Goal: Task Accomplishment & Management: Manage account settings

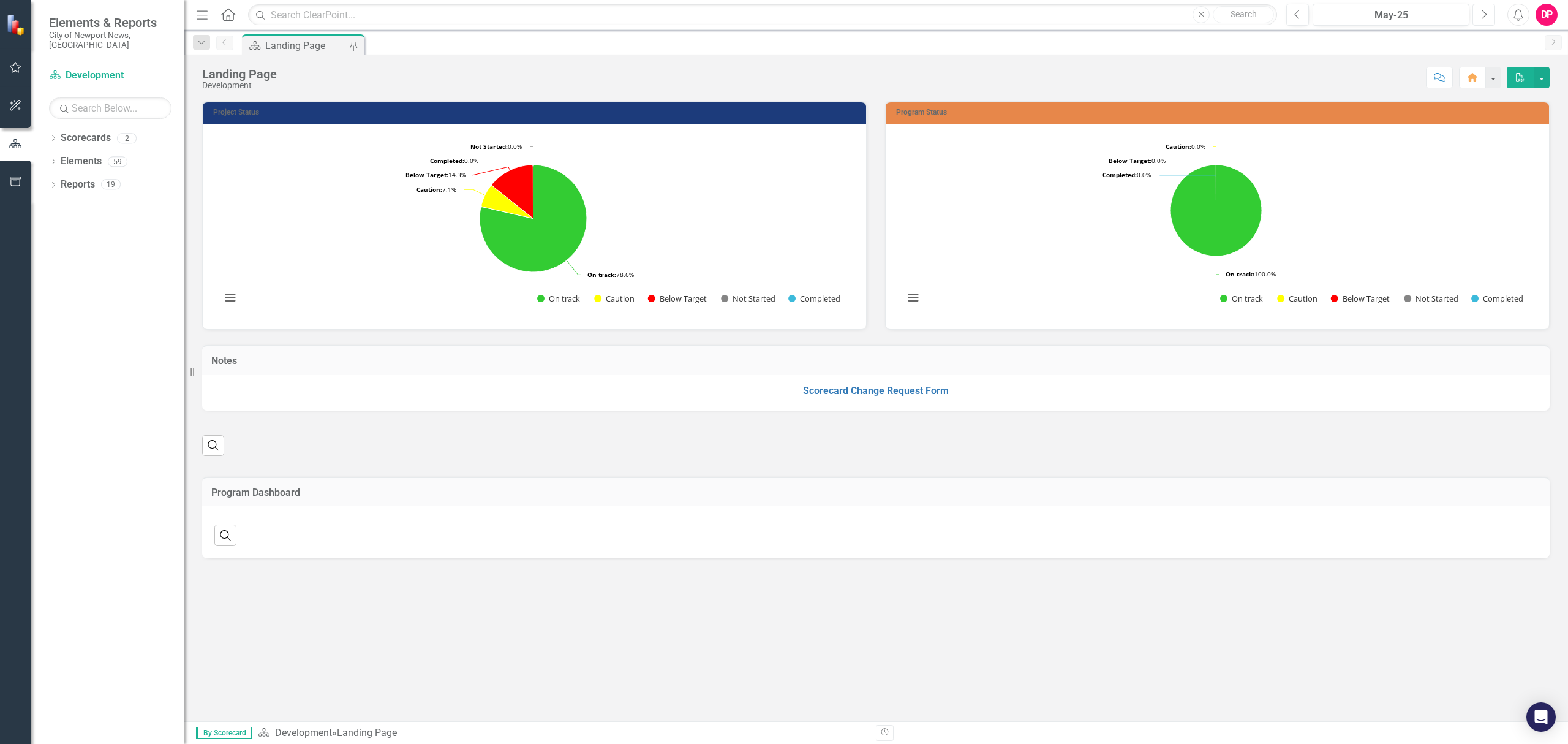
click at [1487, 19] on button "Next" at bounding box center [1483, 15] width 22 height 22
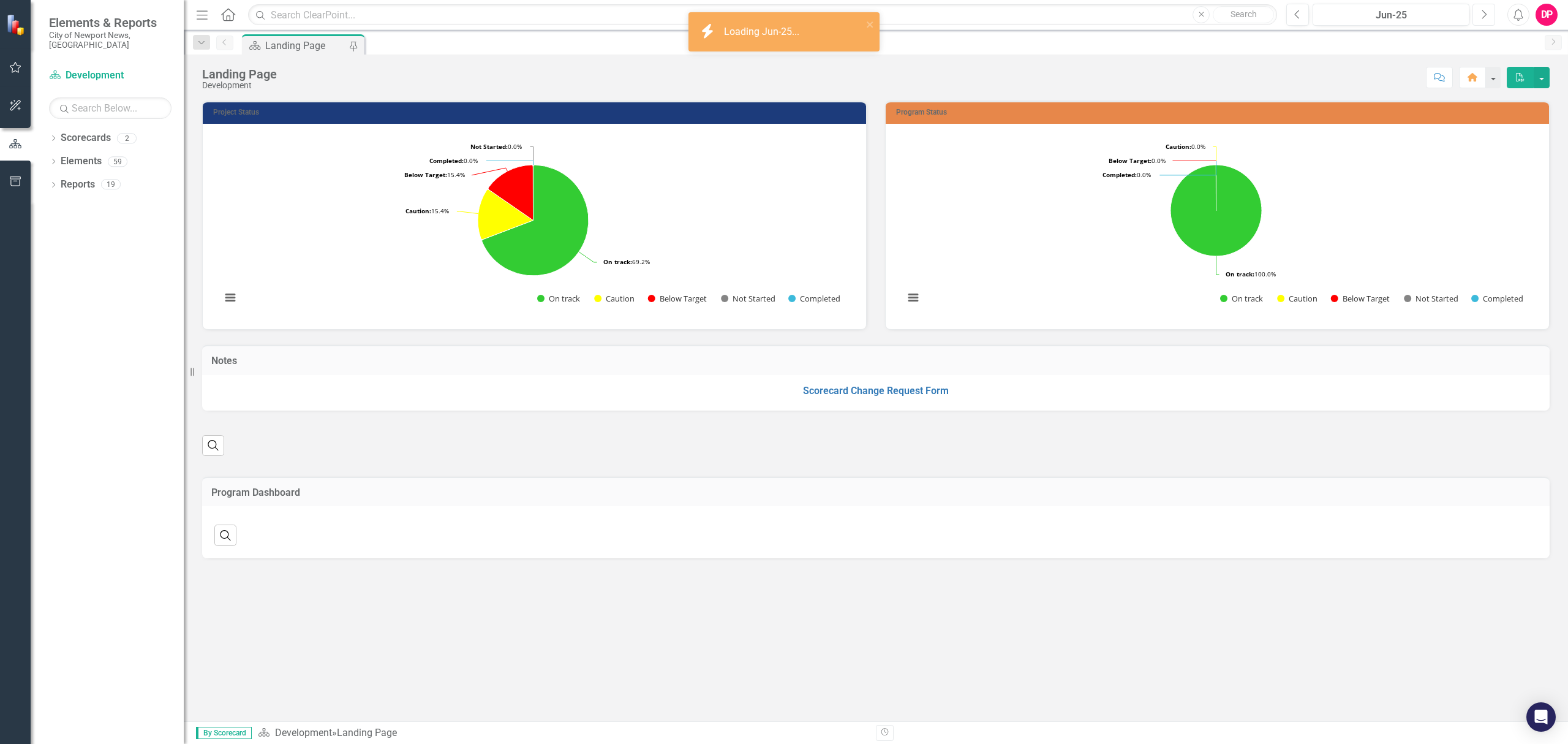
click at [1485, 13] on icon "Next" at bounding box center [1483, 14] width 7 height 11
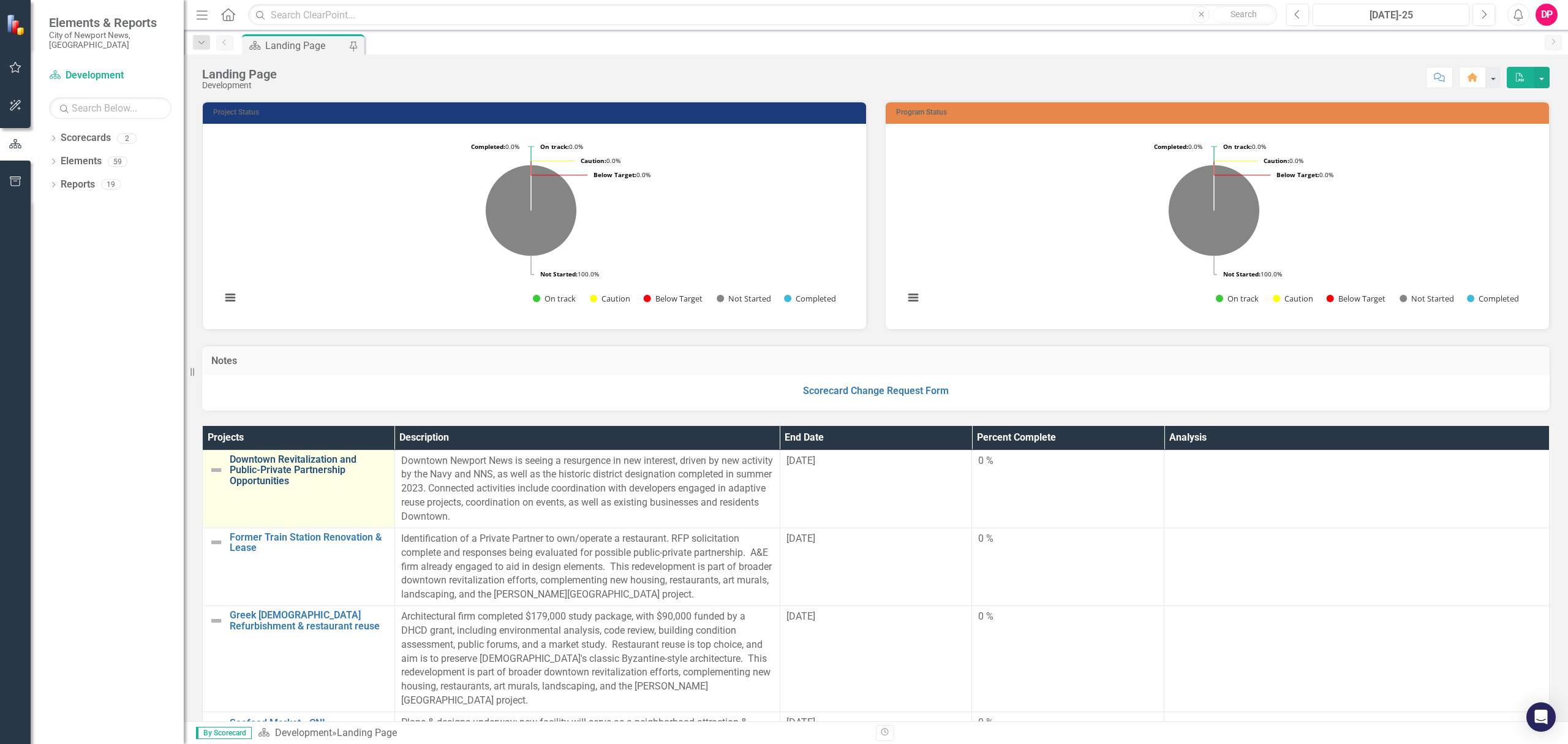
click at [271, 460] on link "Downtown Revitalization and Public-Private Partnership Opportunities" at bounding box center [309, 470] width 159 height 33
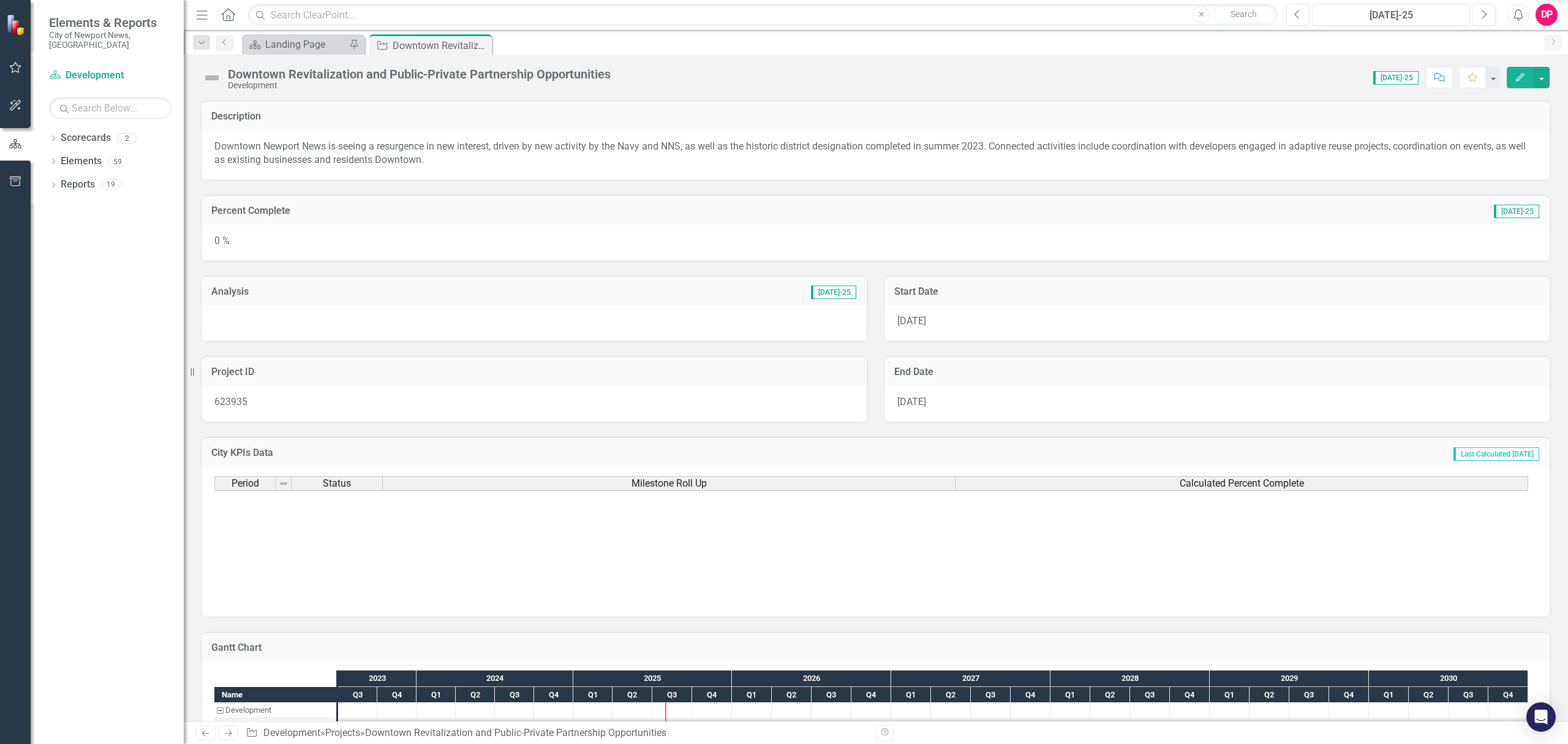
click at [272, 239] on div "0 %" at bounding box center [876, 243] width 1347 height 36
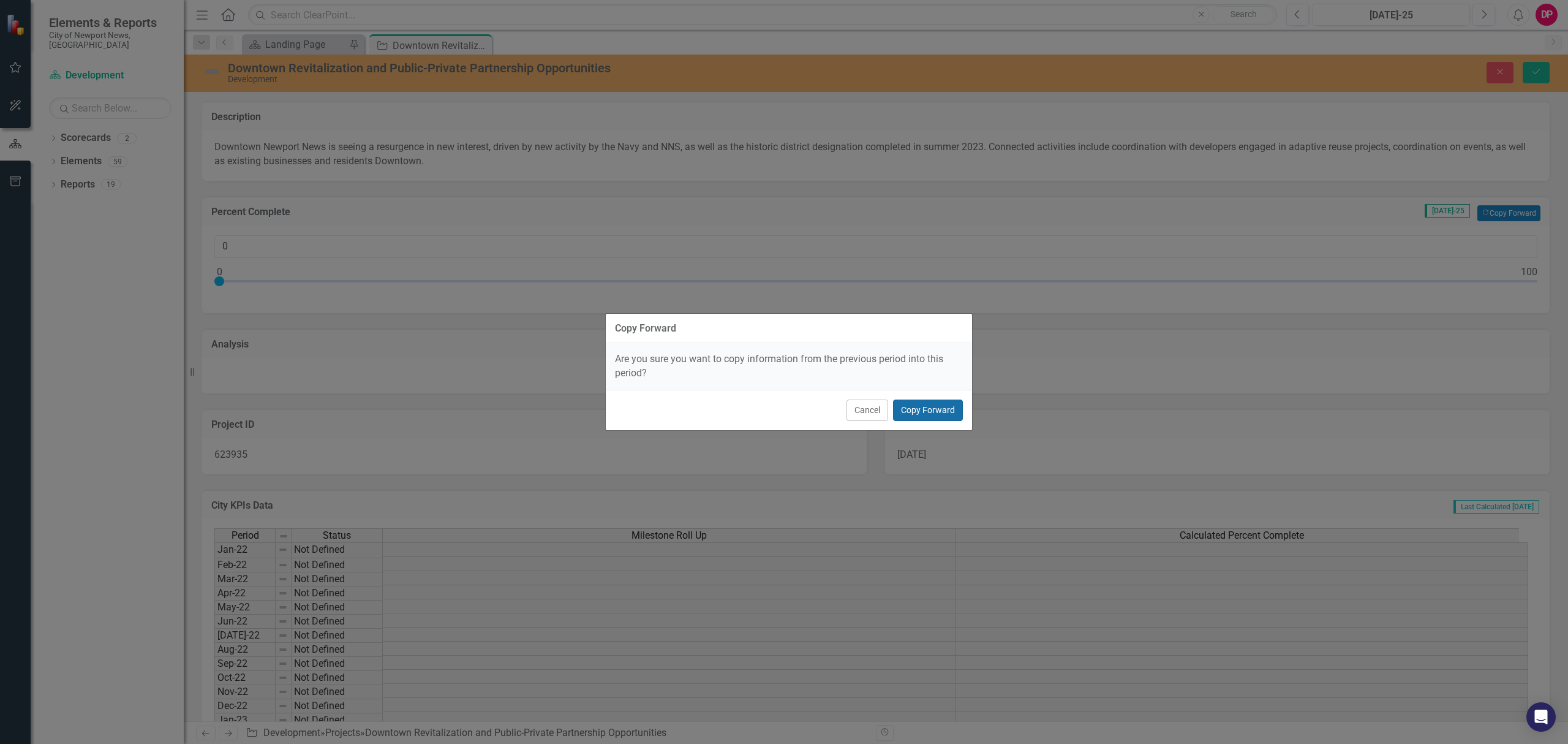
click at [918, 414] on button "Copy Forward" at bounding box center [928, 410] width 70 height 22
type input "21"
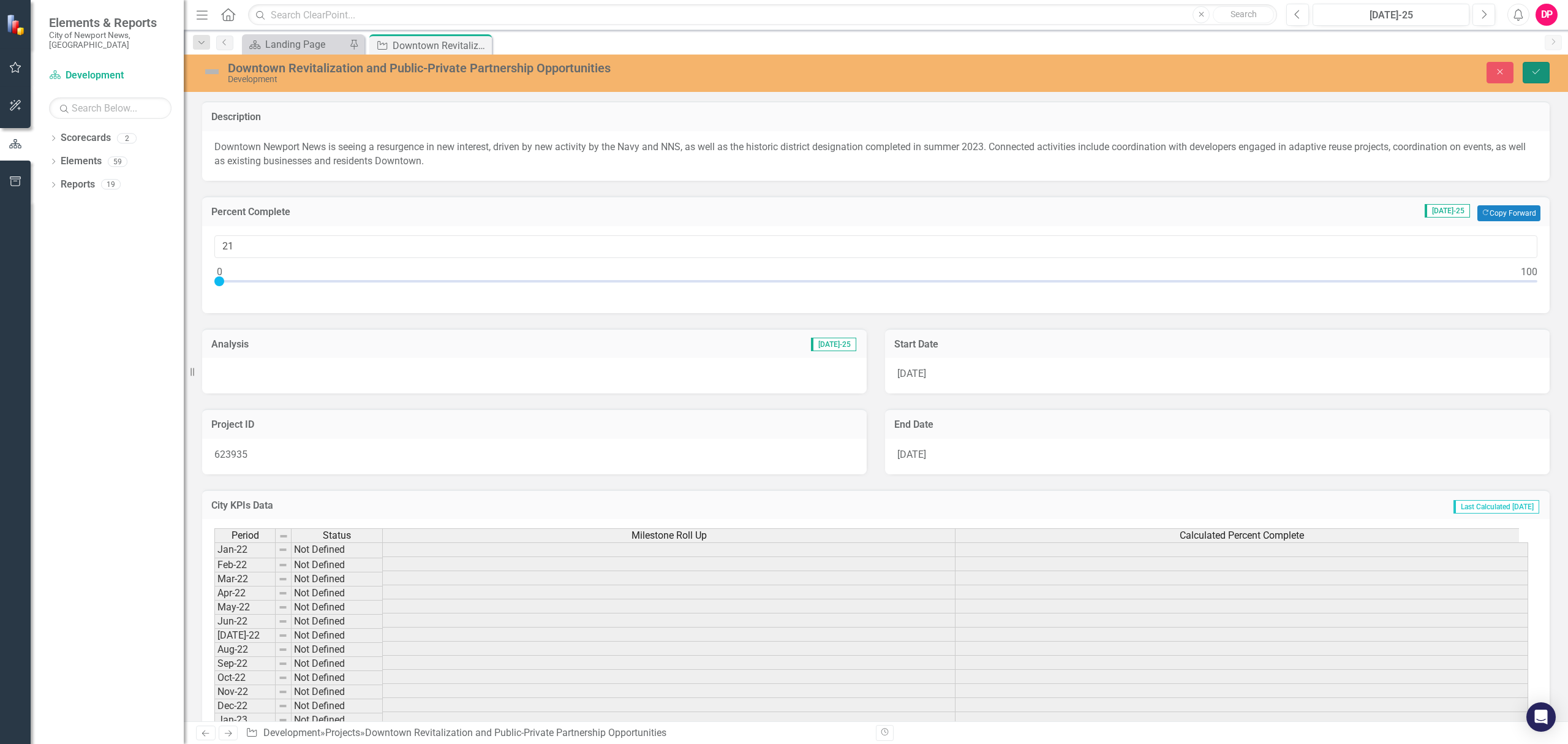
click at [1539, 75] on icon "Save" at bounding box center [1535, 71] width 11 height 8
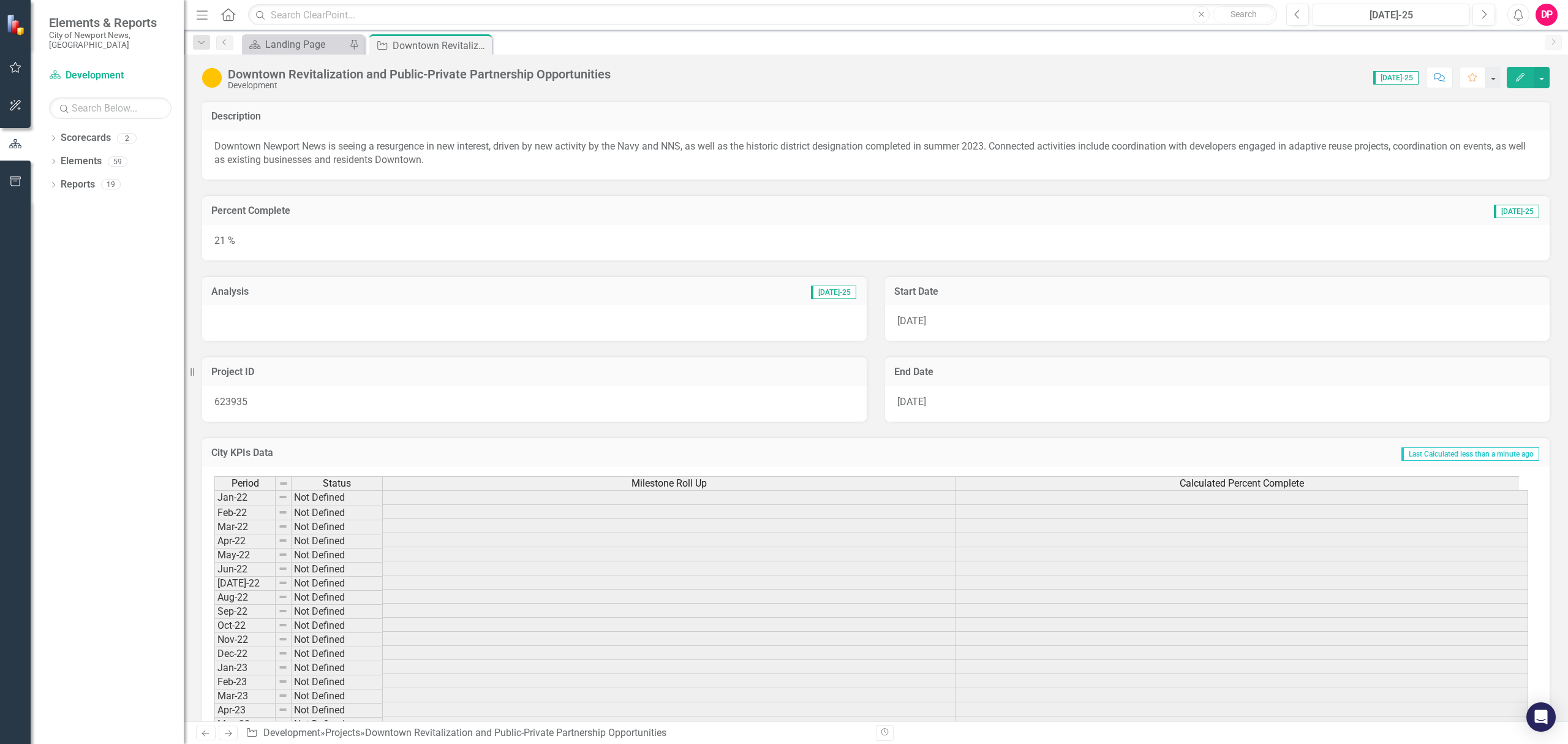
click at [245, 241] on div "21 %" at bounding box center [876, 243] width 1347 height 36
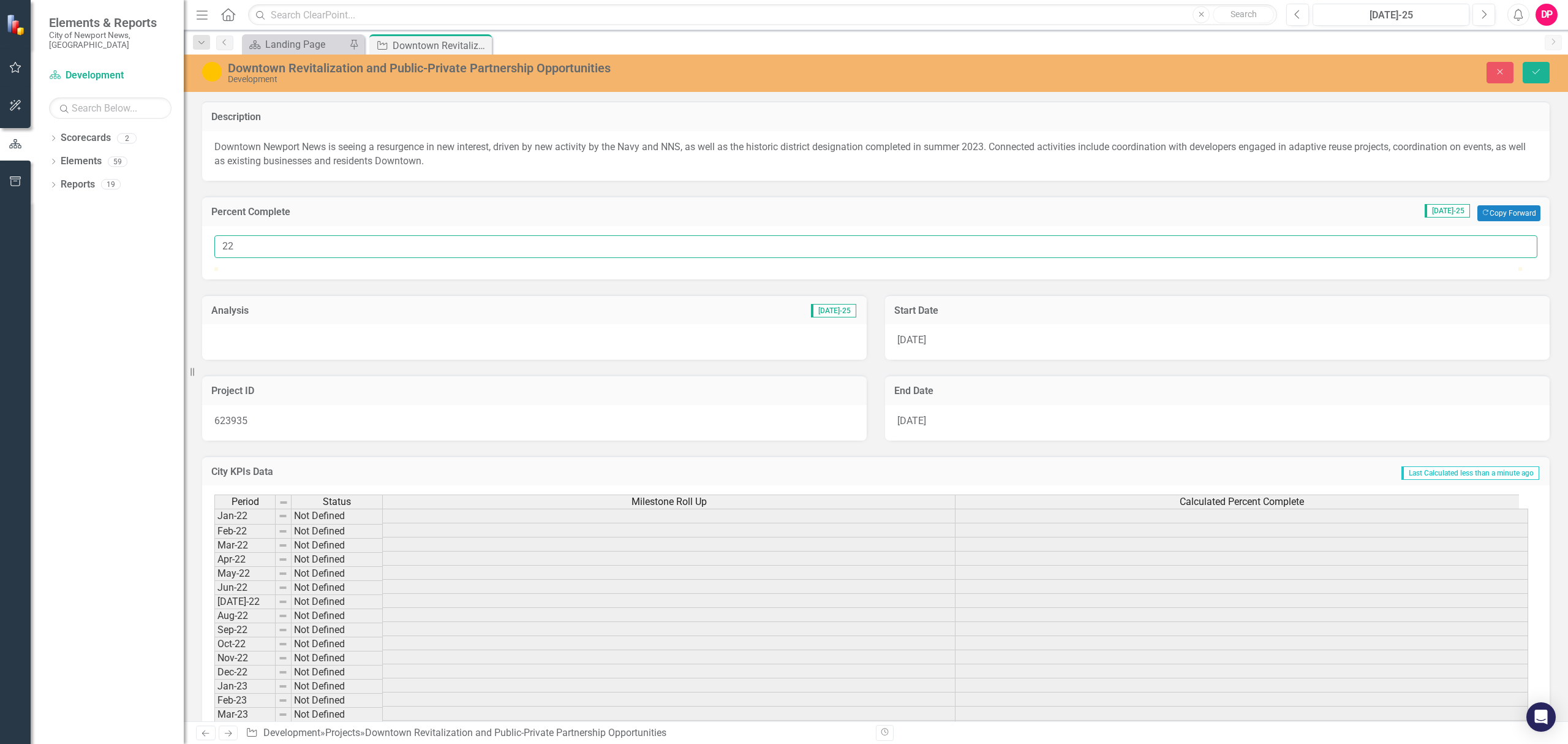
type input "22"
click at [1517, 243] on input "22" at bounding box center [875, 246] width 1323 height 22
click at [1531, 75] on icon "Save" at bounding box center [1535, 71] width 11 height 8
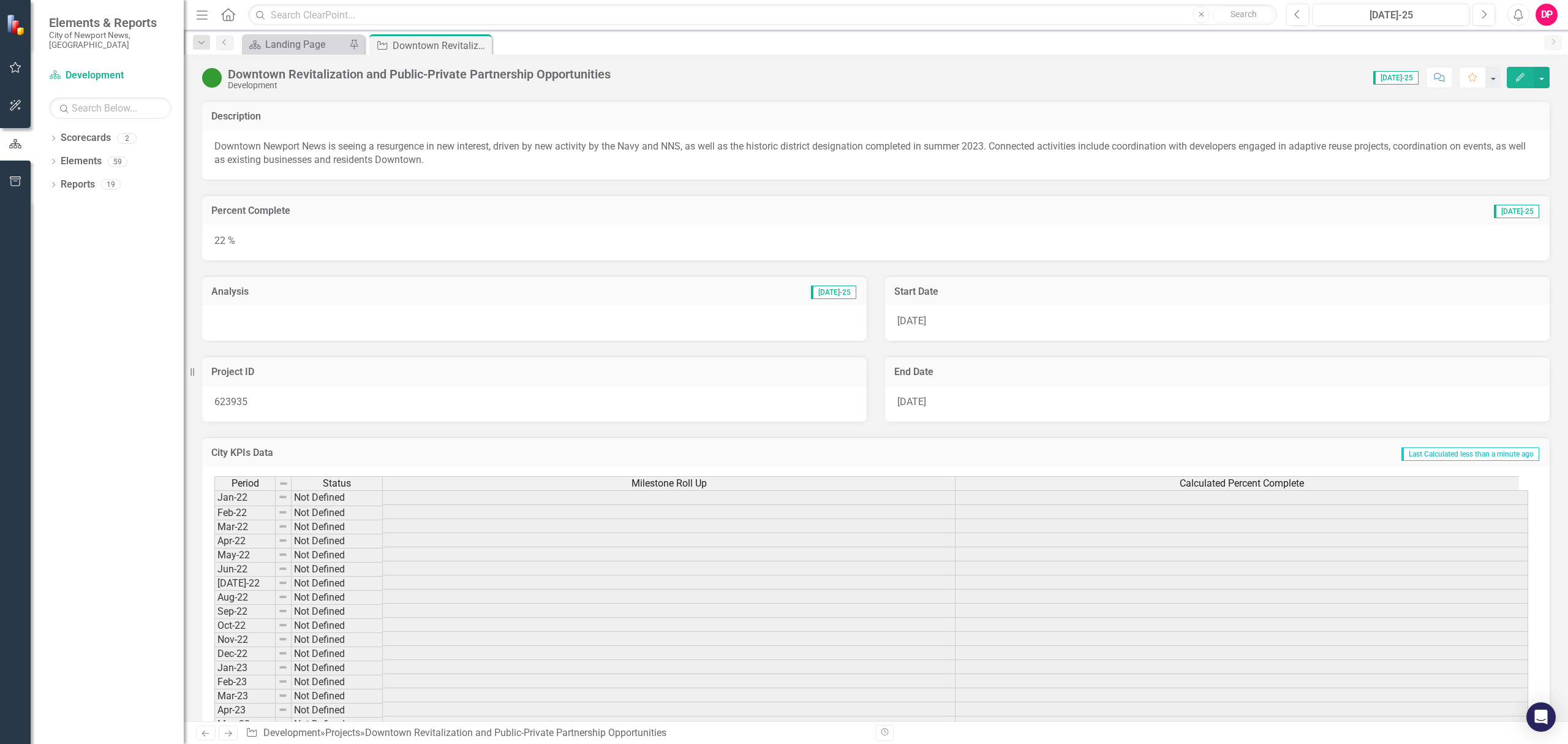
click at [288, 322] on div at bounding box center [534, 323] width 665 height 36
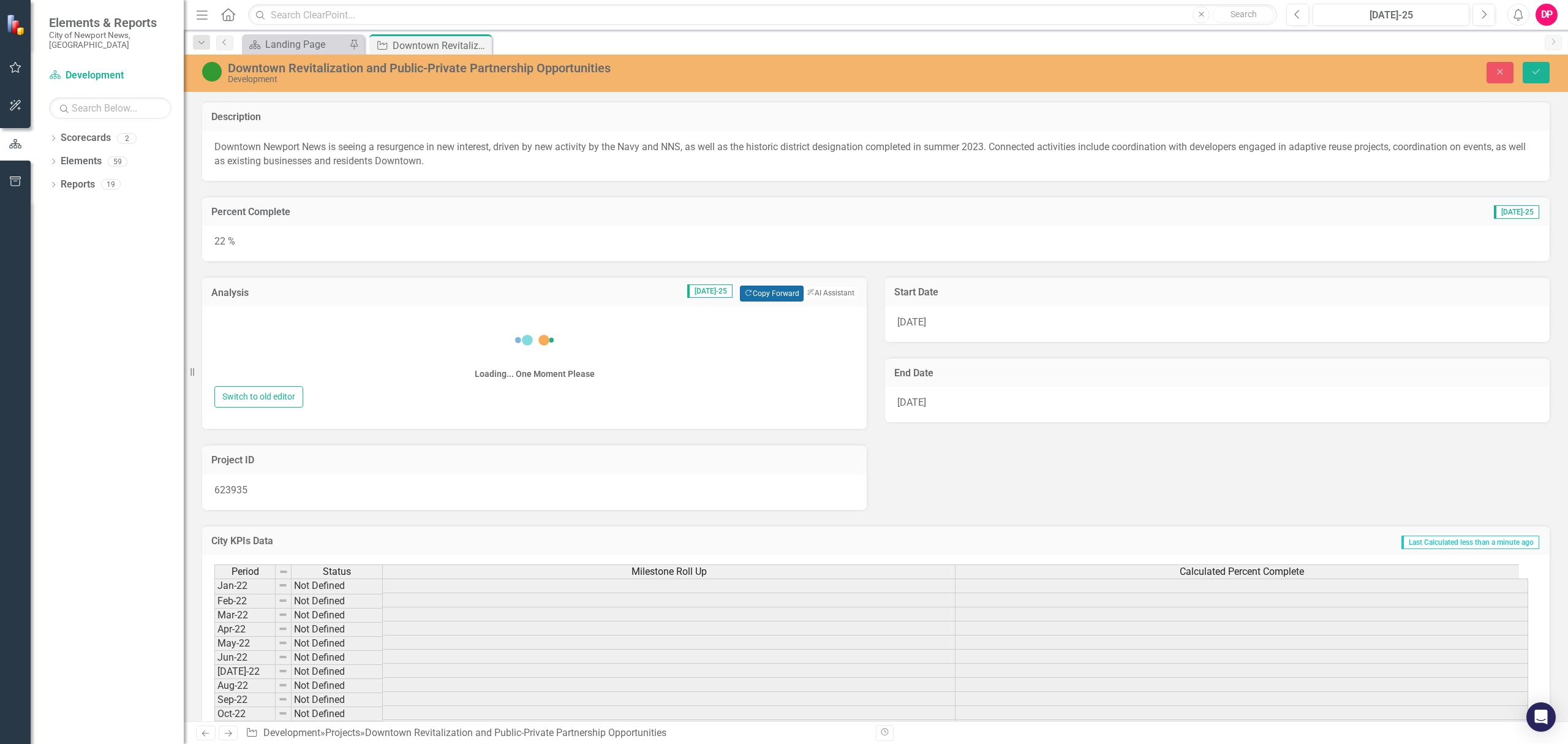
click at [768, 293] on button "Copy Forward Copy Forward" at bounding box center [771, 293] width 63 height 16
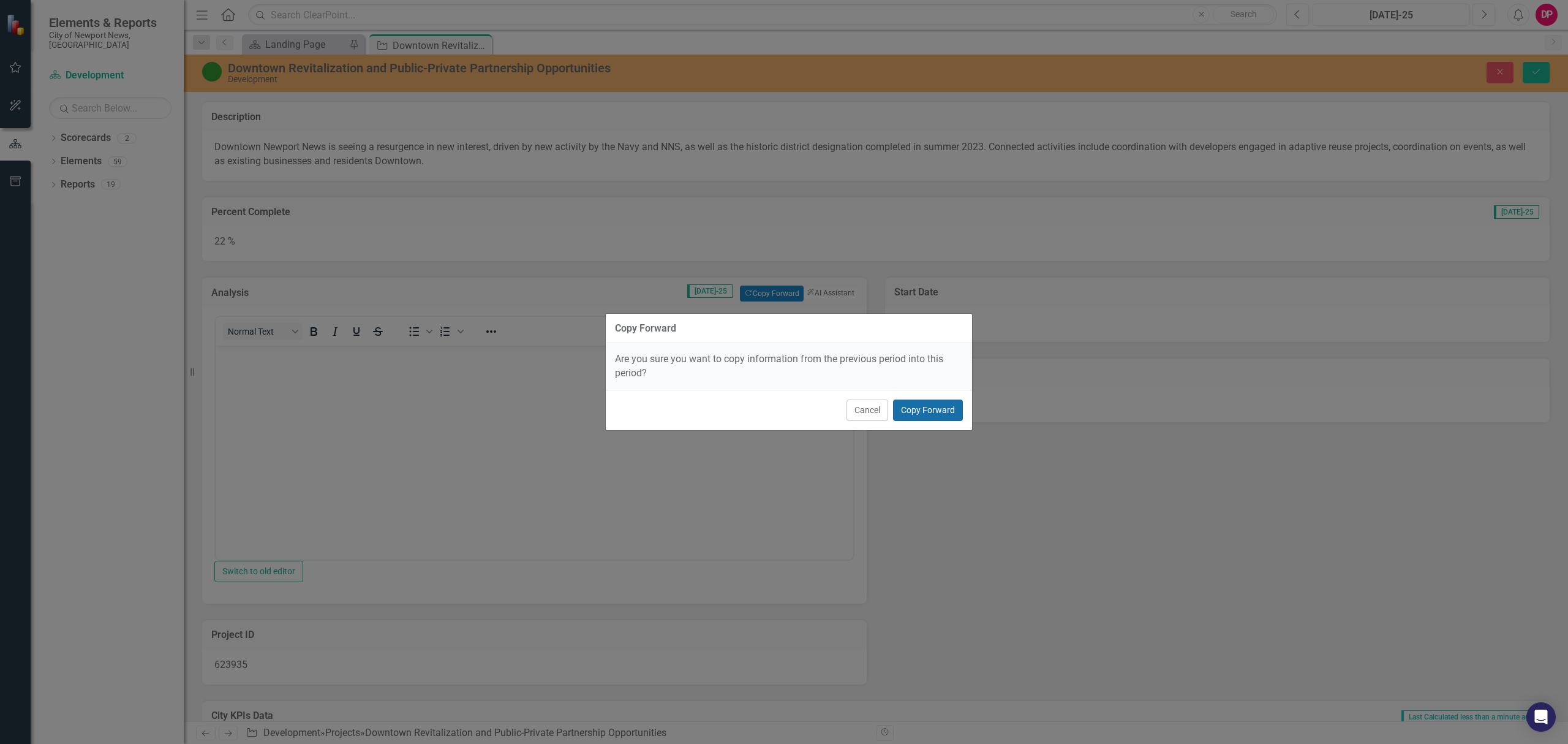
click at [926, 416] on button "Copy Forward" at bounding box center [928, 410] width 70 height 22
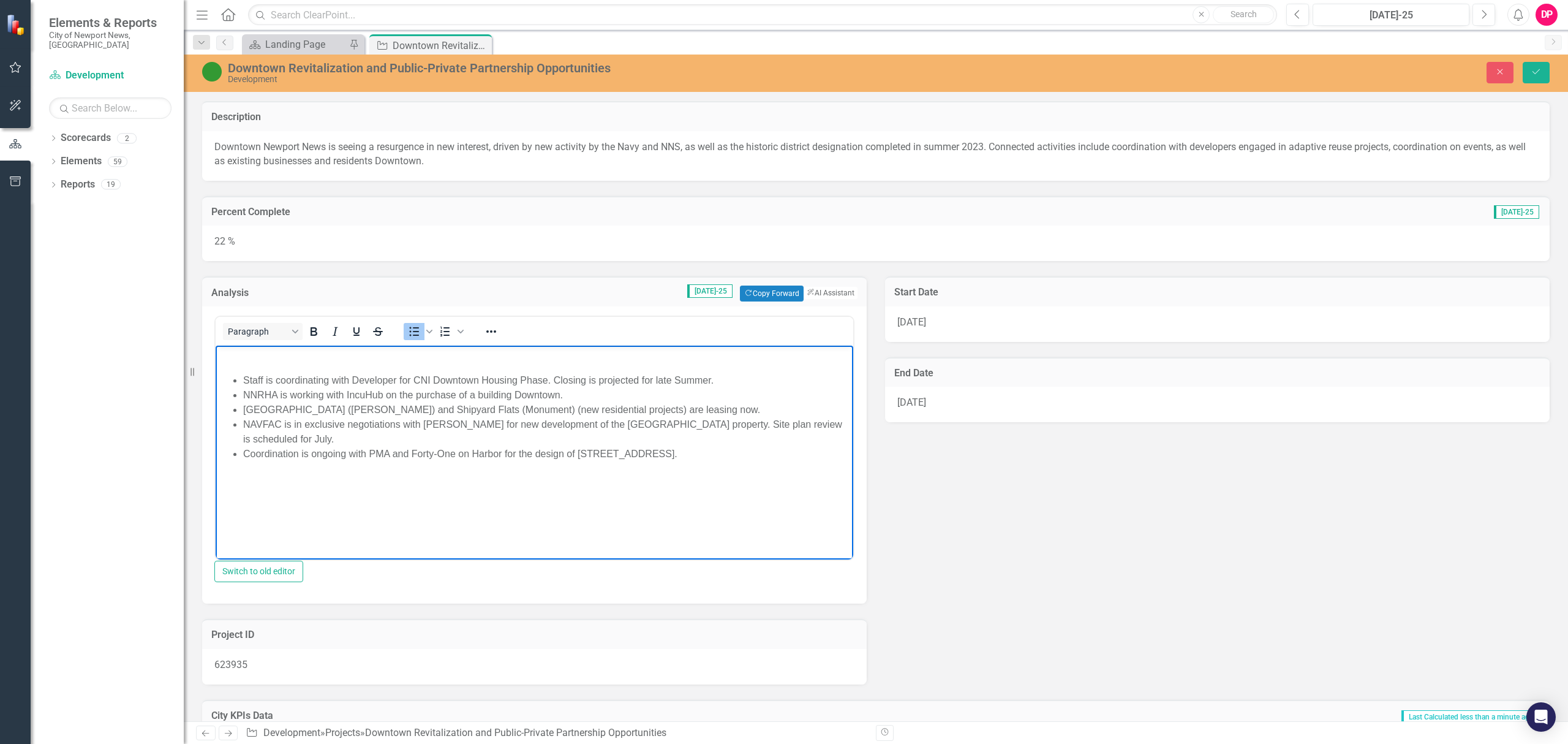
click at [733, 409] on li "Saint Vincent's Apartments (Provost) and Shipyard Flats (Monument) (new residen…" at bounding box center [547, 410] width 607 height 15
drag, startPoint x: 847, startPoint y: 437, endPoint x: 718, endPoint y: 441, distance: 129.1
click at [680, 433] on body "Staff is coordinating with Developer for CNI Downtown Housing Phase. Closing is…" at bounding box center [534, 437] width 638 height 184
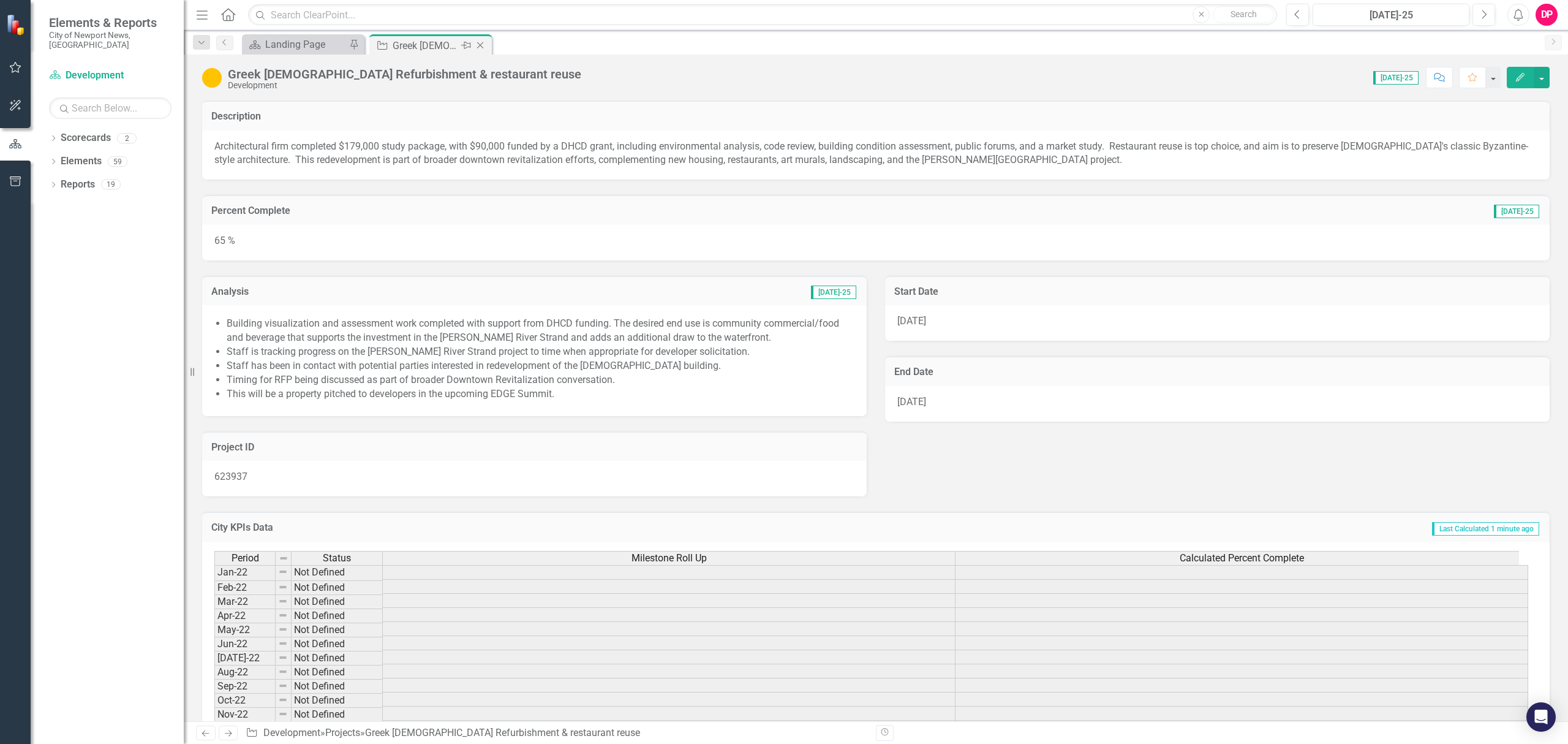
click at [481, 46] on icon "Close" at bounding box center [480, 45] width 12 height 10
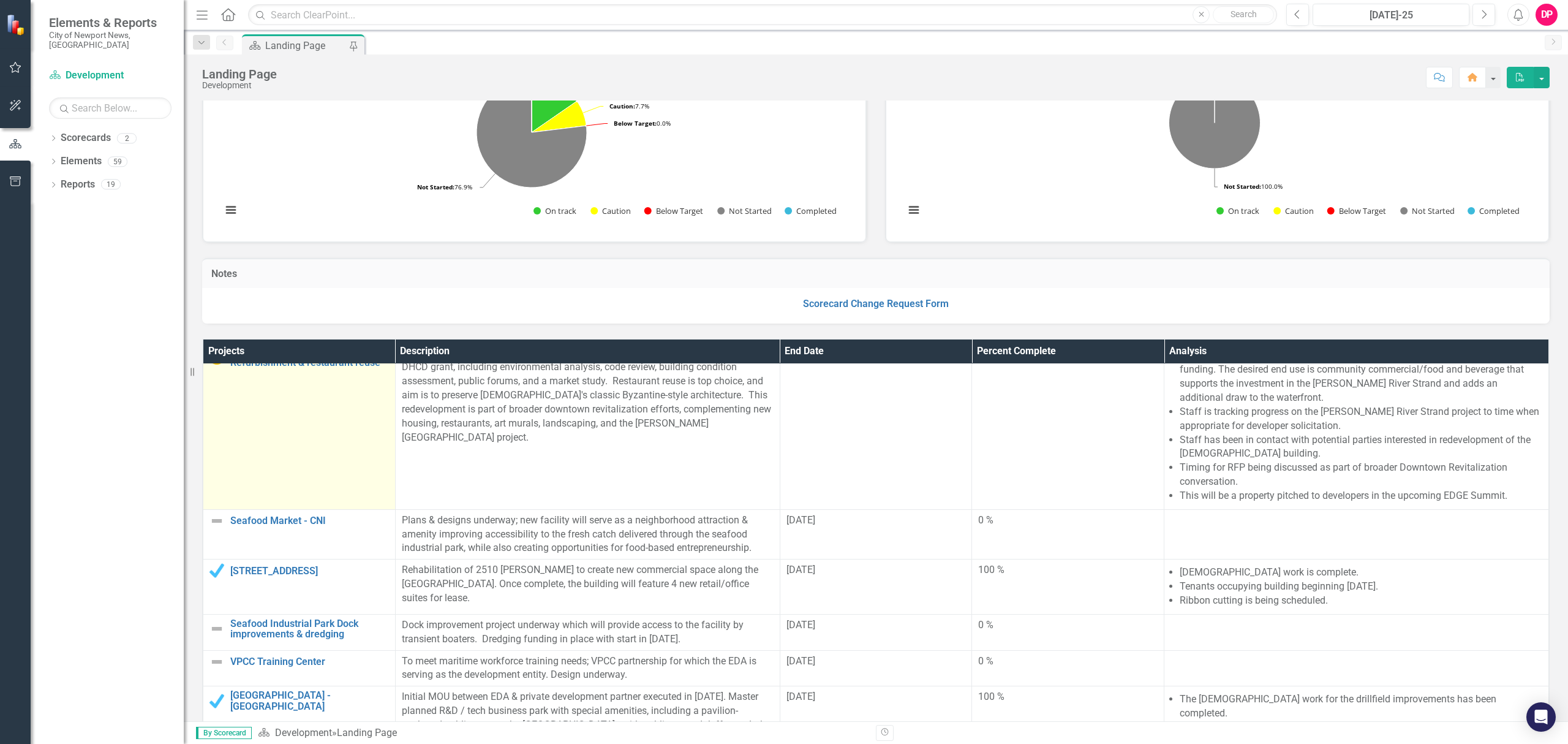
scroll to position [163, 0]
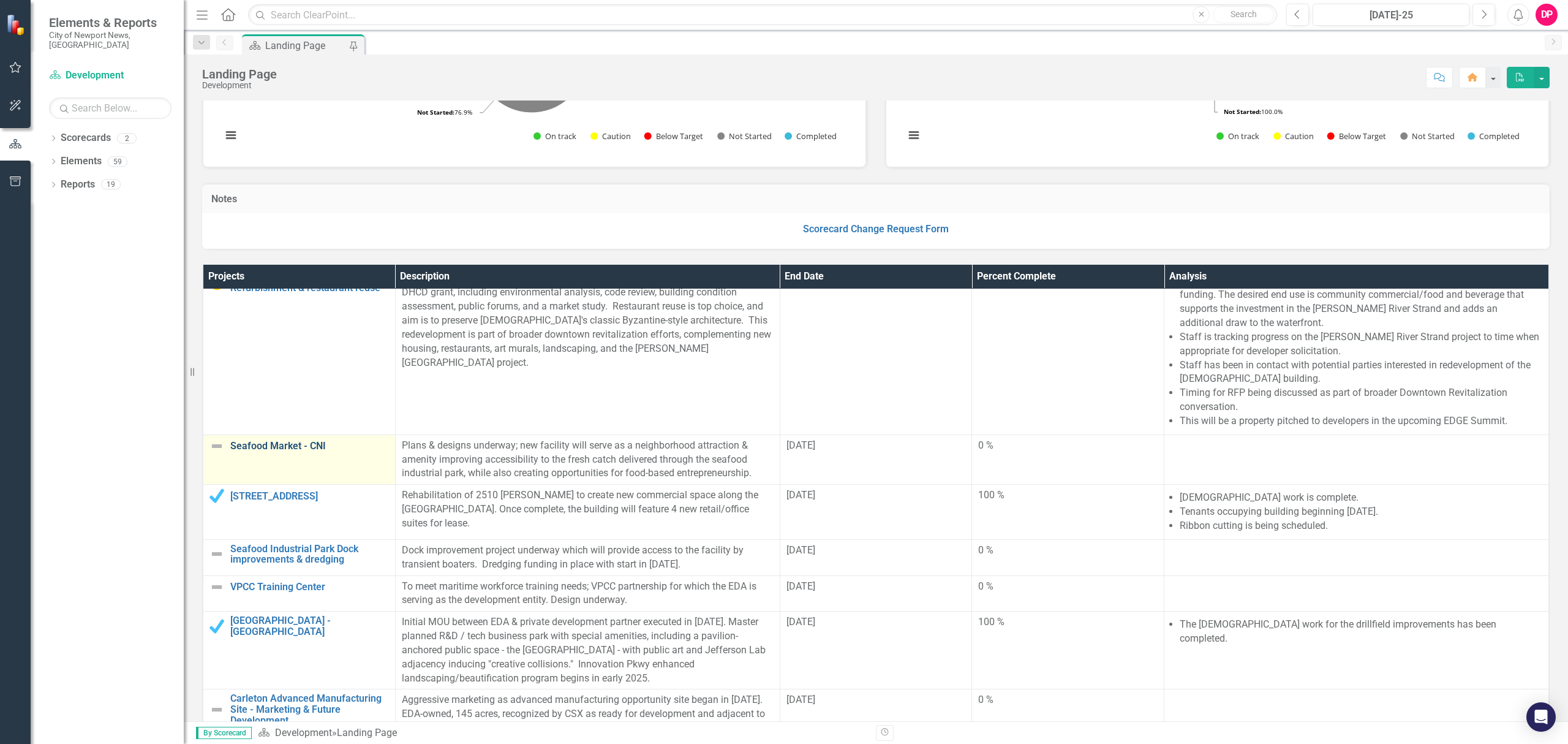
click at [280, 446] on link "Seafood Market - CNI" at bounding box center [310, 446] width 159 height 11
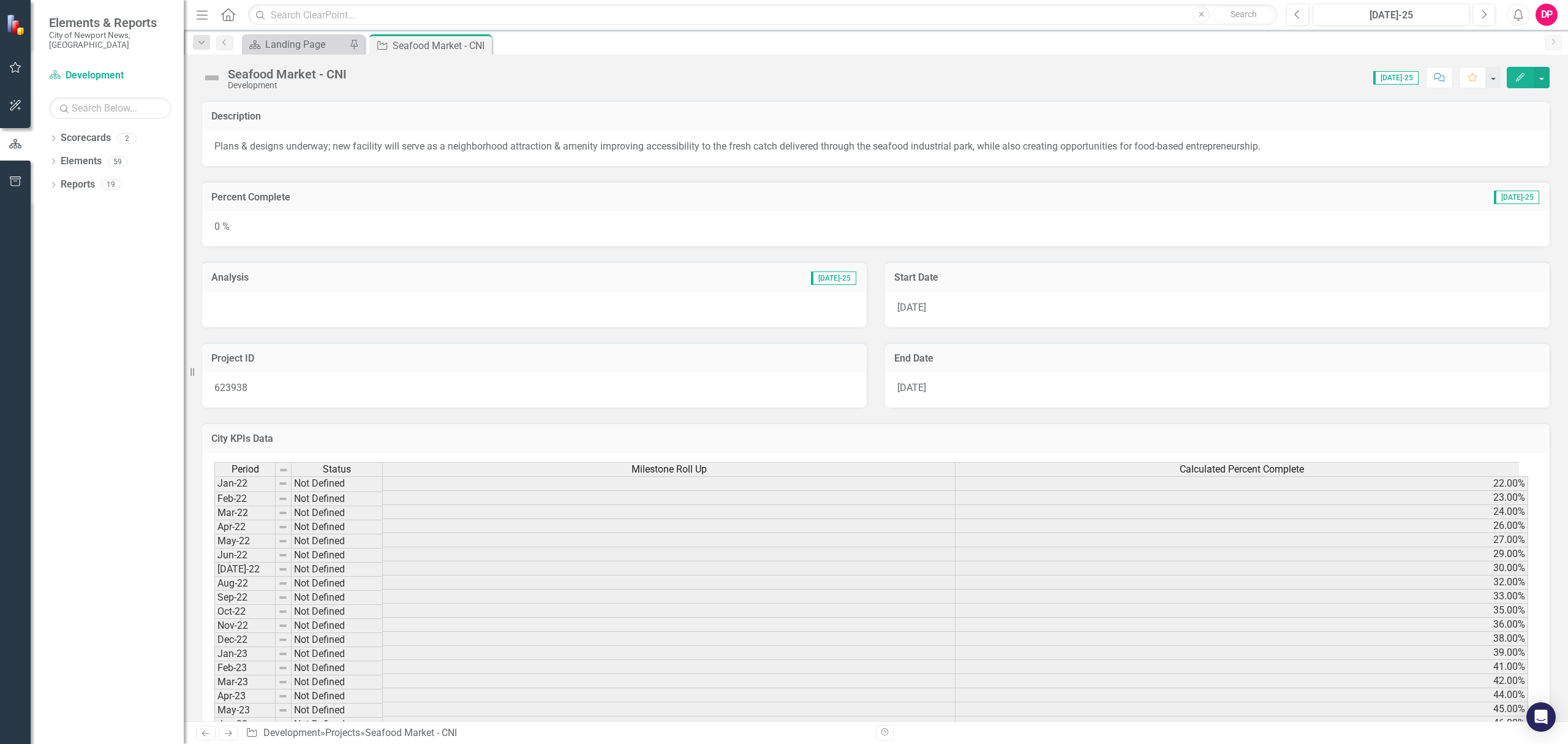
click at [601, 224] on div "0 %" at bounding box center [876, 228] width 1347 height 36
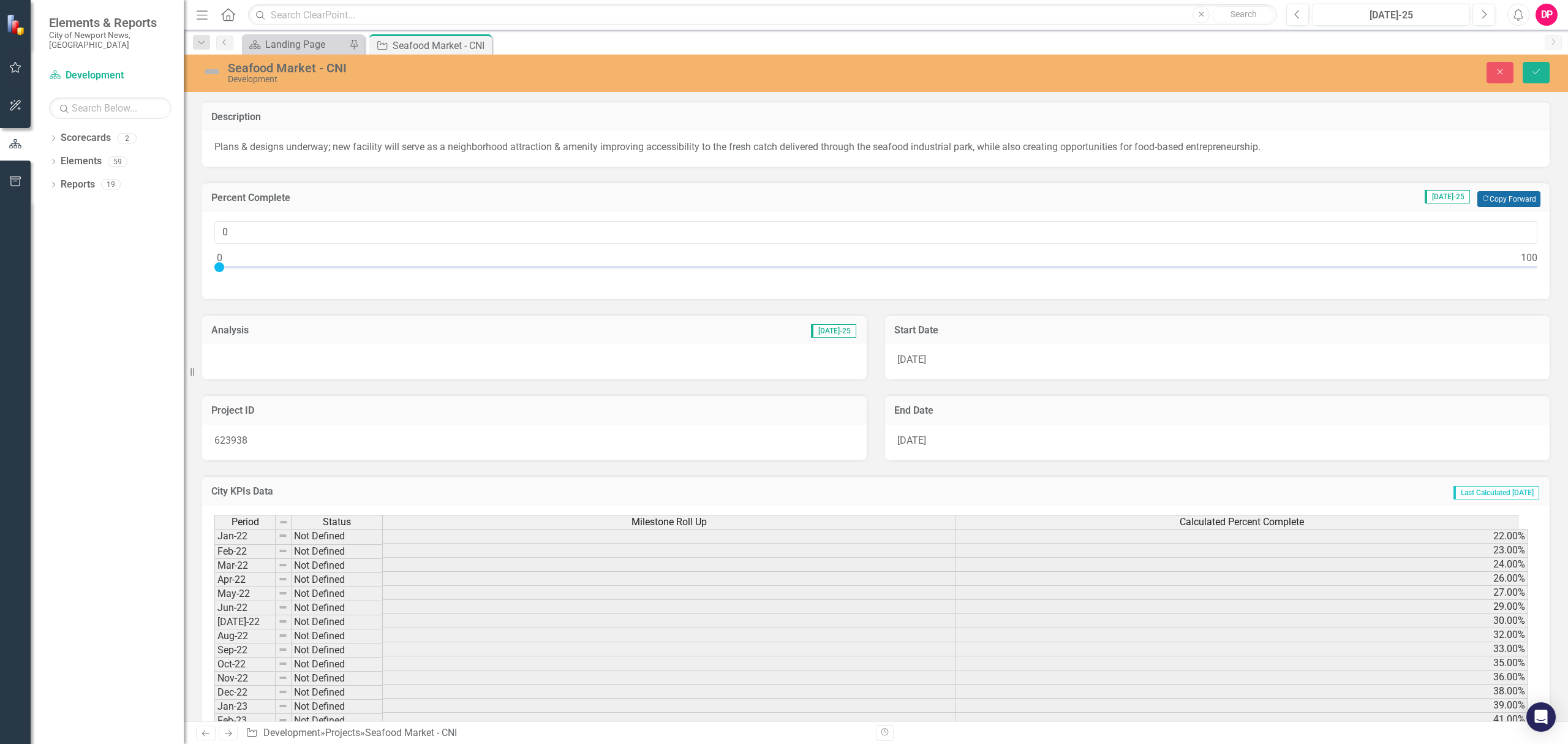
click at [1490, 200] on button "Copy Forward Copy Forward" at bounding box center [1508, 198] width 63 height 16
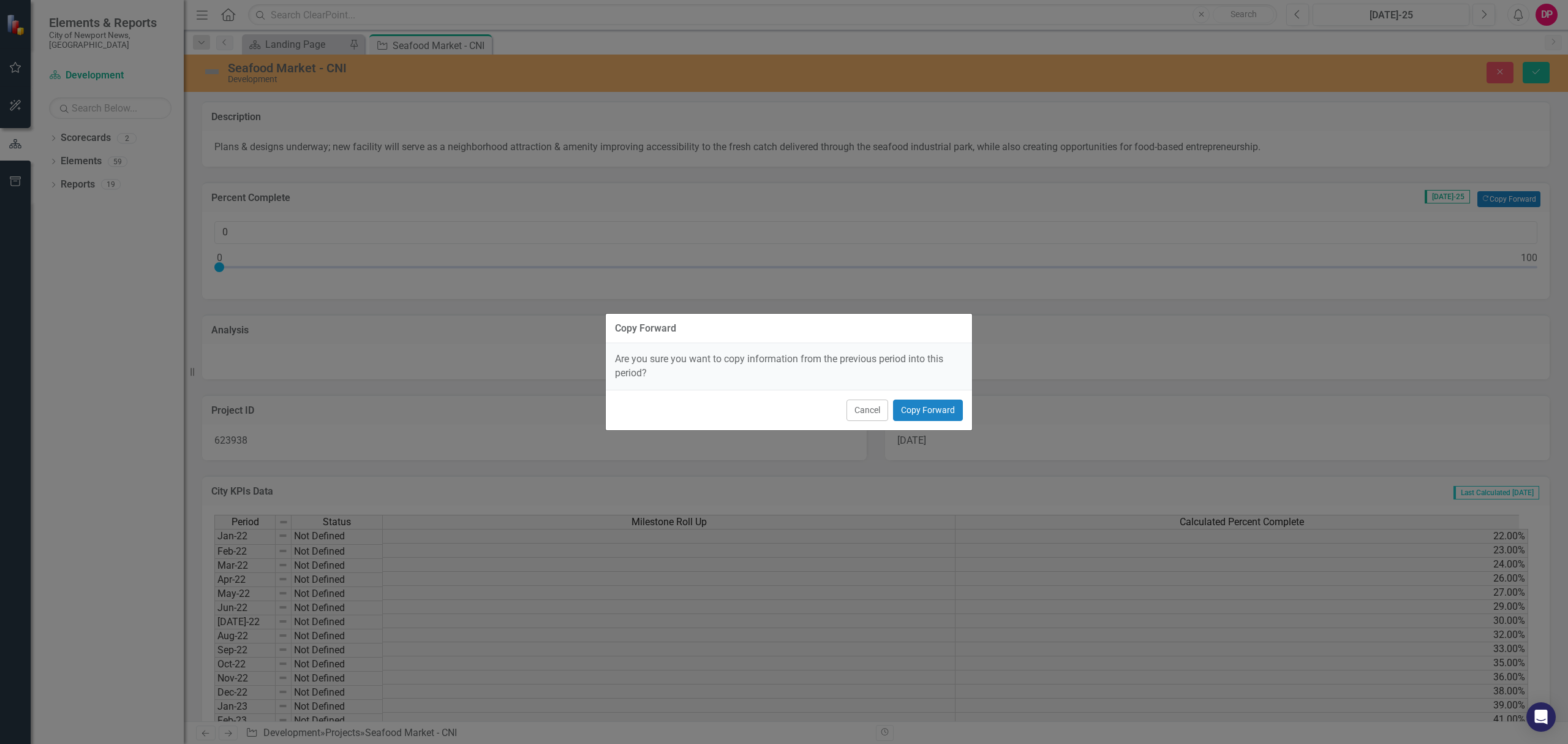
click at [941, 422] on div "Cancel Copy Forward" at bounding box center [788, 410] width 366 height 40
click at [937, 417] on button "Copy Forward" at bounding box center [928, 410] width 70 height 22
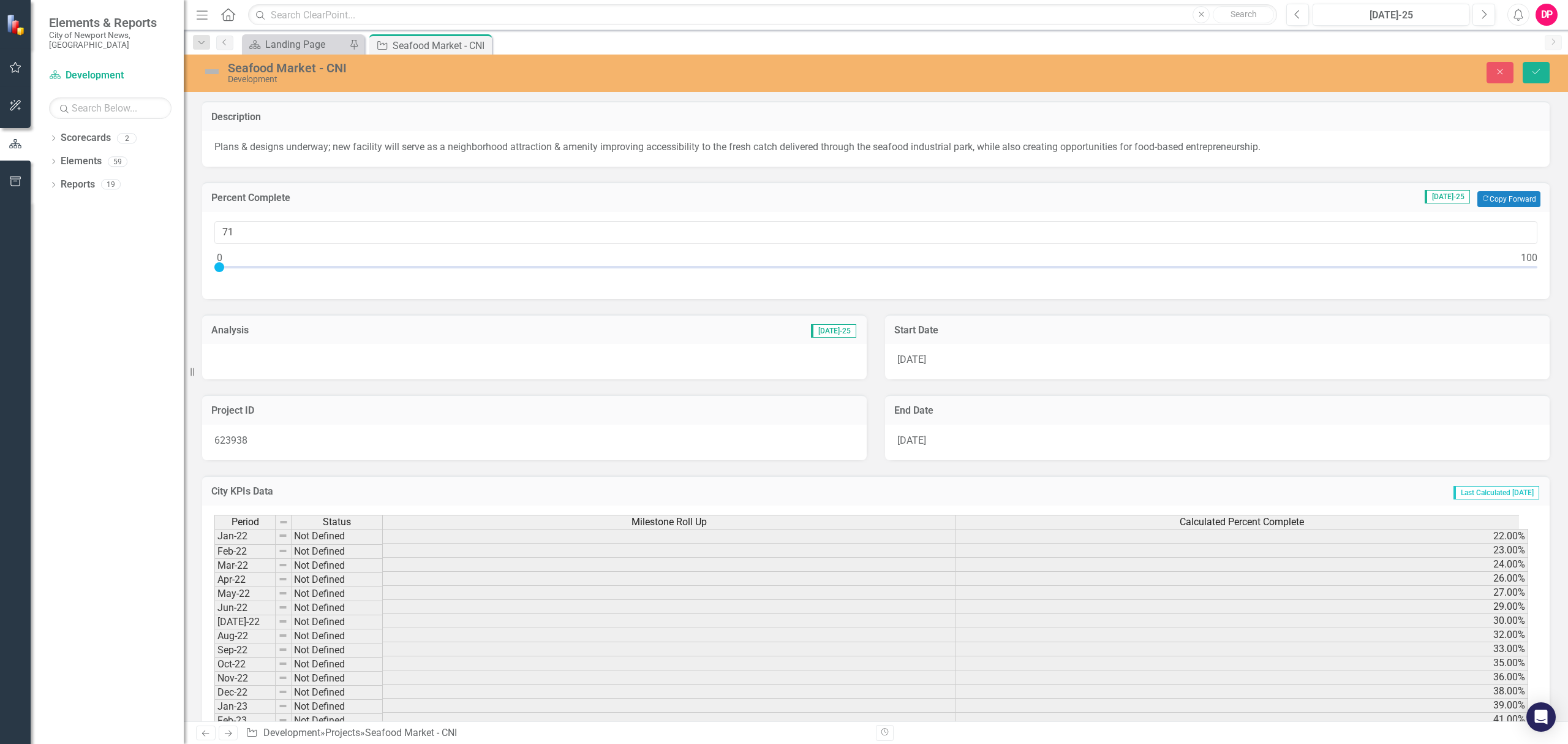
click at [595, 365] on div at bounding box center [534, 362] width 665 height 36
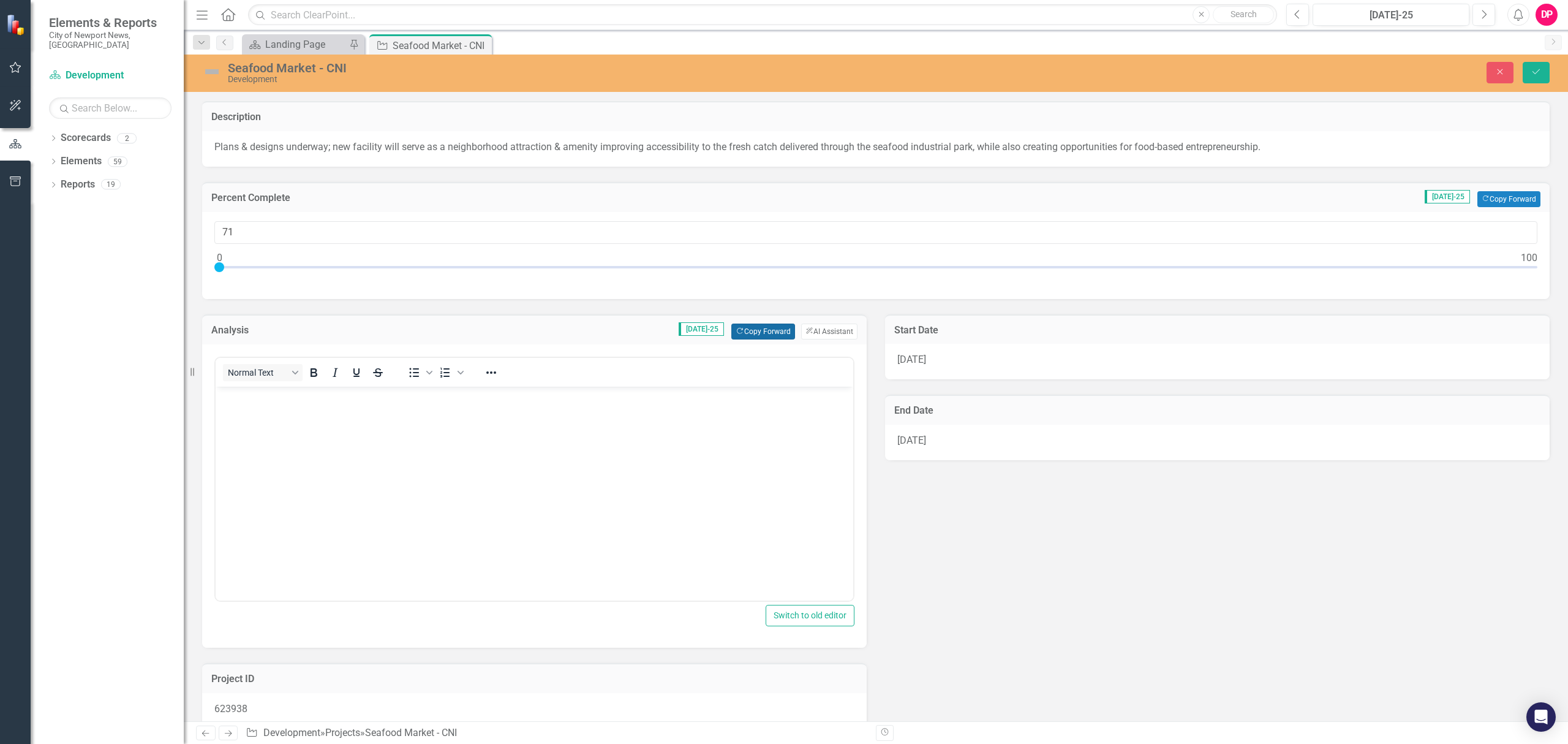
click at [777, 330] on button "Copy Forward Copy Forward" at bounding box center [762, 331] width 63 height 16
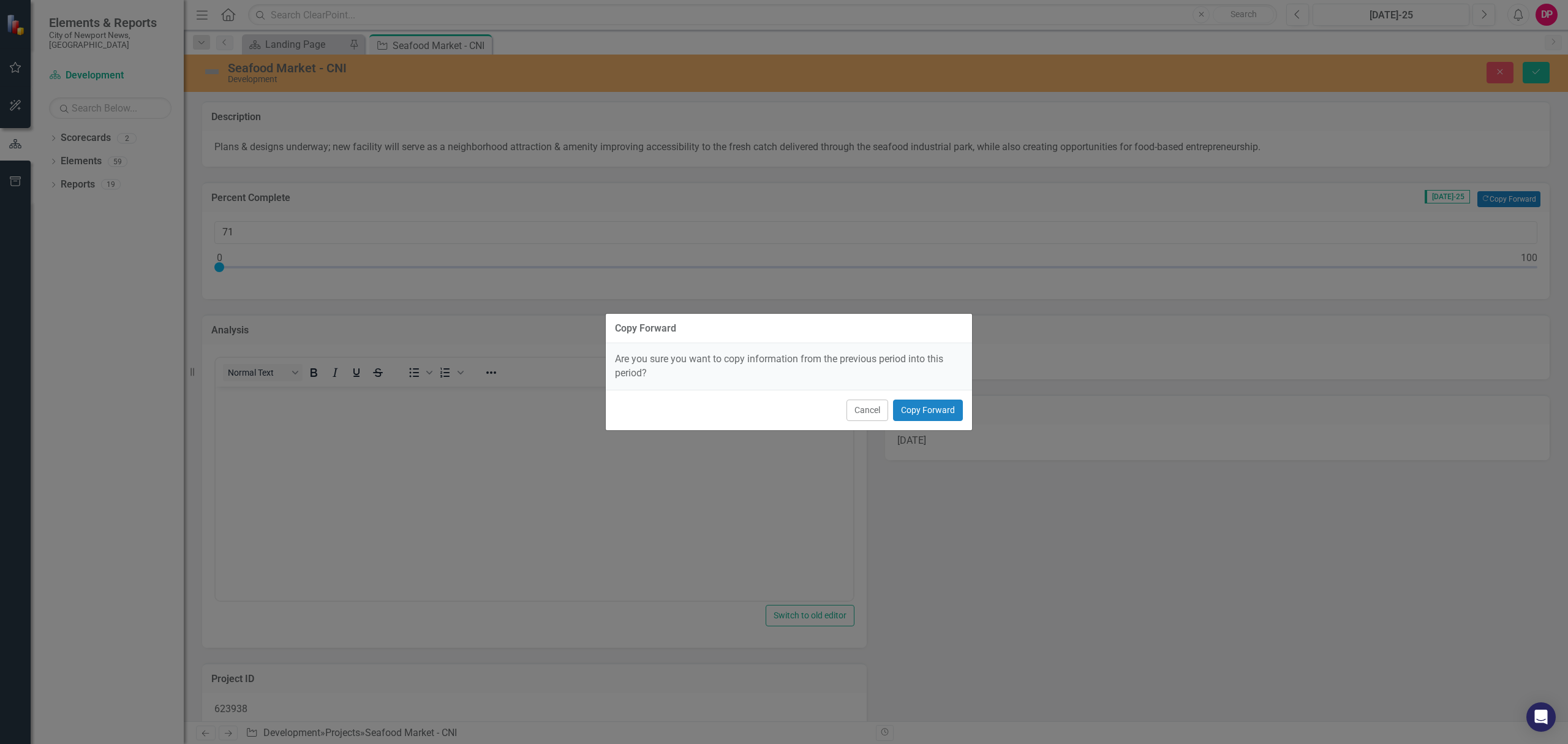
click at [963, 405] on div "Cancel Copy Forward" at bounding box center [788, 410] width 366 height 40
click at [951, 408] on button "Copy Forward" at bounding box center [928, 410] width 70 height 22
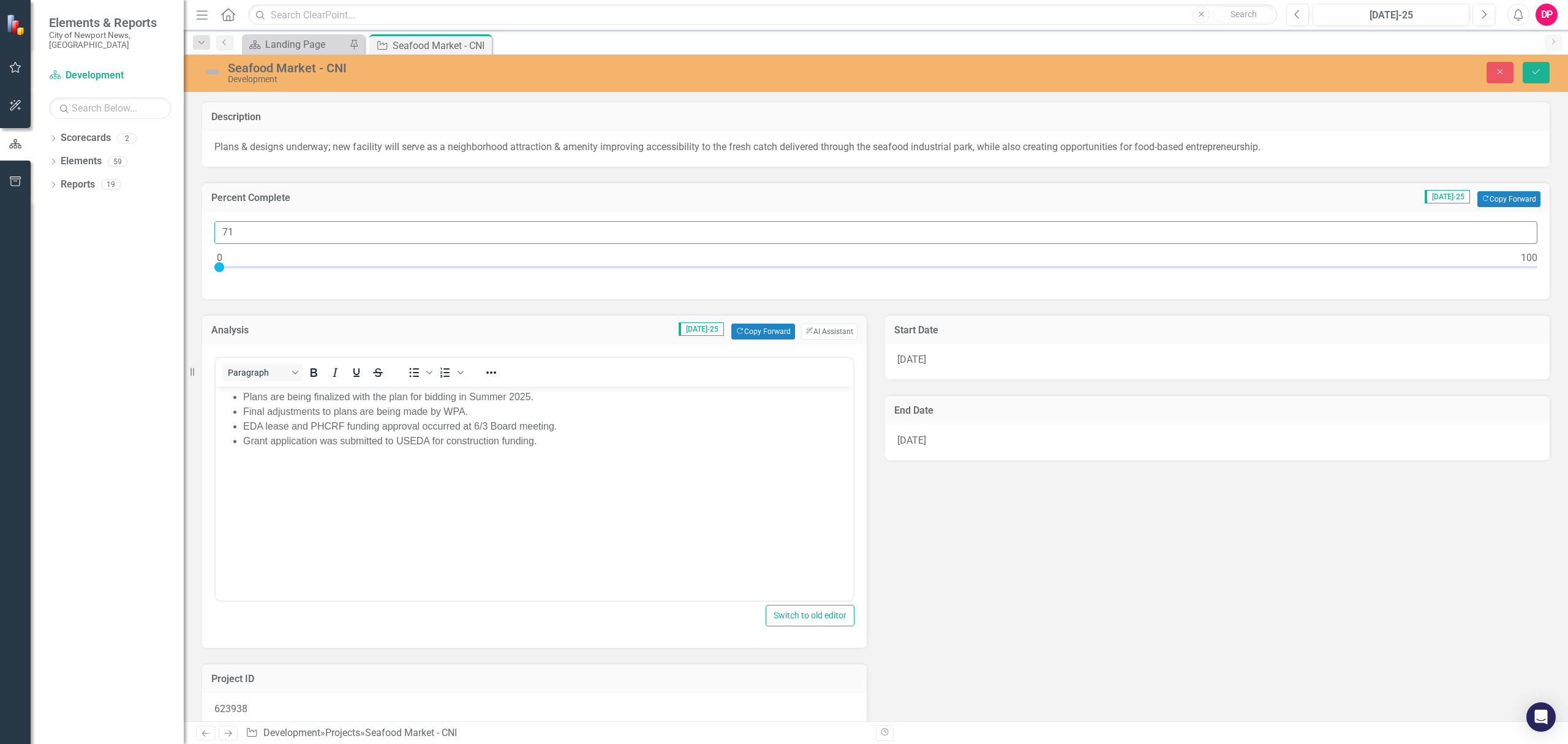
click at [252, 241] on input "71" at bounding box center [875, 232] width 1323 height 22
type input "72"
click at [1514, 231] on input "72" at bounding box center [875, 232] width 1323 height 22
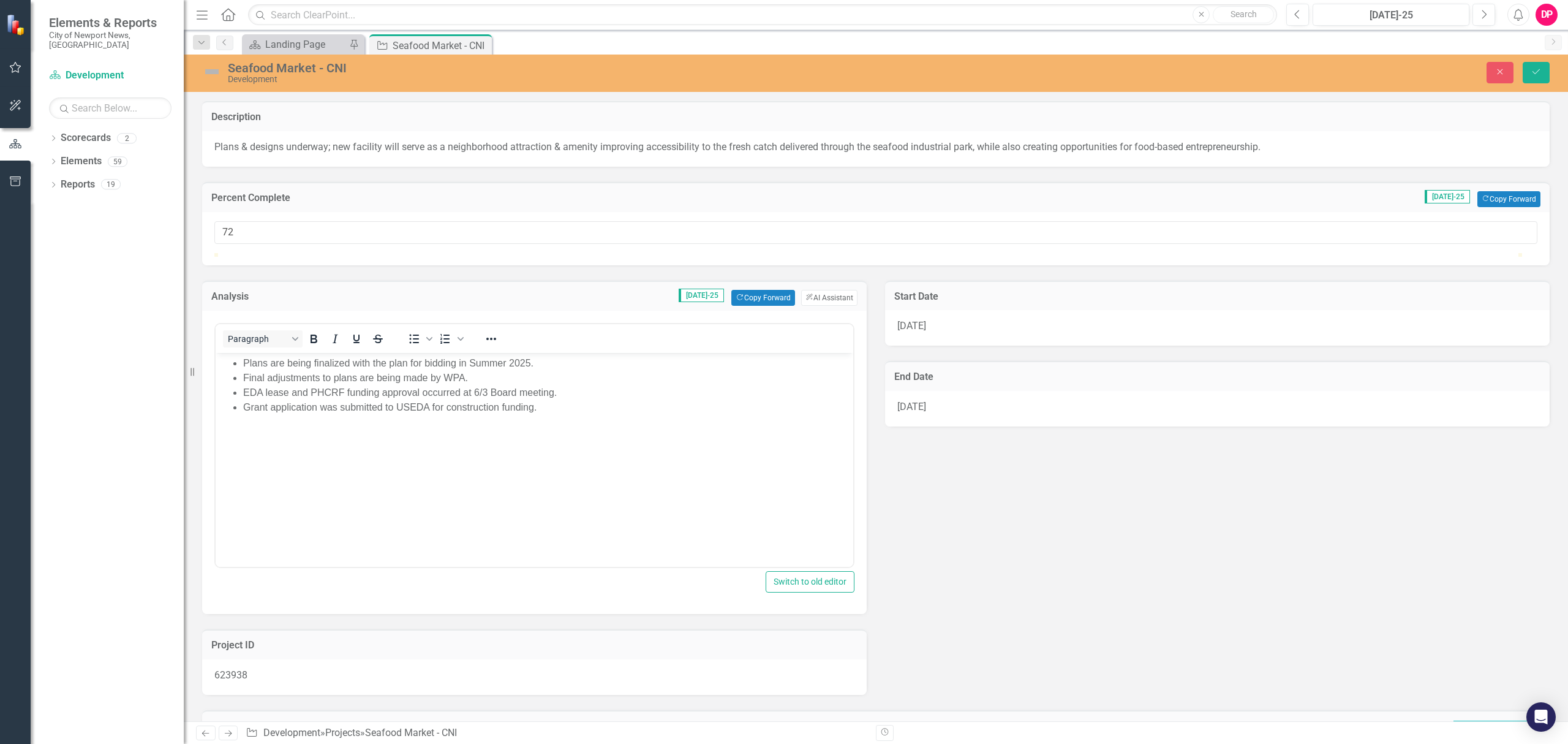
click at [428, 399] on li "Grant application was submitted to USEDA for construction funding." at bounding box center [547, 407] width 607 height 15
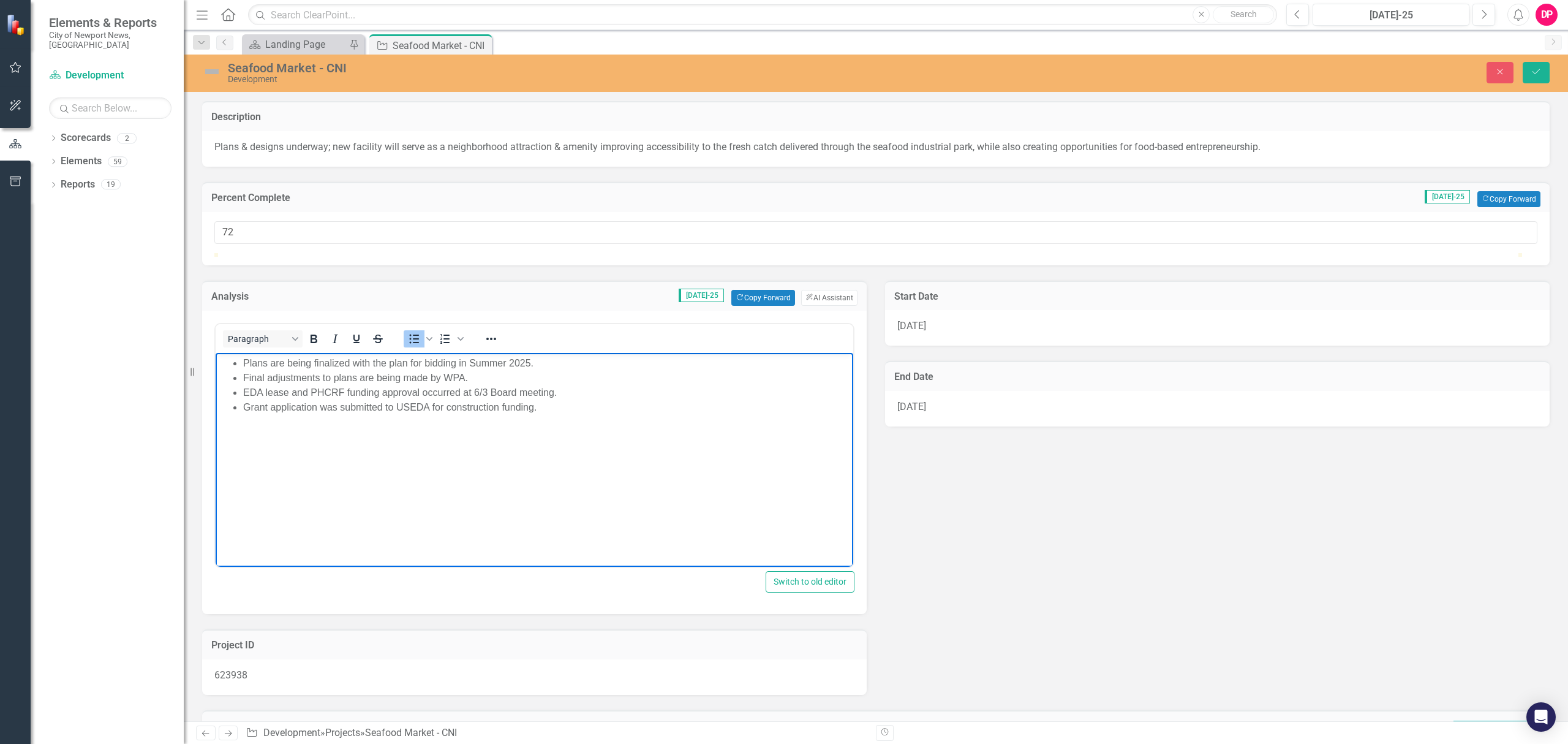
click at [342, 405] on li "Grant application was submitted to USEDA for construction funding." at bounding box center [547, 407] width 607 height 15
click at [353, 388] on li "EDA lease and PHCRF funding approval occurred at 6/3 Board meeting." at bounding box center [547, 393] width 607 height 15
click at [399, 393] on li "EDA lease and PHCRF funding approval occurred at 6/3 Board meeting." at bounding box center [547, 393] width 607 height 15
click at [436, 393] on li "EDA lease and PHCRF funding approval occurred at 6/3 Board meeting." at bounding box center [547, 393] width 607 height 15
click at [504, 393] on li "EDA lease and PHCRF funding approval occurred at 6/3 Board meeting." at bounding box center [547, 393] width 607 height 15
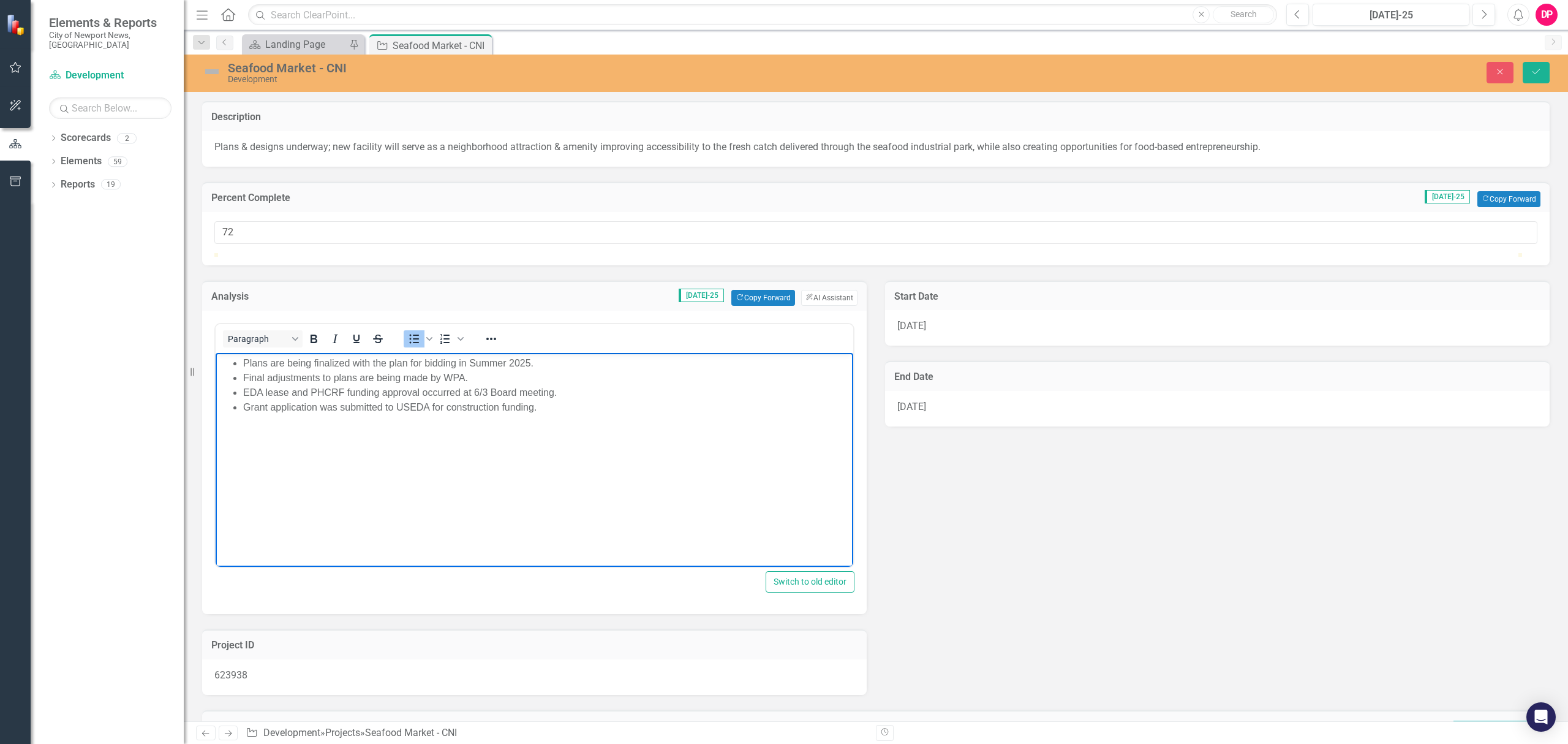
click at [460, 407] on li "Grant application was submitted to USEDA for construction funding." at bounding box center [547, 407] width 607 height 15
click at [1528, 79] on button "Save" at bounding box center [1536, 72] width 27 height 22
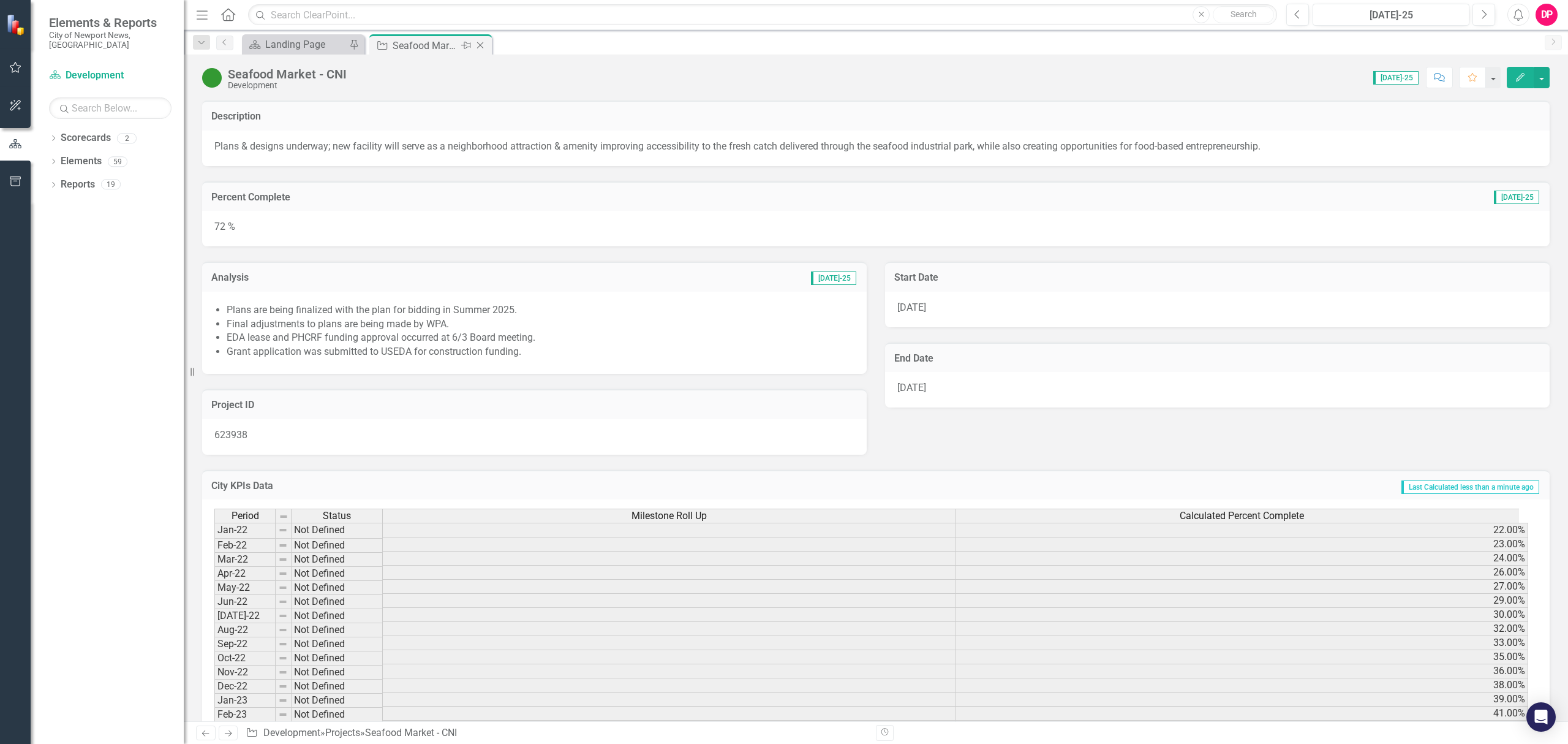
click at [480, 47] on icon "Close" at bounding box center [480, 45] width 12 height 10
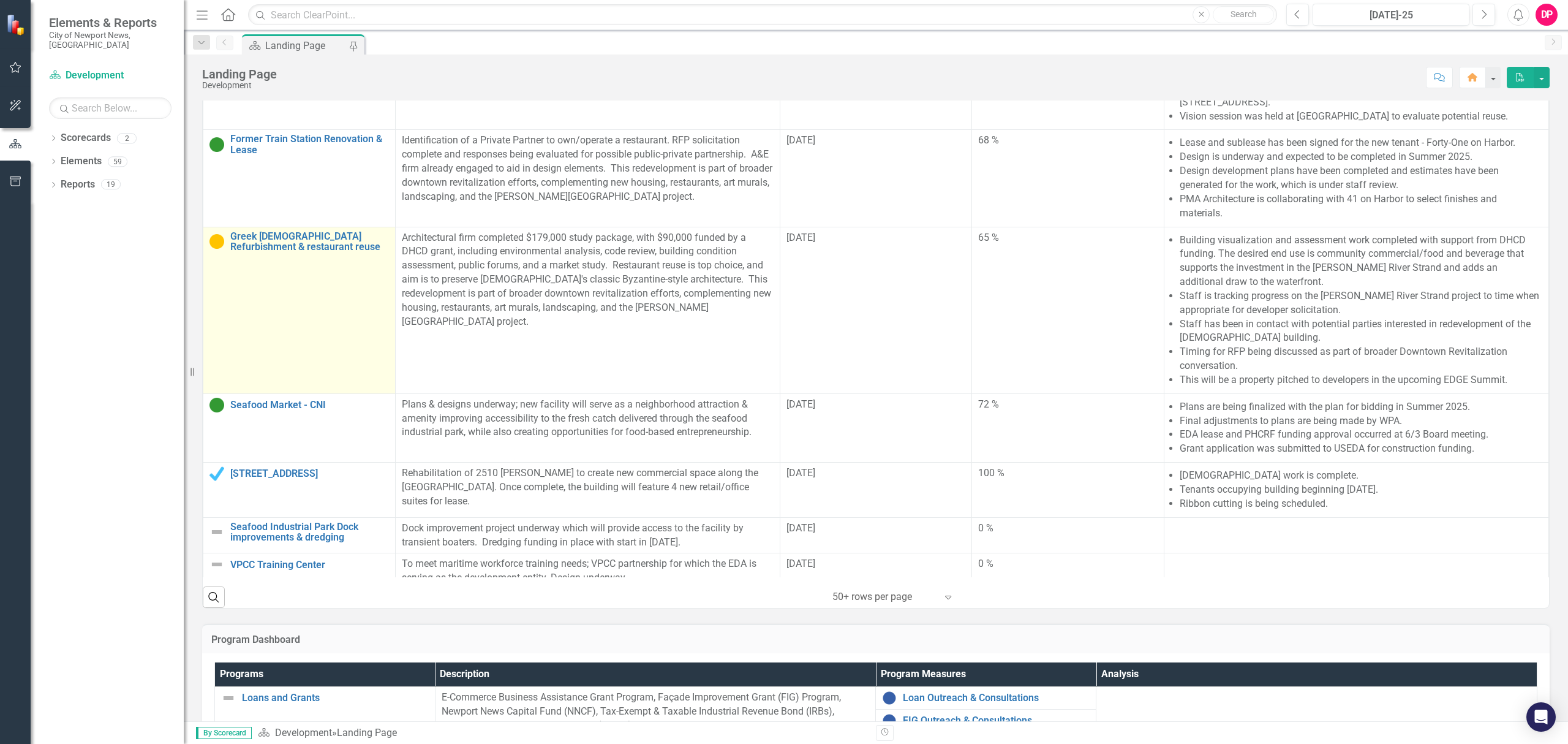
scroll to position [327, 0]
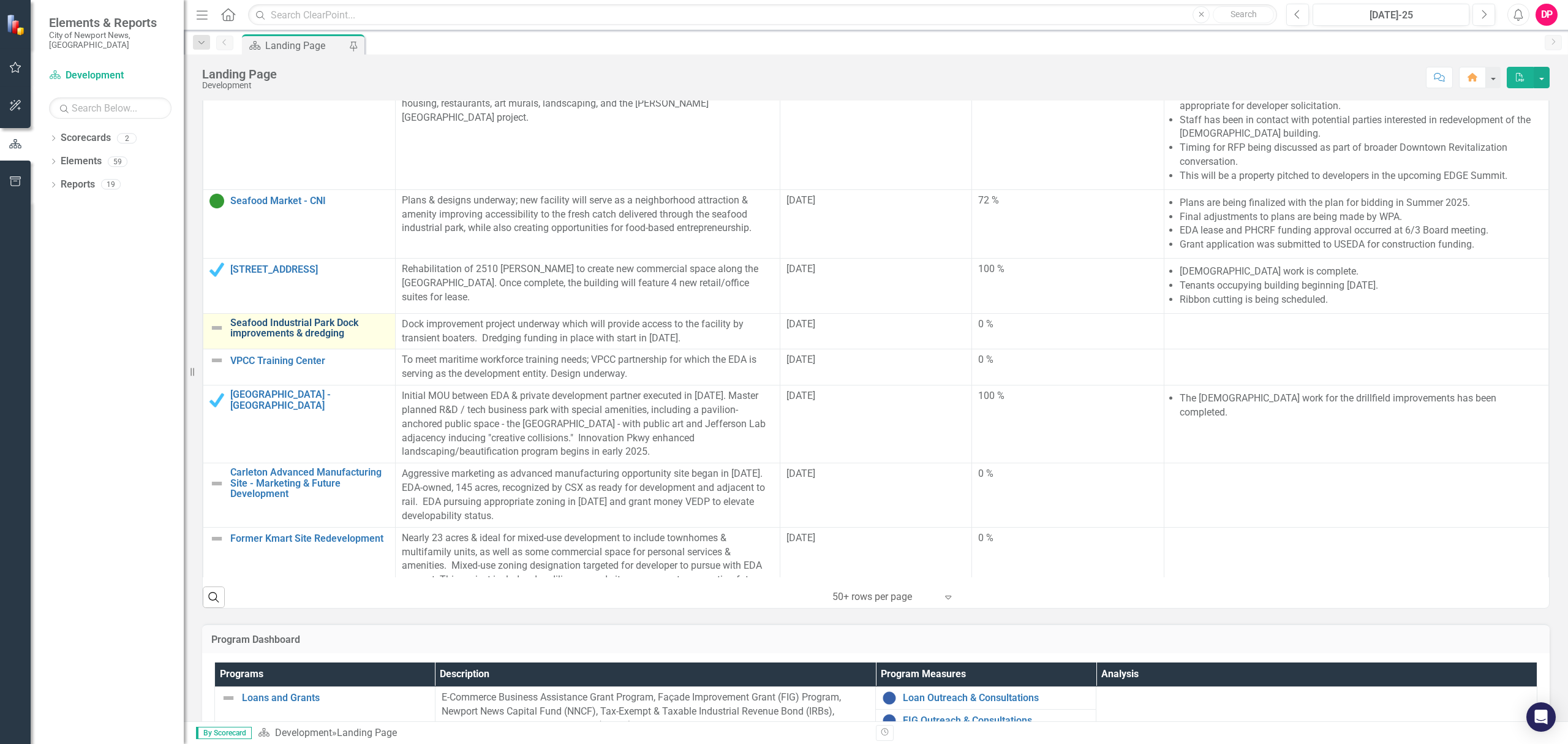
click at [304, 334] on link "Seafood Industrial Park Dock improvements & dredging" at bounding box center [310, 328] width 159 height 22
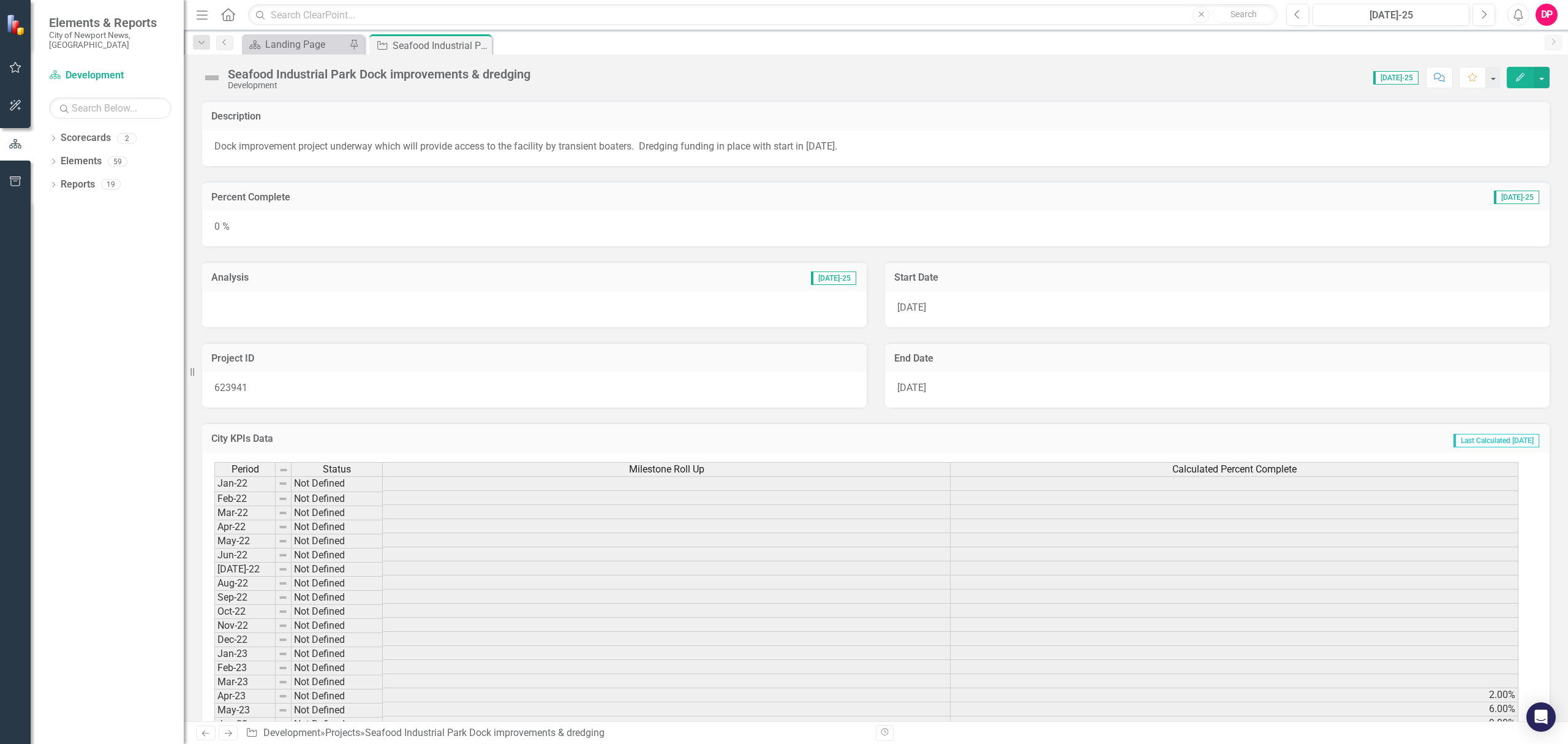
click at [307, 216] on div "0 %" at bounding box center [876, 228] width 1347 height 36
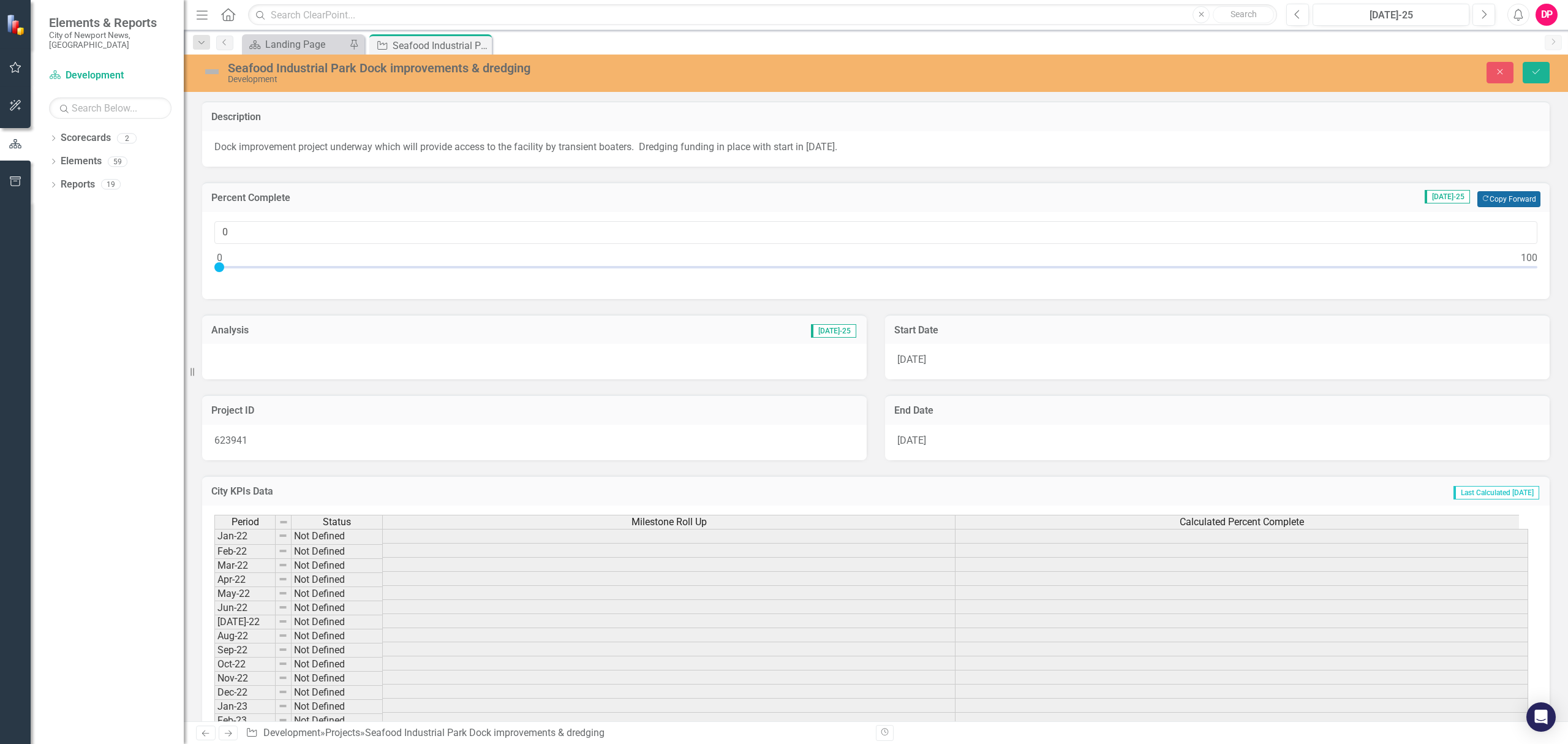
click at [1521, 195] on button "Copy Forward Copy Forward" at bounding box center [1508, 198] width 63 height 16
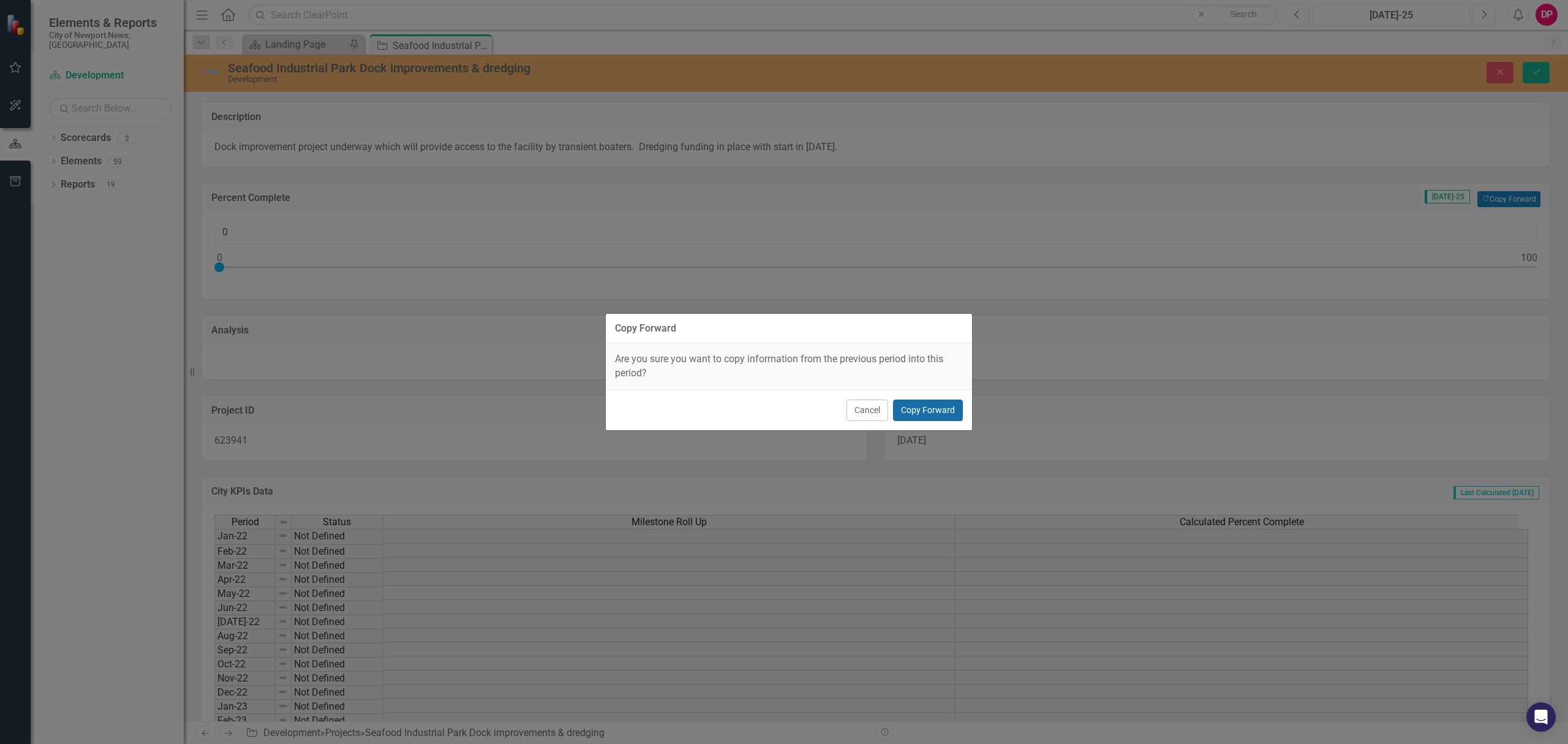
click at [926, 407] on button "Copy Forward" at bounding box center [928, 410] width 70 height 22
type input "68"
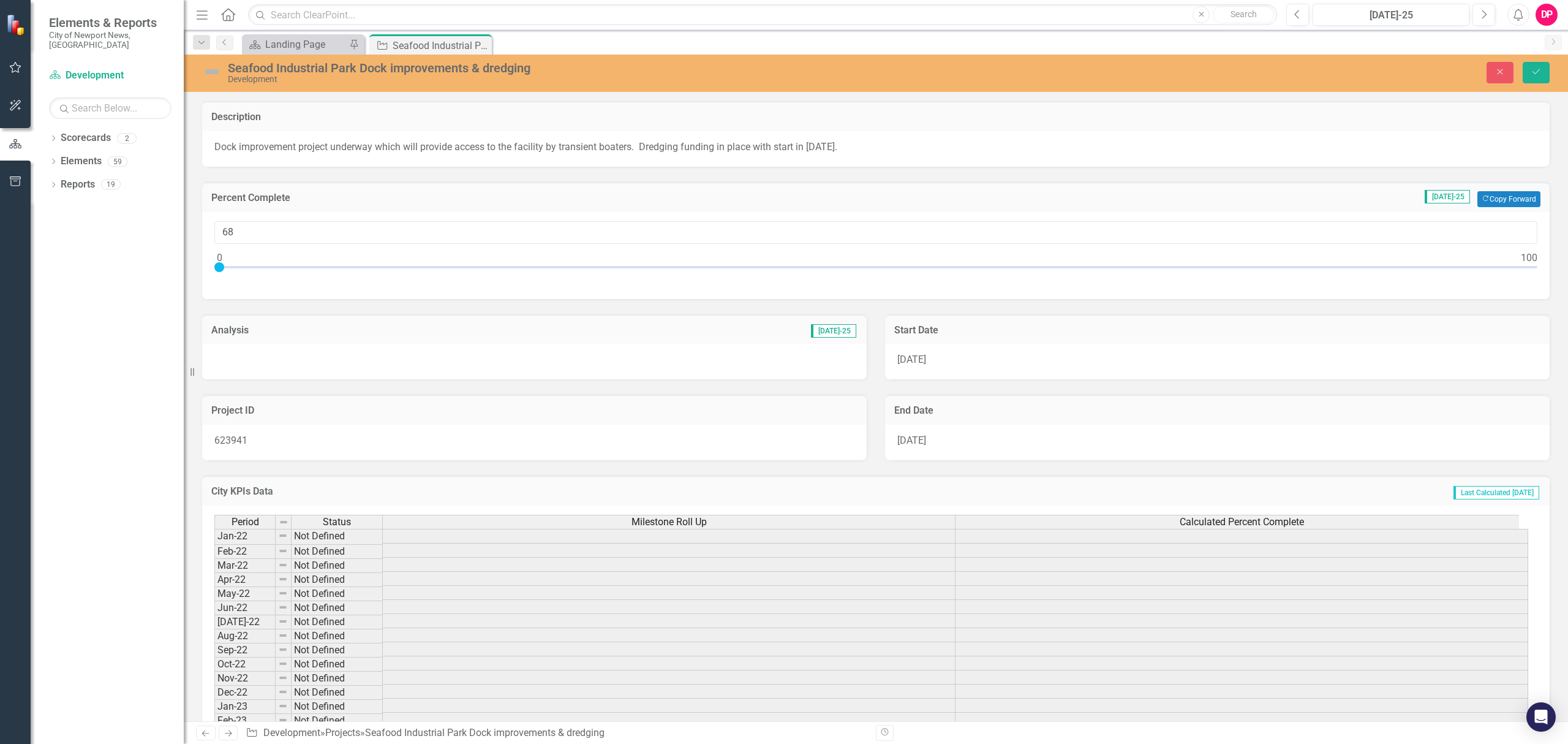
click at [348, 364] on div at bounding box center [534, 362] width 665 height 36
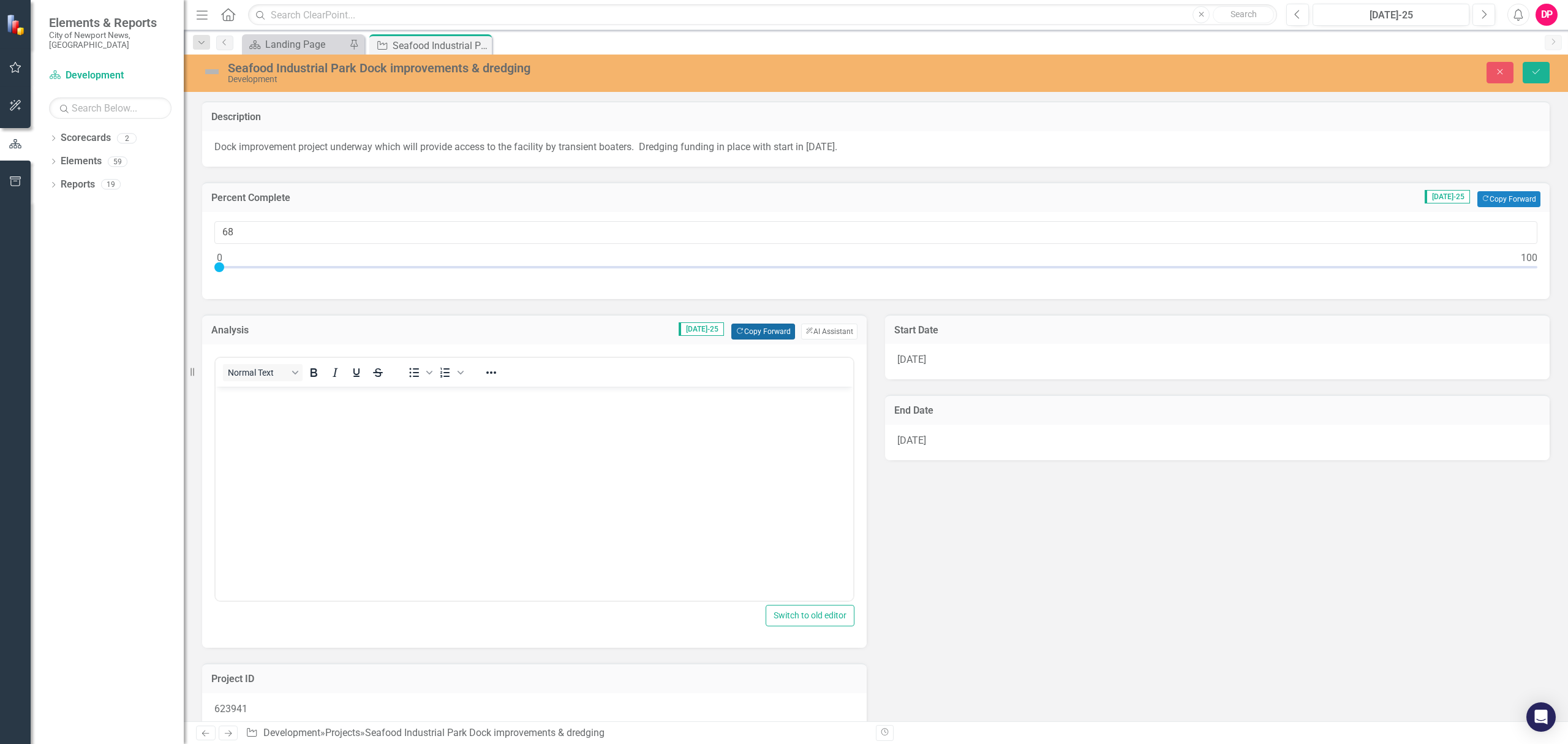
click at [767, 334] on button "Copy Forward Copy Forward" at bounding box center [762, 331] width 63 height 16
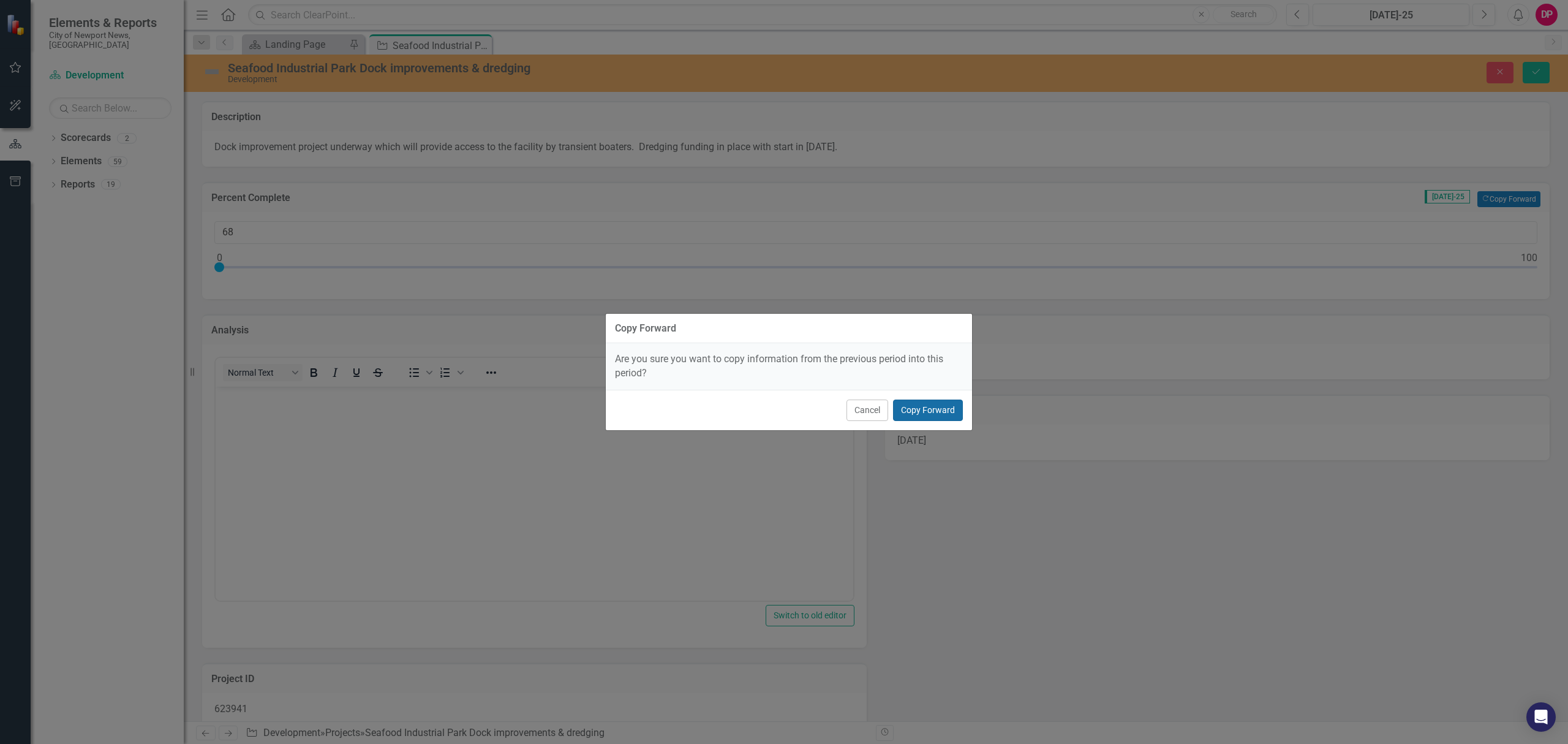
click at [918, 408] on button "Copy Forward" at bounding box center [928, 410] width 70 height 22
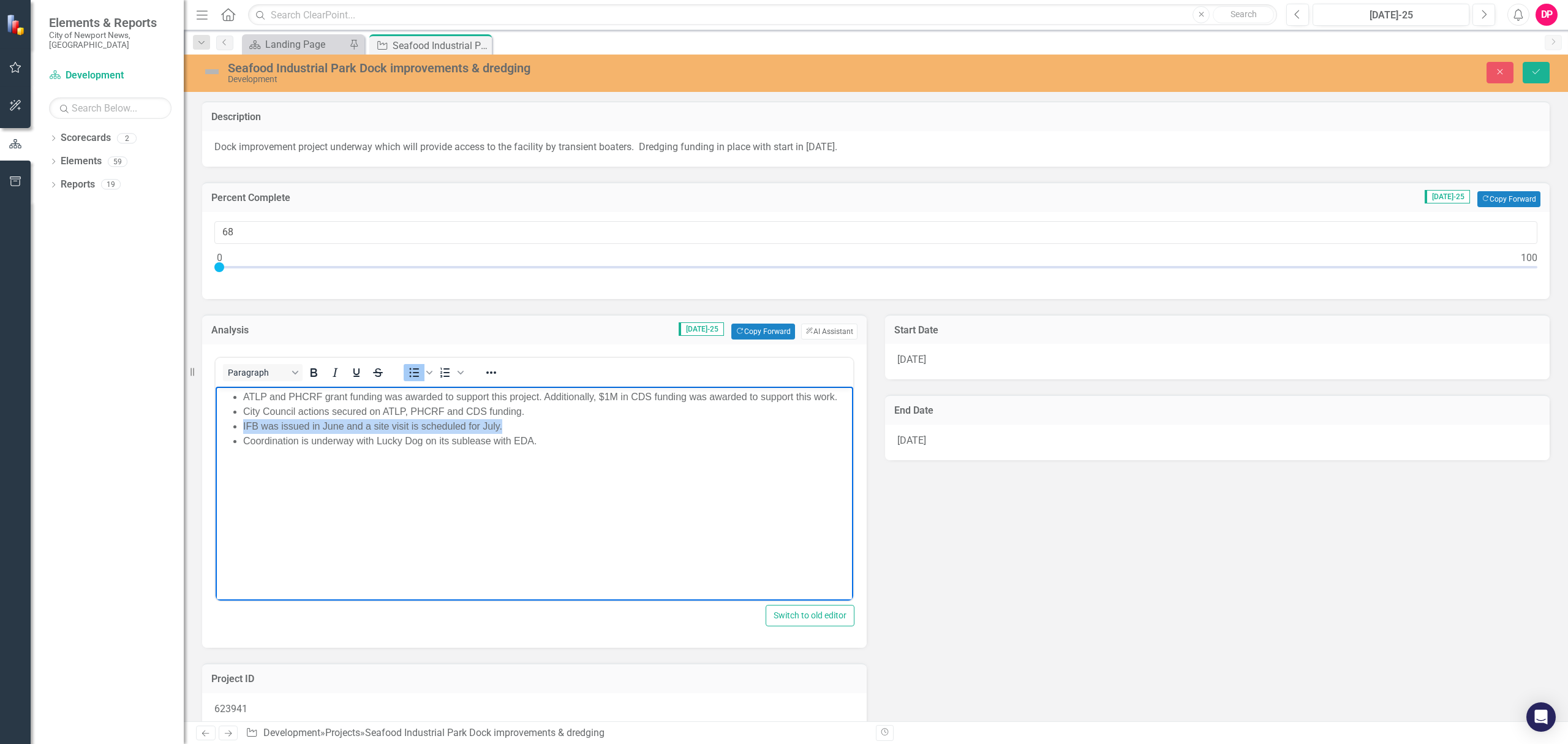
drag, startPoint x: 508, startPoint y: 426, endPoint x: 244, endPoint y: 426, distance: 264.0
click at [244, 426] on li "IFB was issued in June and a site visit is scheduled for July." at bounding box center [547, 426] width 607 height 15
drag, startPoint x: 546, startPoint y: 438, endPoint x: 430, endPoint y: 813, distance: 392.5
click at [216, 429] on html "ATLP and PHCRF grant funding was awarded to support this project. Additionally,…" at bounding box center [534, 478] width 638 height 184
type input "69"
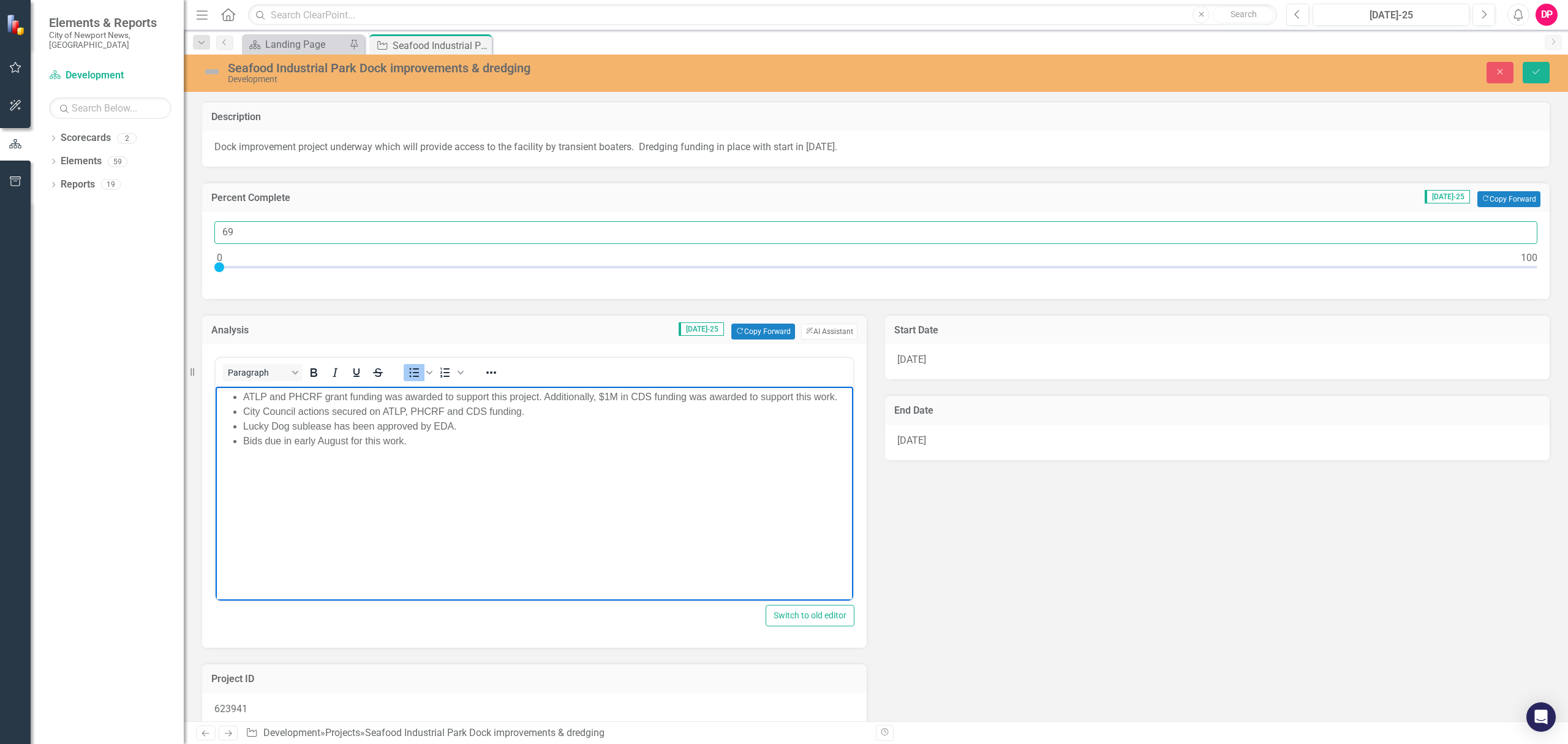
click at [1515, 228] on input "69" at bounding box center [875, 232] width 1323 height 22
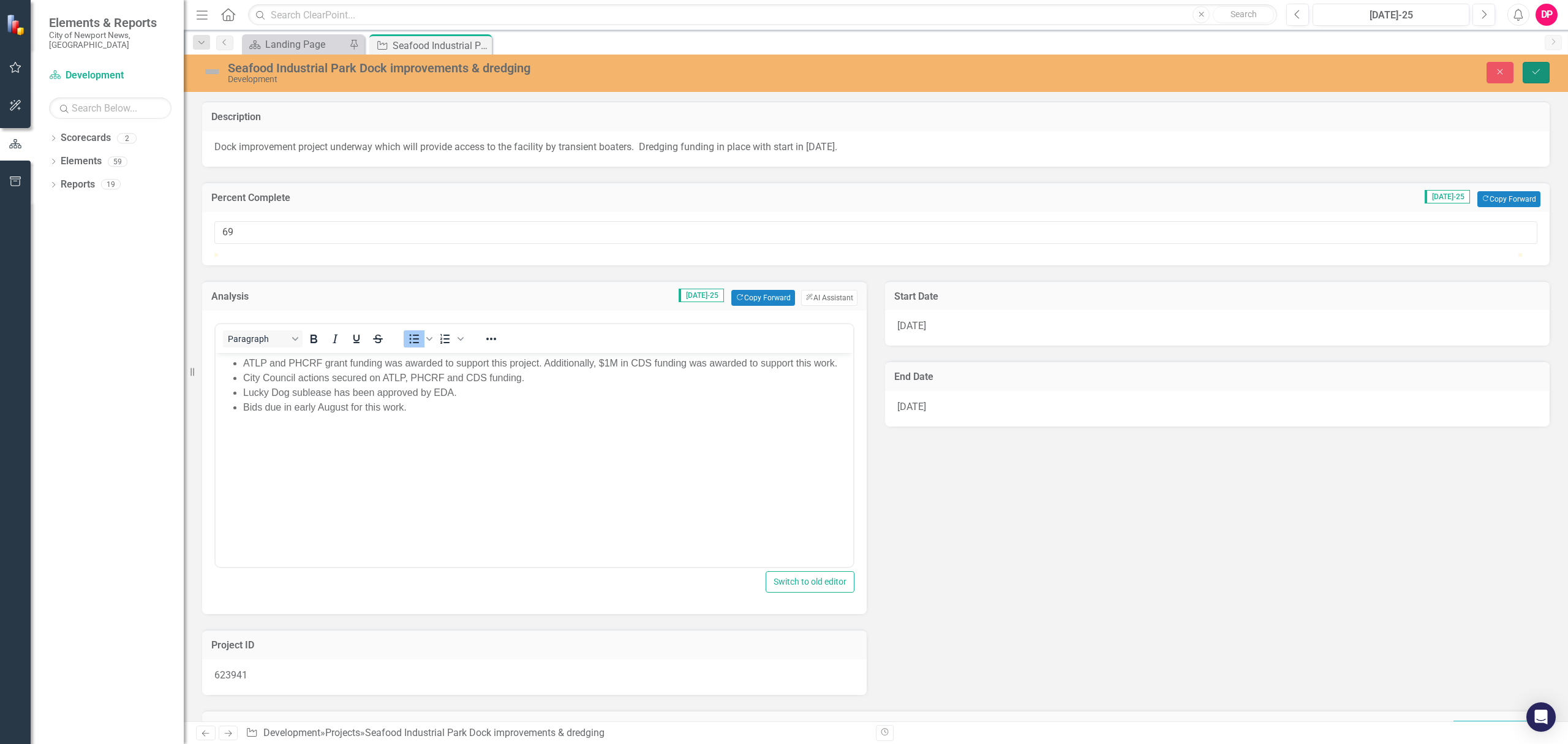
click at [1546, 70] on button "Save" at bounding box center [1536, 72] width 27 height 22
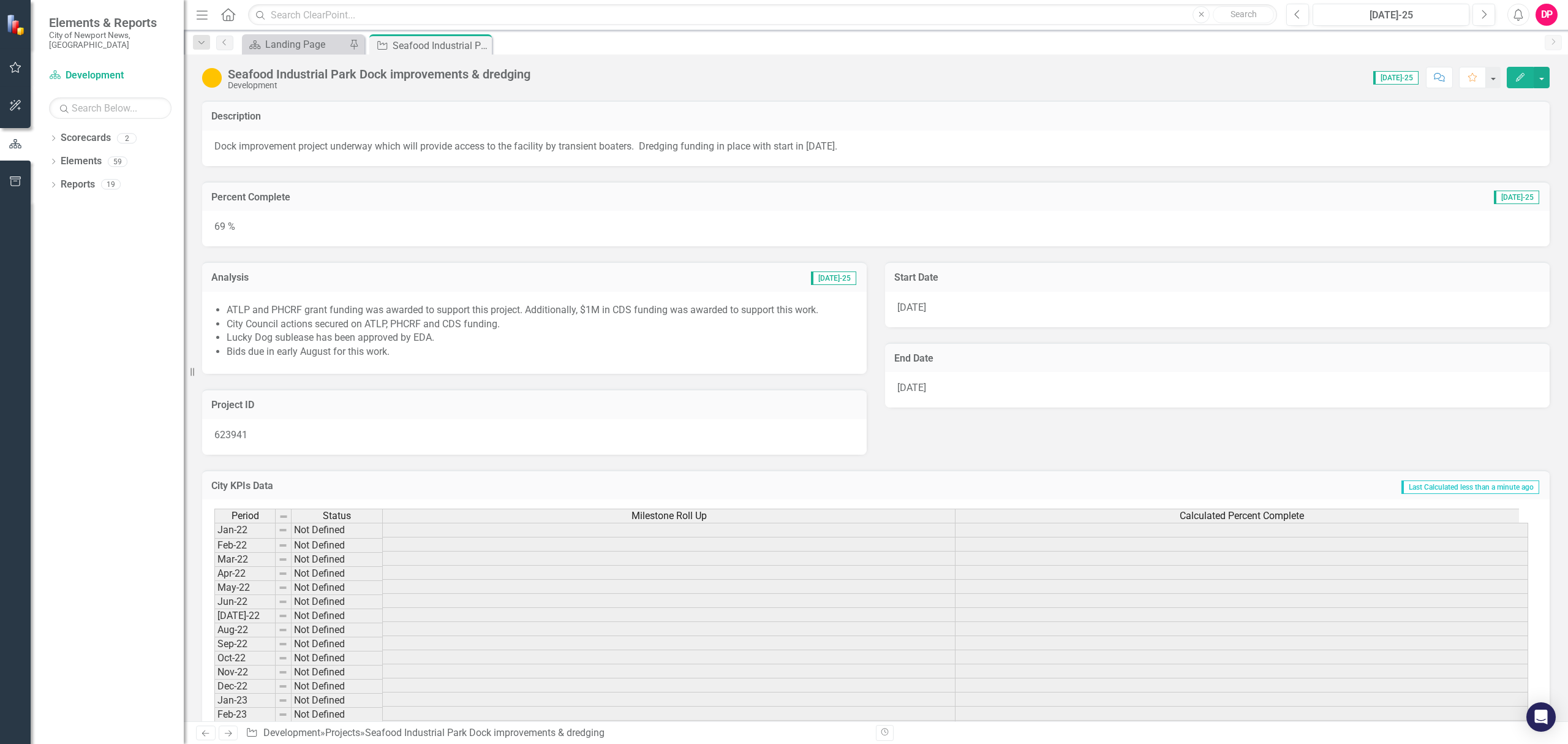
click at [361, 231] on div "69 %" at bounding box center [876, 228] width 1347 height 36
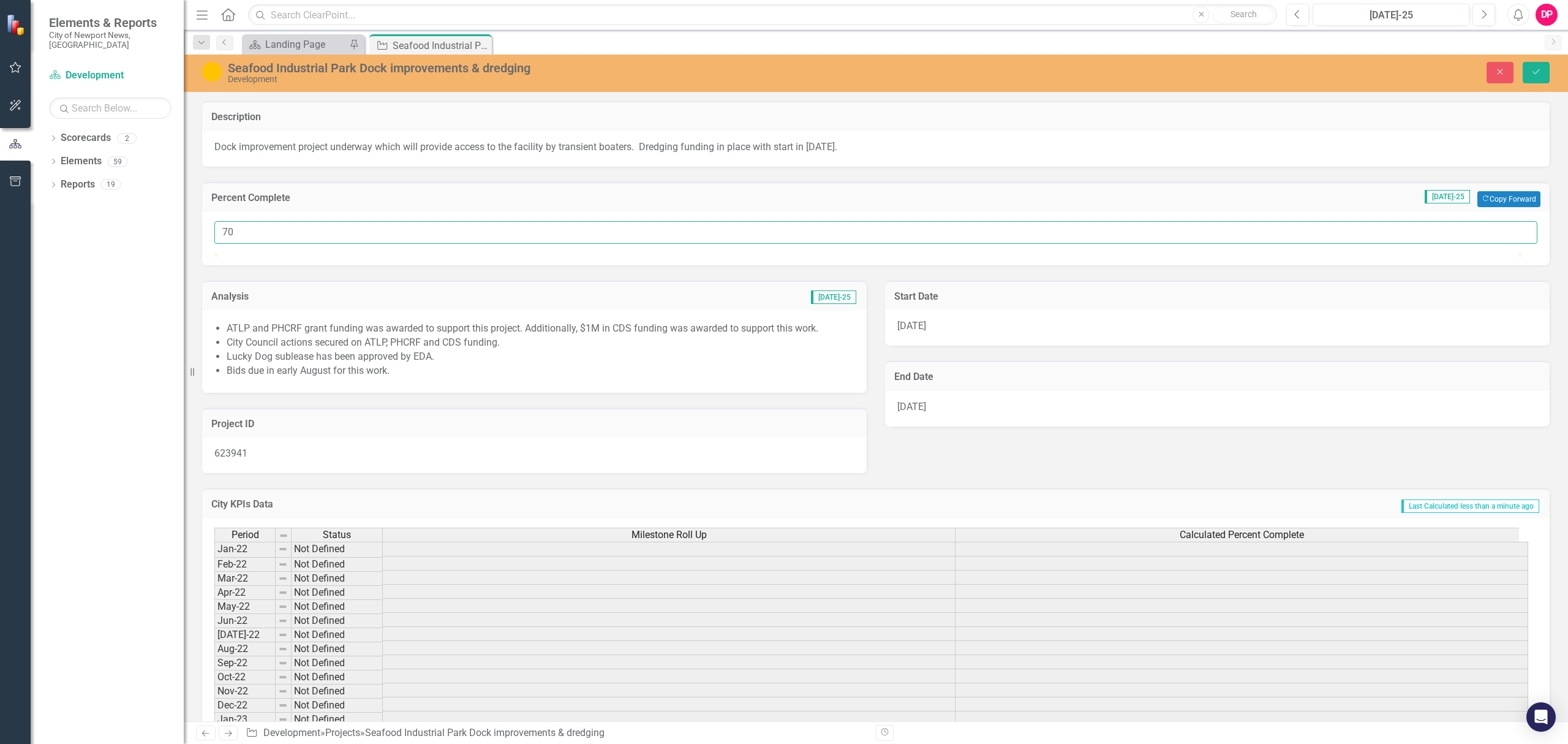
type input "70"
click at [1514, 228] on input "70" at bounding box center [875, 232] width 1323 height 22
click at [1548, 72] on button "Save" at bounding box center [1536, 72] width 27 height 22
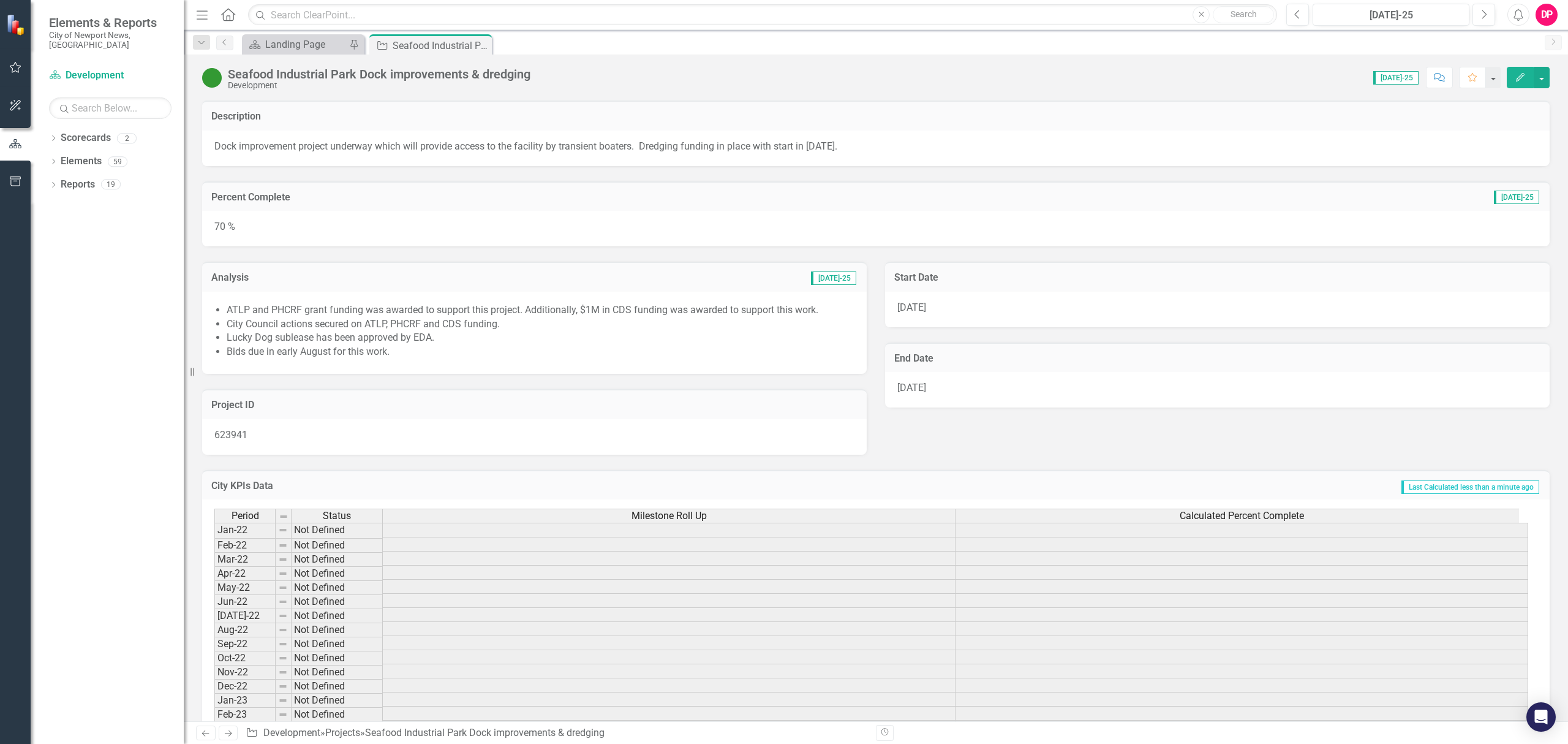
drag, startPoint x: 480, startPoint y: 49, endPoint x: 1, endPoint y: 228, distance: 511.4
click at [0, 0] on icon "Close" at bounding box center [0, 0] width 0 height 0
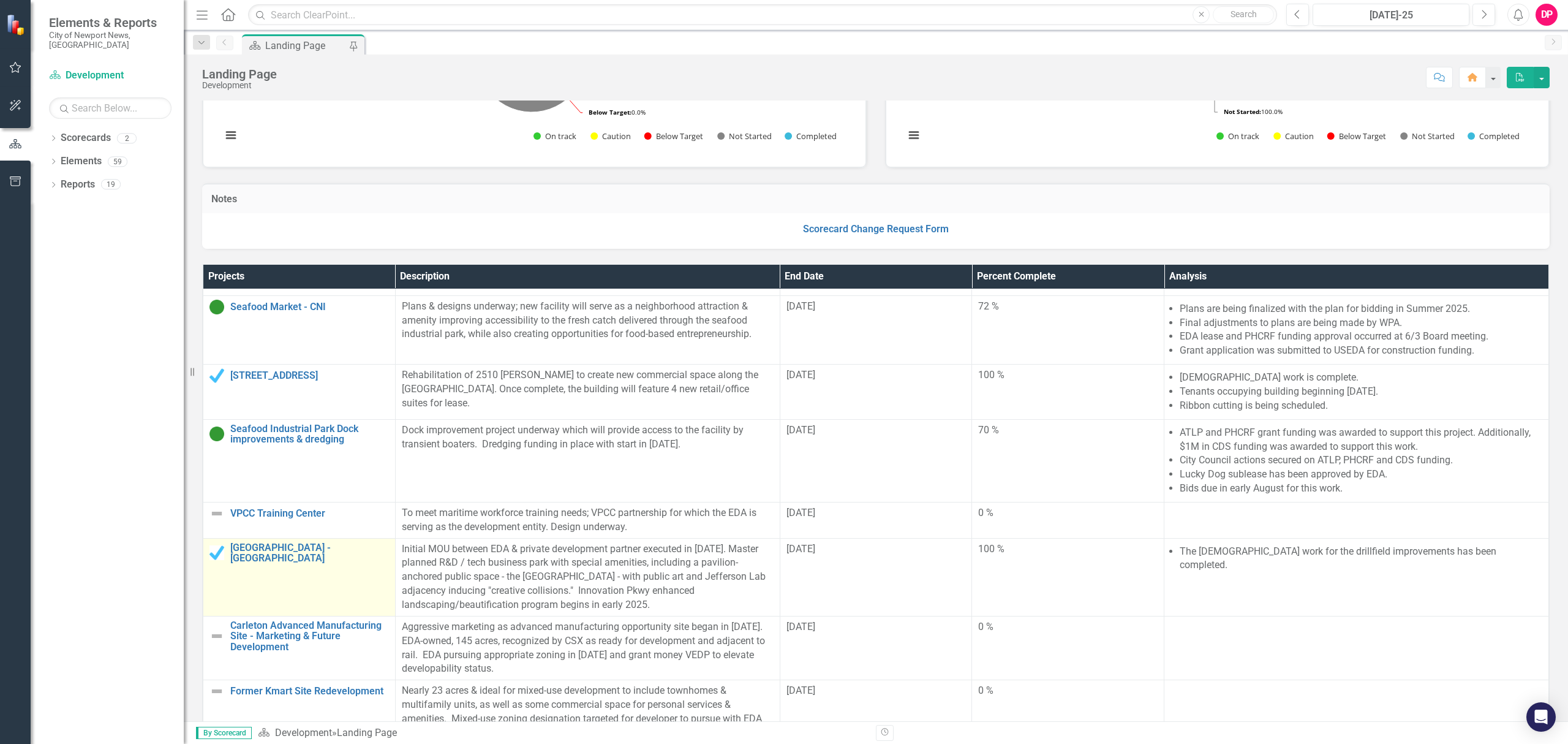
scroll to position [490, 0]
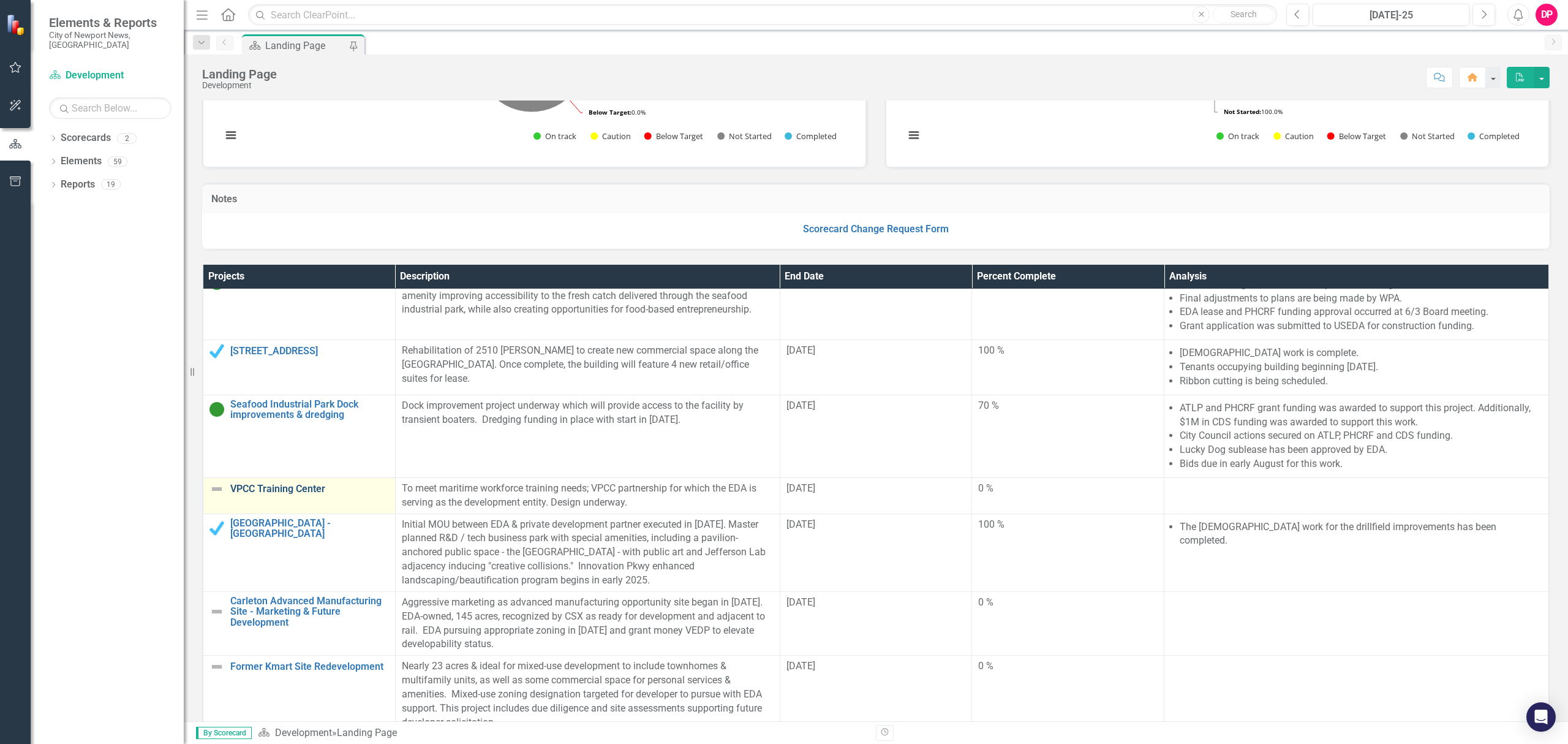
click at [283, 494] on link "VPCC Training Center" at bounding box center [310, 489] width 159 height 11
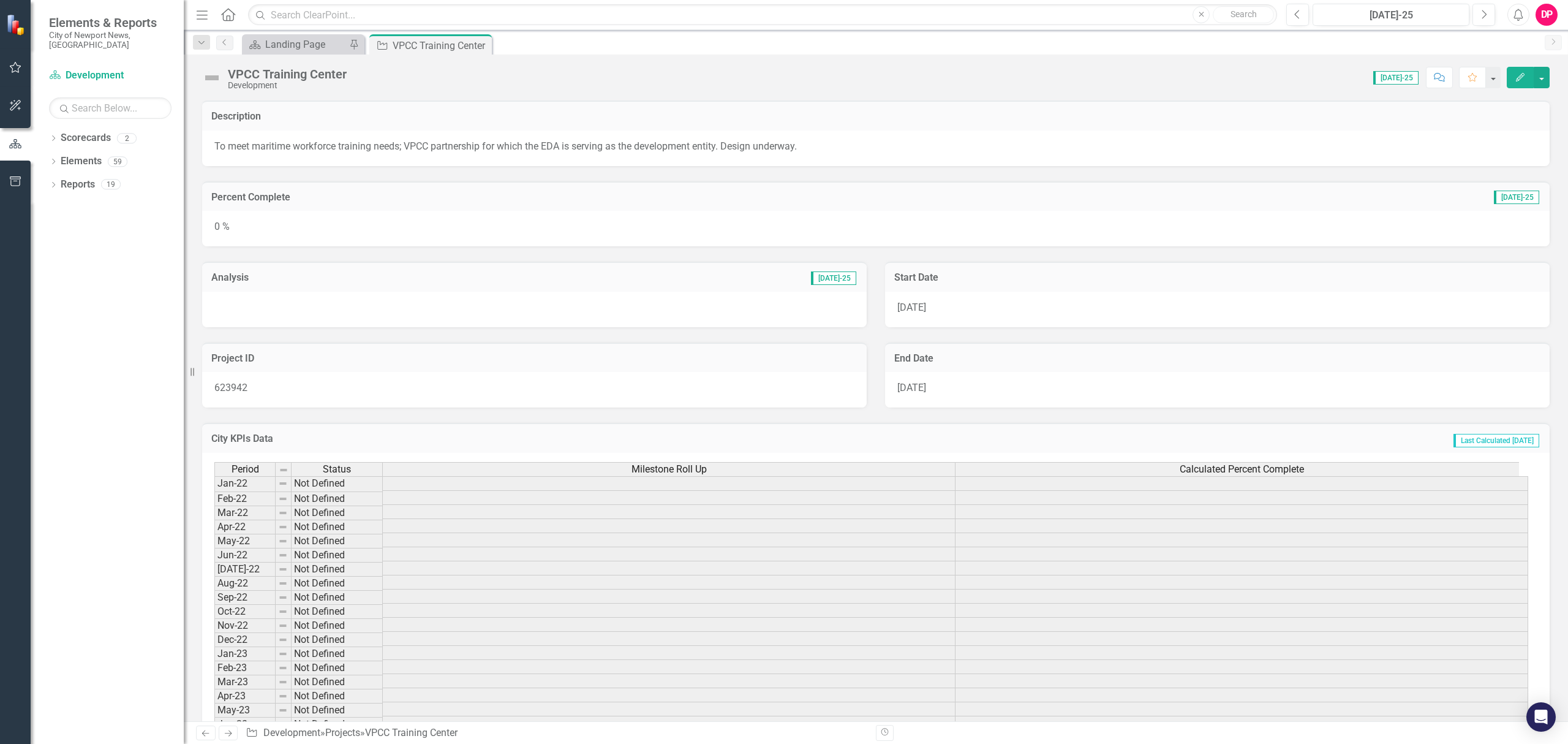
click at [283, 221] on div "0 %" at bounding box center [876, 228] width 1347 height 36
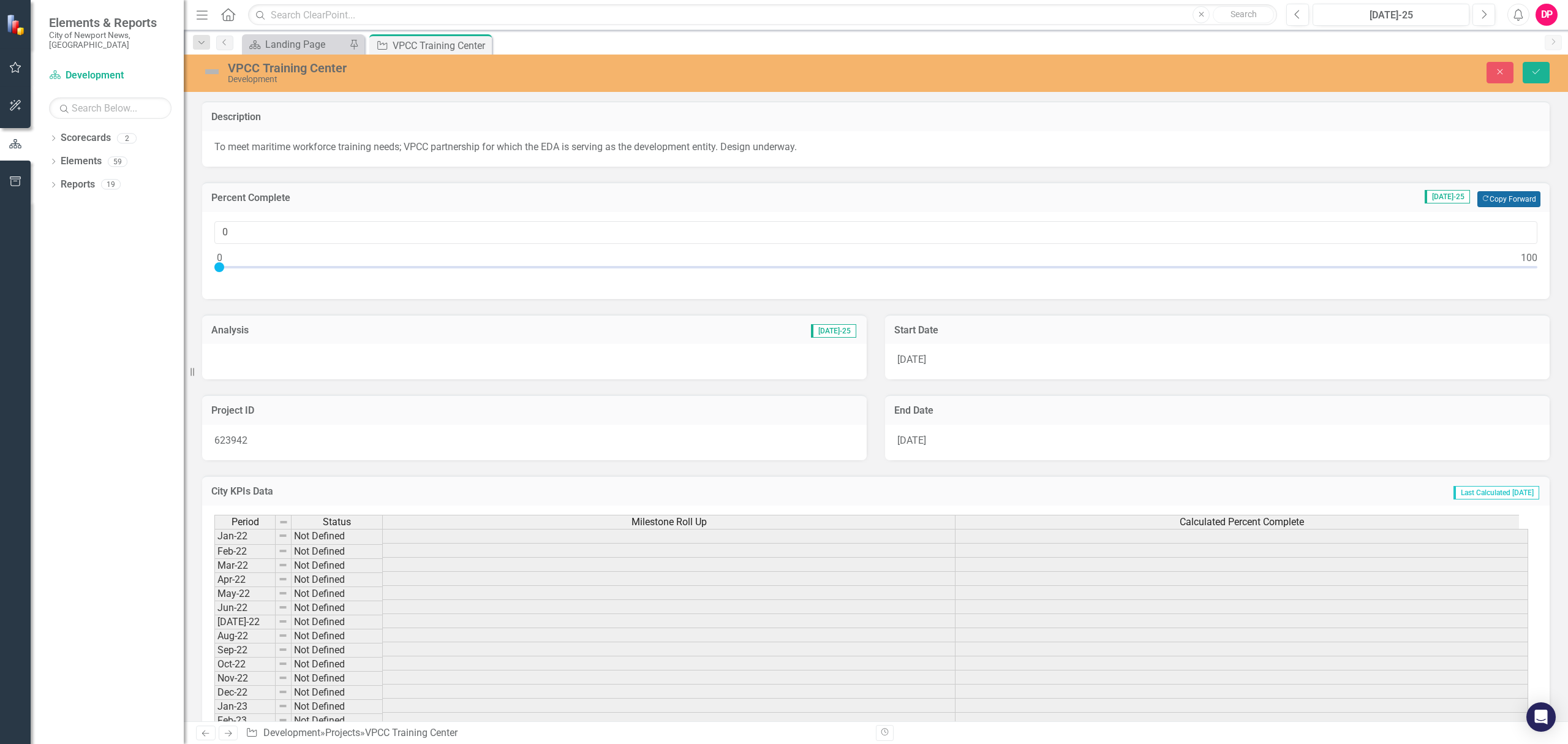
click at [1480, 198] on button "Copy Forward Copy Forward" at bounding box center [1508, 198] width 63 height 16
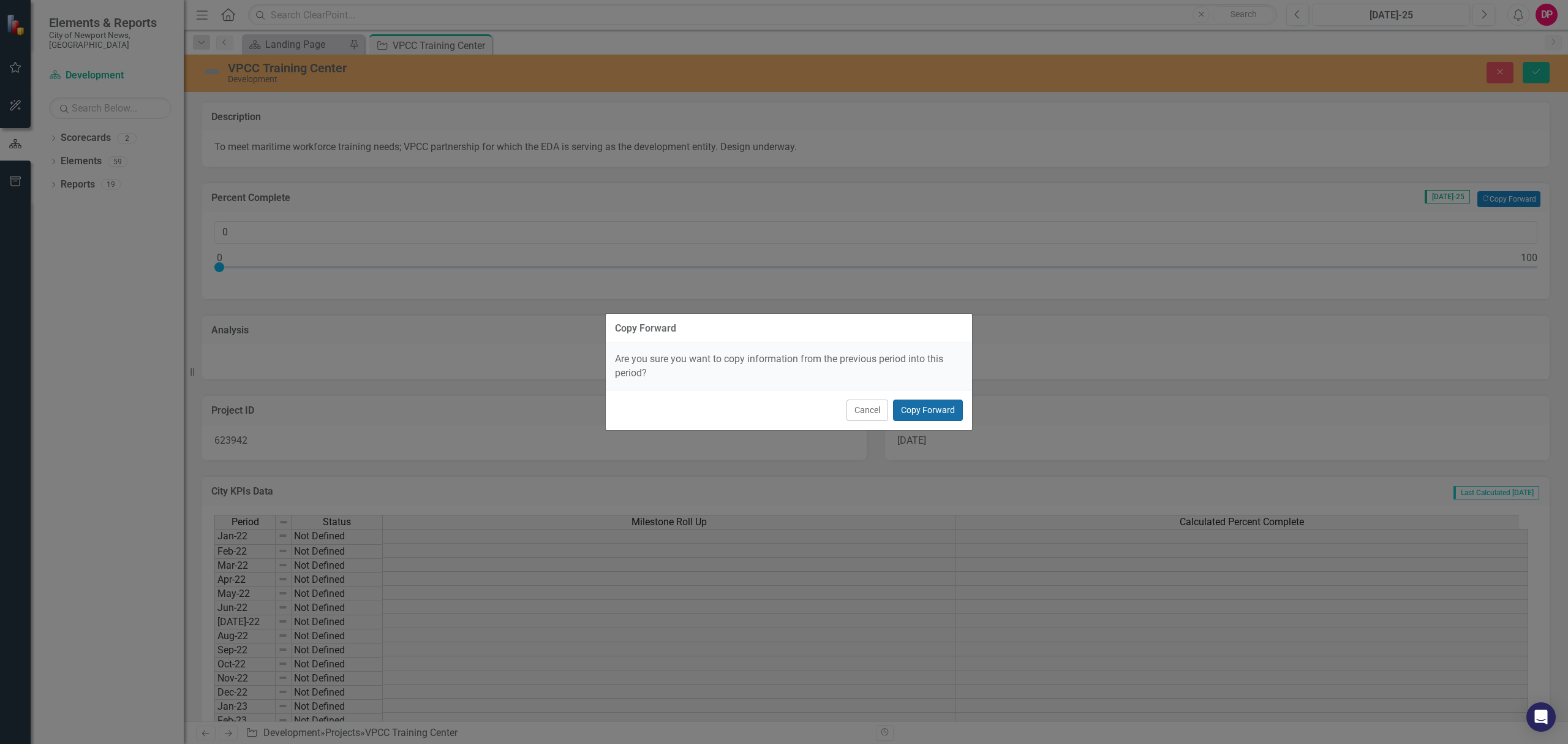
click at [943, 408] on button "Copy Forward" at bounding box center [928, 410] width 70 height 22
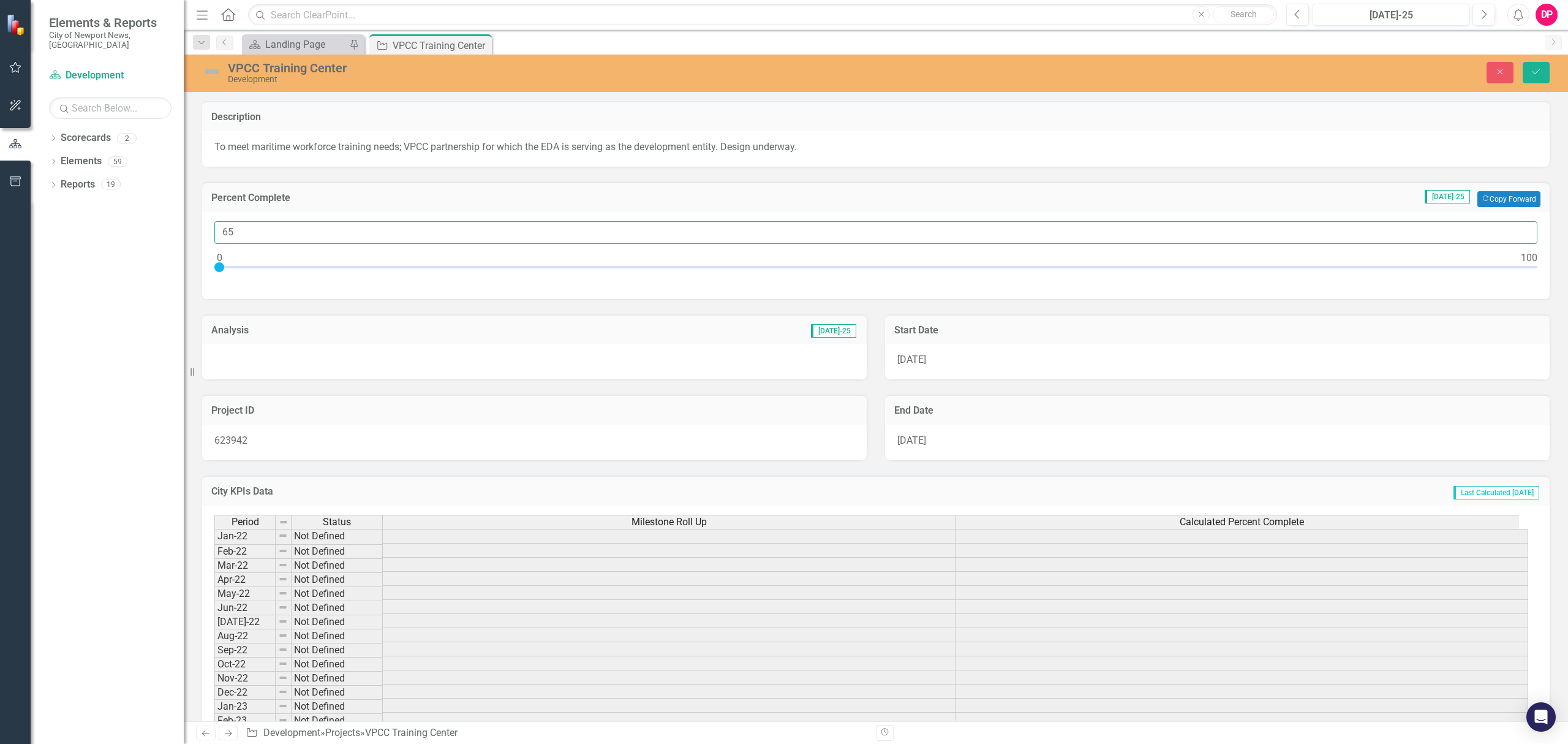
click at [1515, 228] on input "65" at bounding box center [875, 232] width 1323 height 22
type input "66"
click at [1515, 228] on input "66" at bounding box center [875, 232] width 1323 height 22
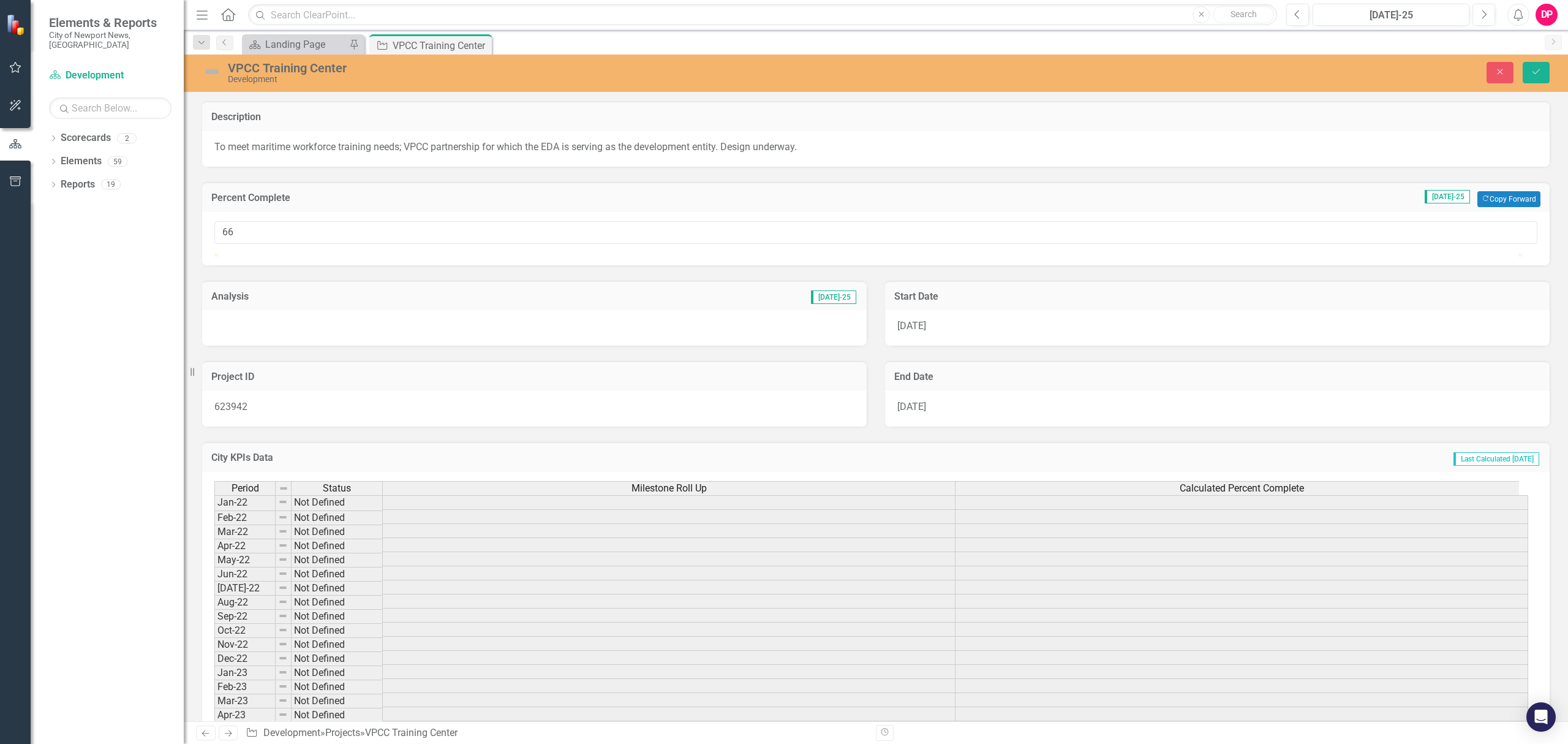
click at [1540, 84] on div "VPCC Training Center Development Close Save" at bounding box center [875, 73] width 1384 height 37
click at [1537, 69] on icon "Save" at bounding box center [1535, 71] width 11 height 8
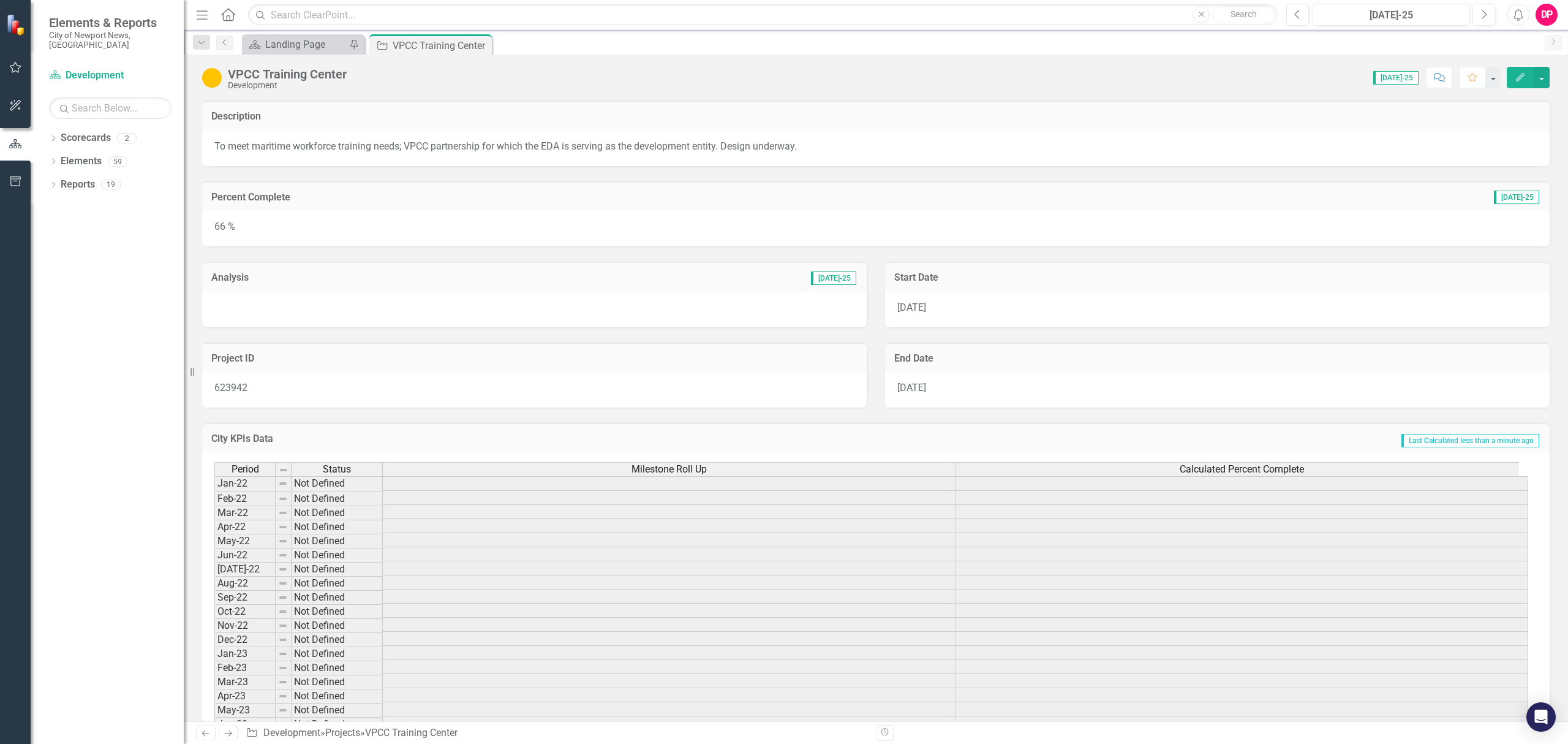
click at [696, 218] on div "66 %" at bounding box center [876, 228] width 1347 height 36
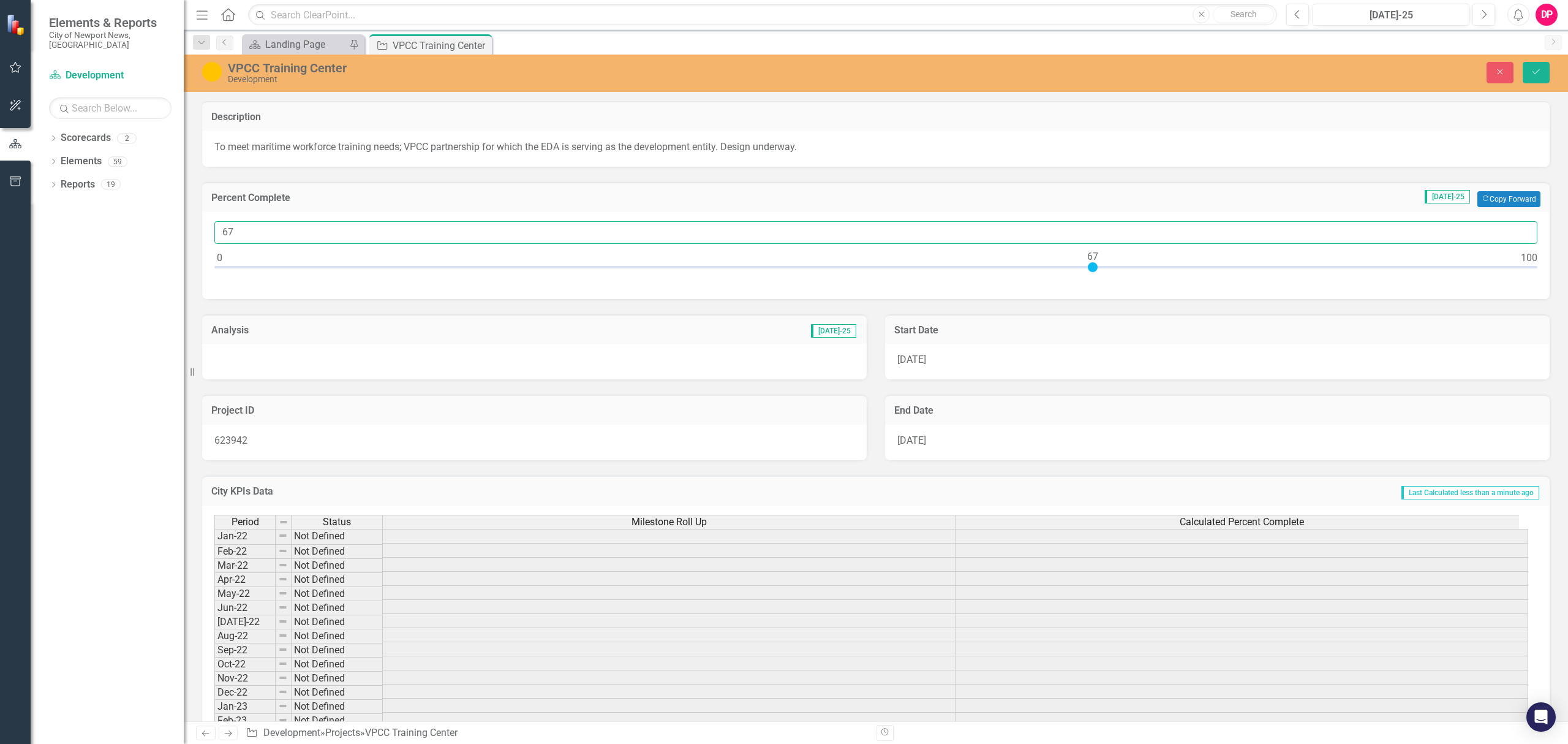
click at [1517, 231] on input "67" at bounding box center [875, 232] width 1323 height 22
click at [1517, 231] on input "68" at bounding box center [875, 232] width 1323 height 22
type input "67"
click at [1517, 237] on input "67" at bounding box center [875, 232] width 1323 height 22
click at [1531, 78] on button "Save" at bounding box center [1536, 72] width 27 height 22
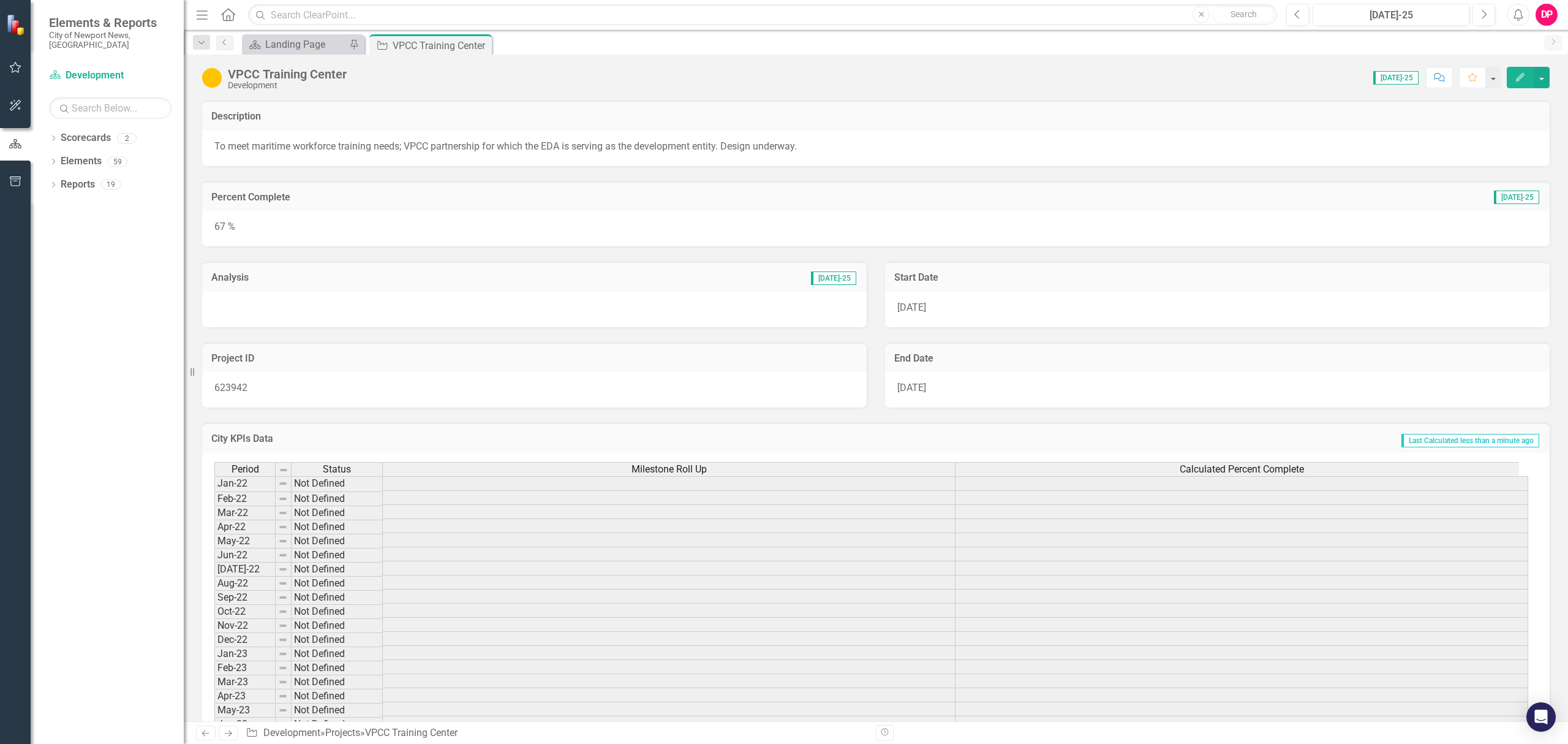
click at [289, 226] on div "67 %" at bounding box center [876, 228] width 1347 height 36
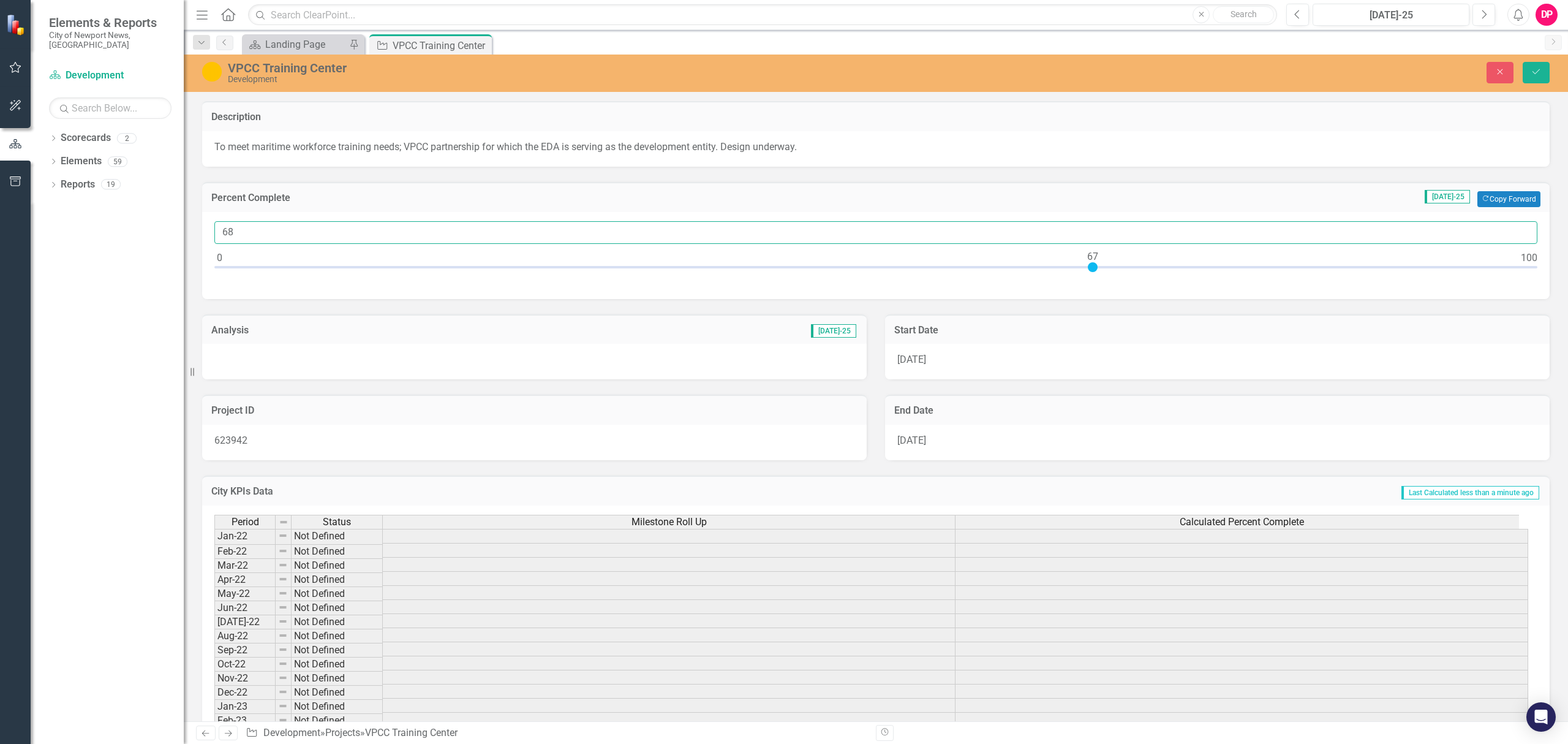
click at [1520, 228] on input "68" at bounding box center [875, 232] width 1323 height 22
type input "69"
click at [1520, 228] on input "69" at bounding box center [875, 232] width 1323 height 22
click at [1532, 82] on button "Save" at bounding box center [1536, 72] width 27 height 22
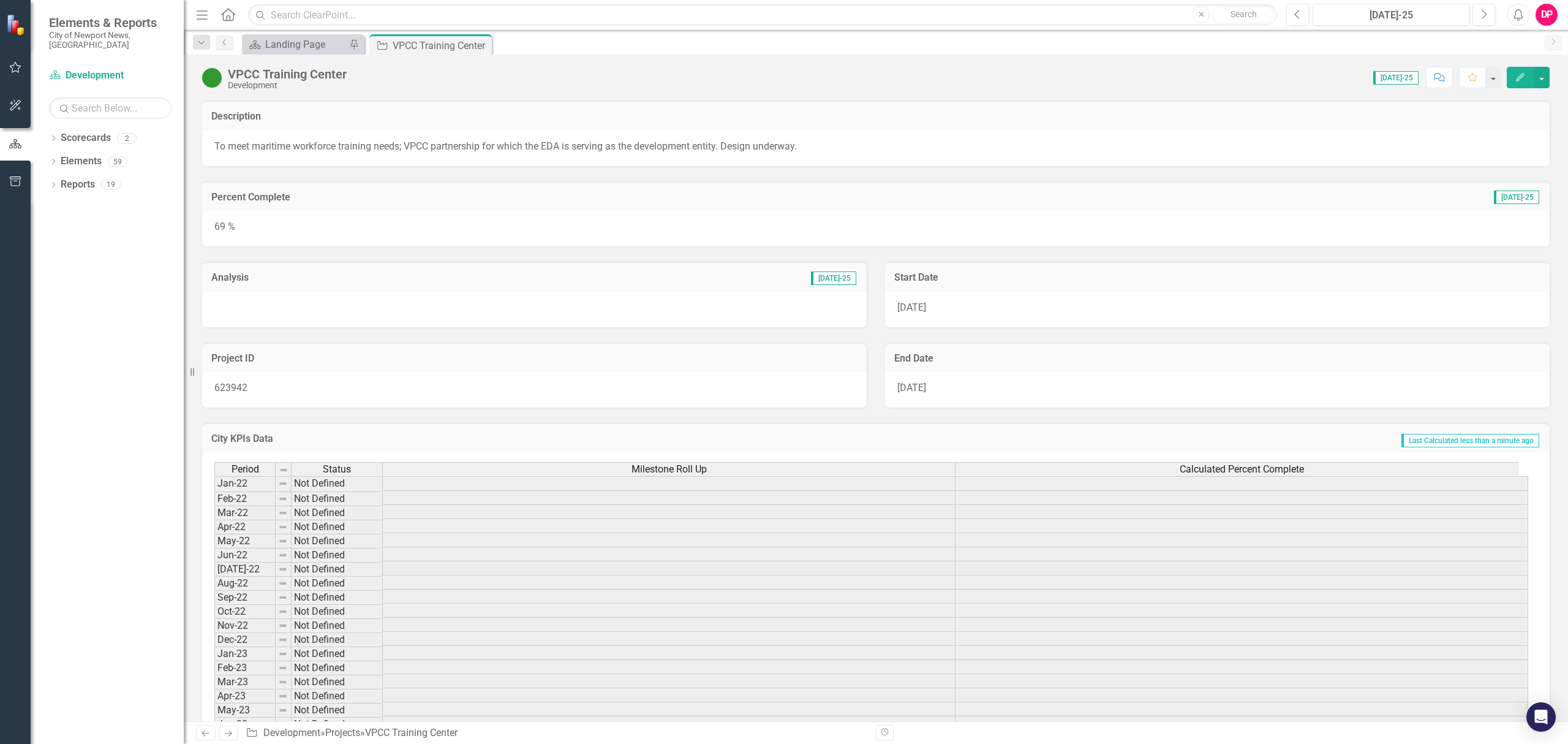
click at [239, 306] on div at bounding box center [534, 310] width 665 height 36
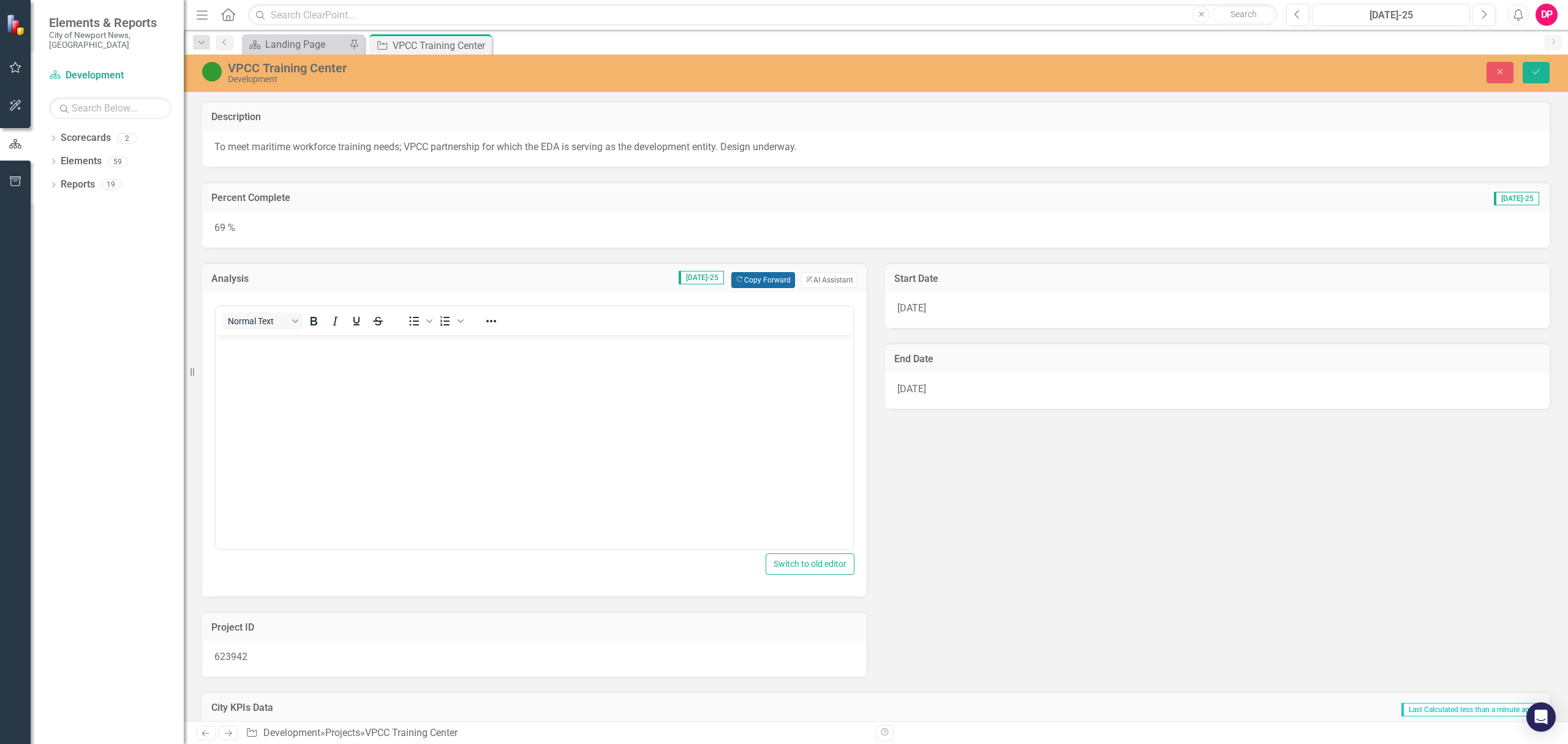
click at [762, 277] on button "Copy Forward Copy Forward" at bounding box center [762, 279] width 63 height 16
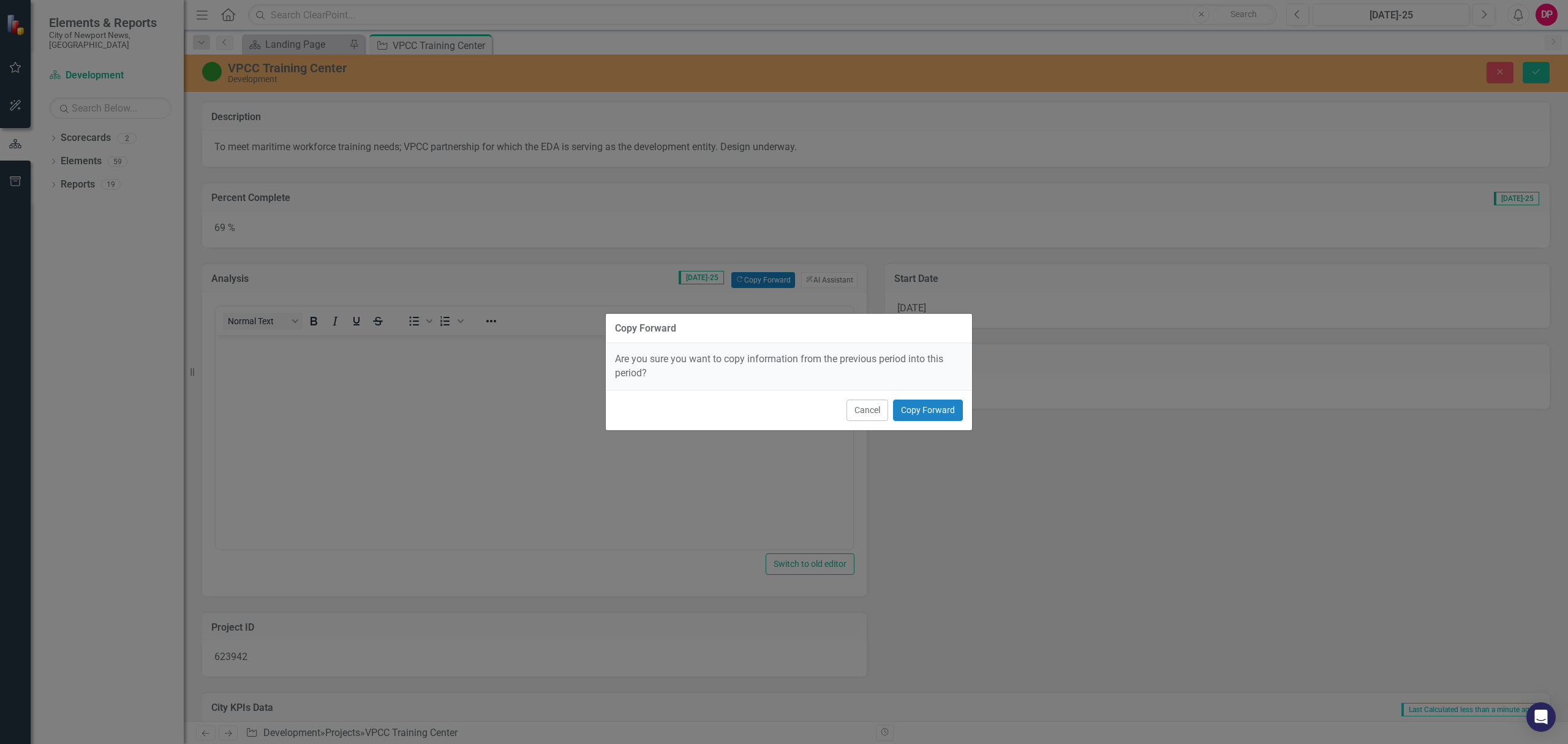
click at [950, 422] on div "Cancel Copy Forward" at bounding box center [788, 410] width 366 height 40
click at [944, 412] on button "Copy Forward" at bounding box center [928, 410] width 70 height 22
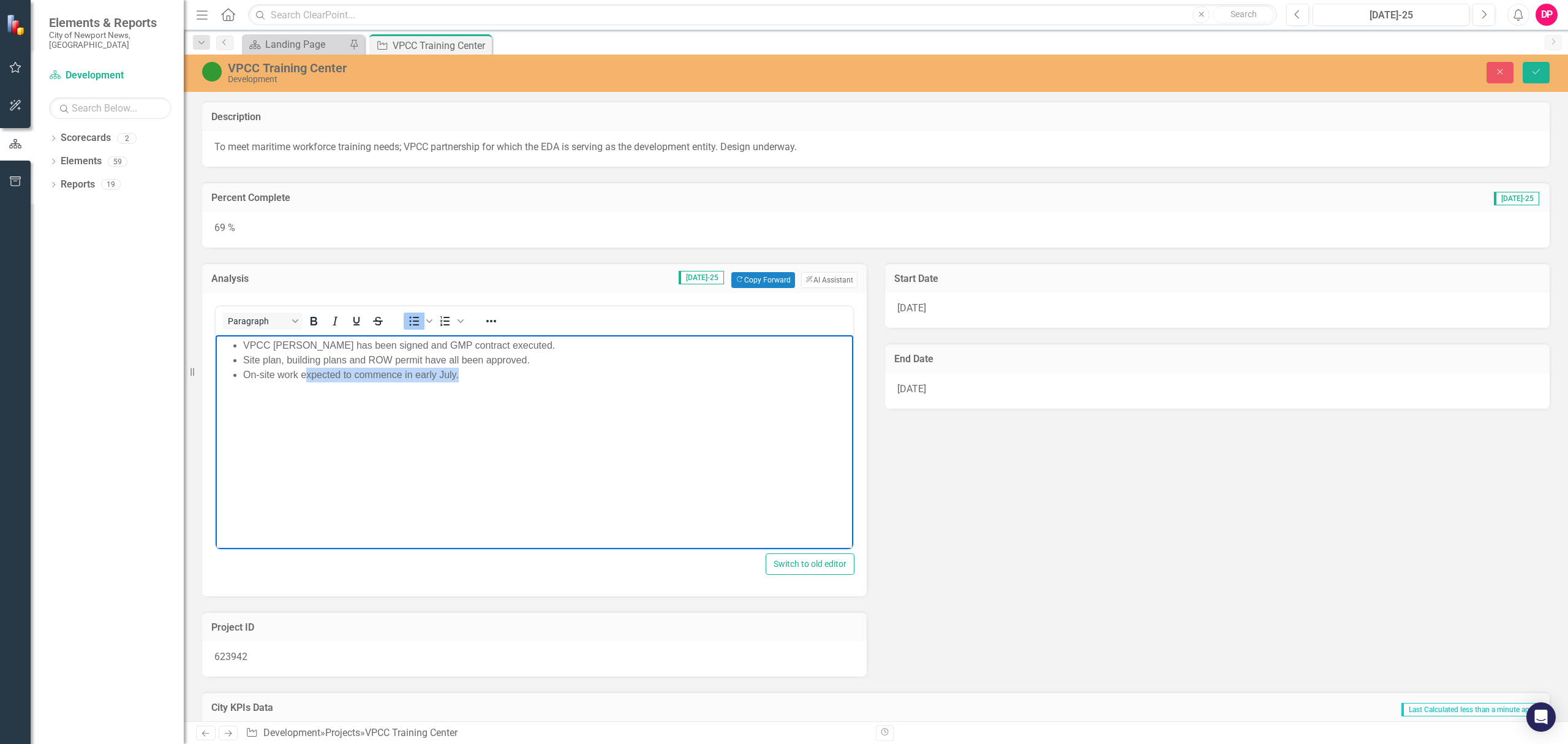
drag, startPoint x: 487, startPoint y: 370, endPoint x: 437, endPoint y: 380, distance: 51.0
click at [306, 381] on li "On-site work expected to commence in early July." at bounding box center [547, 375] width 607 height 15
drag, startPoint x: 1531, startPoint y: 71, endPoint x: 1472, endPoint y: 104, distance: 67.6
click at [1531, 71] on icon "Save" at bounding box center [1535, 71] width 11 height 8
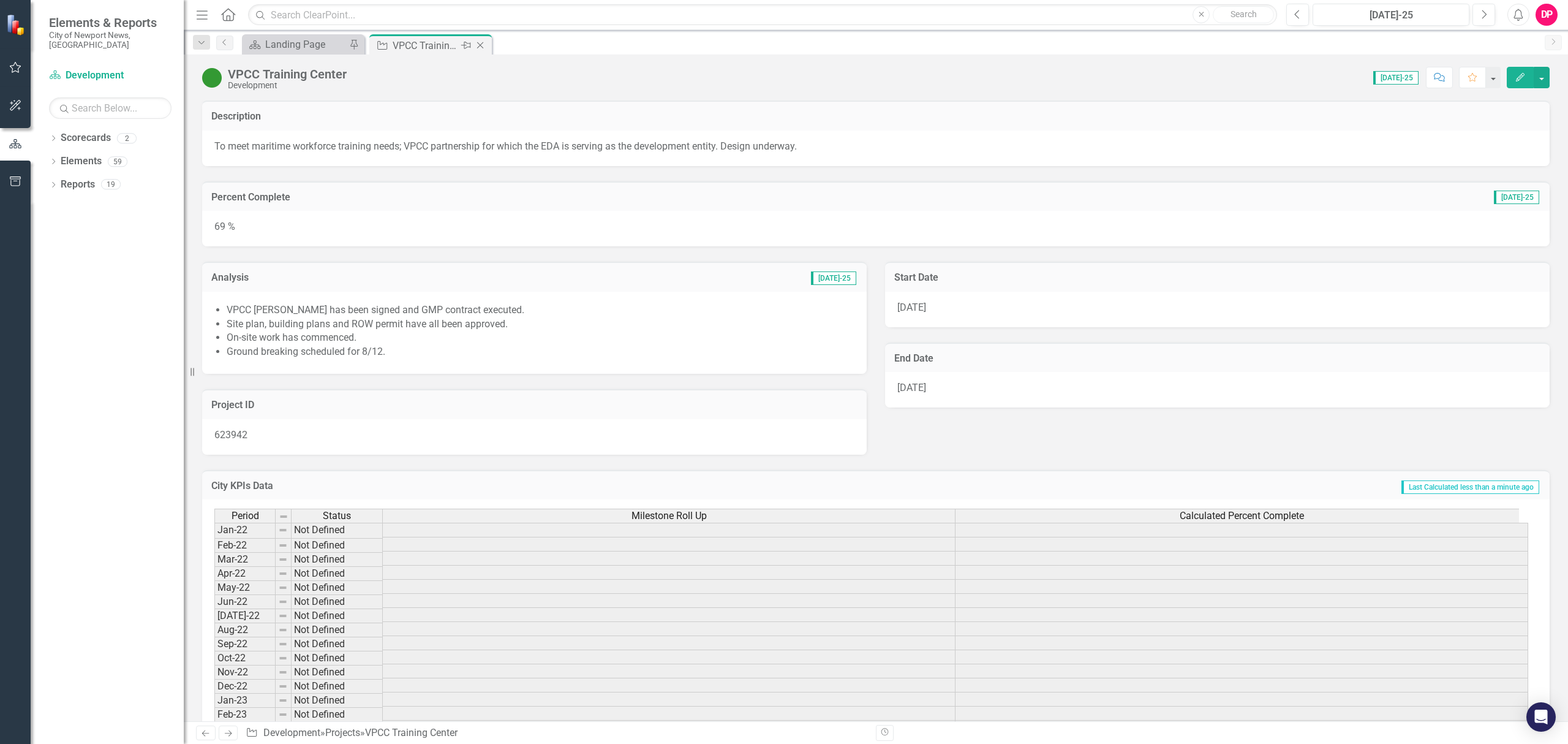
click at [477, 45] on icon "Close" at bounding box center [480, 45] width 12 height 10
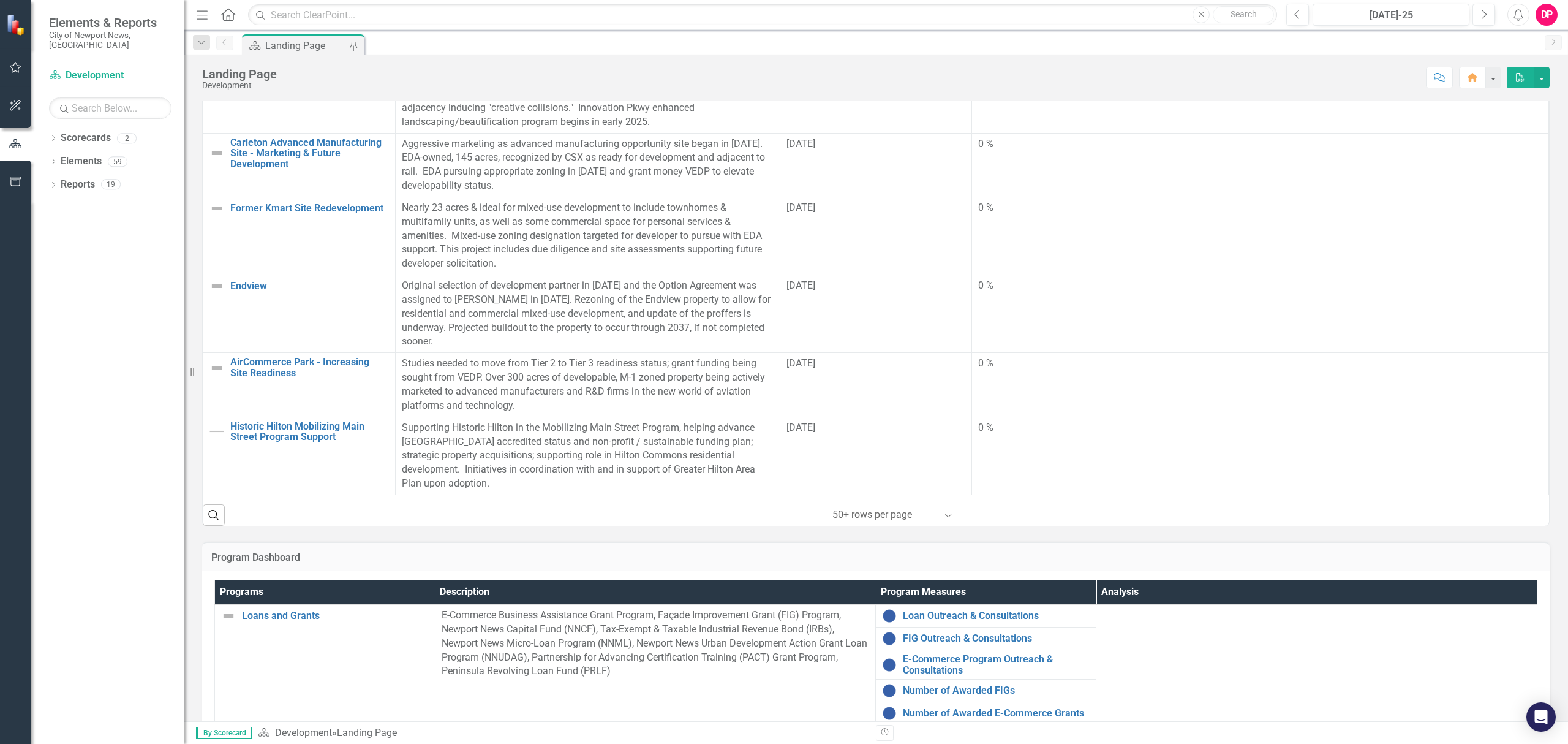
scroll to position [535, 0]
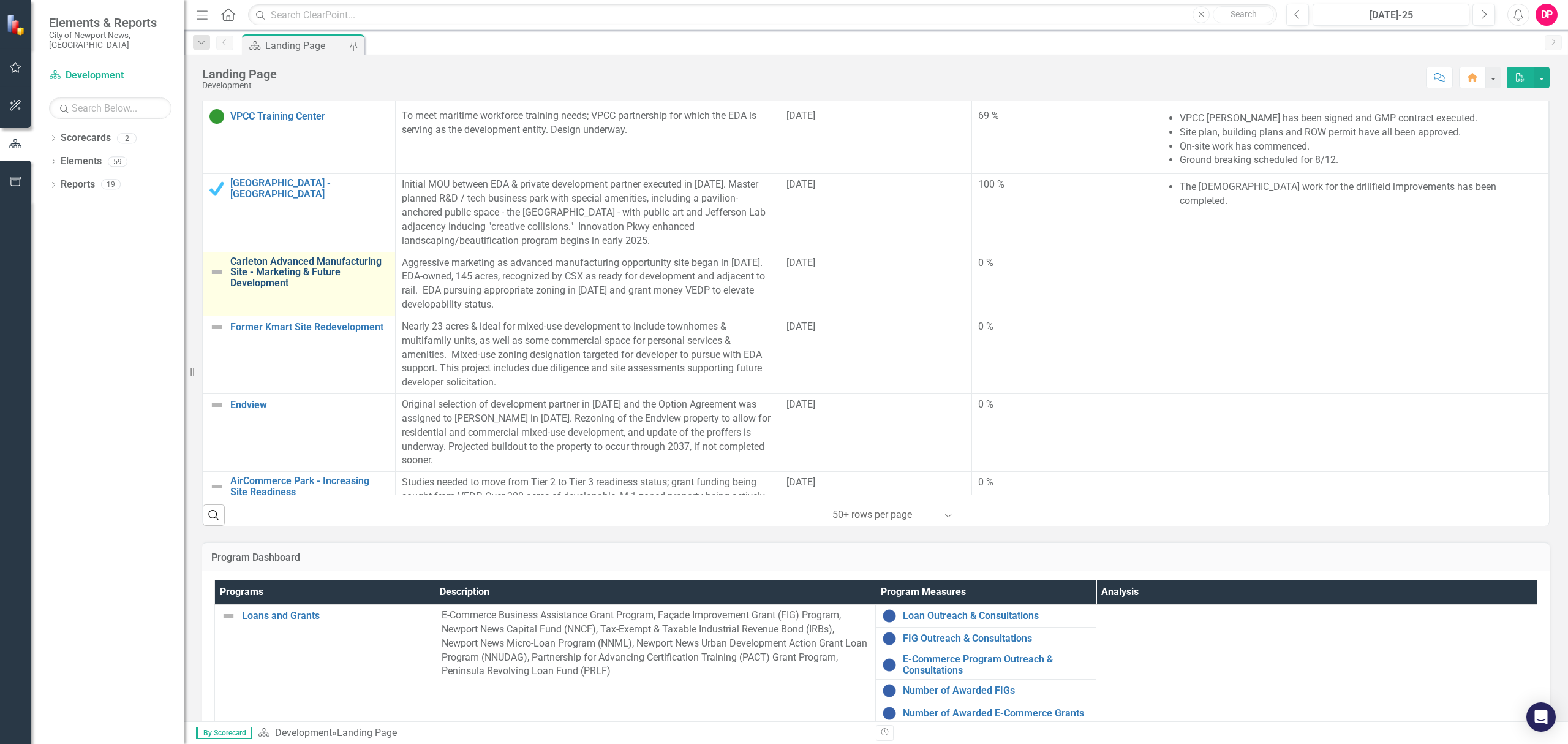
click at [275, 263] on link "Carleton Advanced Manufacturing Site - Marketing & Future Development" at bounding box center [310, 272] width 159 height 33
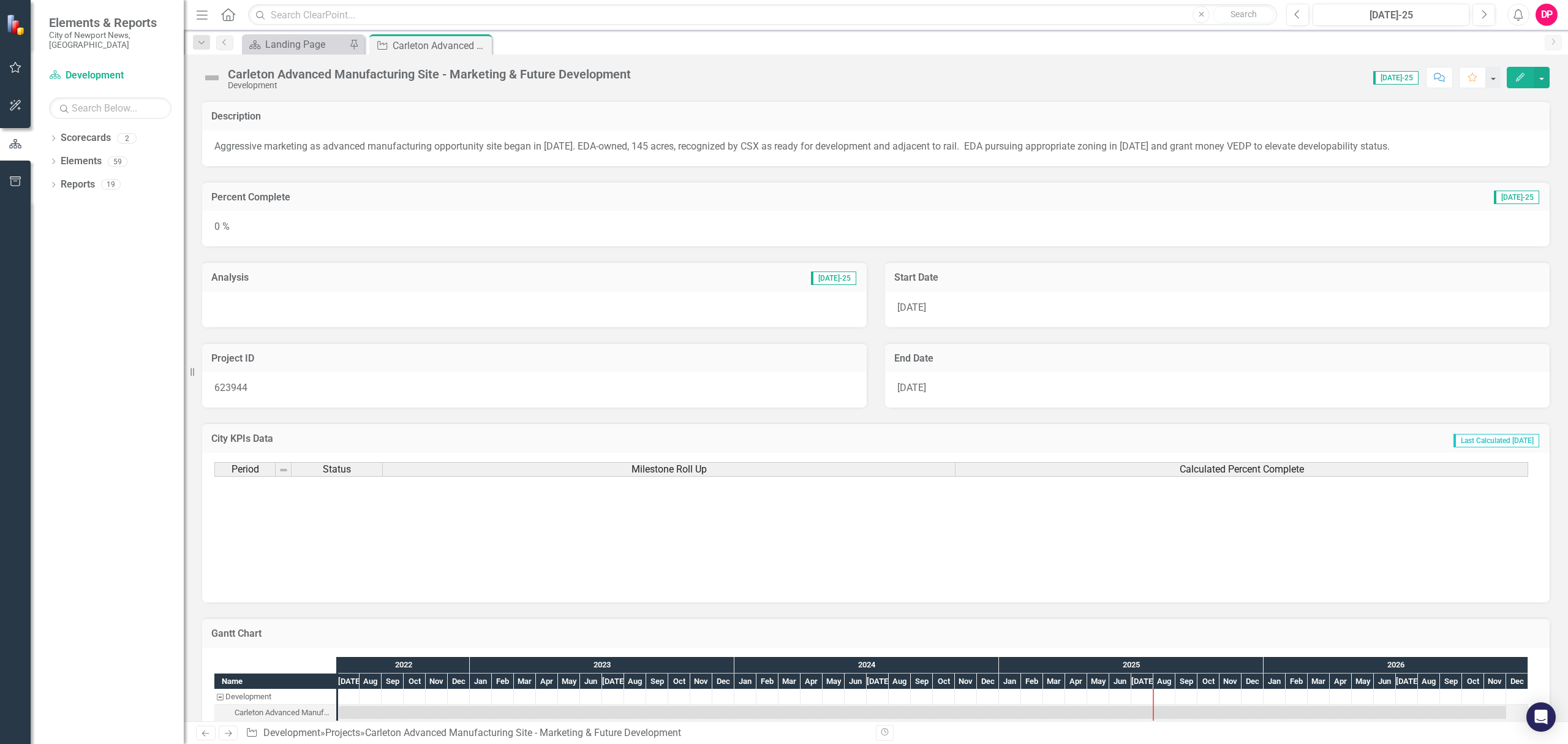
click at [334, 224] on div "0 %" at bounding box center [876, 228] width 1347 height 36
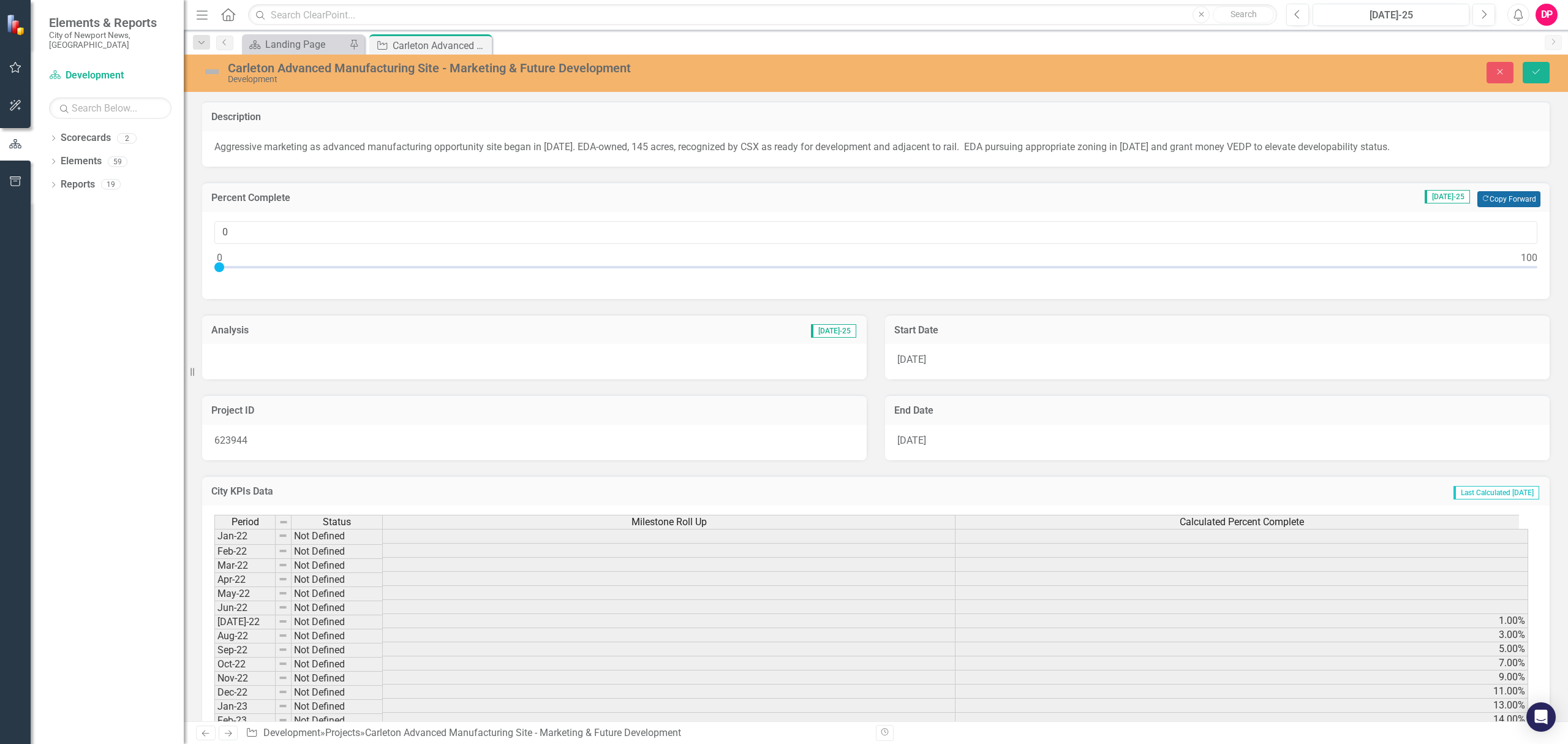
click at [1480, 198] on button "Copy Forward Copy Forward" at bounding box center [1508, 198] width 63 height 16
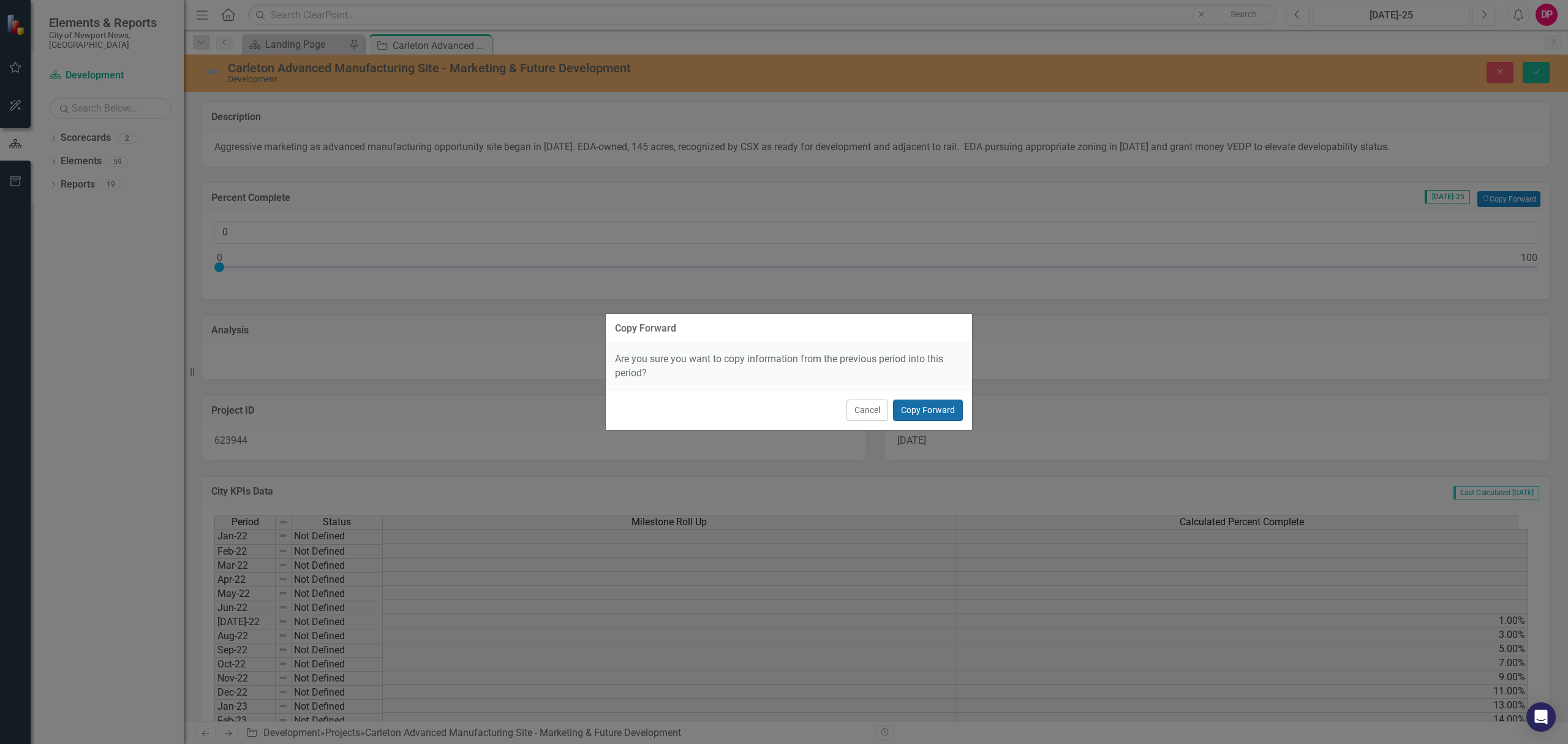
click at [943, 407] on button "Copy Forward" at bounding box center [928, 410] width 70 height 22
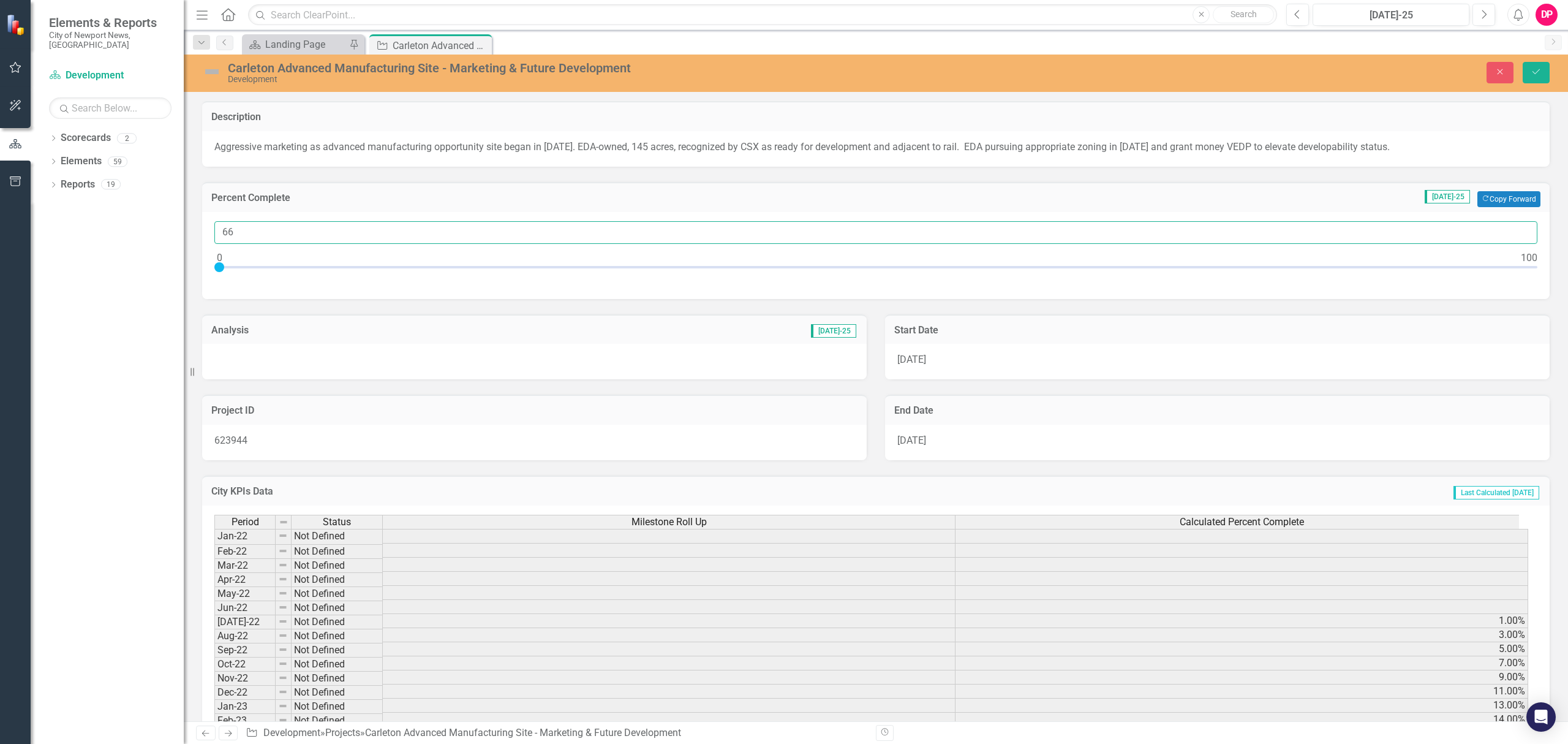
click at [1519, 228] on input "66" at bounding box center [875, 232] width 1323 height 22
type input "67"
click at [1519, 228] on input "67" at bounding box center [875, 232] width 1323 height 22
click at [1534, 76] on icon "Save" at bounding box center [1535, 71] width 11 height 8
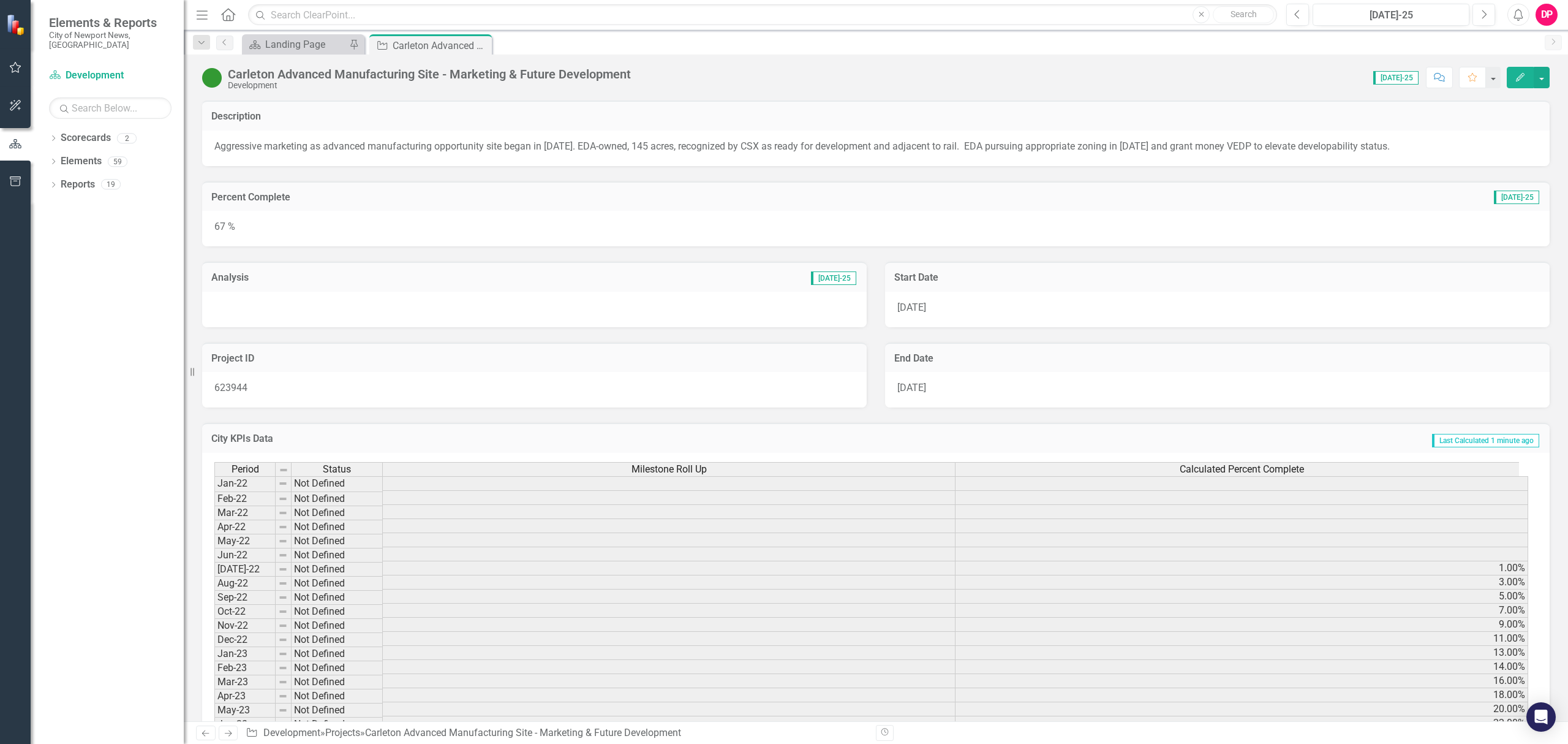
click at [315, 306] on div at bounding box center [534, 310] width 665 height 36
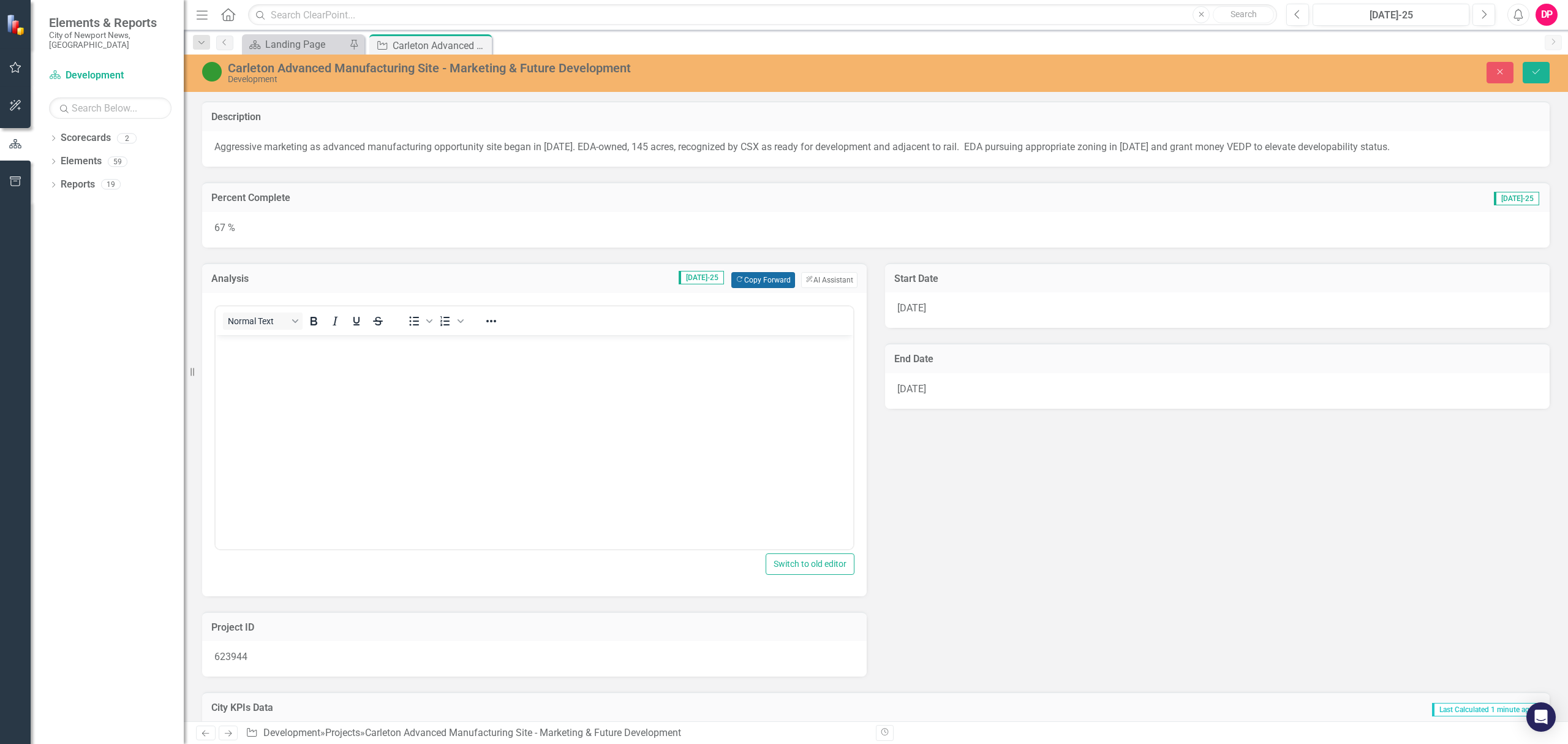
click at [738, 280] on button "Copy Forward Copy Forward" at bounding box center [762, 279] width 63 height 16
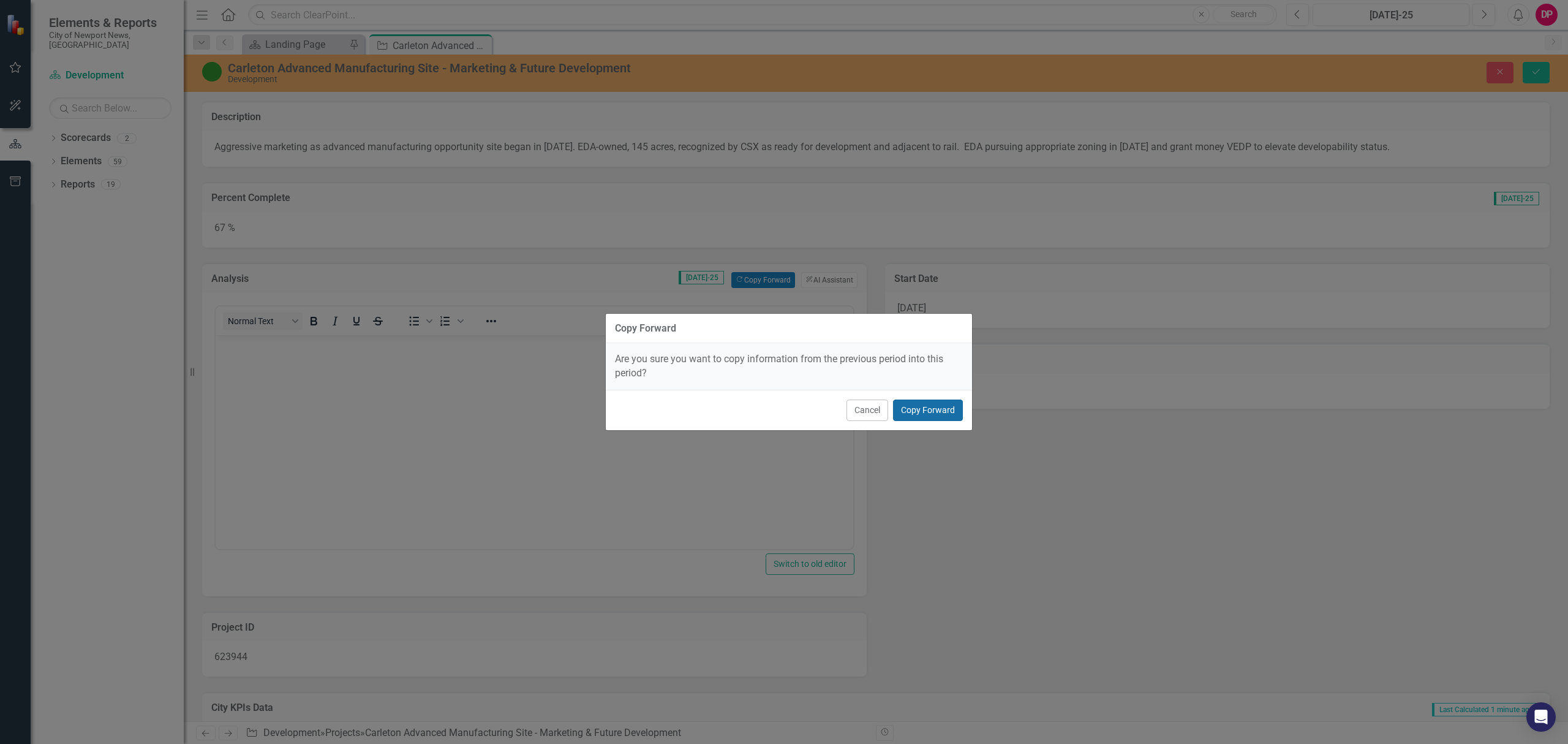
click at [925, 416] on button "Copy Forward" at bounding box center [928, 410] width 70 height 22
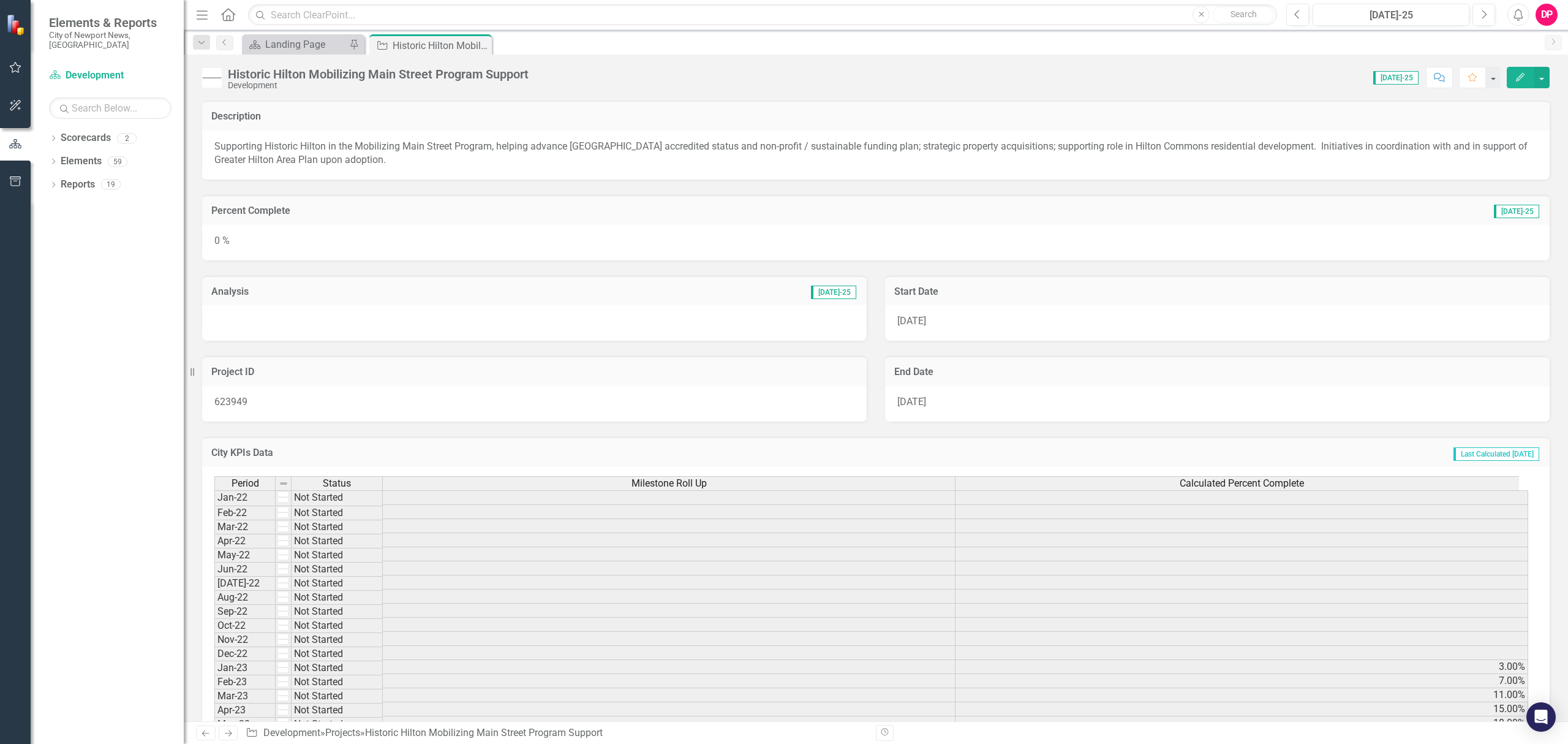
click at [400, 243] on div "0 %" at bounding box center [876, 243] width 1347 height 36
click at [400, 241] on div "0 %" at bounding box center [876, 243] width 1347 height 36
click at [1311, 243] on div "0 %" at bounding box center [876, 243] width 1347 height 36
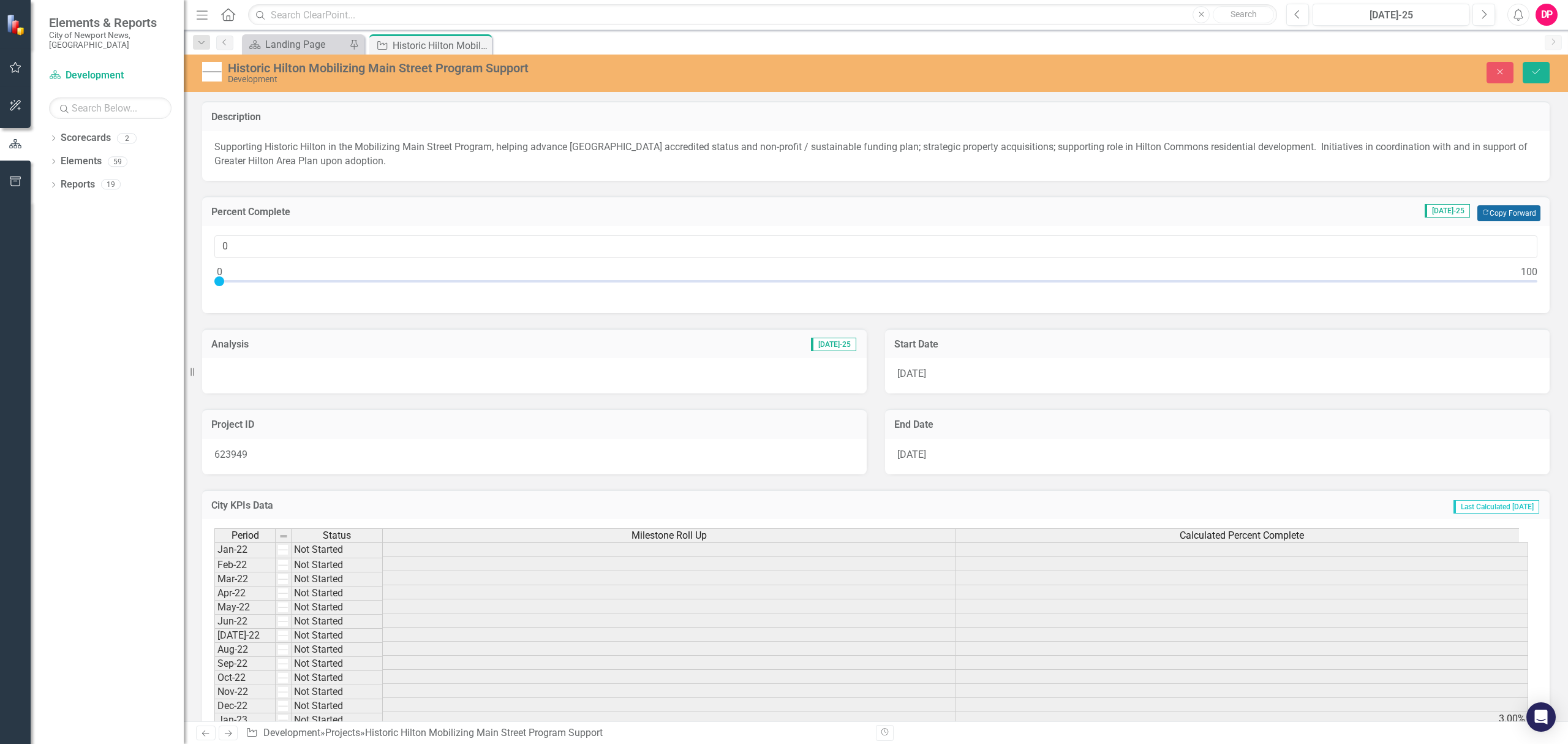
click at [1517, 209] on button "Copy Forward Copy Forward" at bounding box center [1508, 213] width 63 height 16
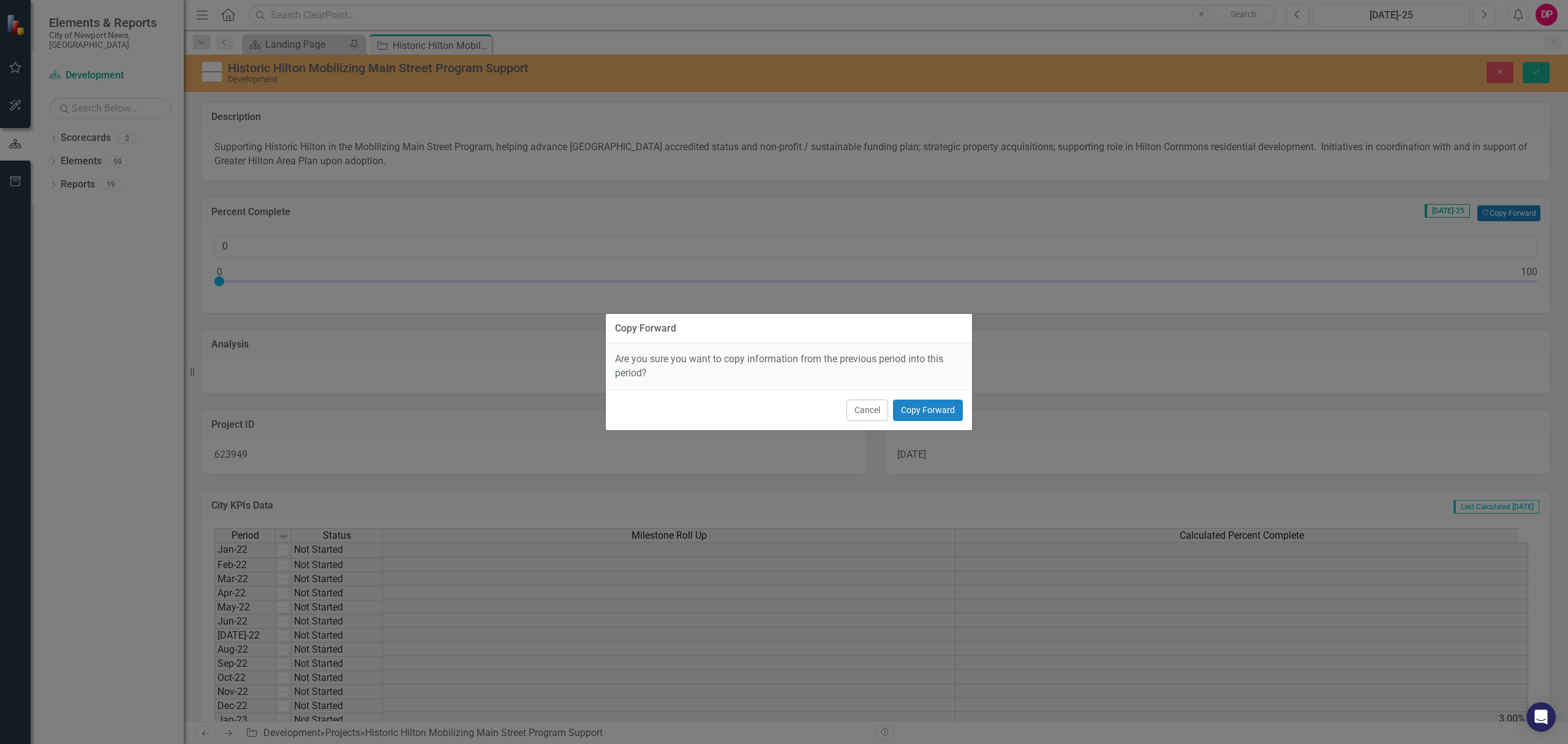
click at [938, 422] on div "Cancel Copy Forward" at bounding box center [788, 410] width 366 height 40
click at [942, 407] on button "Copy Forward" at bounding box center [928, 410] width 70 height 22
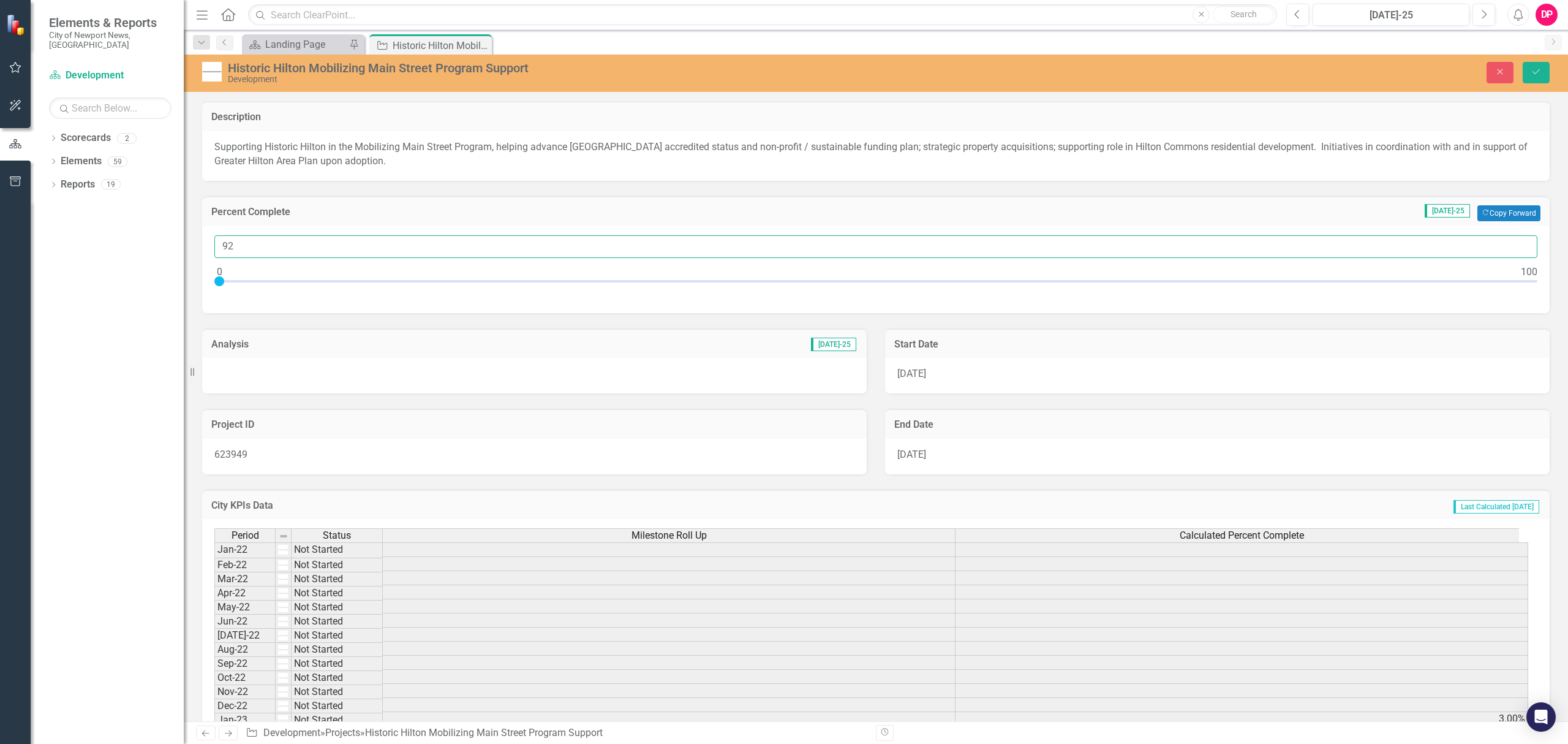
click at [1515, 240] on input "92" at bounding box center [875, 246] width 1323 height 22
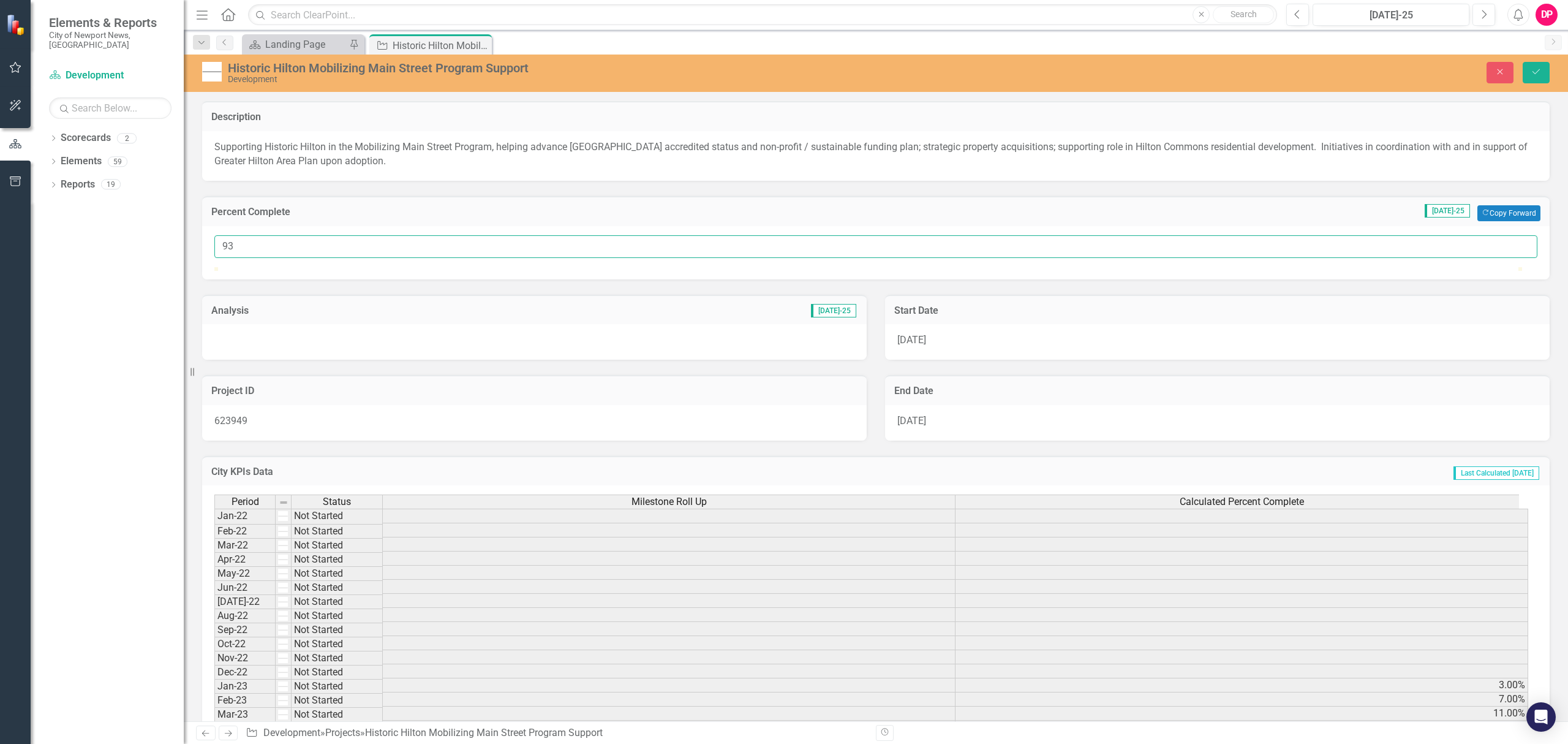
type input "93"
click at [1514, 241] on input "93" at bounding box center [875, 246] width 1323 height 22
click at [404, 360] on div at bounding box center [534, 342] width 665 height 36
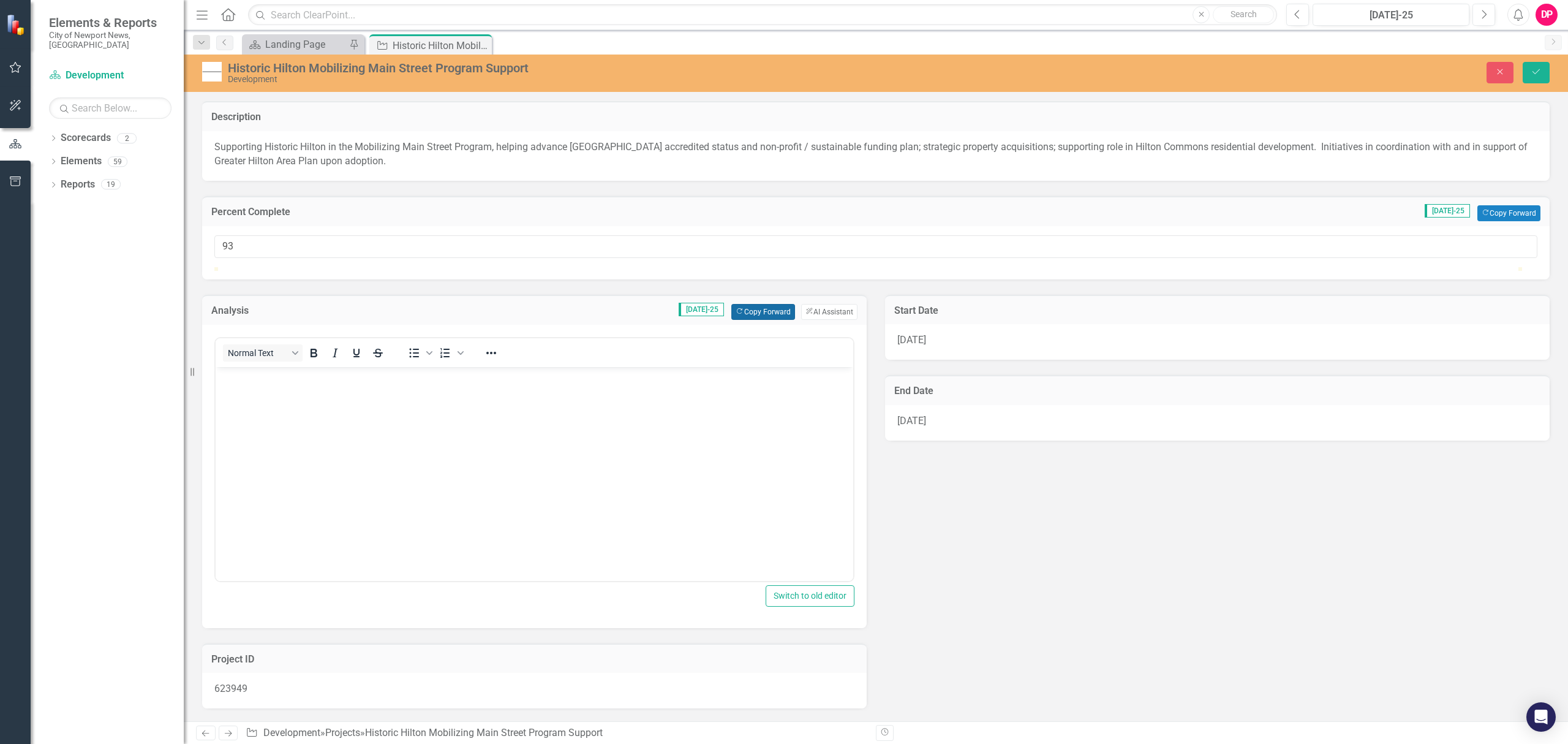
click at [747, 320] on button "Copy Forward Copy Forward" at bounding box center [762, 311] width 63 height 16
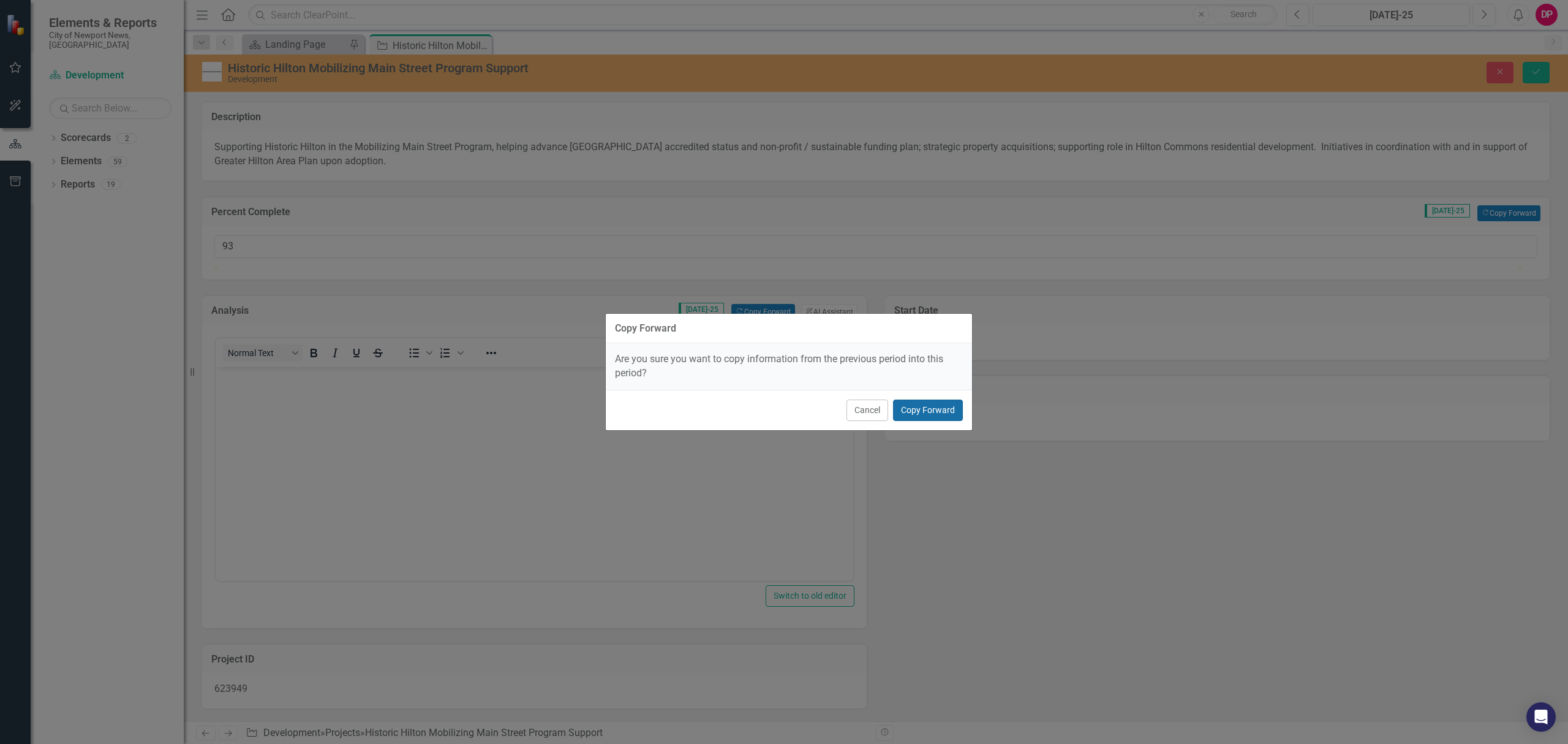
click at [920, 415] on button "Copy Forward" at bounding box center [928, 410] width 70 height 22
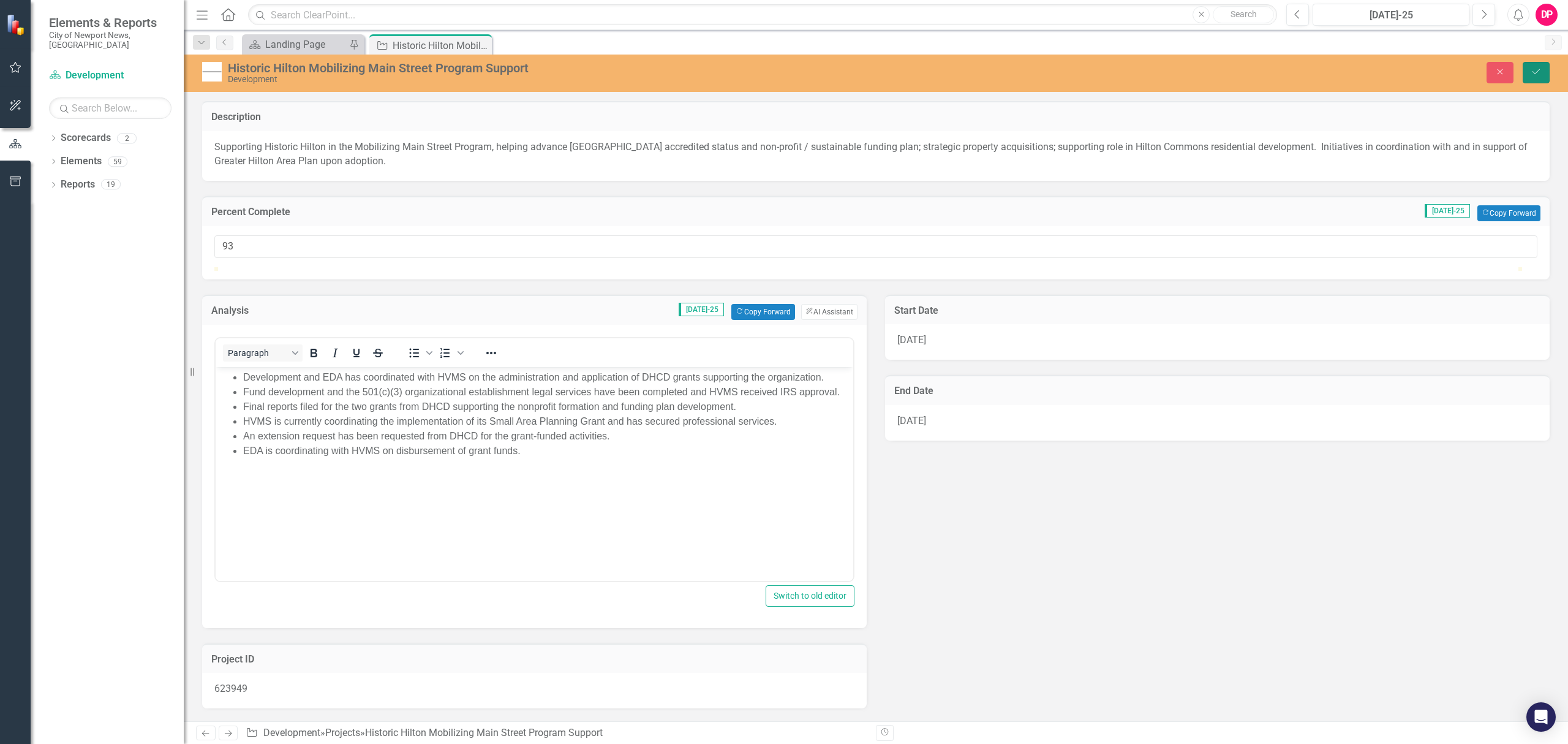
click at [1531, 77] on button "Save" at bounding box center [1536, 72] width 27 height 22
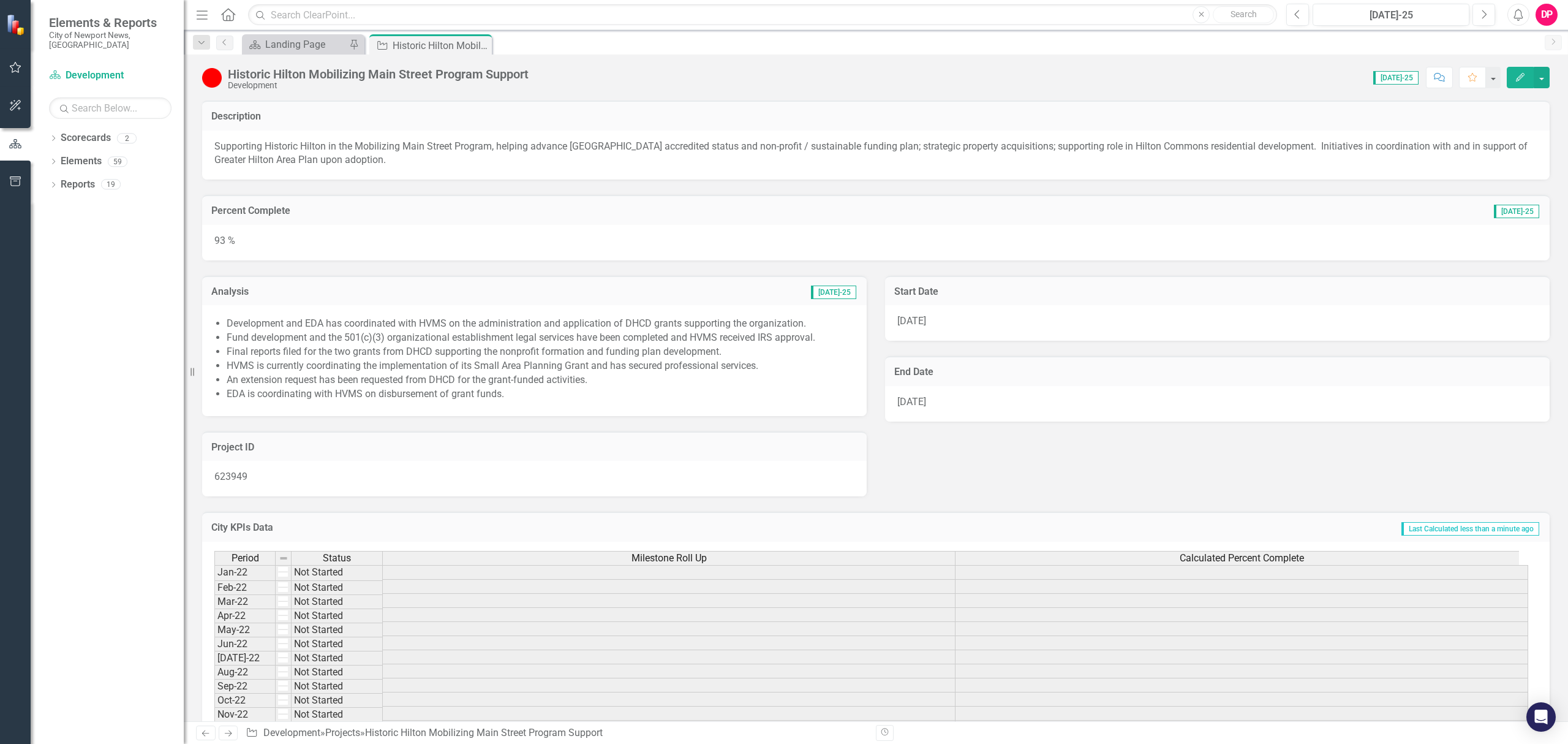
click at [330, 238] on div "93 %" at bounding box center [876, 243] width 1347 height 36
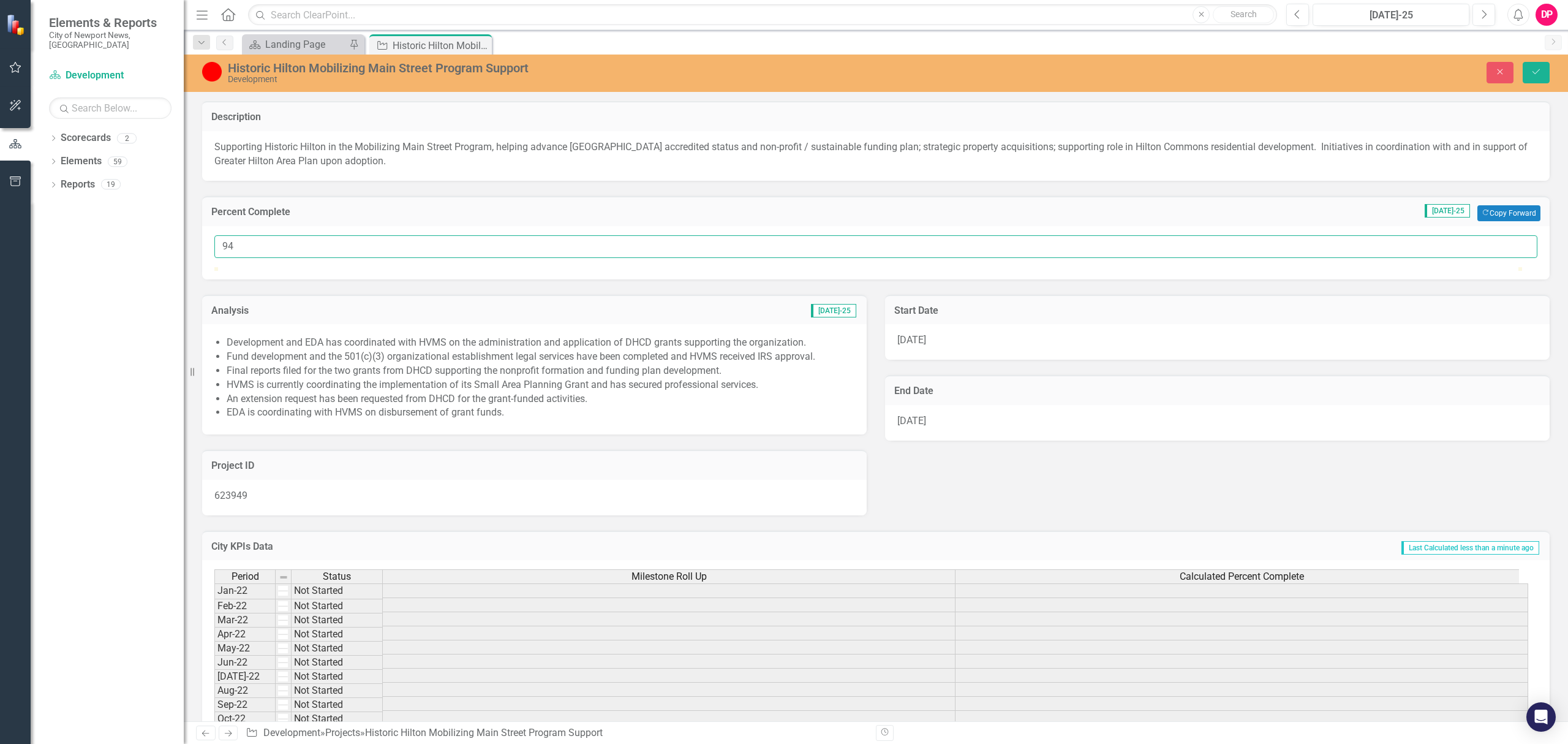
click at [1514, 243] on input "94" at bounding box center [875, 246] width 1323 height 22
type input "95"
click at [1514, 243] on input "95" at bounding box center [875, 246] width 1323 height 22
click at [1534, 77] on button "Save" at bounding box center [1536, 72] width 27 height 22
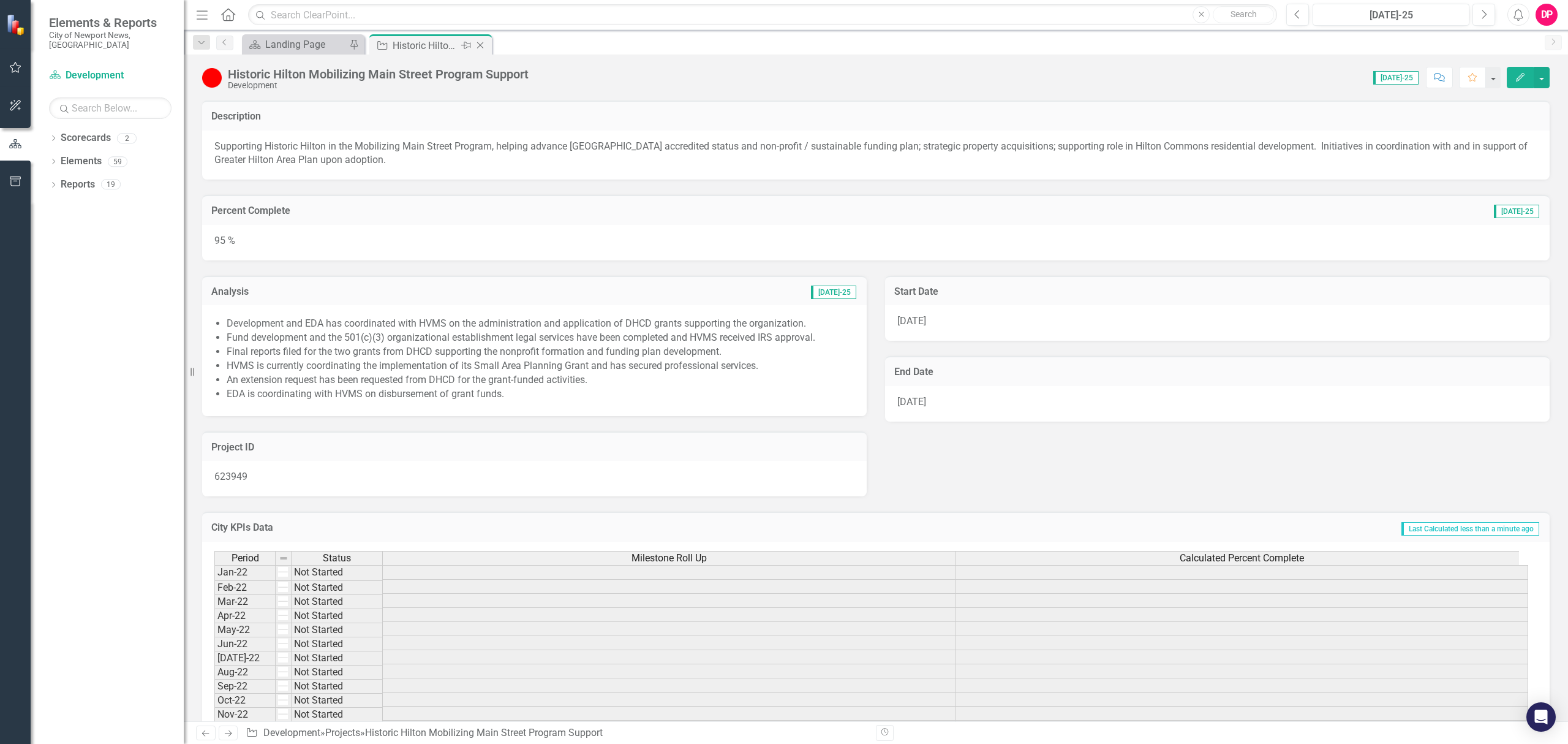
click at [484, 46] on icon "Close" at bounding box center [480, 45] width 12 height 10
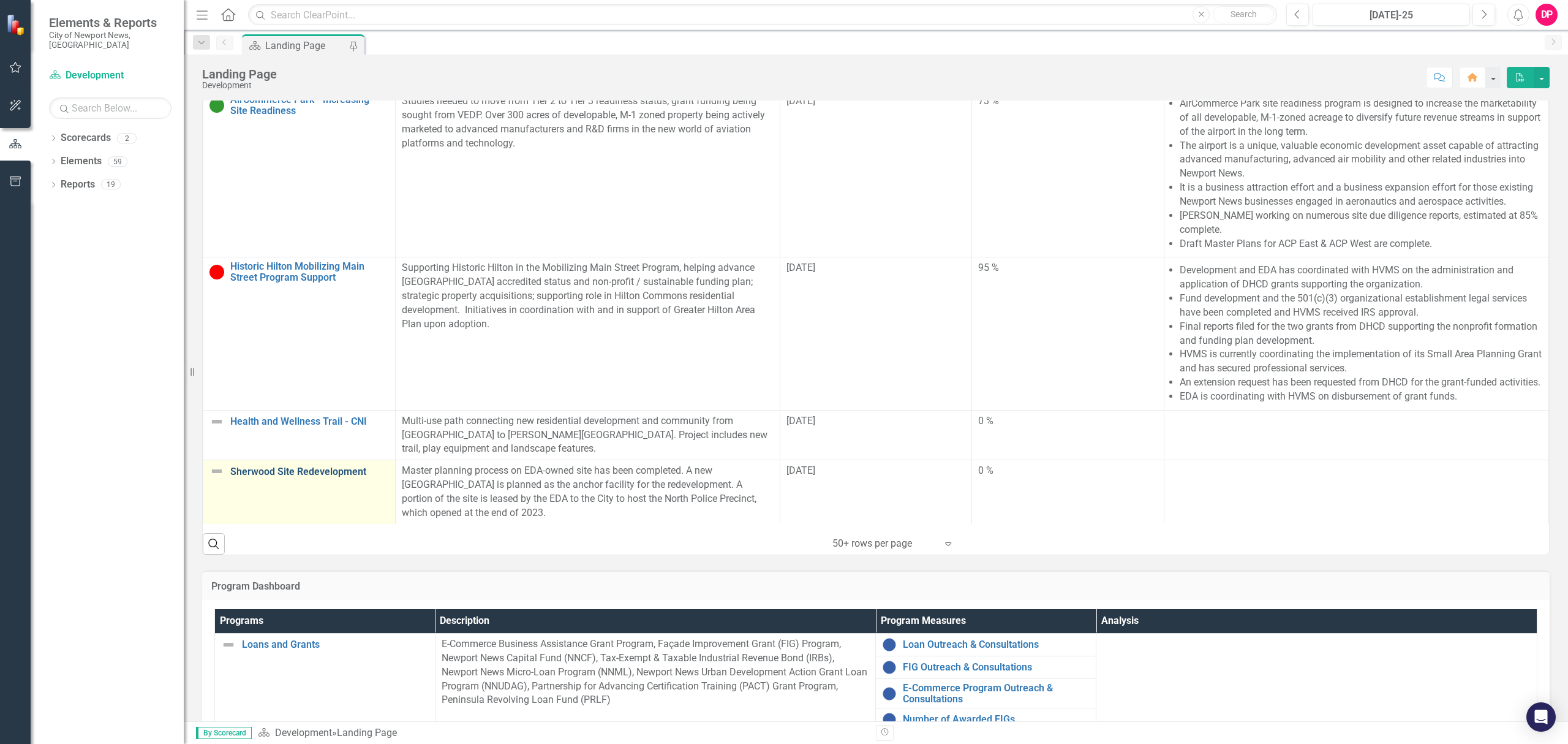
scroll to position [490, 0]
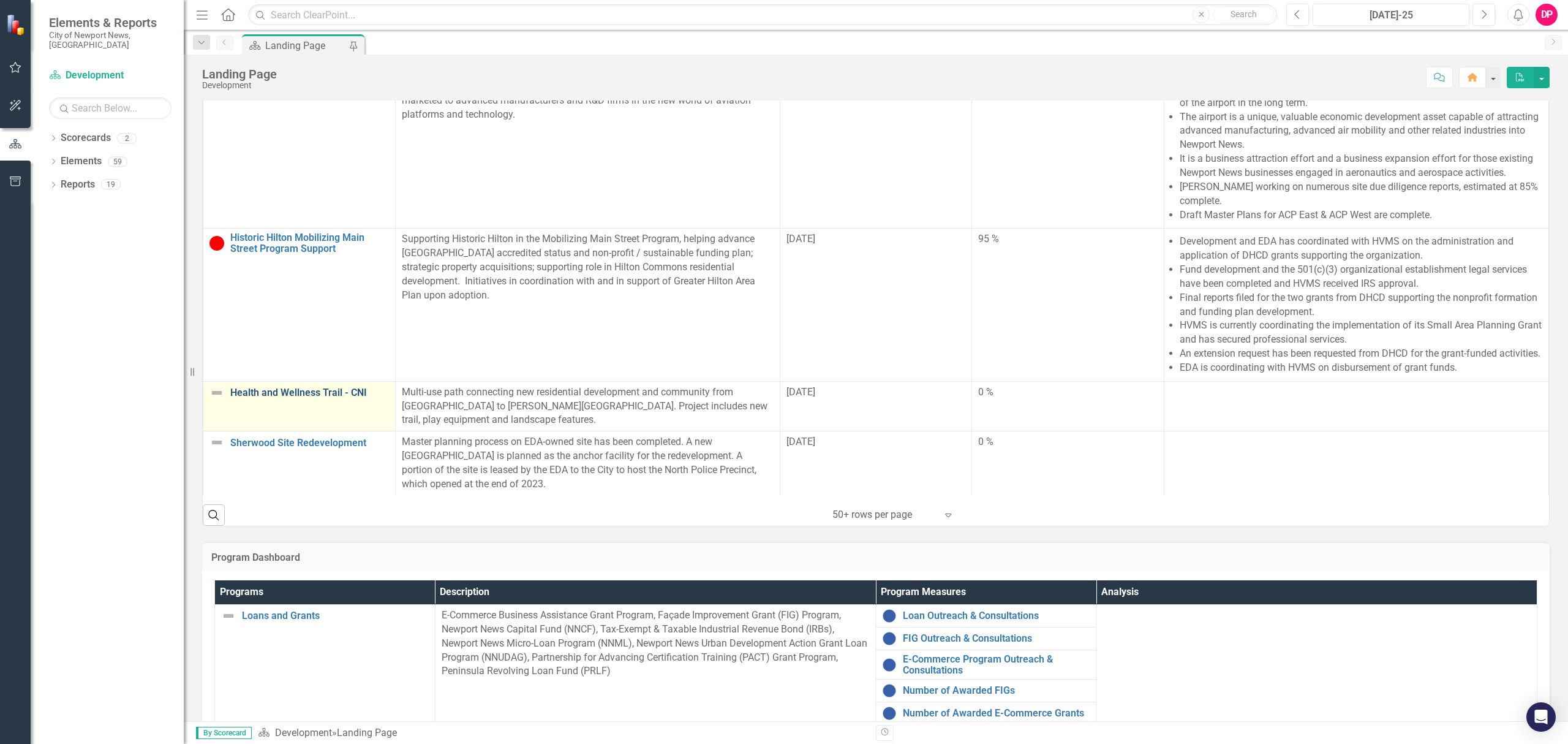
click at [324, 387] on link "Health and Wellness Trail - CNI" at bounding box center [310, 393] width 159 height 11
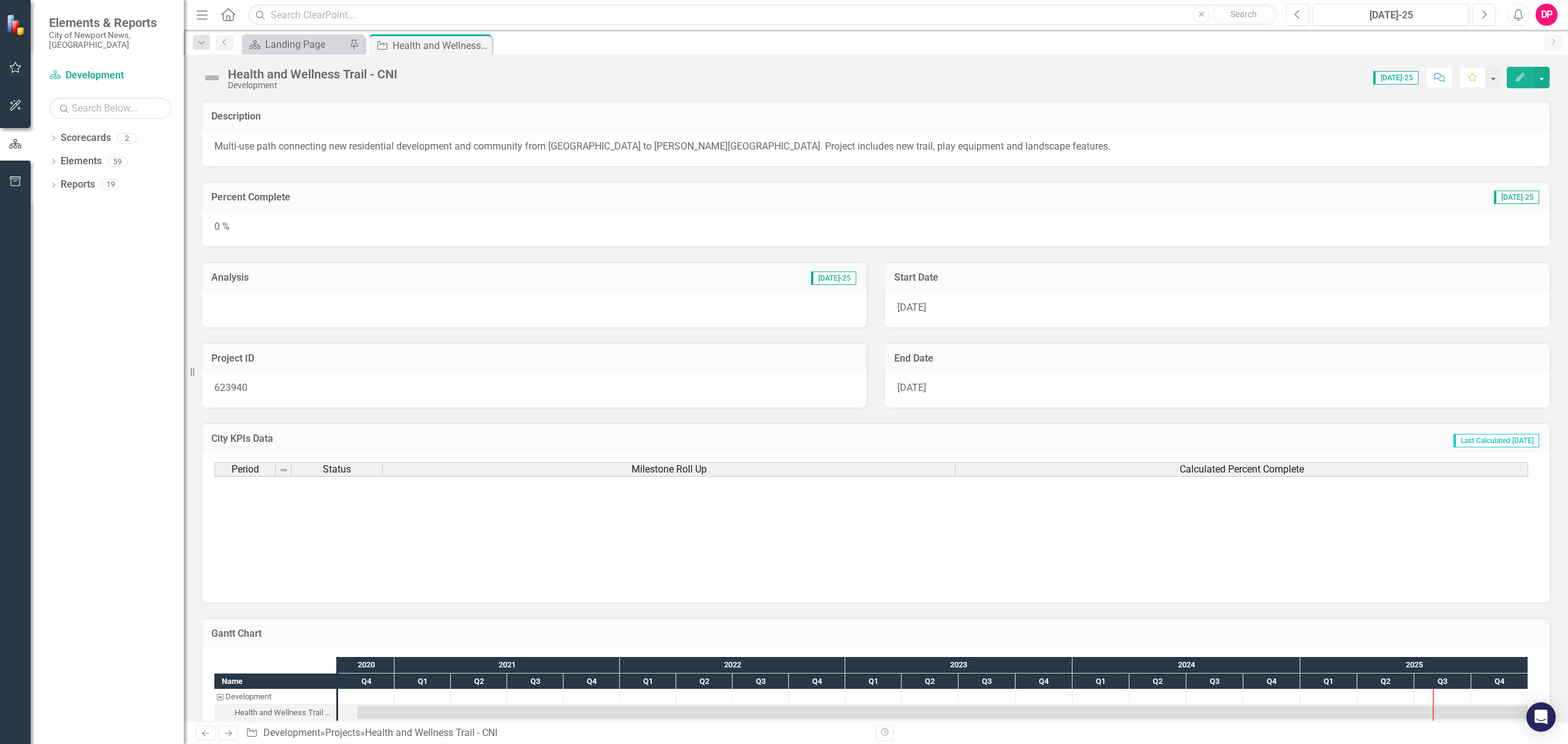
click at [941, 227] on div "0 %" at bounding box center [876, 228] width 1347 height 36
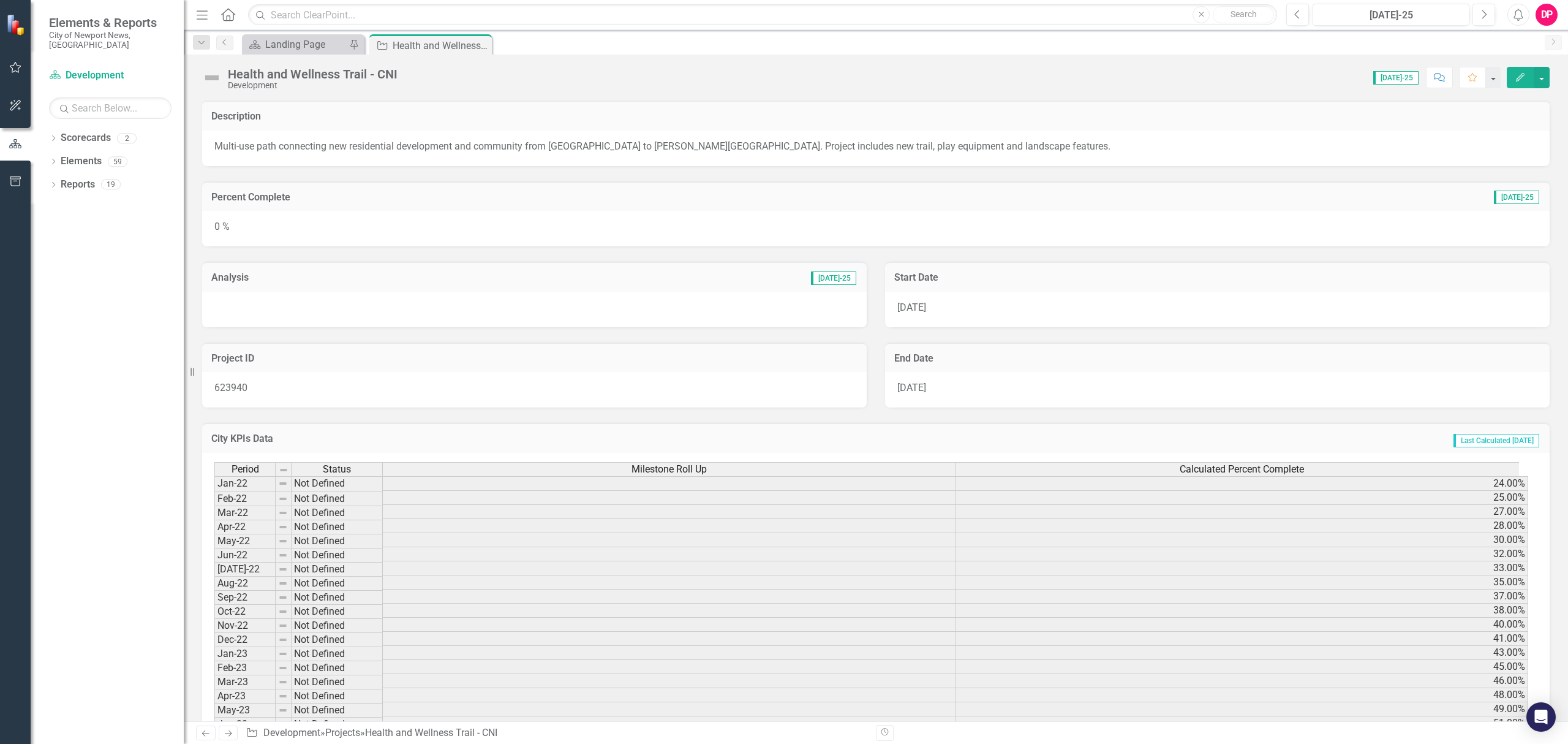
click at [941, 227] on div "0 %" at bounding box center [876, 228] width 1347 height 36
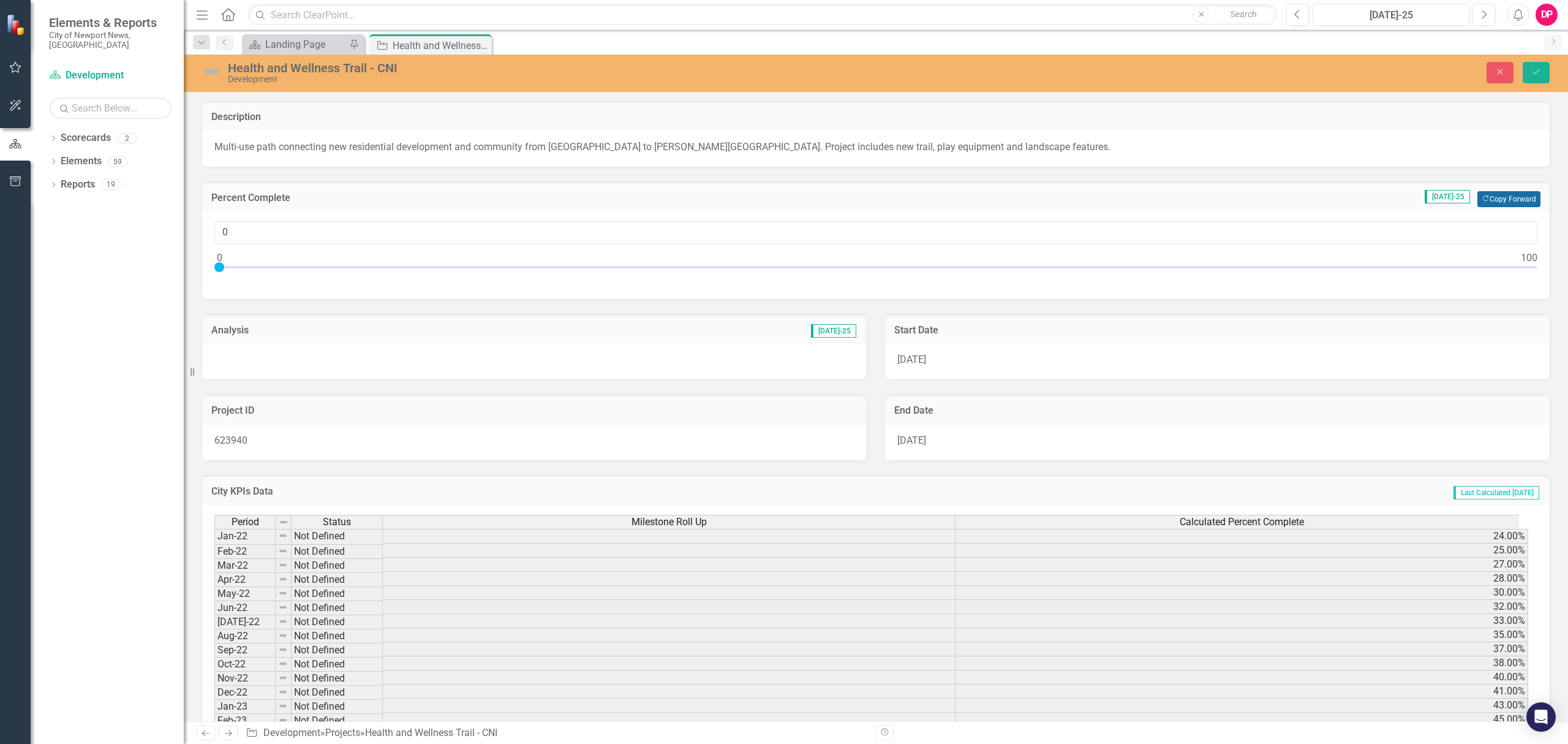
click at [1480, 199] on button "Copy Forward Copy Forward" at bounding box center [1508, 198] width 63 height 16
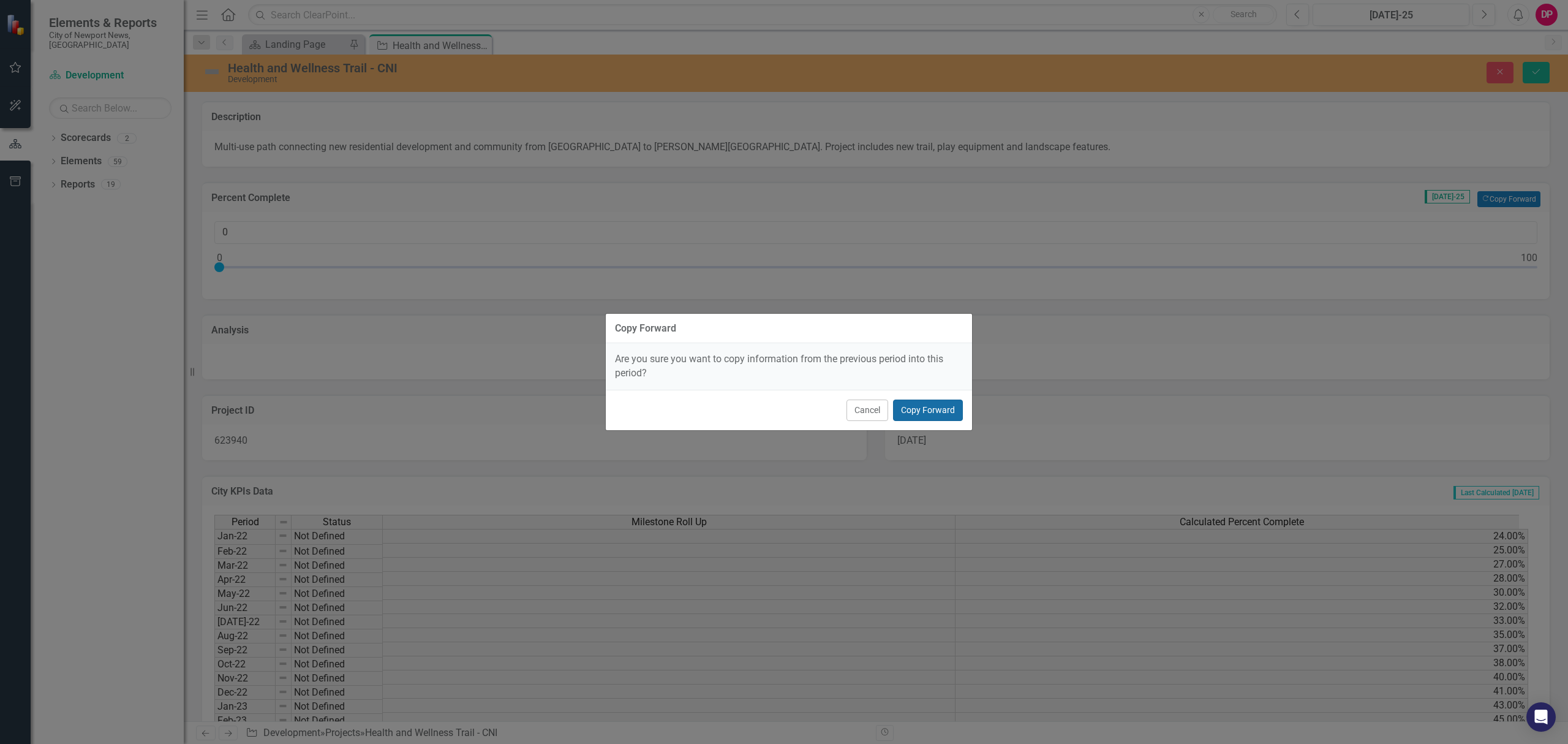
click at [946, 415] on button "Copy Forward" at bounding box center [928, 410] width 70 height 22
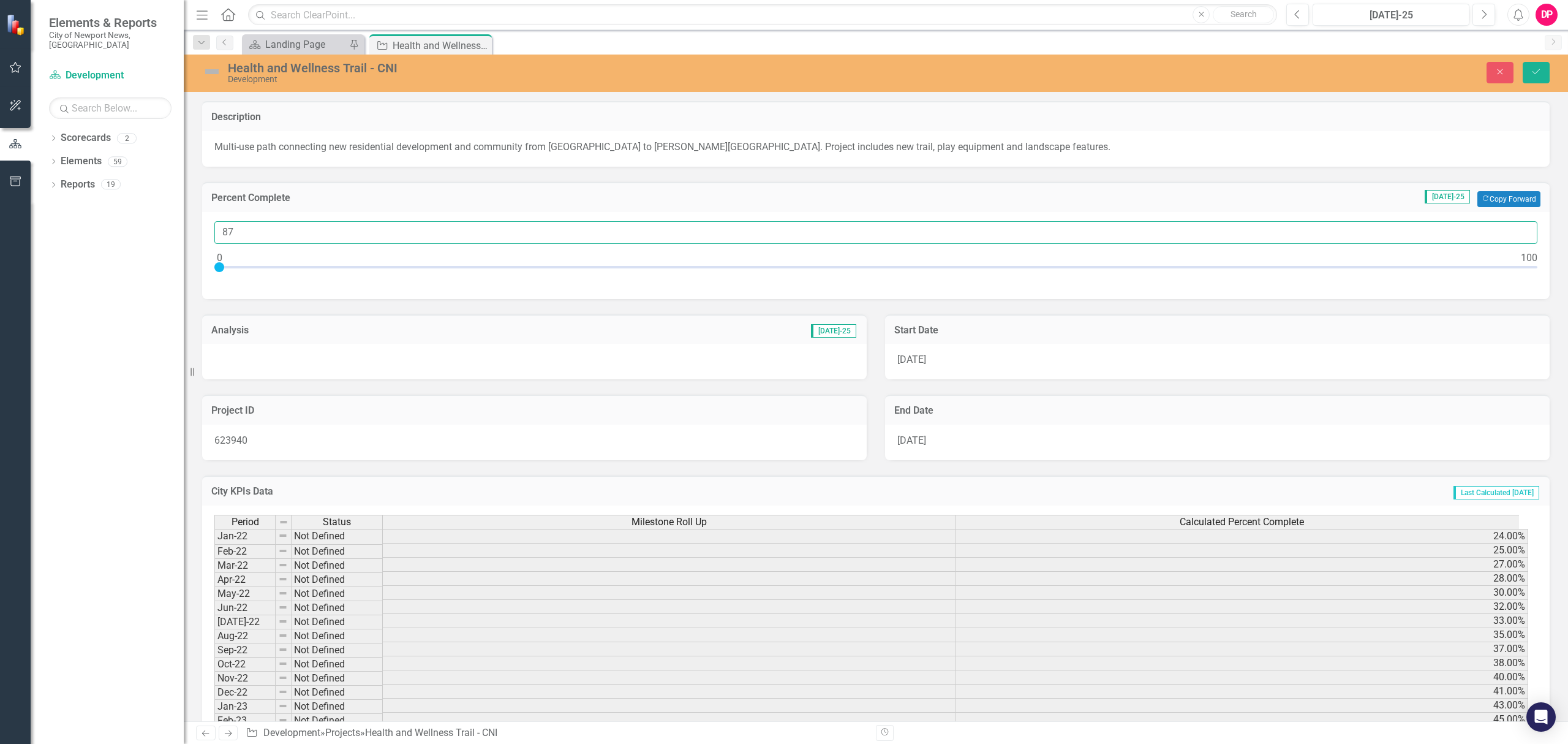
click at [1515, 227] on input "87" at bounding box center [875, 232] width 1323 height 22
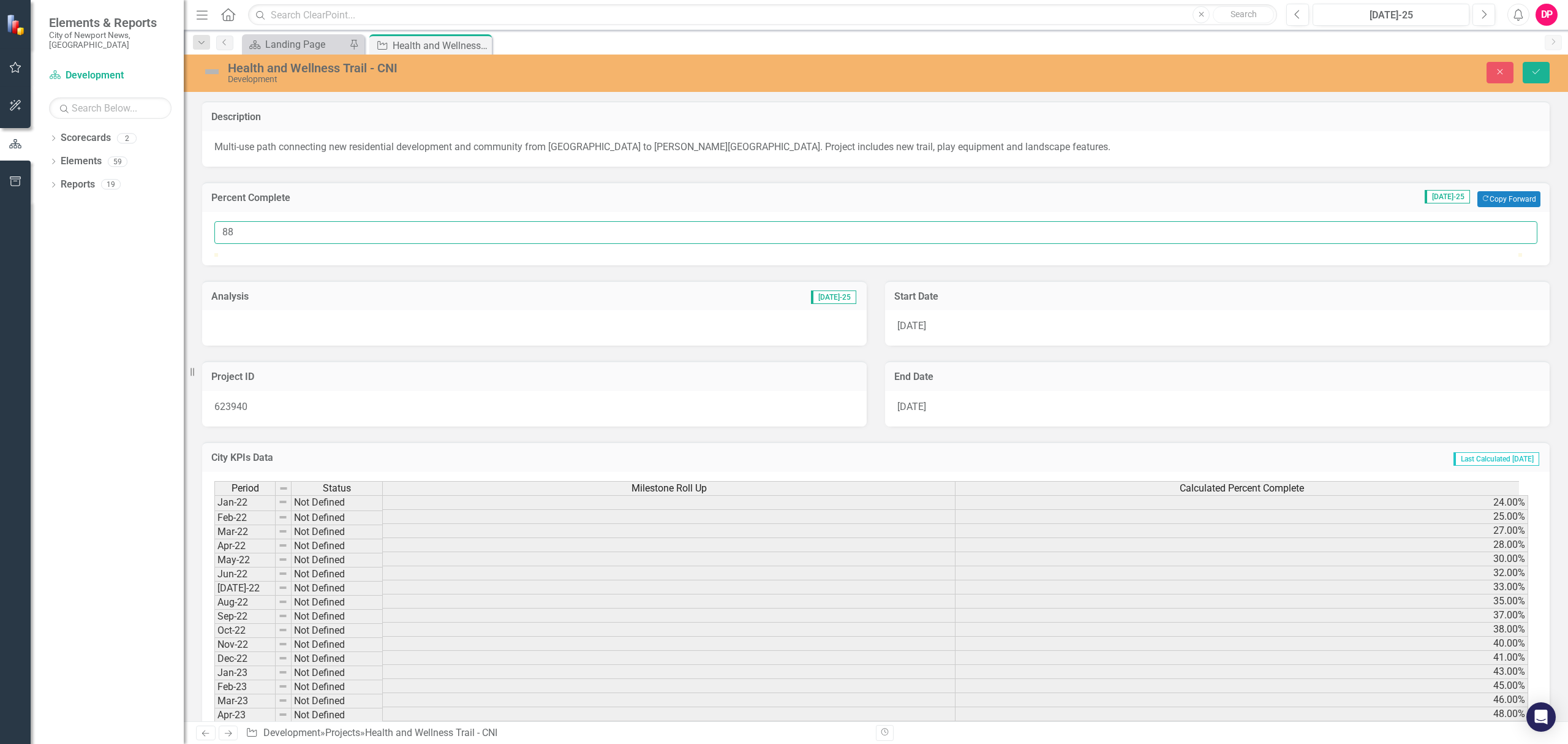
type input "88"
click at [1515, 227] on input "88" at bounding box center [875, 232] width 1323 height 22
click at [670, 346] on div at bounding box center [534, 328] width 665 height 36
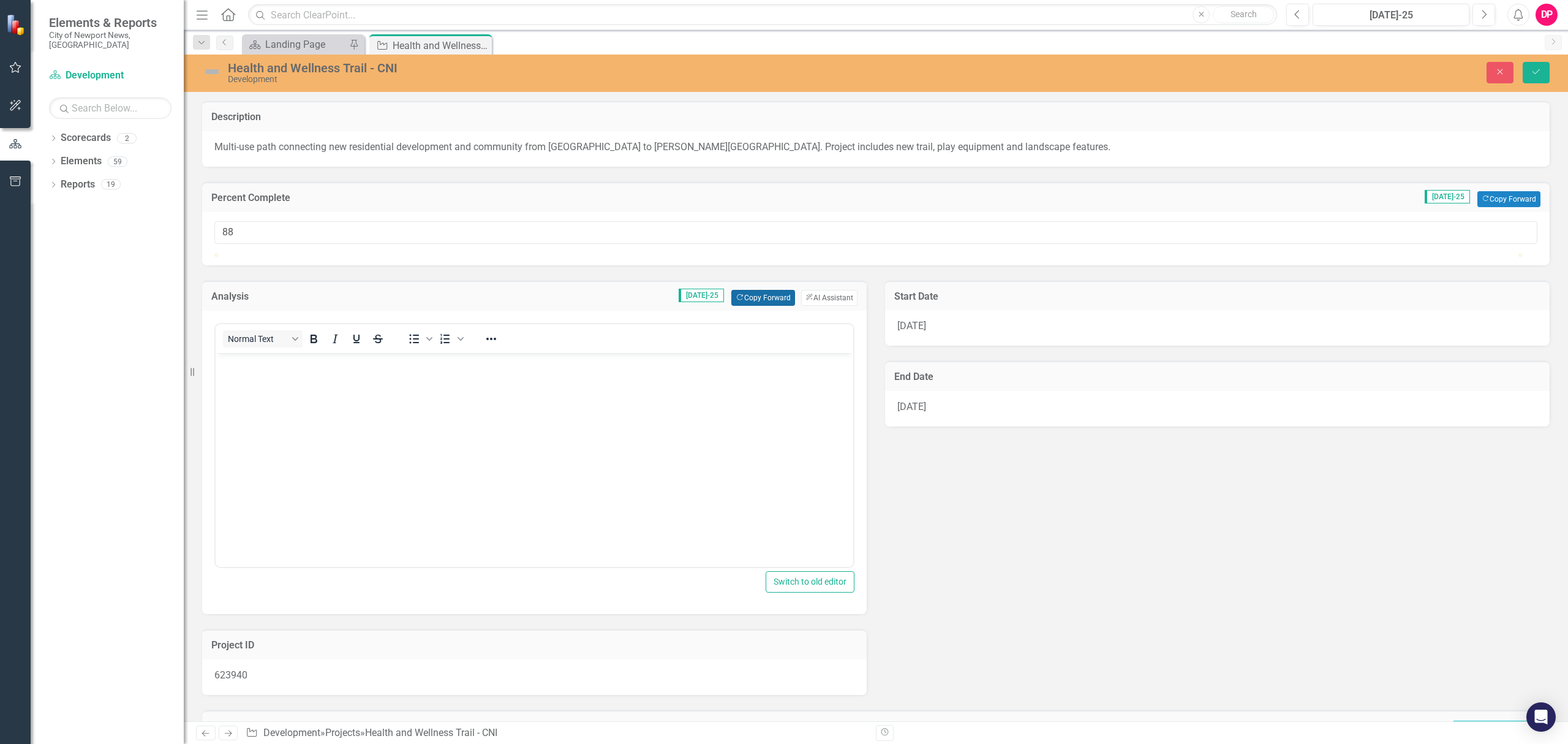
click at [764, 306] on button "Copy Forward Copy Forward" at bounding box center [762, 297] width 63 height 16
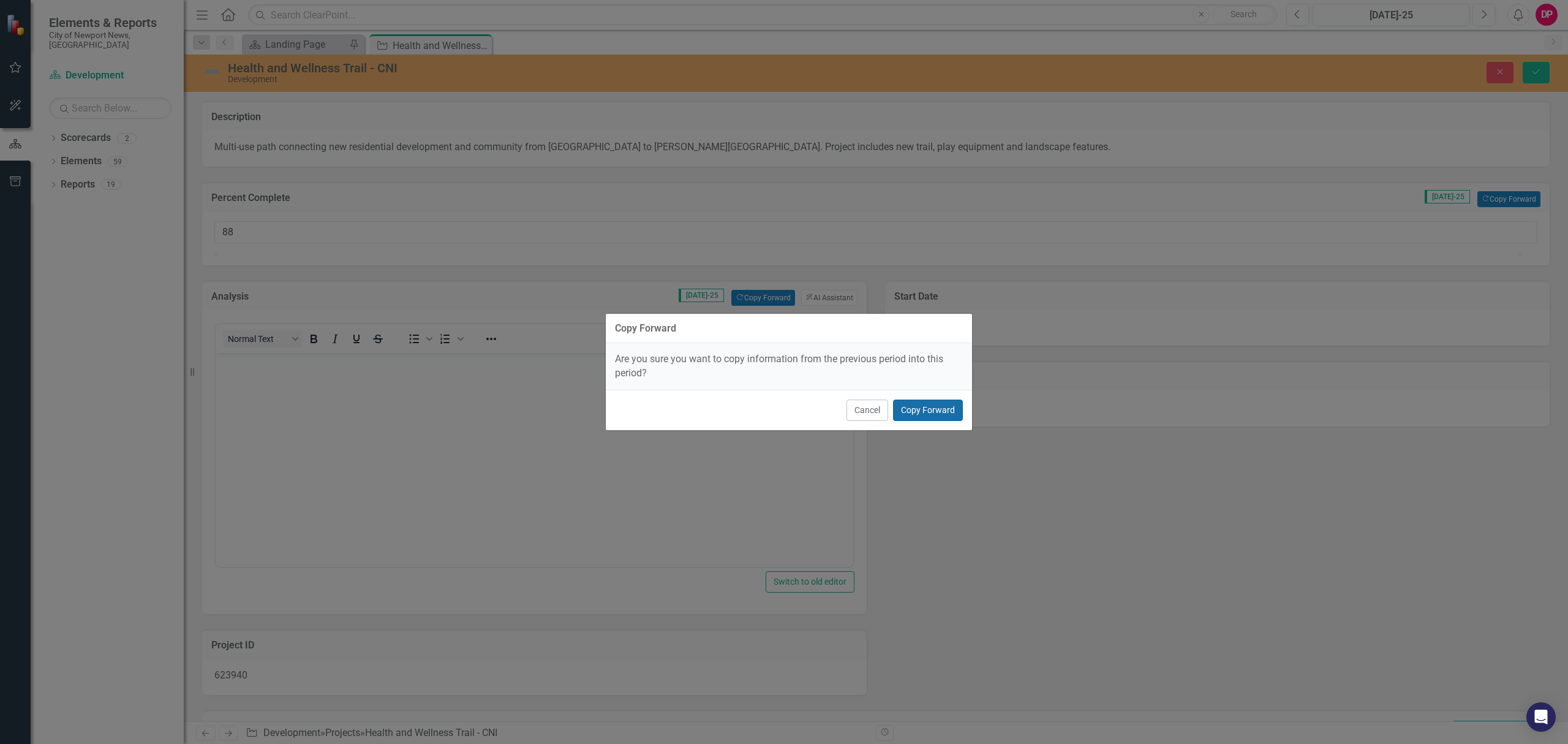
click at [905, 407] on button "Copy Forward" at bounding box center [928, 410] width 70 height 22
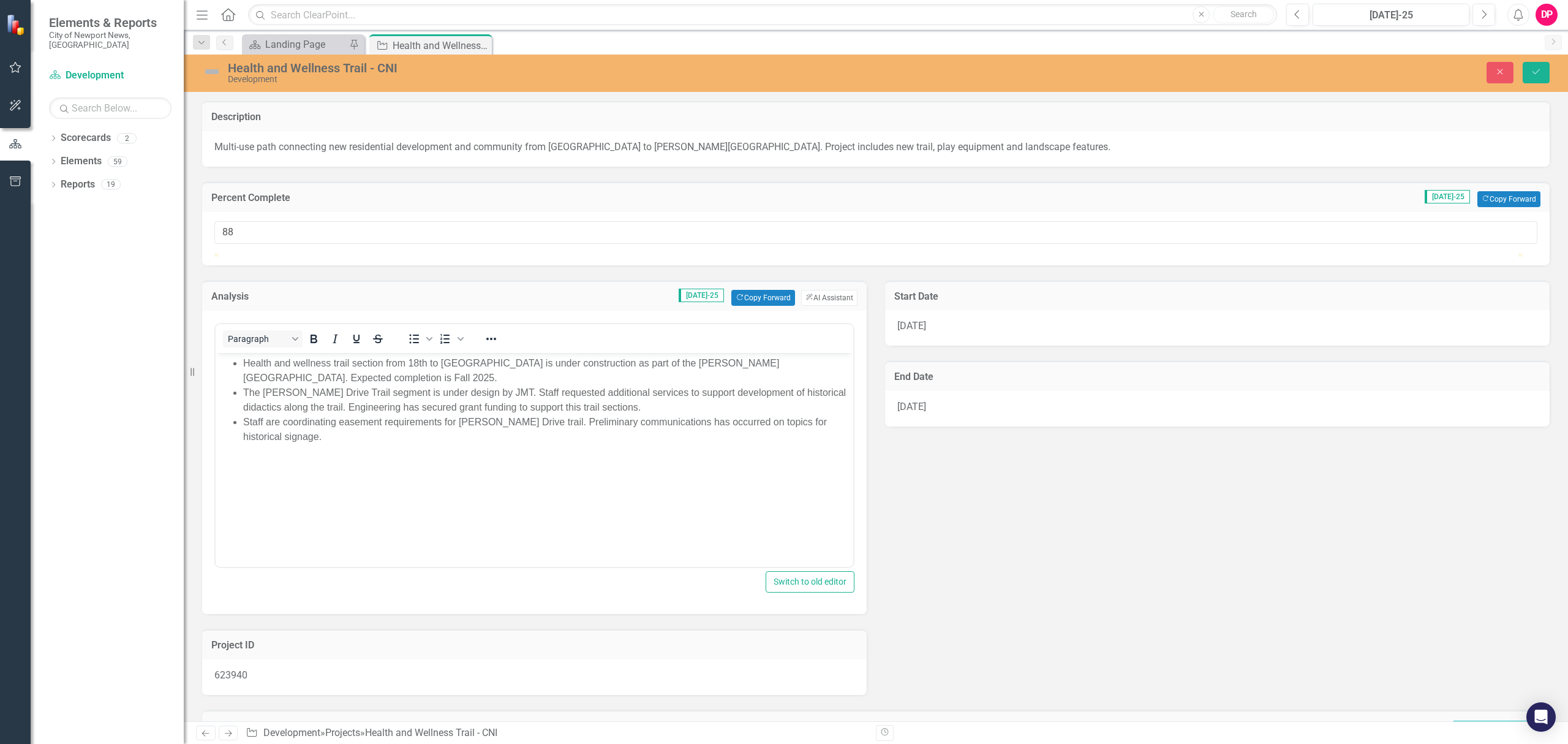
click at [295, 414] on li "Staff are coordinating easement requirements for Bates Drive trail. Preliminary…" at bounding box center [547, 428] width 607 height 29
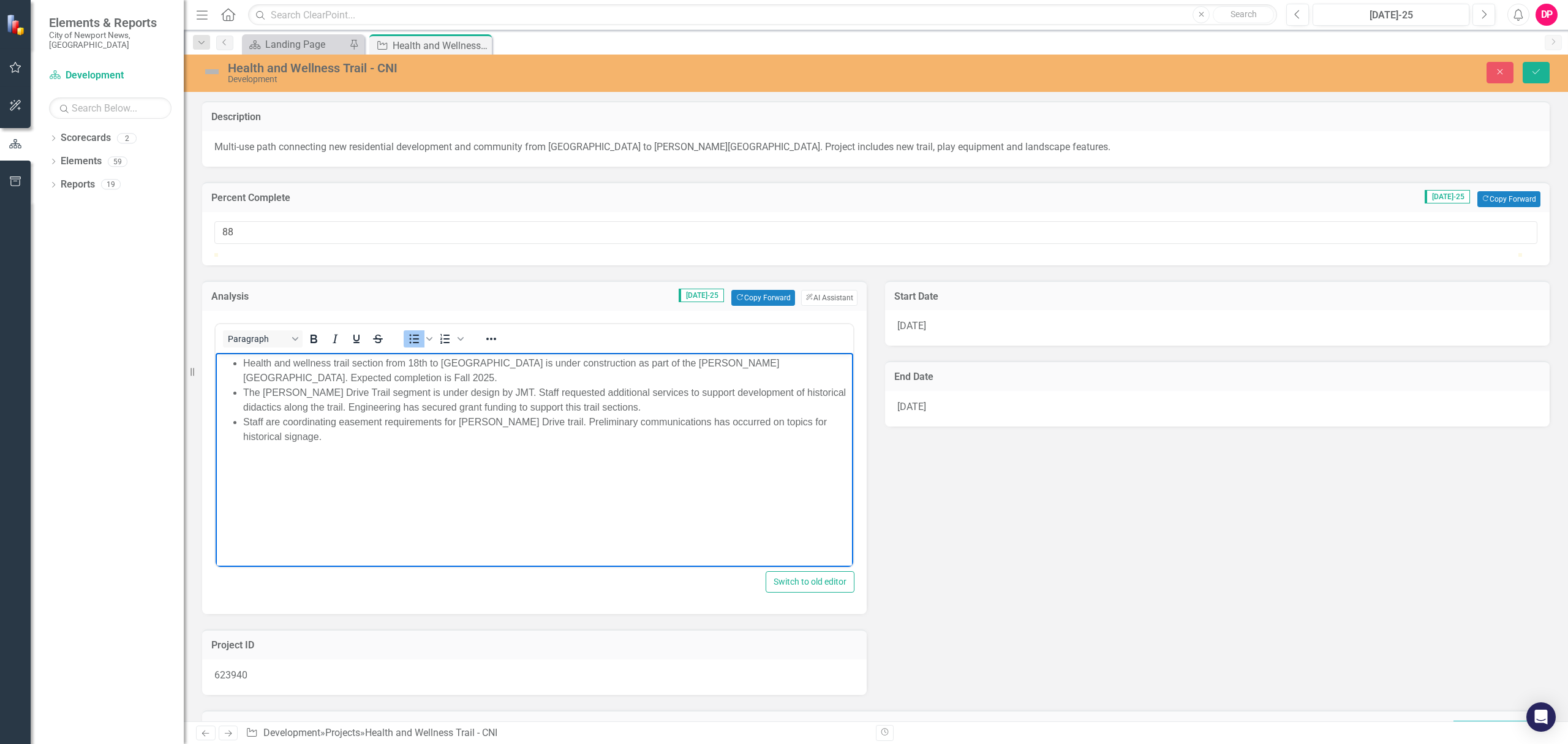
click at [324, 416] on li "Staff are coordinating easement requirements for Bates Drive trail. Preliminary…" at bounding box center [547, 428] width 607 height 29
click at [380, 419] on li "Staff are coordinating easement requirements for Bates Drive trail. Preliminary…" at bounding box center [547, 428] width 607 height 29
click at [501, 415] on li "Staff are coordinating easement requirements for Bates Drive trail. Preliminary…" at bounding box center [547, 428] width 607 height 29
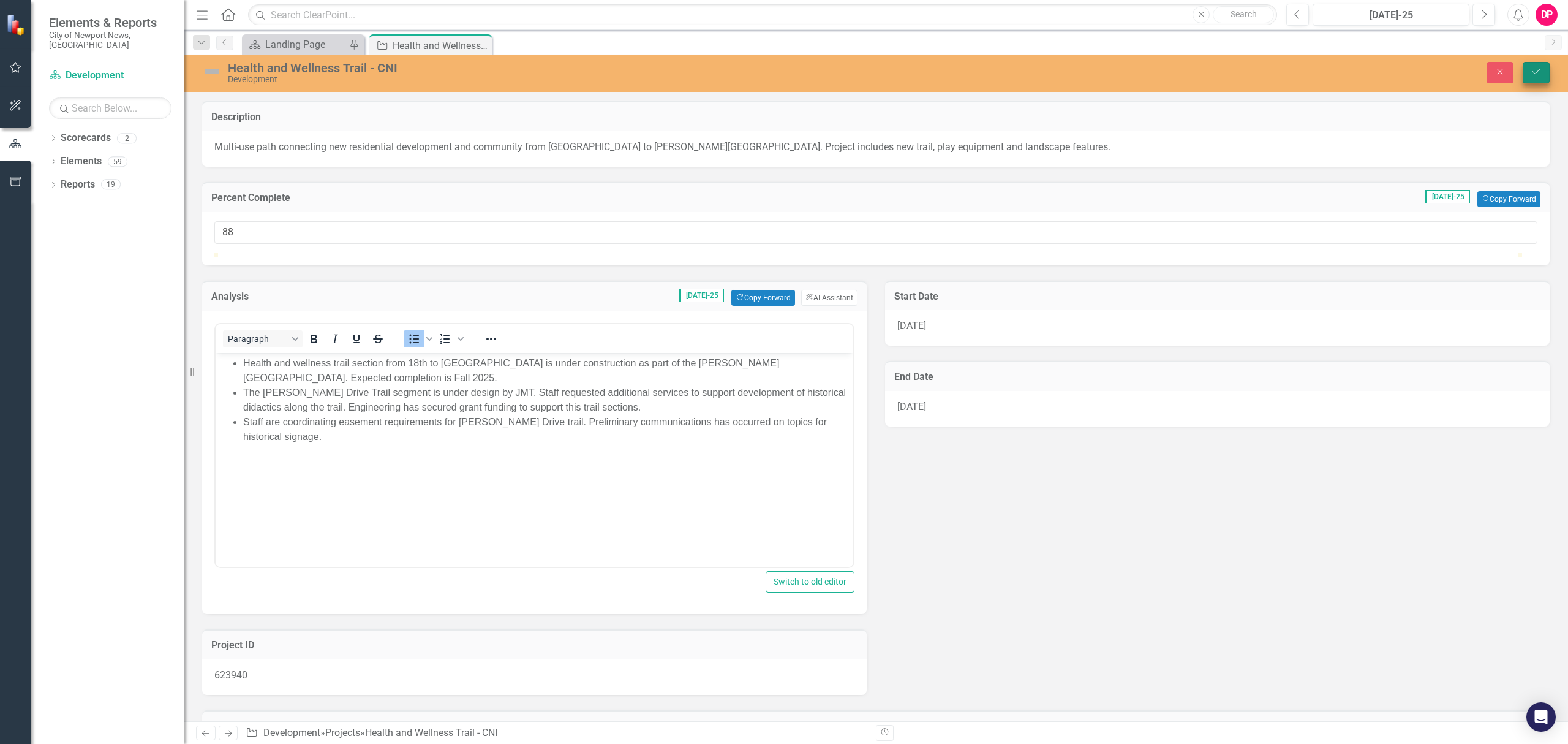
click at [1534, 81] on button "Save" at bounding box center [1536, 72] width 27 height 22
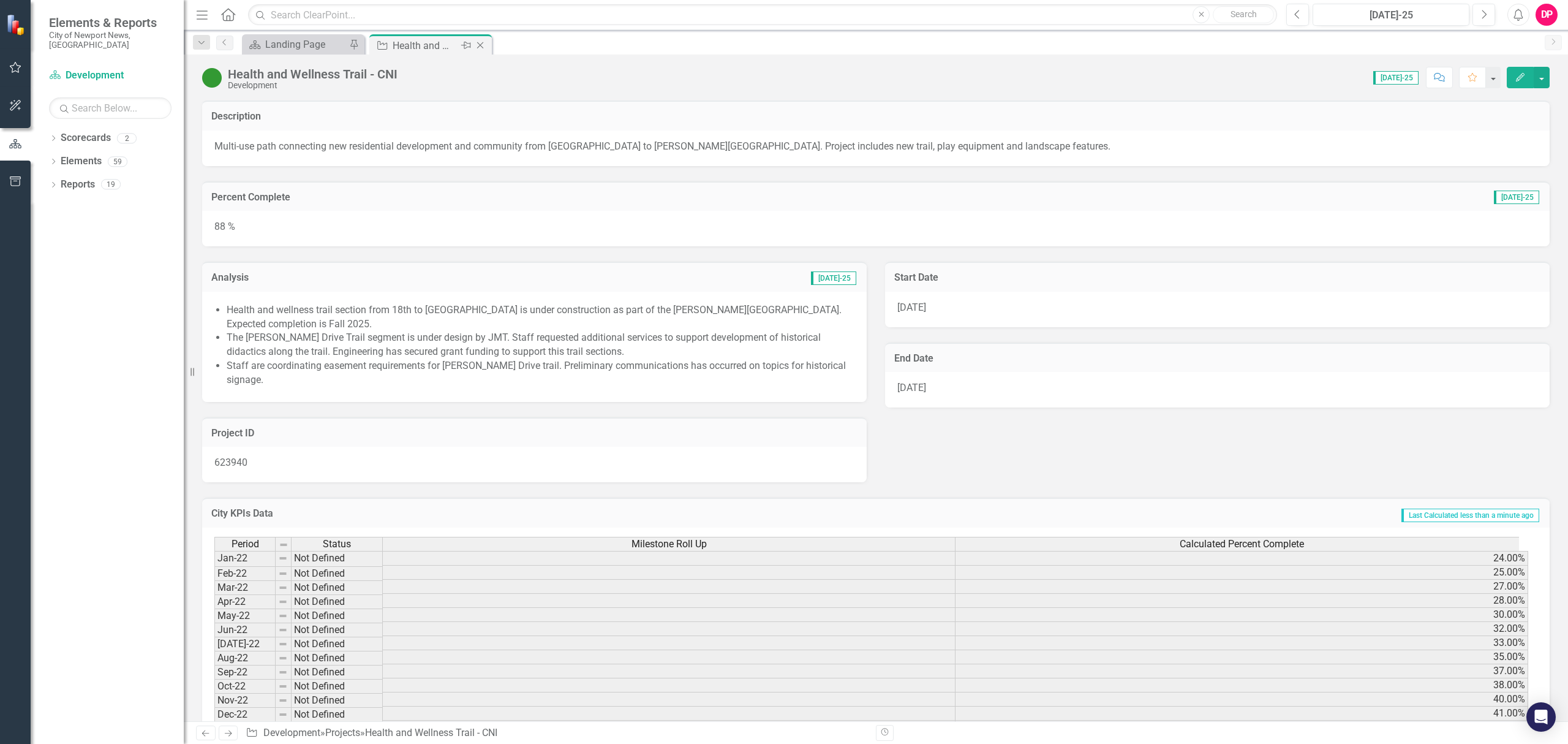
click at [477, 44] on icon "Close" at bounding box center [480, 45] width 12 height 10
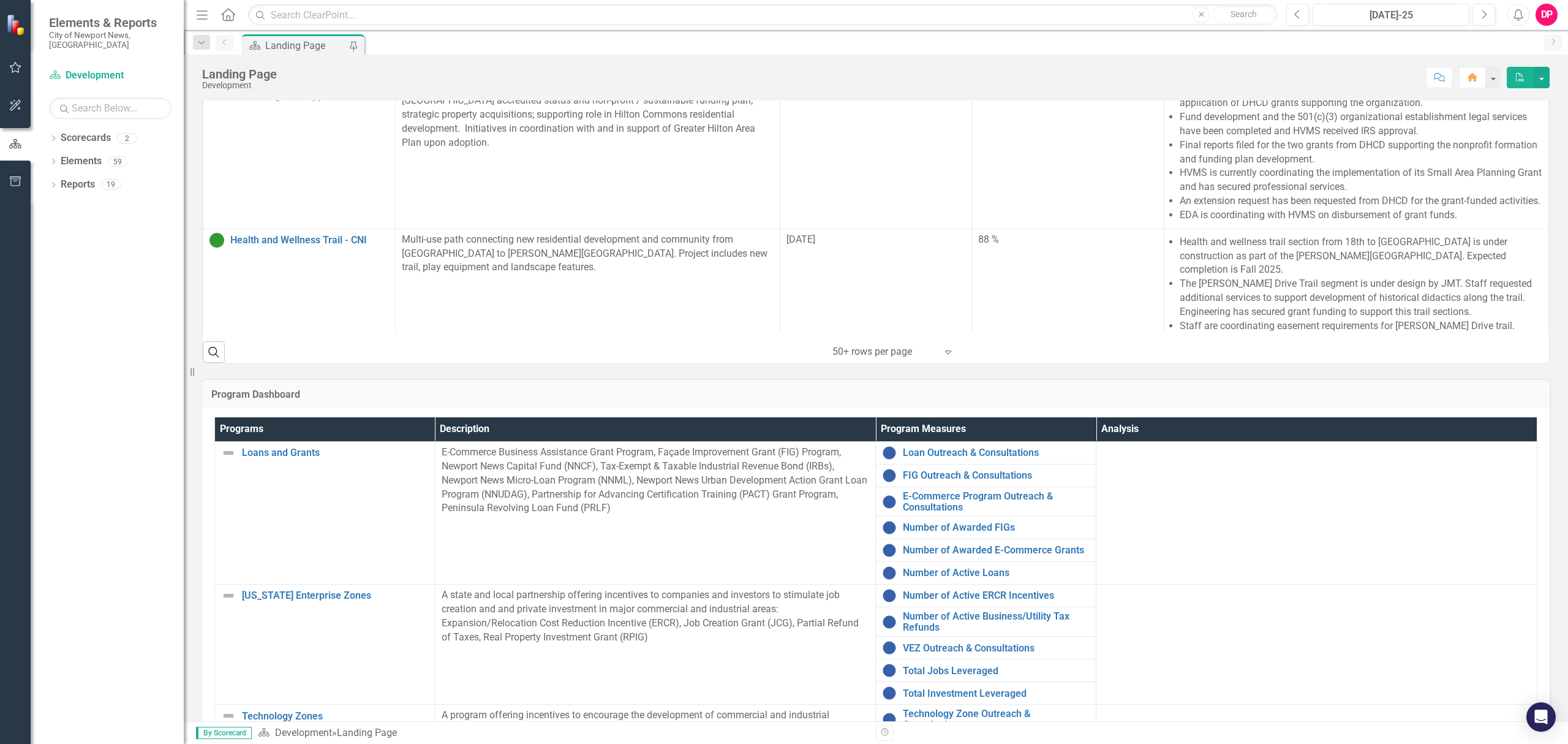
scroll to position [1174, 0]
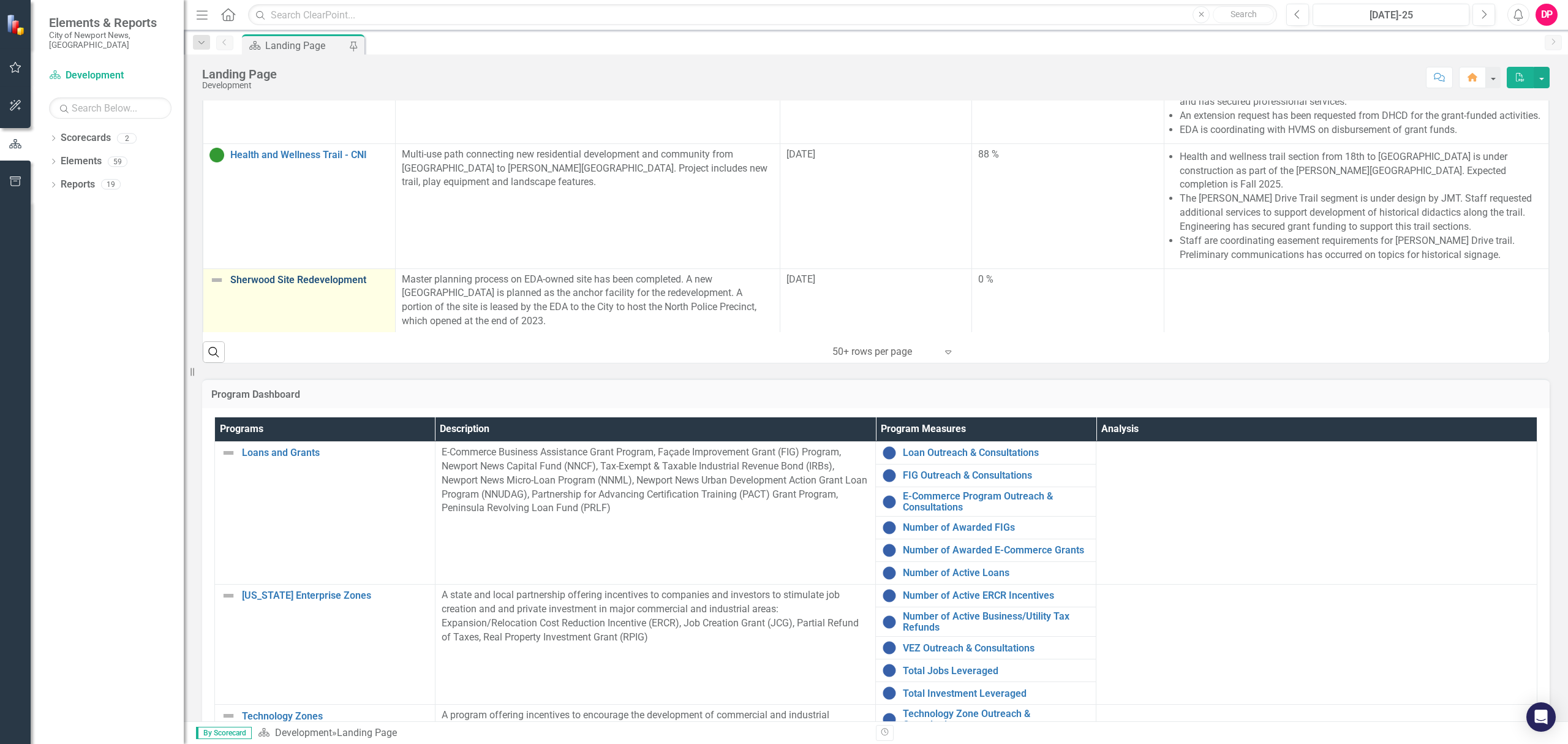
click at [341, 275] on link "Sherwood Site Redevelopment" at bounding box center [310, 280] width 159 height 11
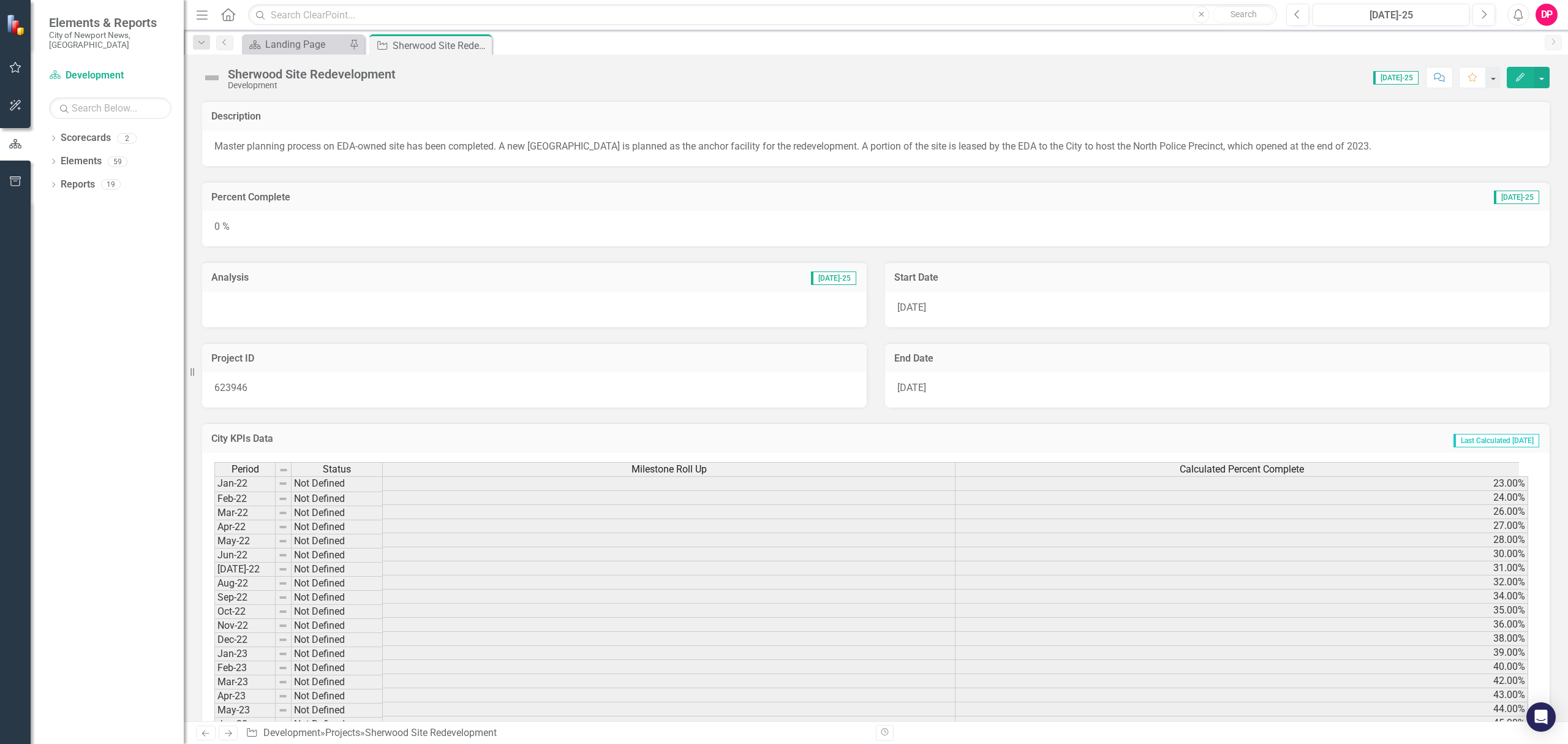
click at [316, 306] on div at bounding box center [534, 310] width 665 height 36
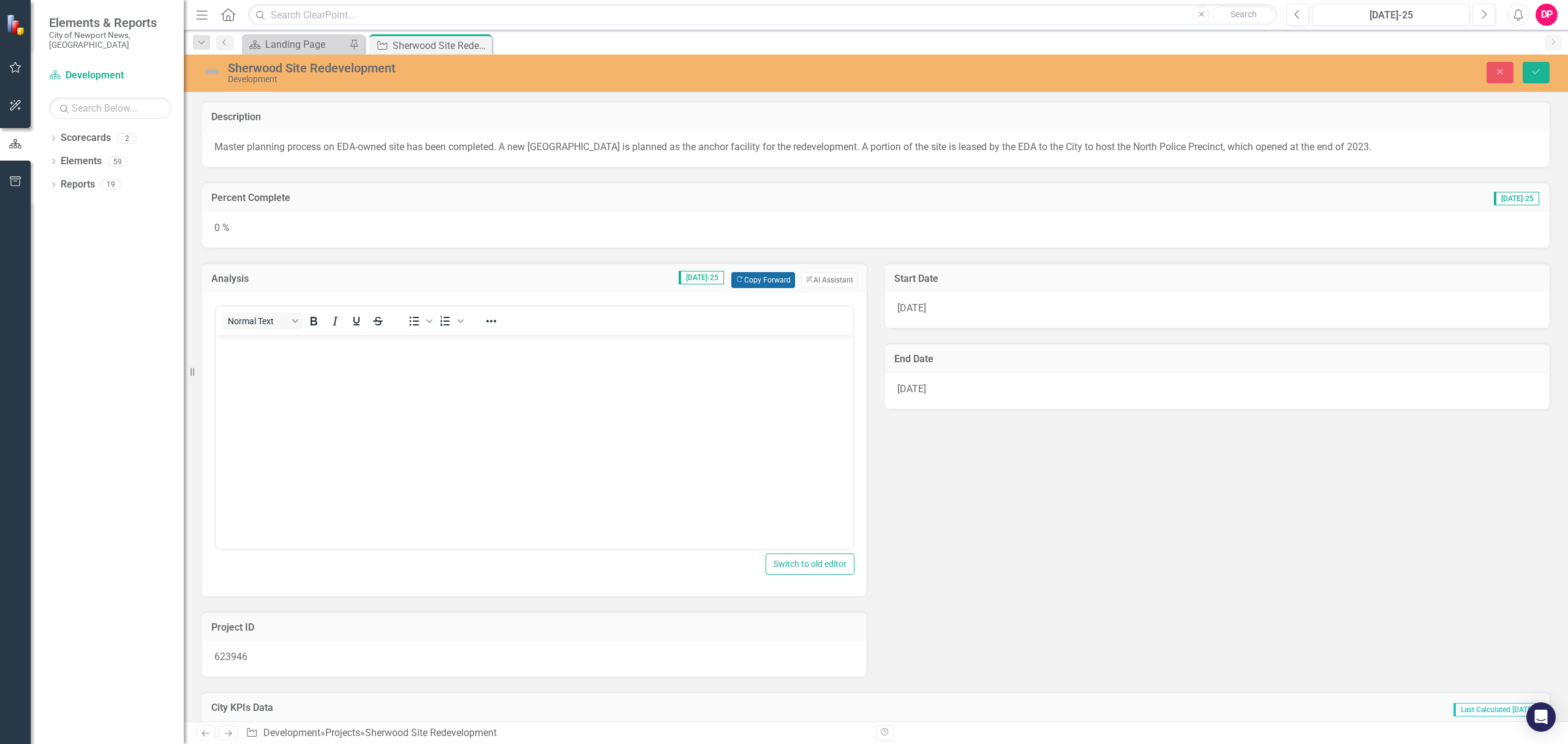
click at [744, 282] on button "Copy Forward Copy Forward" at bounding box center [762, 279] width 63 height 16
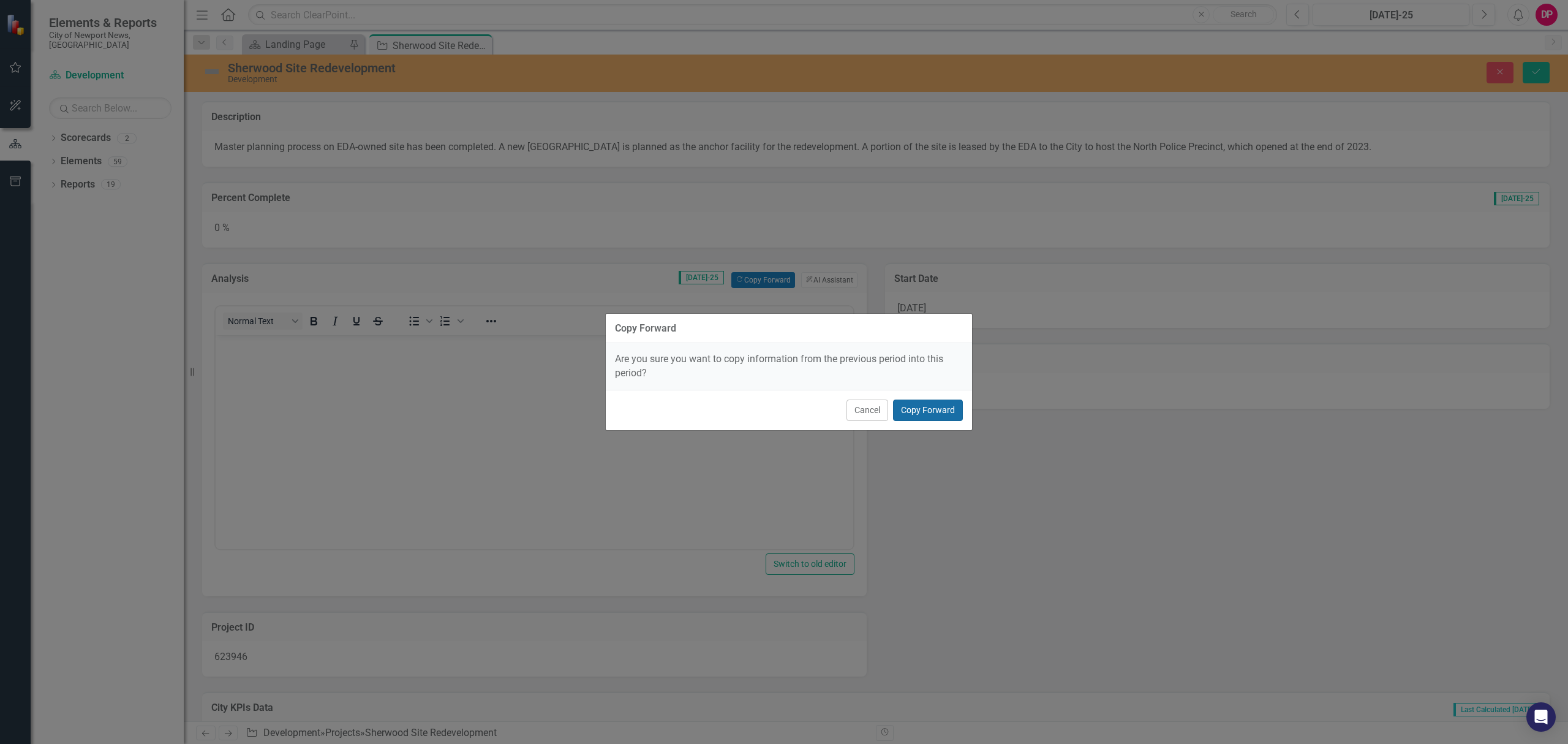
click at [909, 417] on button "Copy Forward" at bounding box center [928, 410] width 70 height 22
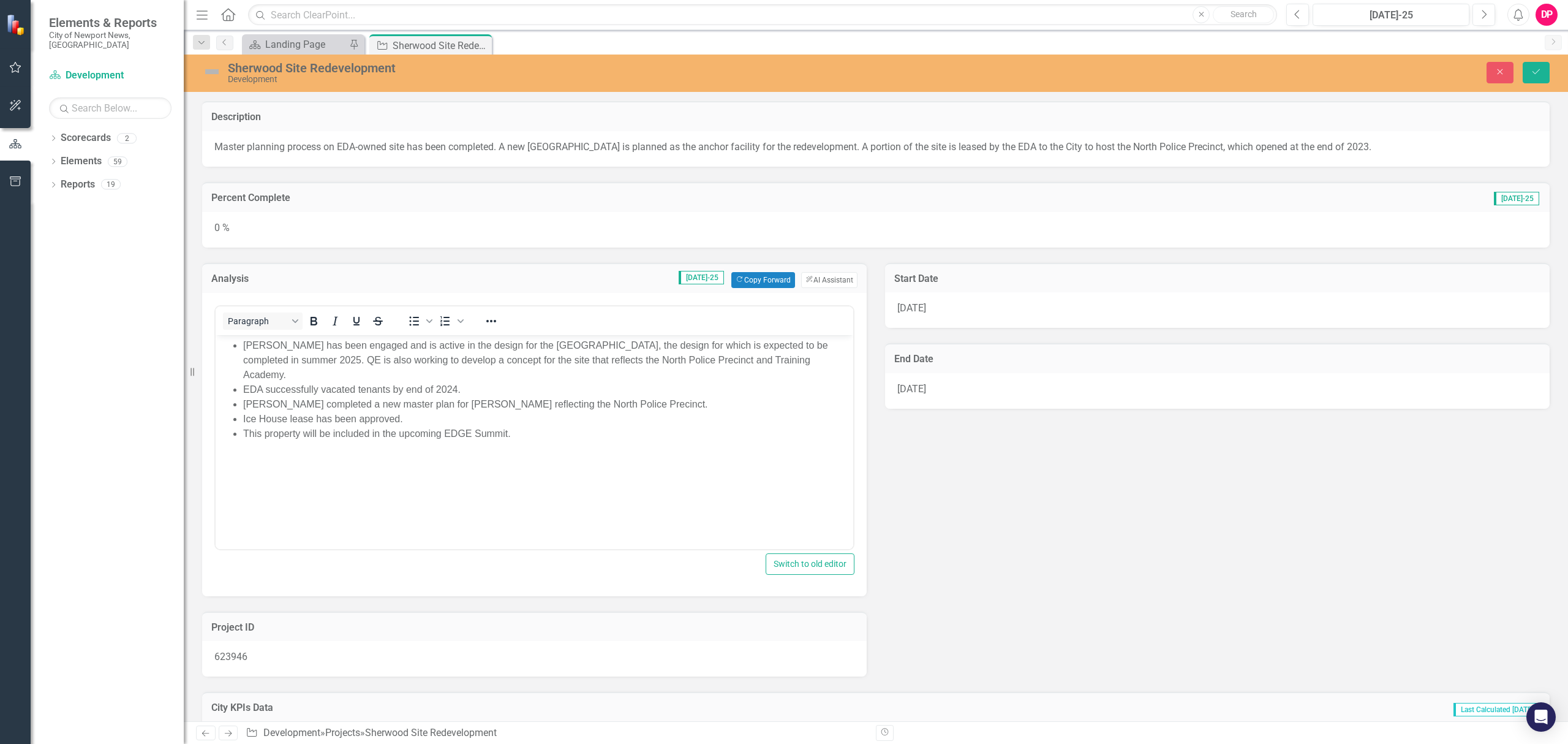
click at [730, 216] on div "0 %" at bounding box center [876, 230] width 1347 height 36
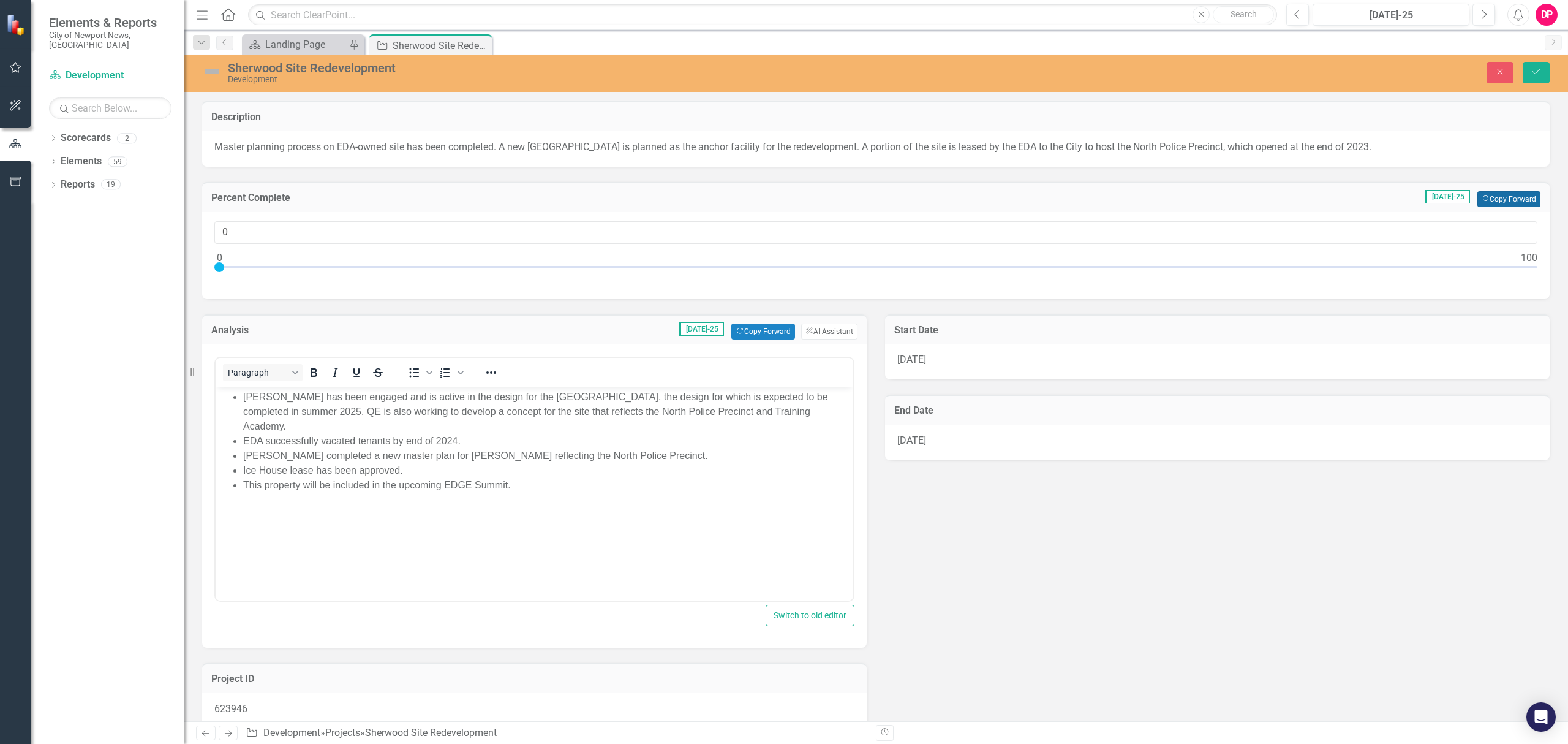
click at [1488, 202] on button "Copy Forward Copy Forward" at bounding box center [1508, 198] width 63 height 16
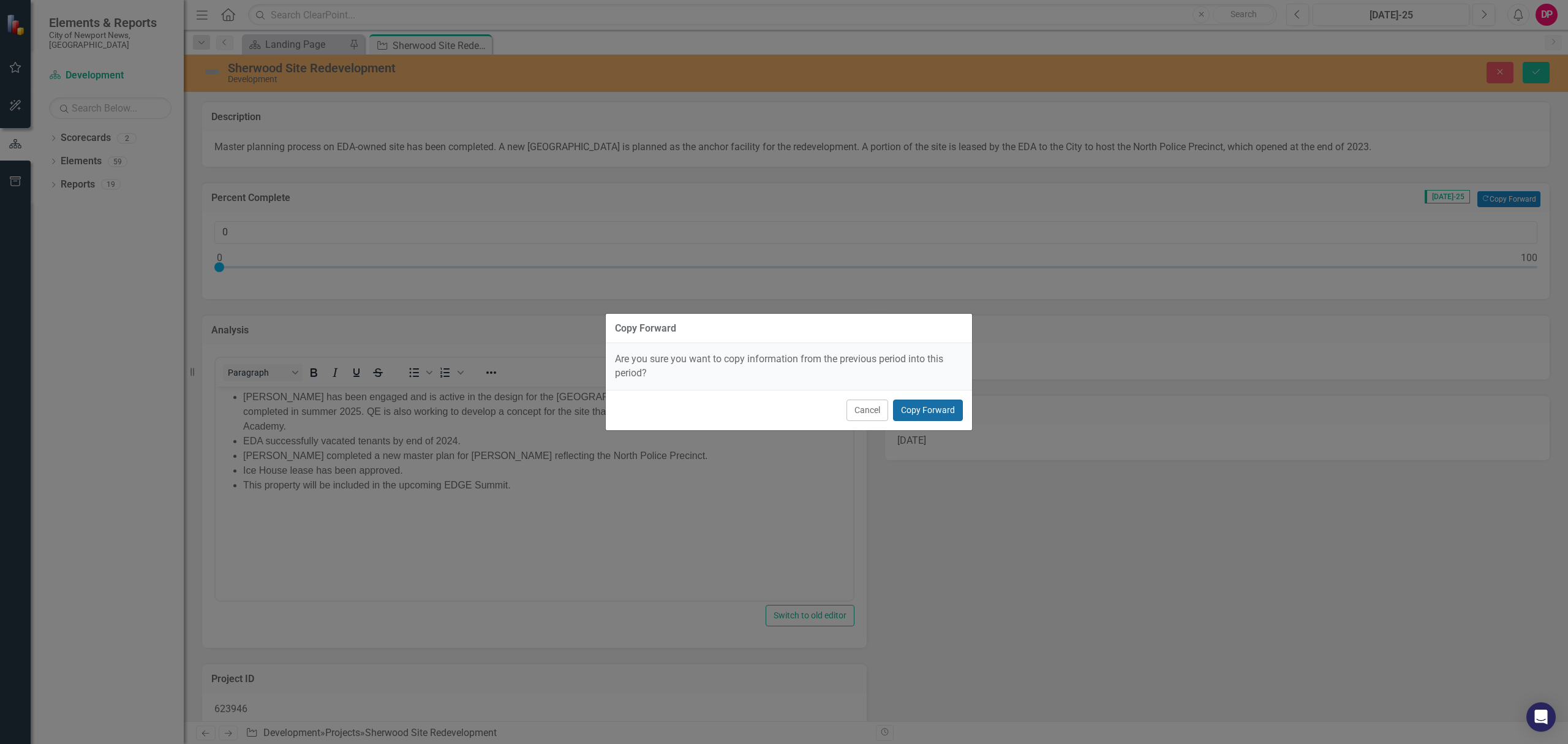
click at [938, 407] on button "Copy Forward" at bounding box center [928, 410] width 70 height 22
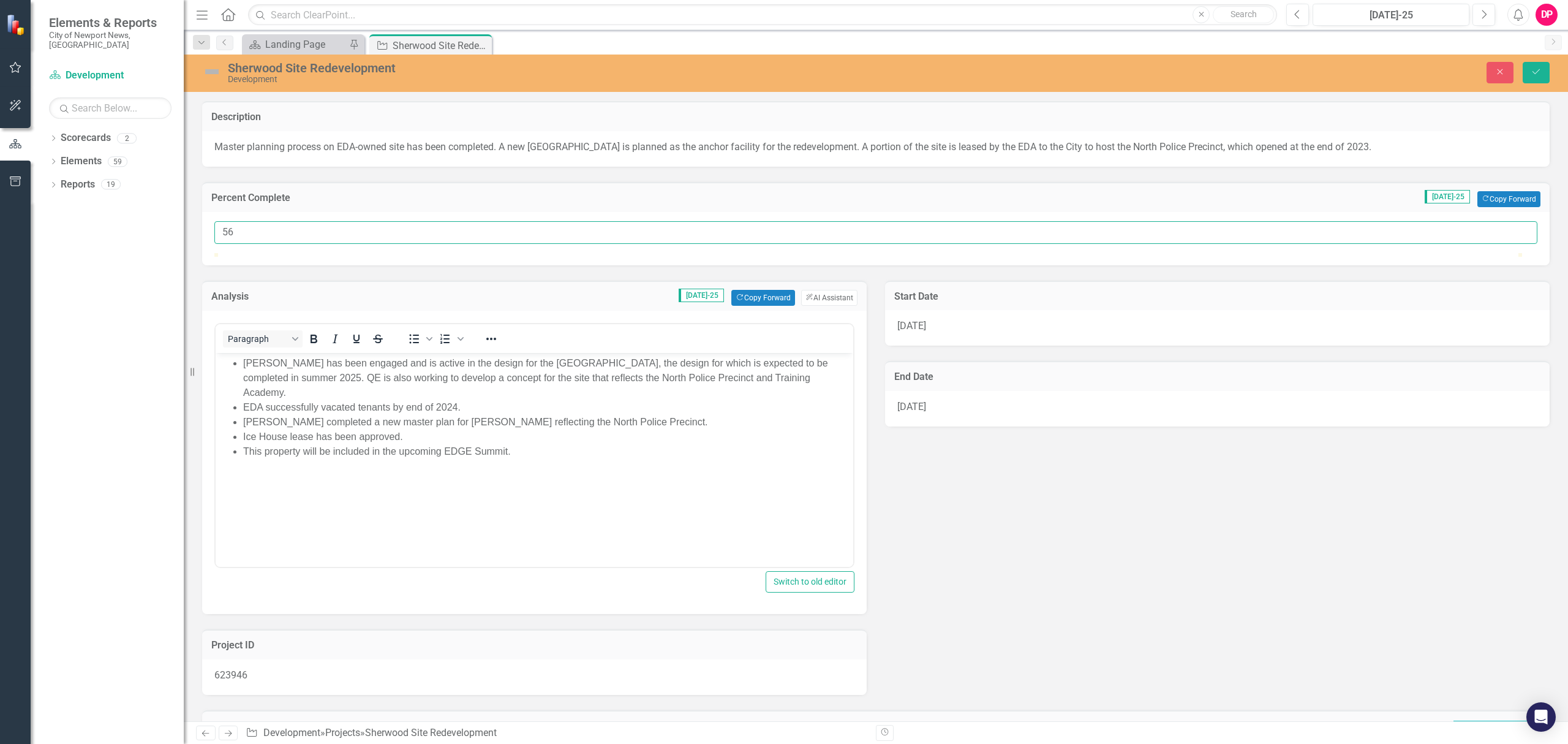
click at [1514, 228] on input "56" at bounding box center [875, 232] width 1323 height 22
click at [1514, 228] on input "57" at bounding box center [875, 232] width 1323 height 22
type input "58"
click at [1514, 228] on input "58" at bounding box center [875, 232] width 1323 height 22
click at [1540, 78] on button "Save" at bounding box center [1536, 72] width 27 height 22
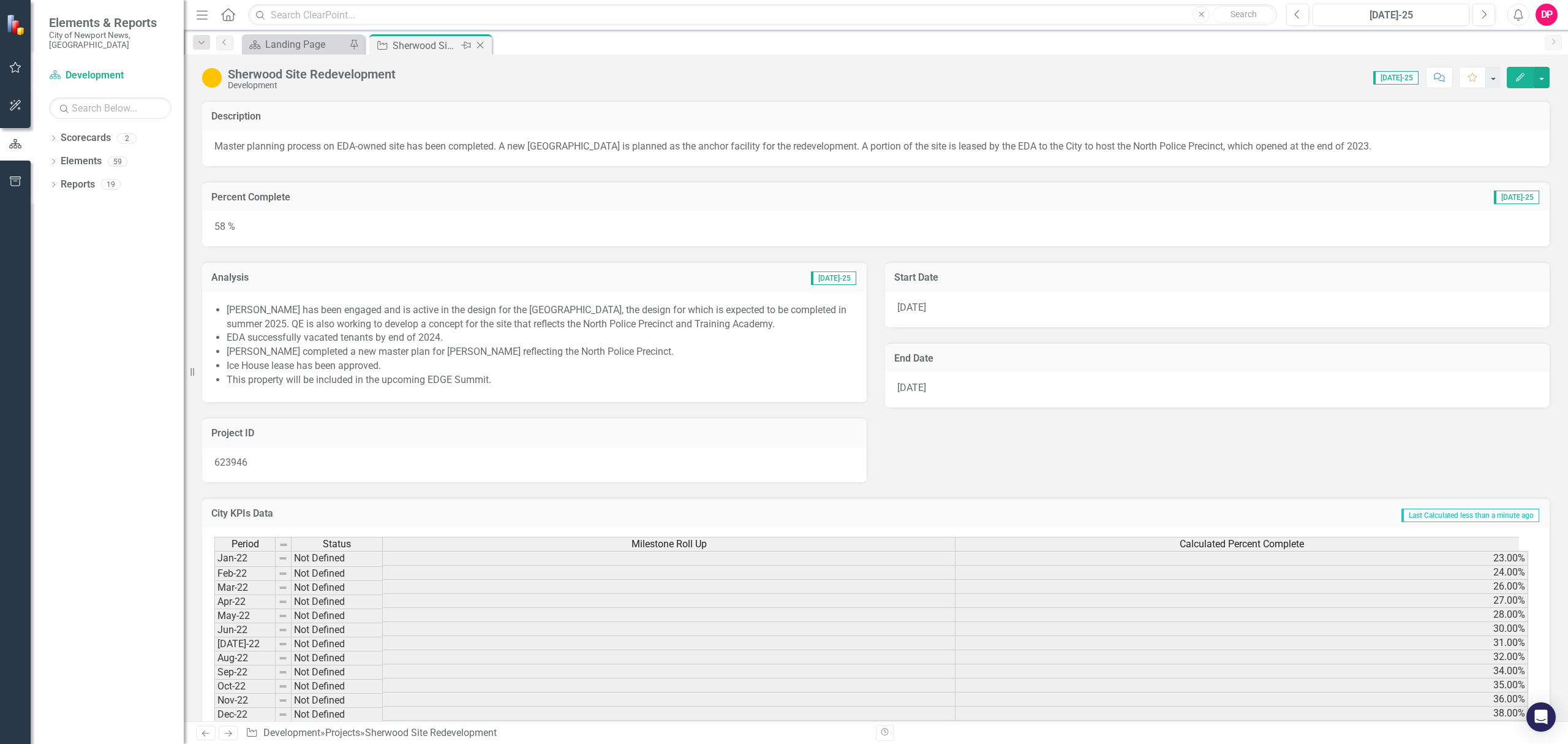
click at [475, 43] on icon "Close" at bounding box center [480, 45] width 12 height 10
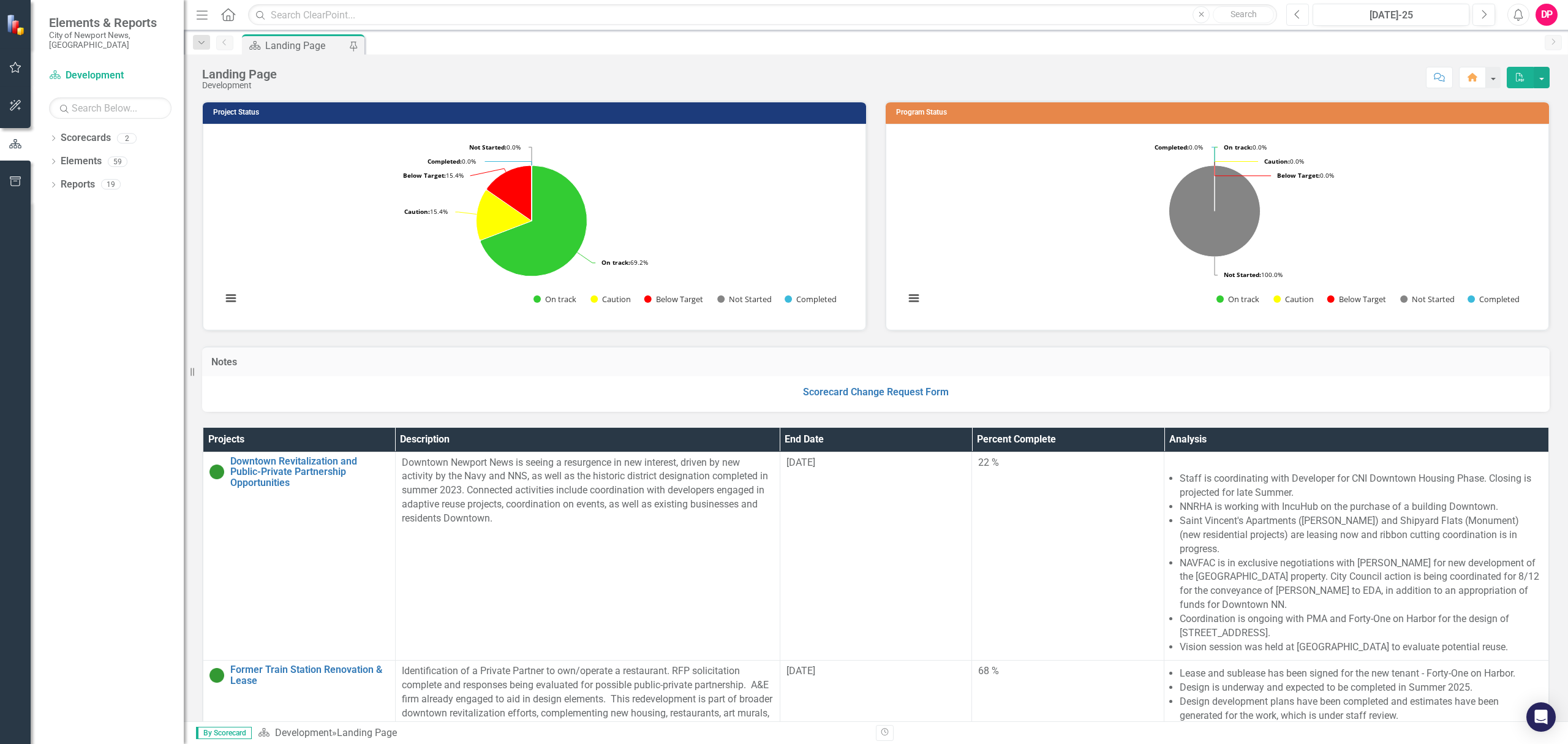
click at [1297, 19] on icon "Previous" at bounding box center [1297, 14] width 7 height 11
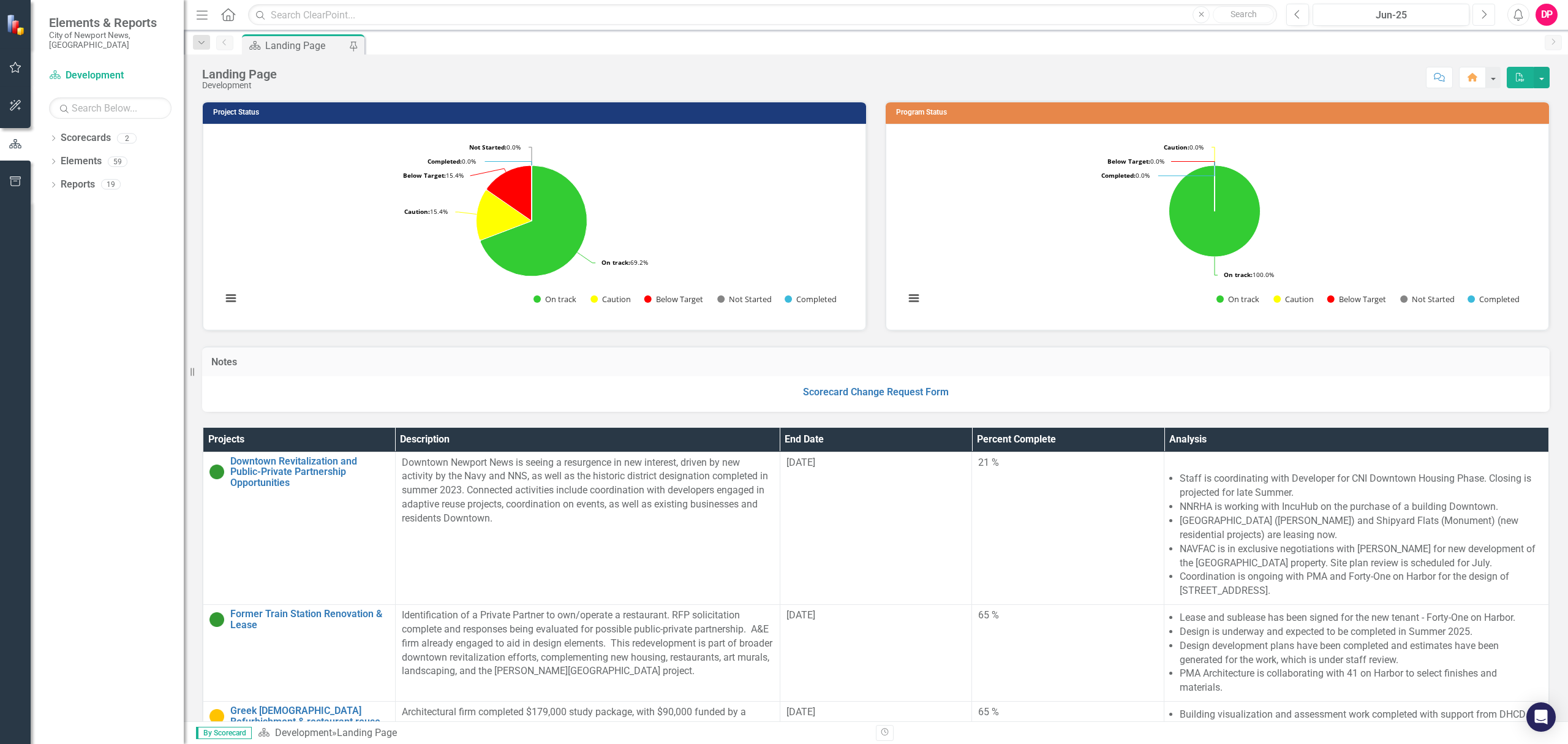
click at [1487, 15] on button "Next" at bounding box center [1483, 15] width 22 height 22
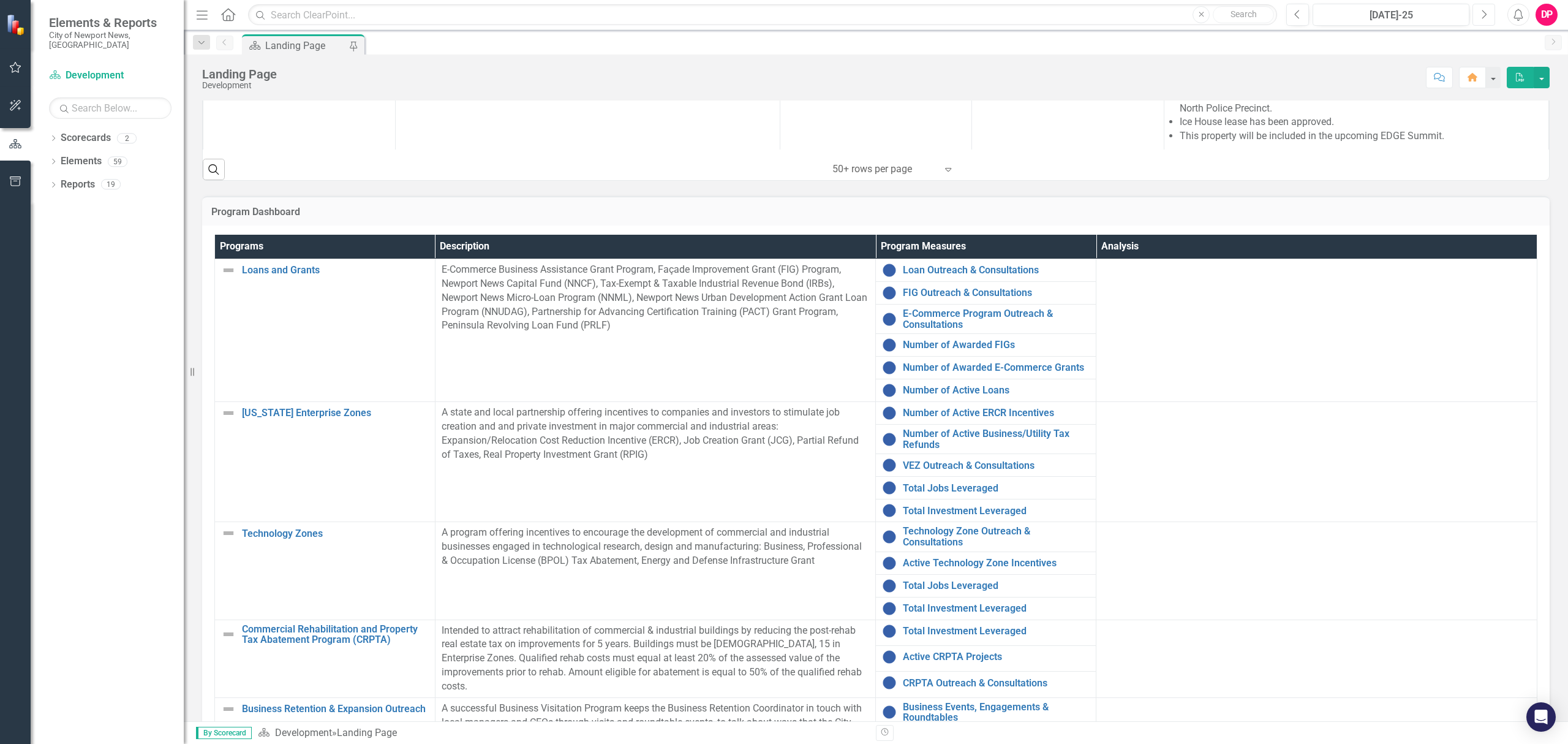
scroll to position [719, 0]
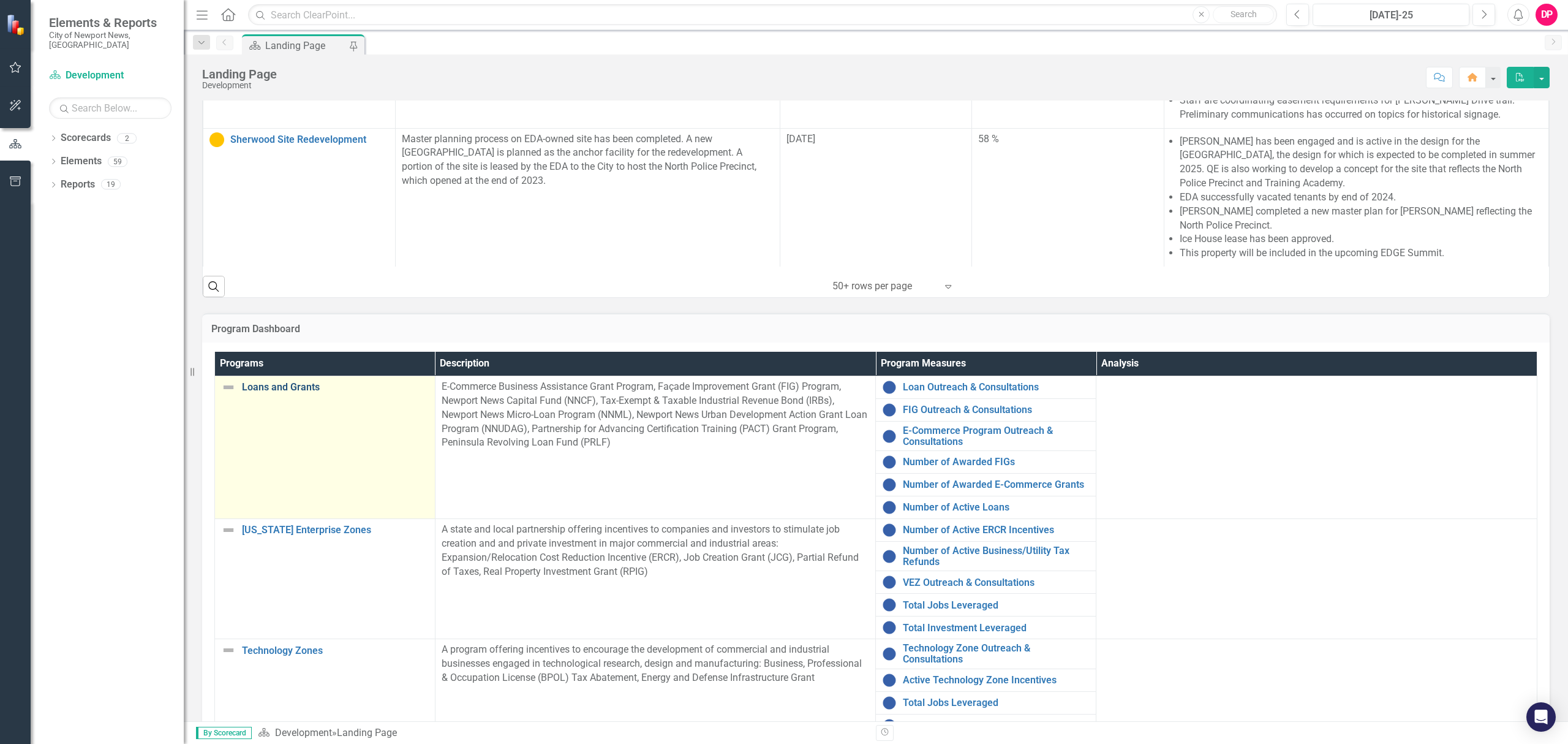
click at [284, 390] on link "Loans and Grants" at bounding box center [335, 387] width 186 height 11
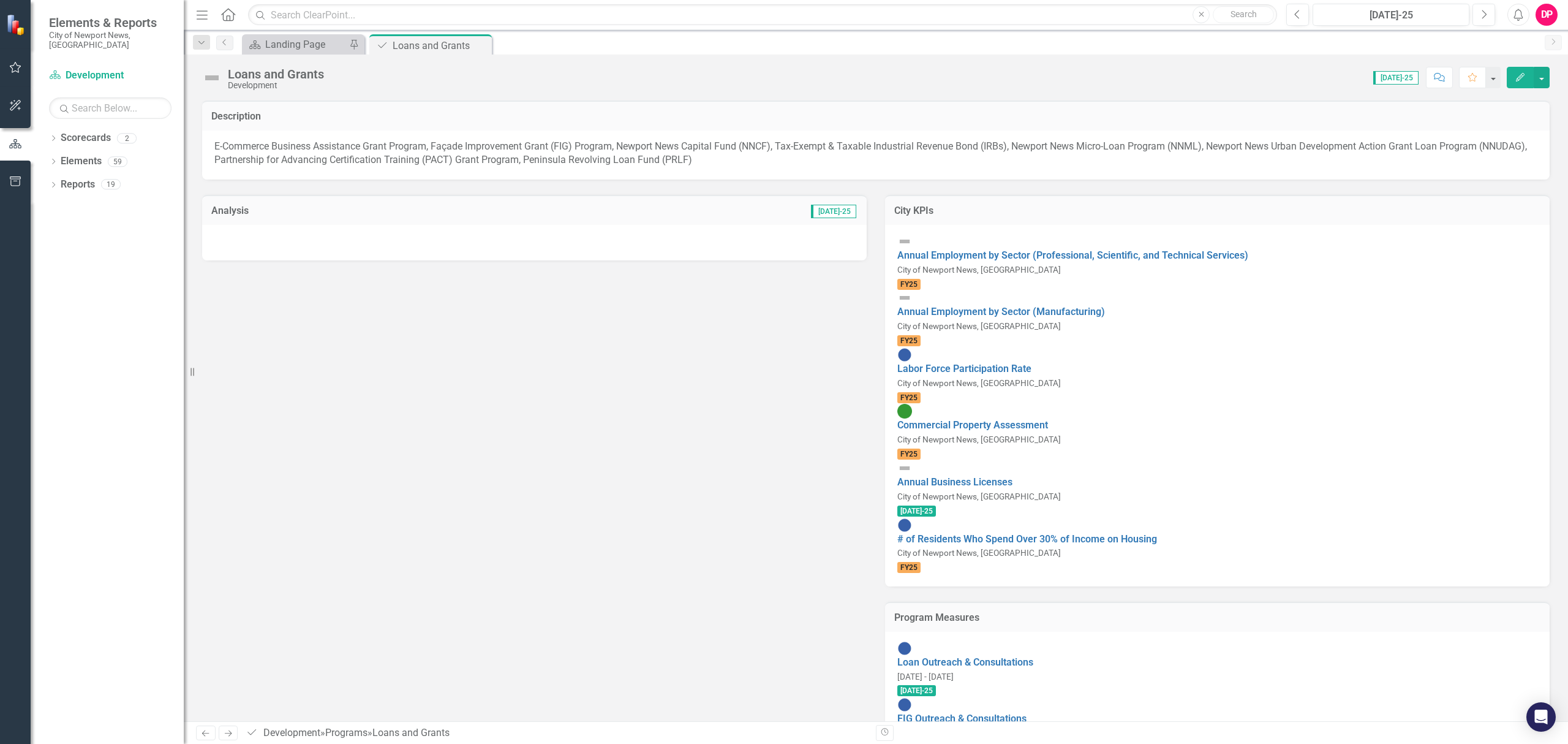
click at [213, 80] on img at bounding box center [212, 78] width 19 height 19
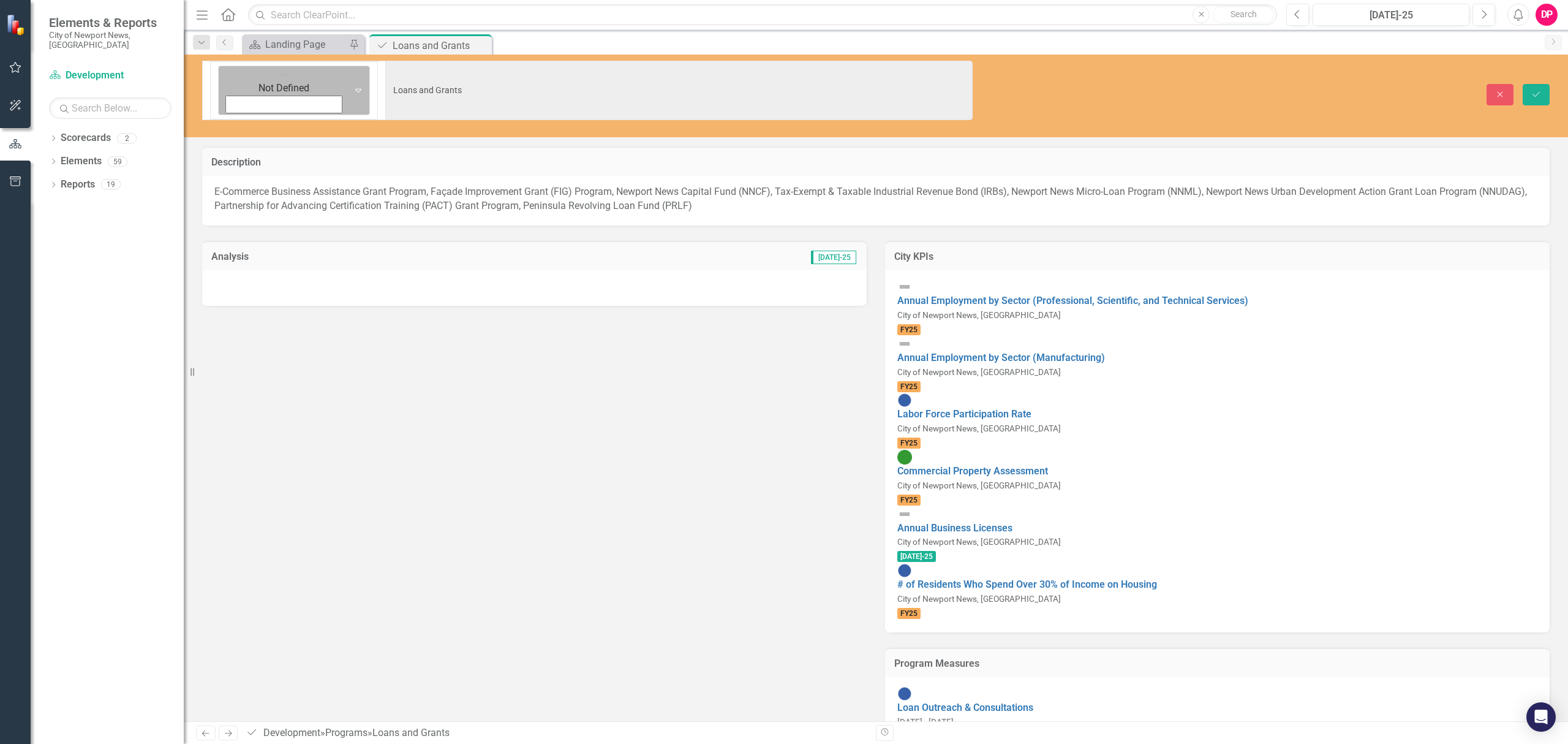
click at [222, 69] on div "Not Defined" at bounding box center [284, 90] width 127 height 49
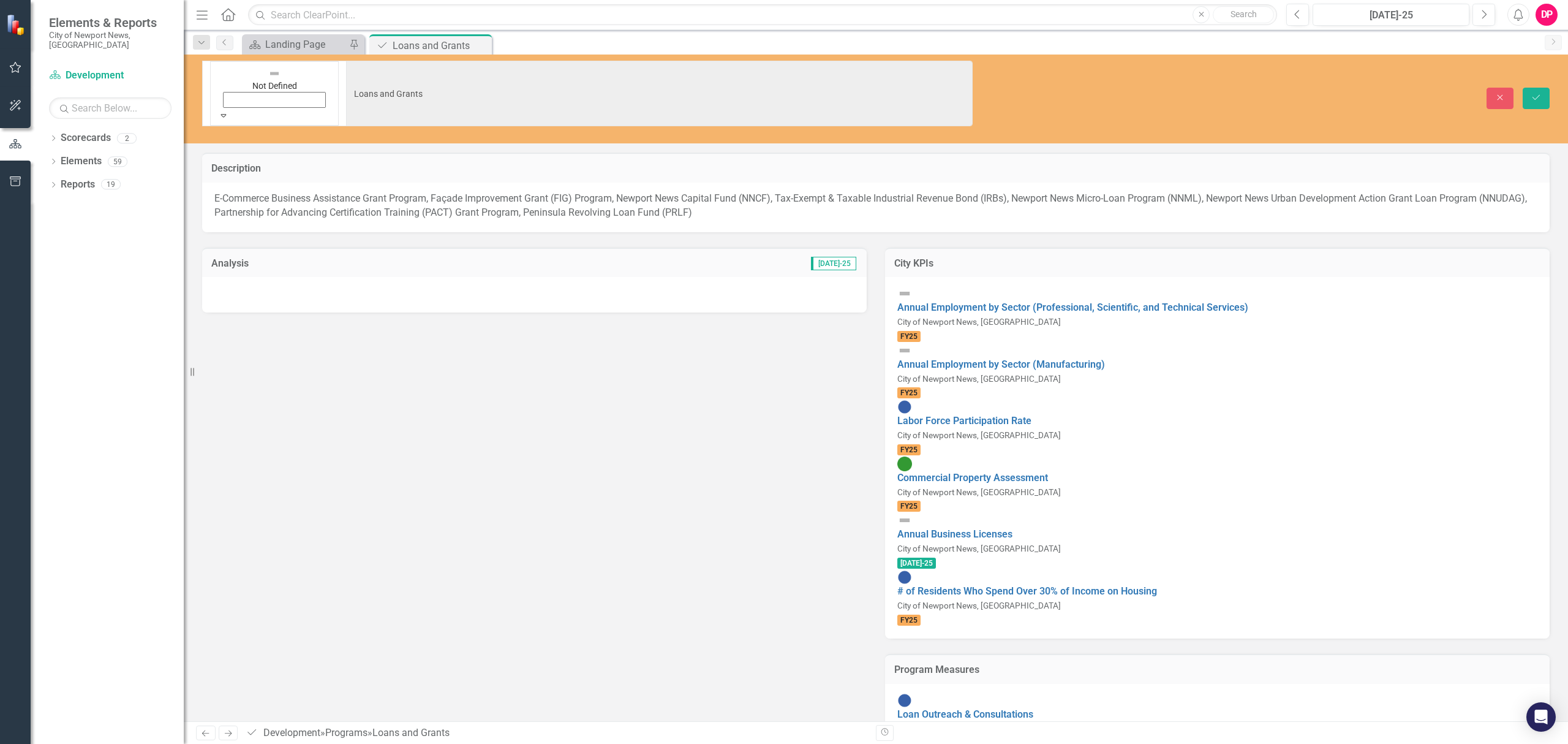
click at [241, 258] on h3 "Analysis" at bounding box center [355, 263] width 288 height 11
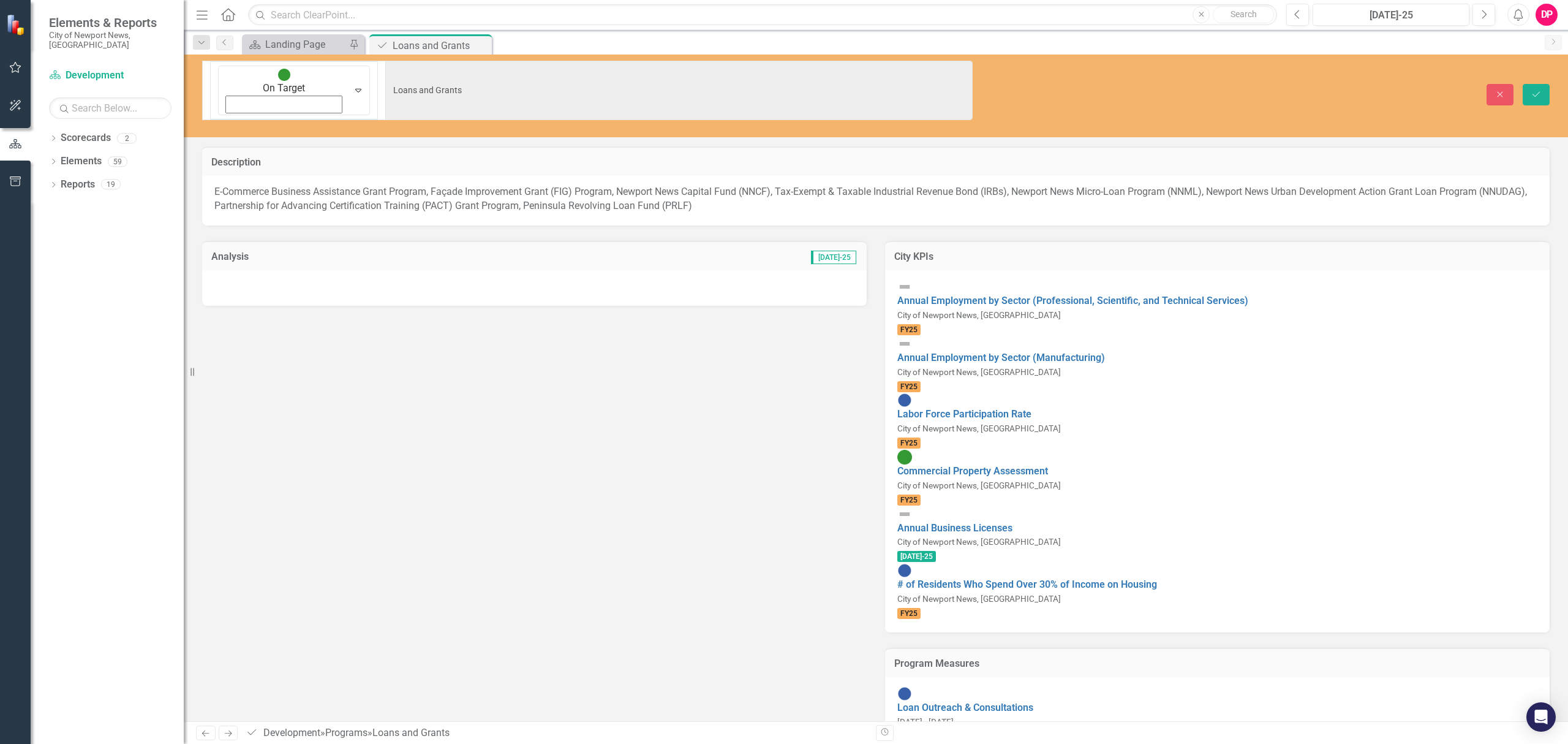
click at [241, 250] on td "Analysis" at bounding box center [355, 257] width 288 height 16
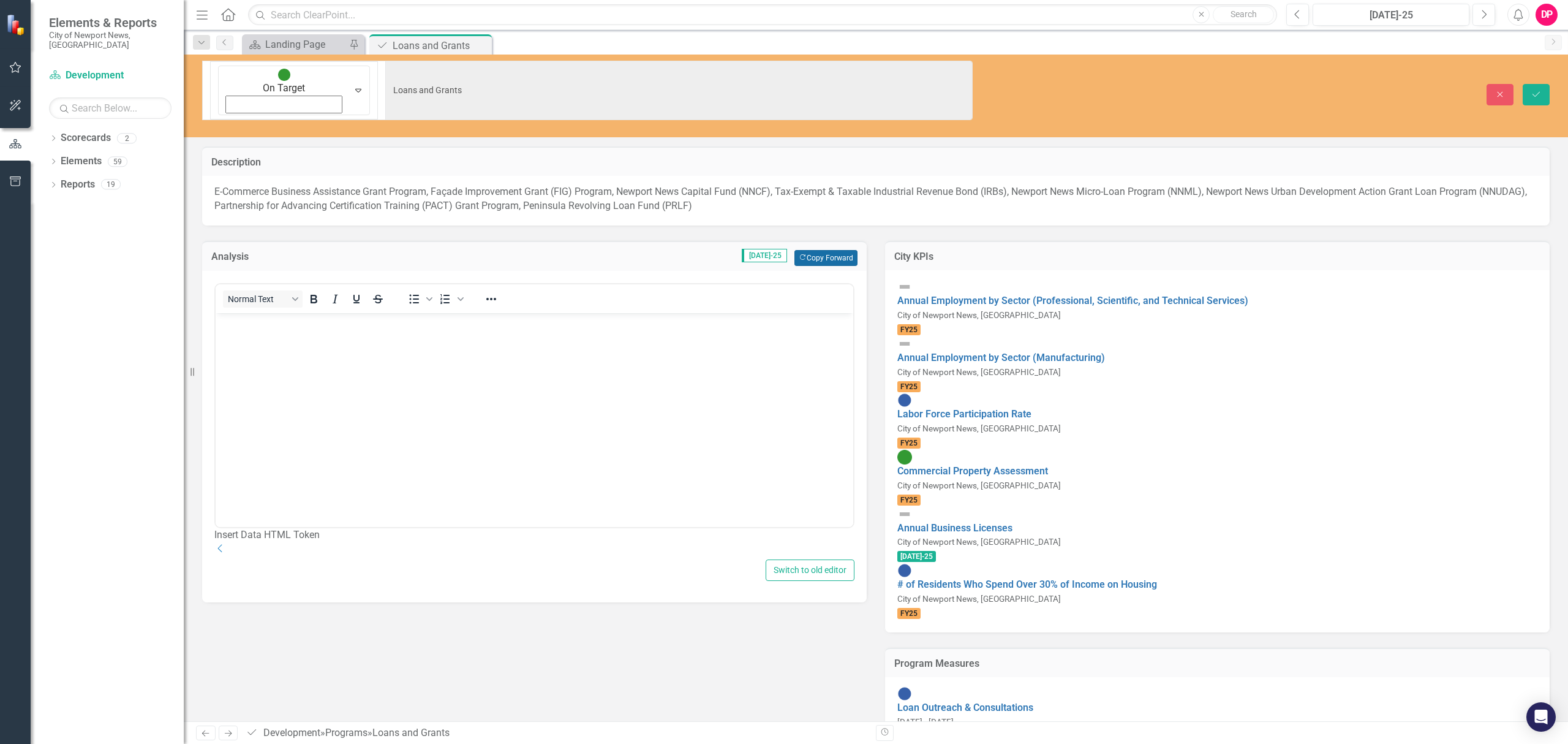
click at [819, 250] on button "Copy Forward Copy Forward" at bounding box center [826, 257] width 63 height 16
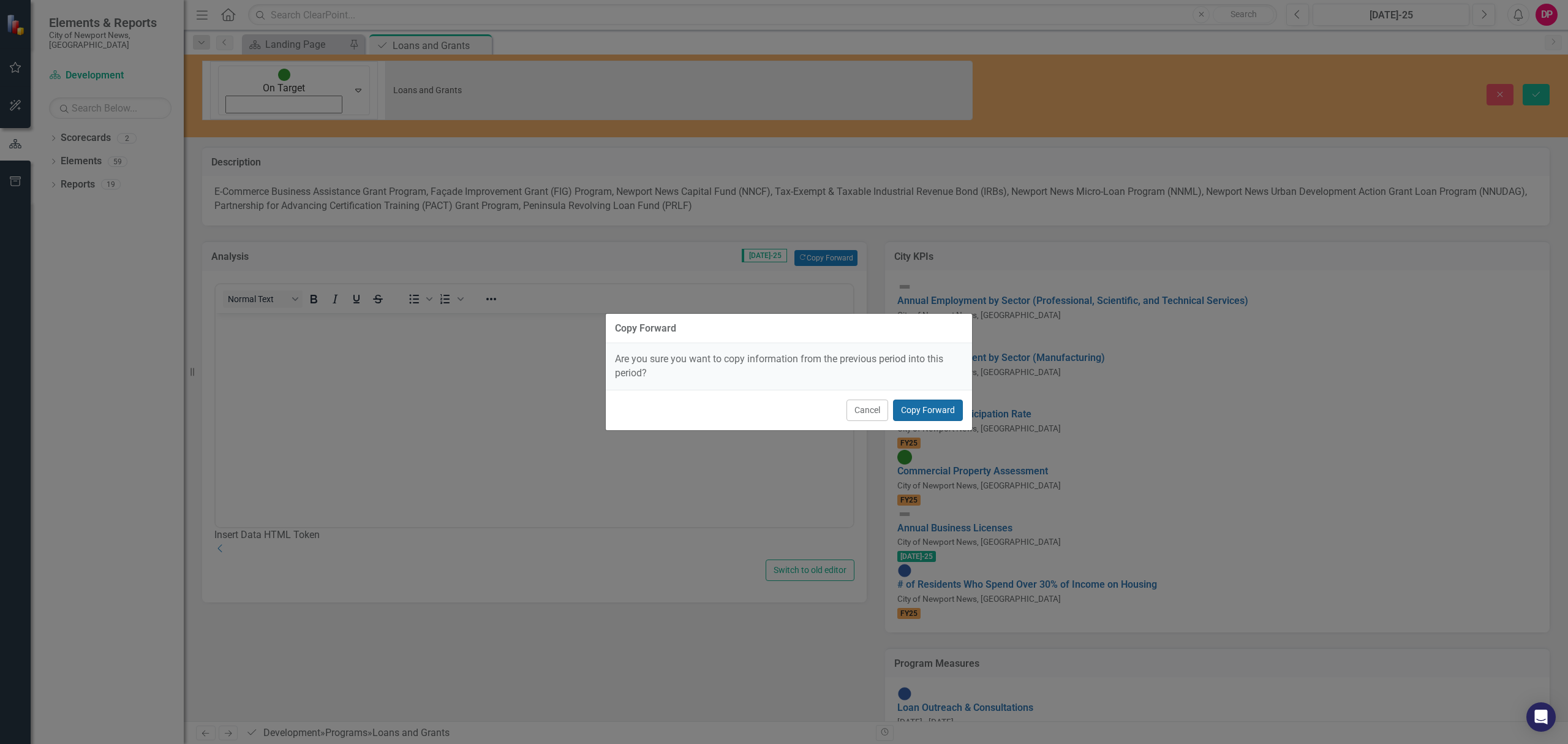
click at [924, 417] on button "Copy Forward" at bounding box center [928, 410] width 70 height 22
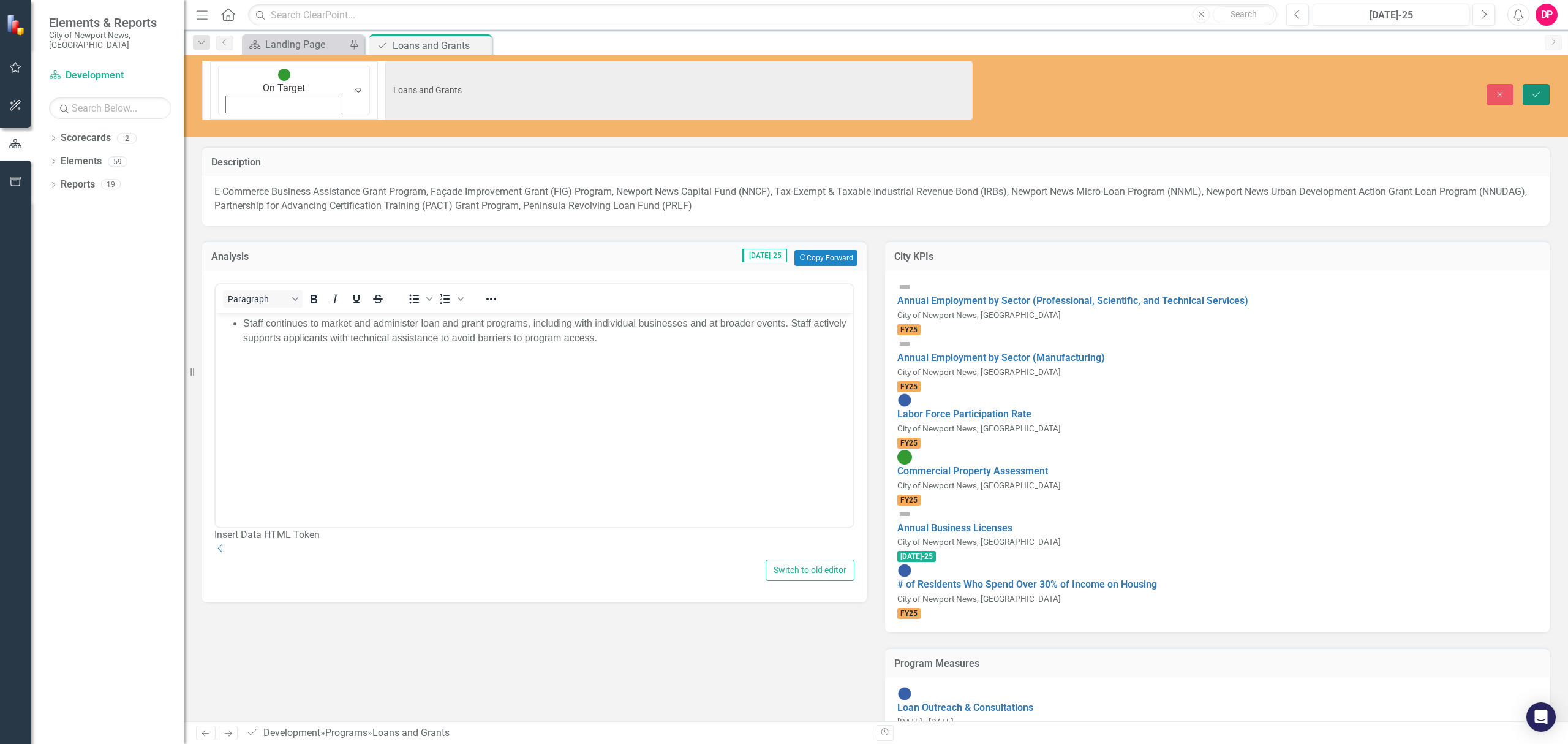
click at [1528, 84] on button "Save" at bounding box center [1536, 94] width 27 height 22
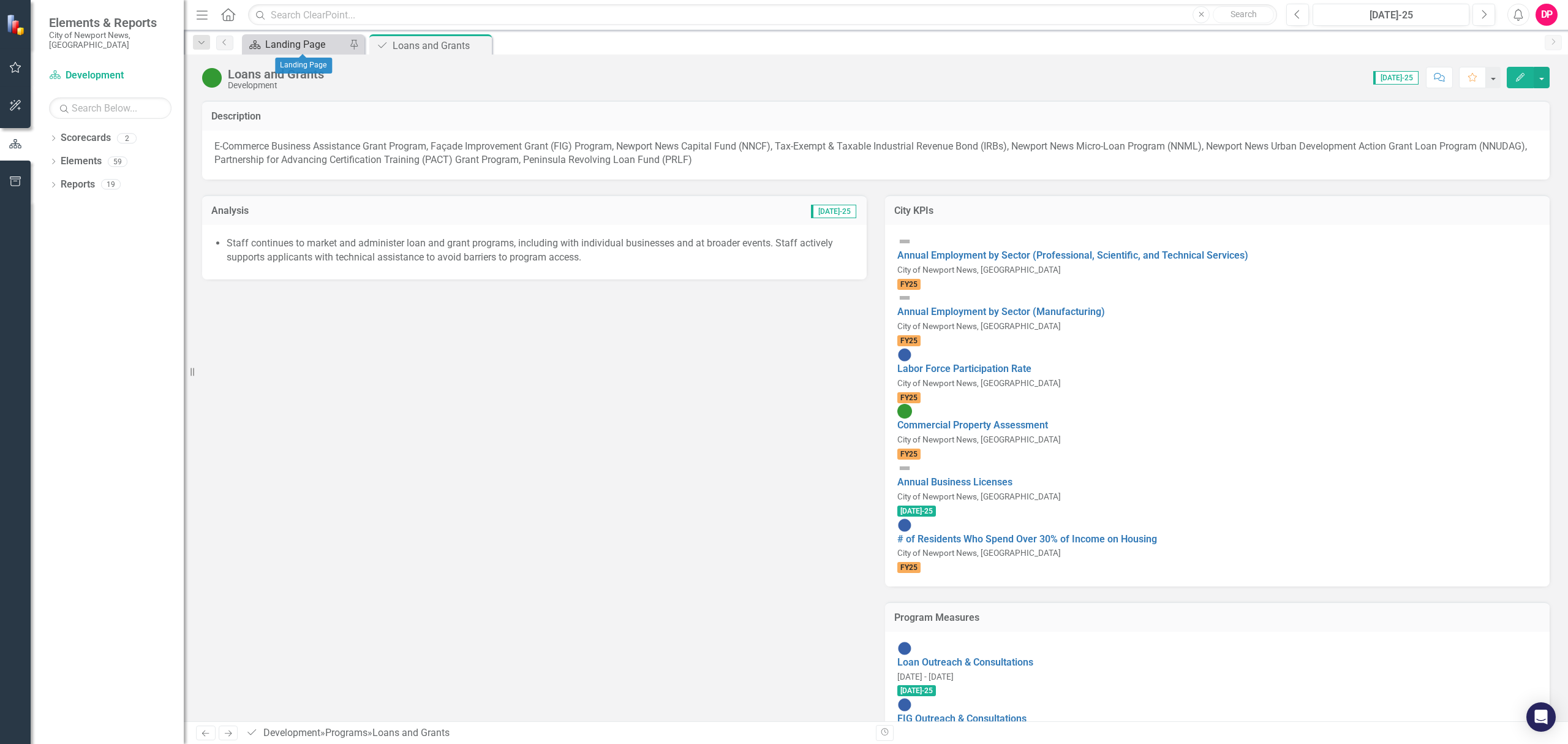
click at [304, 44] on div "Landing Page" at bounding box center [305, 44] width 81 height 16
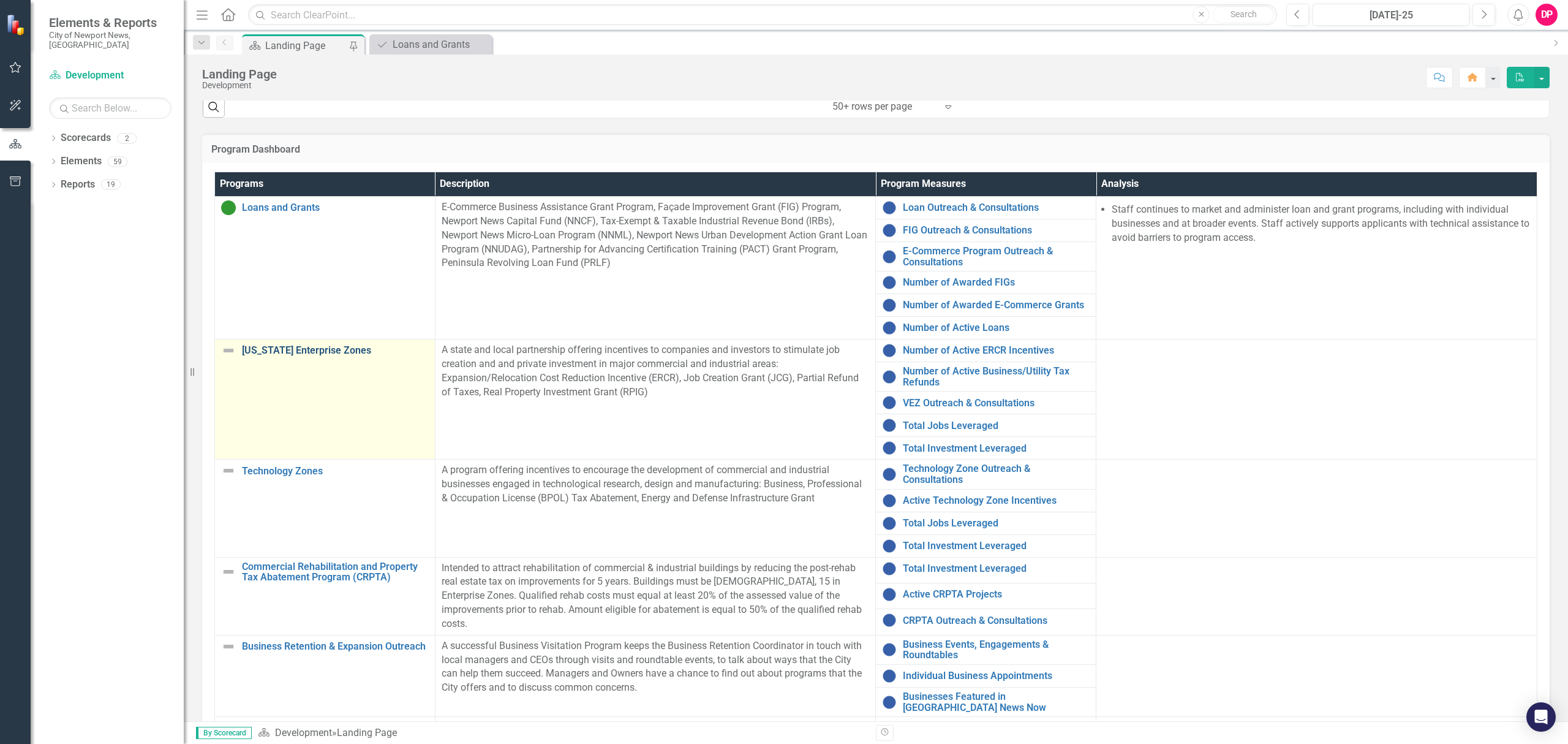
click at [257, 348] on link "[US_STATE] Enterprise Zones" at bounding box center [335, 350] width 186 height 11
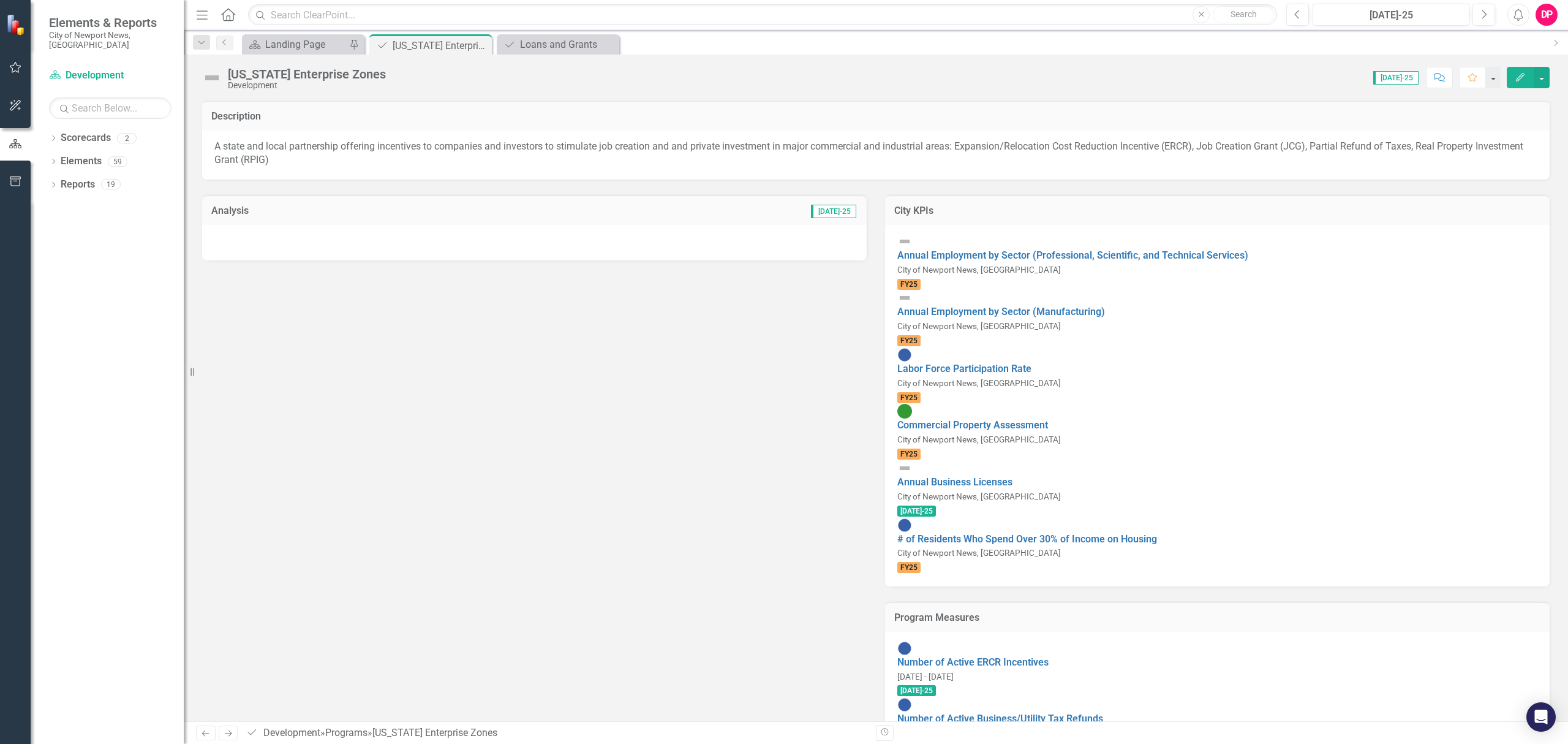
click at [309, 241] on div at bounding box center [534, 243] width 665 height 36
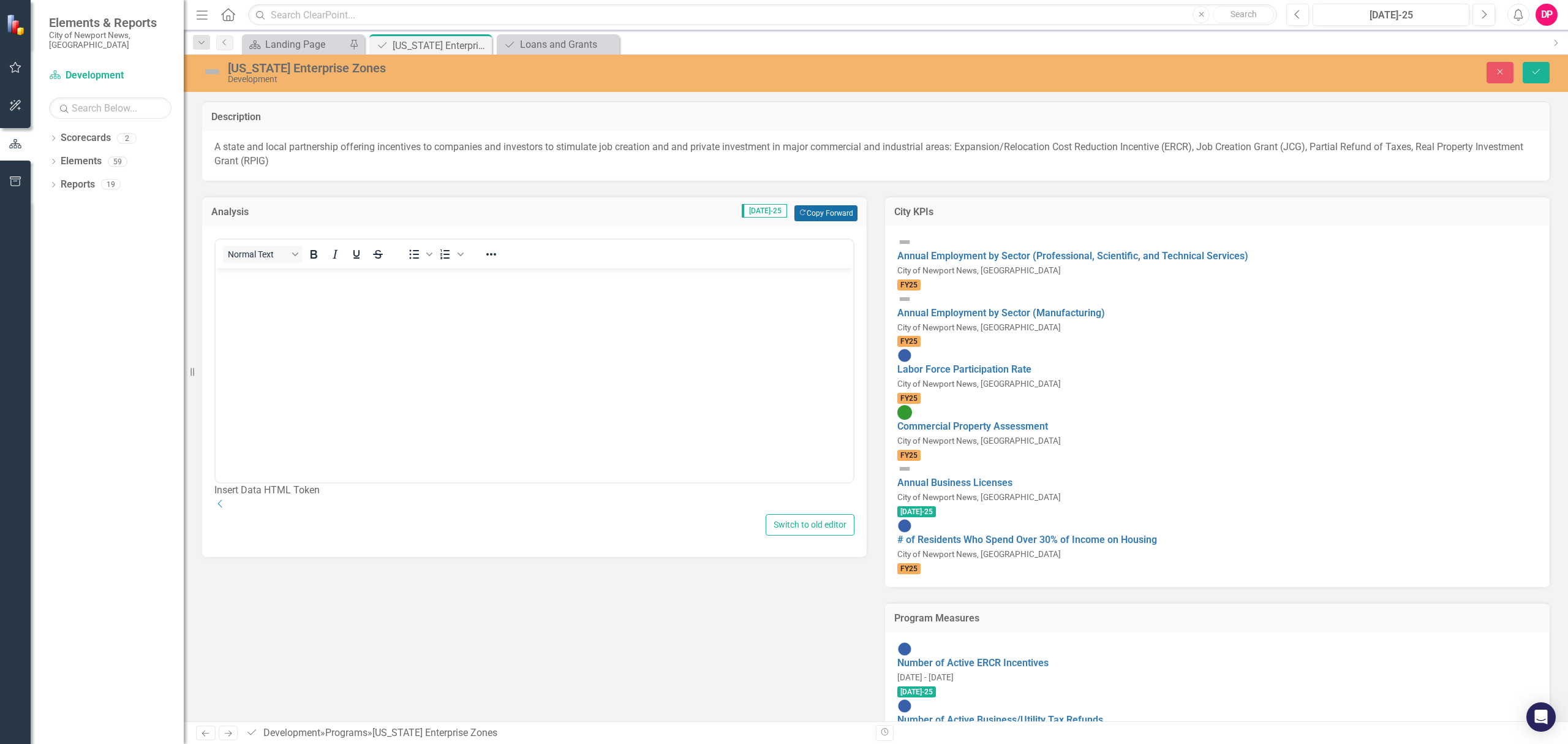
click at [840, 213] on button "Copy Forward Copy Forward" at bounding box center [826, 213] width 63 height 16
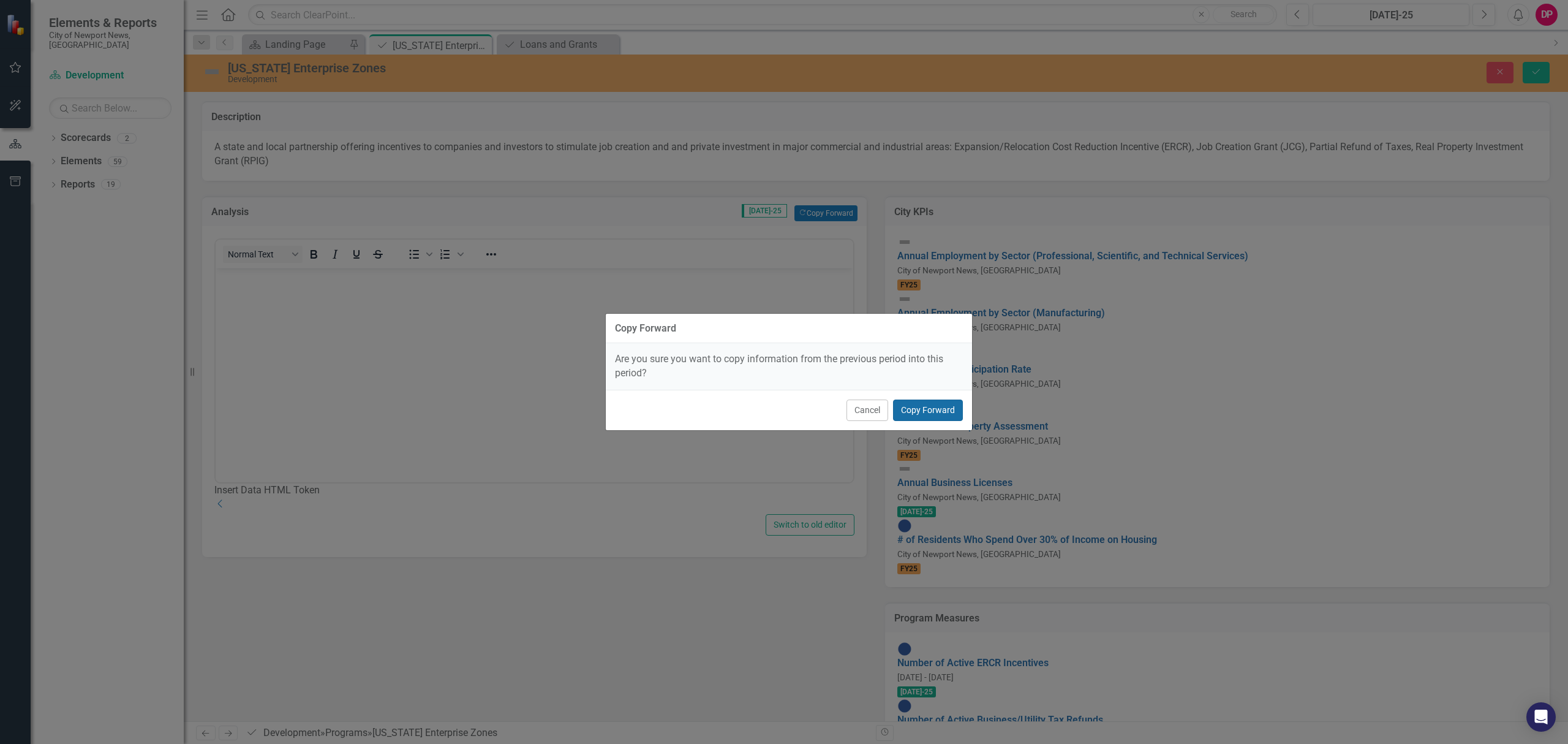
click at [908, 418] on button "Copy Forward" at bounding box center [928, 410] width 70 height 22
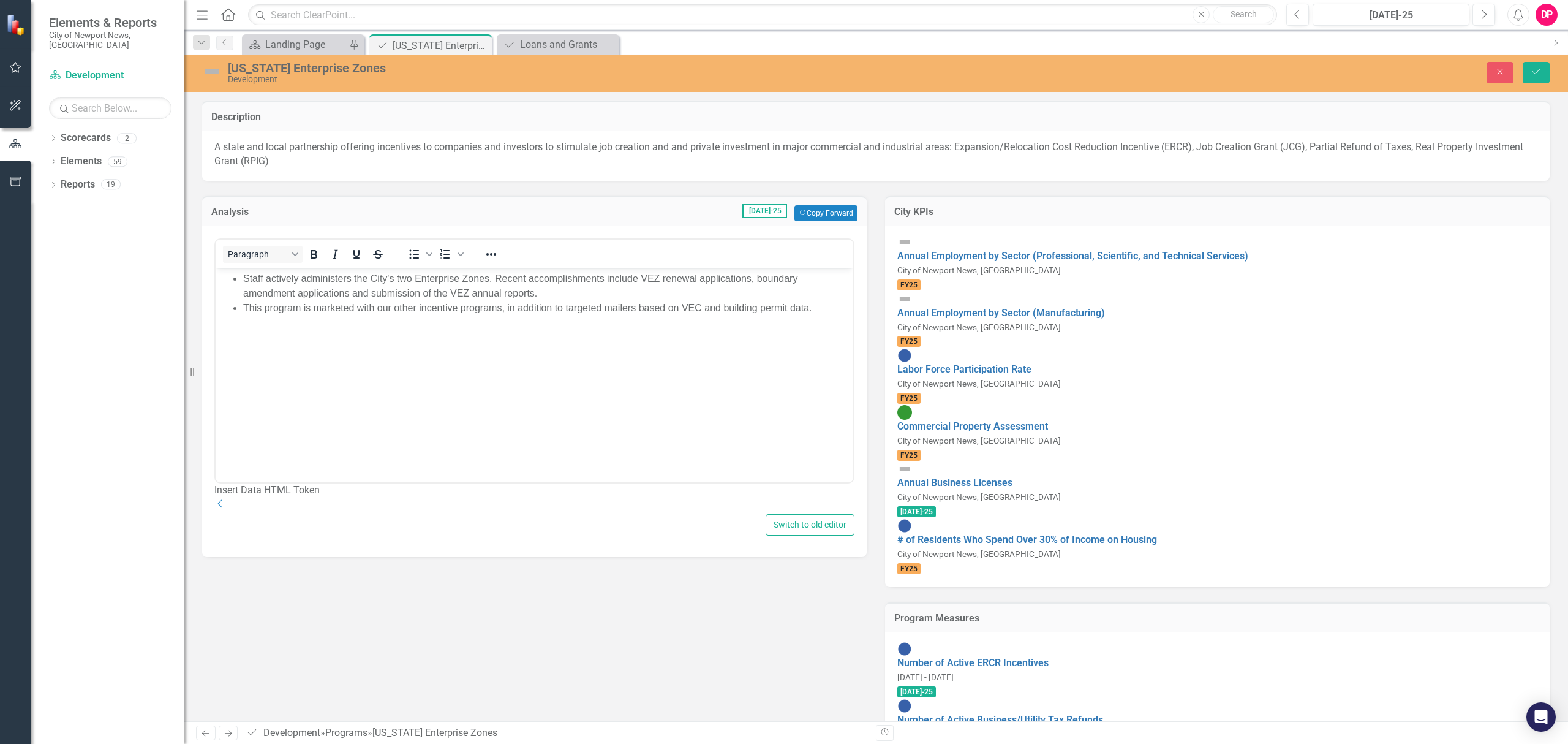
click at [210, 74] on img at bounding box center [212, 72] width 19 height 19
click at [210, 76] on img at bounding box center [212, 72] width 19 height 19
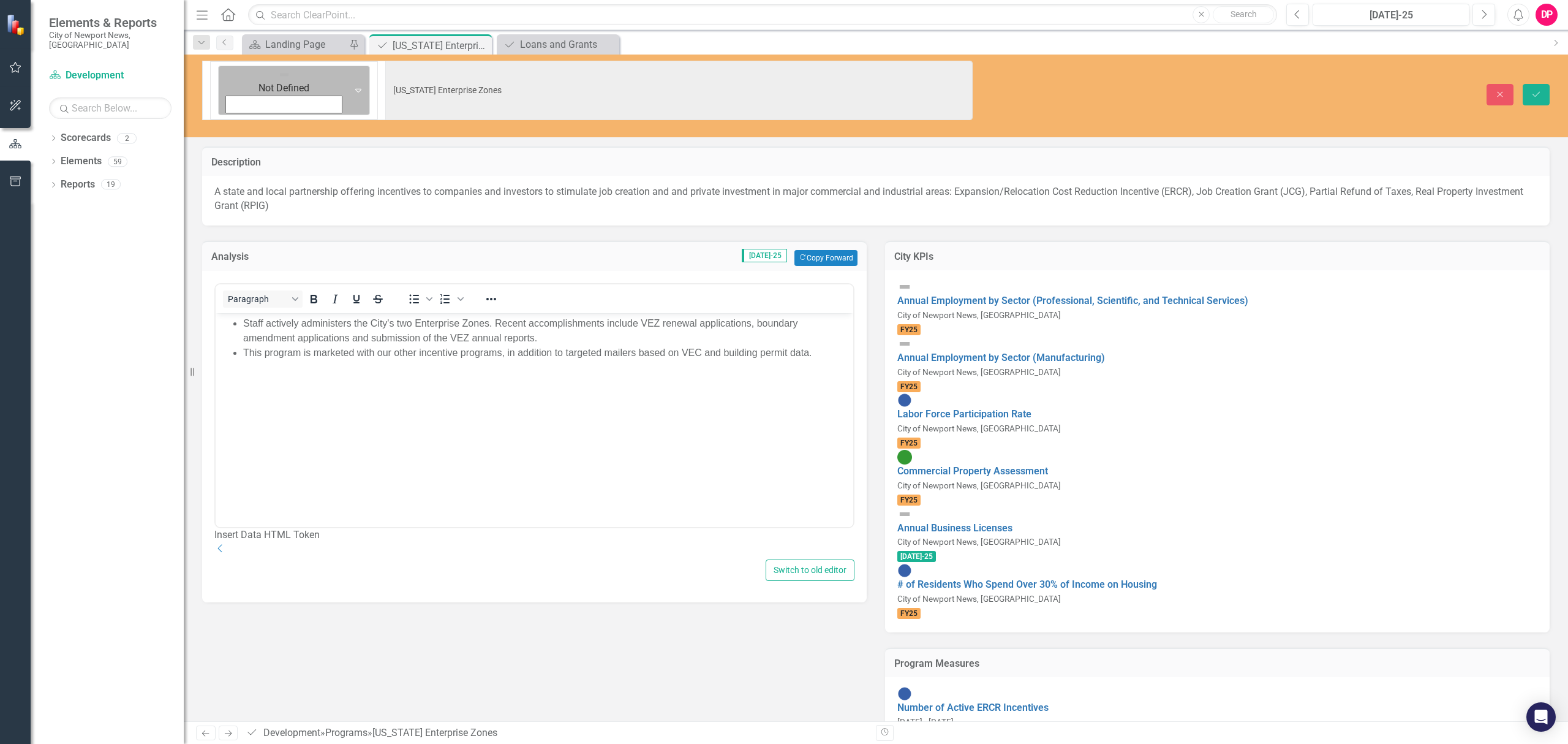
click at [222, 74] on div "Not Defined" at bounding box center [284, 90] width 127 height 49
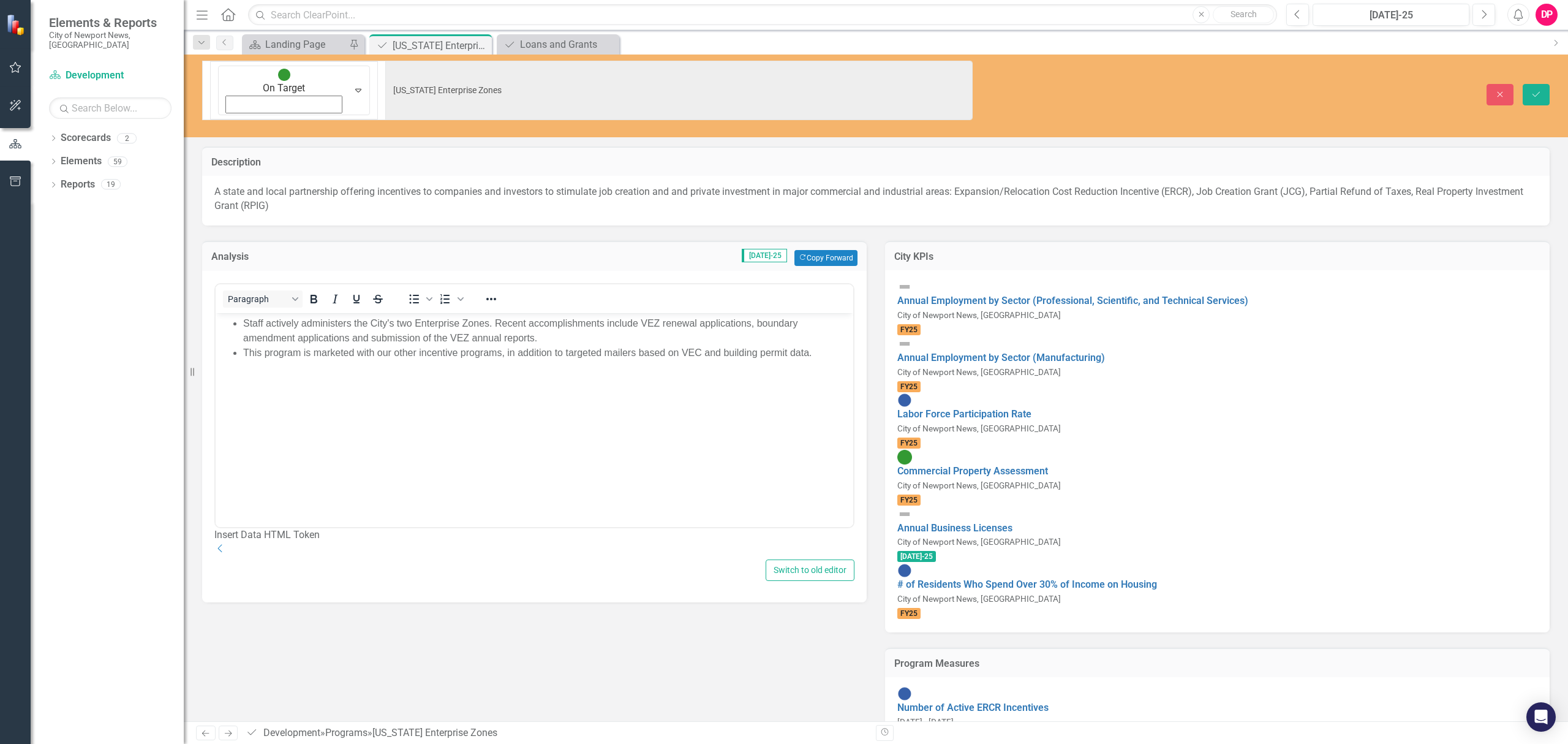
click at [1517, 84] on div "Close Save" at bounding box center [1279, 94] width 559 height 22
click at [1529, 84] on button "Save" at bounding box center [1536, 94] width 27 height 22
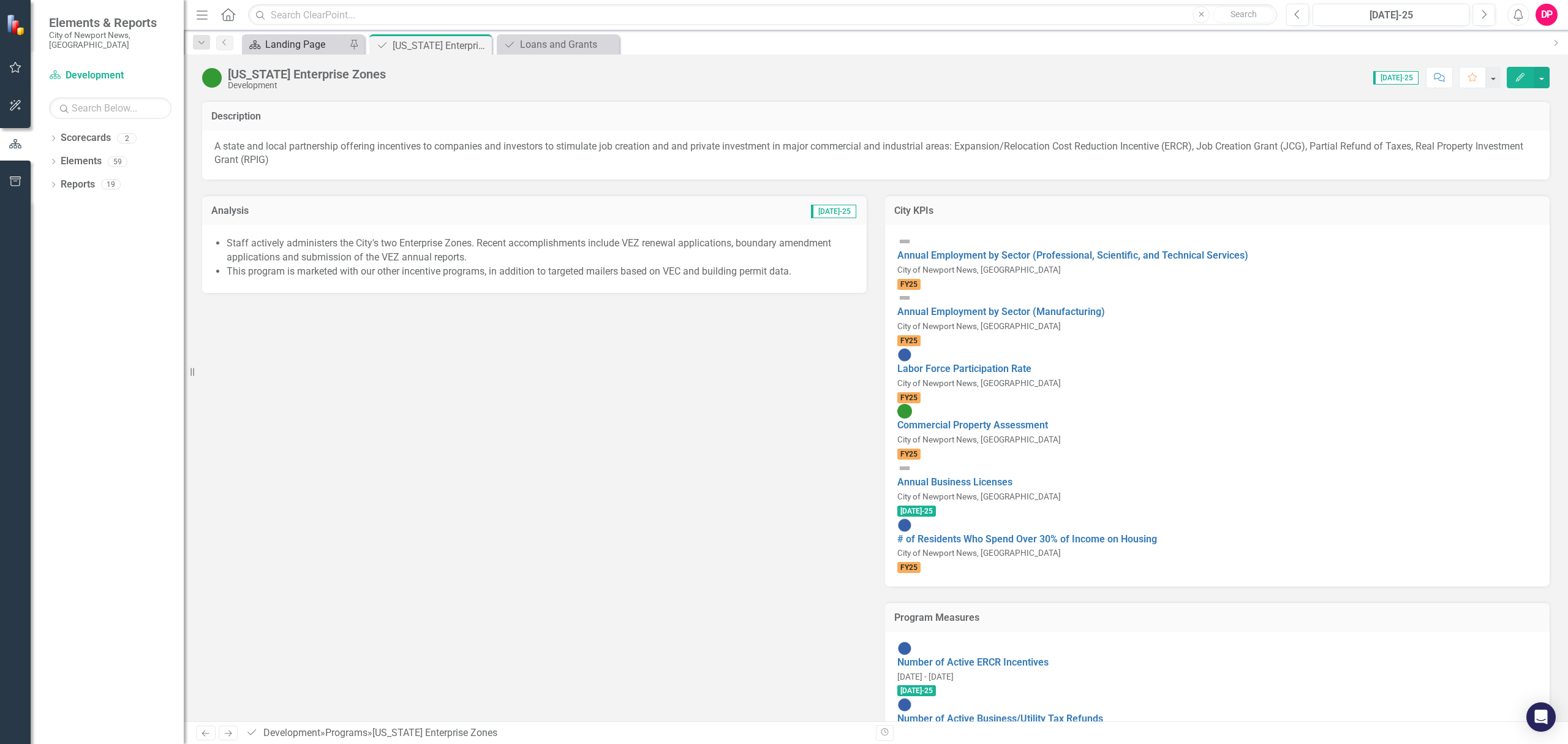
click at [307, 40] on div "Landing Page" at bounding box center [305, 44] width 81 height 16
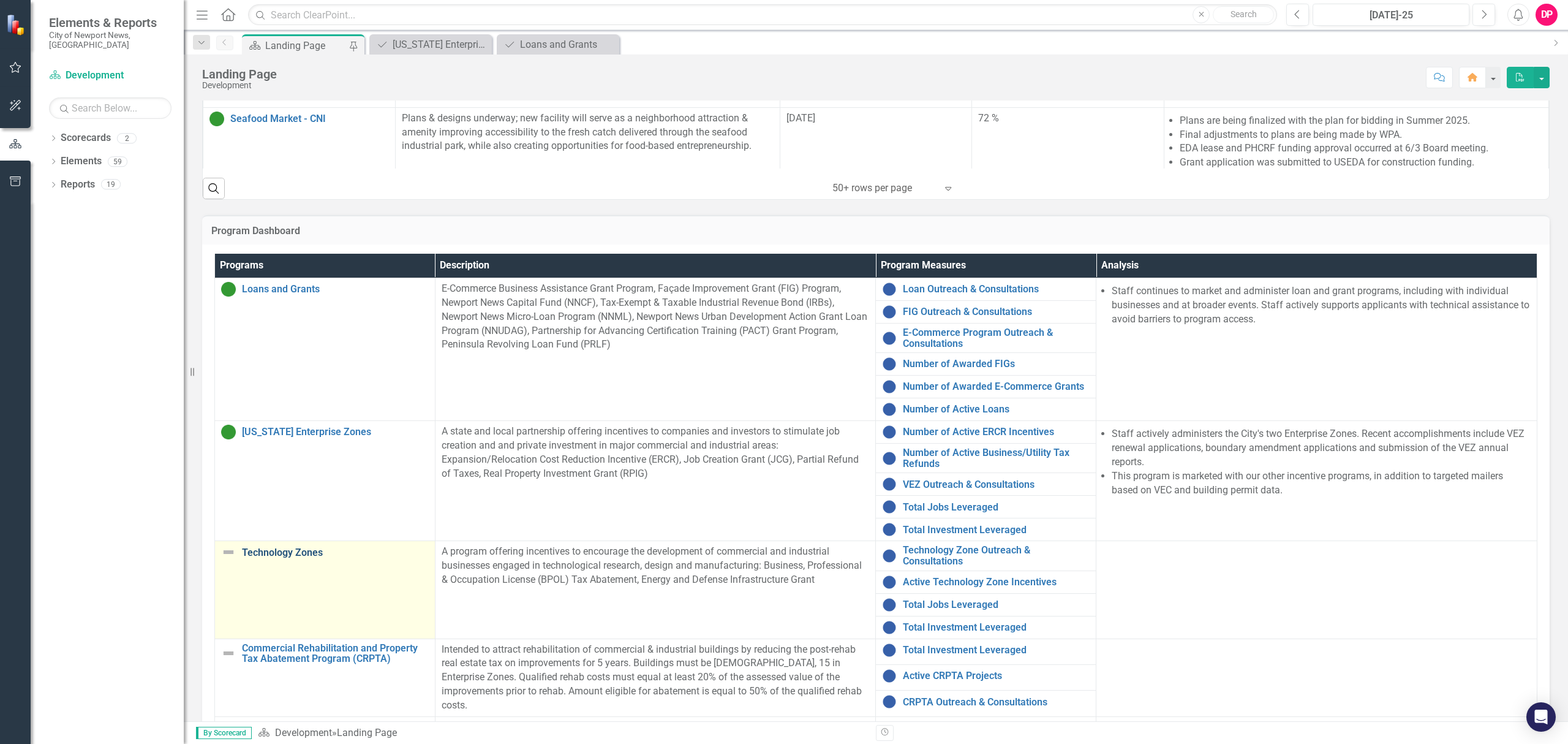
click at [271, 555] on link "Technology Zones" at bounding box center [335, 552] width 186 height 11
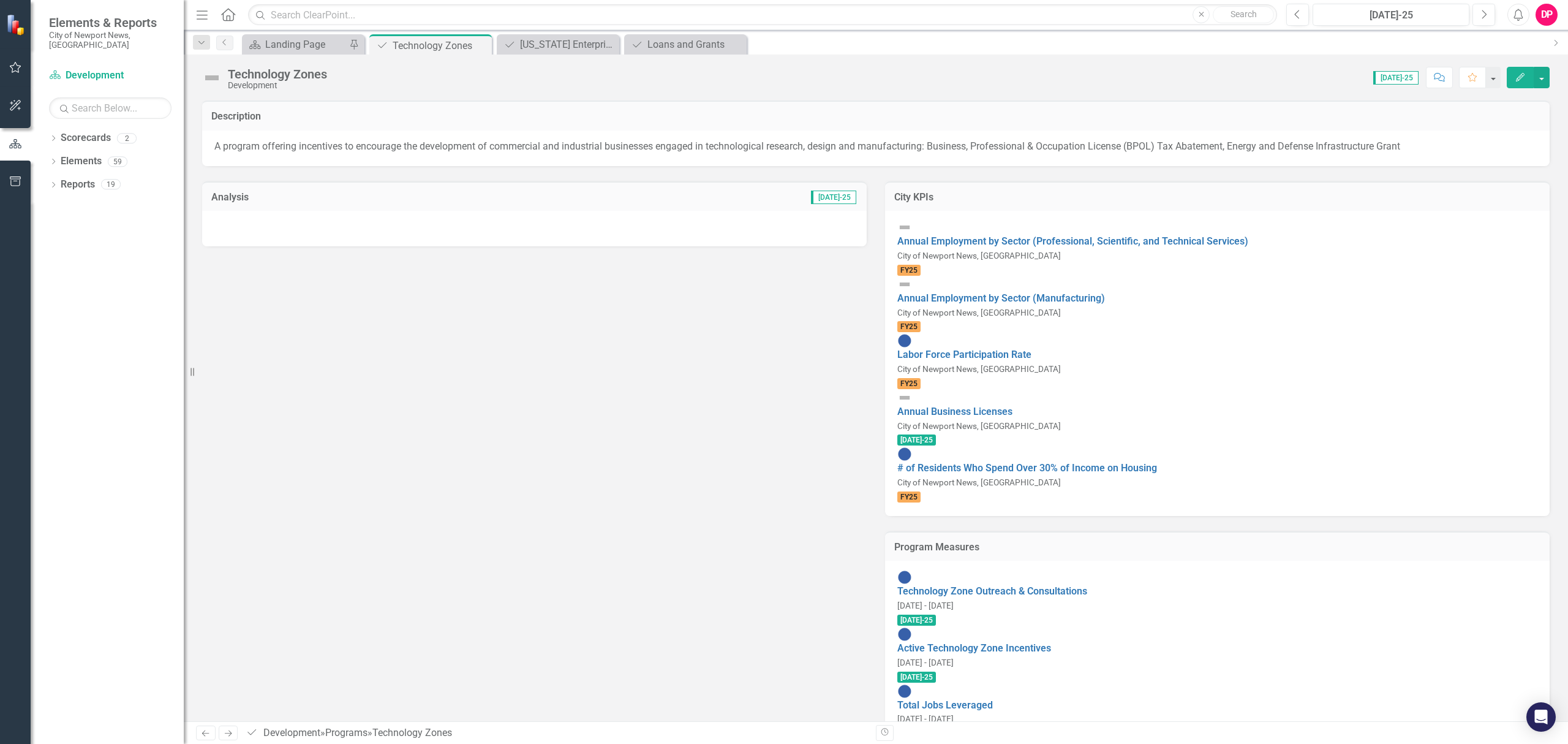
click at [216, 80] on img at bounding box center [212, 78] width 19 height 19
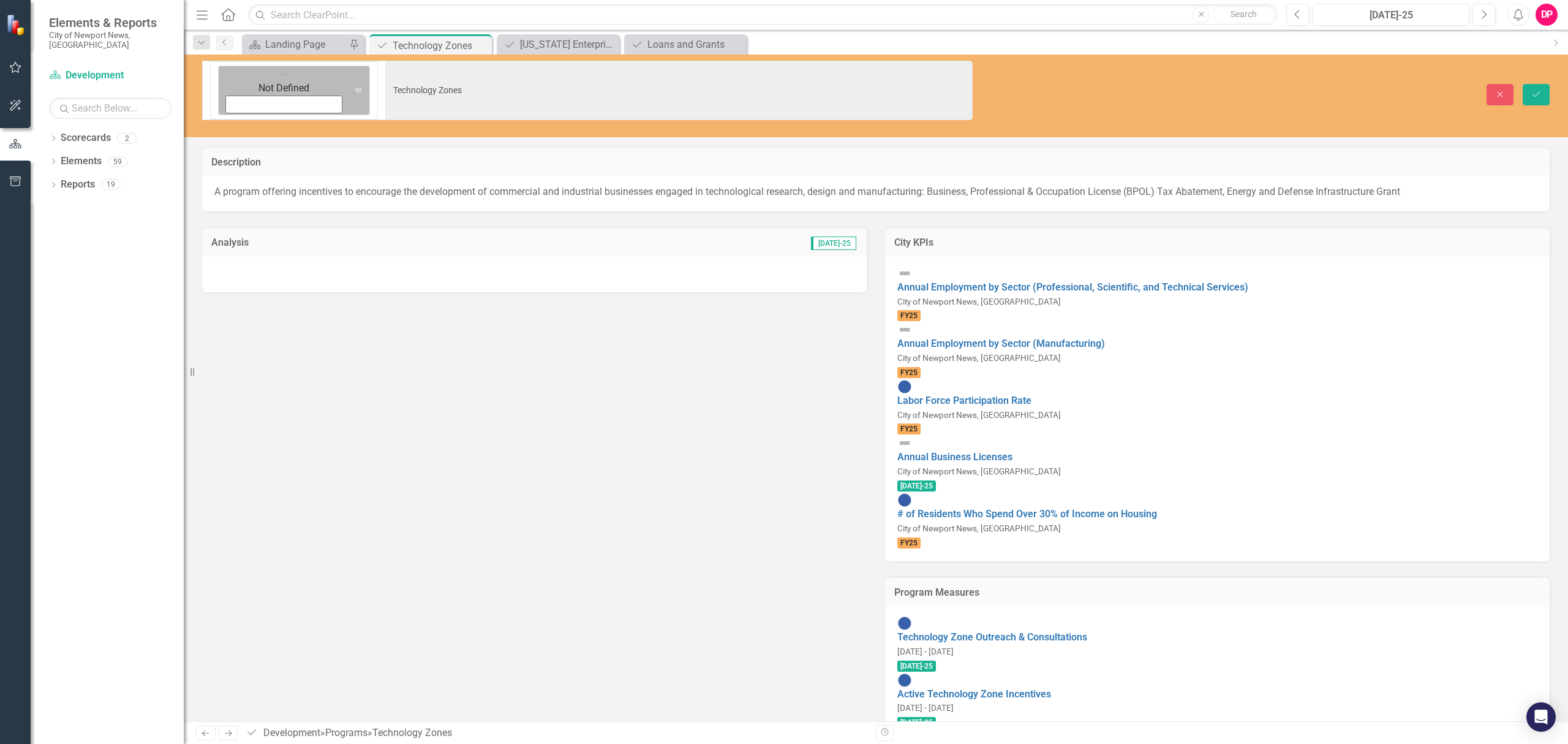
click at [352, 85] on icon "Expand" at bounding box center [358, 90] width 12 height 10
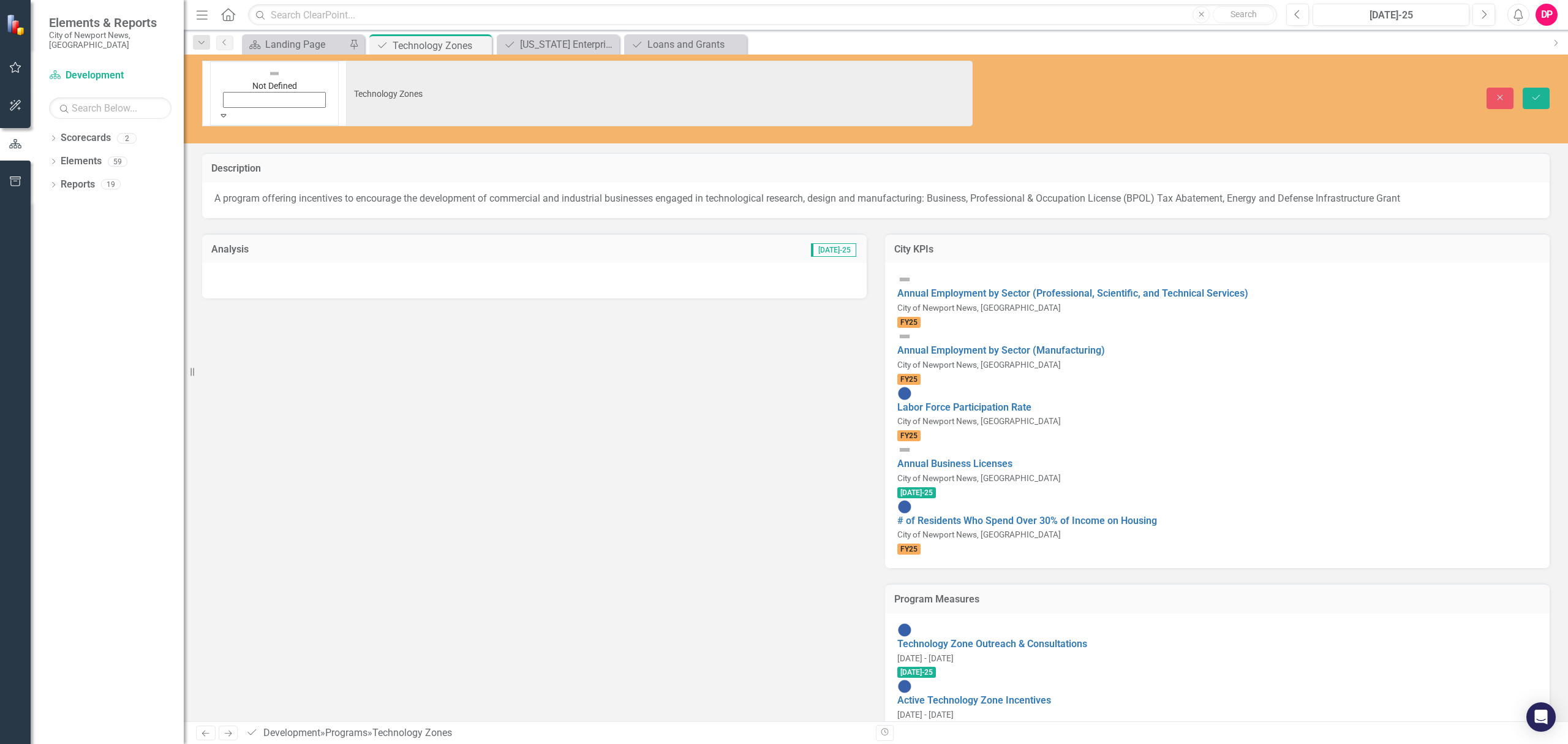
click at [285, 263] on div at bounding box center [534, 281] width 665 height 36
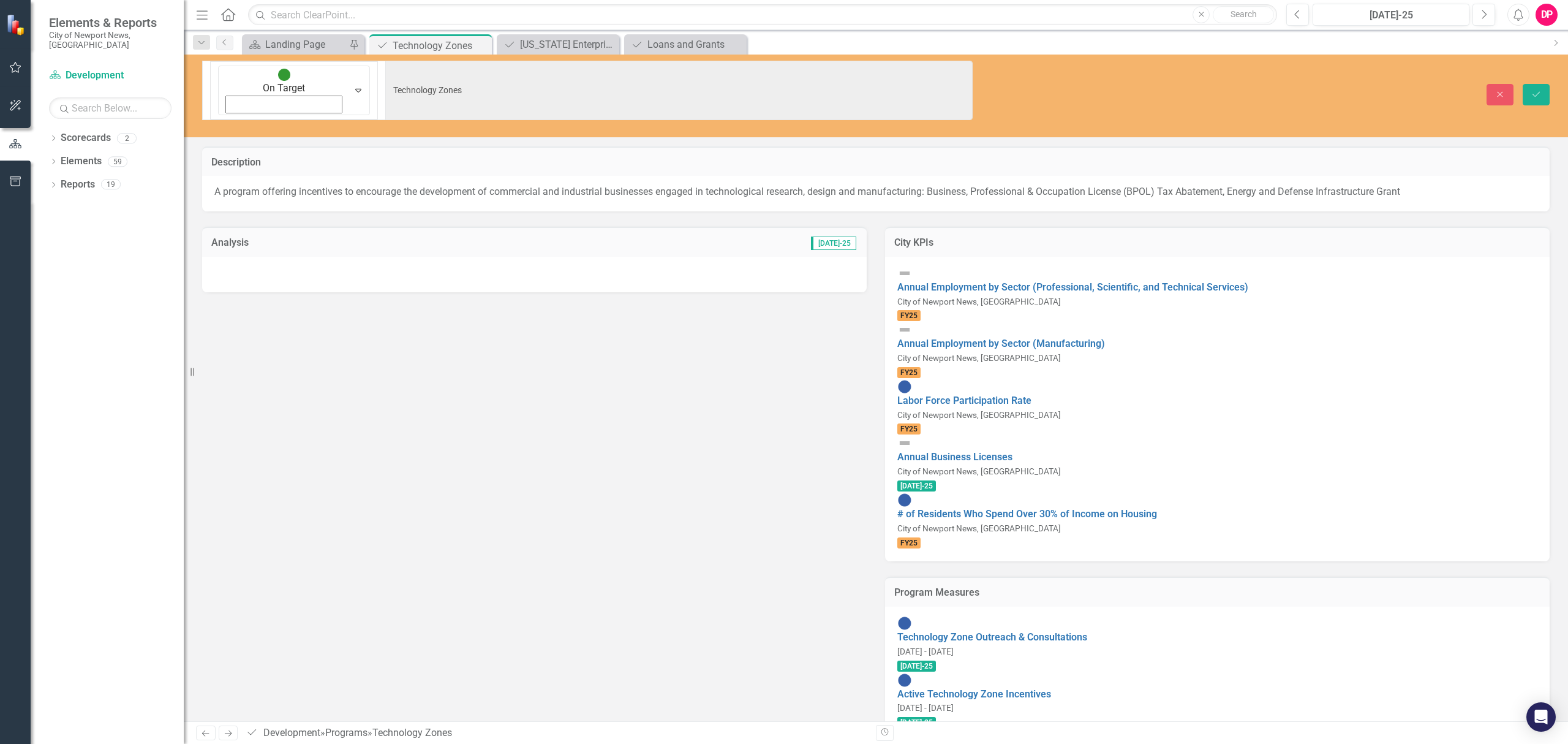
click at [285, 257] on div at bounding box center [534, 275] width 665 height 36
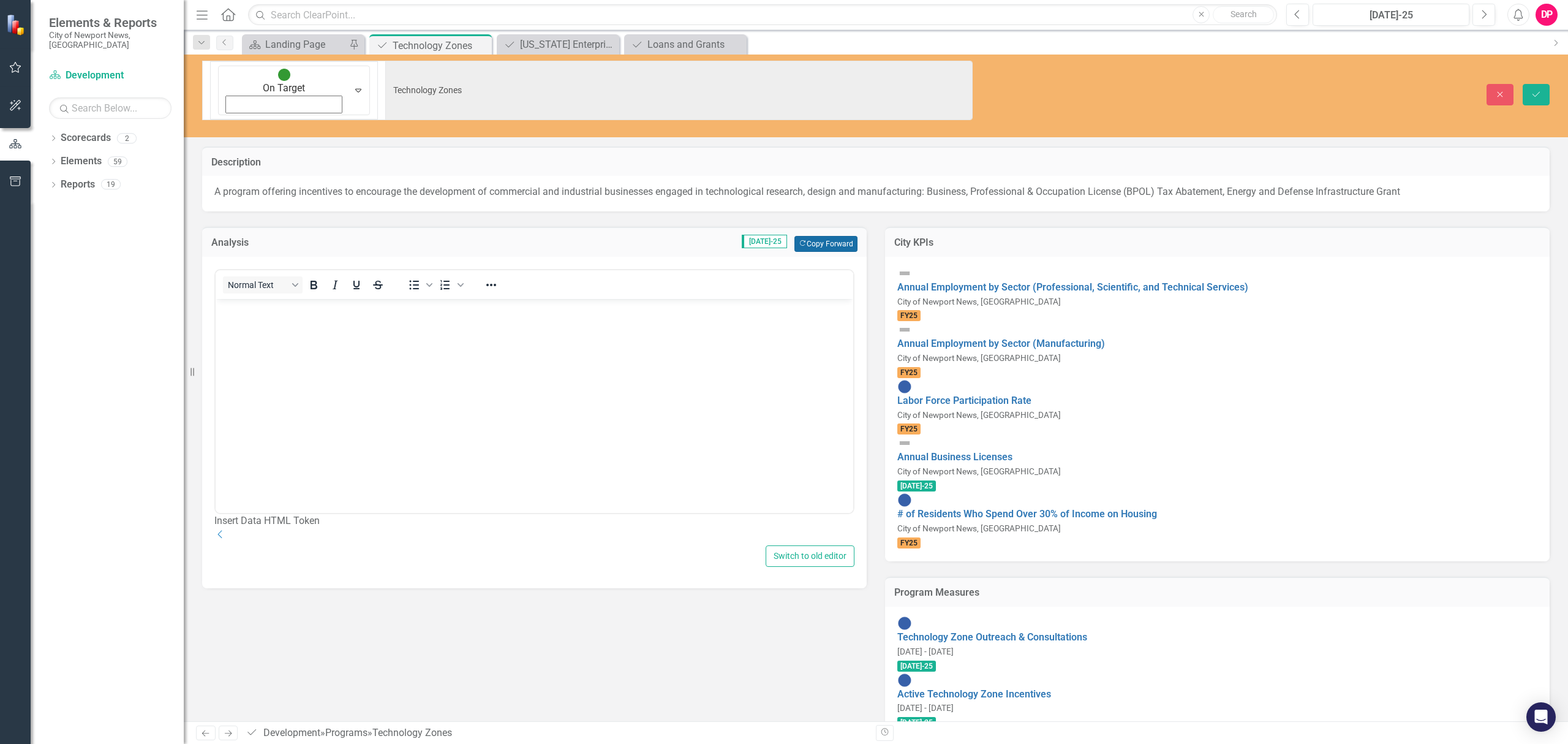
click at [821, 236] on button "Copy Forward Copy Forward" at bounding box center [826, 243] width 63 height 16
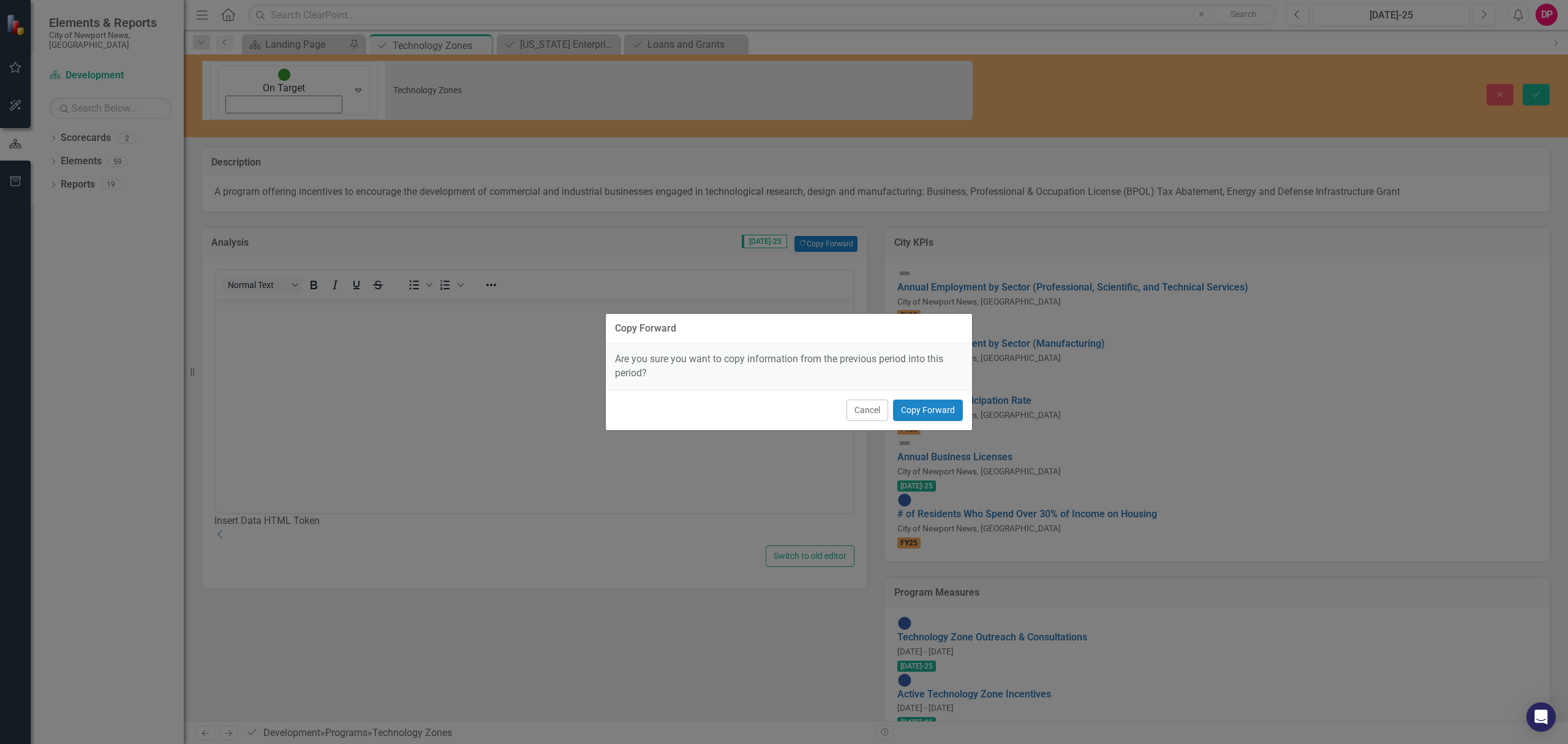
click at [935, 397] on div "Cancel Copy Forward" at bounding box center [788, 410] width 366 height 40
click at [941, 407] on button "Copy Forward" at bounding box center [928, 410] width 70 height 22
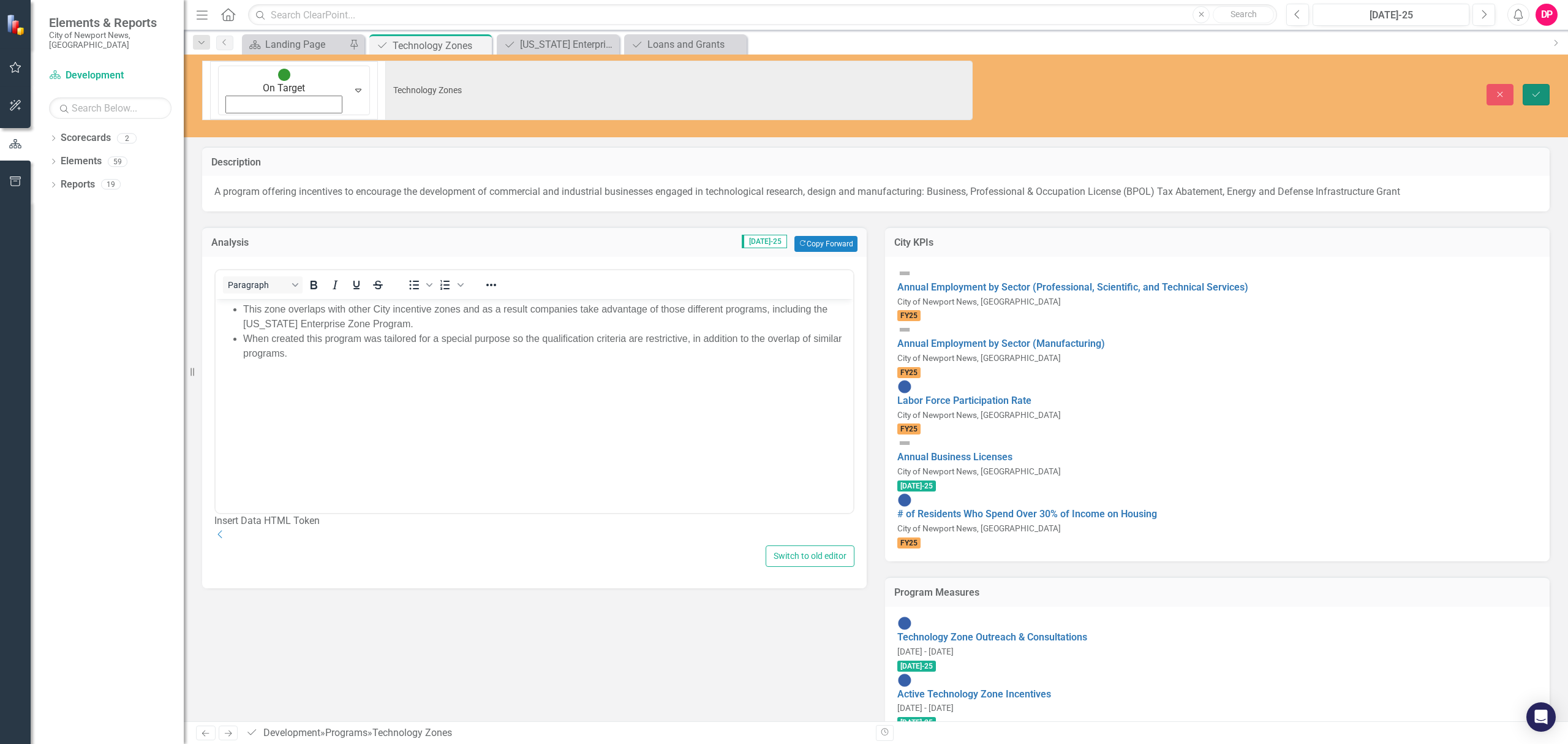
click at [1531, 90] on icon "Save" at bounding box center [1535, 94] width 11 height 8
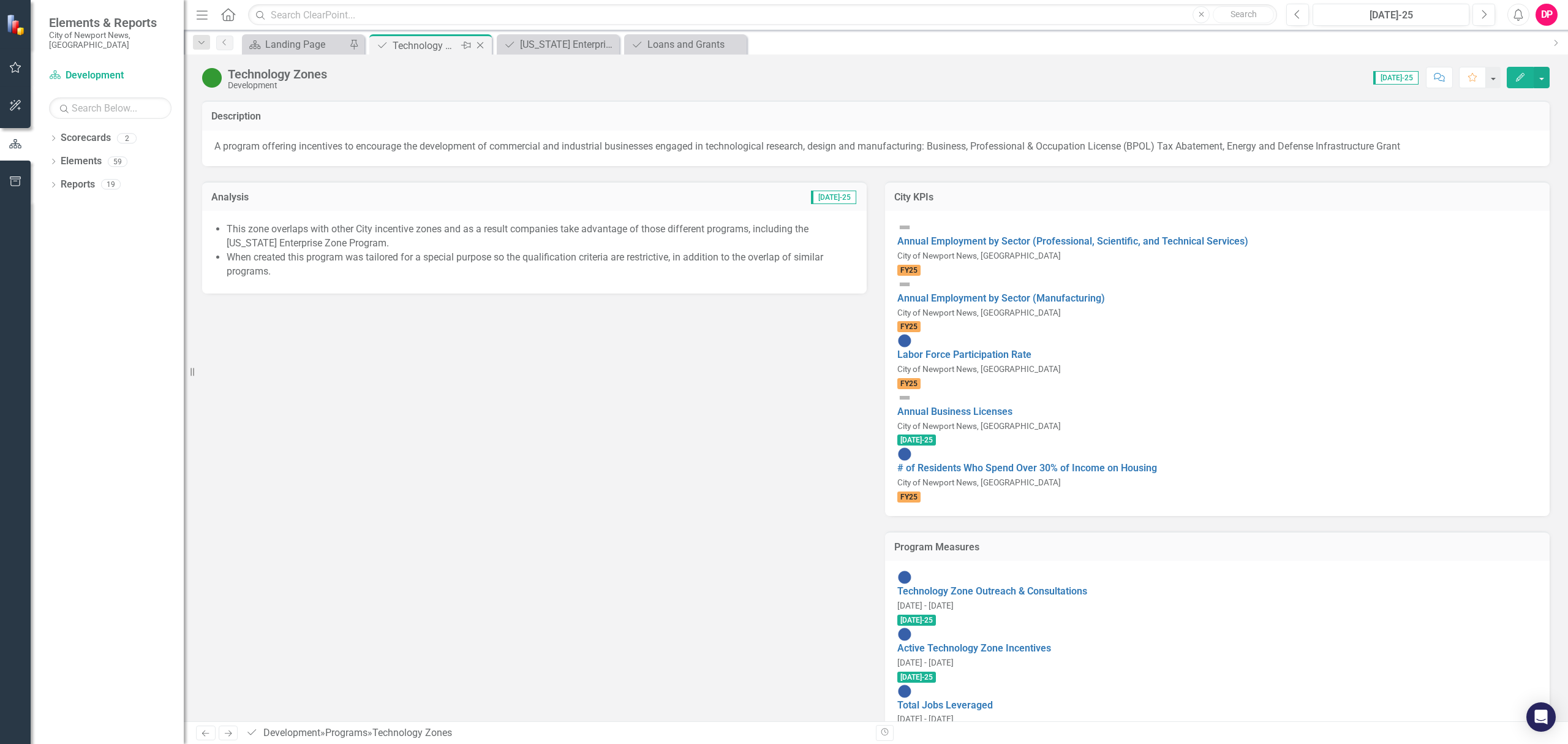
click at [480, 46] on icon at bounding box center [480, 46] width 7 height 7
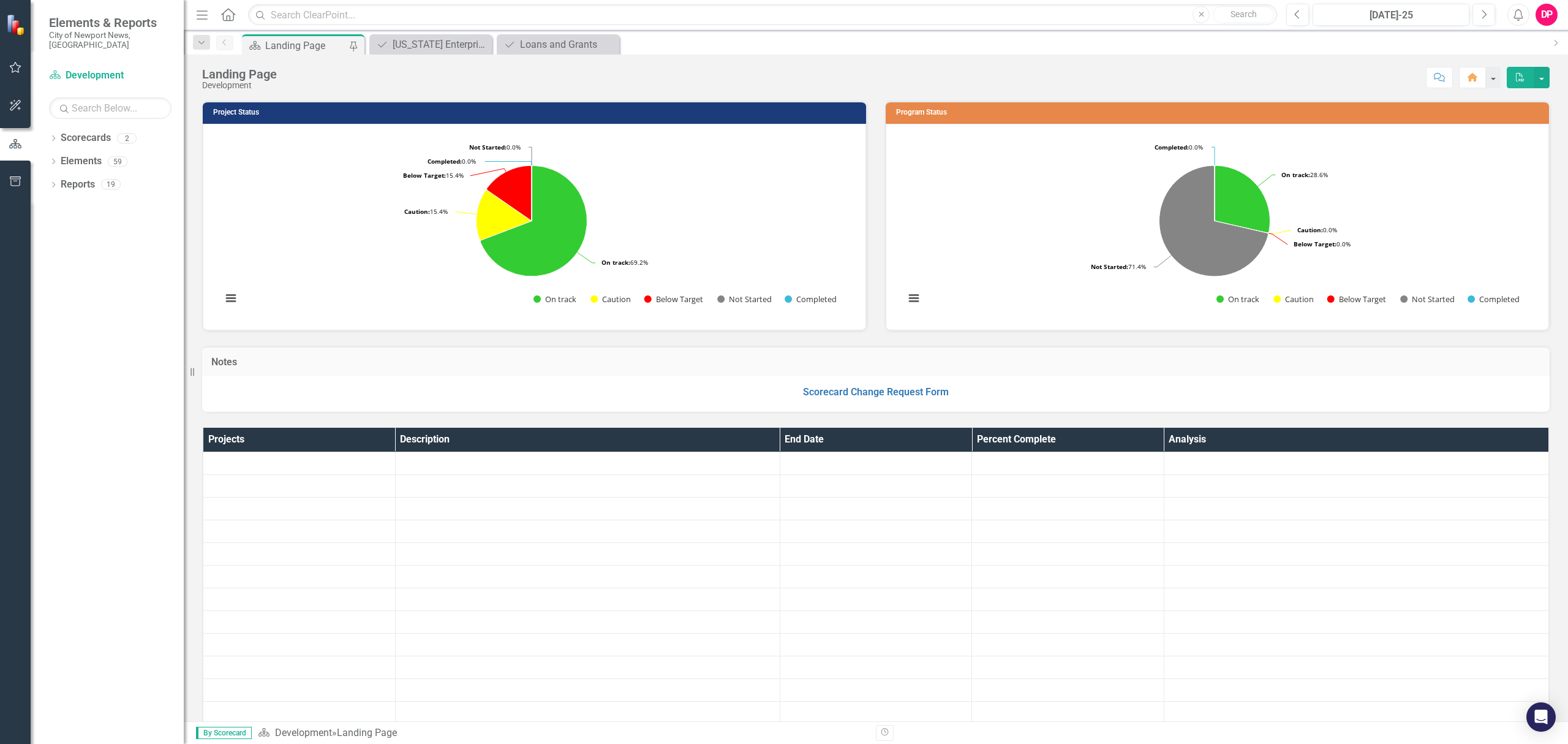
click at [0, 0] on icon "Close" at bounding box center [0, 0] width 0 height 0
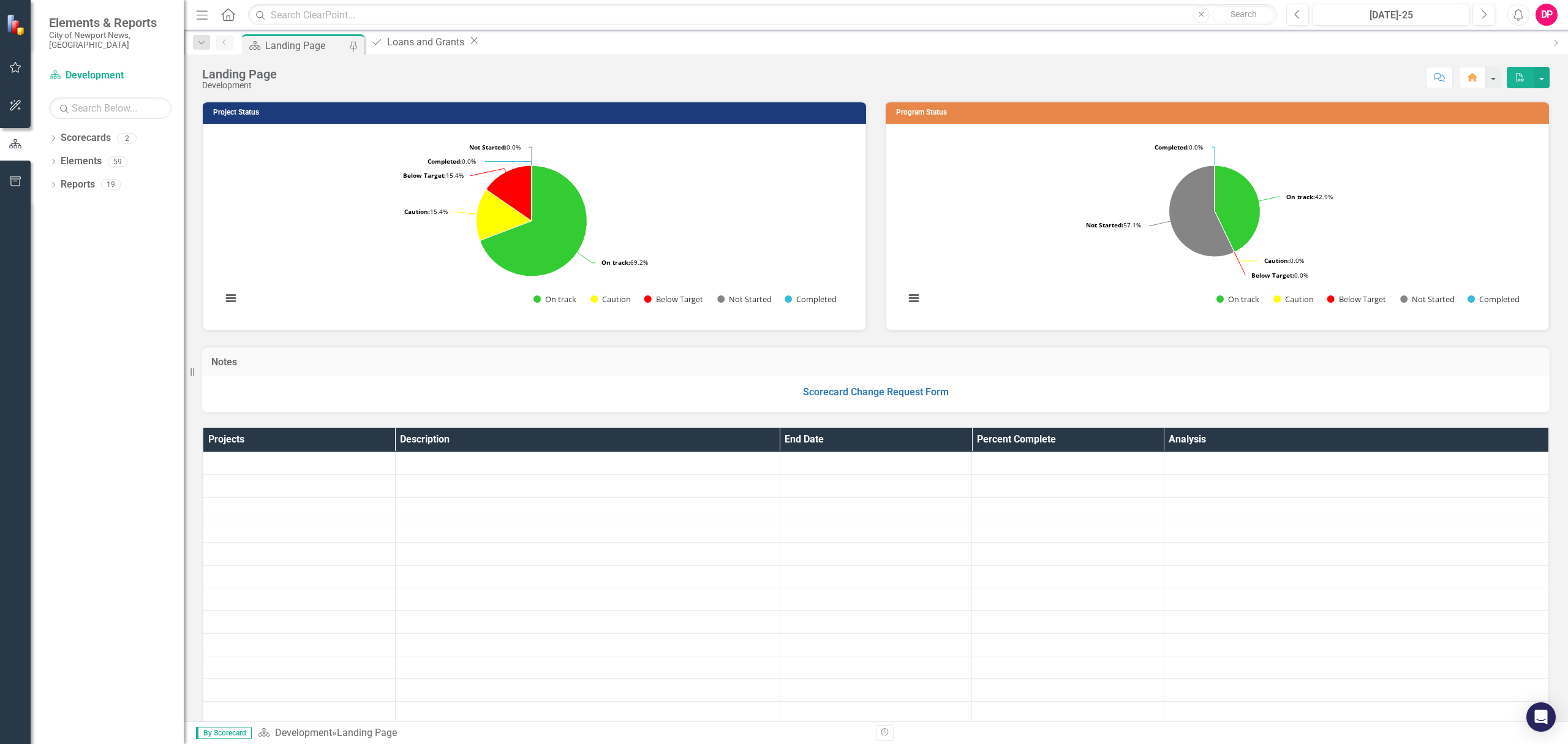
click at [480, 46] on icon "Close" at bounding box center [474, 40] width 12 height 10
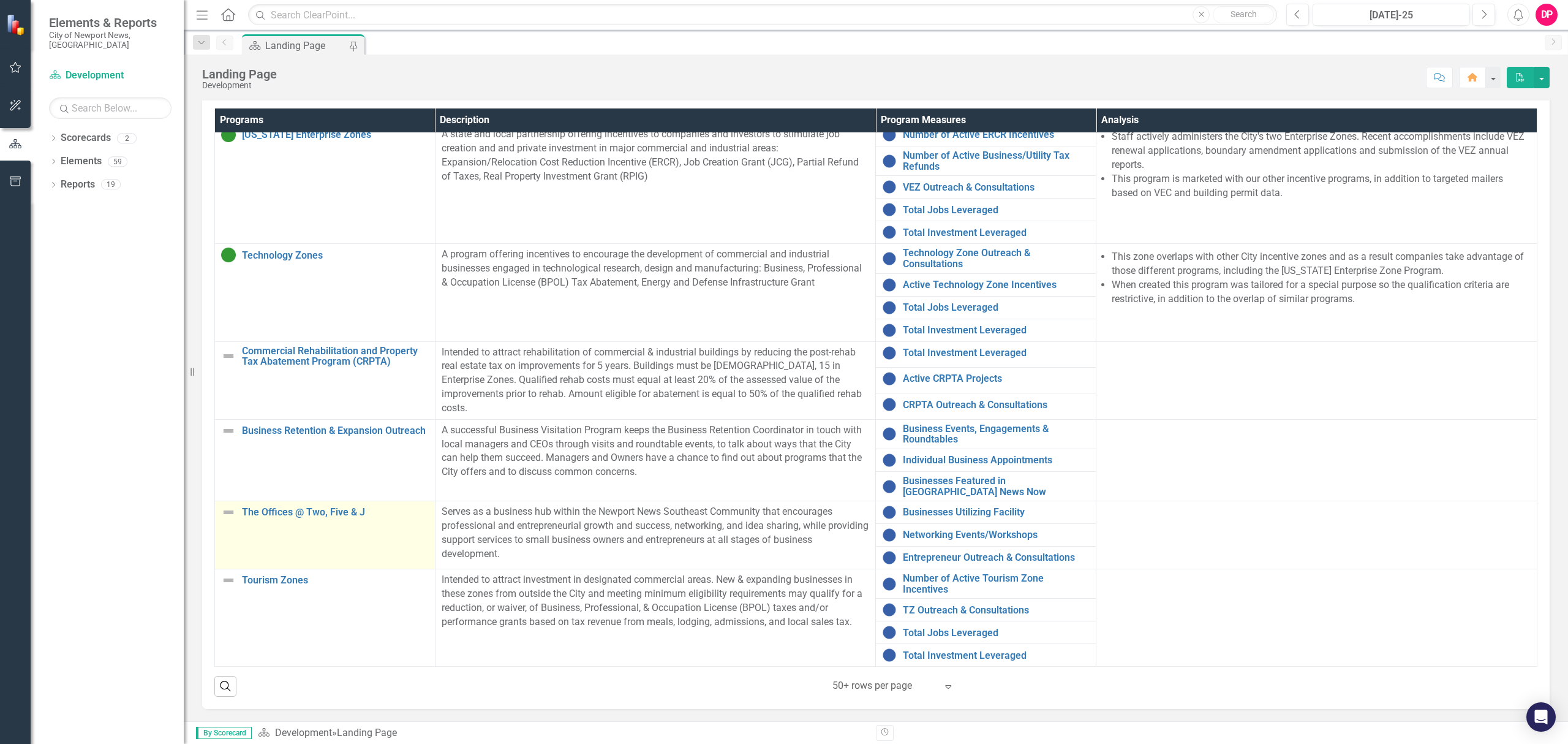
scroll to position [157, 0]
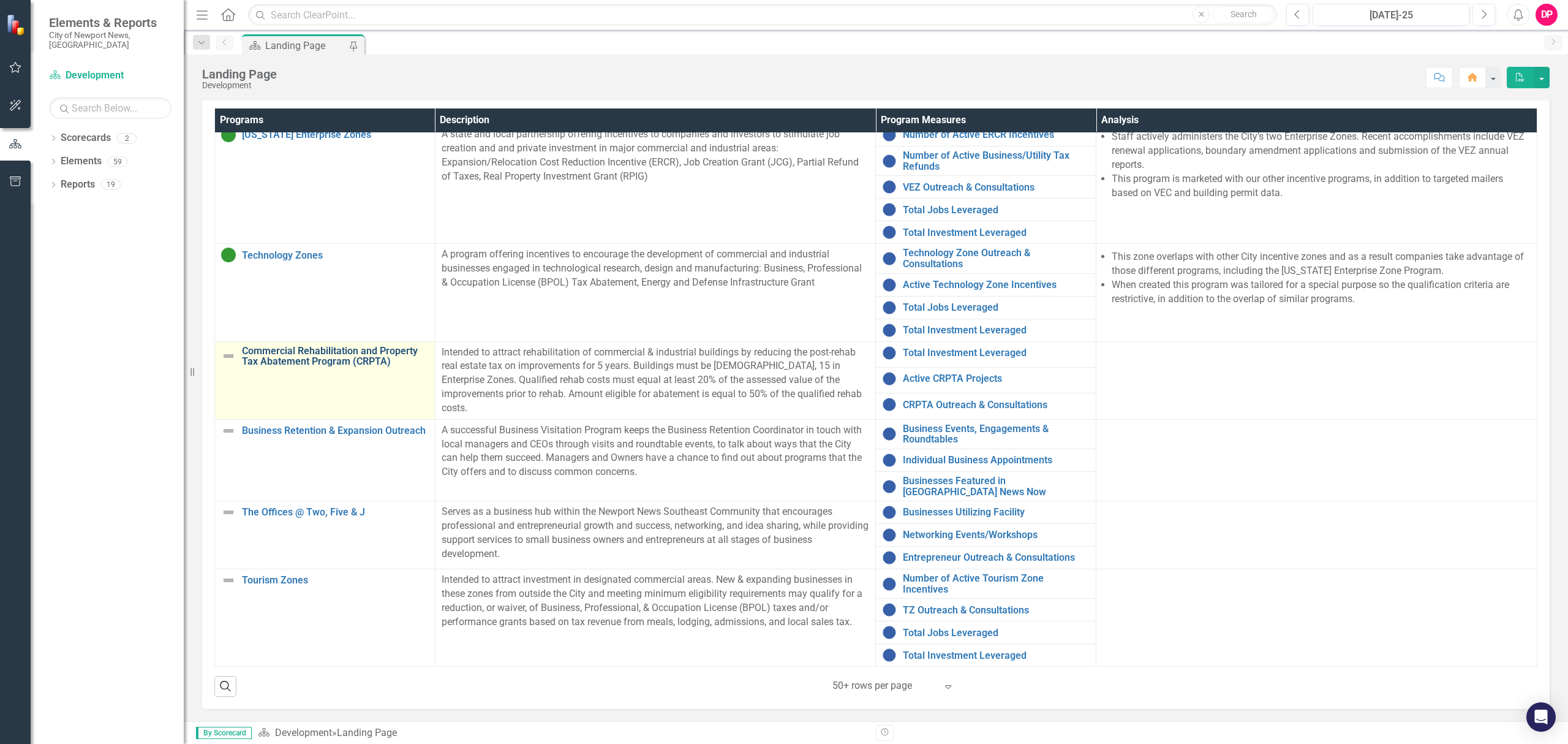
click at [324, 361] on link "Commercial Rehabilitation and Property Tax Abatement Program (CRPTA)" at bounding box center [335, 356] width 186 height 22
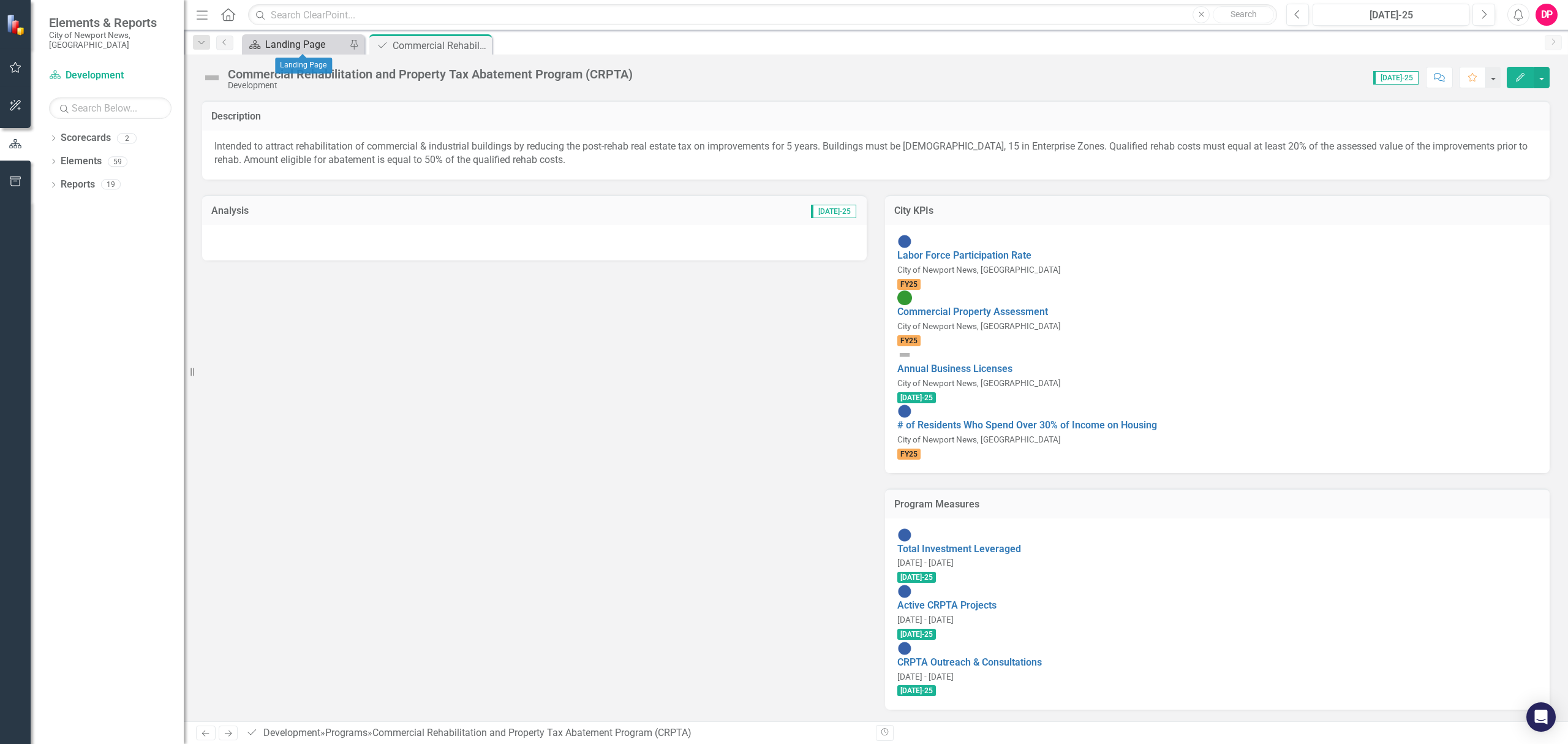
click at [286, 45] on div "Landing Page" at bounding box center [305, 44] width 81 height 16
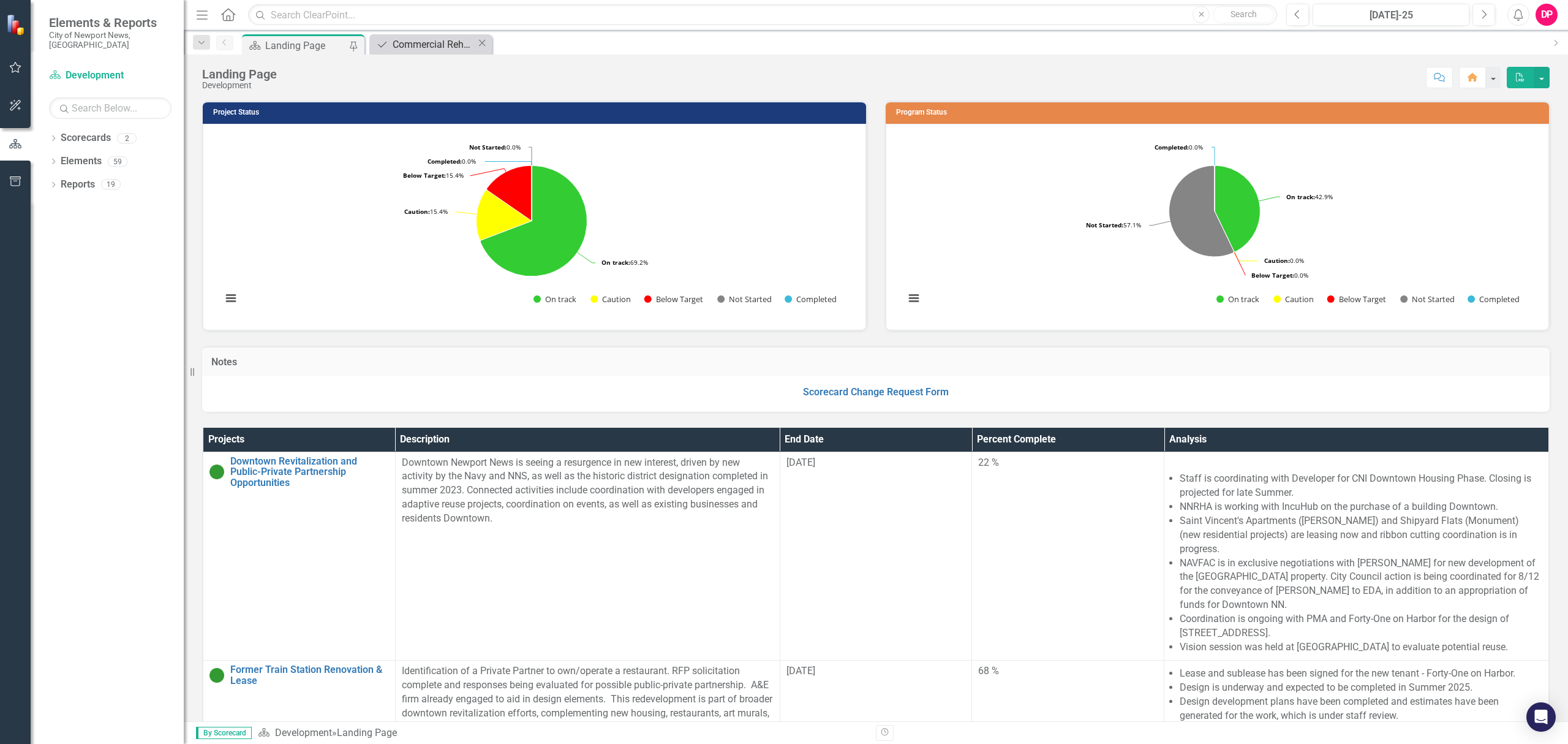
click at [405, 46] on div "Commercial Rehabilitation and Property Tax Abatement Program (CRPTA)" at bounding box center [434, 44] width 84 height 16
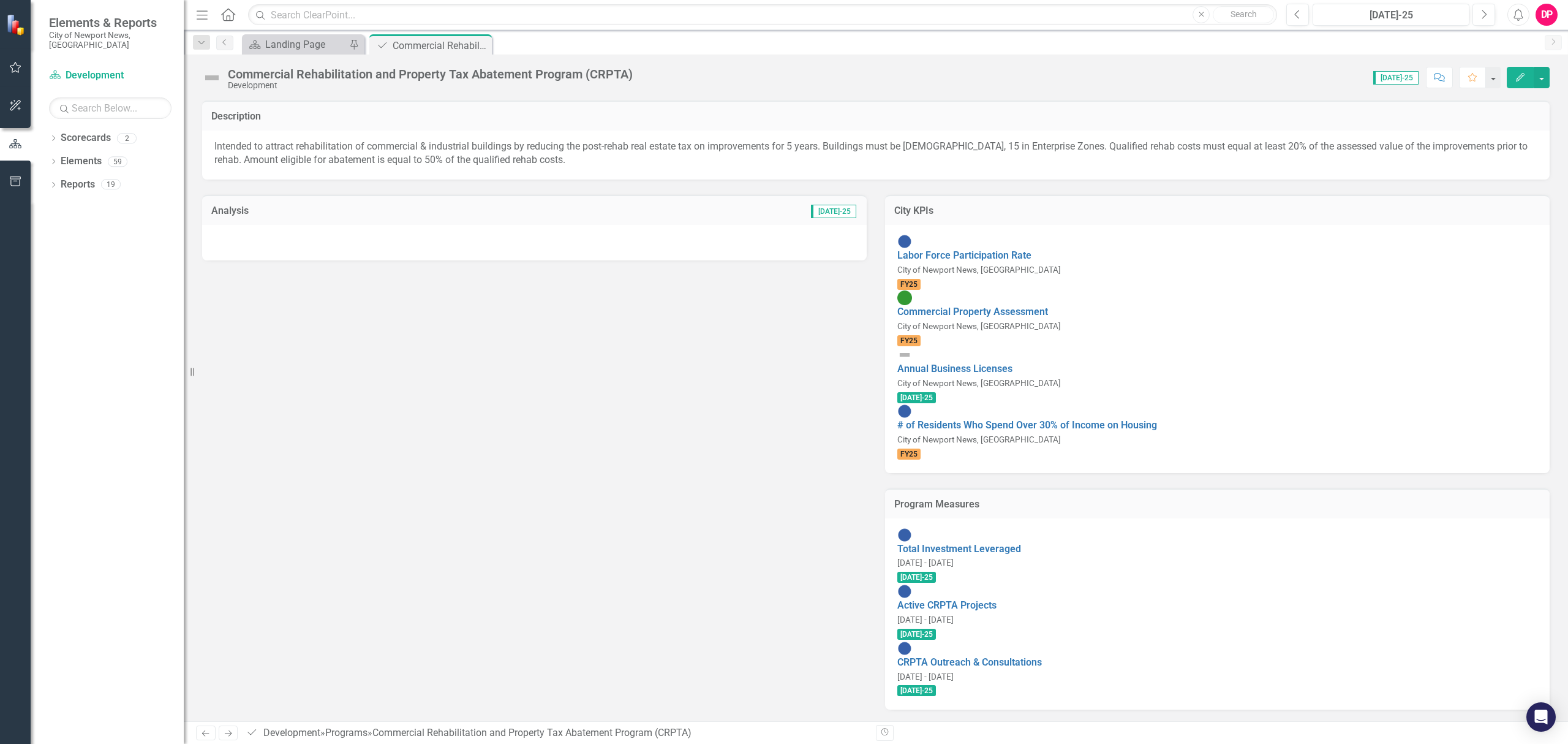
click at [209, 77] on img at bounding box center [212, 78] width 19 height 19
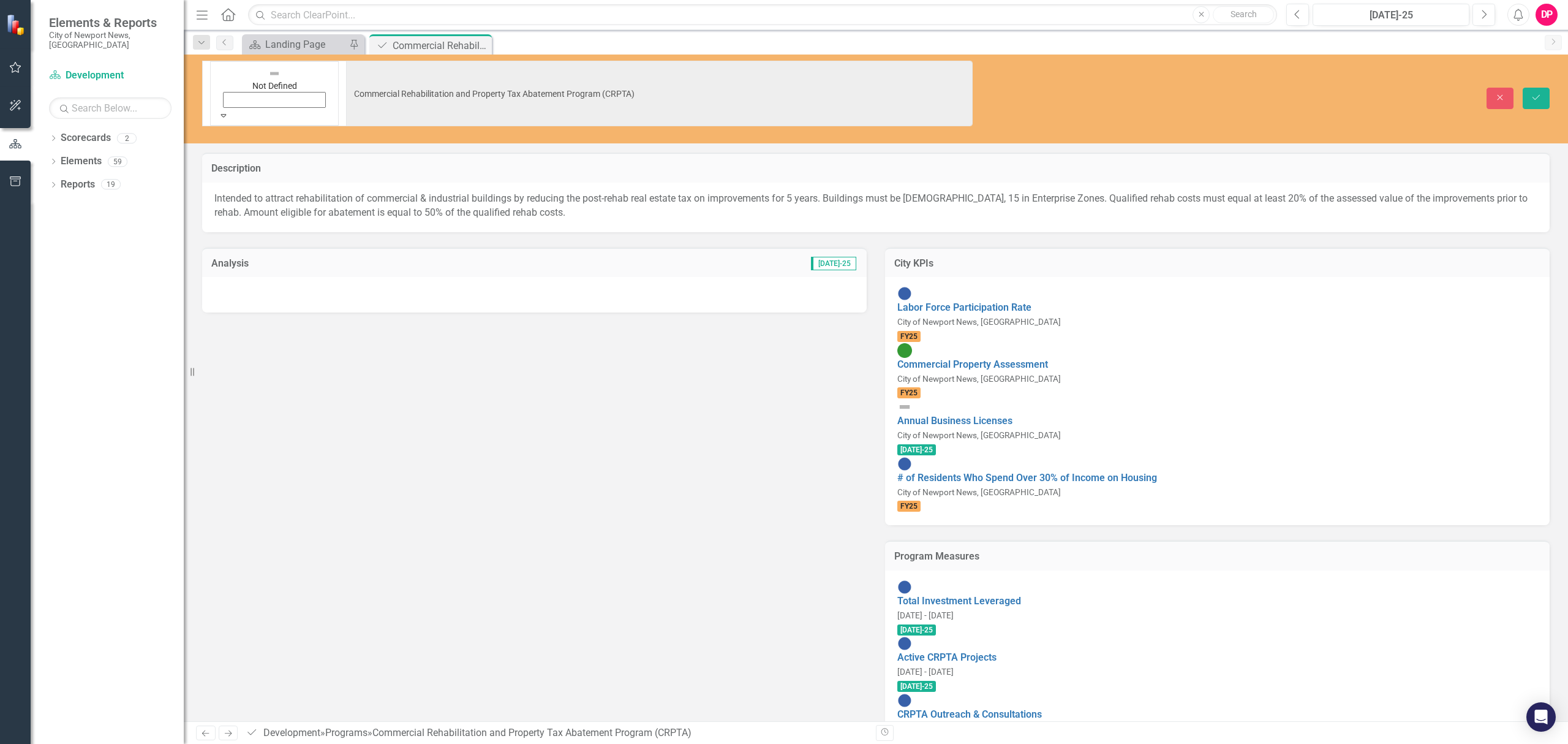
click at [229, 111] on icon "Expand" at bounding box center [223, 115] width 11 height 8
click at [224, 258] on h3 "Analysis" at bounding box center [355, 263] width 288 height 11
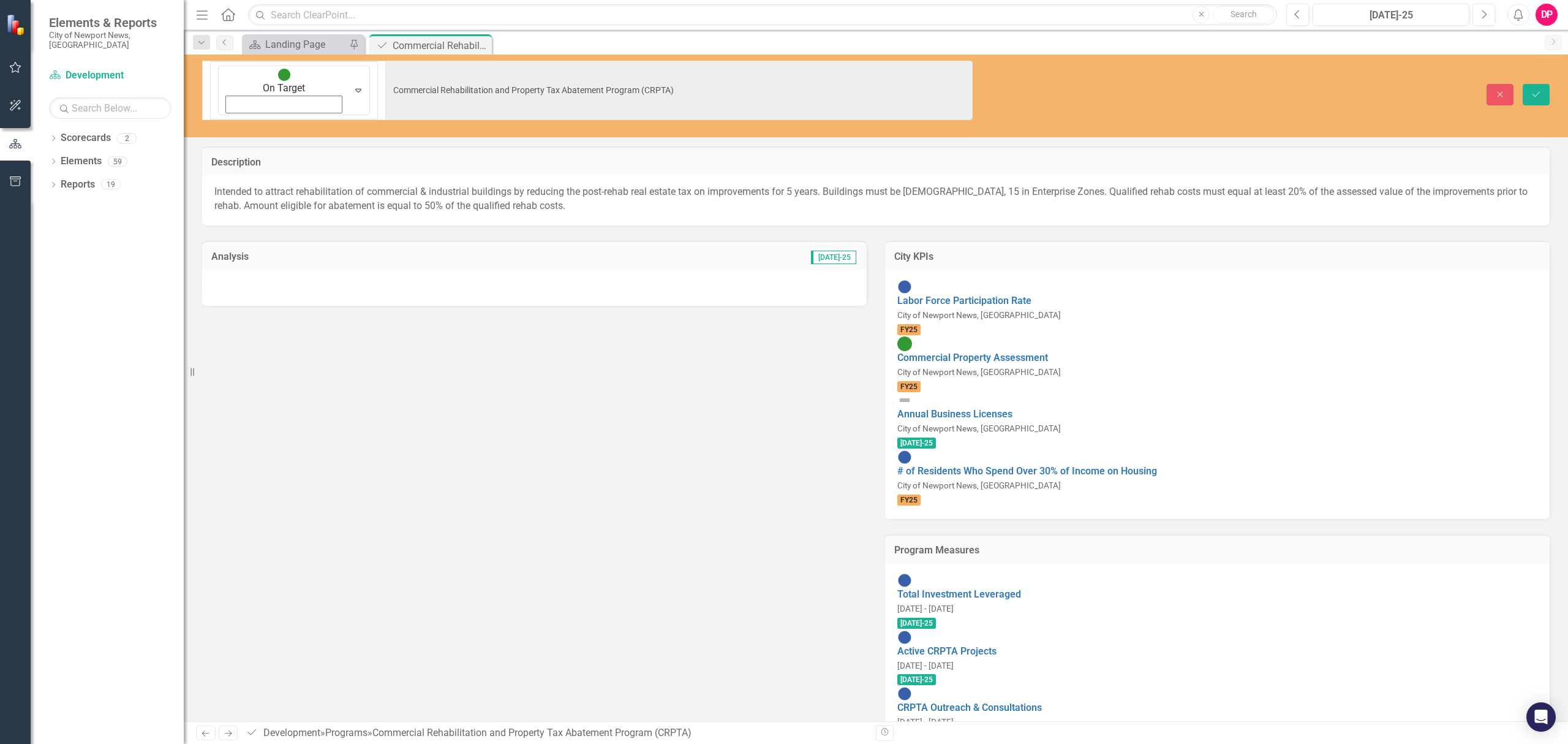
drag, startPoint x: 224, startPoint y: 204, endPoint x: 226, endPoint y: 225, distance: 21.1
click at [224, 251] on h3 "Analysis" at bounding box center [355, 257] width 288 height 11
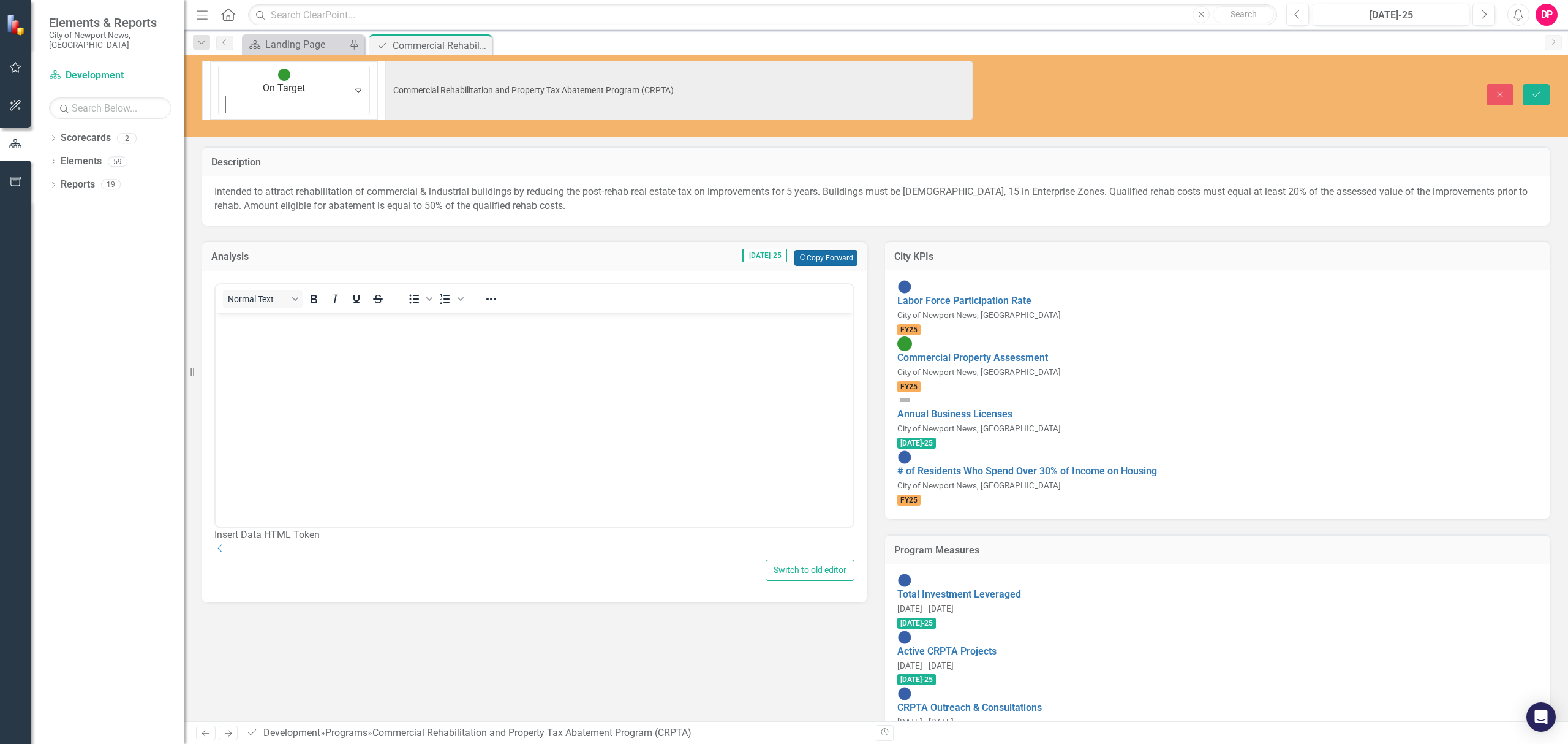
click at [846, 250] on button "Copy Forward Copy Forward" at bounding box center [826, 257] width 63 height 16
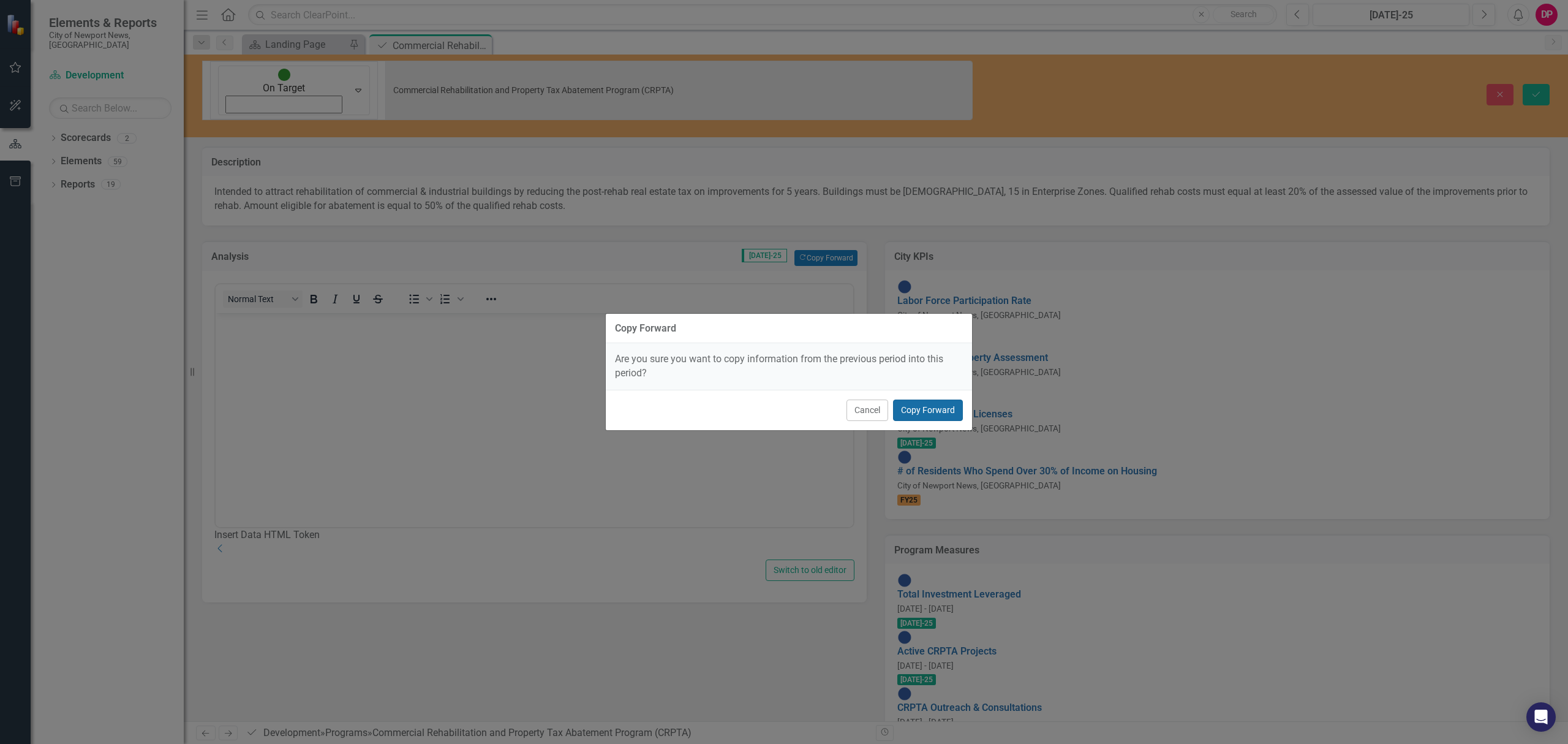
click at [900, 407] on button "Copy Forward" at bounding box center [928, 410] width 70 height 22
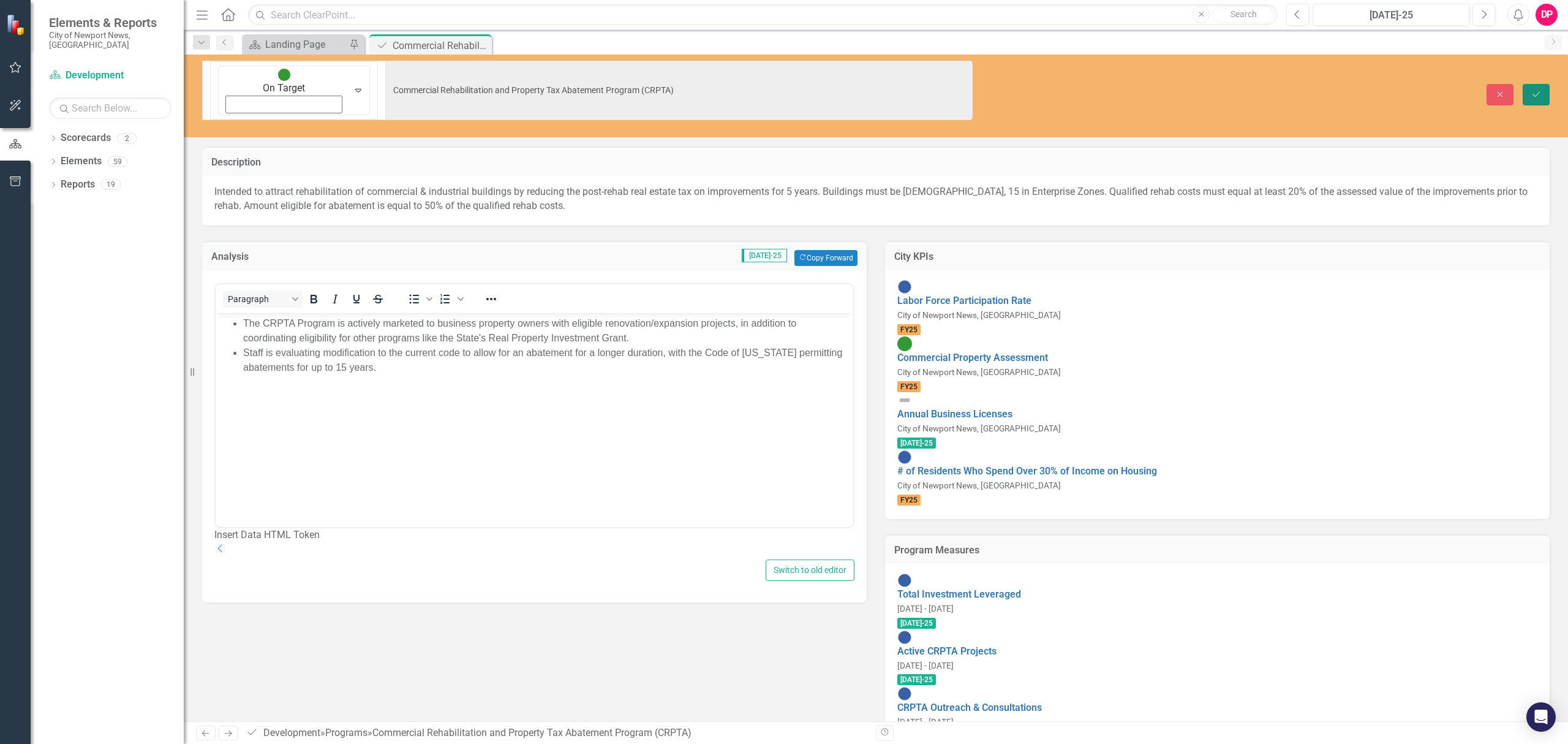
click at [1547, 84] on button "Save" at bounding box center [1536, 94] width 27 height 22
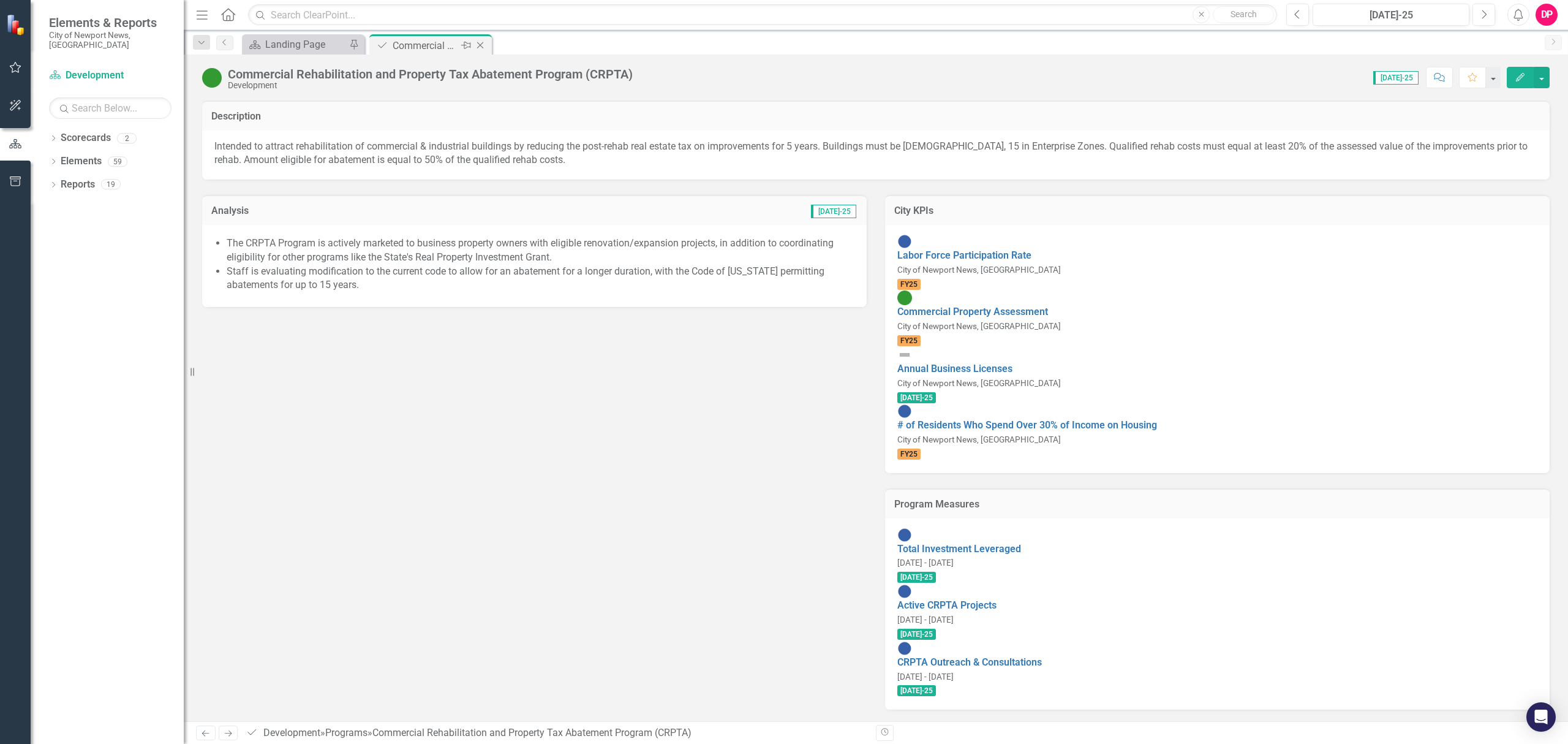
click at [481, 49] on icon "Close" at bounding box center [480, 45] width 12 height 10
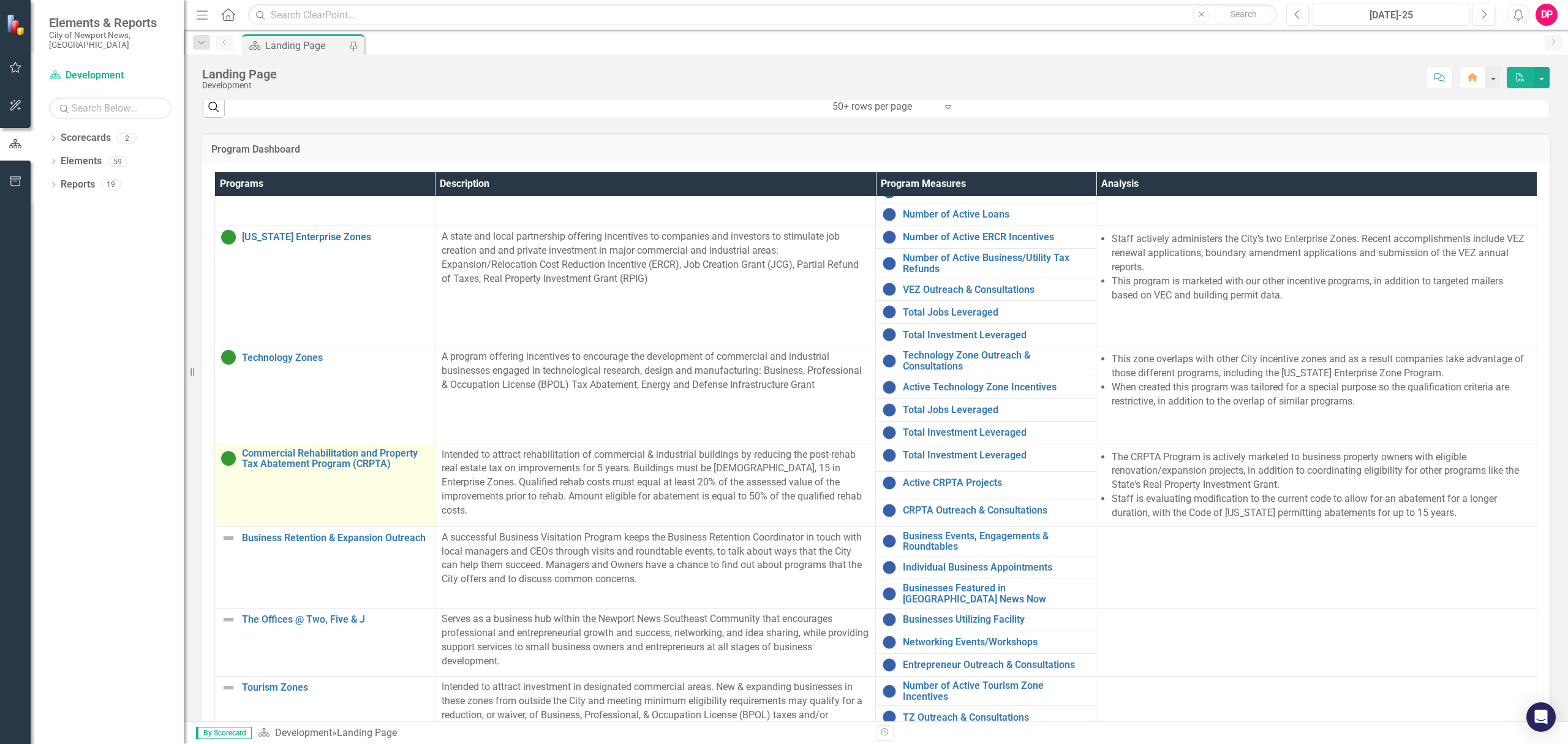
scroll to position [172, 0]
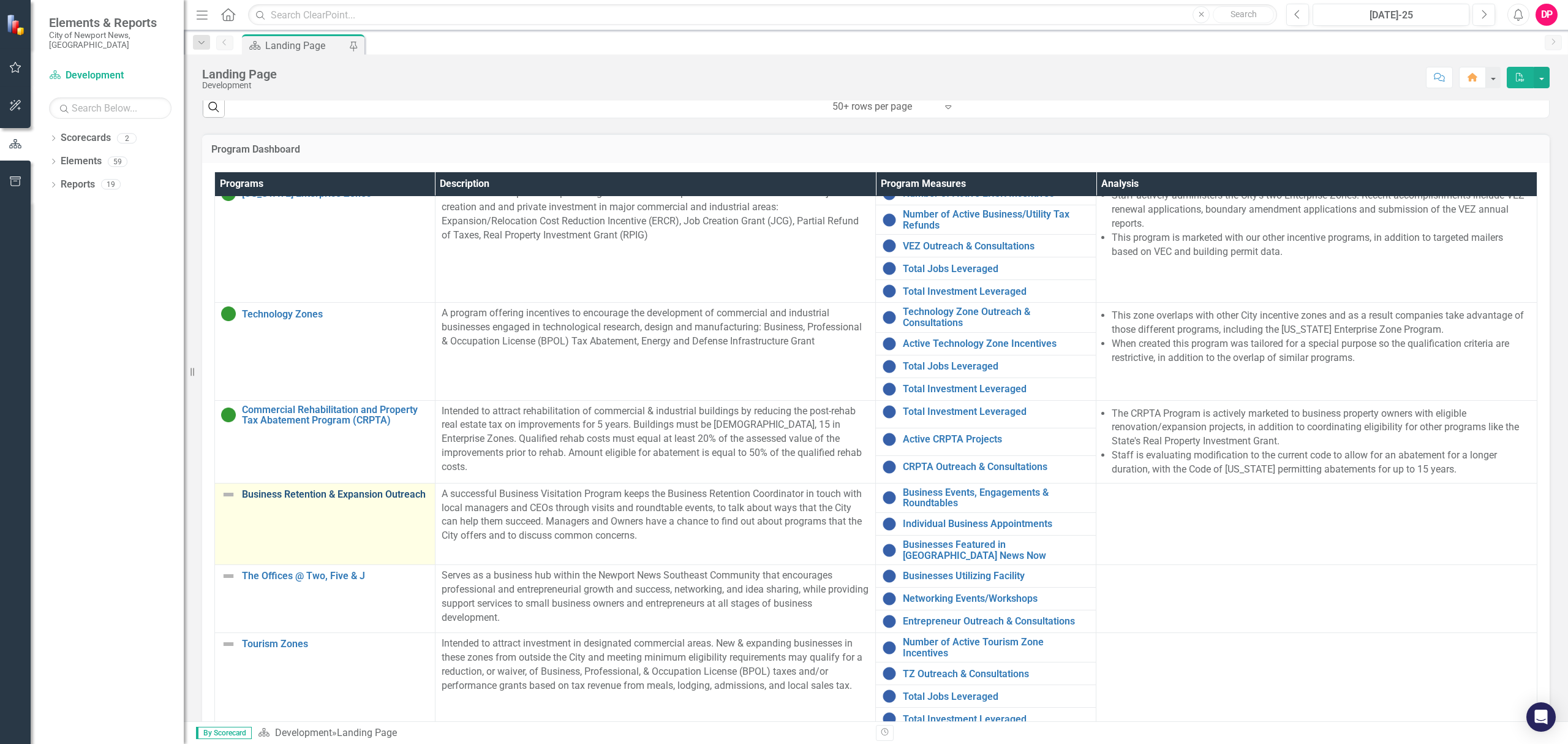
click at [286, 489] on link "Business Retention & Expansion Outreach" at bounding box center [335, 494] width 186 height 11
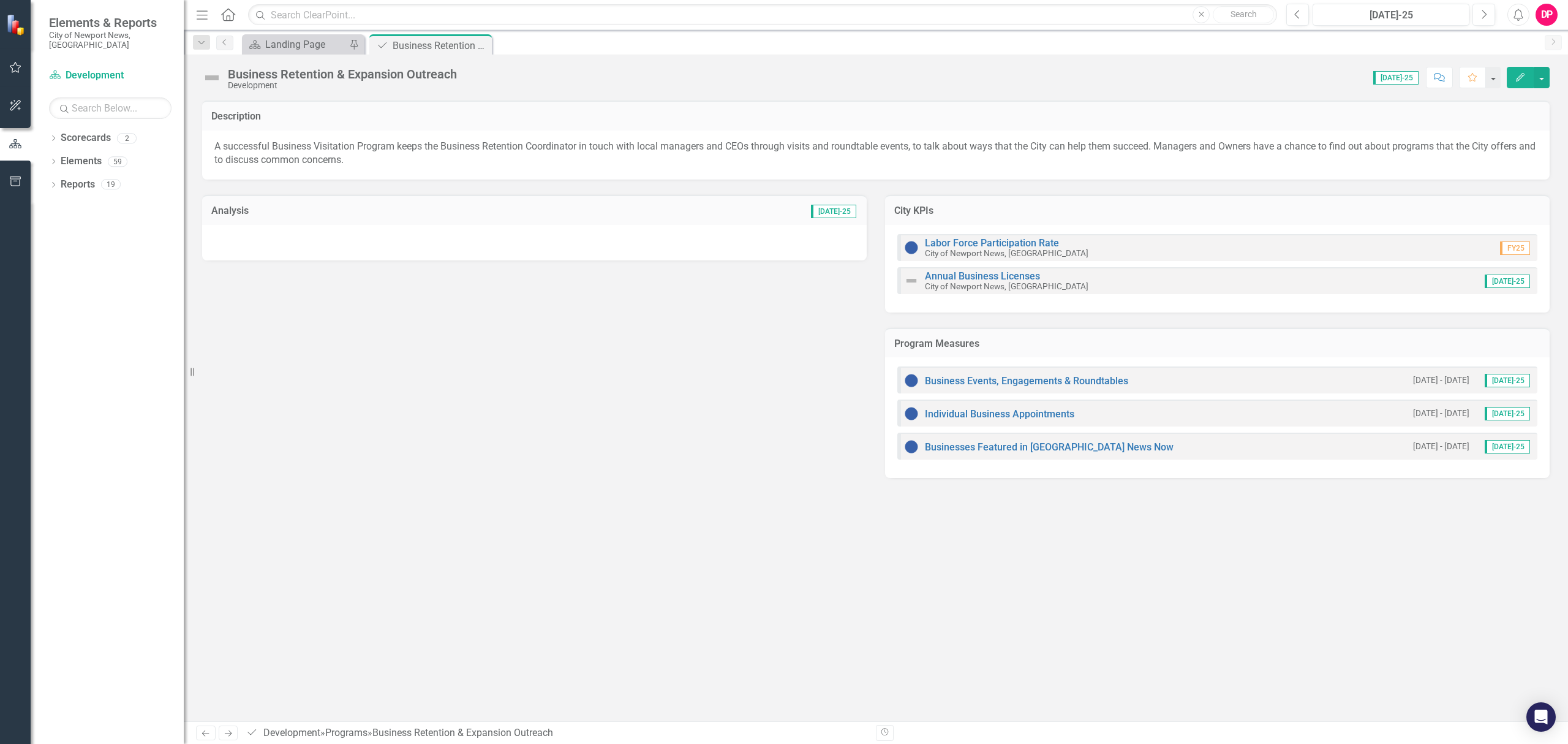
click at [207, 79] on img at bounding box center [212, 78] width 19 height 19
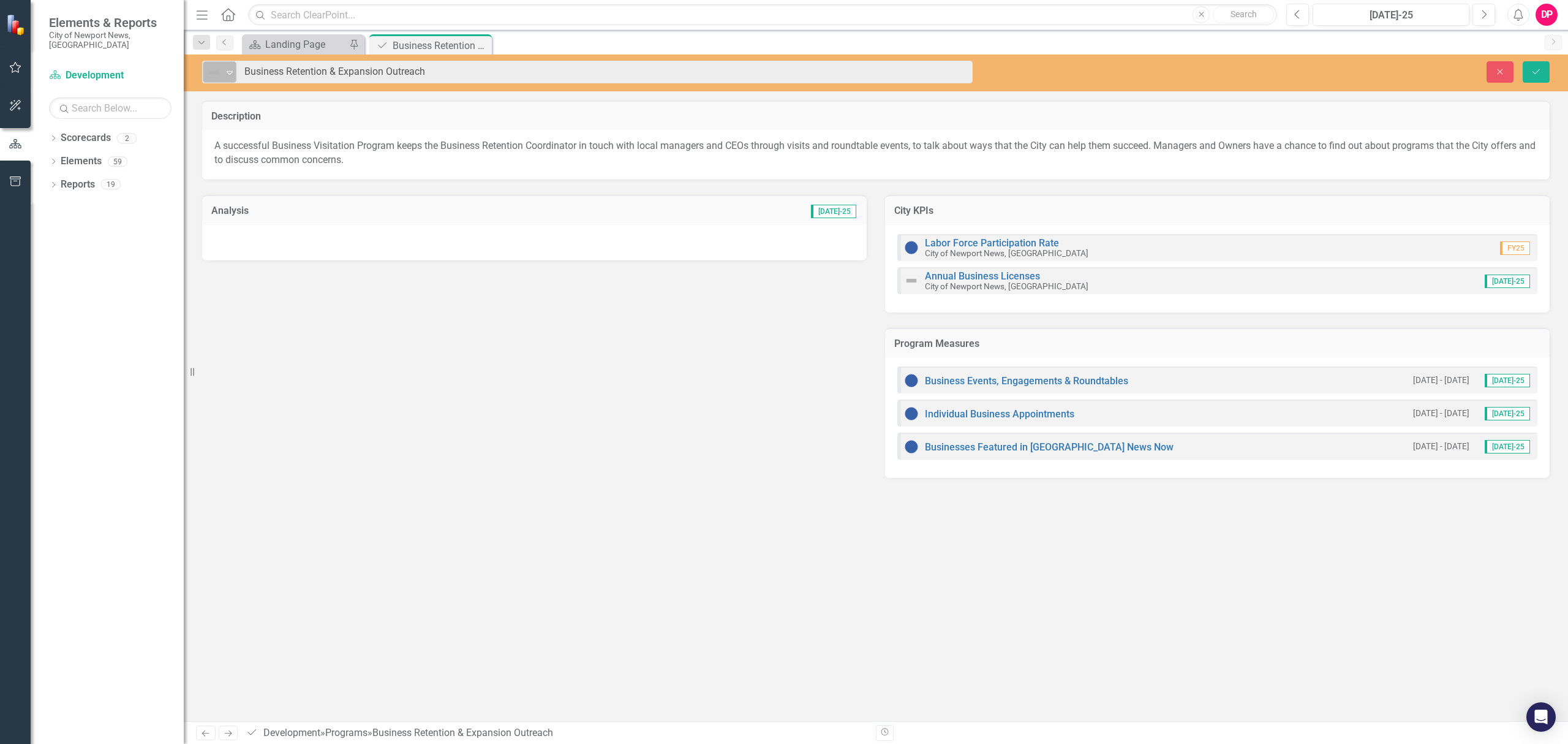
click at [207, 78] on img at bounding box center [214, 72] width 15 height 15
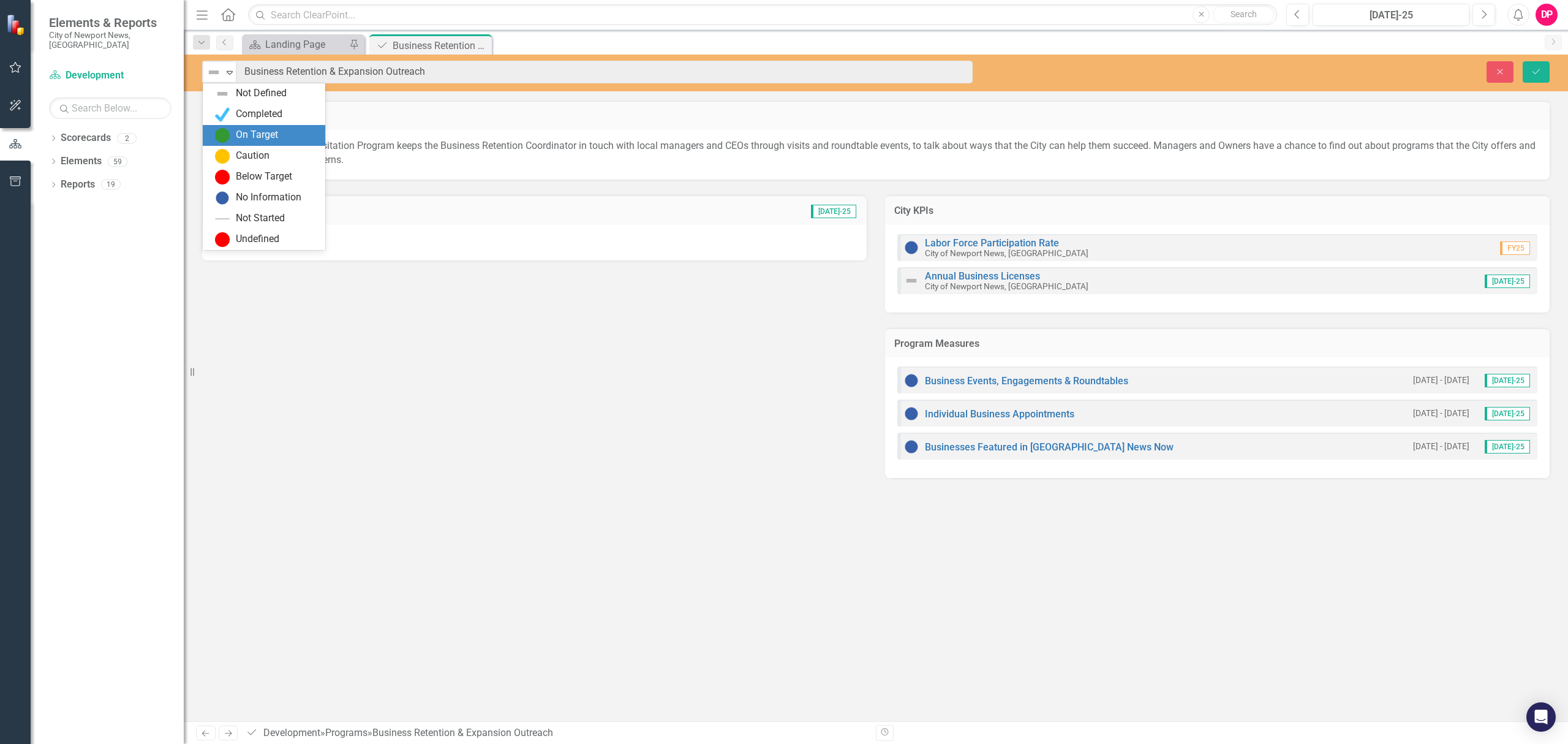
click at [223, 130] on img at bounding box center [222, 136] width 15 height 15
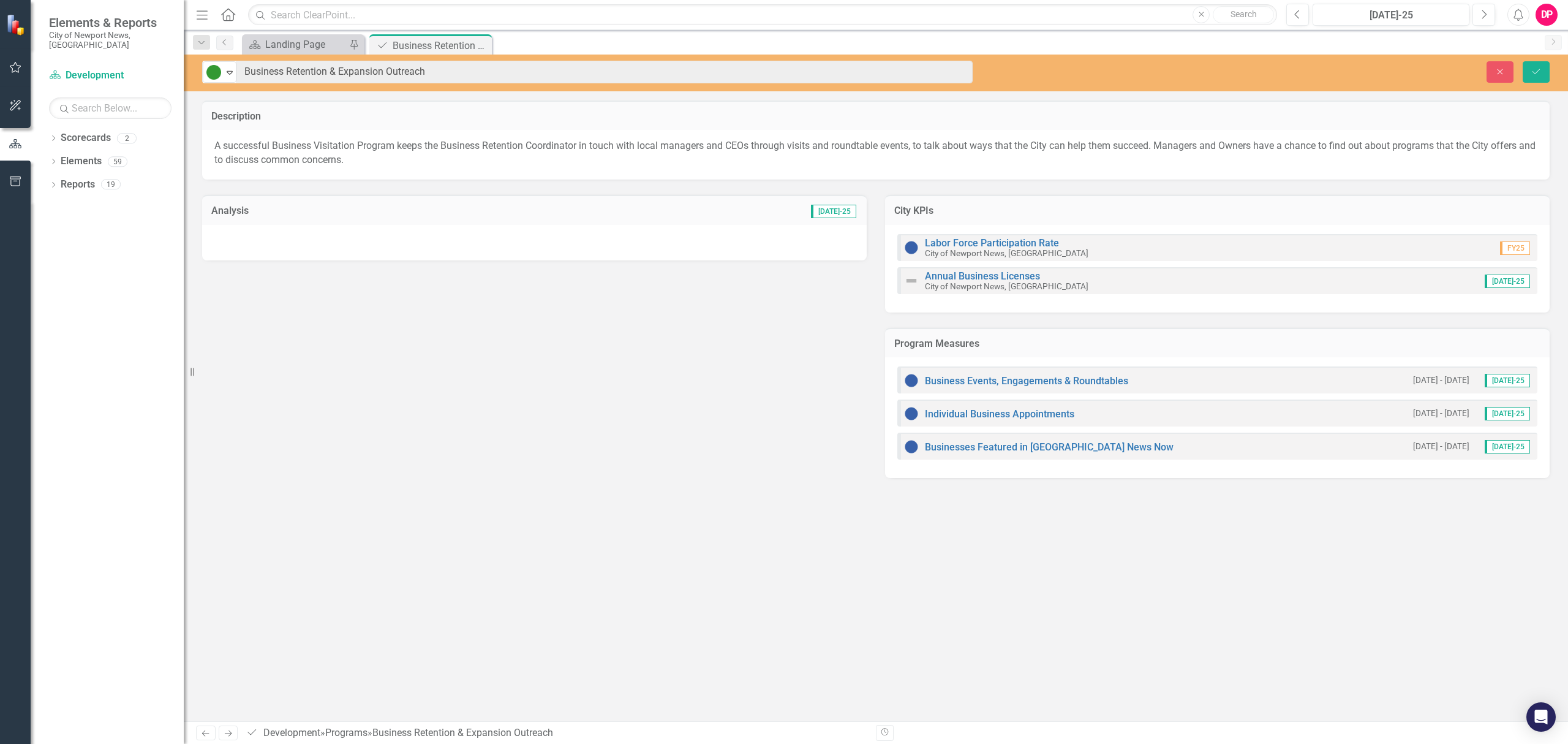
click at [324, 227] on div at bounding box center [534, 243] width 665 height 36
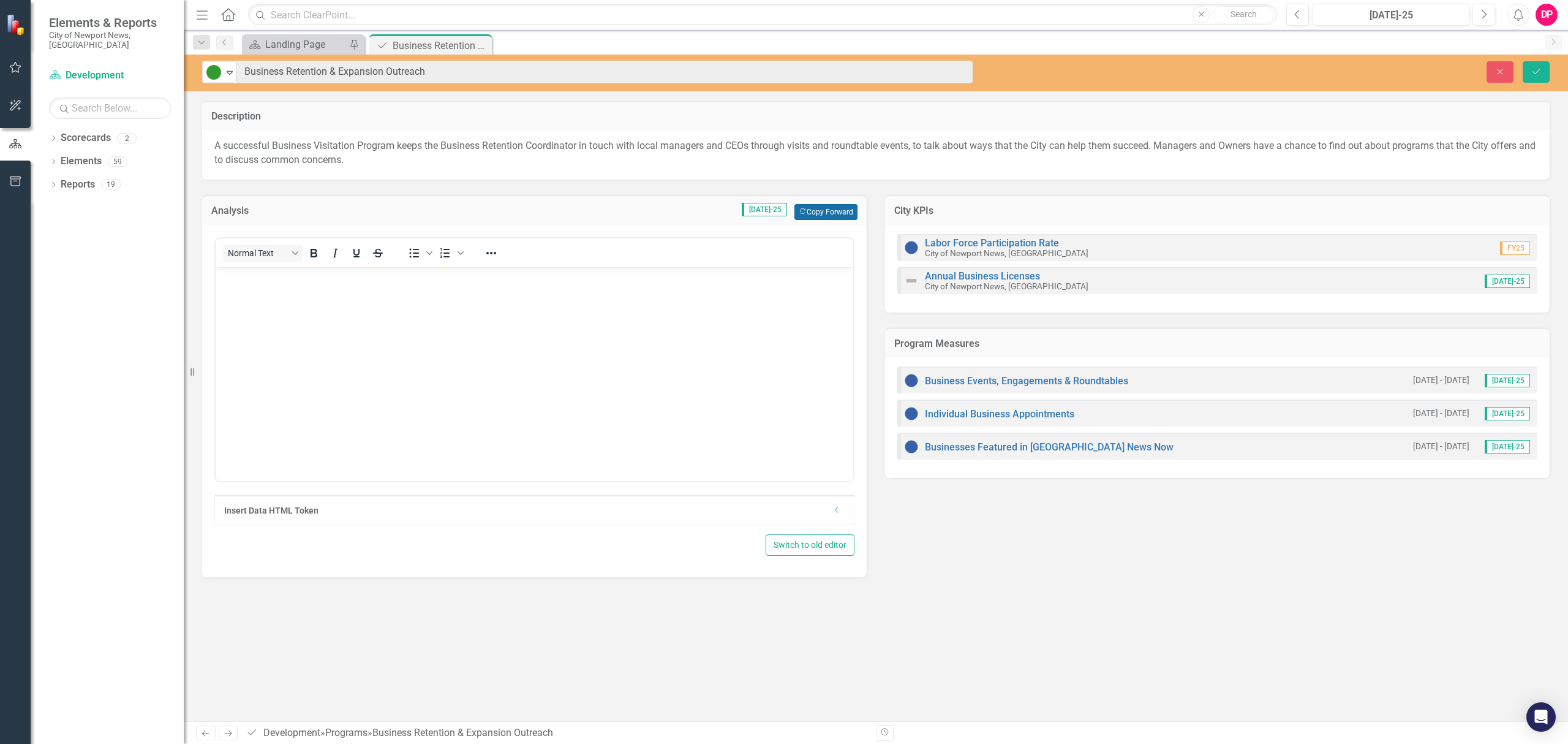
click at [812, 209] on button "Copy Forward Copy Forward" at bounding box center [826, 211] width 63 height 16
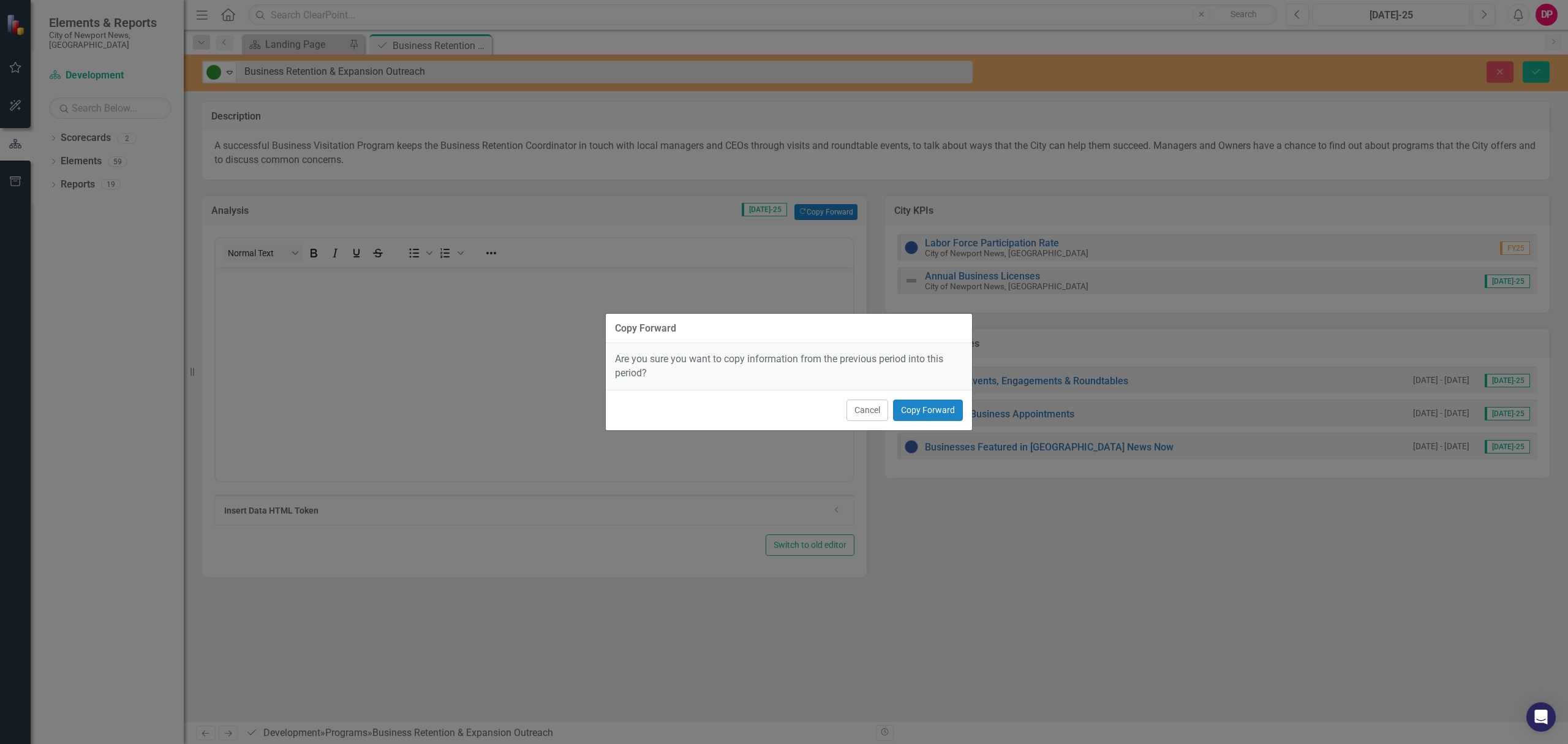
click at [970, 413] on div "Cancel Copy Forward" at bounding box center [788, 410] width 366 height 40
click at [949, 413] on button "Copy Forward" at bounding box center [928, 410] width 70 height 22
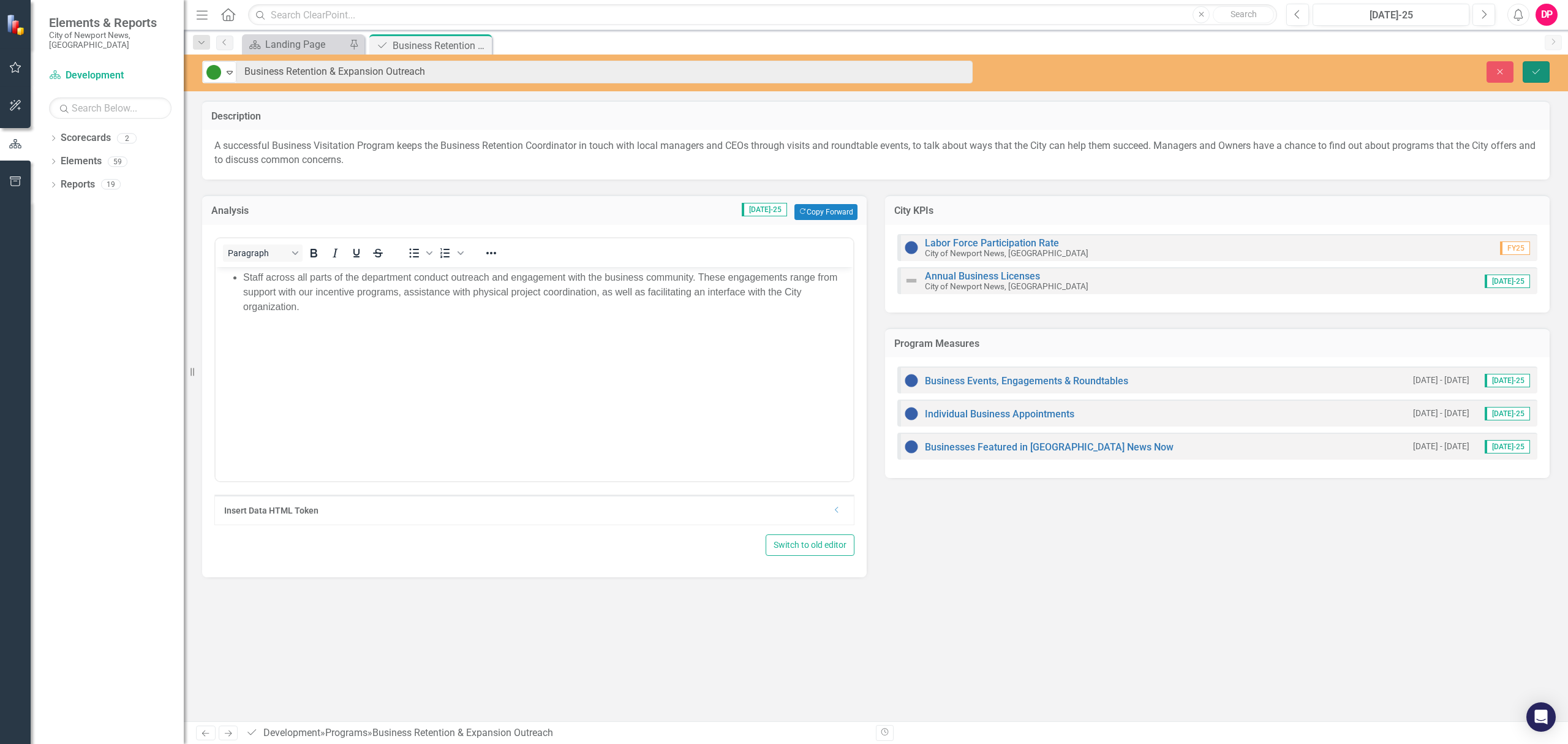
click at [1531, 71] on icon "Save" at bounding box center [1535, 71] width 11 height 8
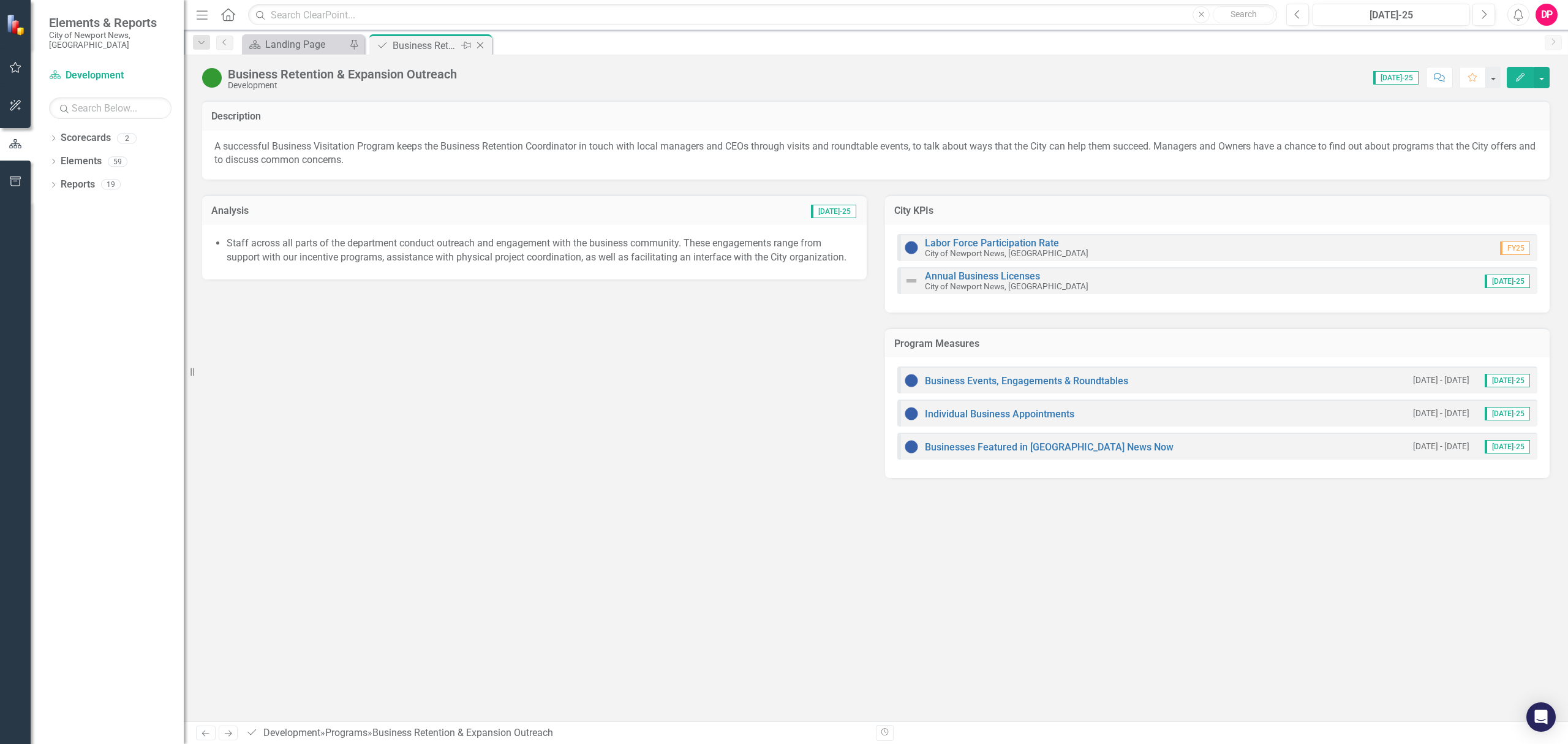
click at [481, 47] on icon at bounding box center [480, 46] width 7 height 7
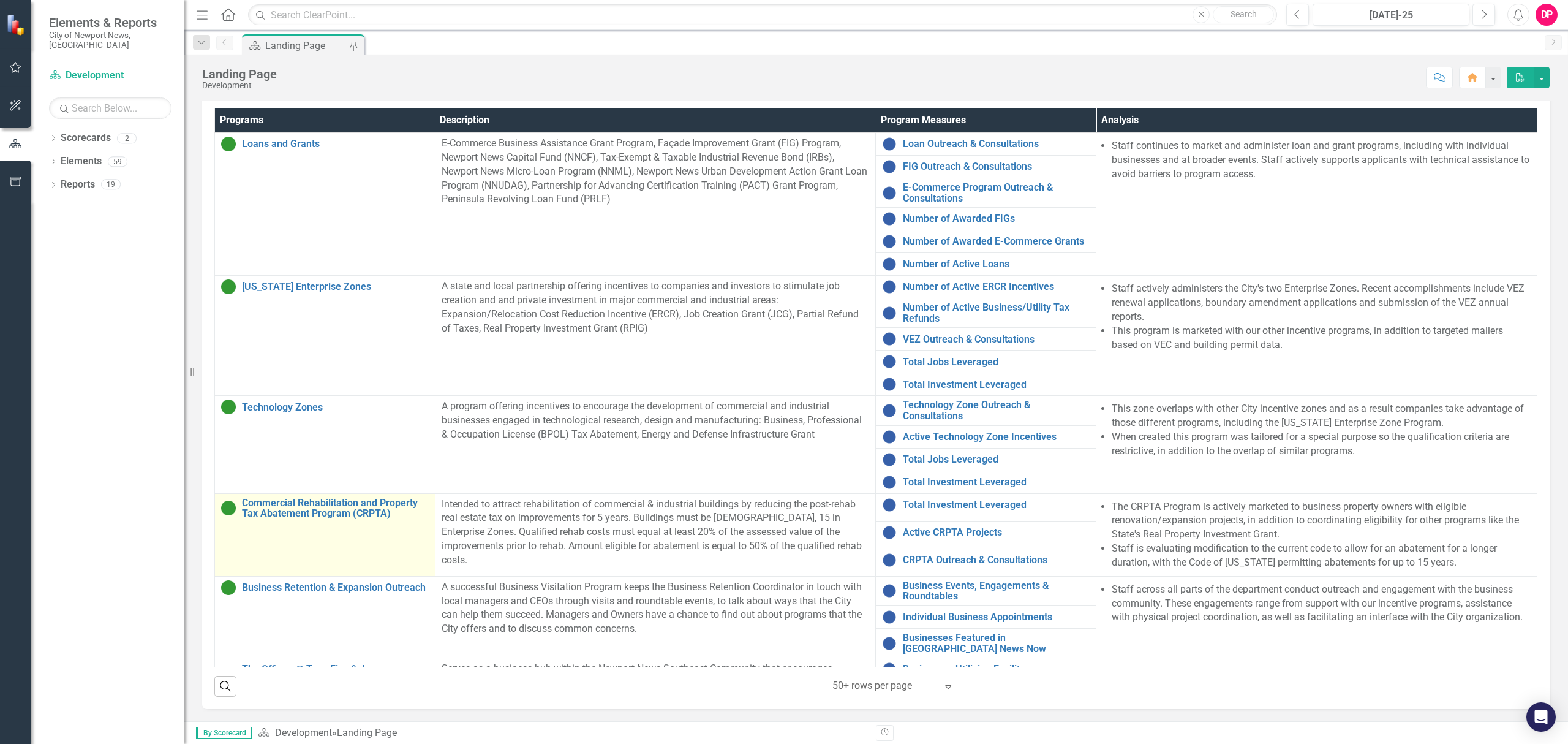
scroll to position [172, 0]
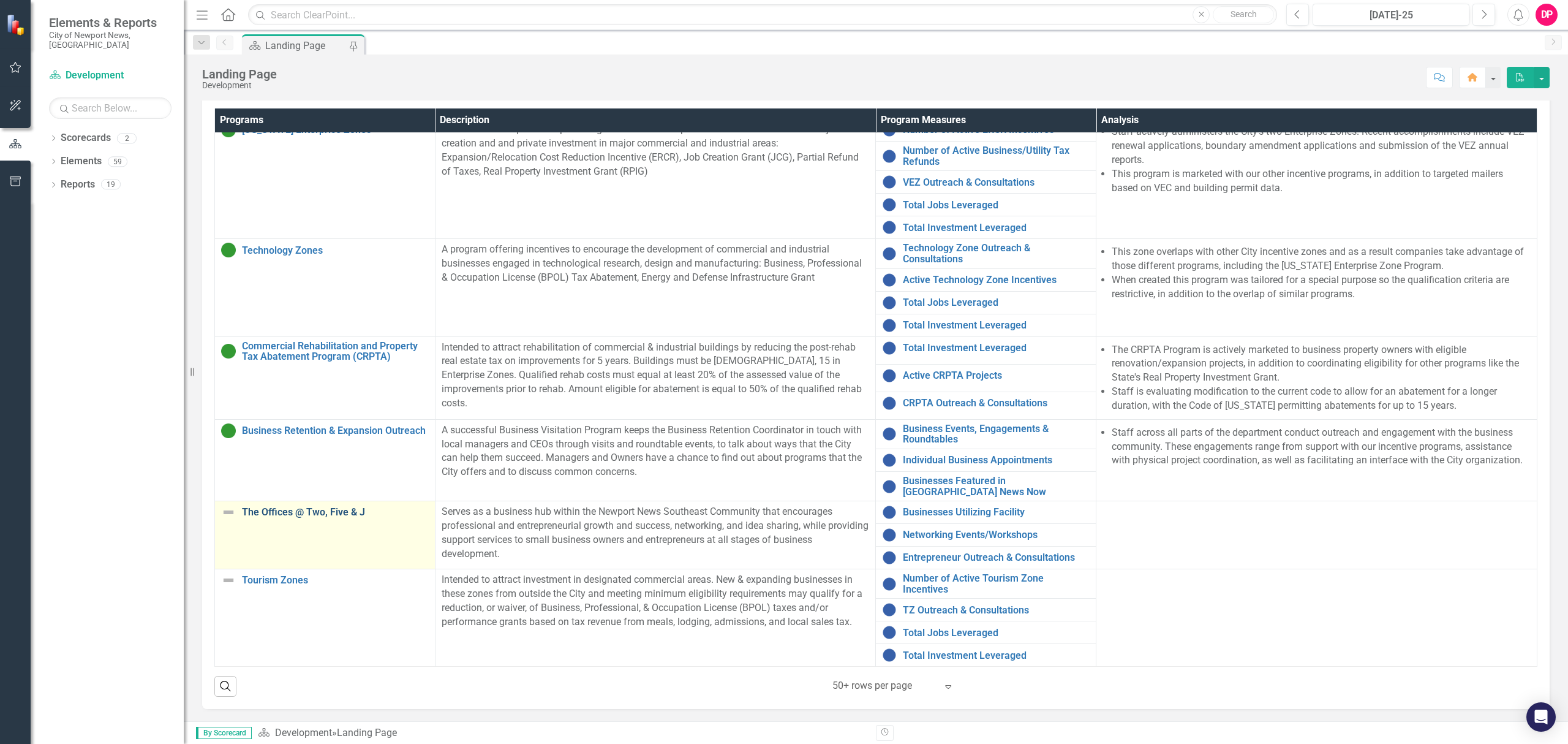
click at [311, 507] on link "The Offices @ Two, Five & J" at bounding box center [335, 512] width 186 height 11
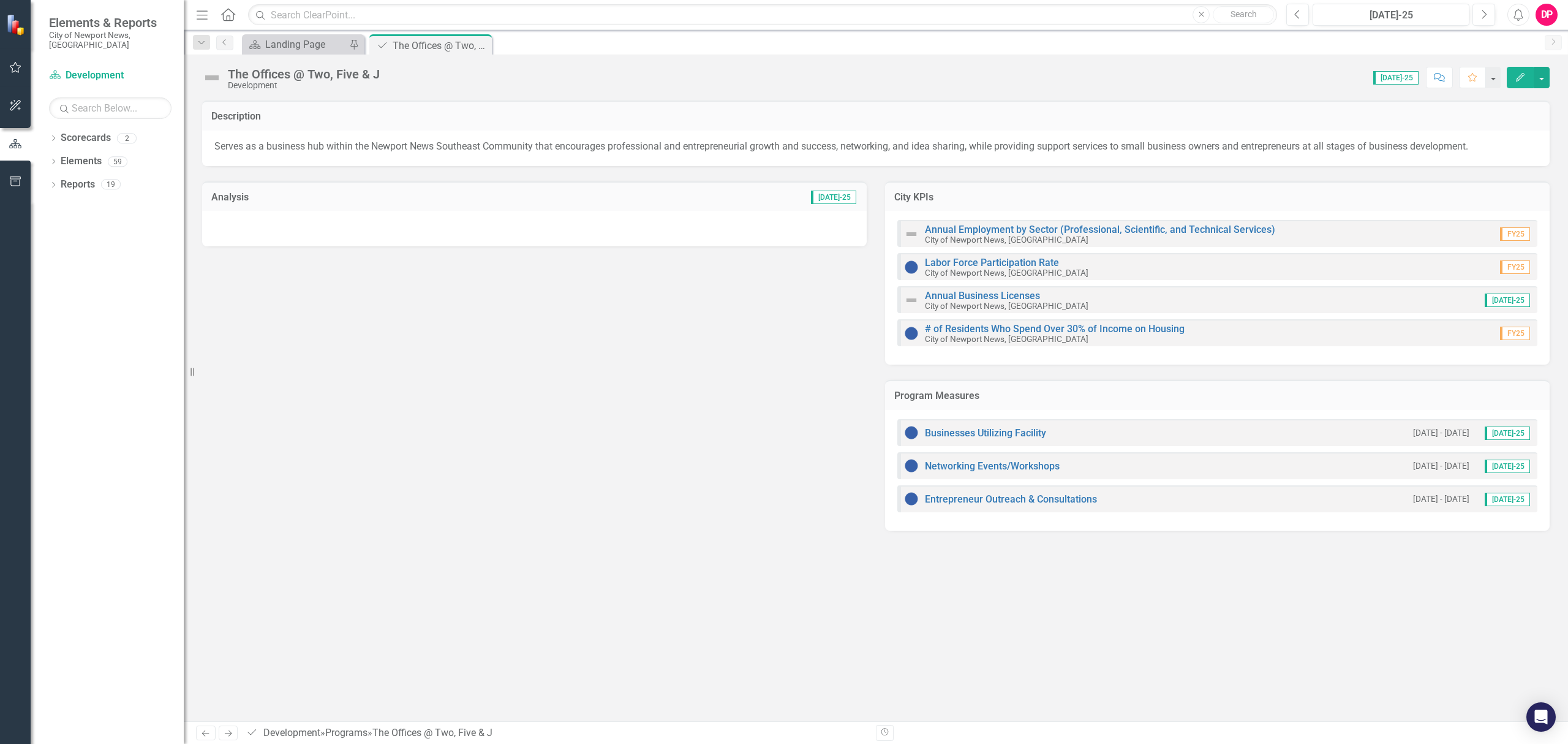
click at [206, 79] on img at bounding box center [212, 78] width 19 height 19
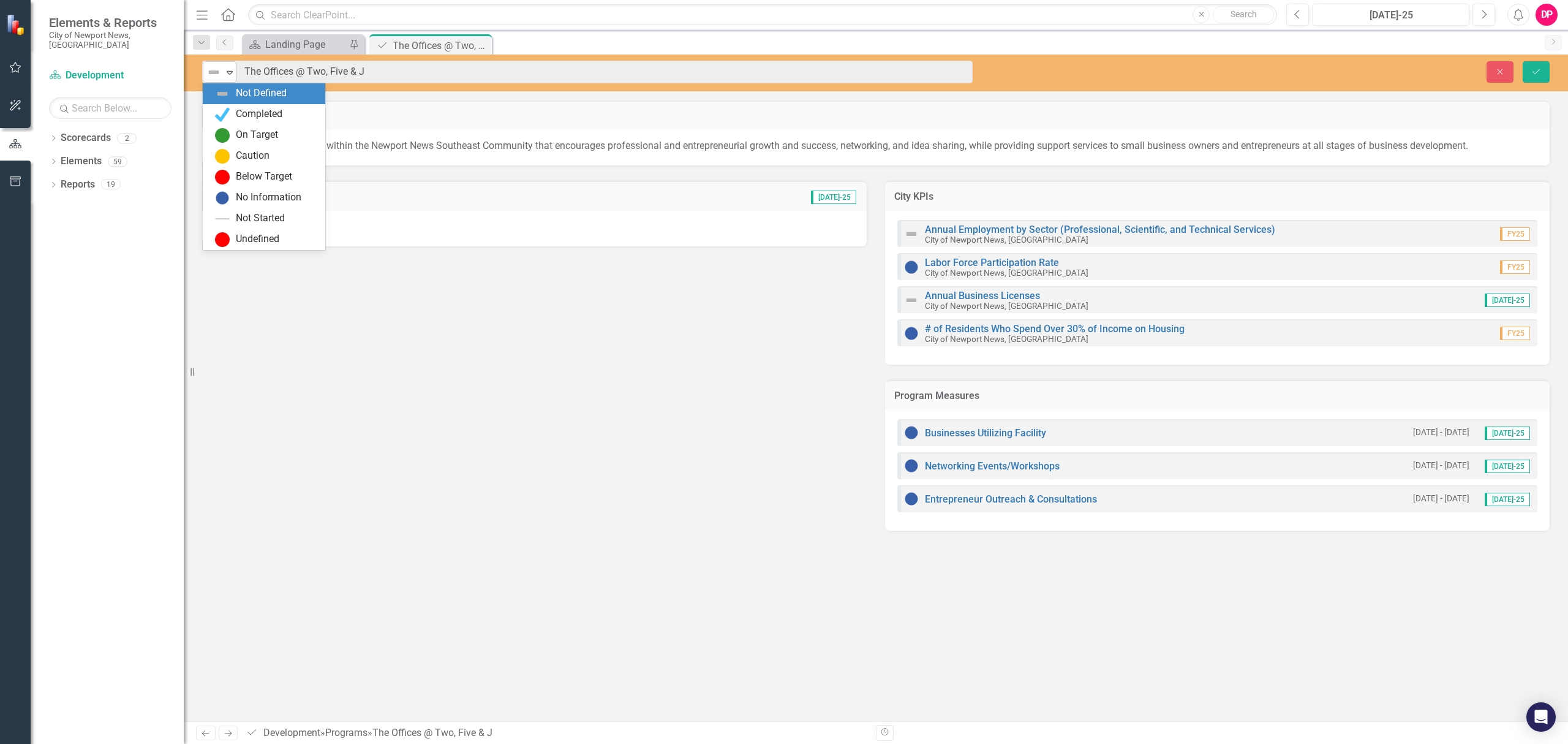
click at [214, 81] on div "Not Defined Expand" at bounding box center [219, 72] width 34 height 22
click at [224, 126] on div "On Target" at bounding box center [264, 135] width 122 height 21
click at [542, 231] on div at bounding box center [534, 228] width 665 height 36
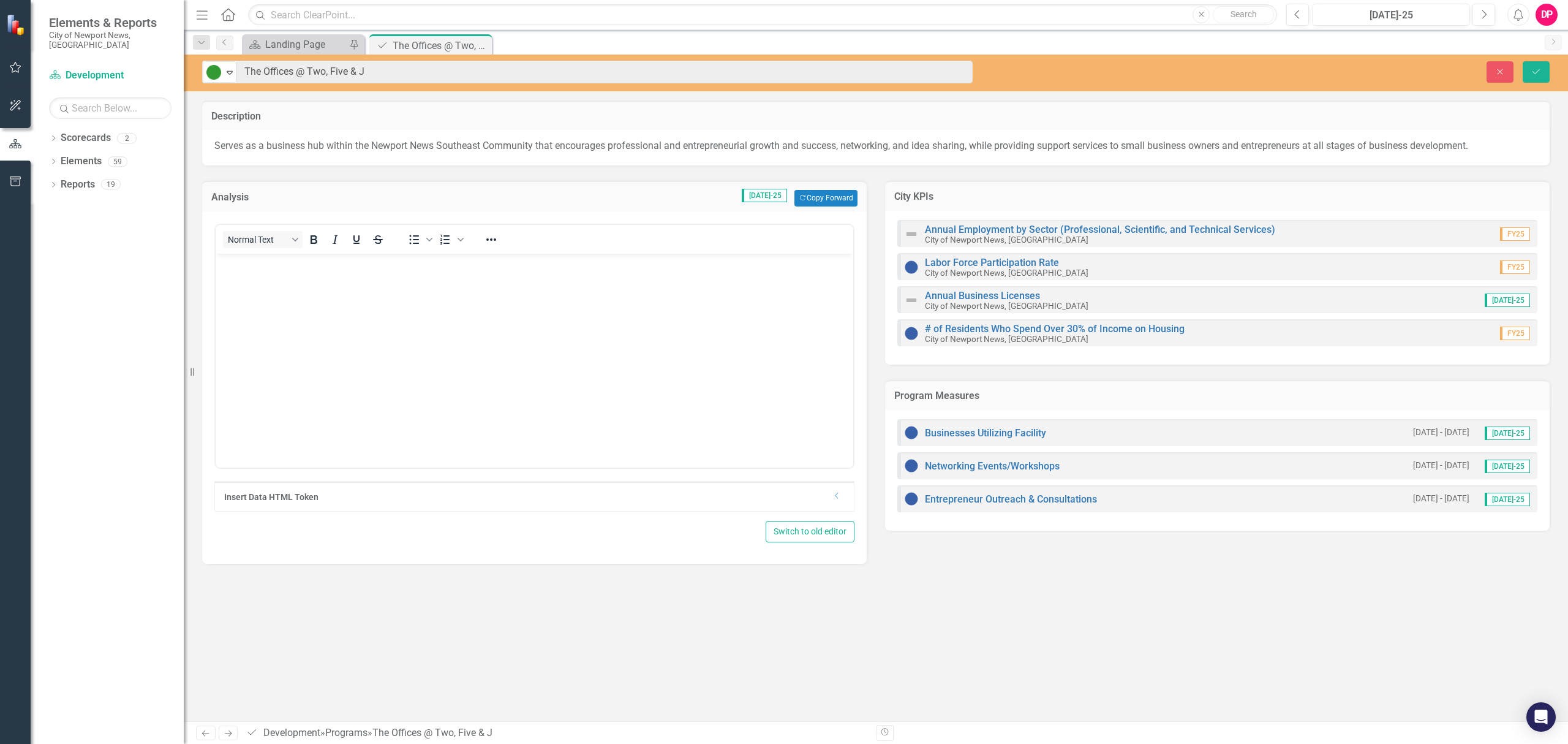
click at [829, 187] on div "Analysis Jul-25 Copy Forward Copy Forward" at bounding box center [534, 196] width 665 height 30
click at [829, 199] on button "Copy Forward Copy Forward" at bounding box center [826, 197] width 63 height 16
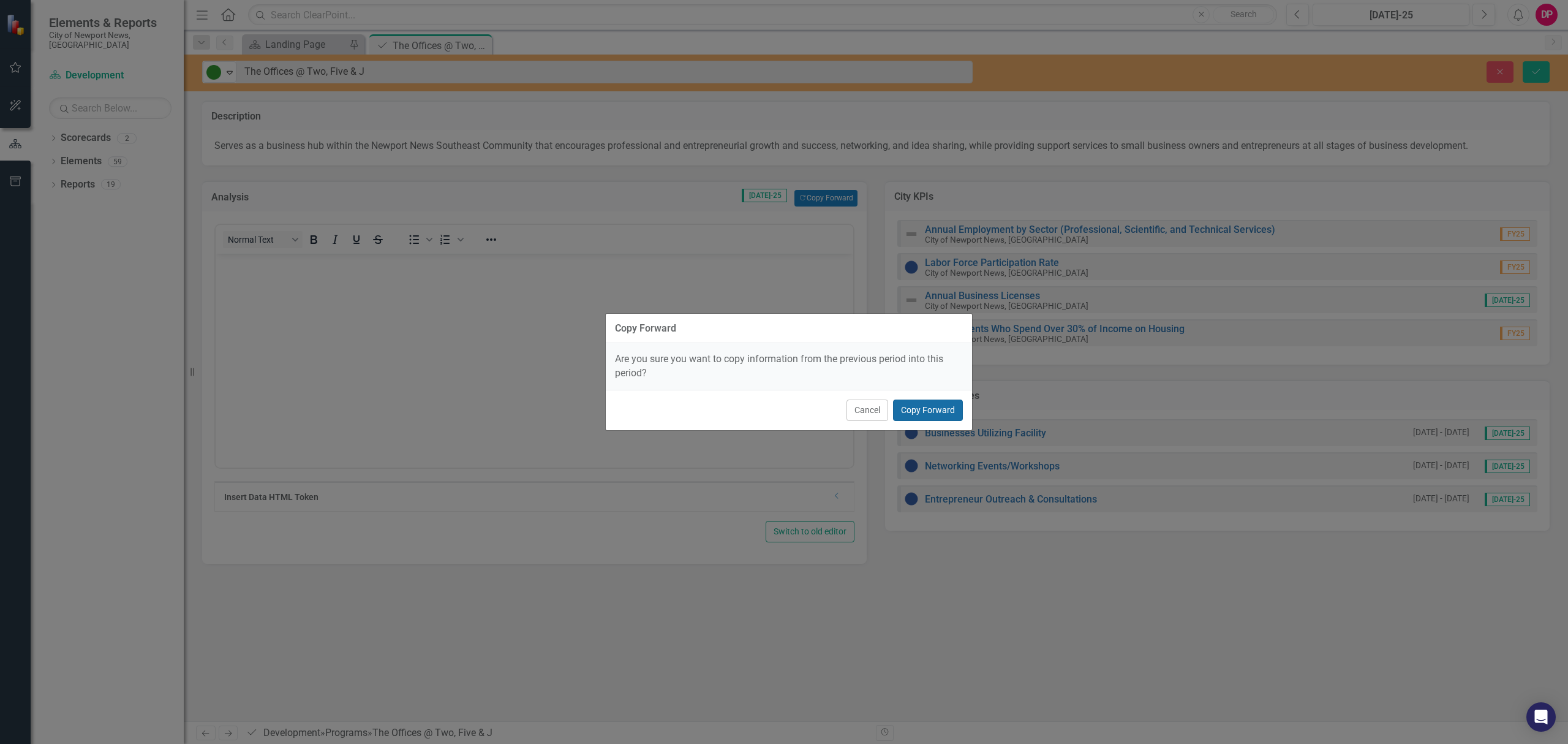
click at [922, 413] on button "Copy Forward" at bounding box center [928, 410] width 70 height 22
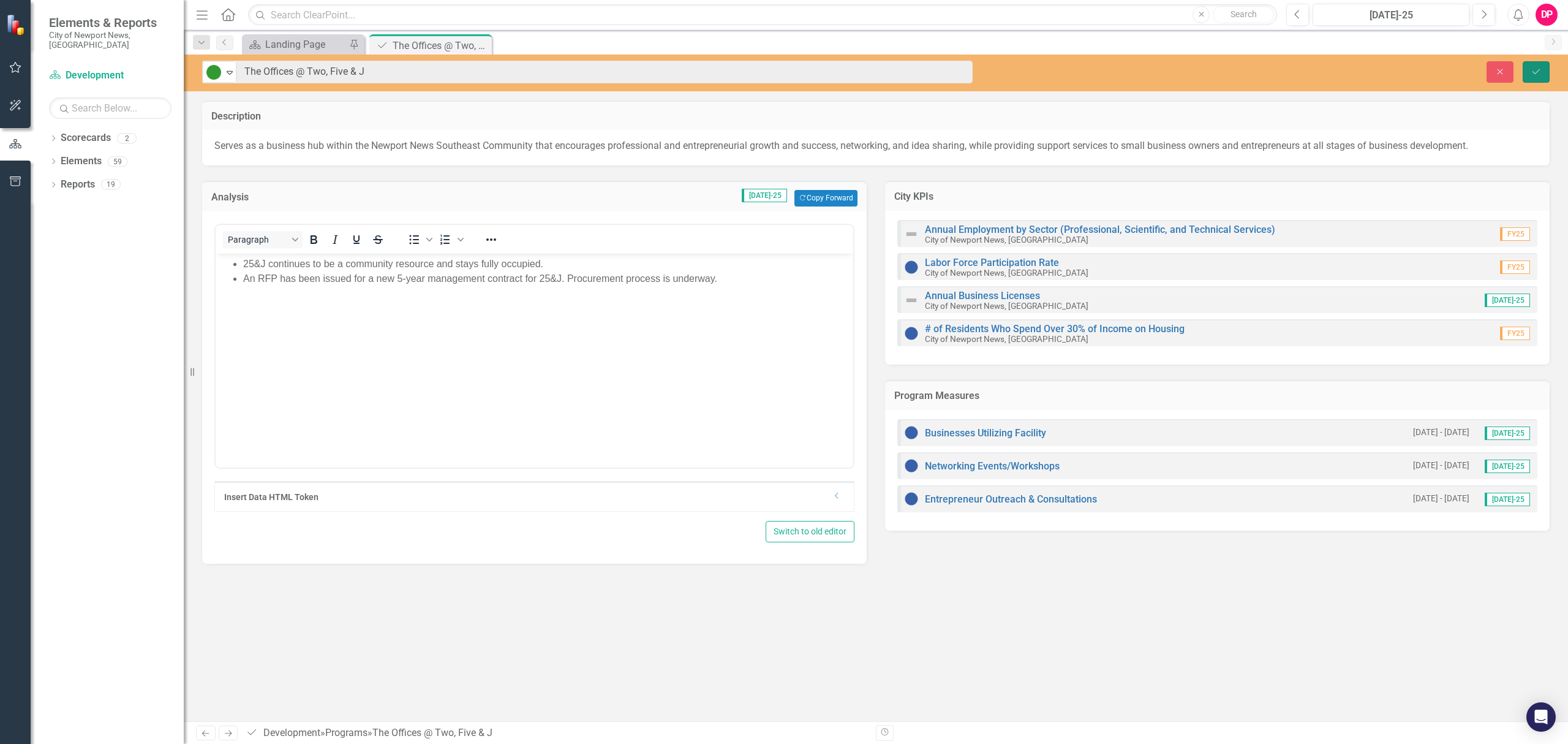
click at [1534, 76] on button "Save" at bounding box center [1536, 72] width 27 height 22
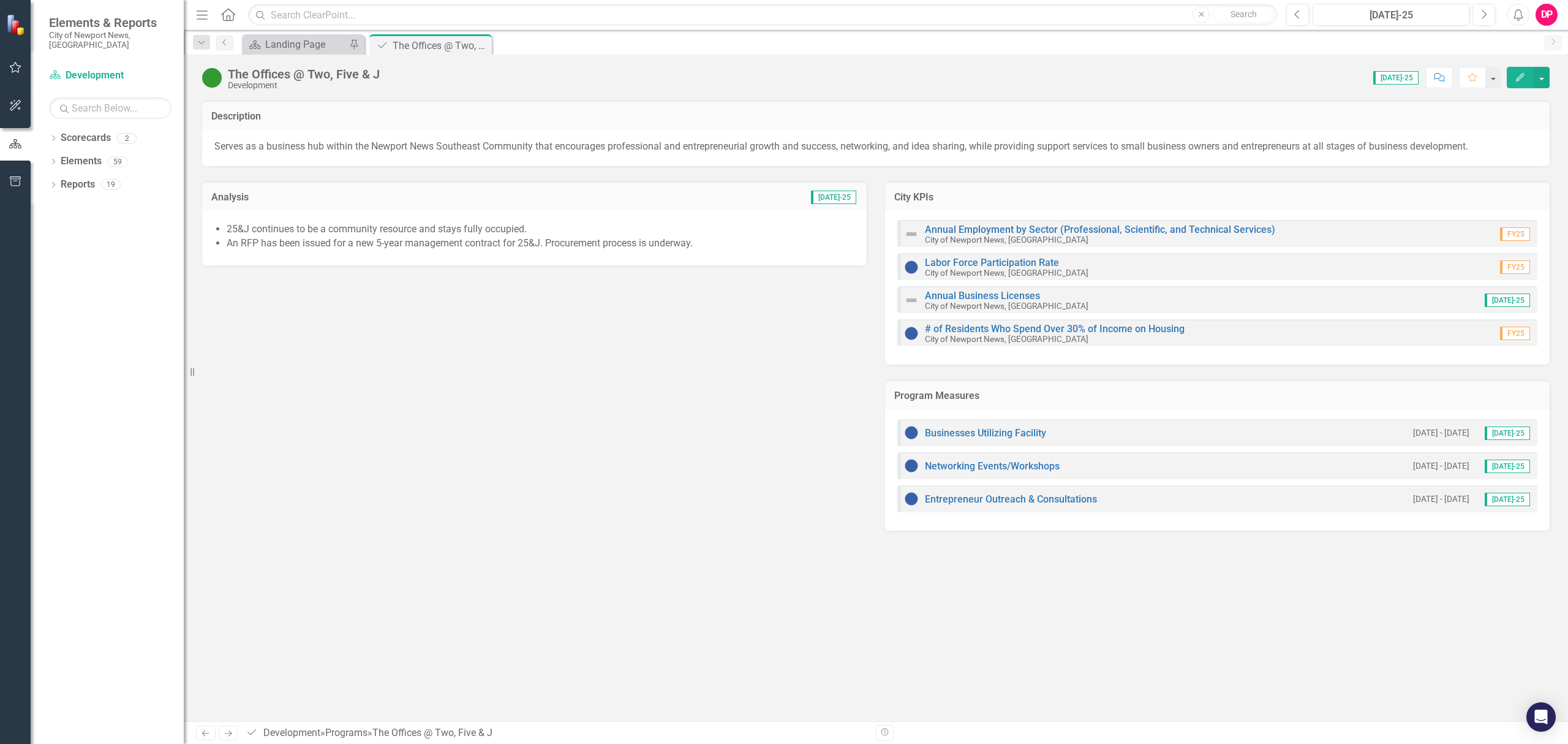
click at [424, 237] on li "An RFP has been issued for a new 5-year management contract for 25&J. Procureme…" at bounding box center [540, 243] width 627 height 14
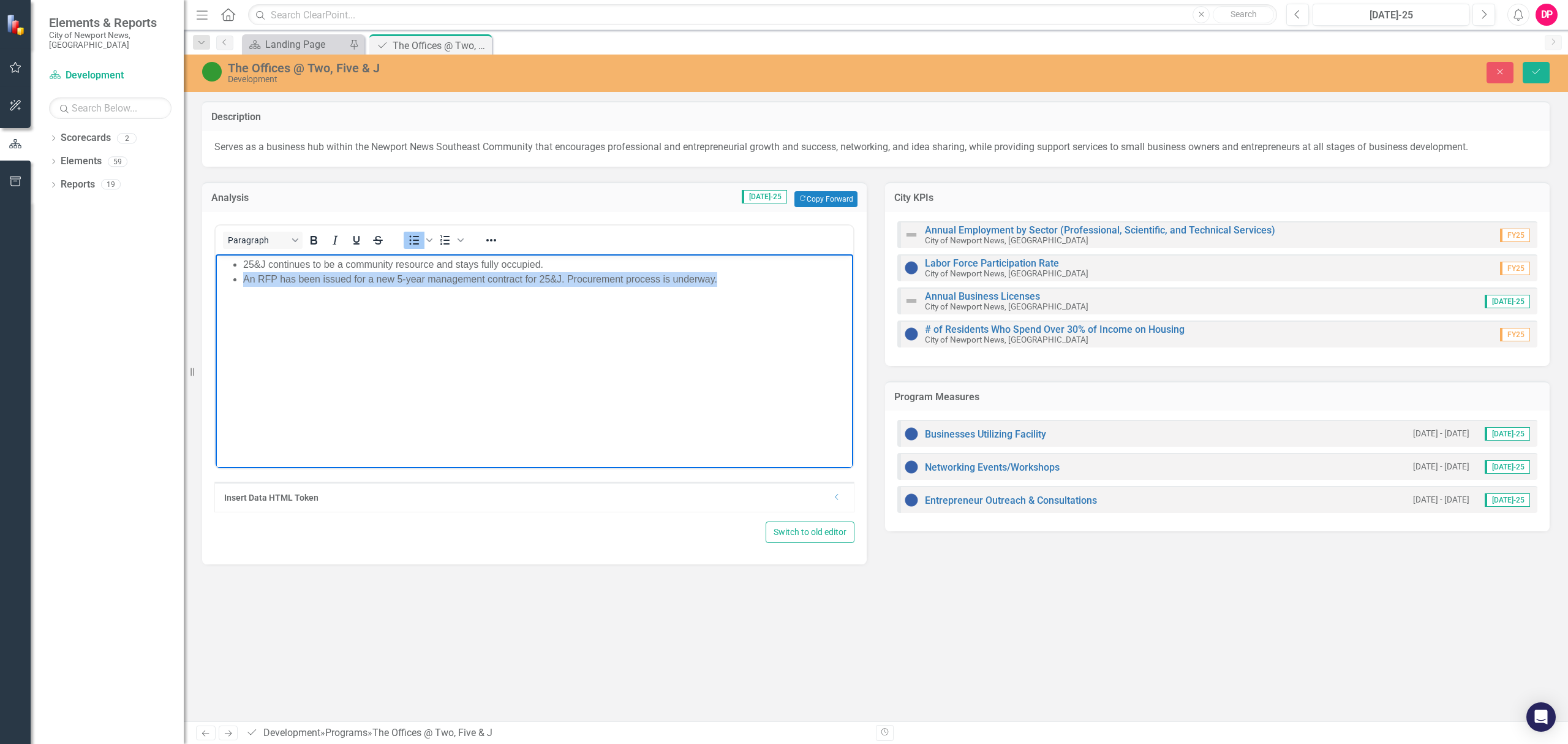
drag, startPoint x: 735, startPoint y: 278, endPoint x: 237, endPoint y: 292, distance: 498.2
click at [237, 292] on body "25&J continues to be a community resource and stays fully occupied. An RFP has …" at bounding box center [534, 346] width 638 height 184
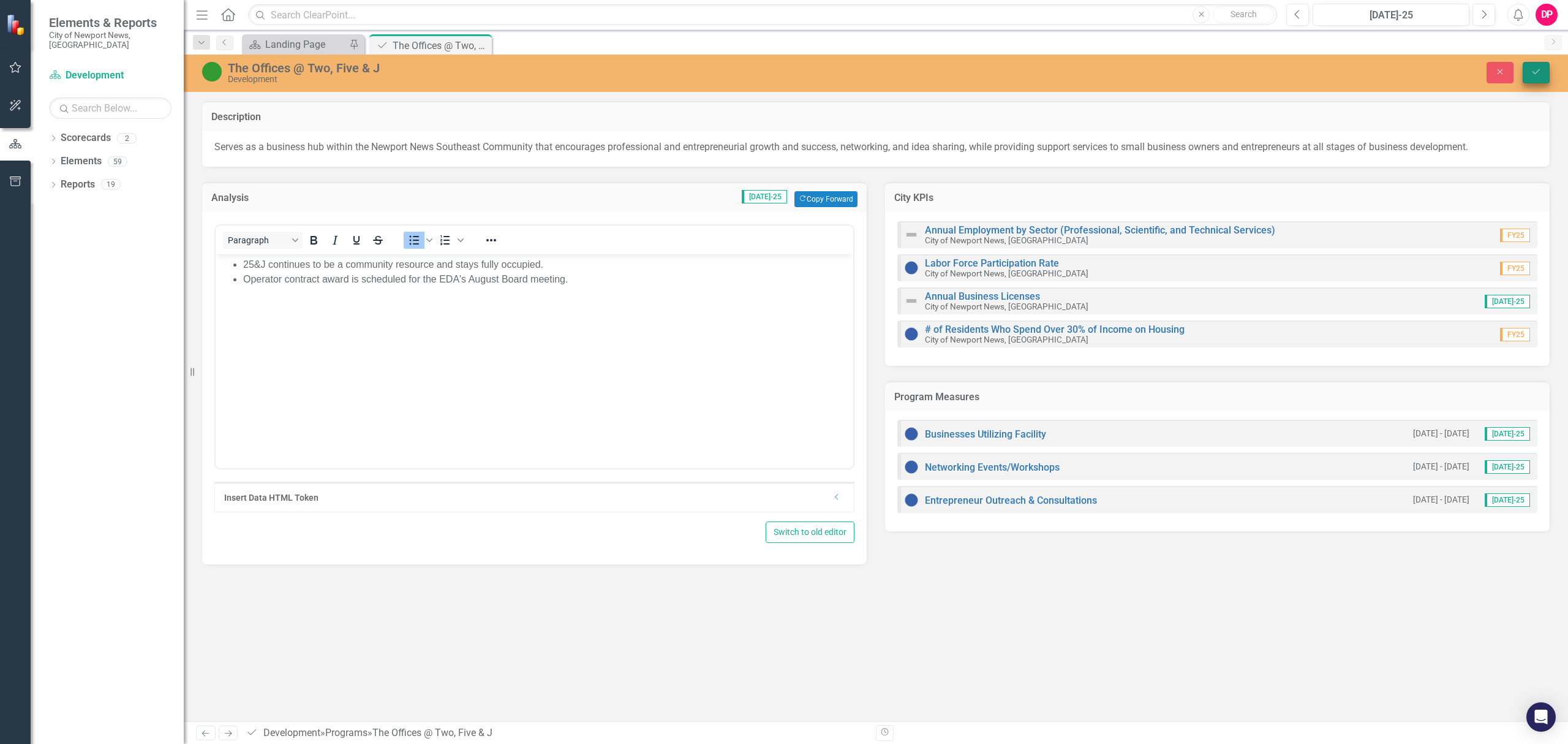
click at [1541, 75] on button "Save" at bounding box center [1536, 72] width 27 height 22
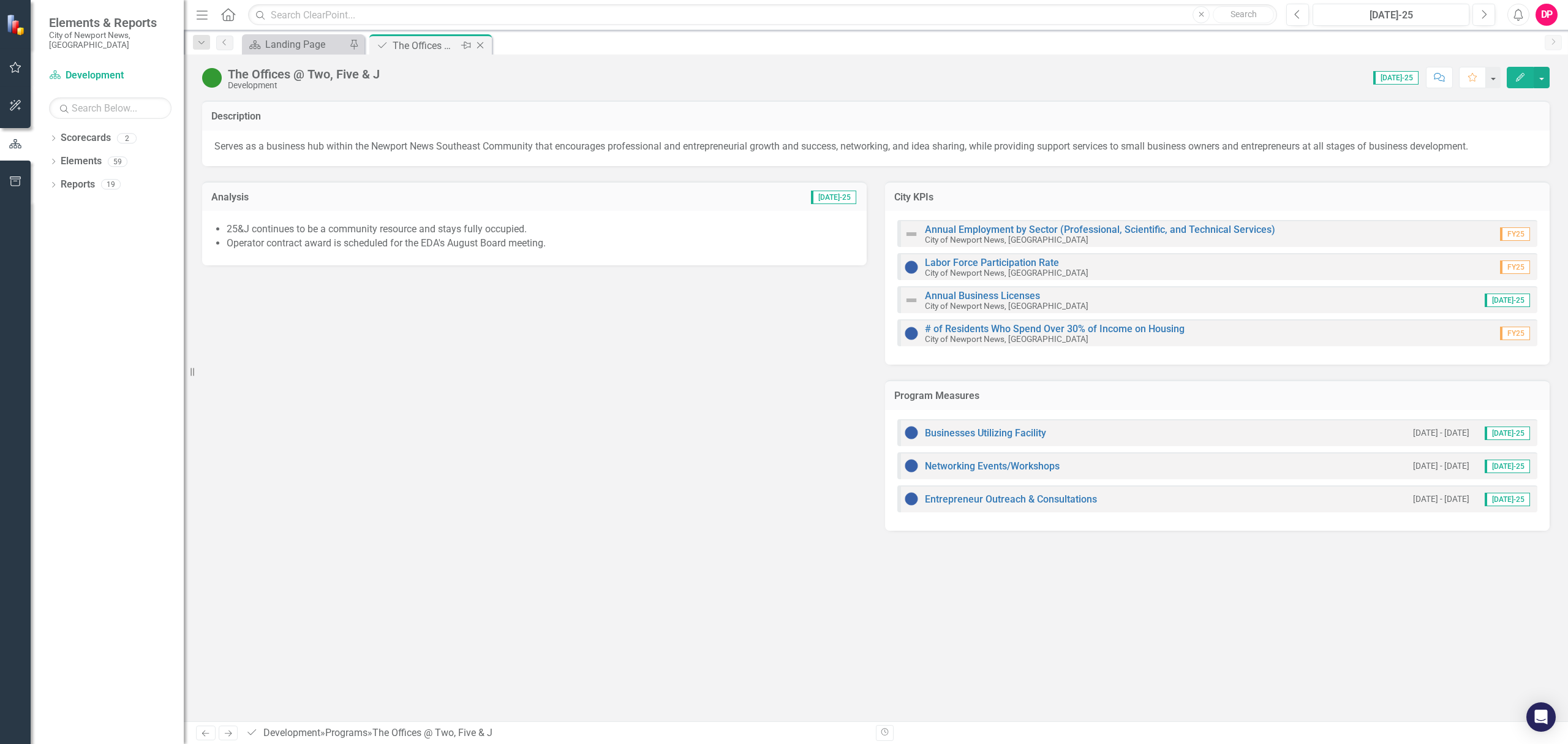
click at [475, 45] on icon "Close" at bounding box center [480, 45] width 12 height 10
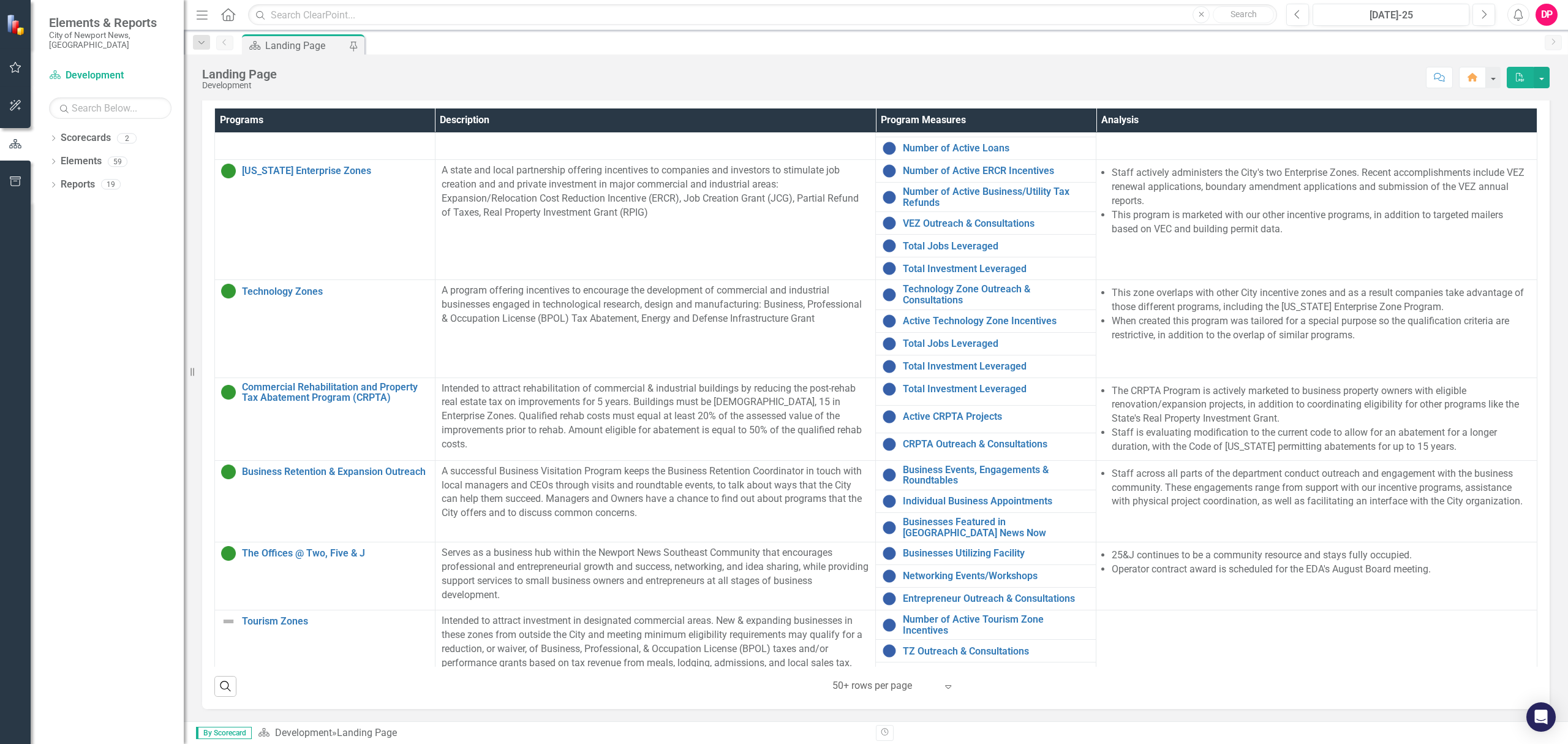
scroll to position [172, 0]
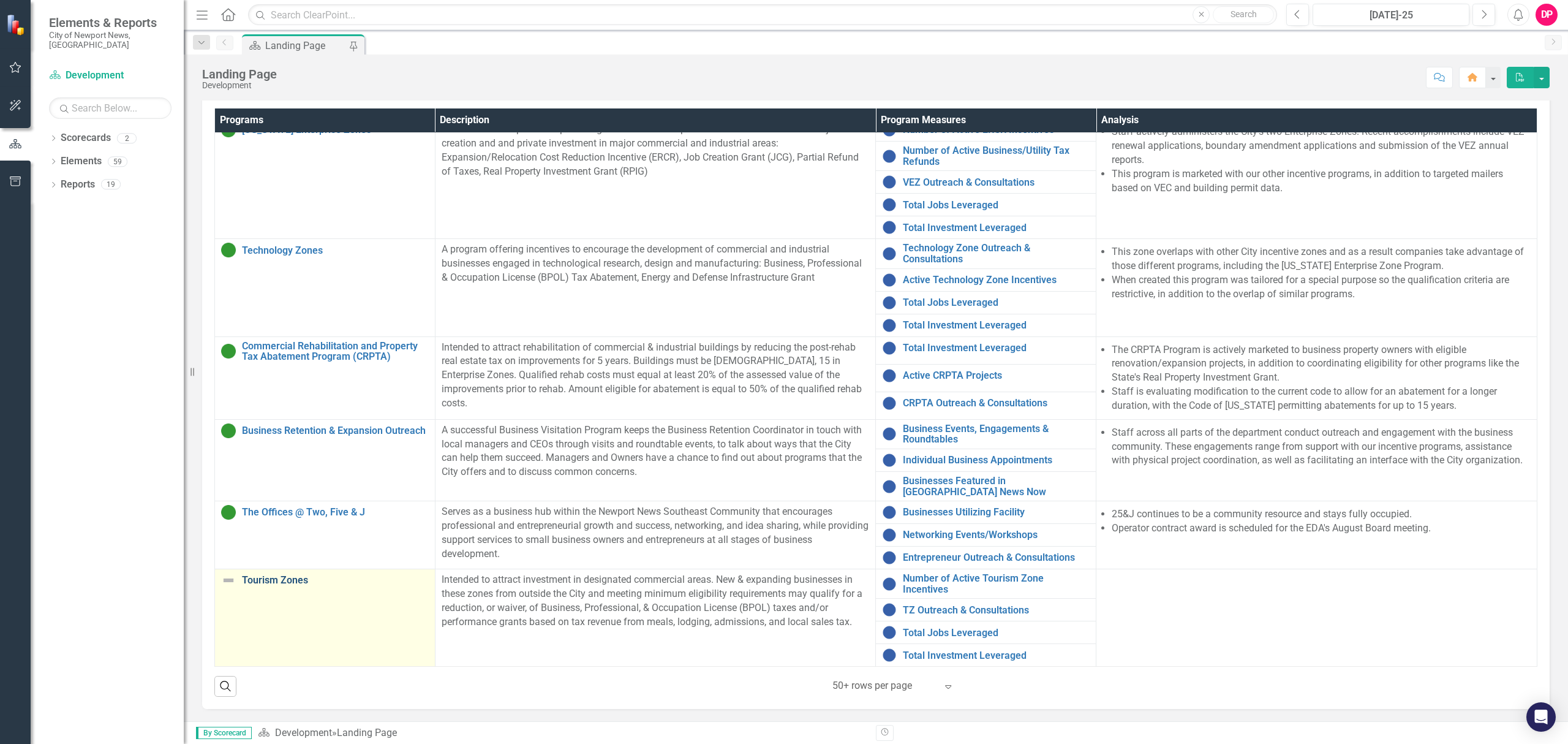
click at [269, 575] on link "Tourism Zones" at bounding box center [335, 580] width 186 height 11
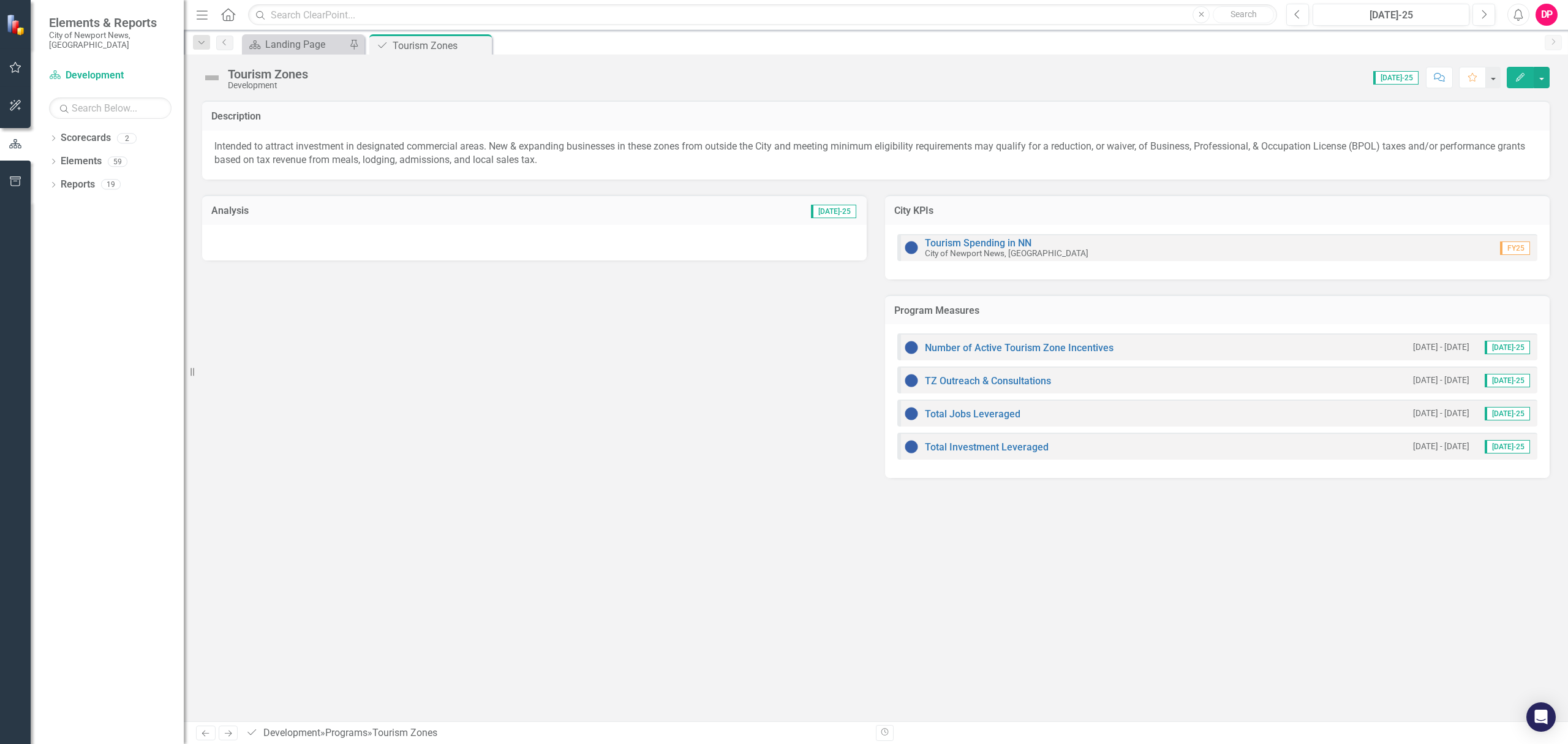
click at [216, 80] on img at bounding box center [212, 78] width 19 height 19
click at [216, 79] on img at bounding box center [212, 78] width 19 height 19
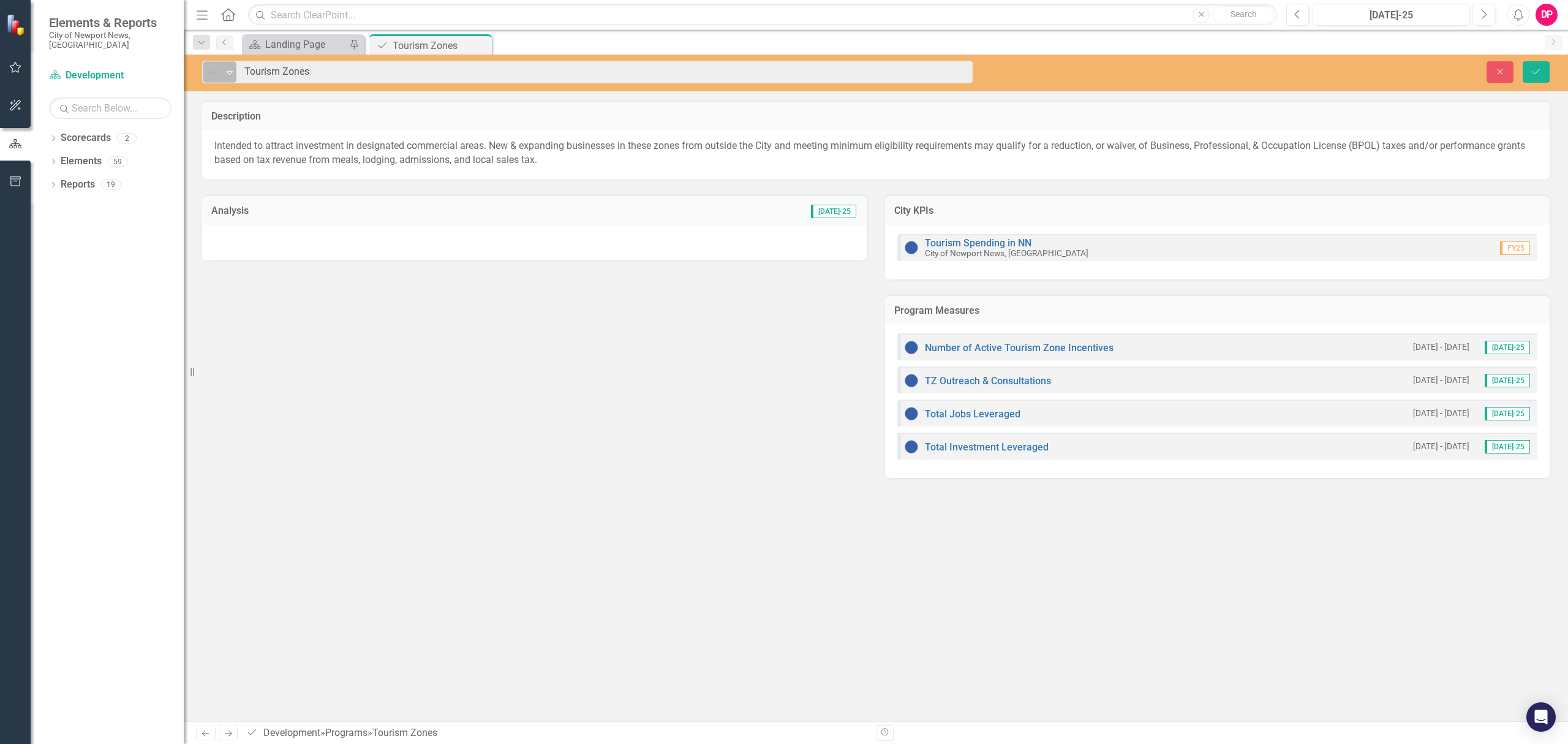
click at [227, 72] on icon at bounding box center [230, 72] width 6 height 4
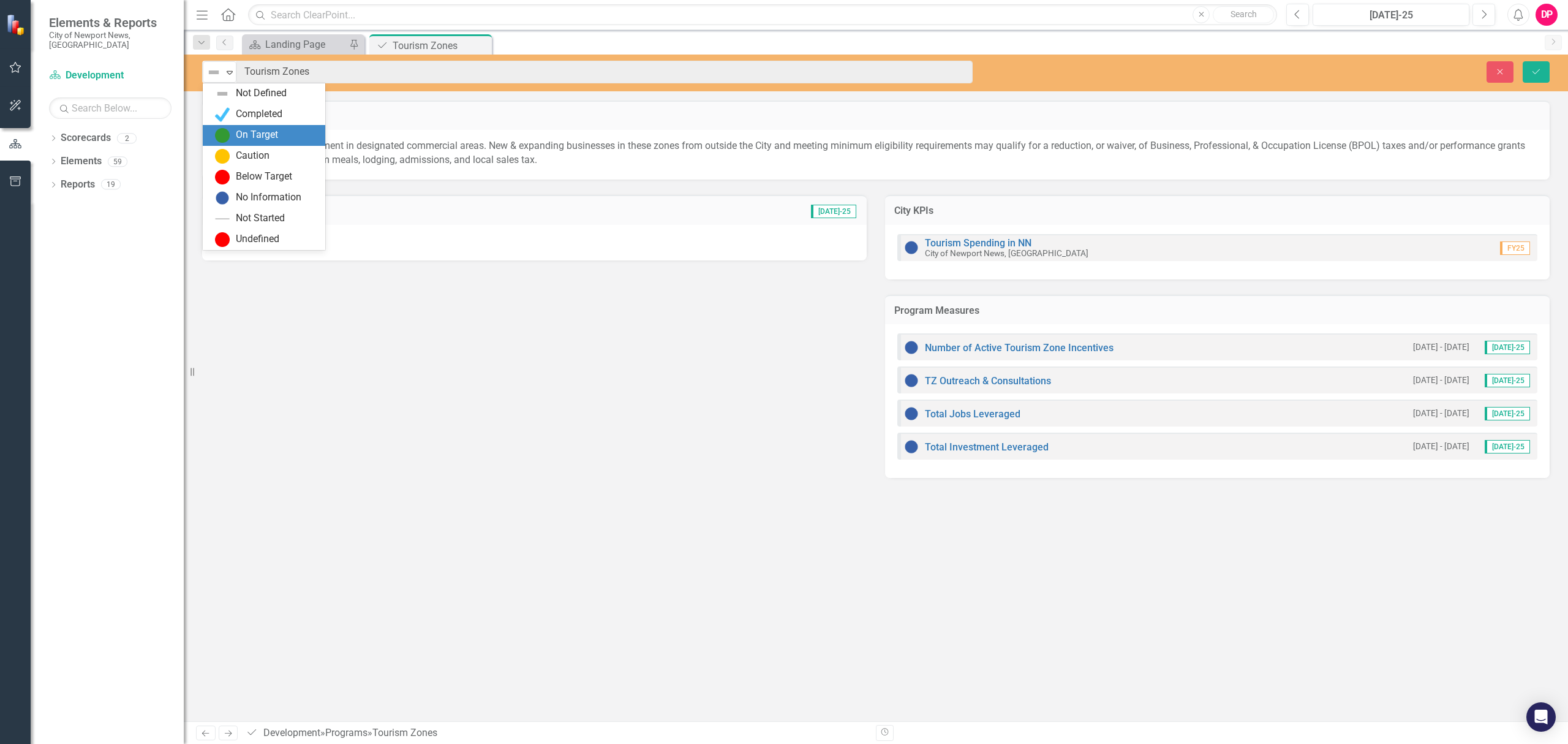
drag, startPoint x: 228, startPoint y: 139, endPoint x: 236, endPoint y: 148, distance: 12.0
click at [228, 140] on img at bounding box center [222, 136] width 15 height 15
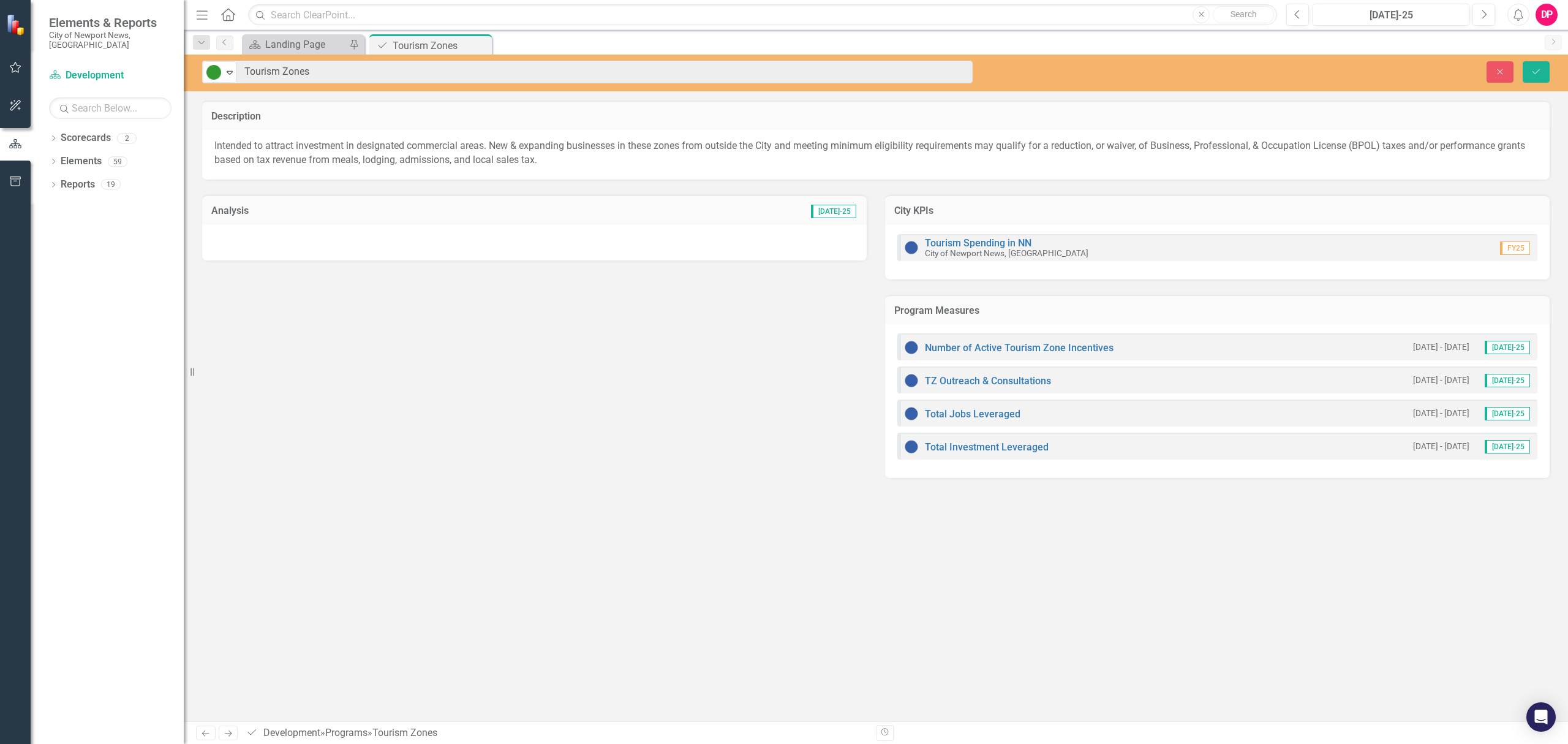
click at [304, 240] on div at bounding box center [534, 243] width 665 height 36
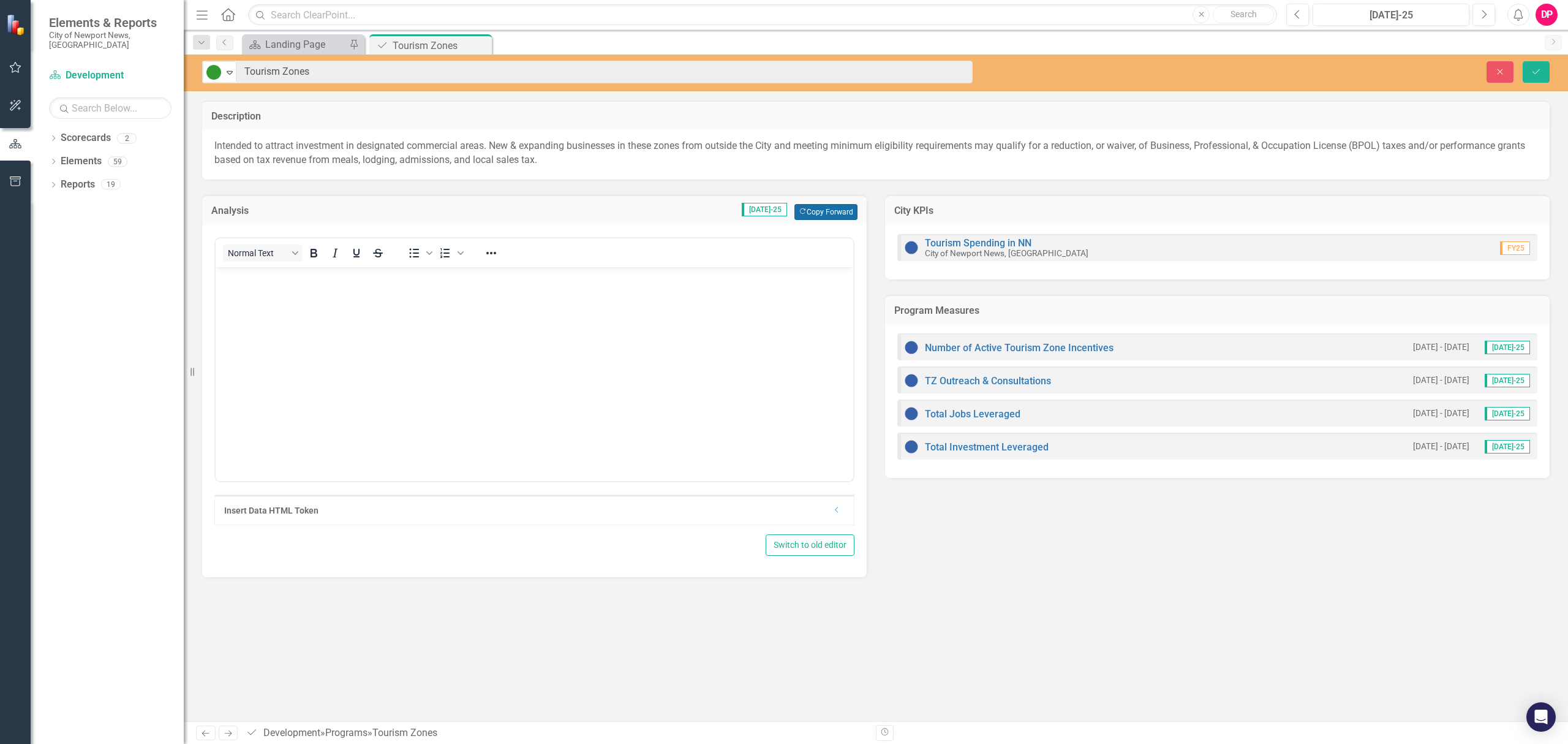
click at [822, 214] on button "Copy Forward Copy Forward" at bounding box center [826, 211] width 63 height 16
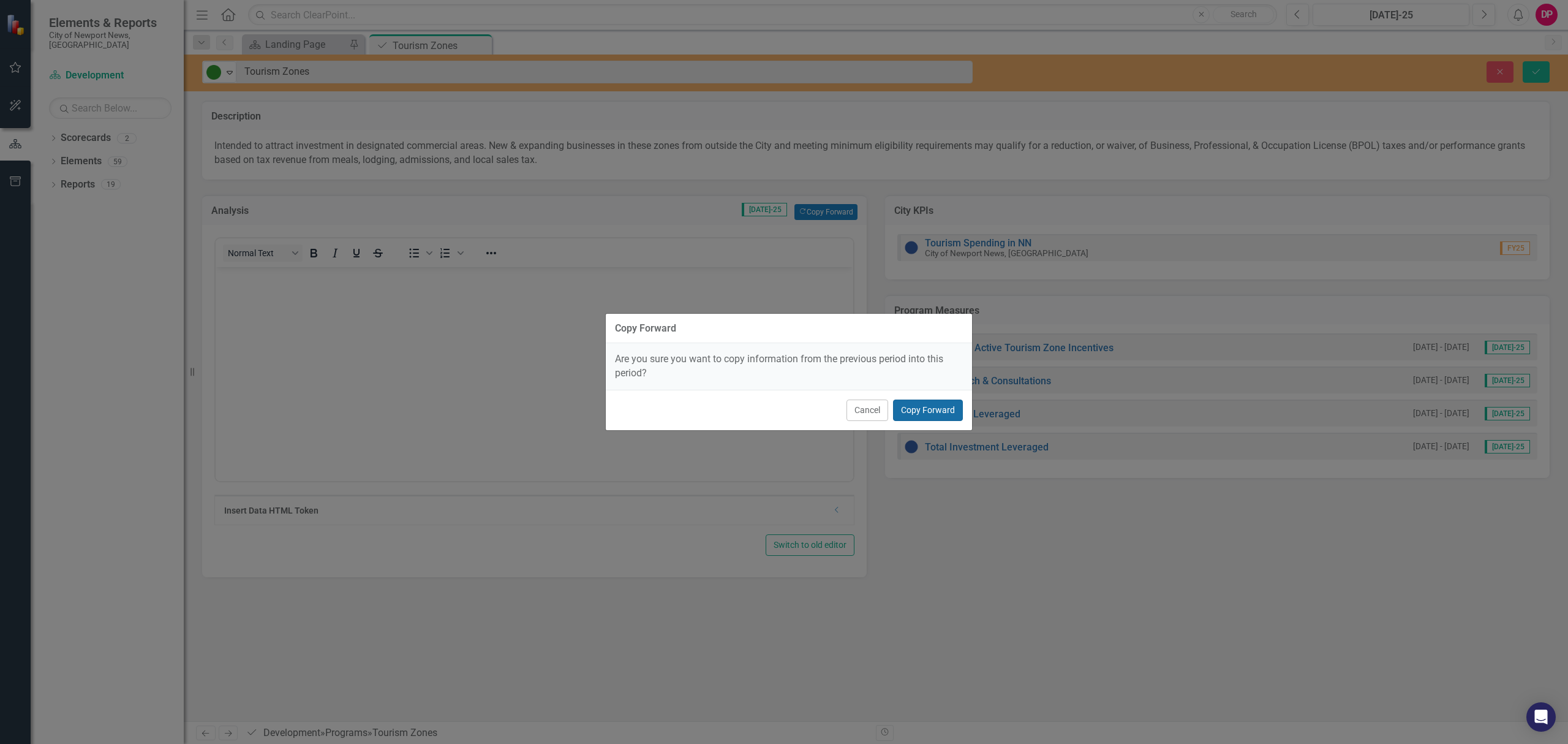
click at [912, 409] on button "Copy Forward" at bounding box center [928, 410] width 70 height 22
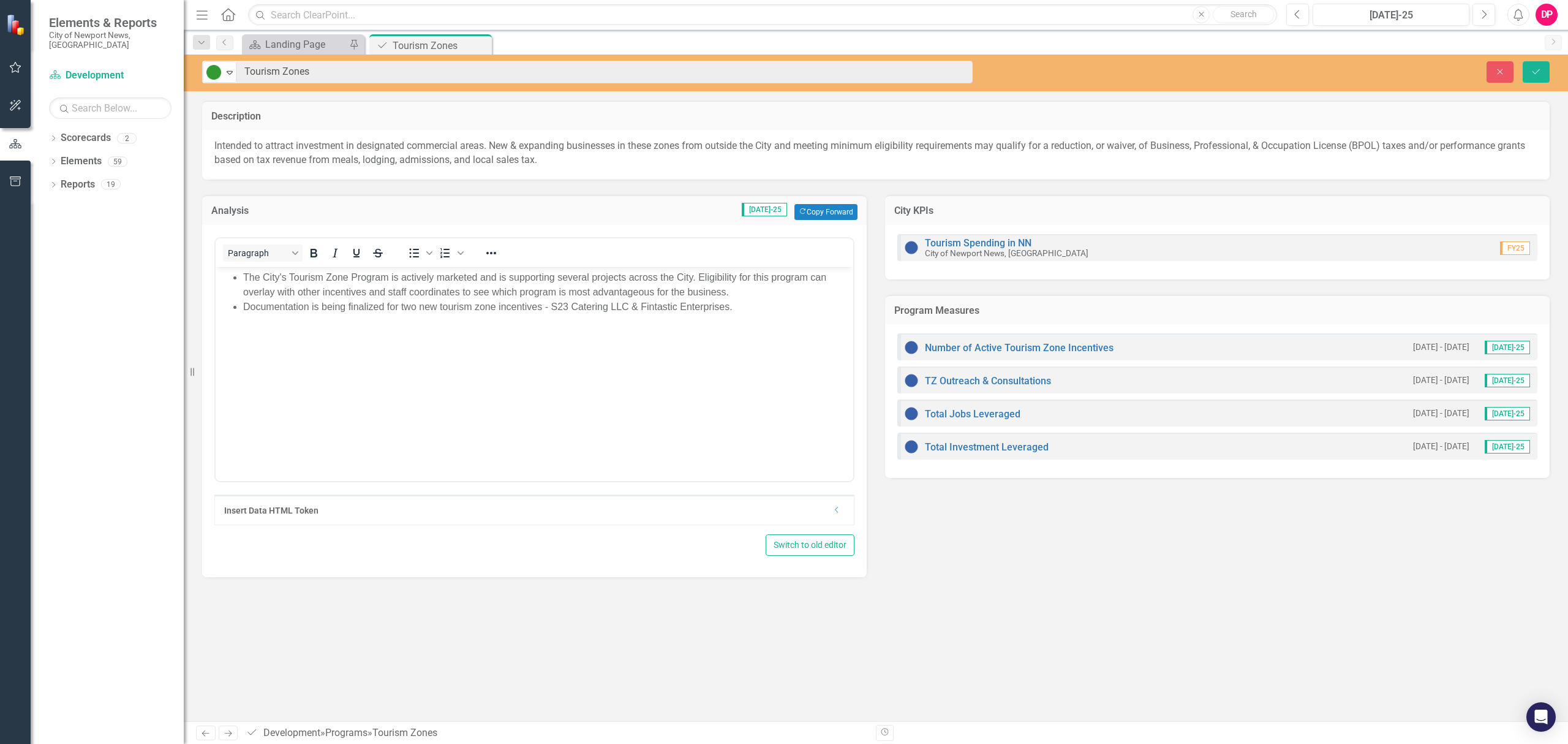
click at [414, 310] on li "Documentation is being finalized for two new tourism zone incentives - S23 Cate…" at bounding box center [547, 307] width 607 height 15
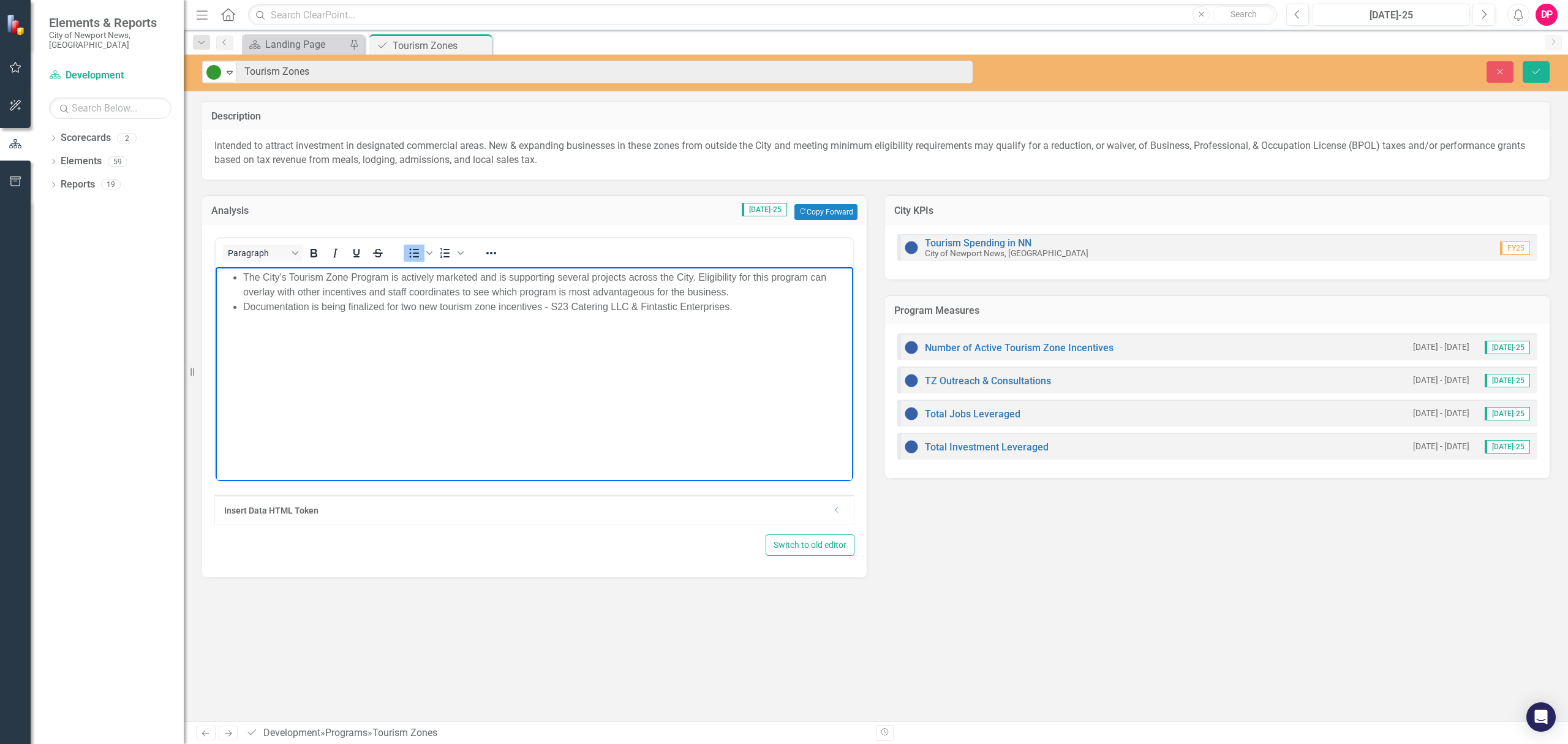
click at [593, 309] on li "Documentation is being finalized for two new tourism zone incentives - S23 Cate…" at bounding box center [547, 307] width 607 height 15
click at [658, 313] on li "Documentation is being finalized for two new tourism zone incentives - S23 Cate…" at bounding box center [547, 307] width 607 height 15
click at [558, 307] on li "Documentation is being finalized for two new tourism zone incentives - S23 Cate…" at bounding box center [547, 307] width 607 height 15
click at [1525, 72] on button "Save" at bounding box center [1536, 72] width 27 height 22
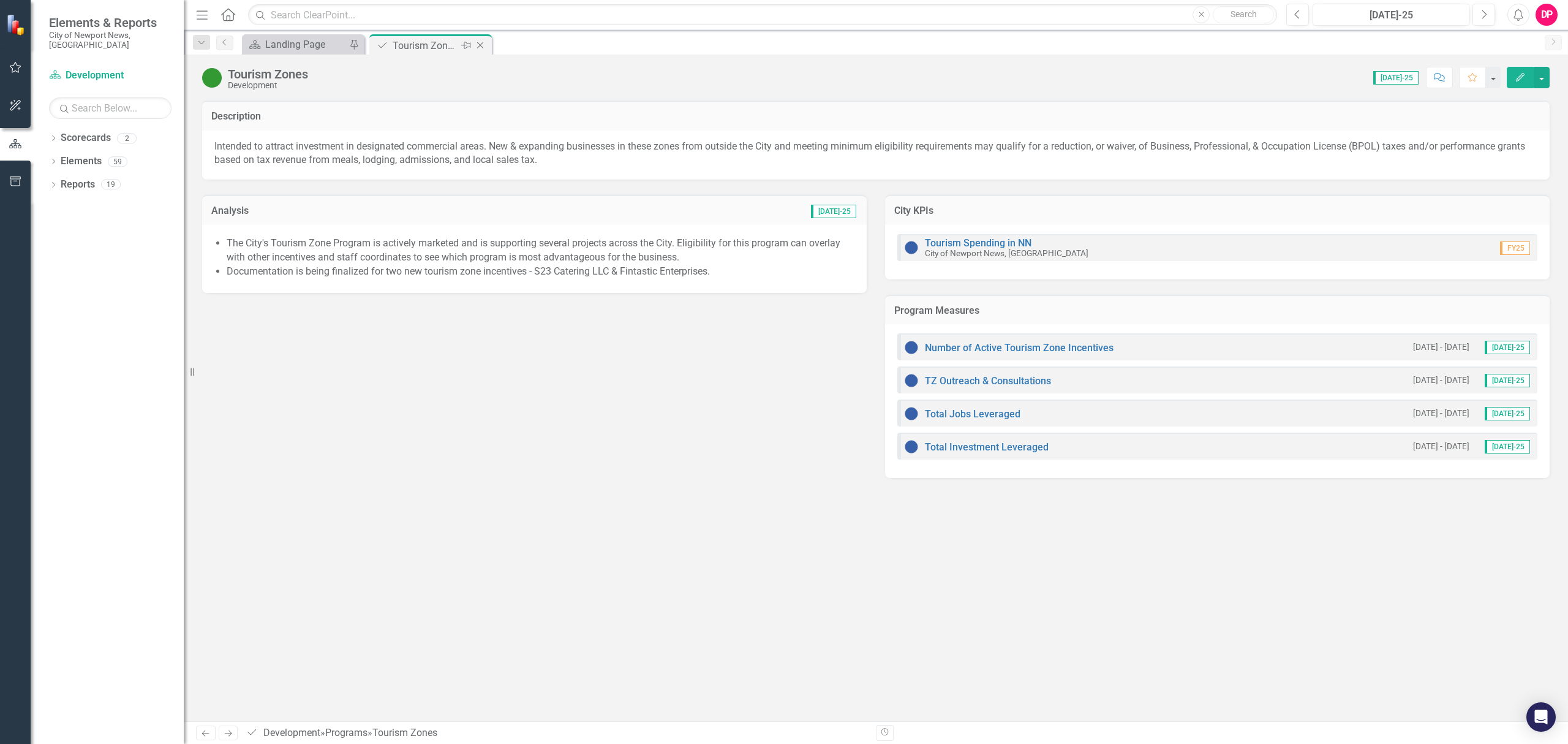
click at [483, 42] on icon "Close" at bounding box center [480, 45] width 12 height 10
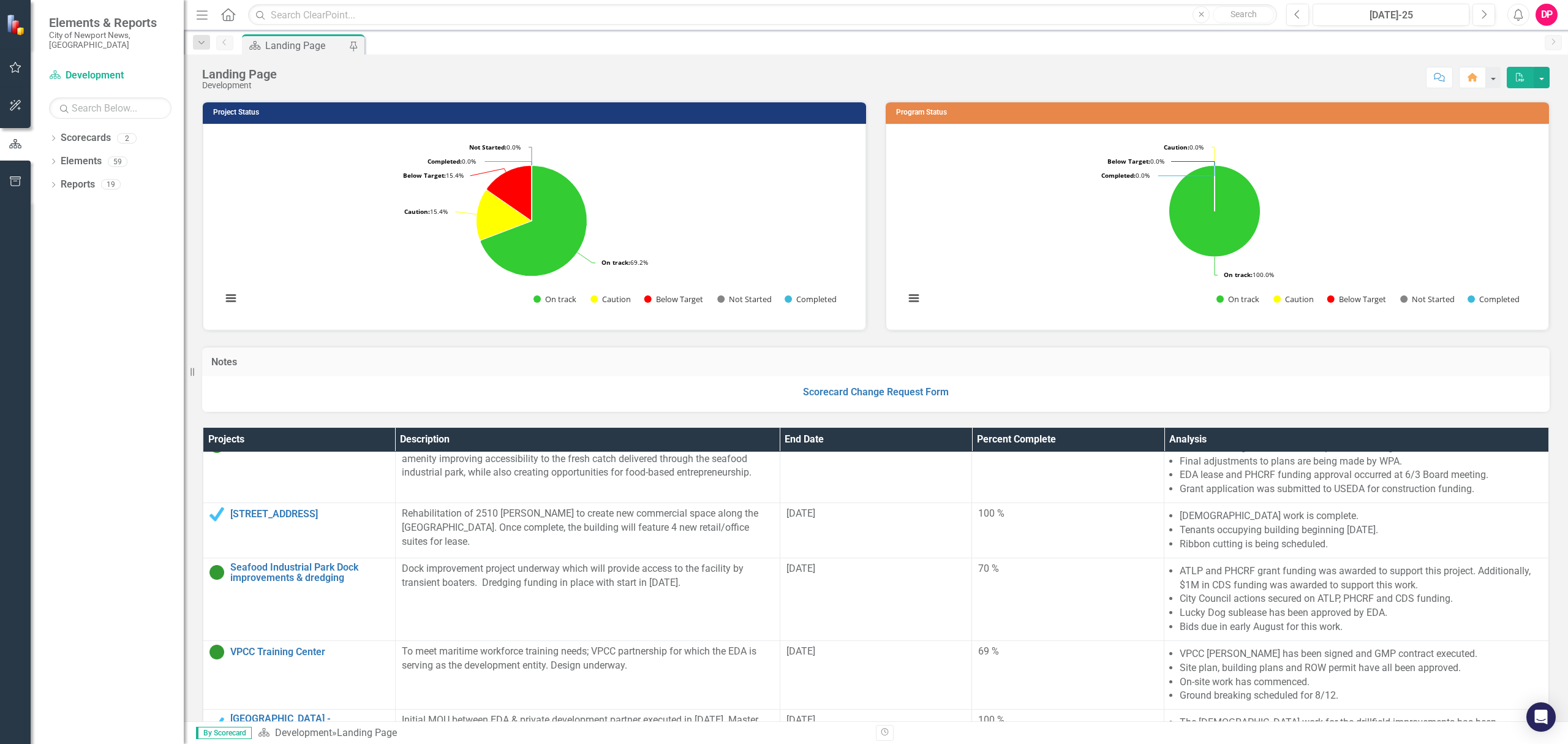
scroll to position [490, 0]
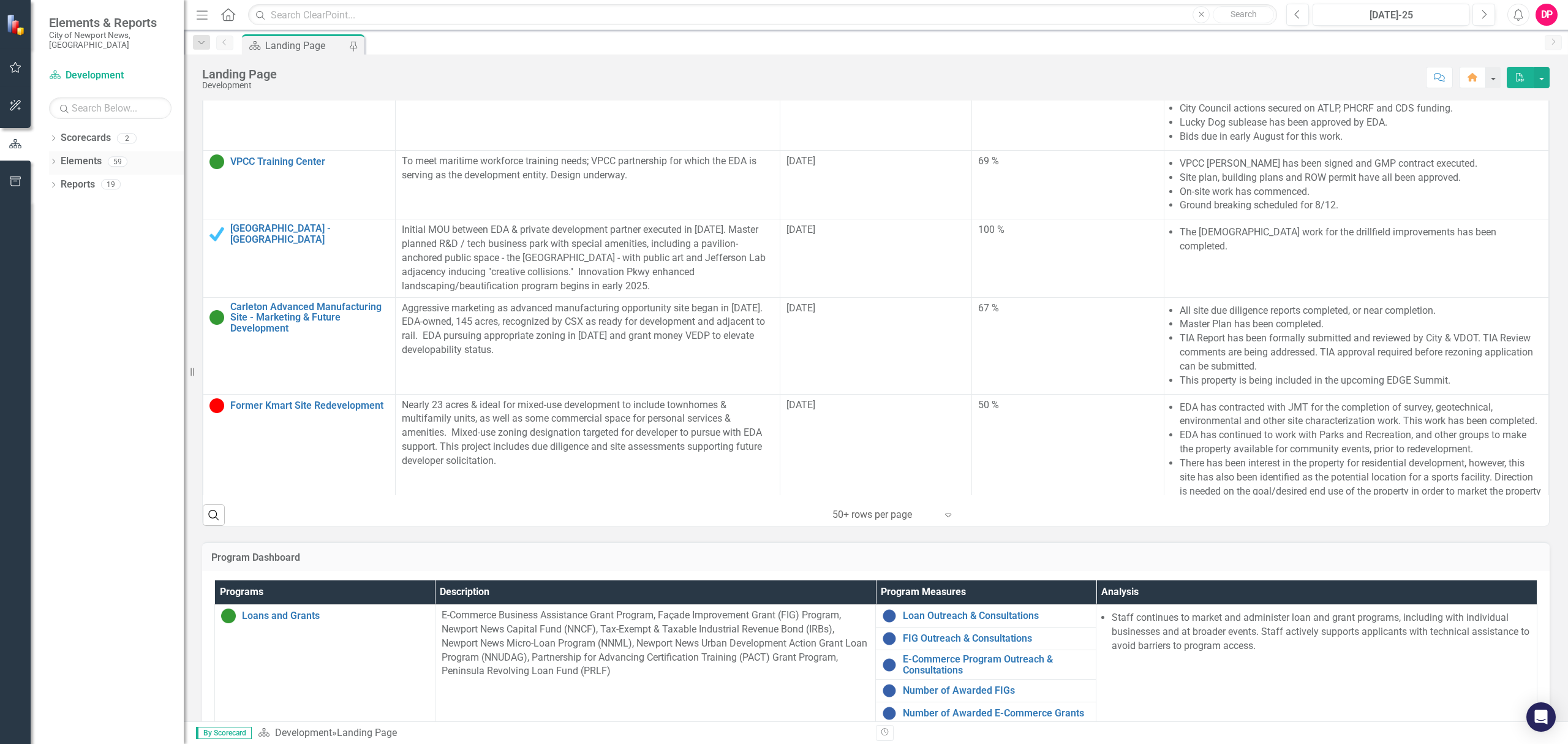
click at [57, 151] on div "Dropdown Elements 59" at bounding box center [116, 163] width 135 height 23
click at [49, 159] on icon "Dropdown" at bounding box center [53, 162] width 8 height 7
click at [57, 267] on div "Dropdown Program Measures Program Measures 28" at bounding box center [110, 278] width 147 height 23
click at [57, 267] on div "Dropdown Program Measures Program Measures 28" at bounding box center [110, 278] width 147 height 23
click at [46, 275] on icon "Dropdown" at bounding box center [40, 278] width 8 height 7
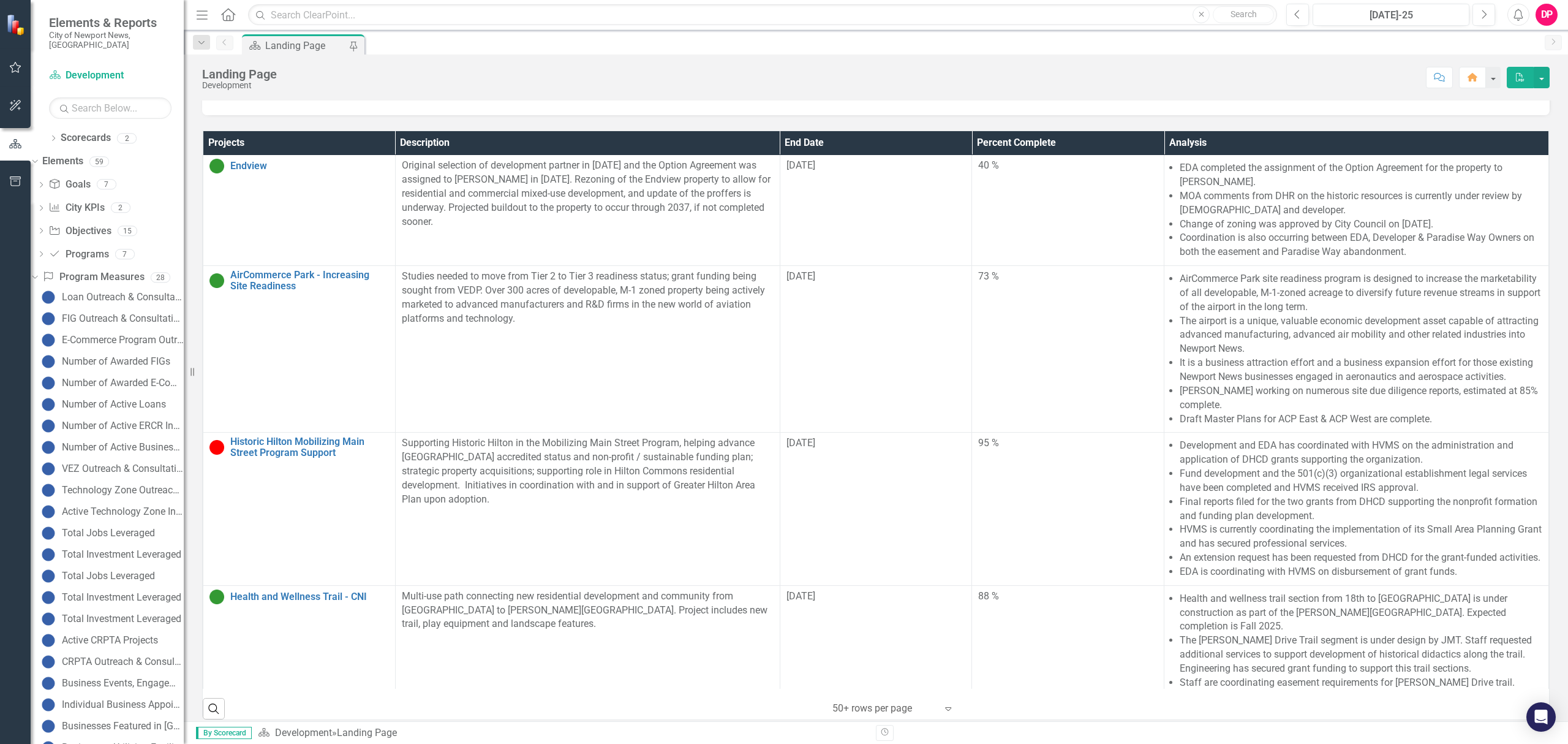
scroll to position [245, 0]
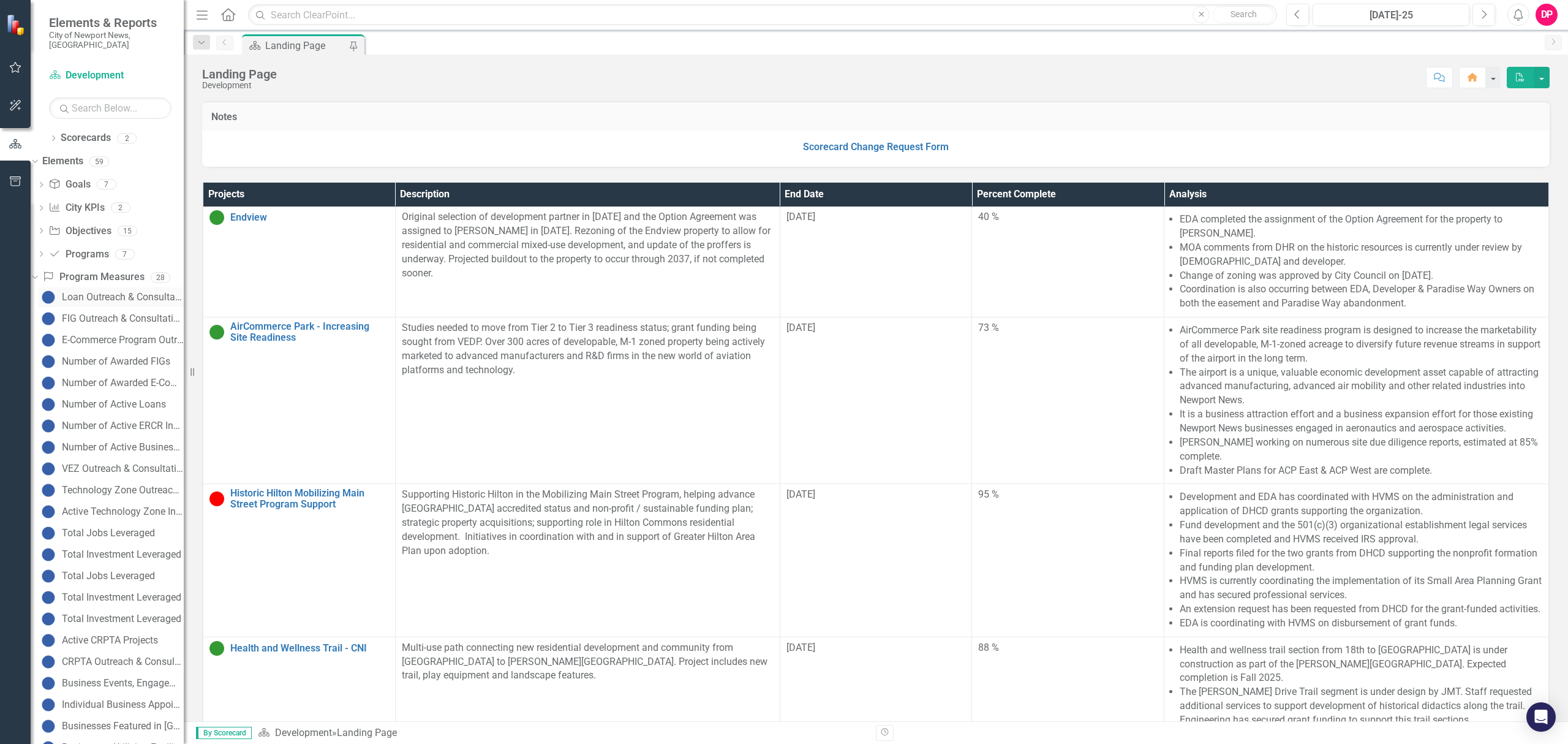
click at [145, 292] on div "Loan Outreach & Consultations" at bounding box center [122, 297] width 122 height 11
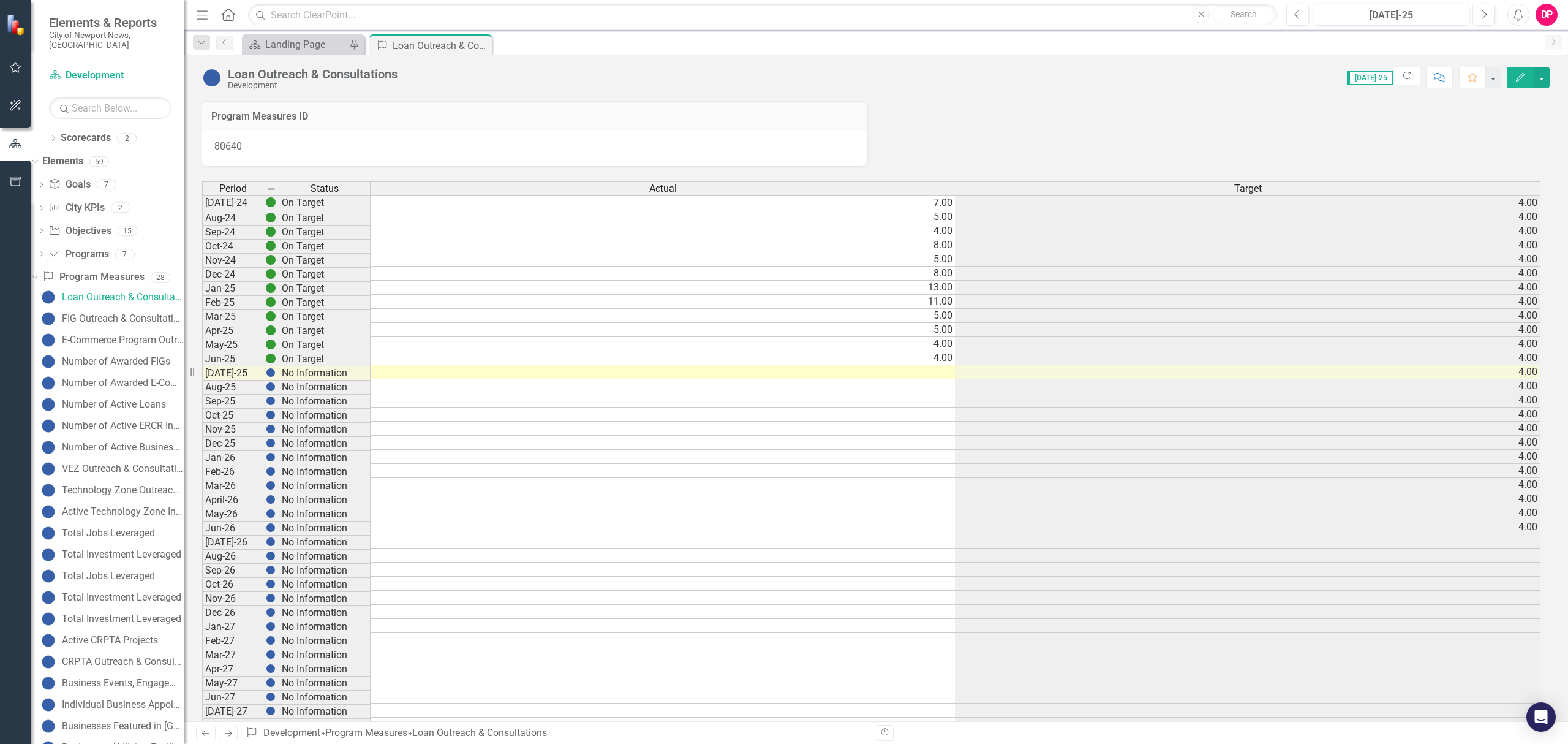
click at [501, 370] on td at bounding box center [663, 372] width 585 height 14
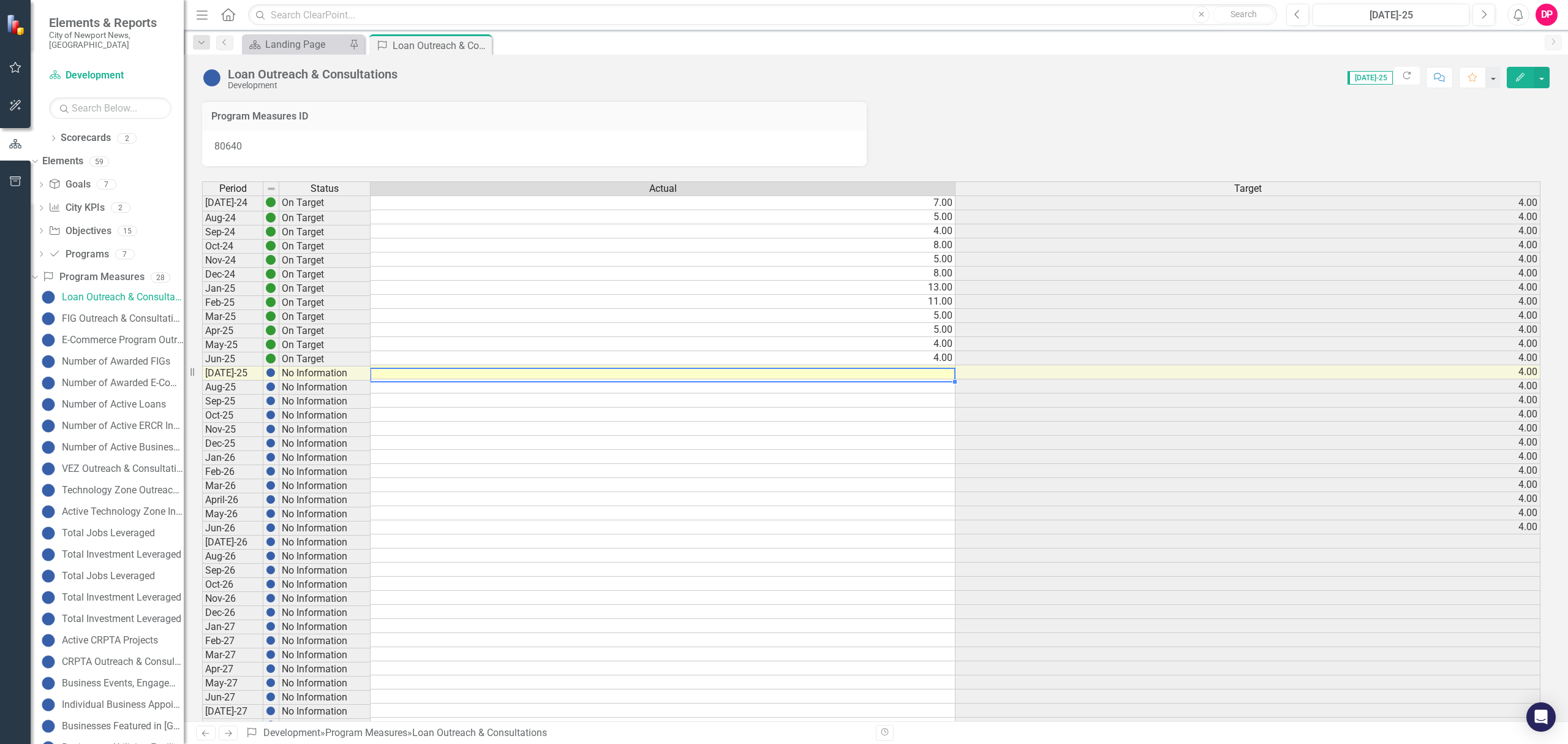
click at [502, 371] on td at bounding box center [663, 372] width 585 height 14
click at [502, 337] on td "5.00" at bounding box center [663, 330] width 585 height 14
type textarea "5"
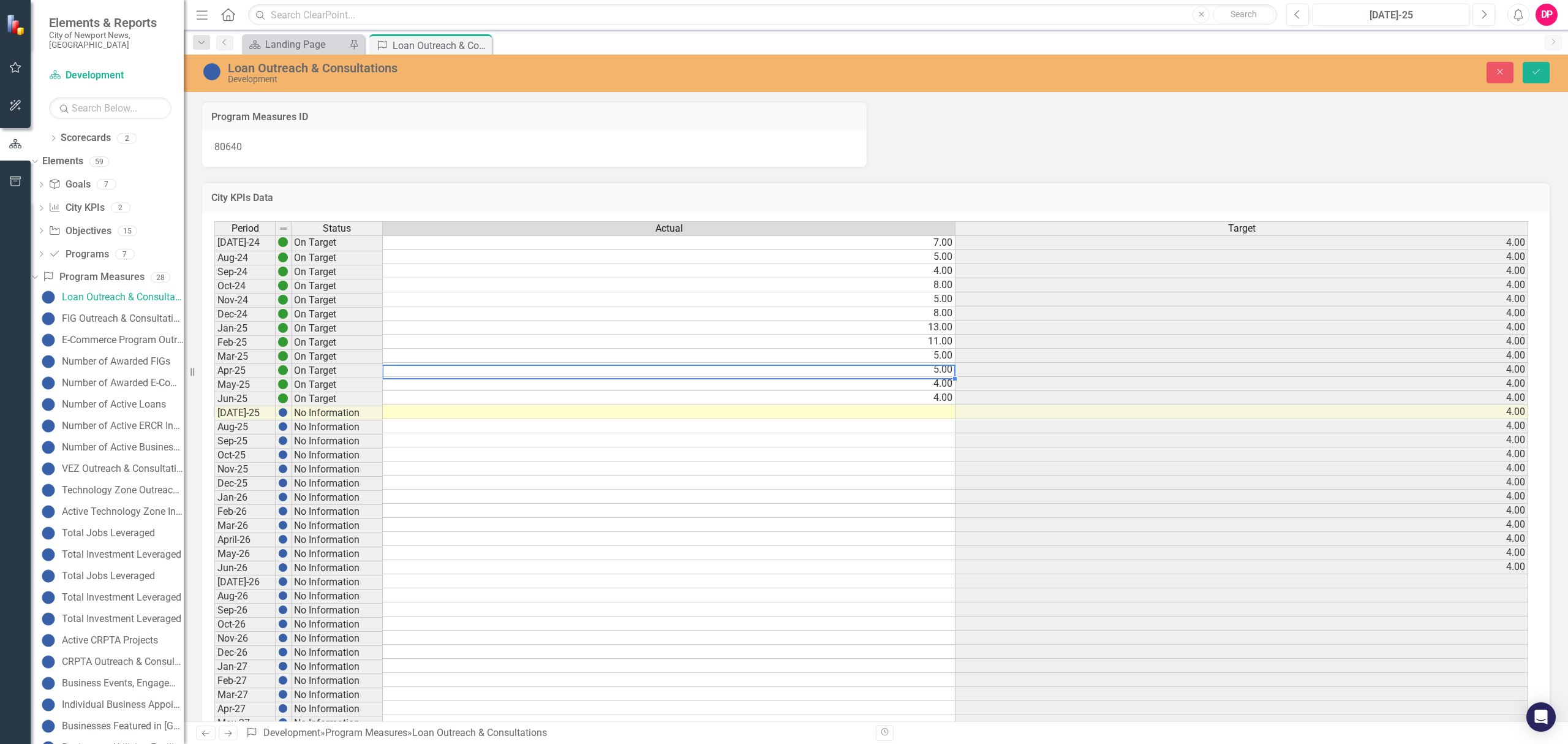
click at [571, 419] on td at bounding box center [669, 412] width 573 height 14
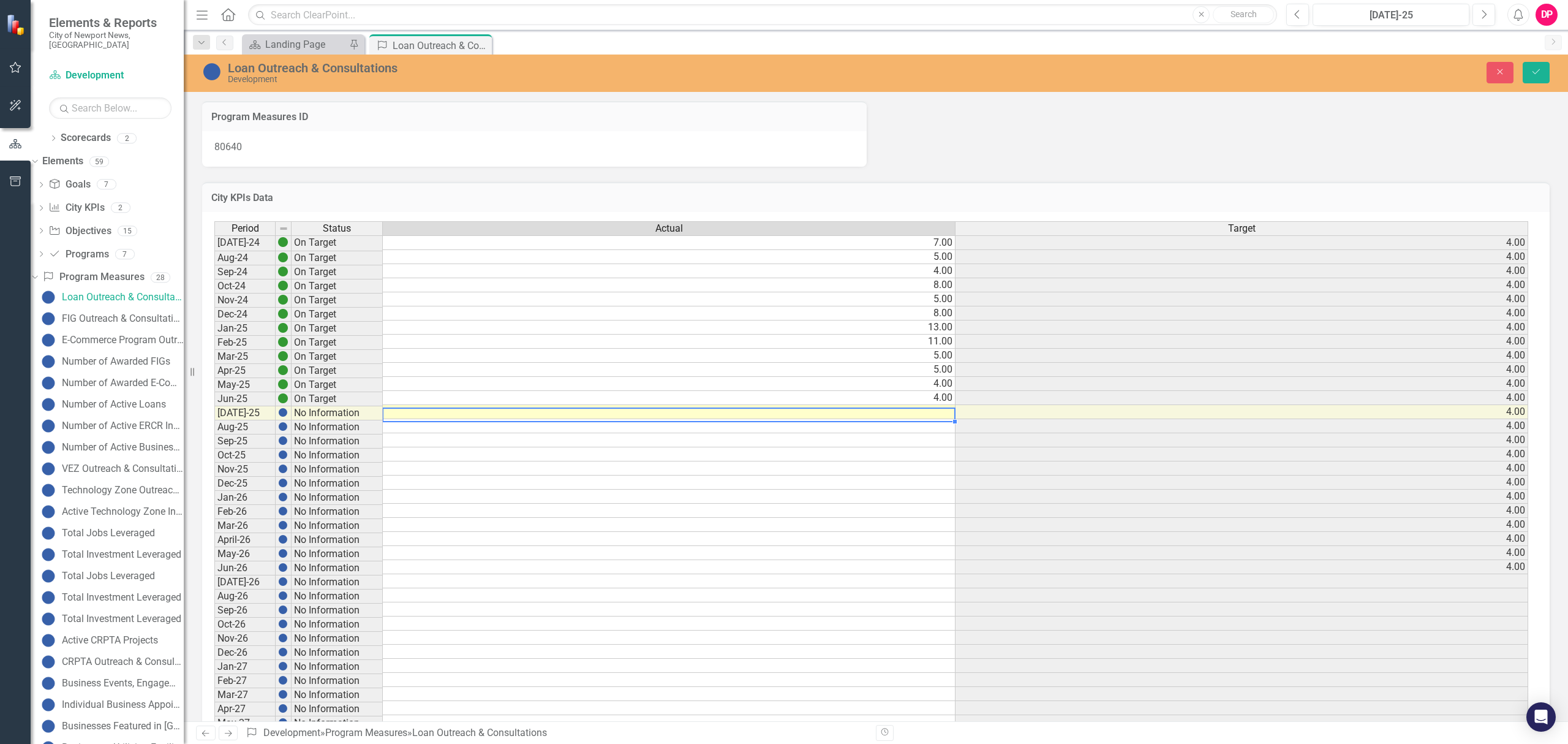
click at [583, 416] on td at bounding box center [669, 412] width 573 height 14
click at [583, 416] on textarea at bounding box center [668, 415] width 573 height 15
type textarea "4"
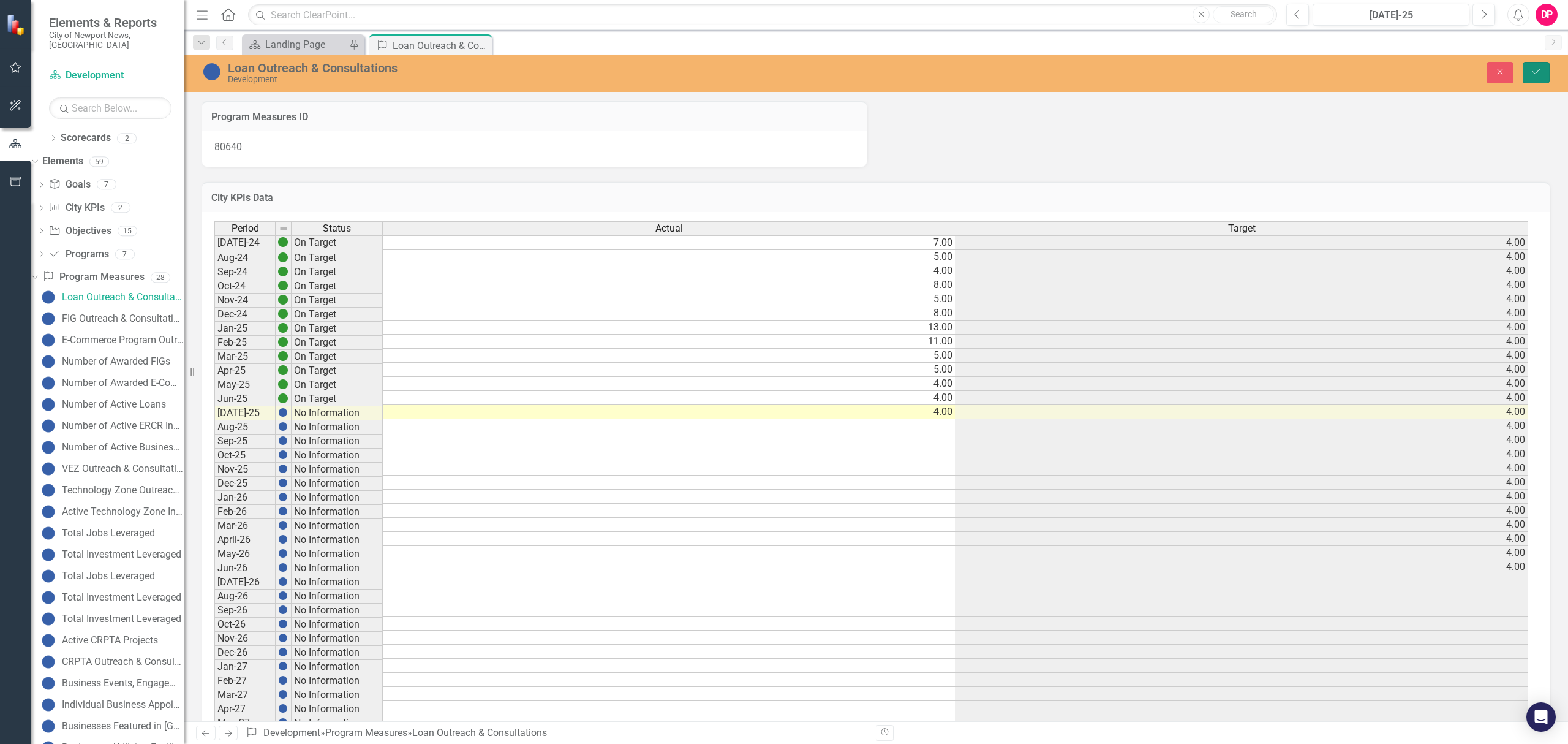
click at [1540, 66] on button "Save" at bounding box center [1536, 72] width 27 height 22
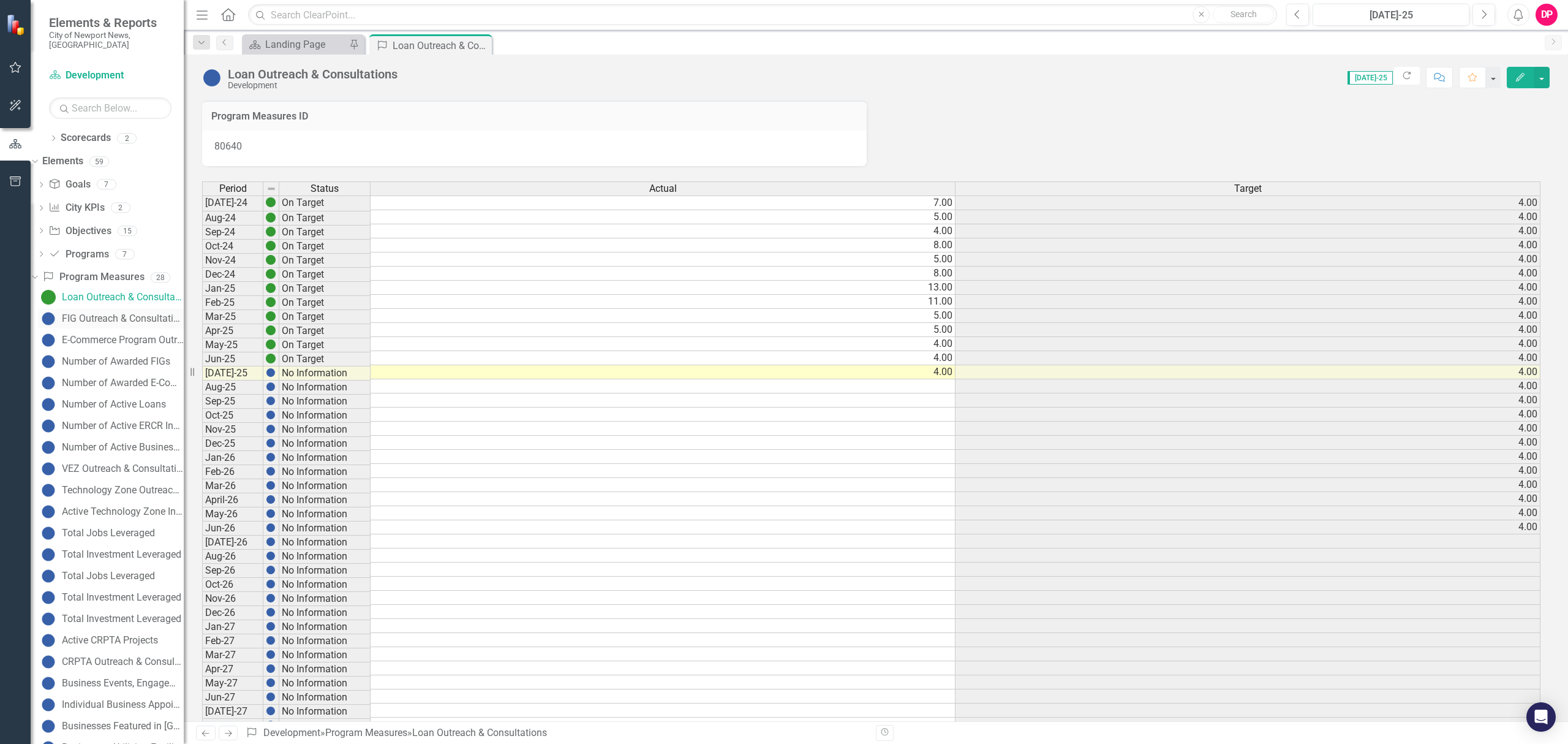
click at [105, 313] on div "FIG Outreach & Consultations" at bounding box center [122, 318] width 122 height 11
click at [202, 381] on div "Period Status Actual Target Jul-24 On Target 4.00 2.00 Aug-24 On Target 4.00 2.…" at bounding box center [202, 484] width 0 height 607
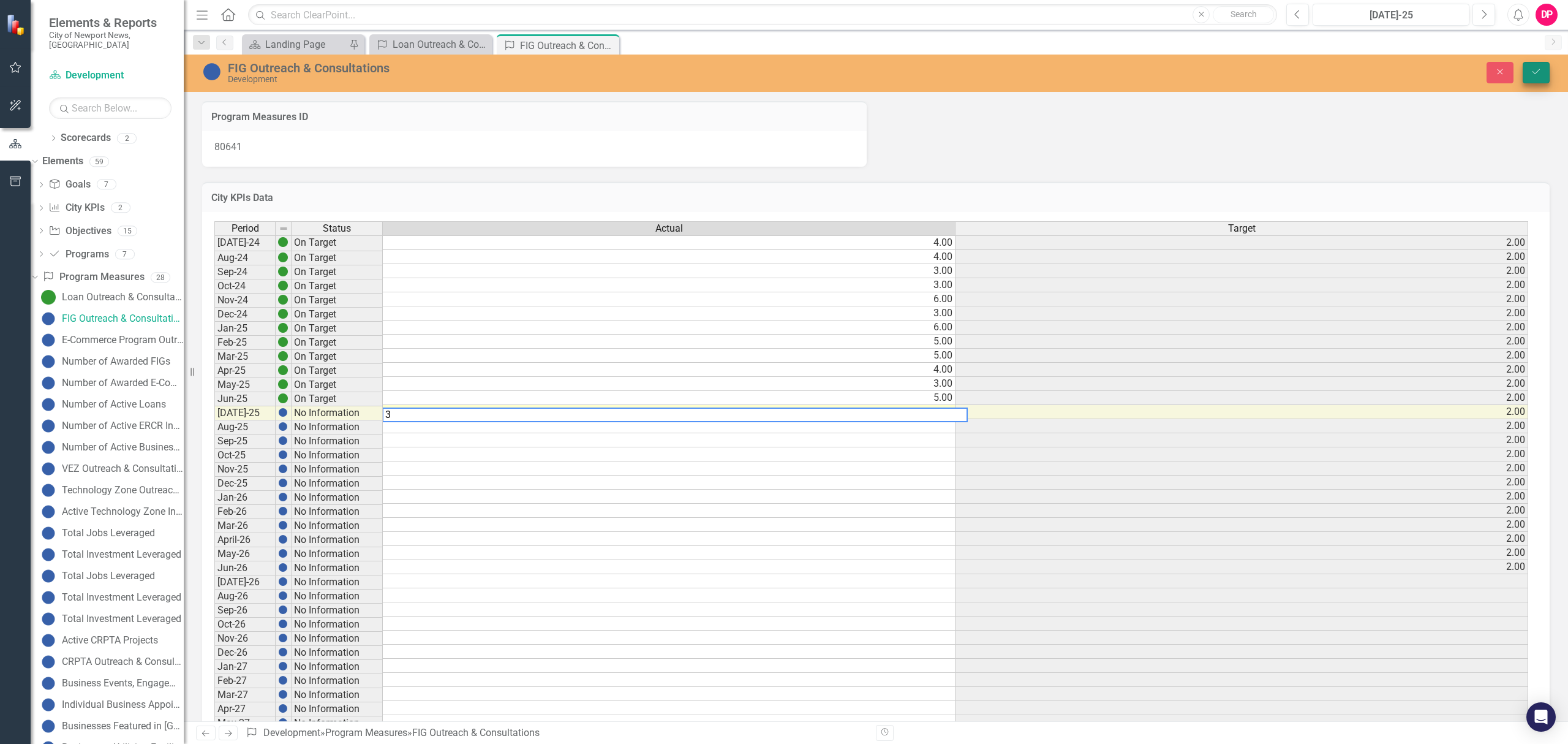
type textarea "3"
click at [1538, 74] on icon "Save" at bounding box center [1535, 71] width 11 height 8
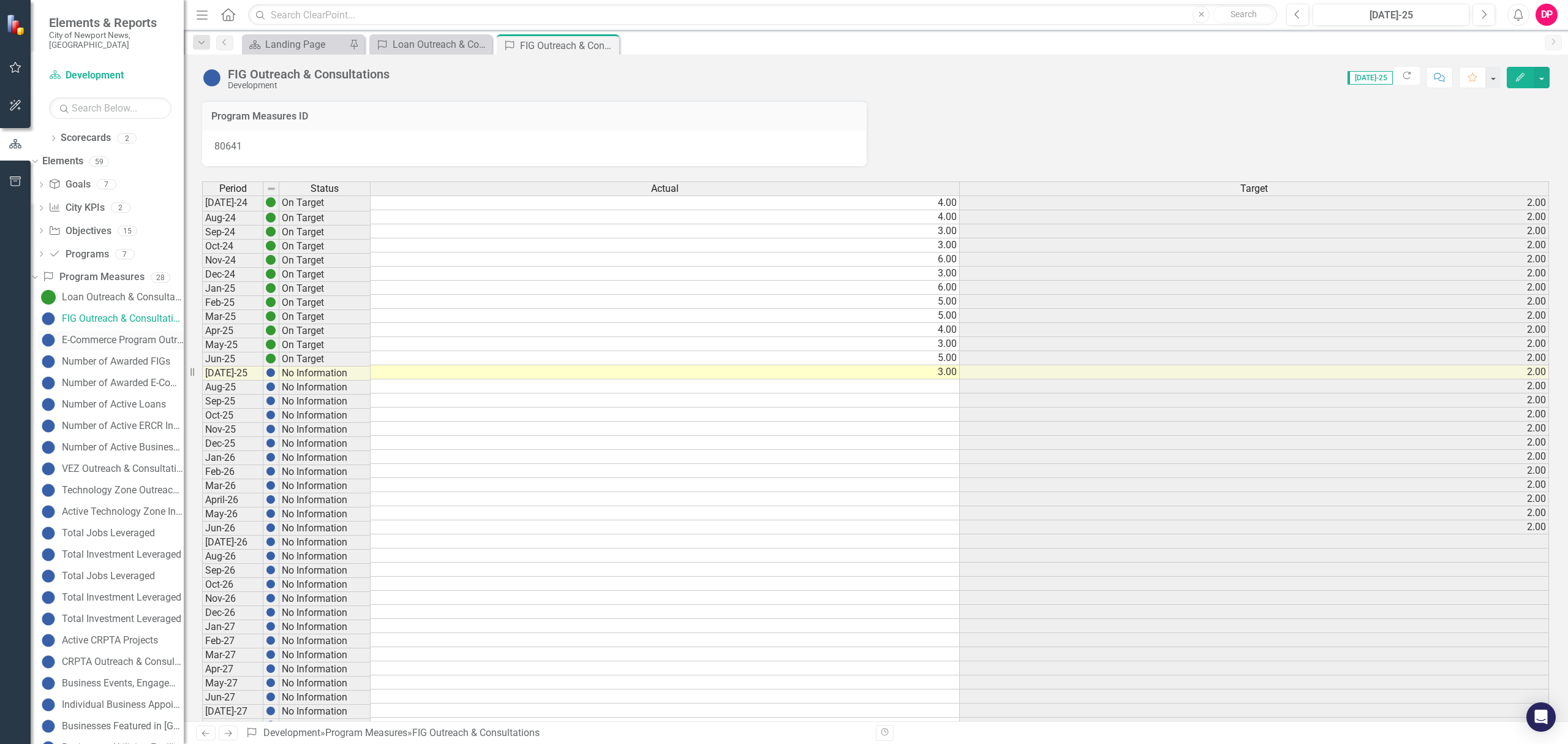
click at [92, 330] on link "E-Commerce Program Outreach & Consultations" at bounding box center [110, 340] width 145 height 19
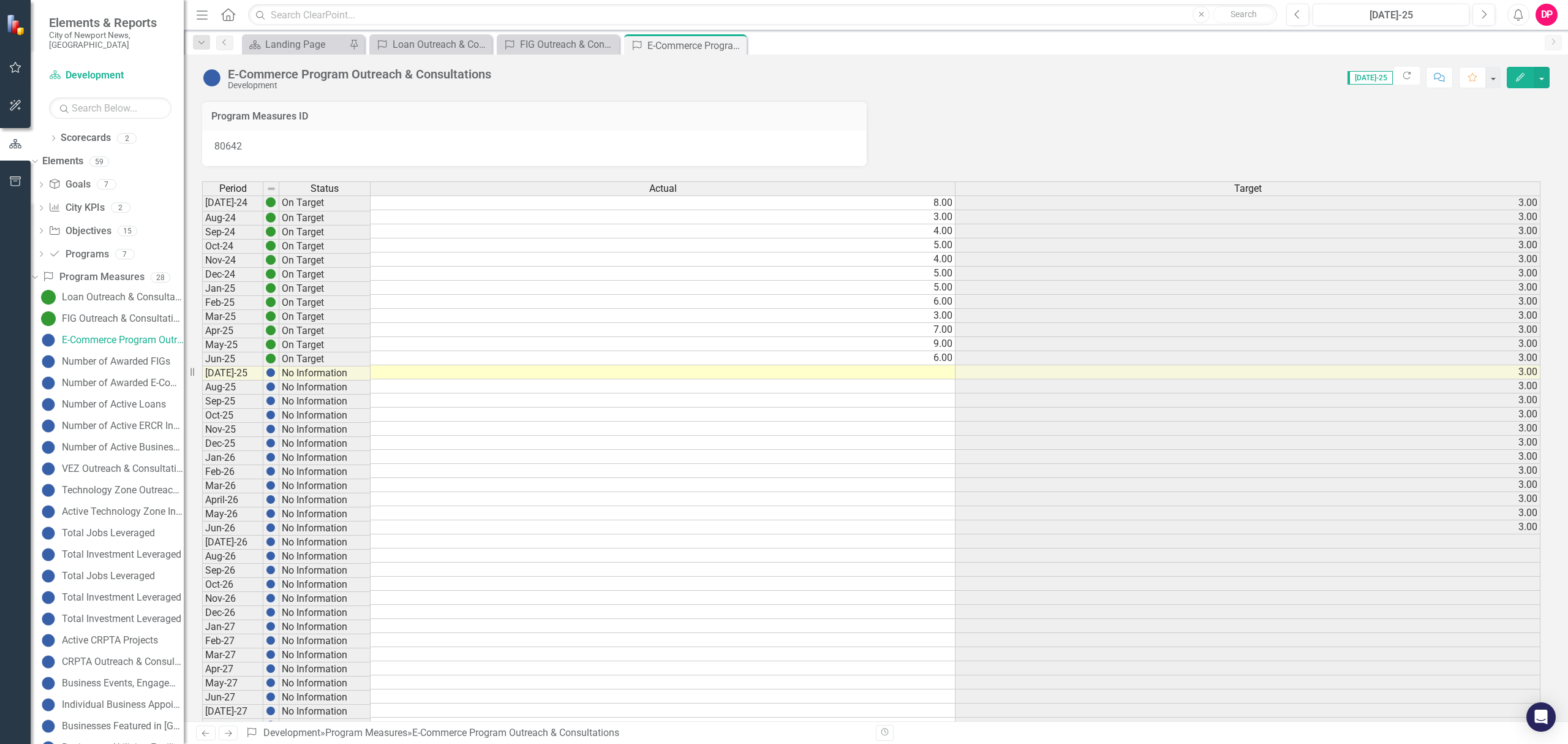
click at [433, 375] on td at bounding box center [663, 372] width 585 height 14
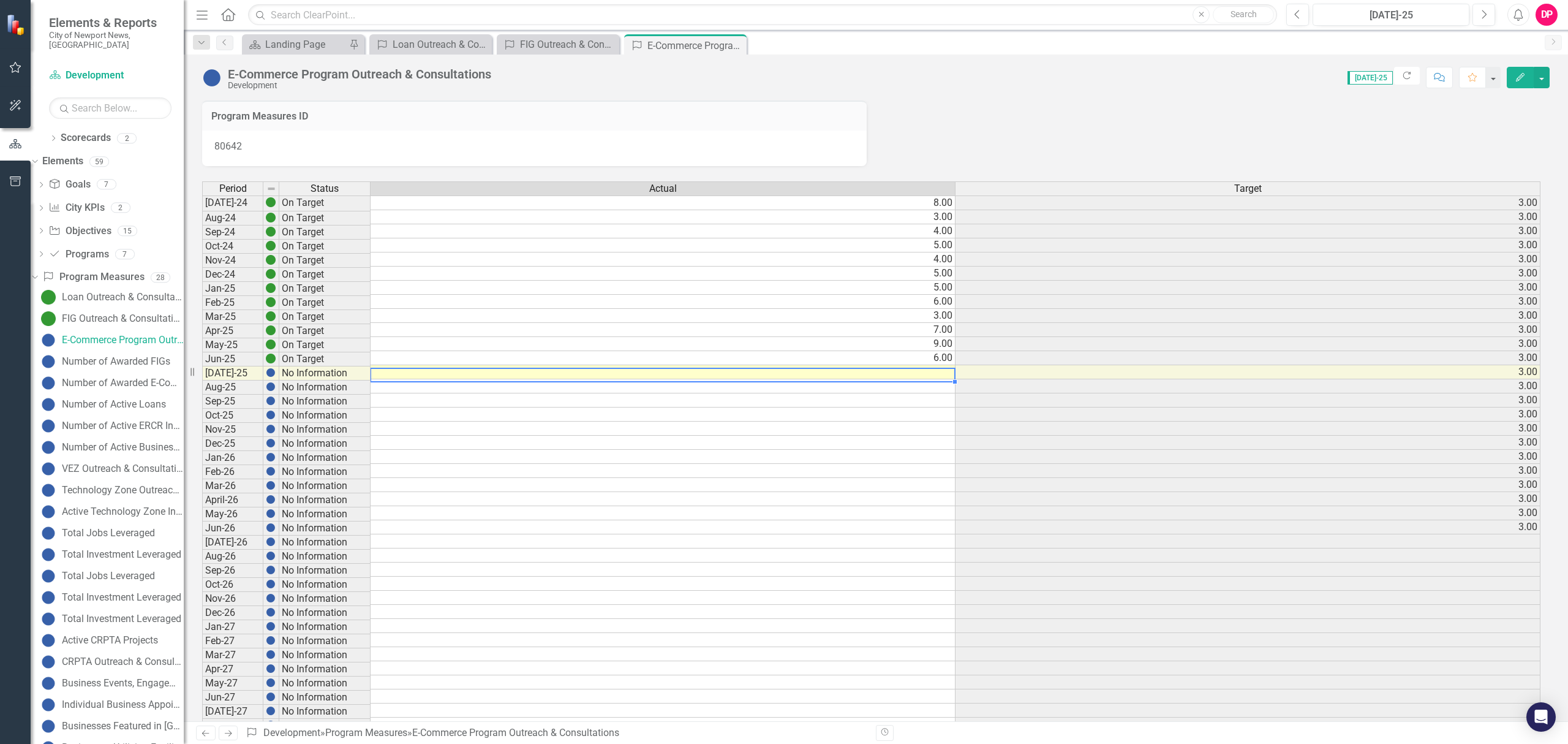
drag, startPoint x: 433, startPoint y: 375, endPoint x: 456, endPoint y: 381, distance: 23.8
click at [453, 379] on td at bounding box center [663, 372] width 585 height 14
click at [202, 382] on div "Period Status Actual Target Jul-24 On Target 8.00 3.00 Aug-24 On Target 3.00 3.…" at bounding box center [202, 484] width 0 height 607
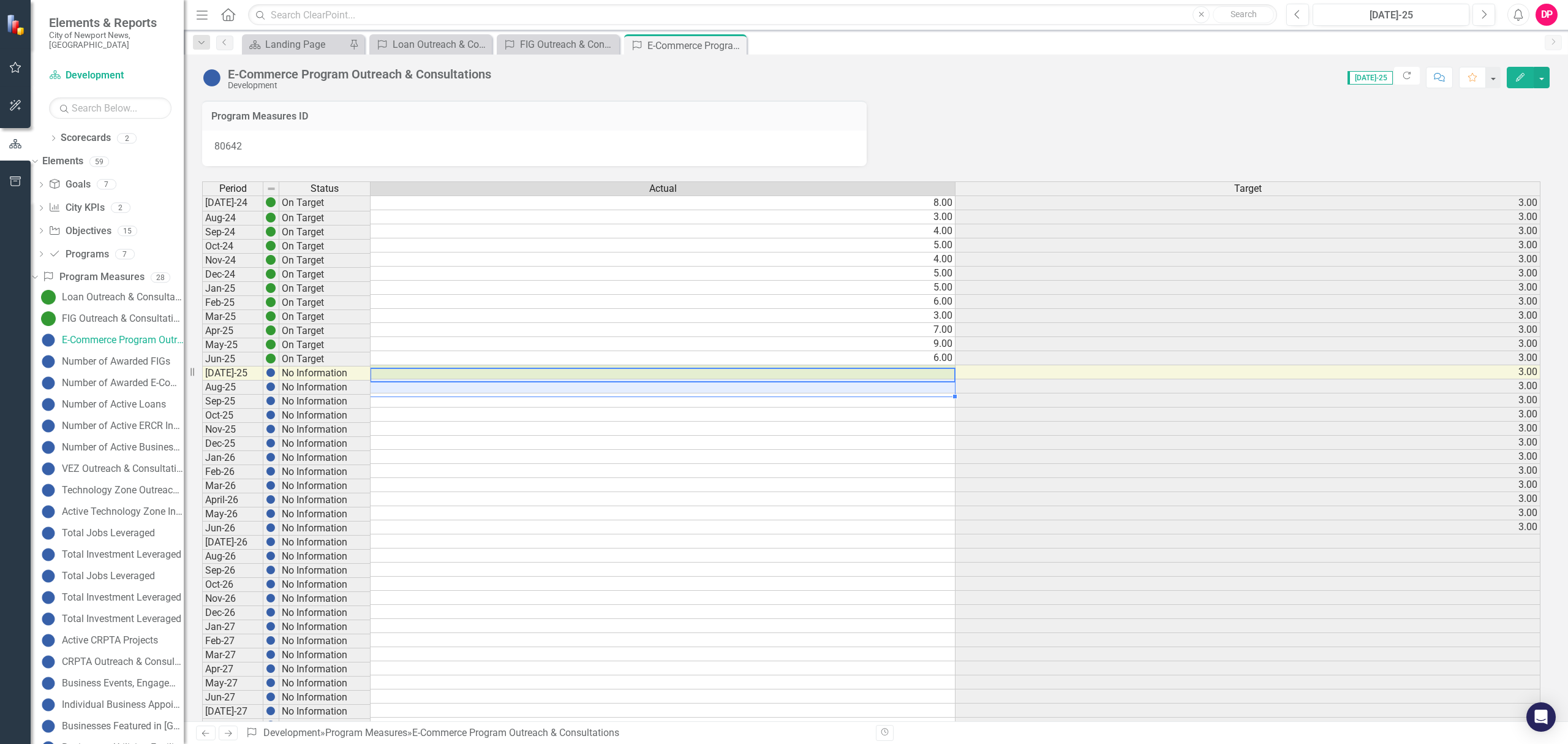
click at [484, 372] on td at bounding box center [663, 372] width 585 height 14
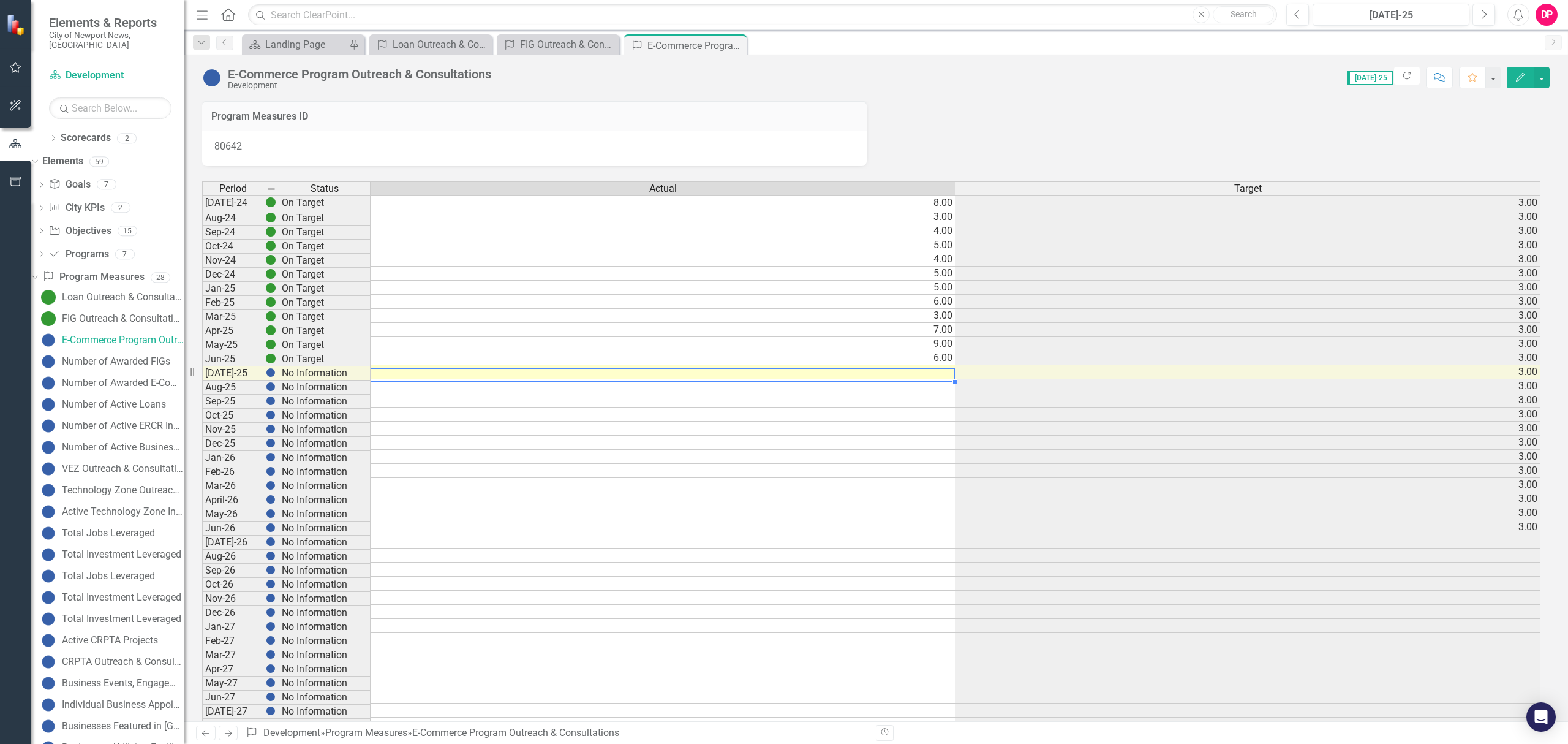
click at [484, 372] on td at bounding box center [663, 372] width 585 height 14
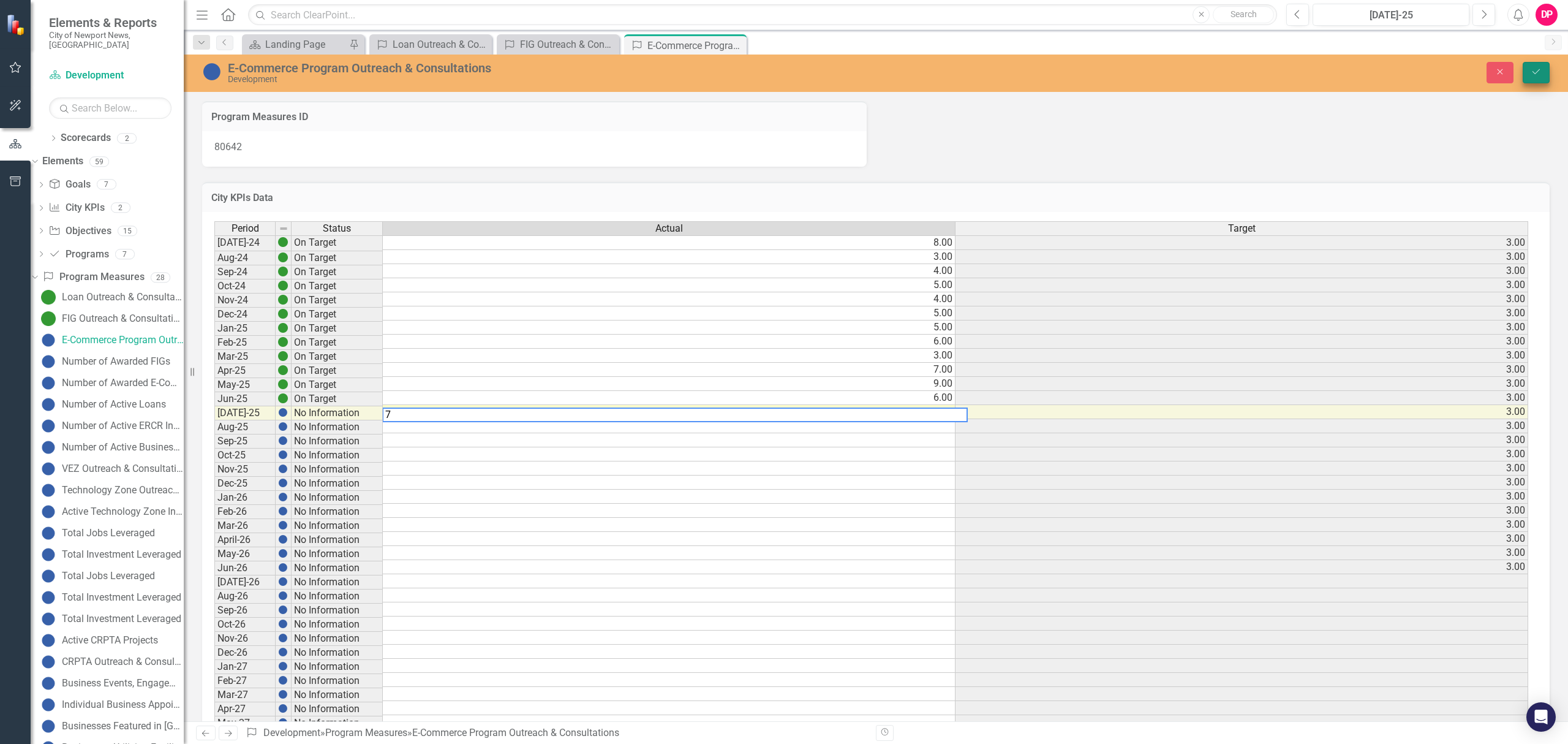
type textarea "7"
click at [1527, 69] on button "Save" at bounding box center [1536, 72] width 27 height 22
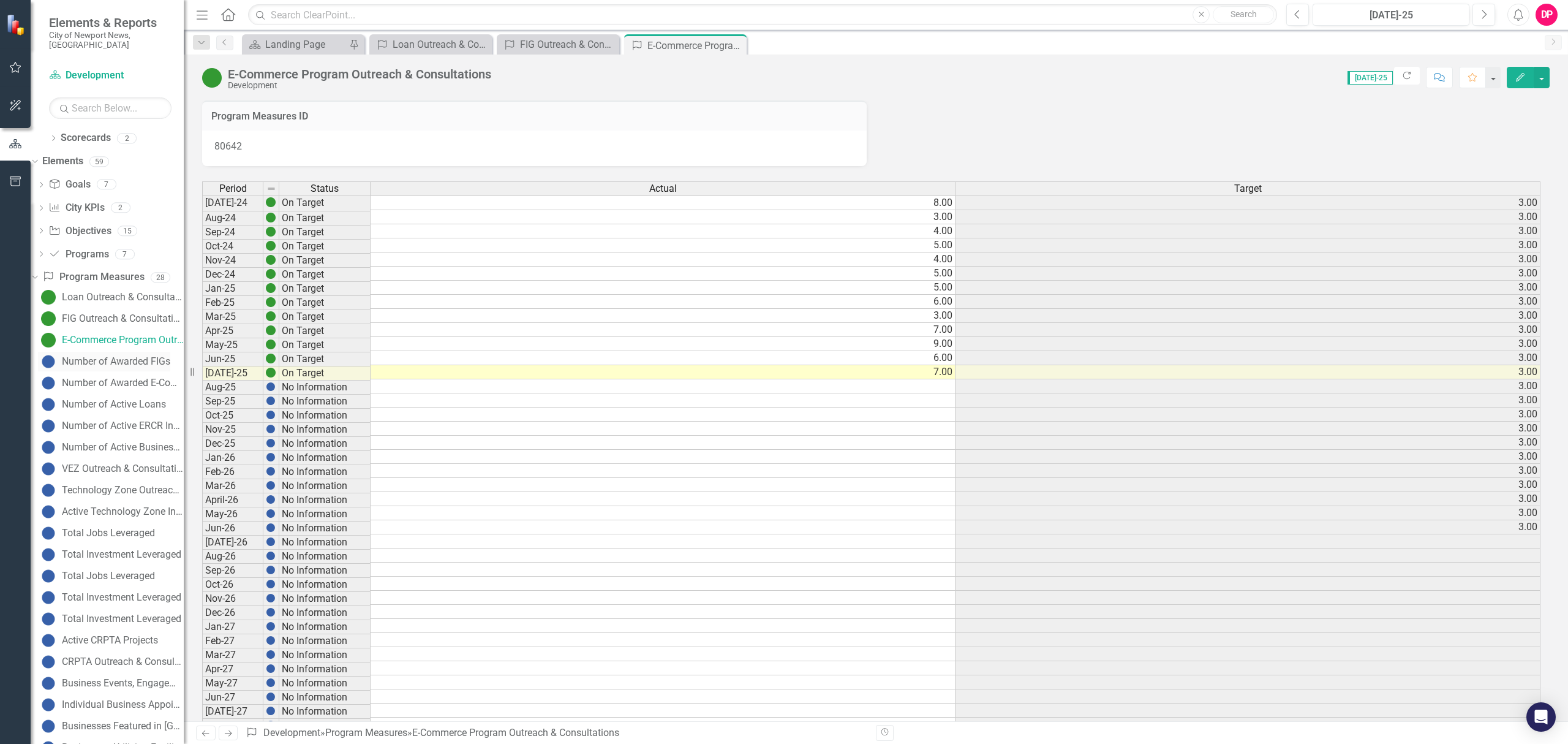
click at [118, 356] on div "Number of Awarded FIGs" at bounding box center [116, 361] width 108 height 11
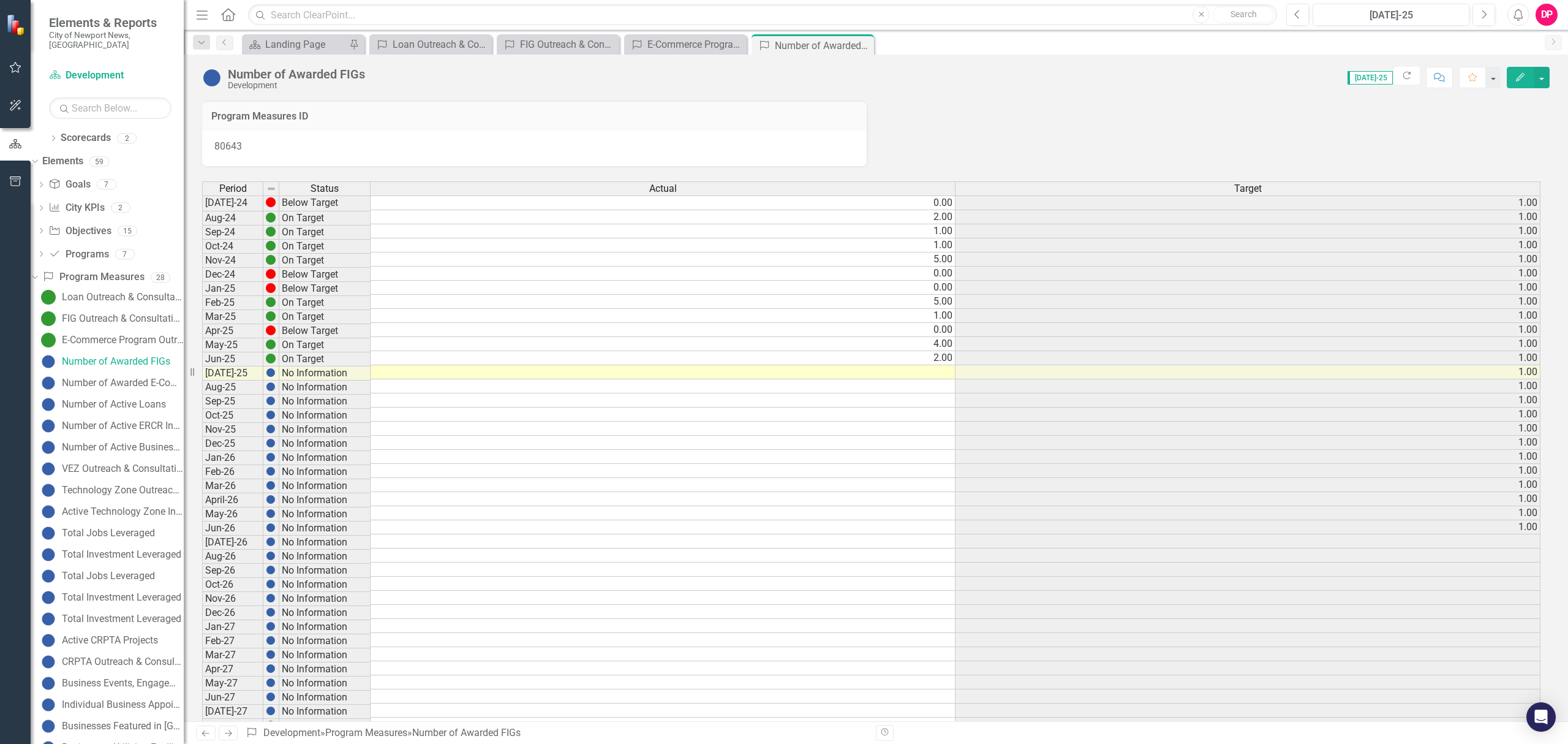
click at [882, 378] on td at bounding box center [663, 372] width 585 height 14
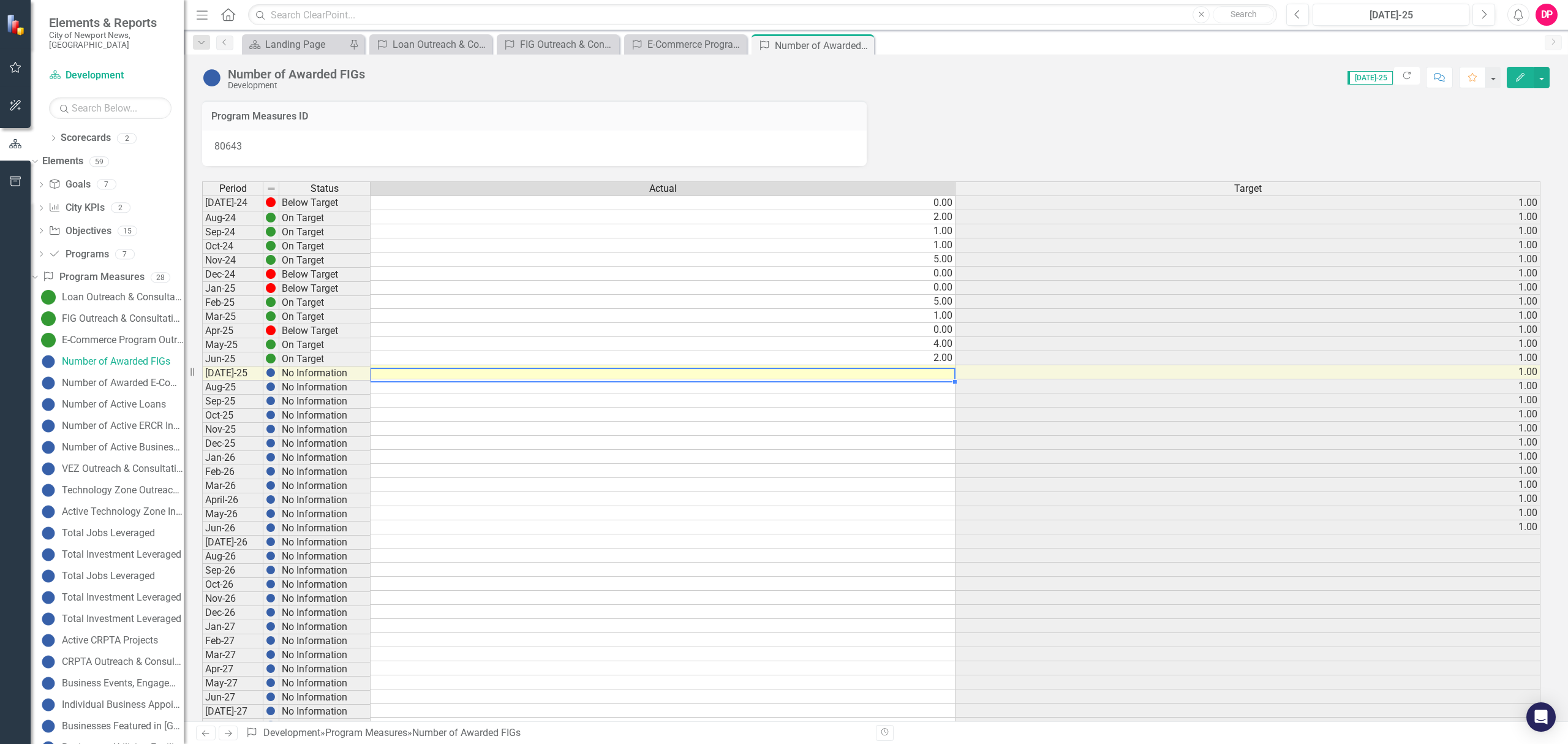
click at [882, 378] on td at bounding box center [663, 372] width 585 height 14
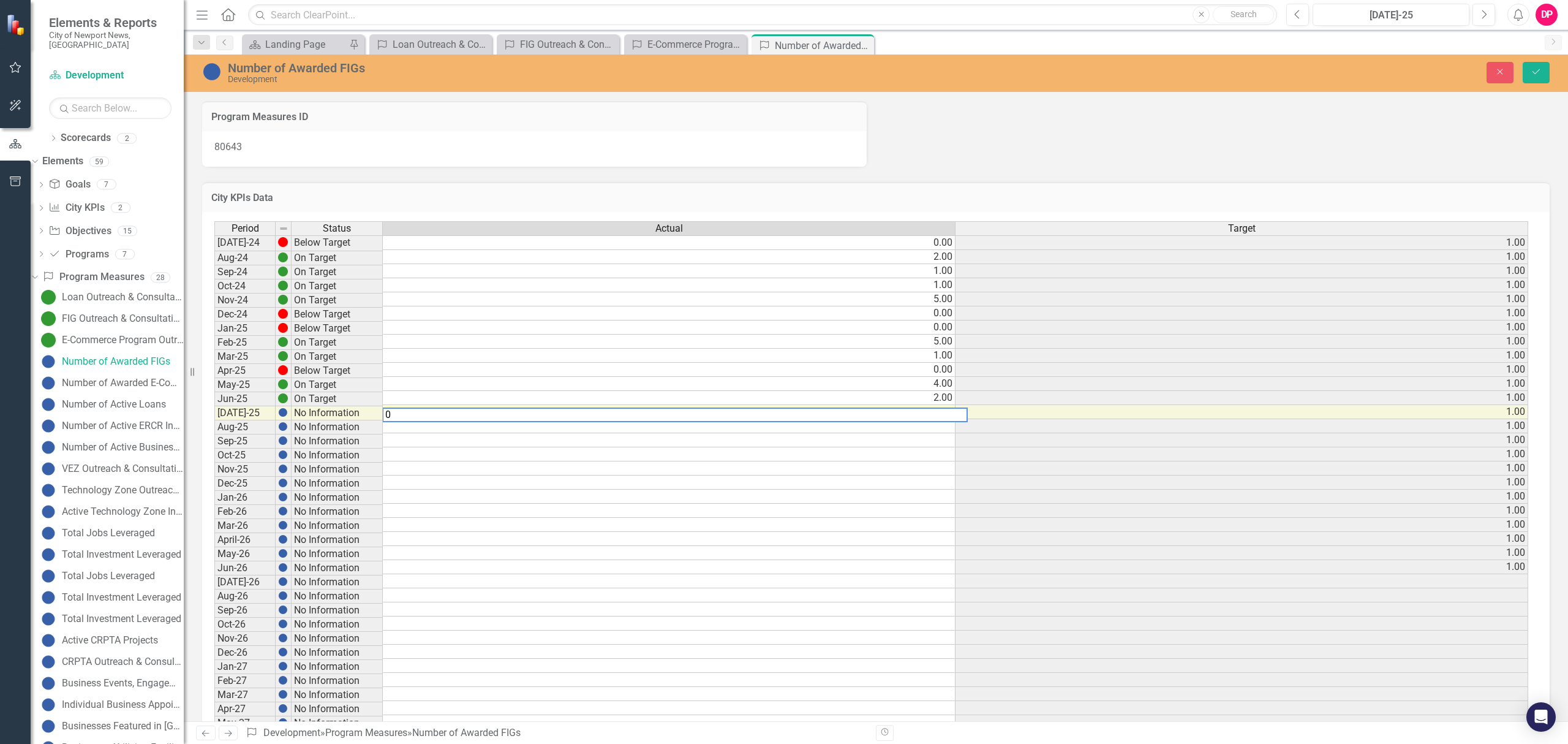
type textarea "0"
click at [1521, 66] on div "Close Save" at bounding box center [1279, 72] width 559 height 22
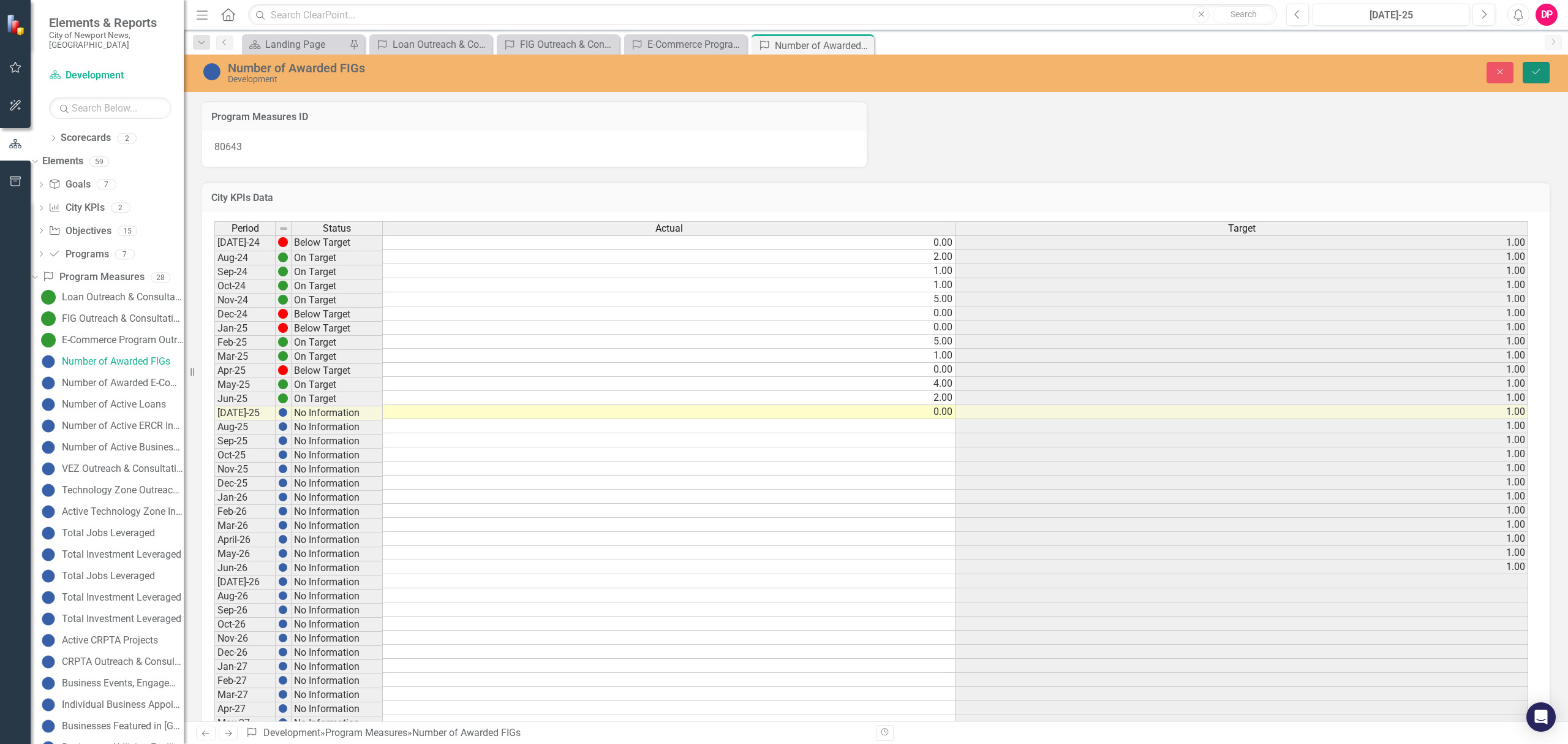
click at [1527, 67] on button "Save" at bounding box center [1536, 72] width 27 height 22
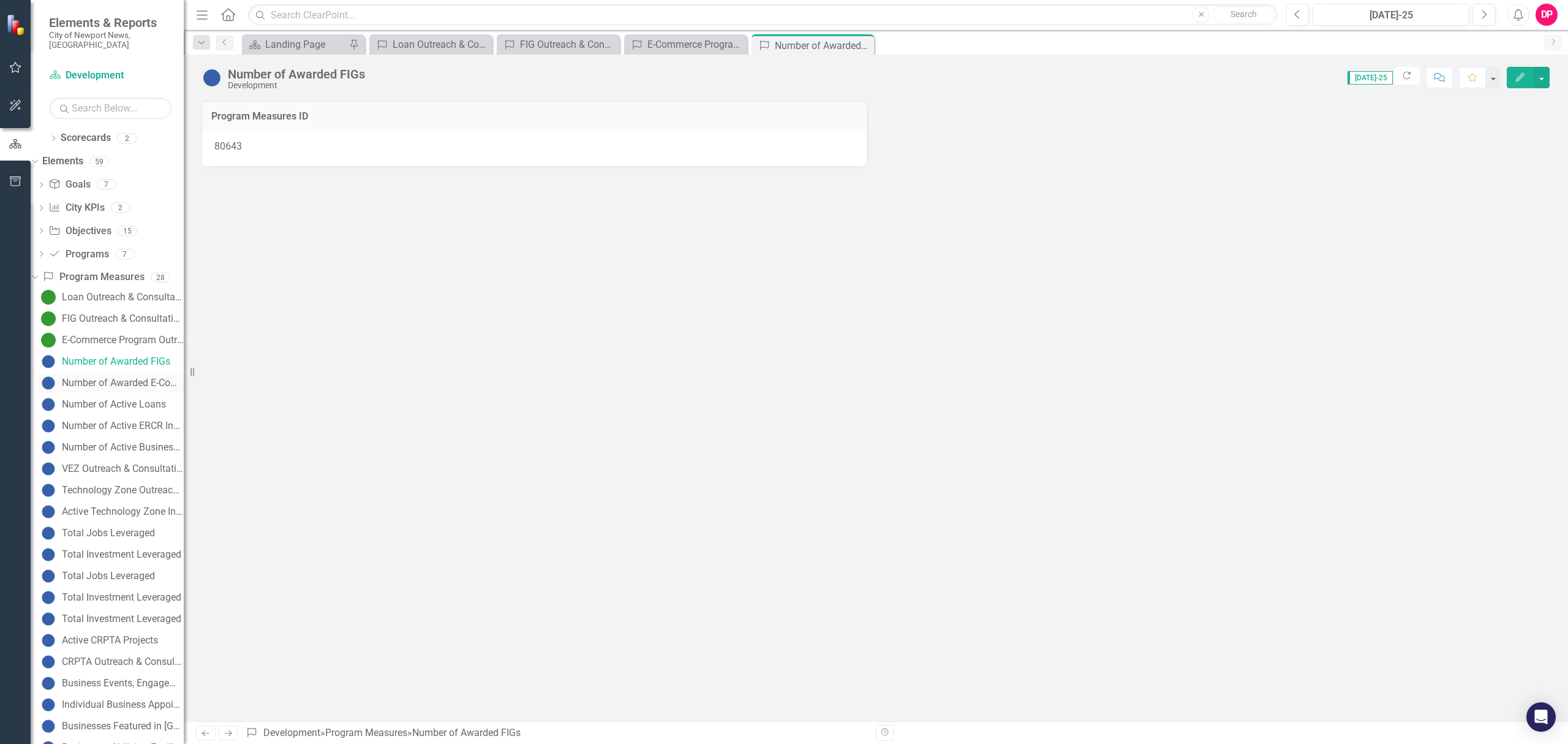
click at [145, 378] on div "Number of Awarded E-Commerce Grants" at bounding box center [122, 383] width 122 height 11
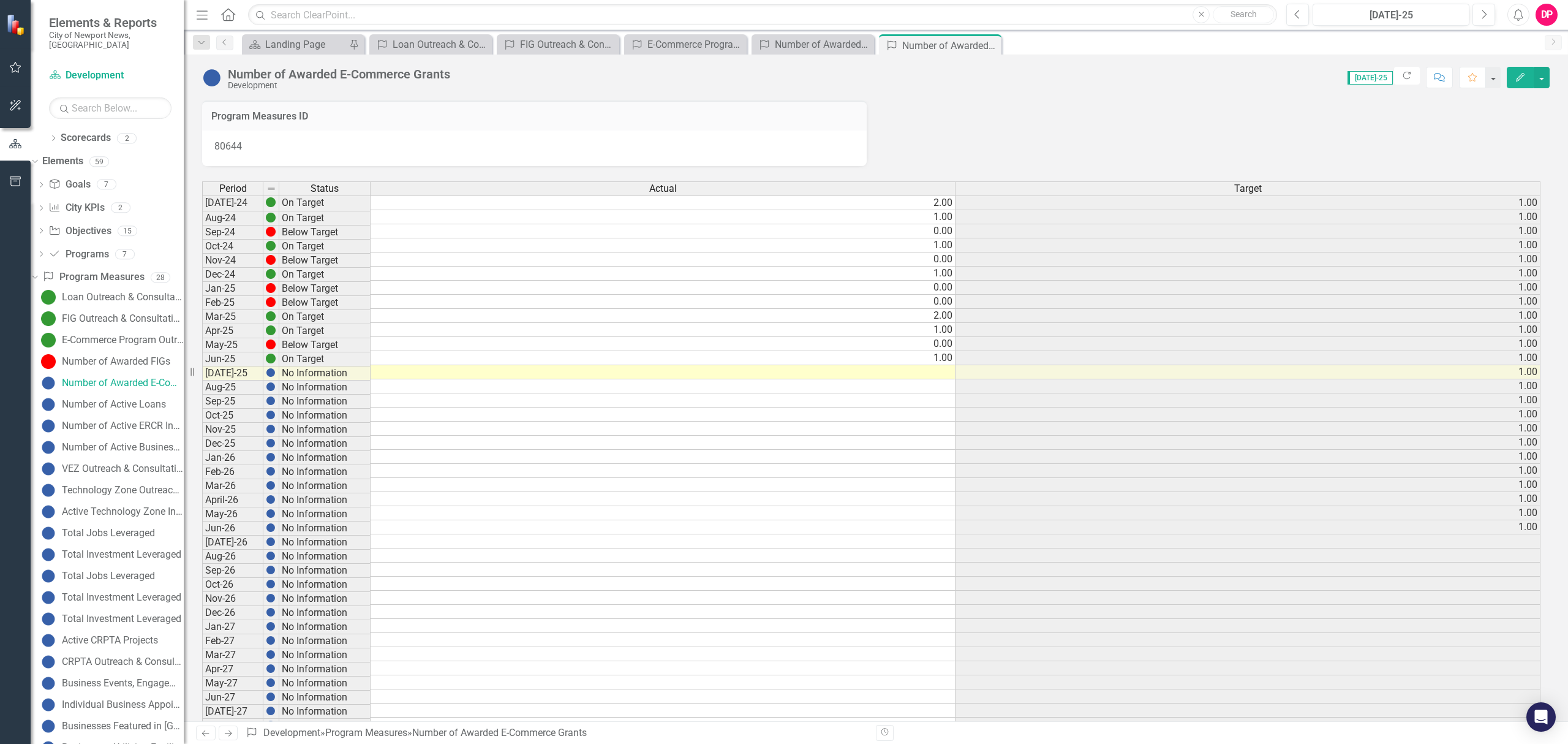
click at [840, 383] on td at bounding box center [663, 386] width 585 height 14
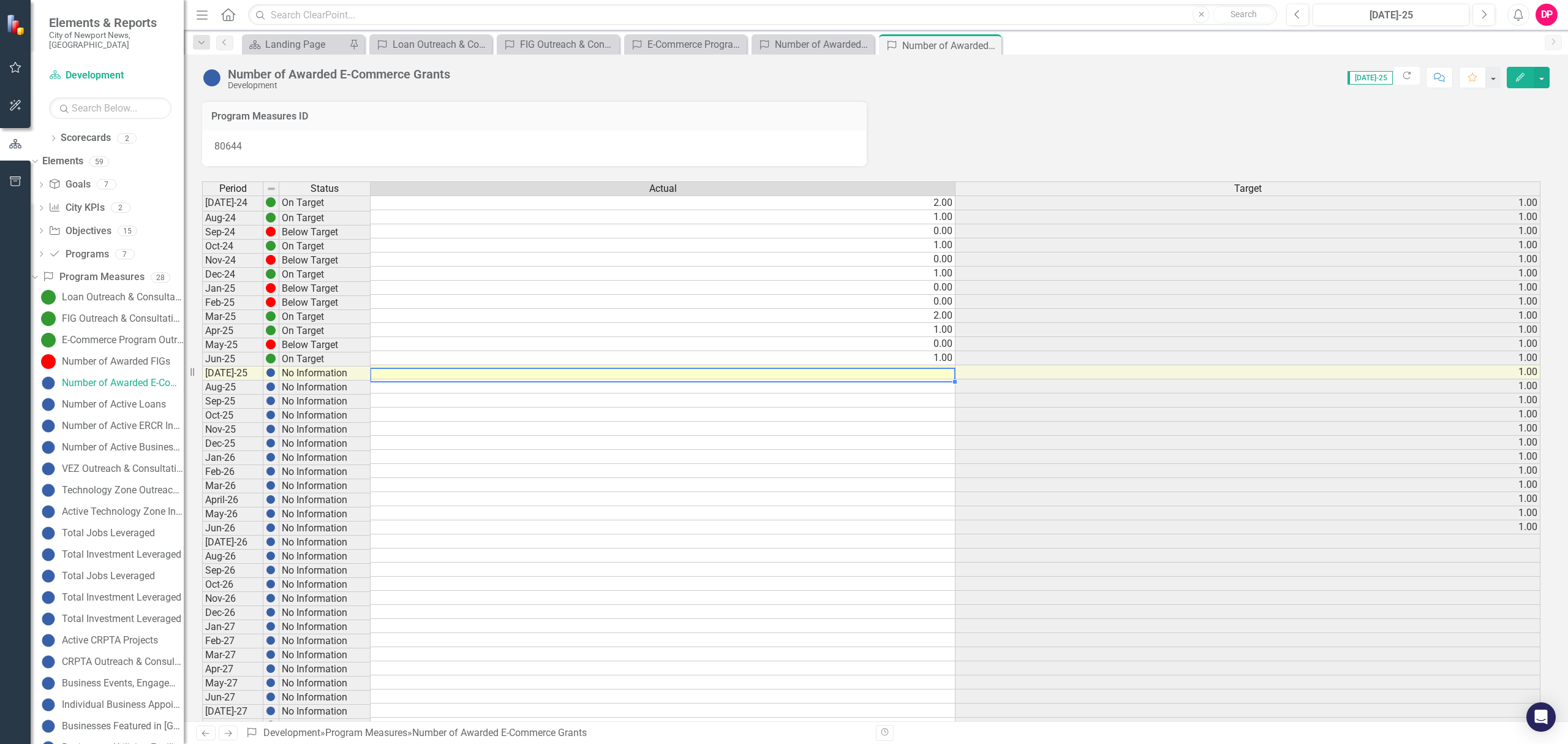
click at [855, 373] on td at bounding box center [663, 372] width 585 height 14
click at [855, 372] on td at bounding box center [663, 372] width 585 height 14
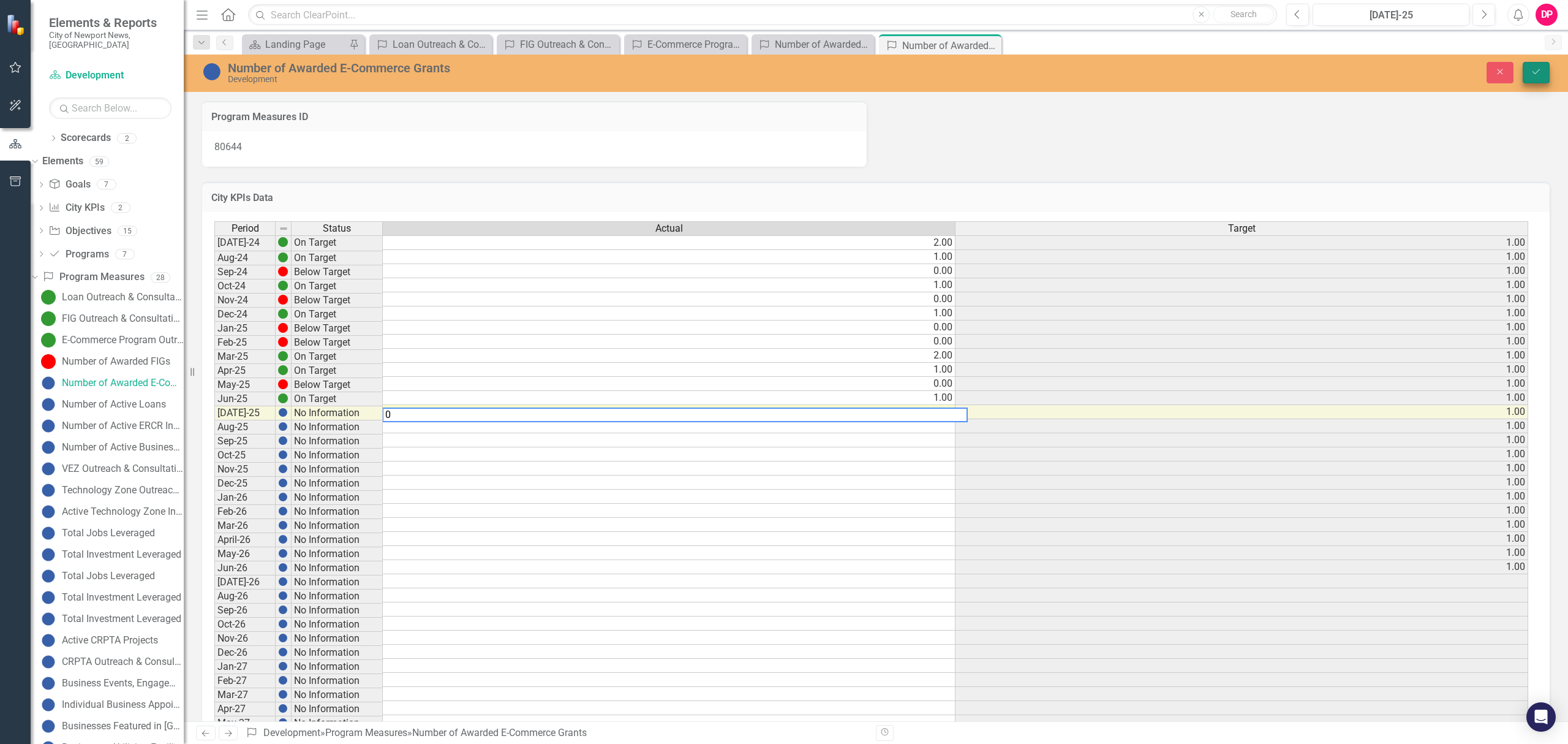
type textarea "0"
click at [1542, 72] on button "Save" at bounding box center [1536, 72] width 27 height 22
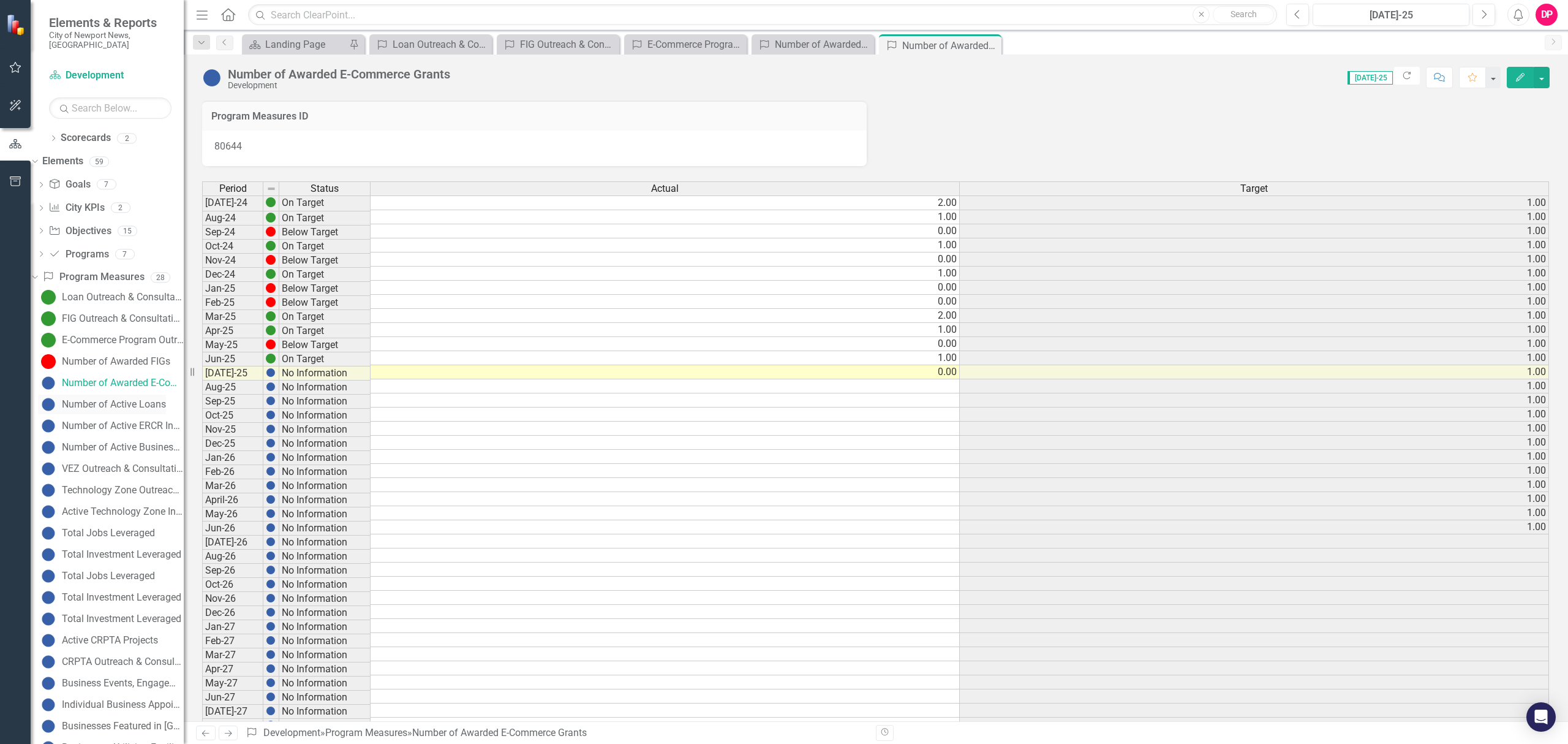
click at [113, 398] on div "Number of Active Loans" at bounding box center [114, 404] width 104 height 11
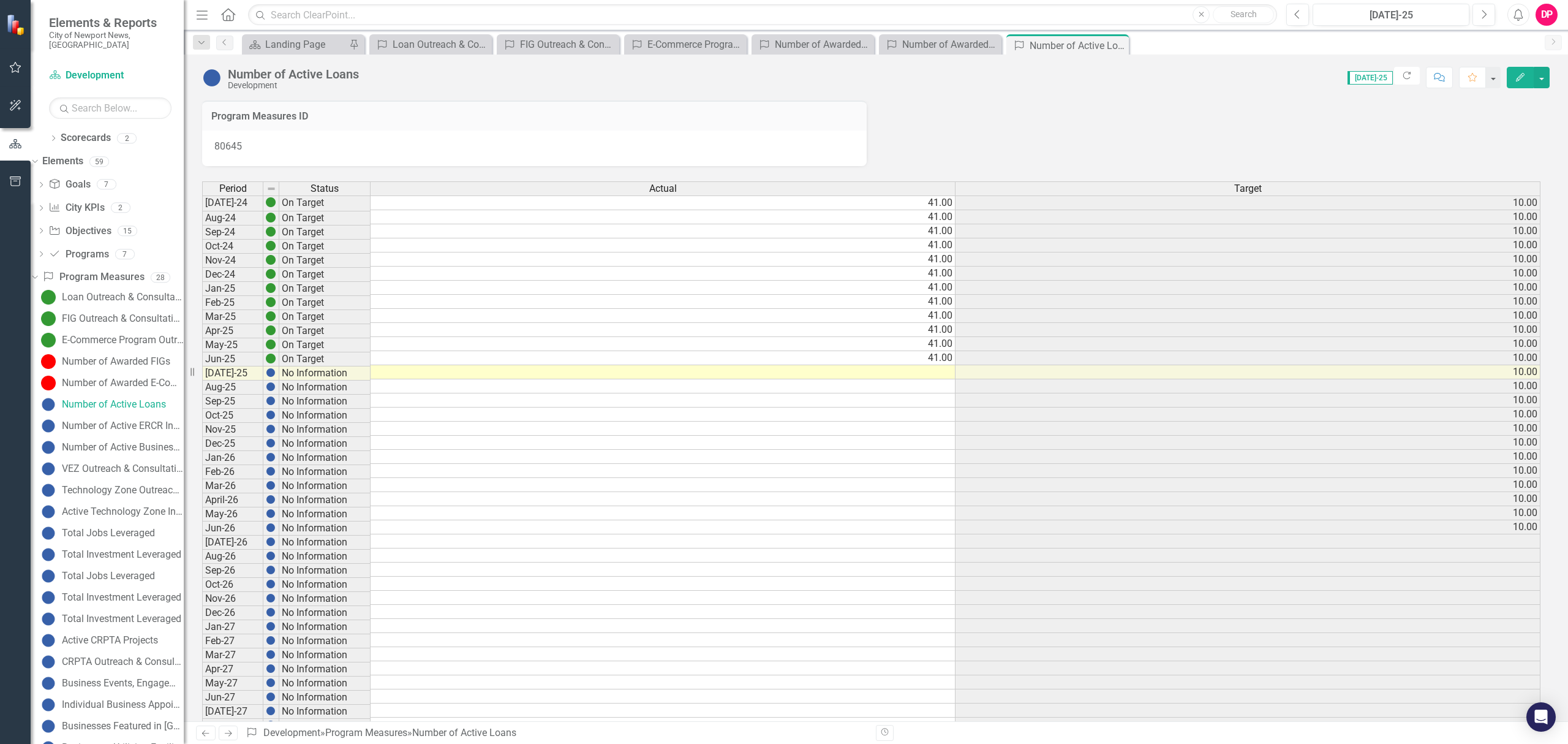
click at [909, 376] on td at bounding box center [663, 372] width 585 height 14
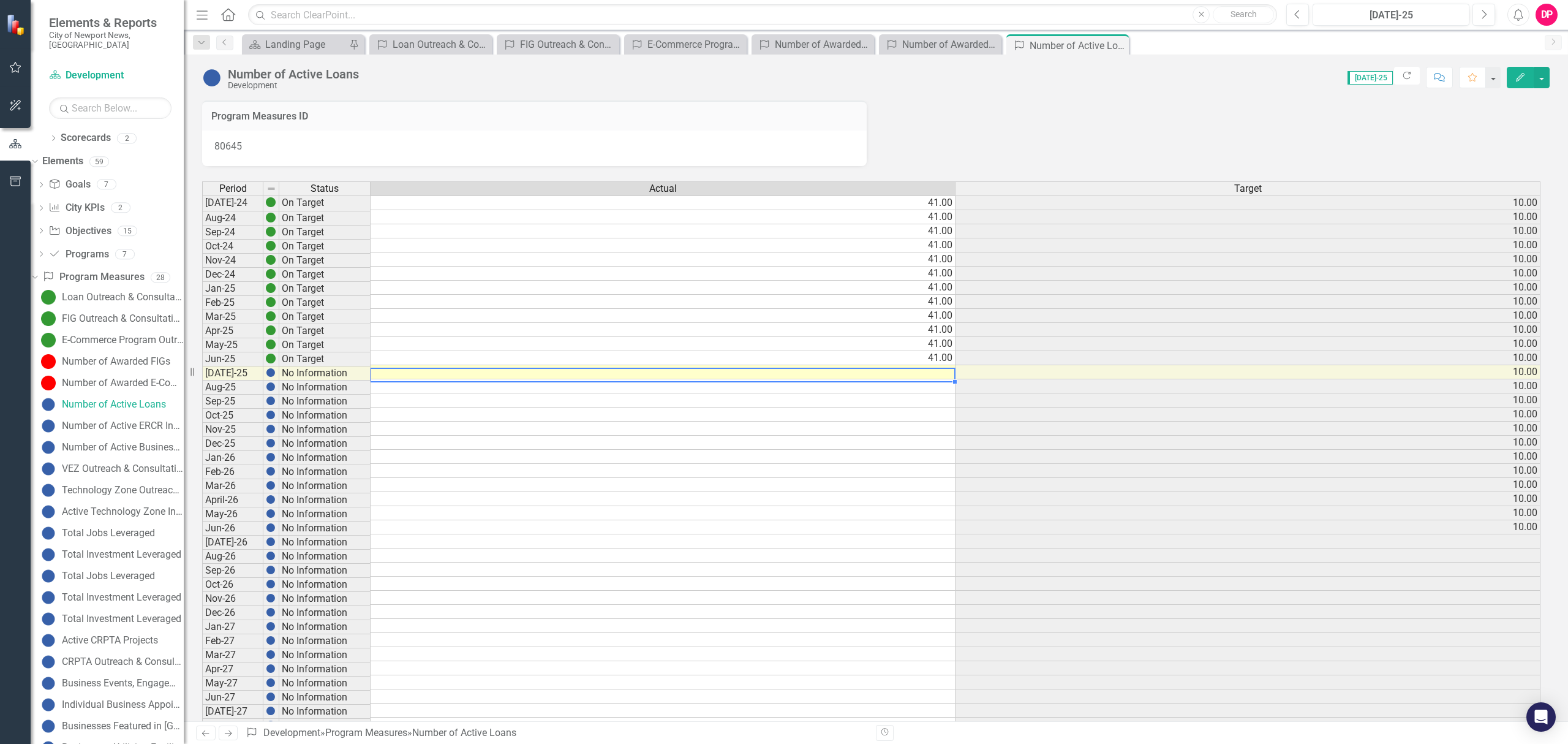
click at [910, 376] on td at bounding box center [663, 372] width 585 height 14
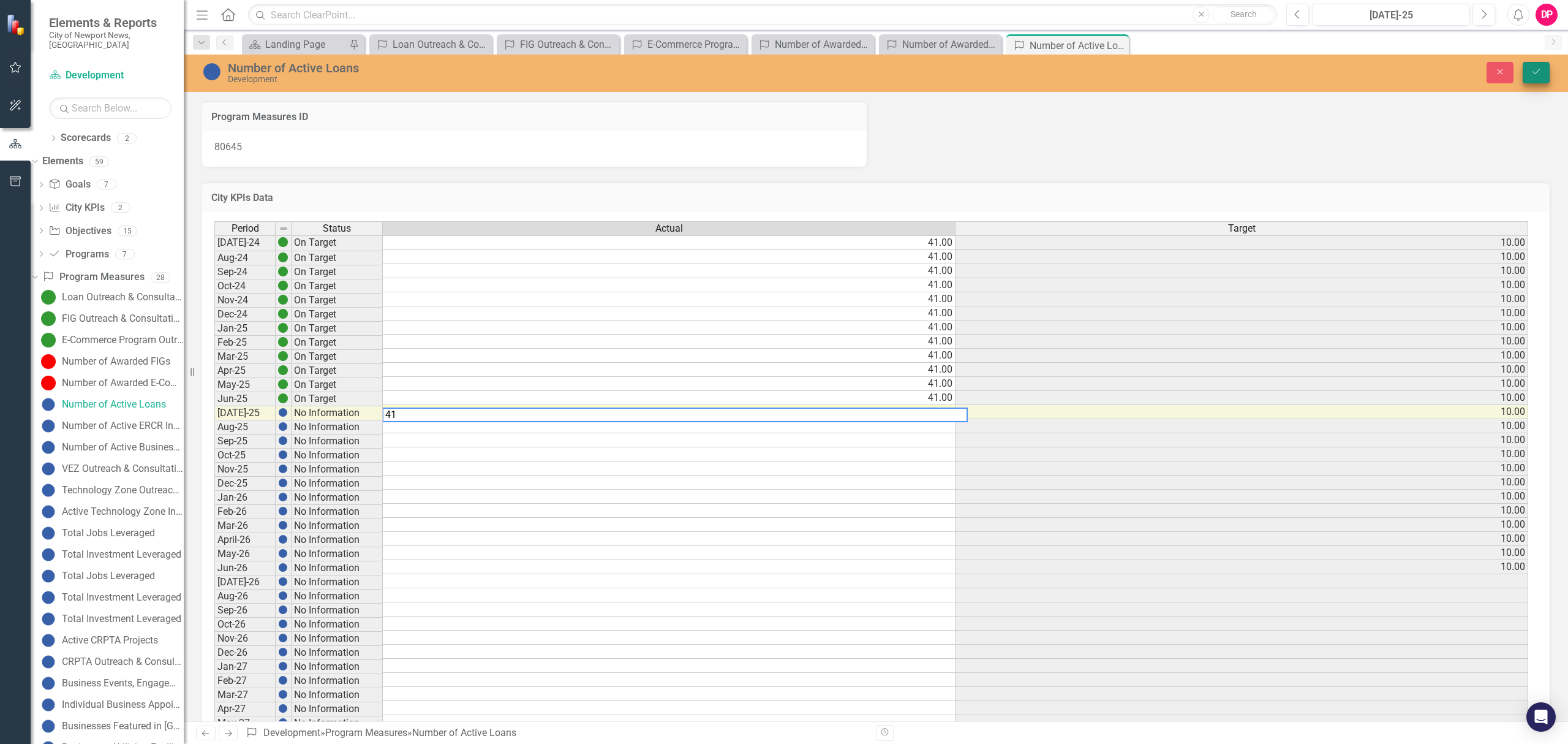
type textarea "41"
click at [1534, 72] on icon "Save" at bounding box center [1535, 71] width 11 height 8
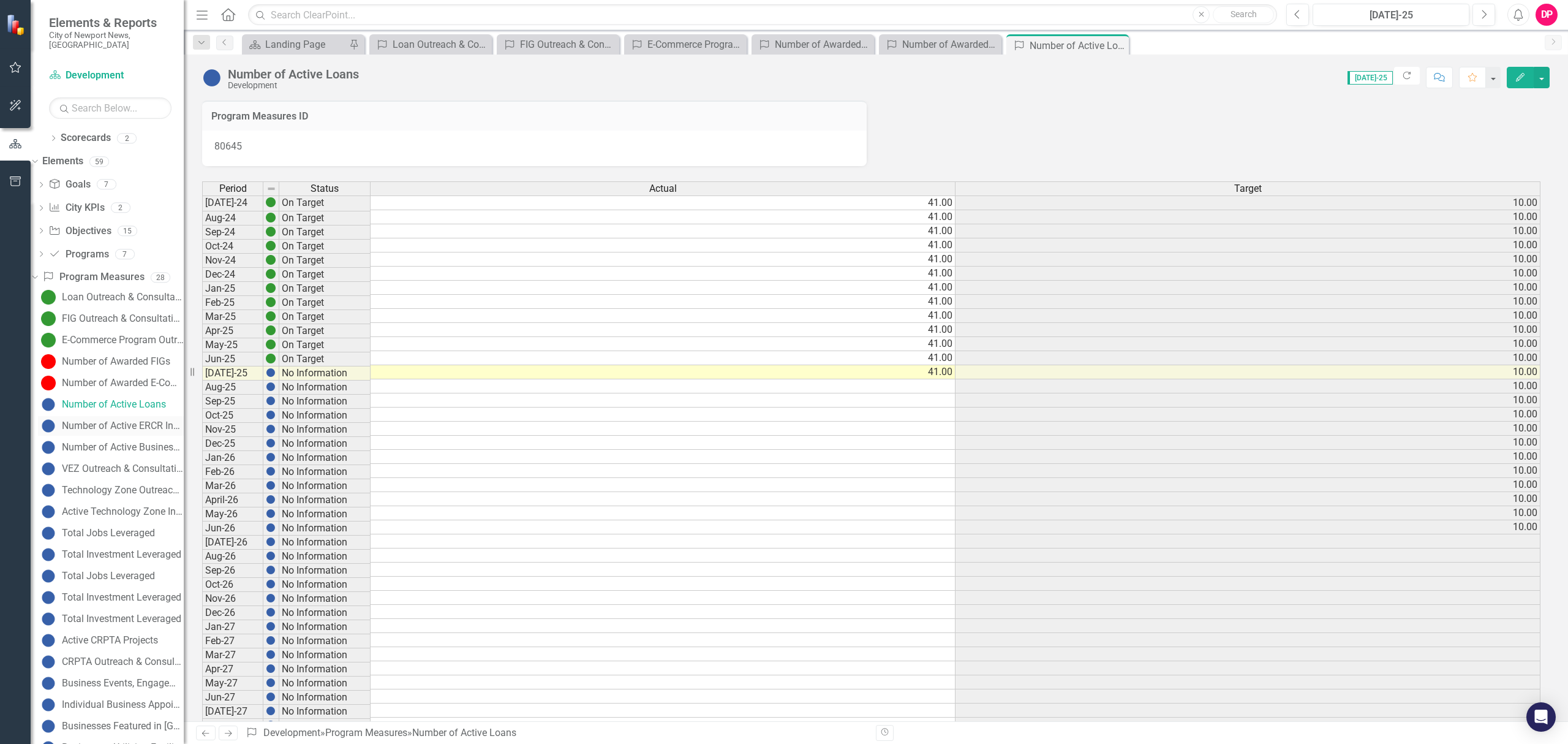
click at [107, 420] on div "Number of Active ERCR Incentives" at bounding box center [122, 425] width 122 height 11
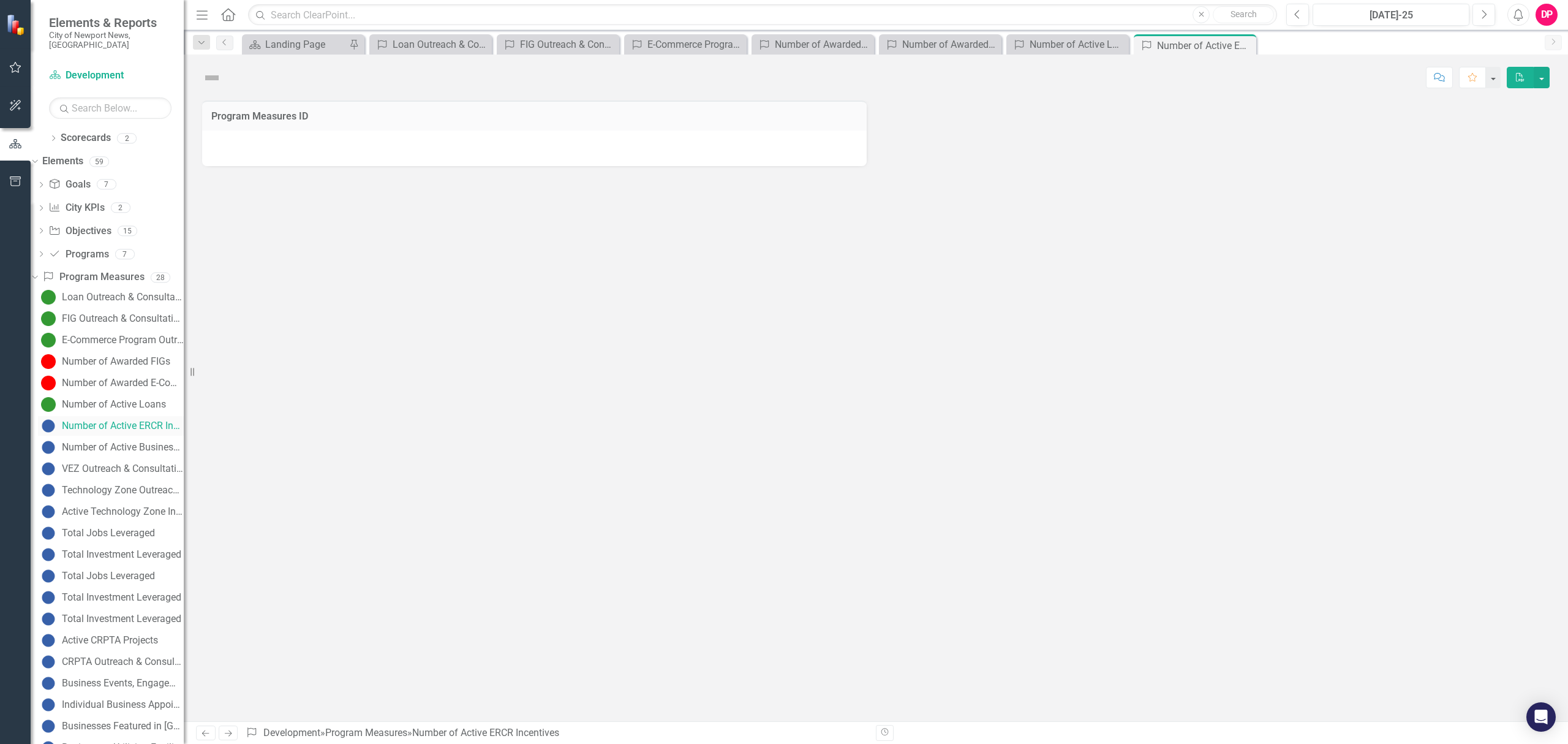
click at [121, 420] on div "Number of Active ERCR Incentives" at bounding box center [122, 425] width 122 height 11
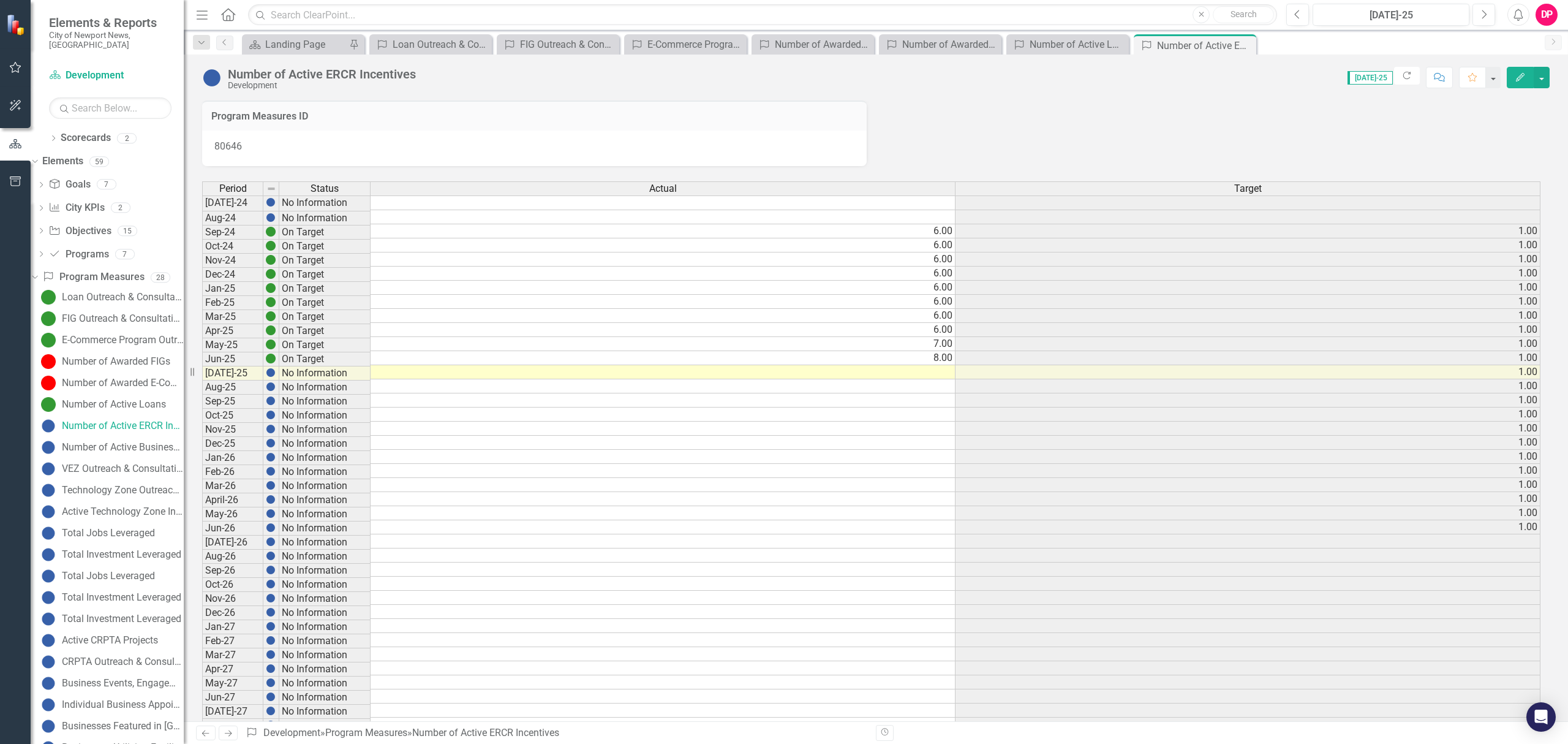
click at [771, 378] on td at bounding box center [663, 372] width 585 height 14
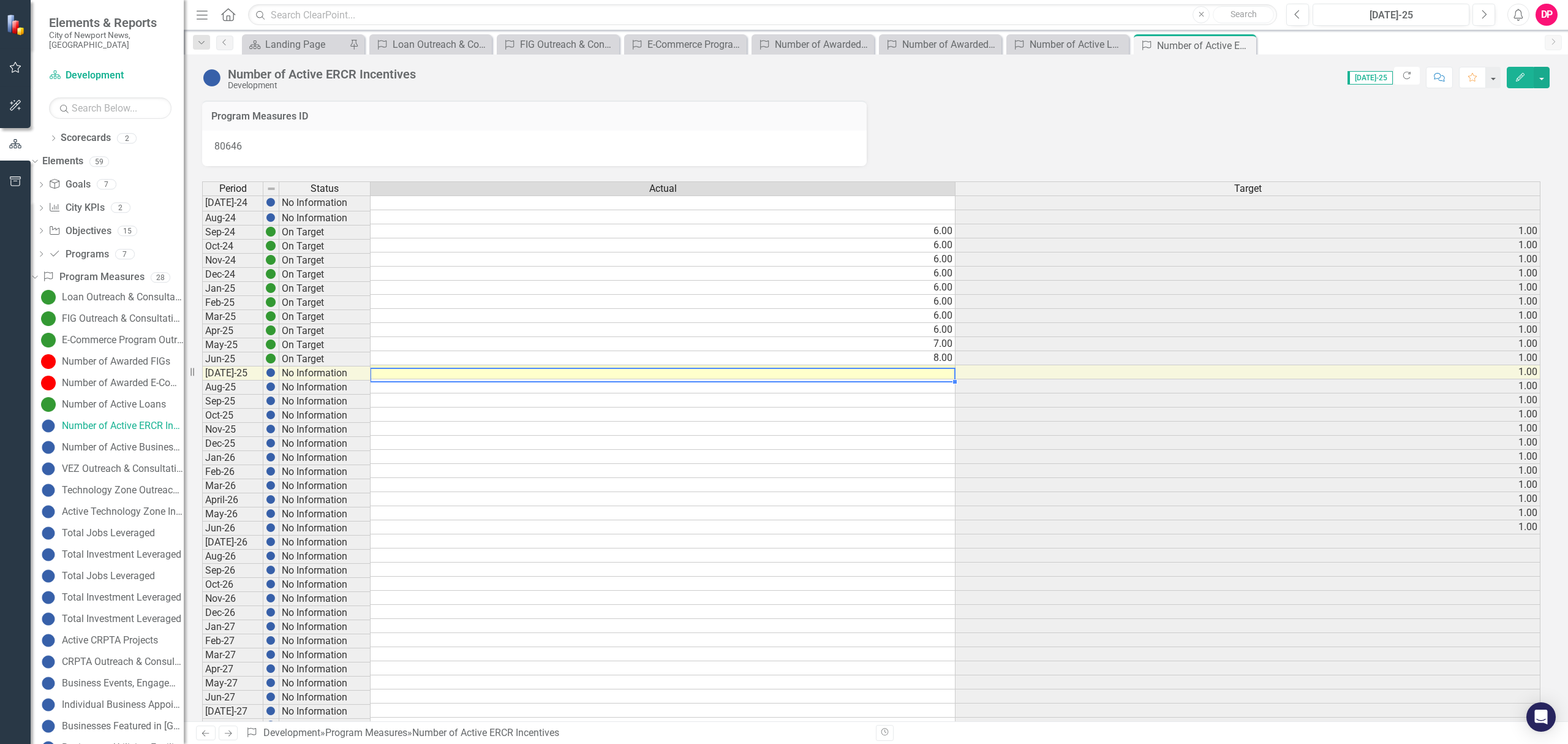
click at [771, 378] on td at bounding box center [663, 372] width 585 height 14
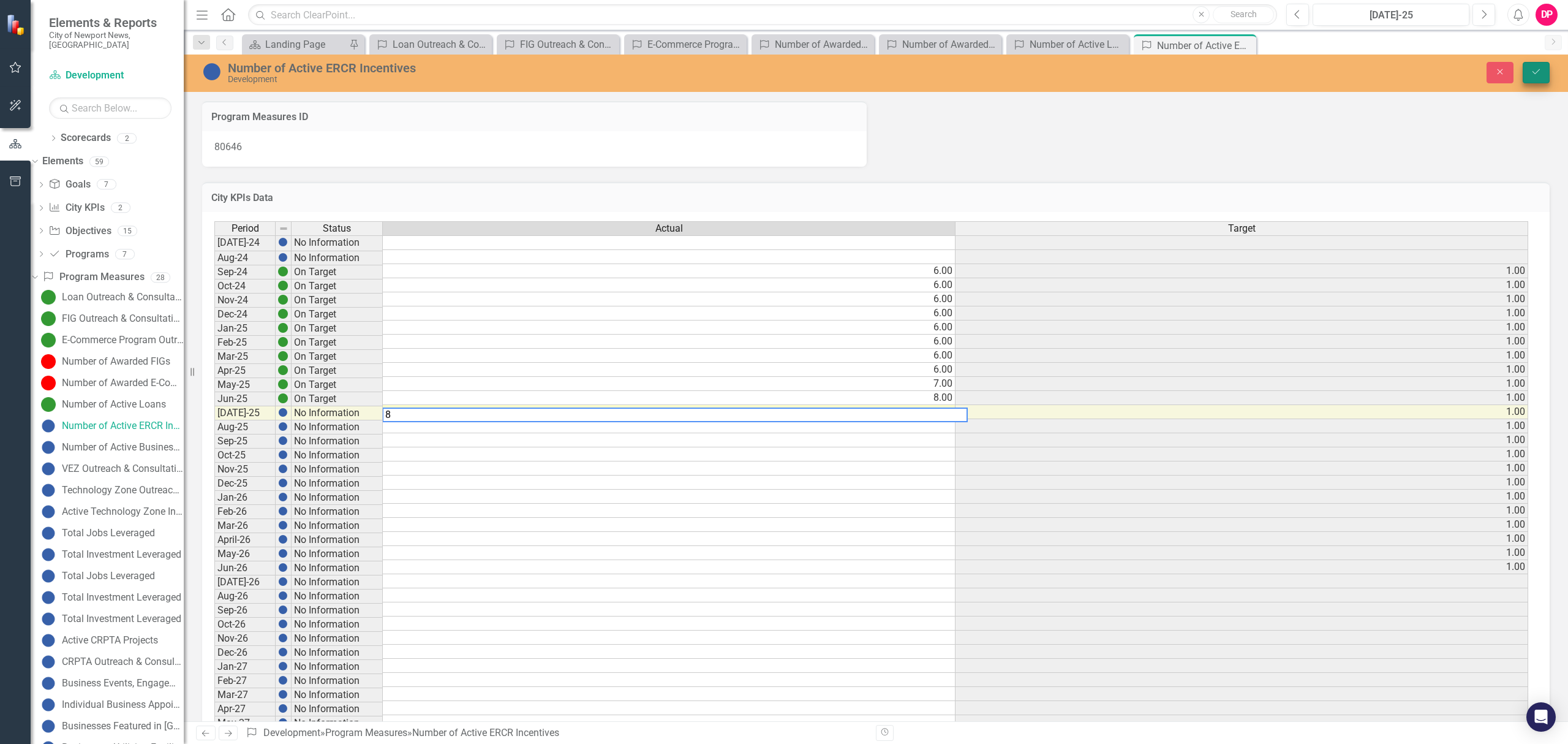
type textarea "8"
click at [1543, 72] on button "Save" at bounding box center [1536, 72] width 27 height 22
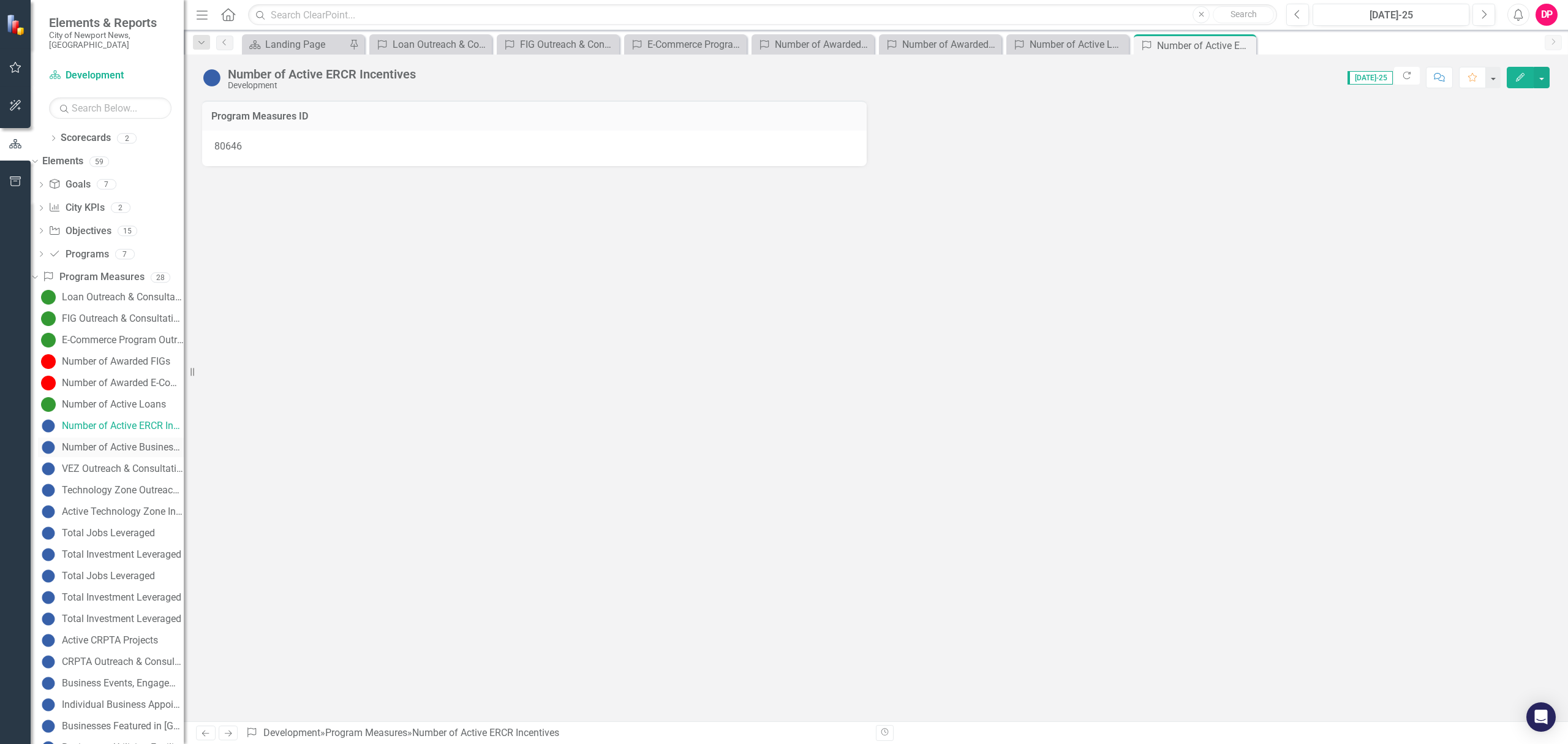
click at [101, 442] on div "Number of Active Business/Utility Tax Refunds" at bounding box center [122, 447] width 122 height 11
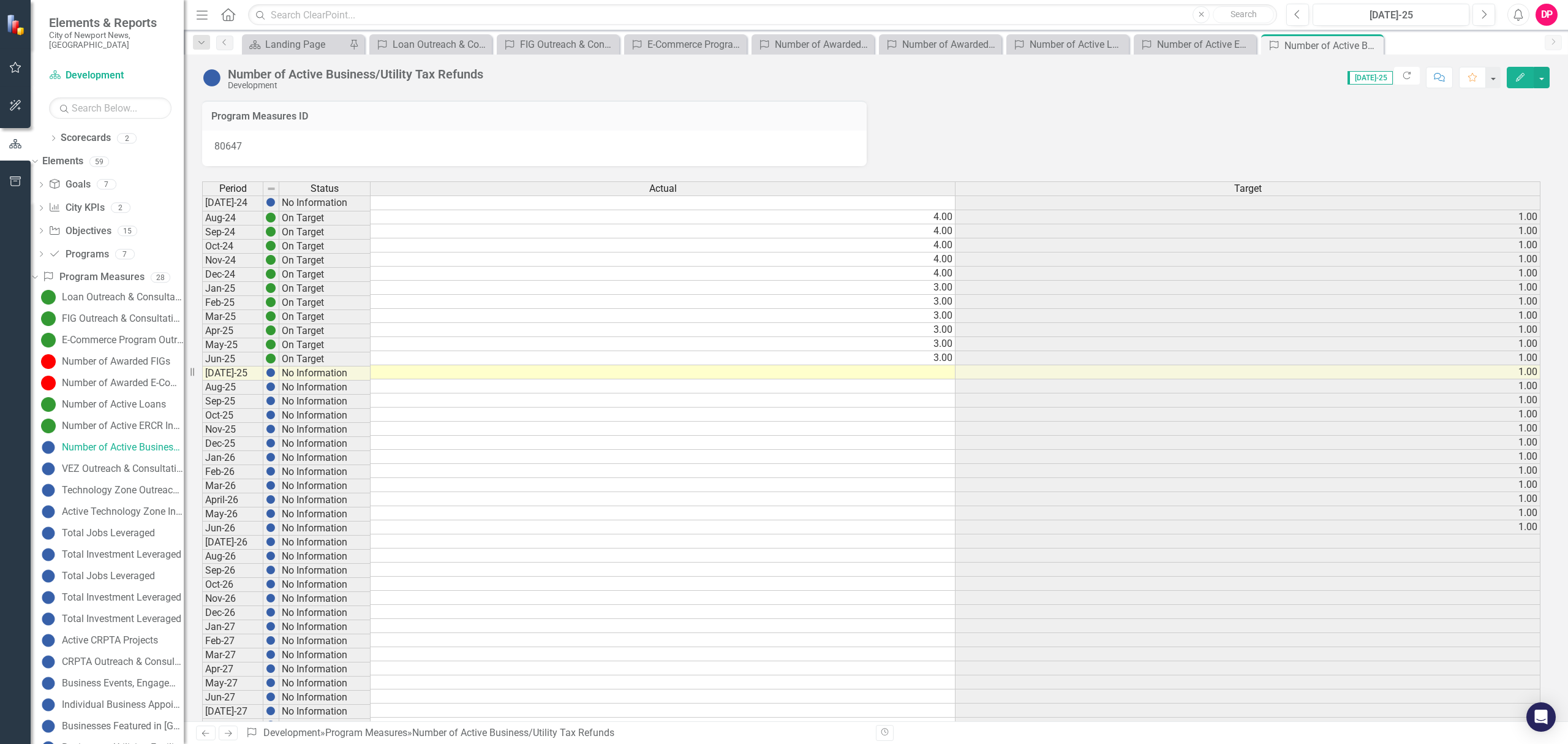
click at [938, 375] on td at bounding box center [663, 372] width 585 height 14
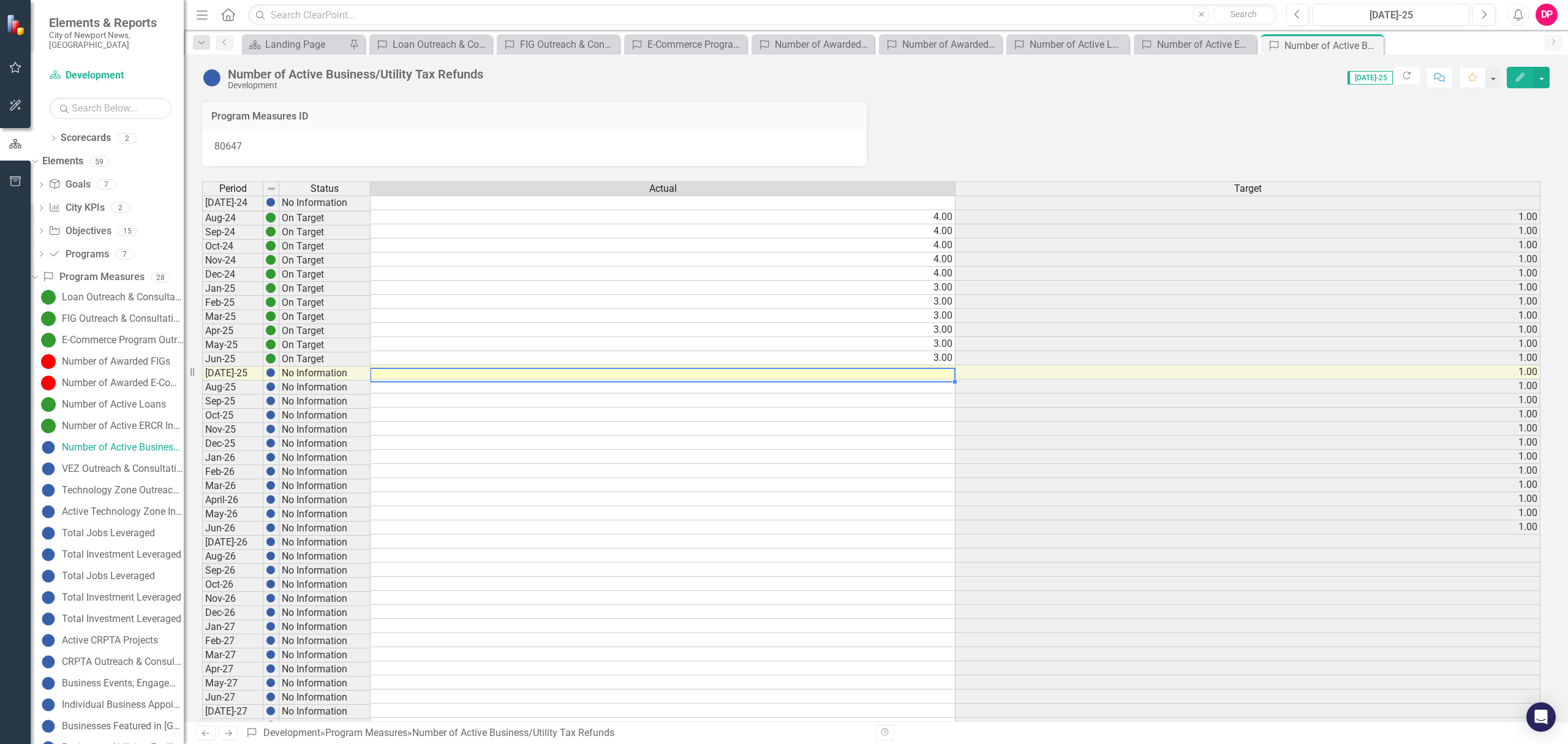
click at [938, 375] on td at bounding box center [663, 372] width 585 height 14
click at [938, 337] on td "3.00" at bounding box center [663, 330] width 585 height 14
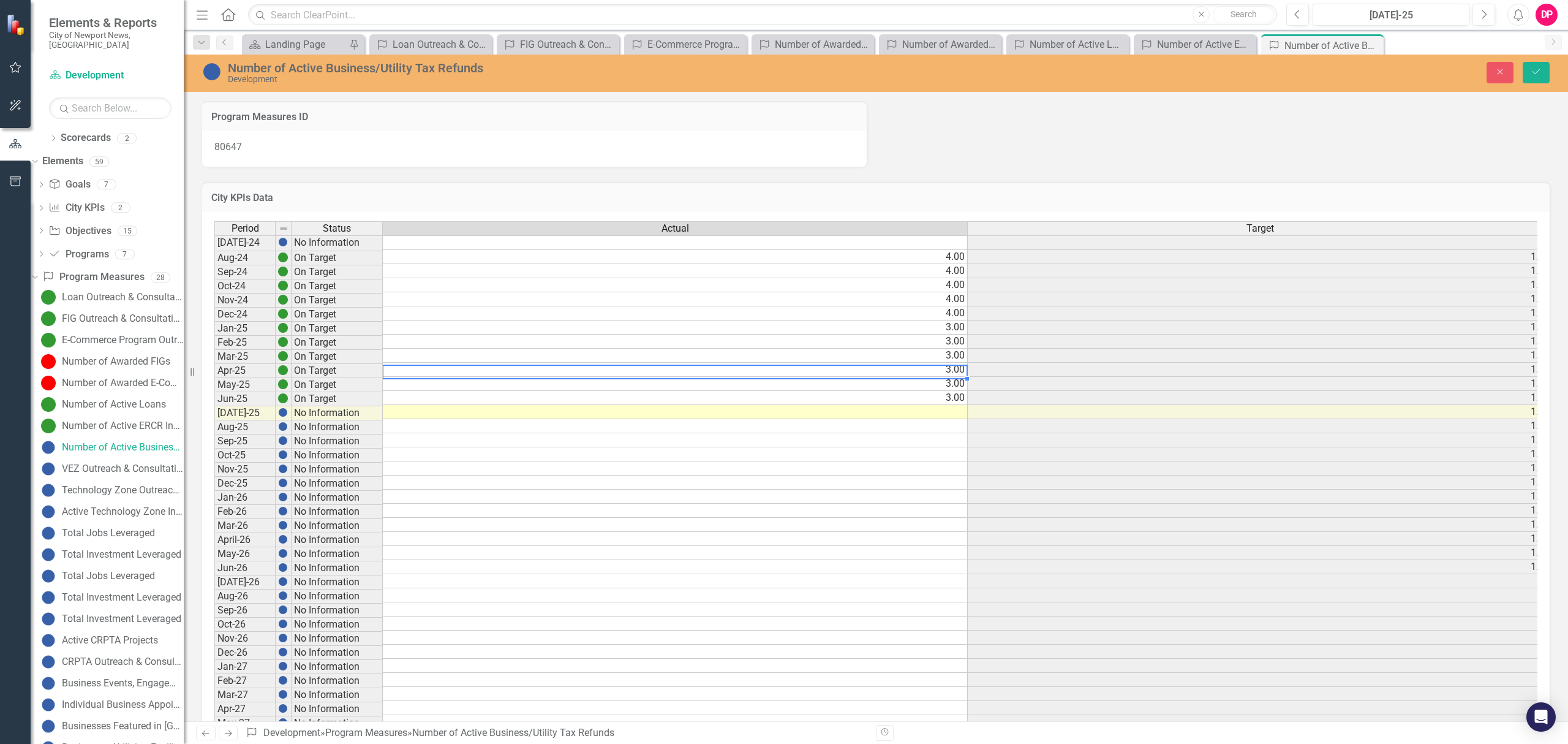
type textarea "3"
click at [885, 412] on td at bounding box center [669, 412] width 573 height 14
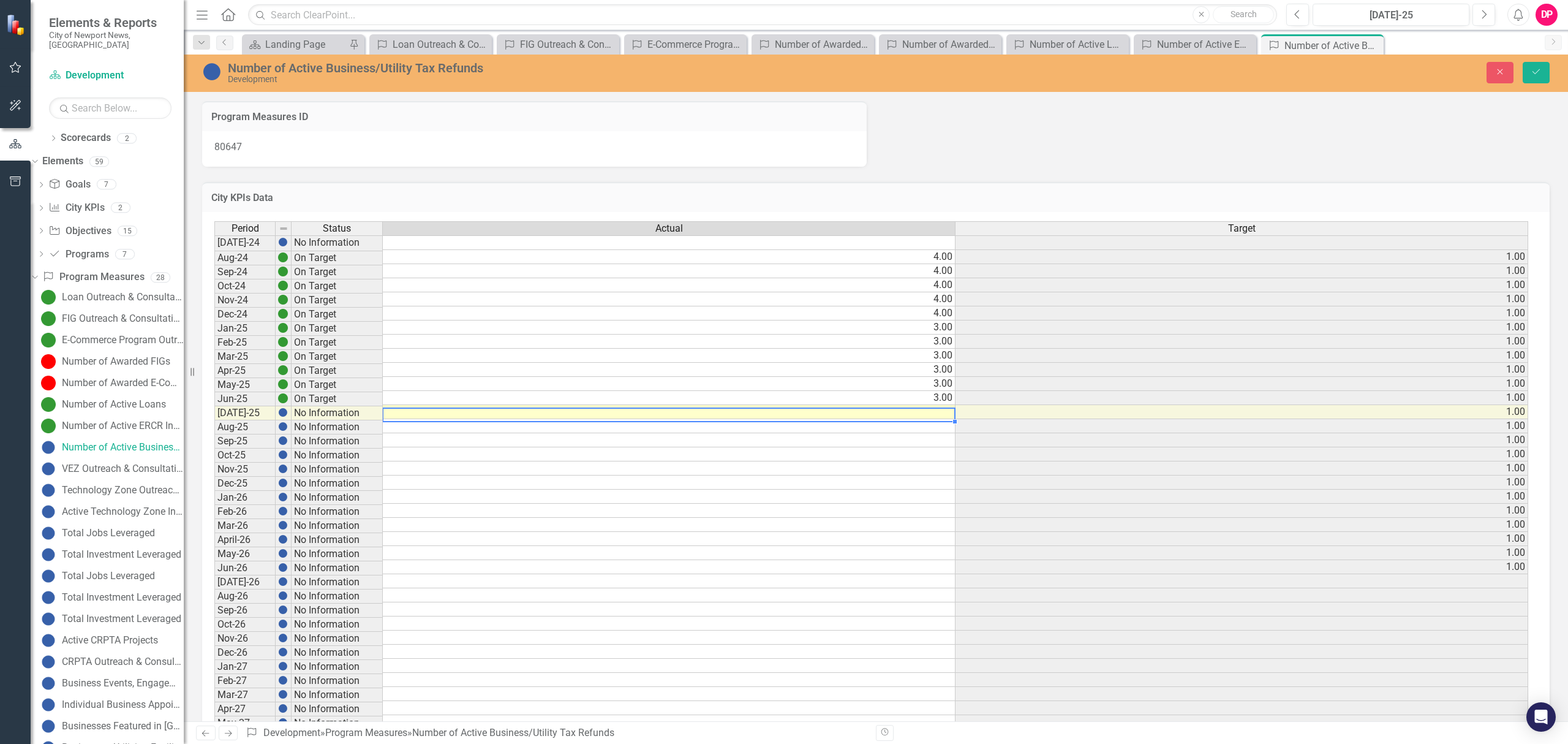
click at [885, 412] on td at bounding box center [669, 412] width 573 height 14
type textarea "3"
click at [1534, 76] on icon "Save" at bounding box center [1535, 71] width 11 height 8
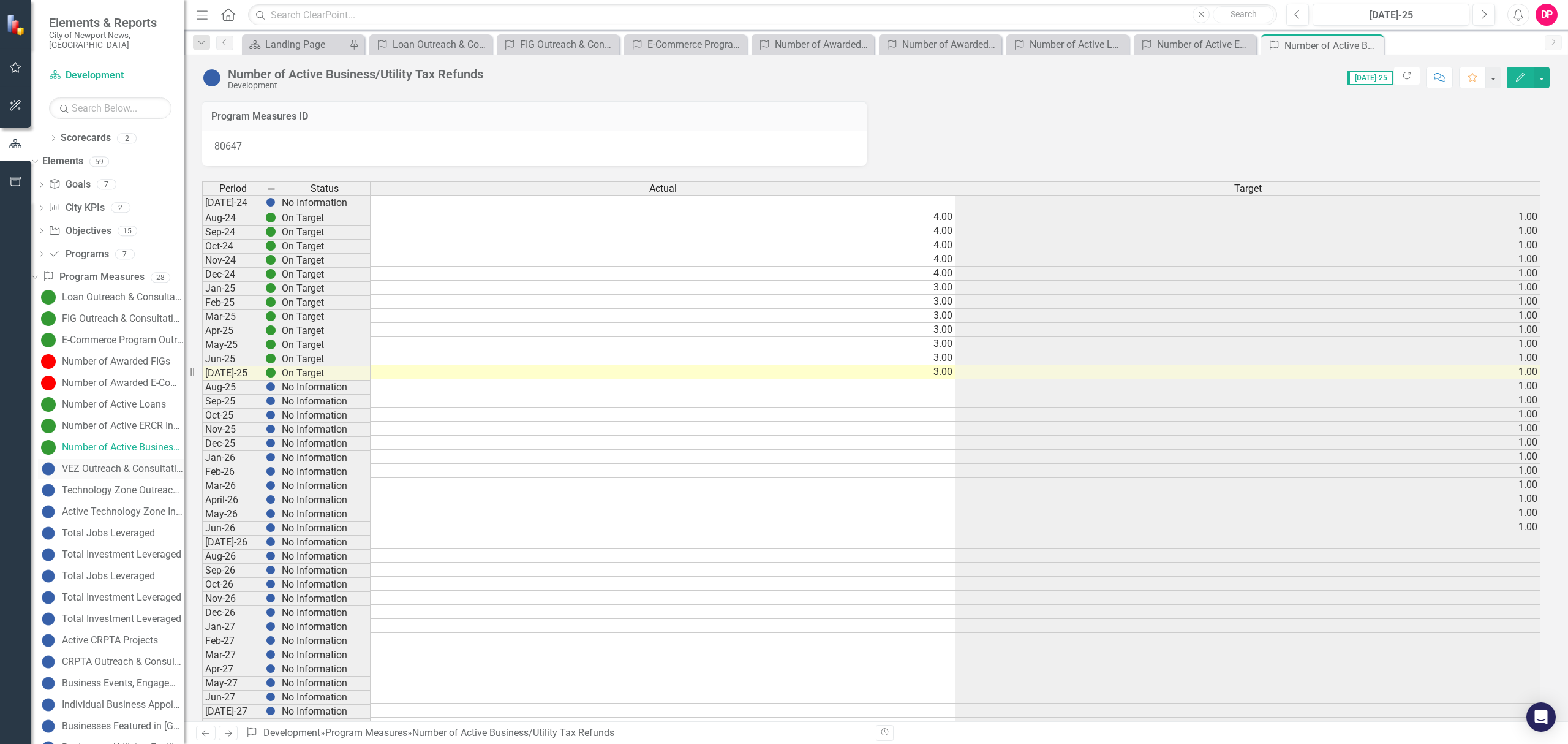
click at [99, 463] on div "VEZ Outreach & Consultations" at bounding box center [122, 469] width 122 height 11
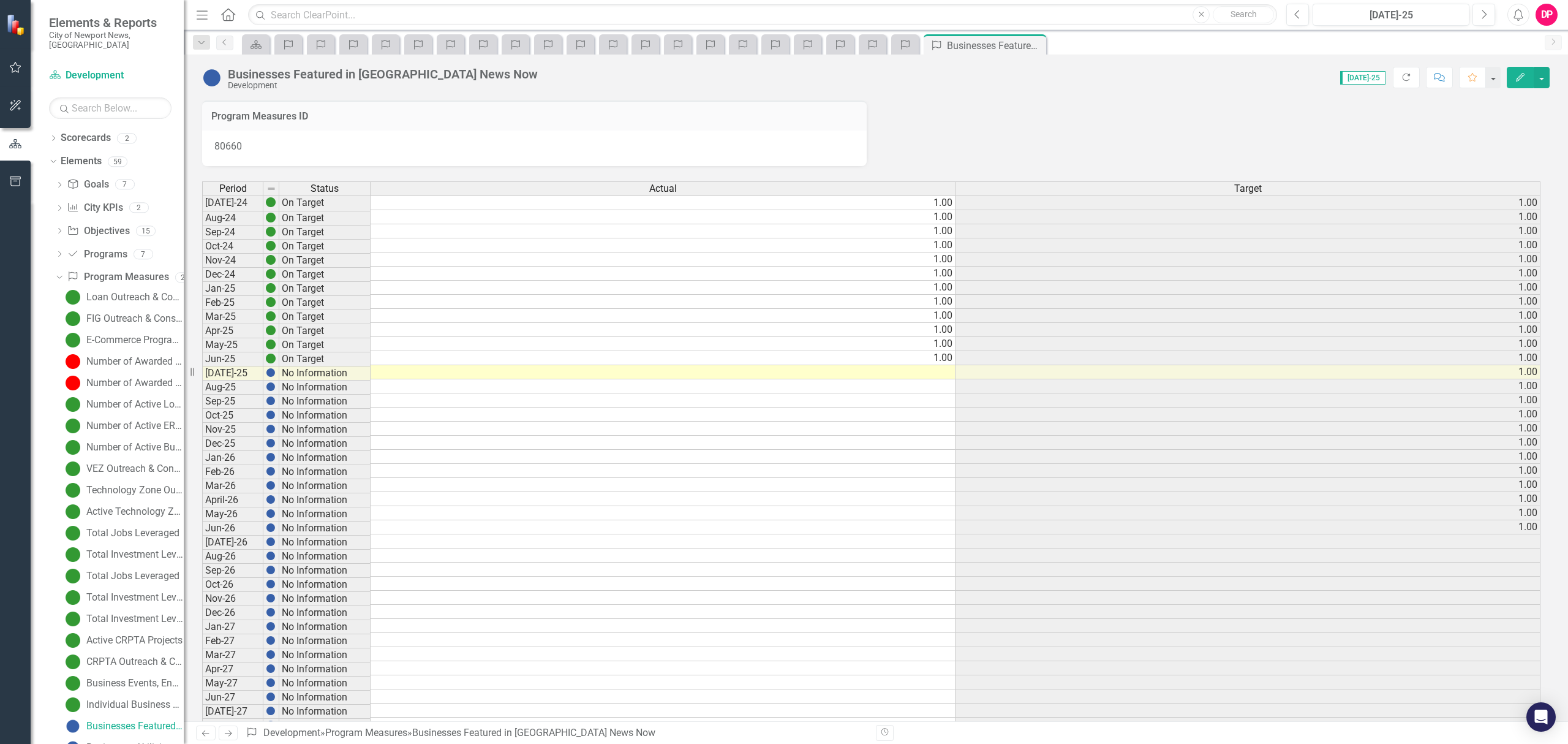
click at [894, 378] on td at bounding box center [663, 372] width 585 height 14
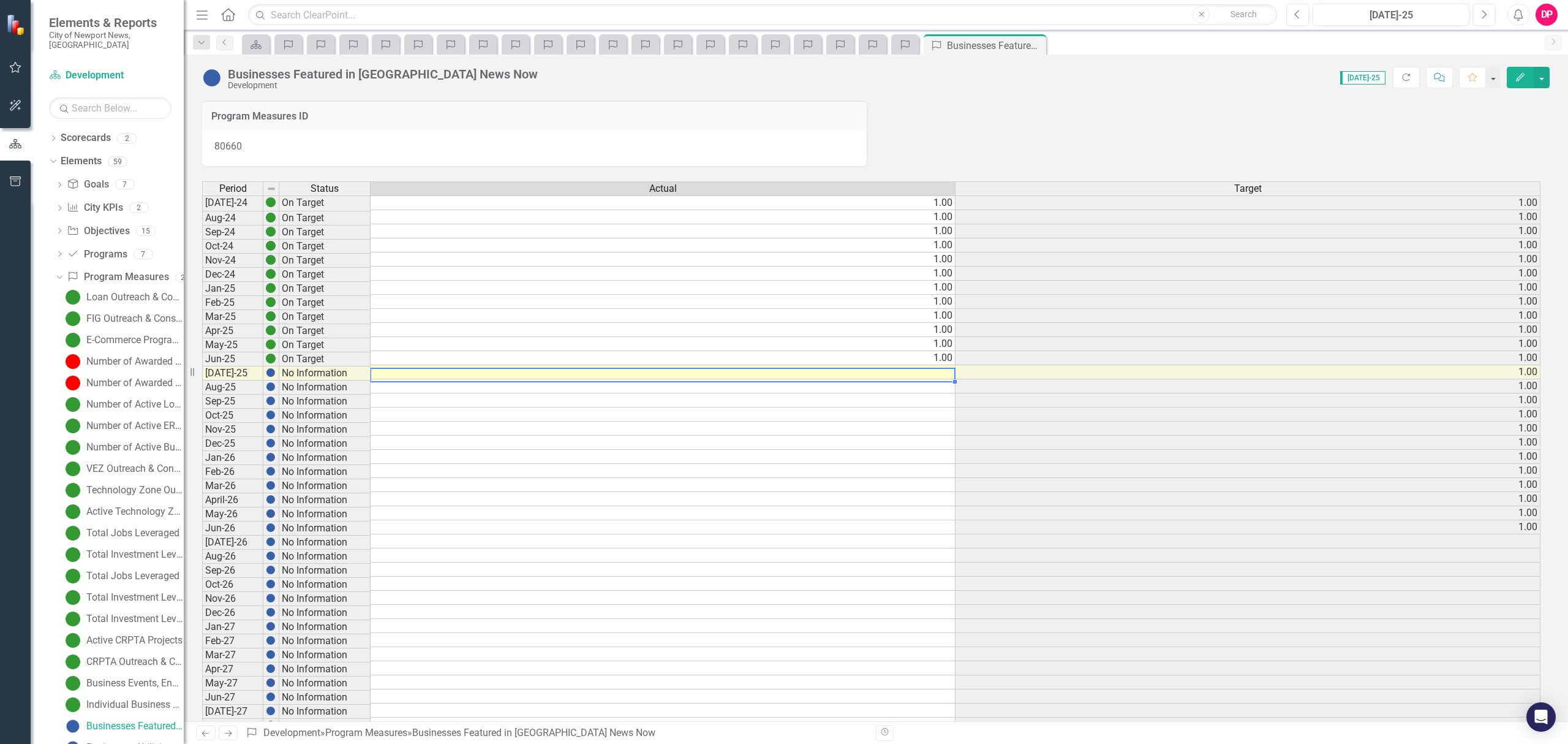
click at [894, 378] on td at bounding box center [663, 372] width 585 height 14
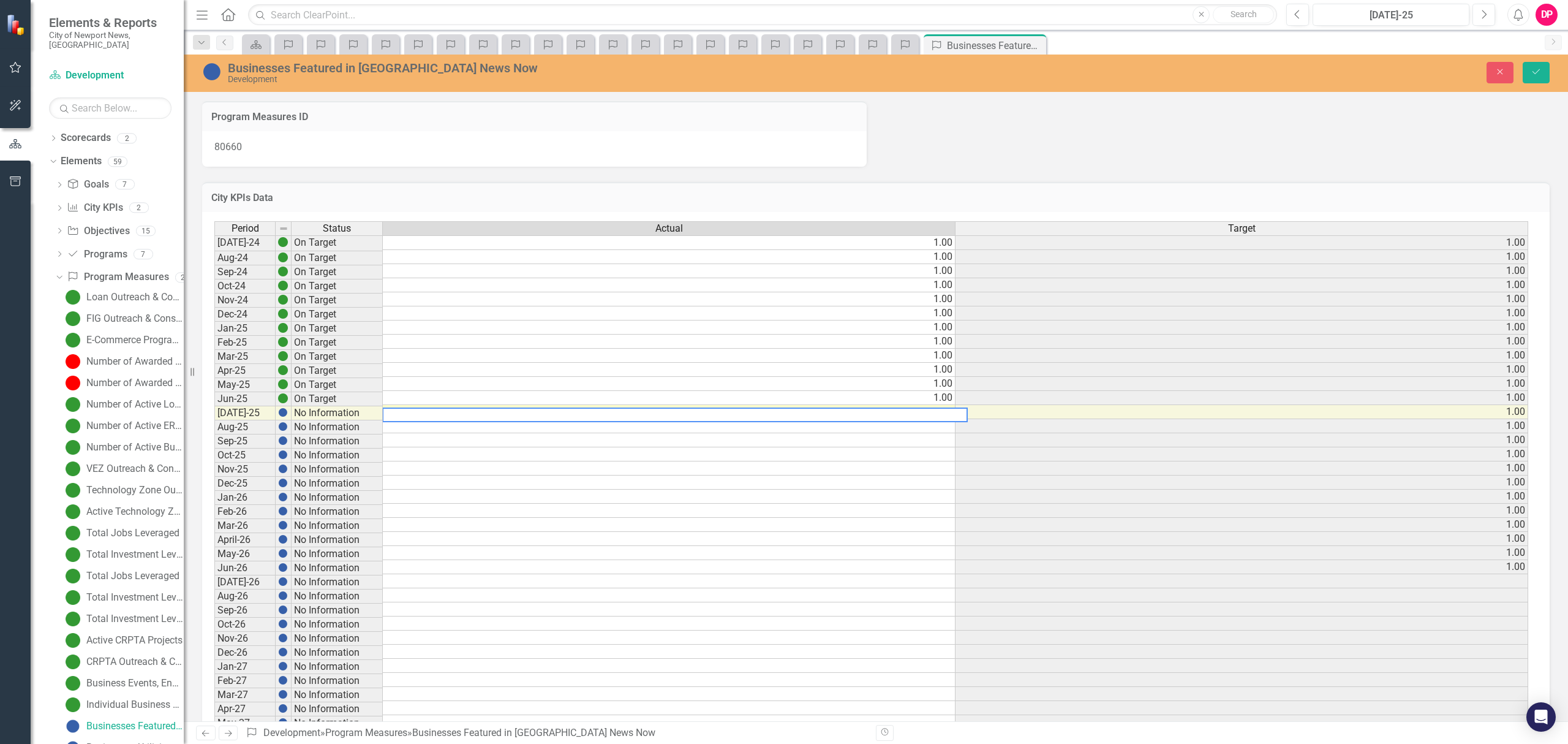
click at [909, 416] on textarea at bounding box center [674, 415] width 586 height 15
type textarea "1"
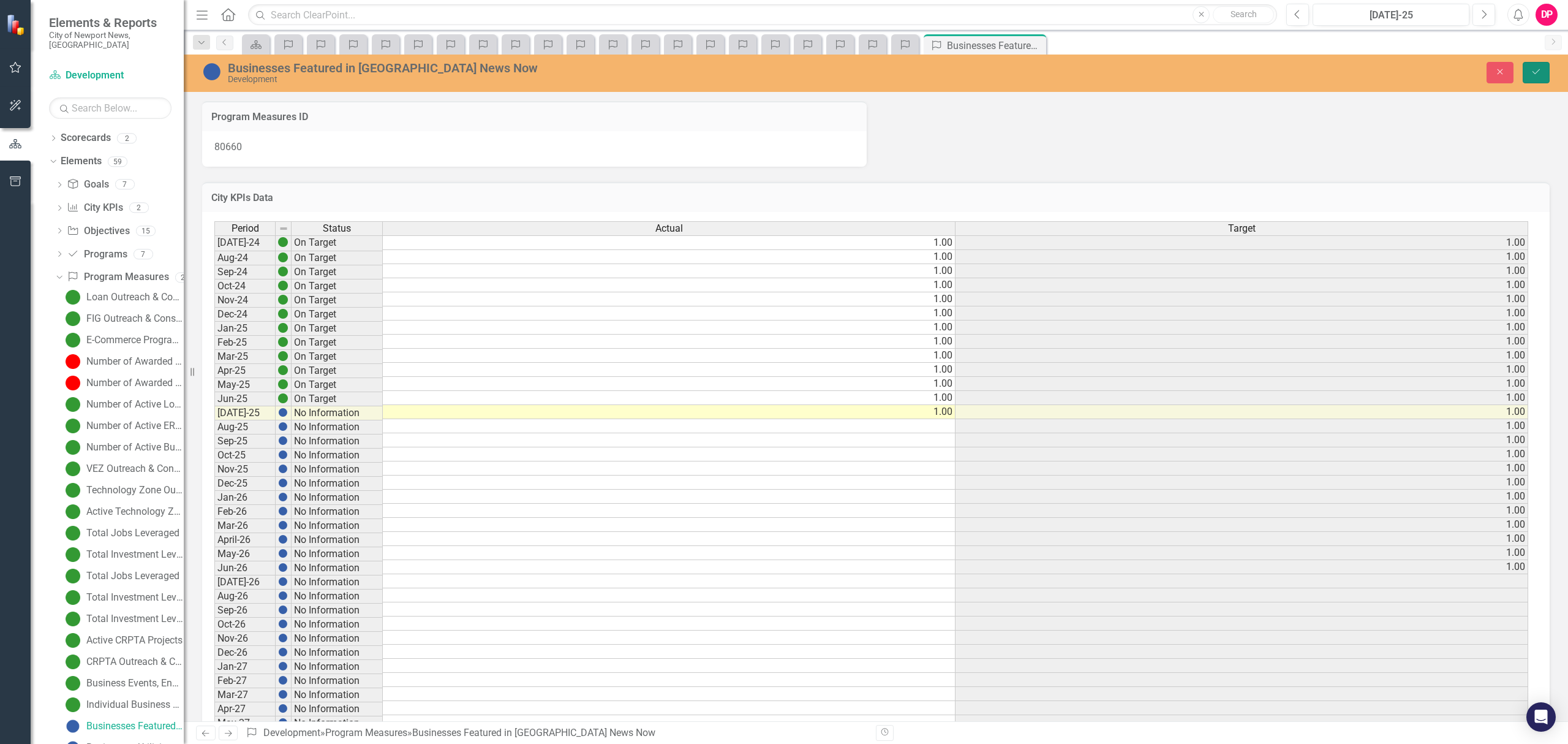
click at [1540, 72] on icon "Save" at bounding box center [1535, 71] width 11 height 8
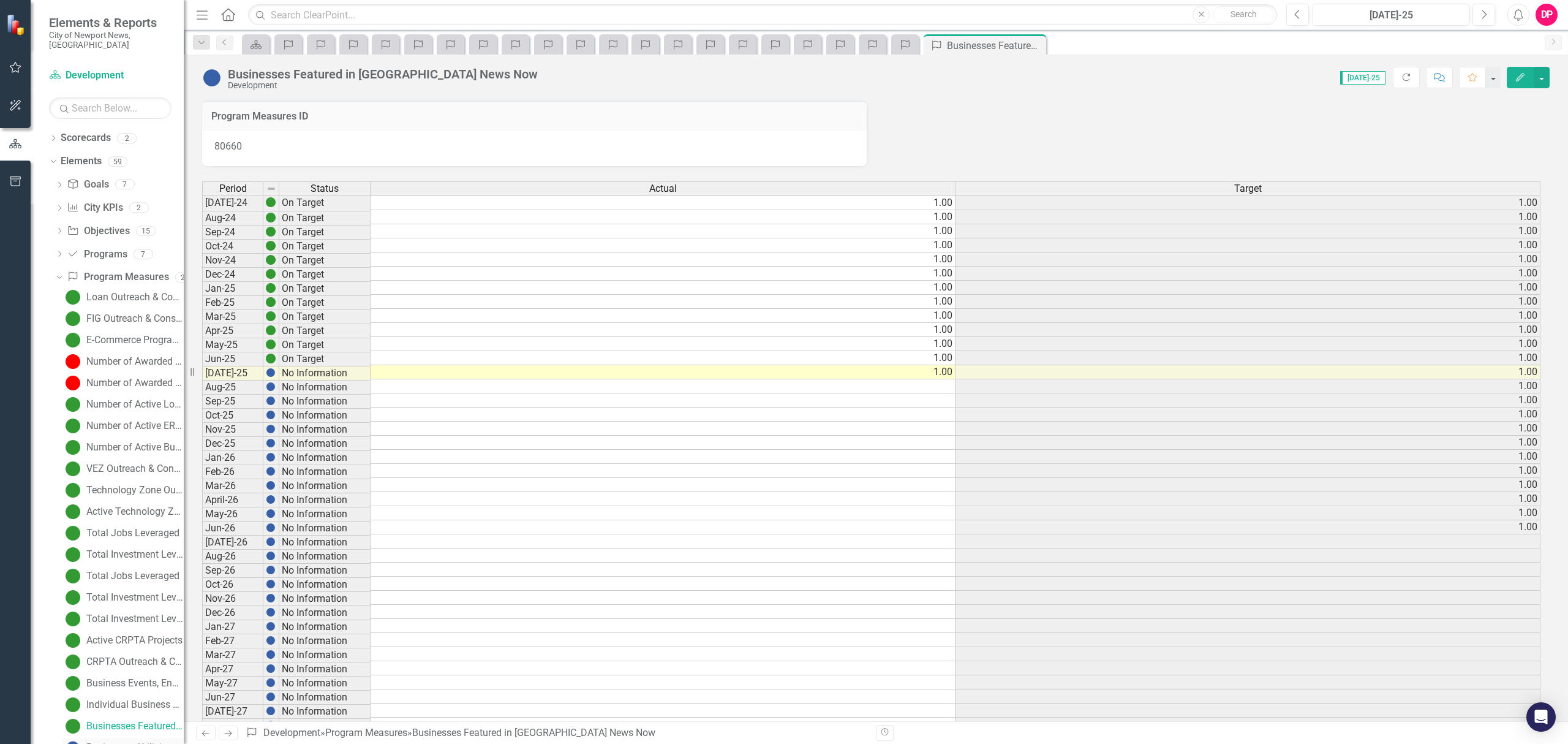
scroll to position [160, 0]
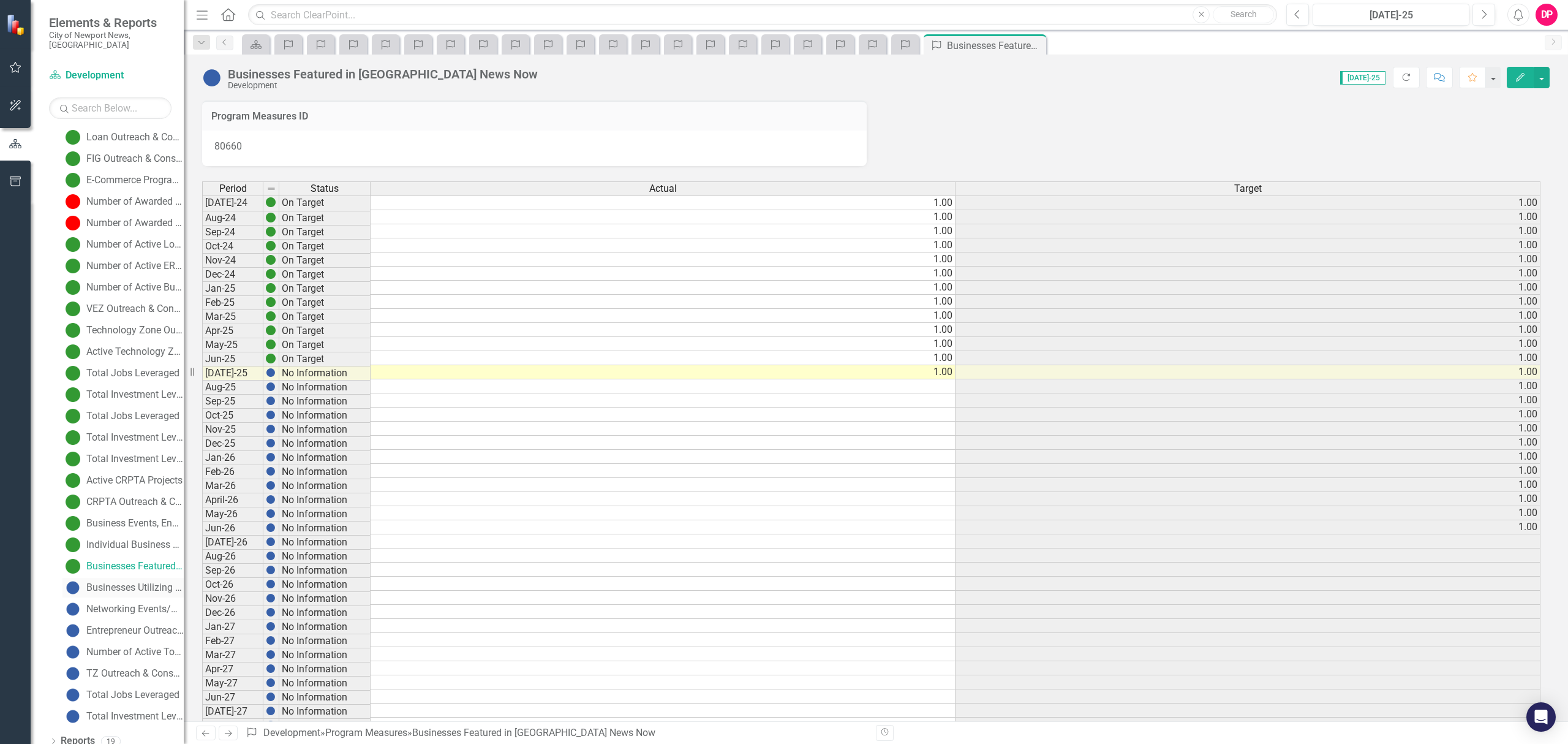
click at [113, 578] on link "Businesses Utilizing Facility" at bounding box center [123, 587] width 122 height 19
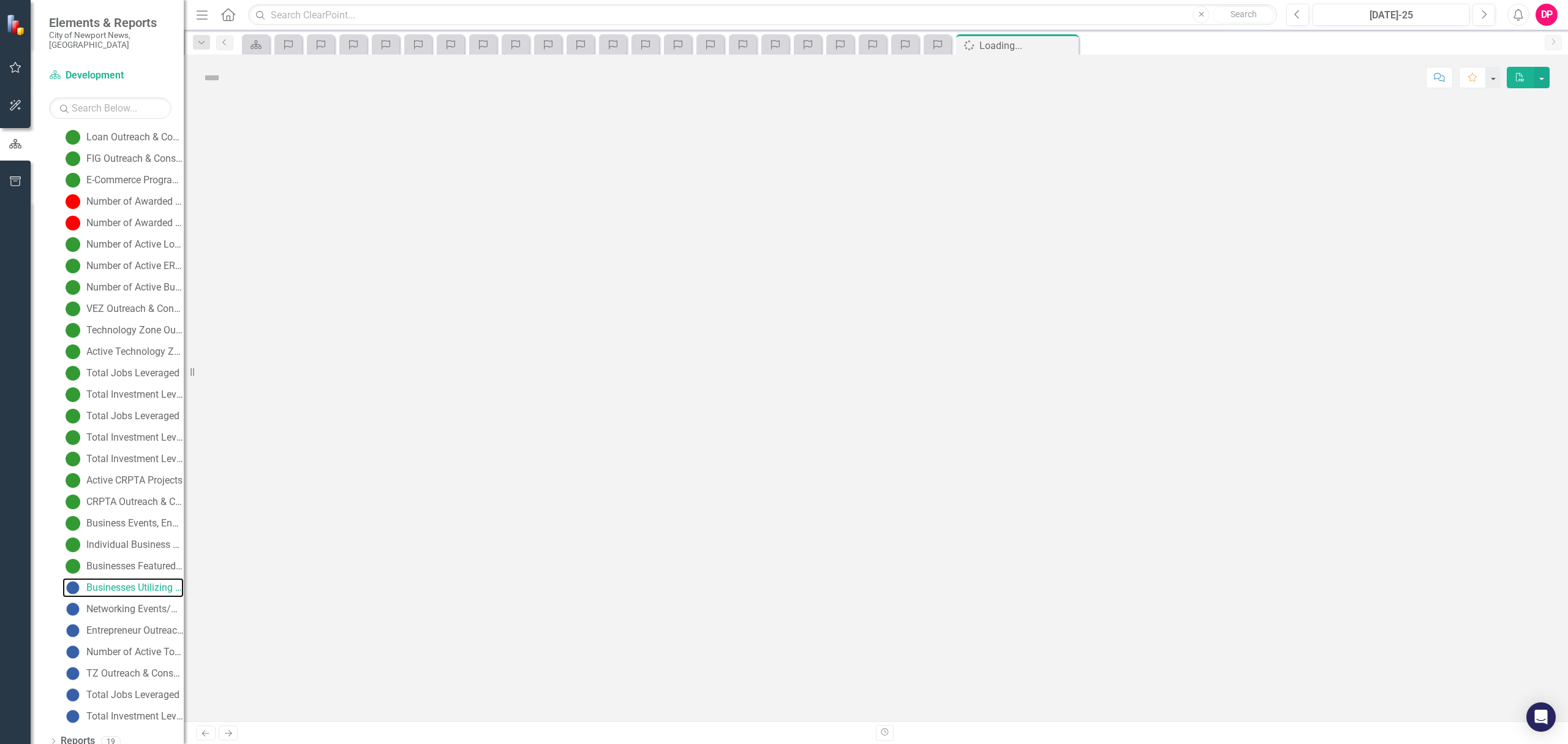
scroll to position [4, 0]
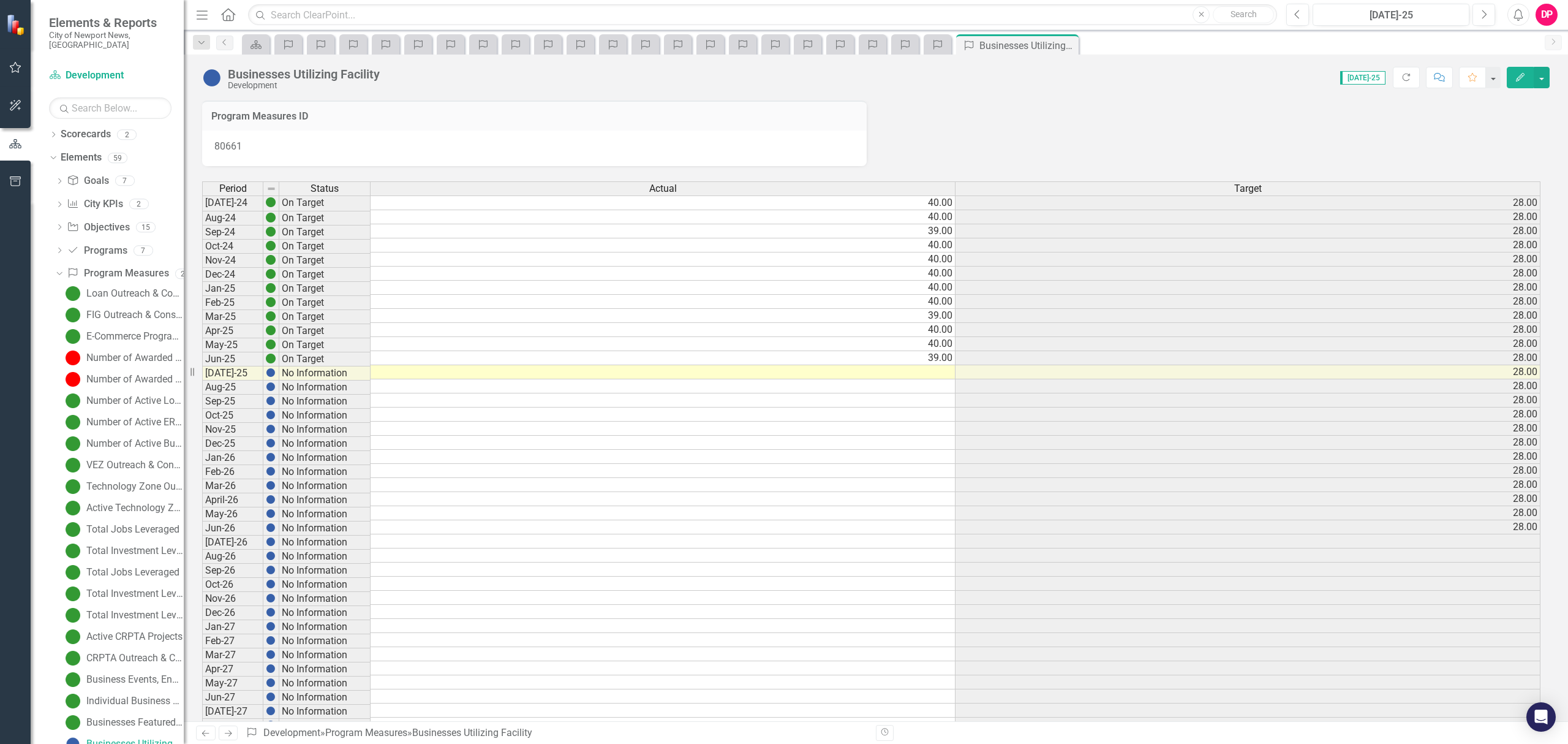
click at [891, 371] on td at bounding box center [663, 372] width 585 height 14
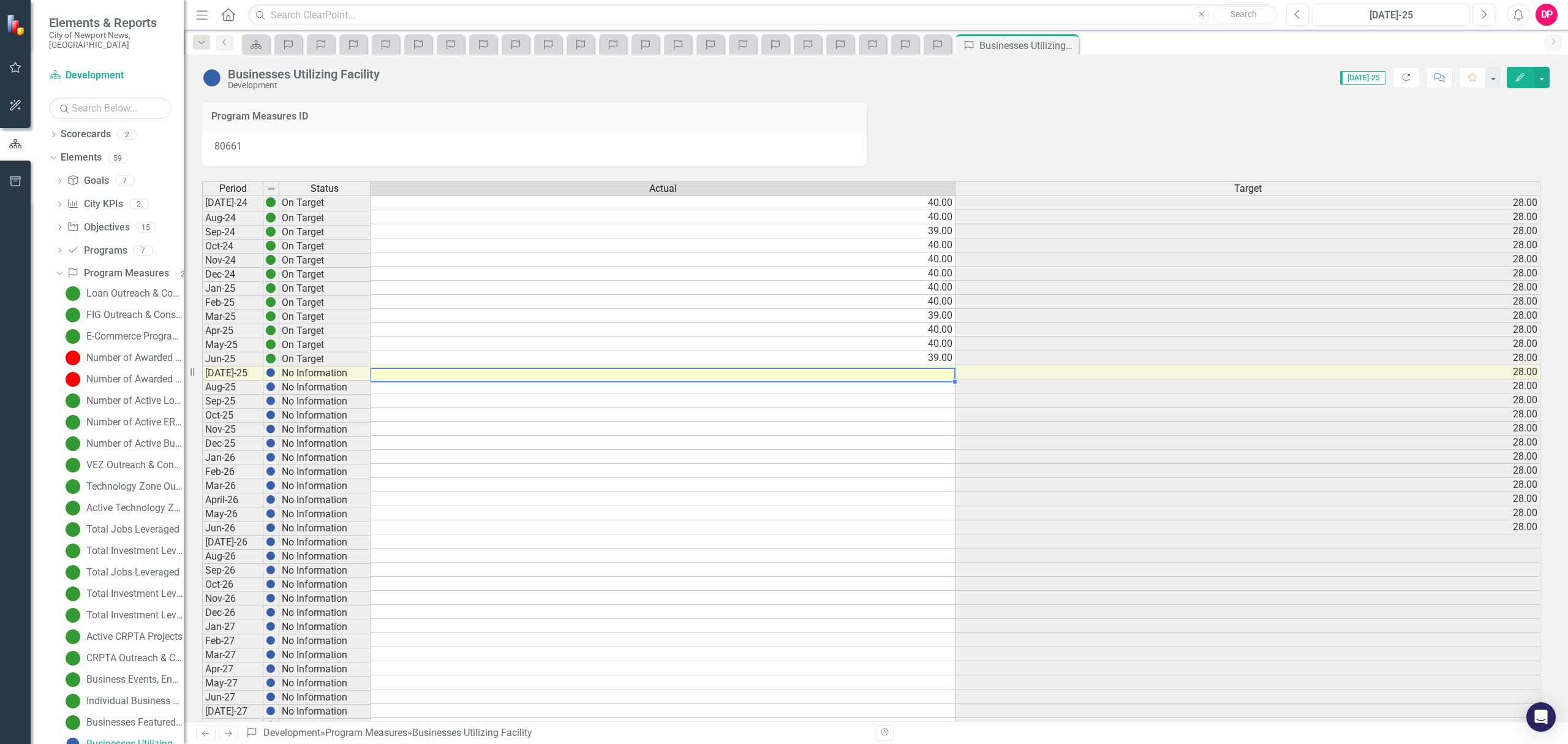
click at [889, 373] on td at bounding box center [663, 372] width 585 height 14
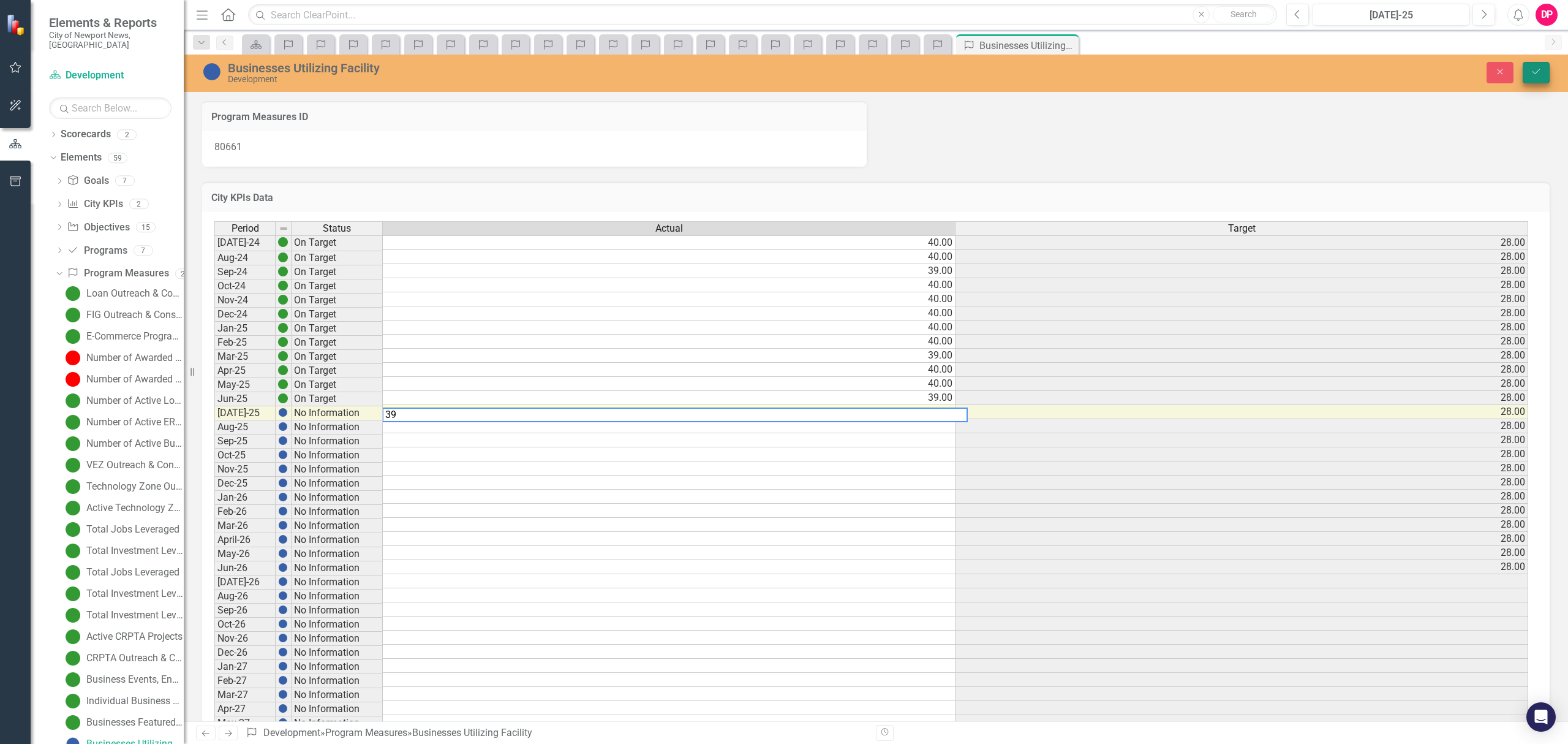
type textarea "39"
click at [1546, 70] on button "Save" at bounding box center [1536, 72] width 27 height 22
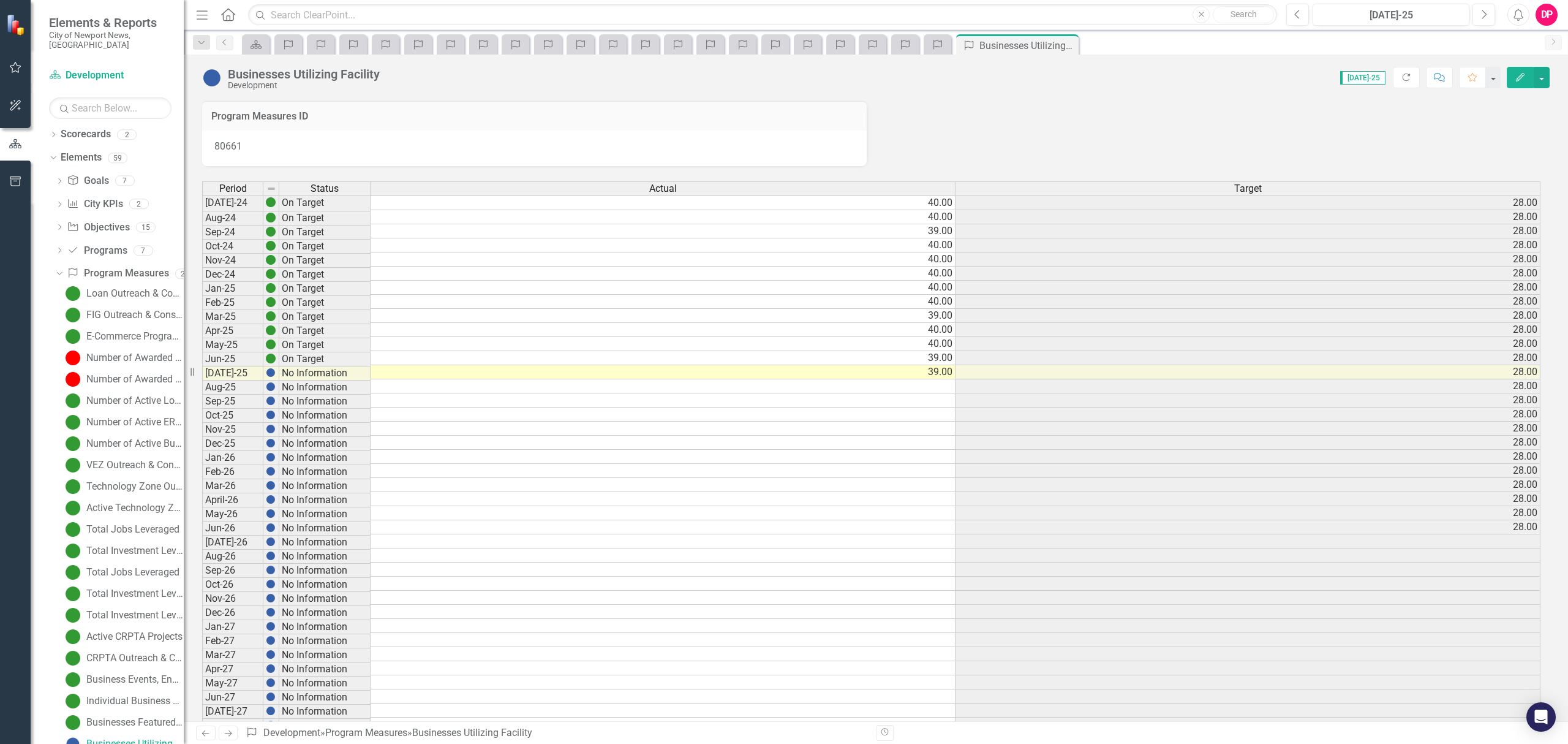
scroll to position [160, 0]
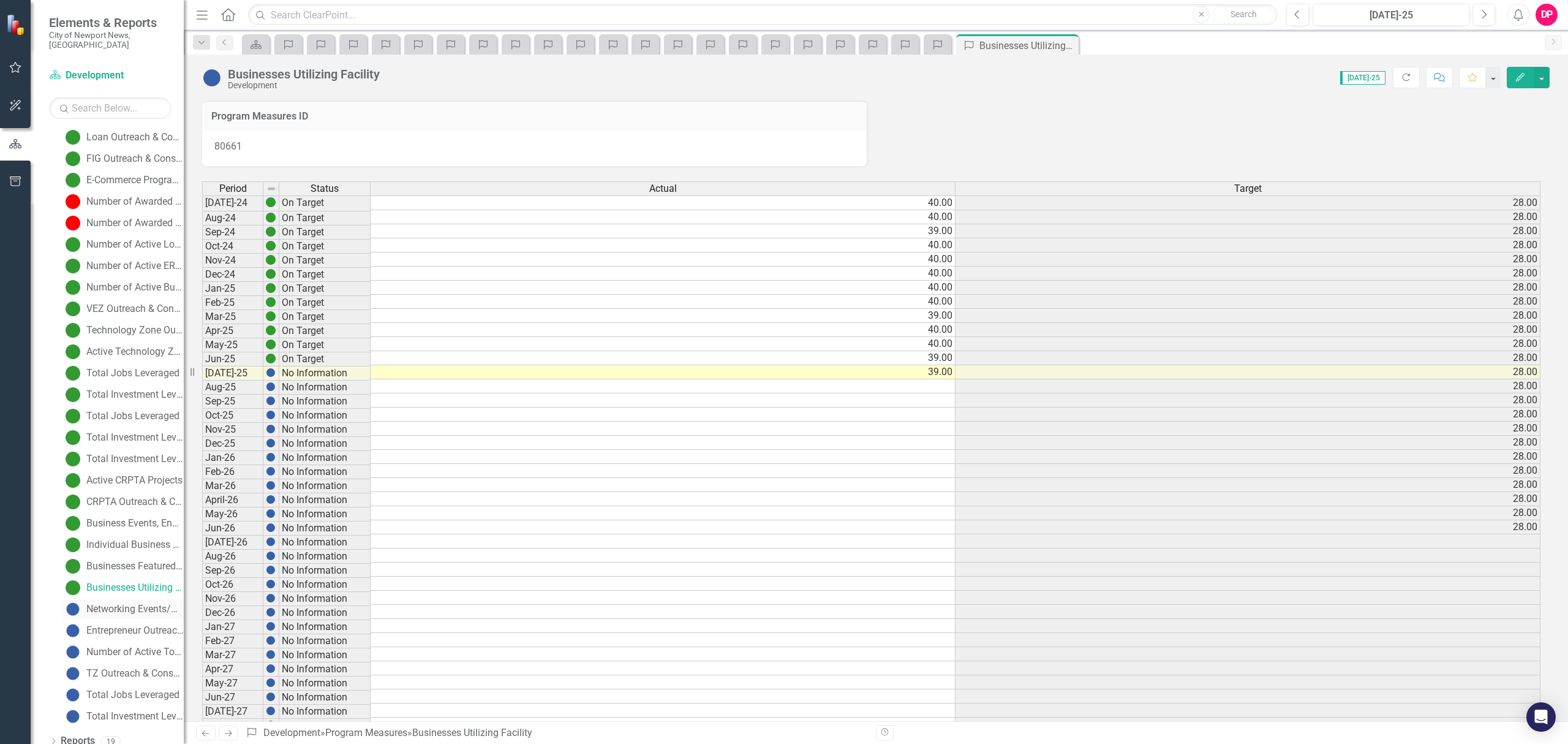
click at [116, 606] on link "Networking Events/Workshops" at bounding box center [123, 609] width 122 height 19
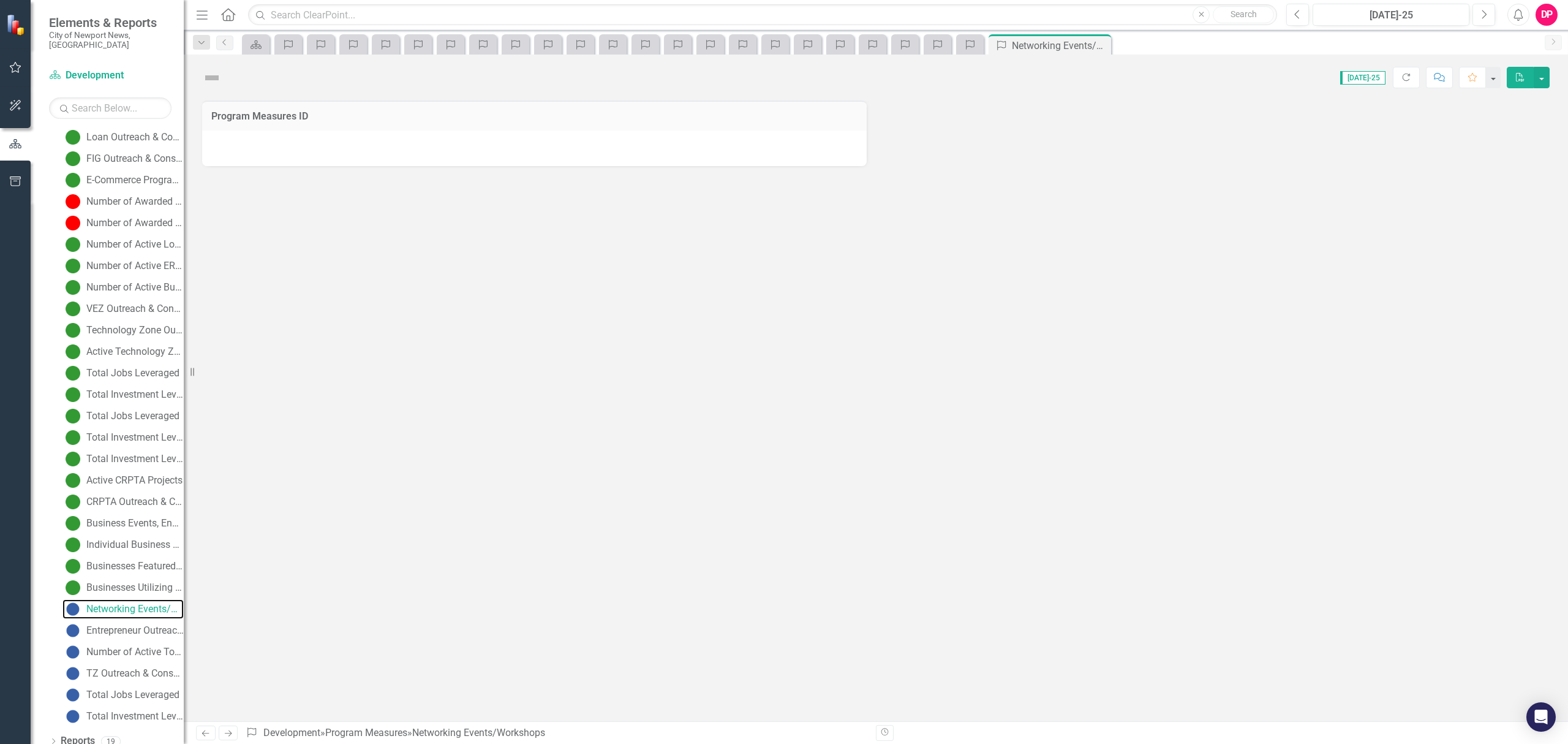
scroll to position [25, 0]
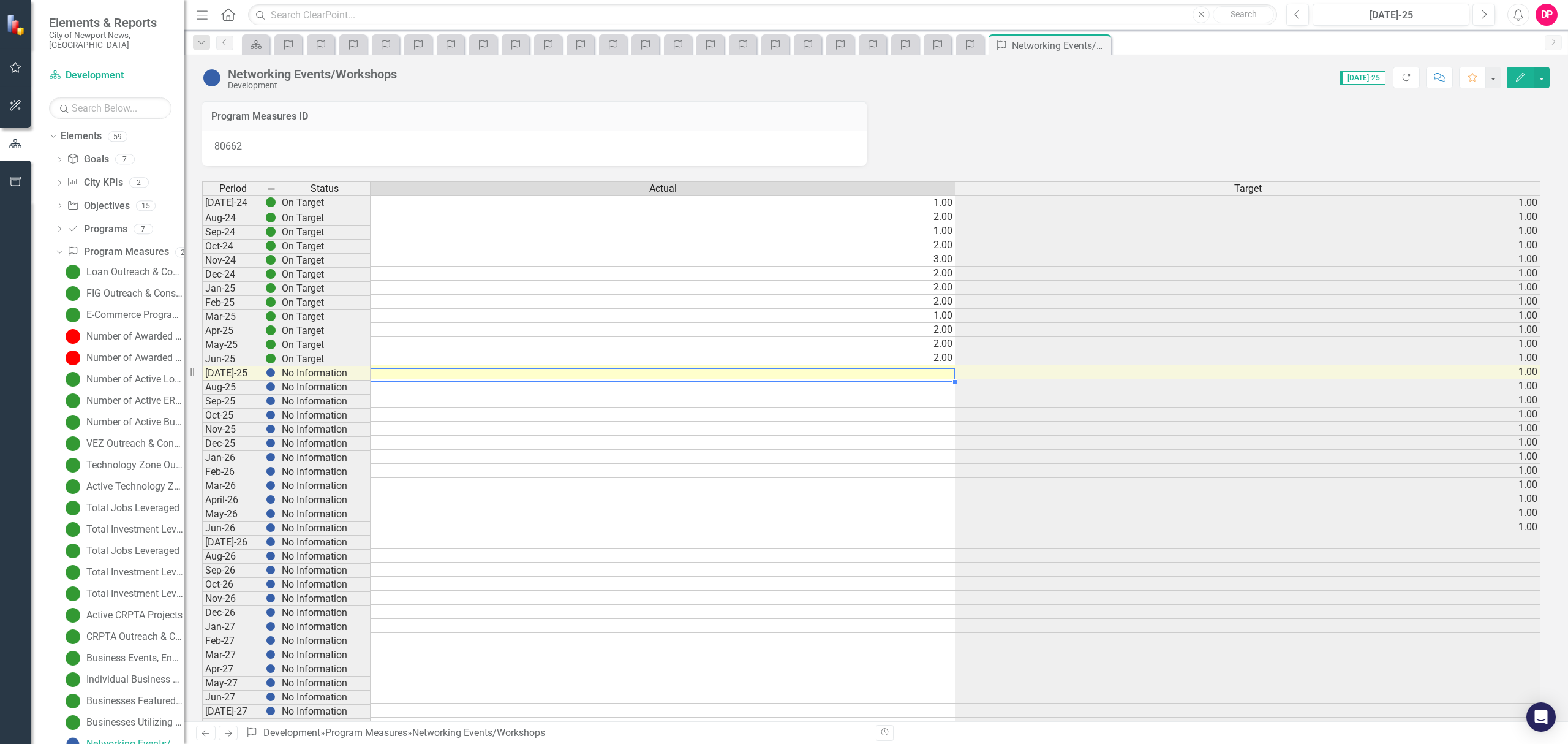
click at [933, 375] on td at bounding box center [663, 372] width 585 height 14
click at [922, 372] on td at bounding box center [663, 372] width 585 height 14
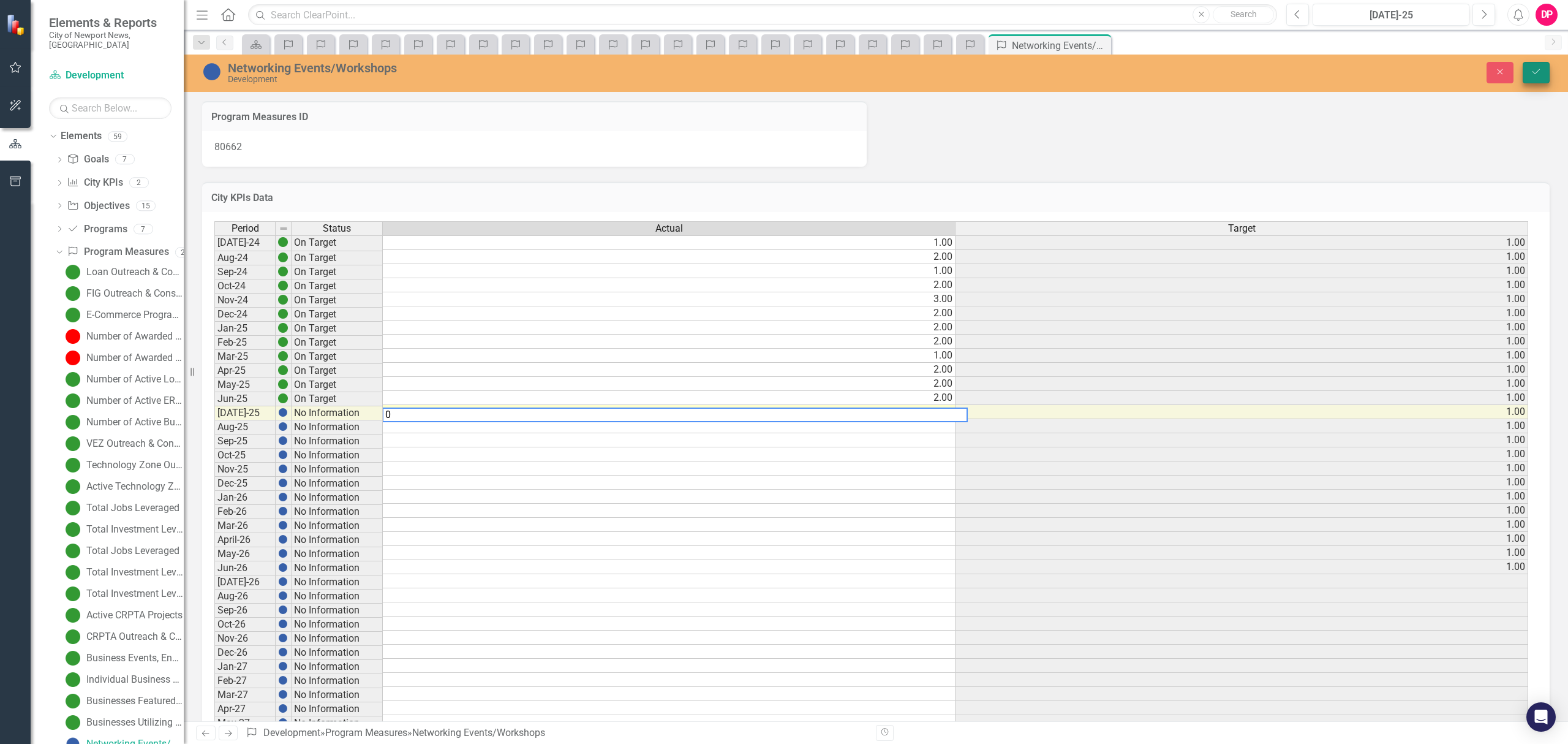
type textarea "0"
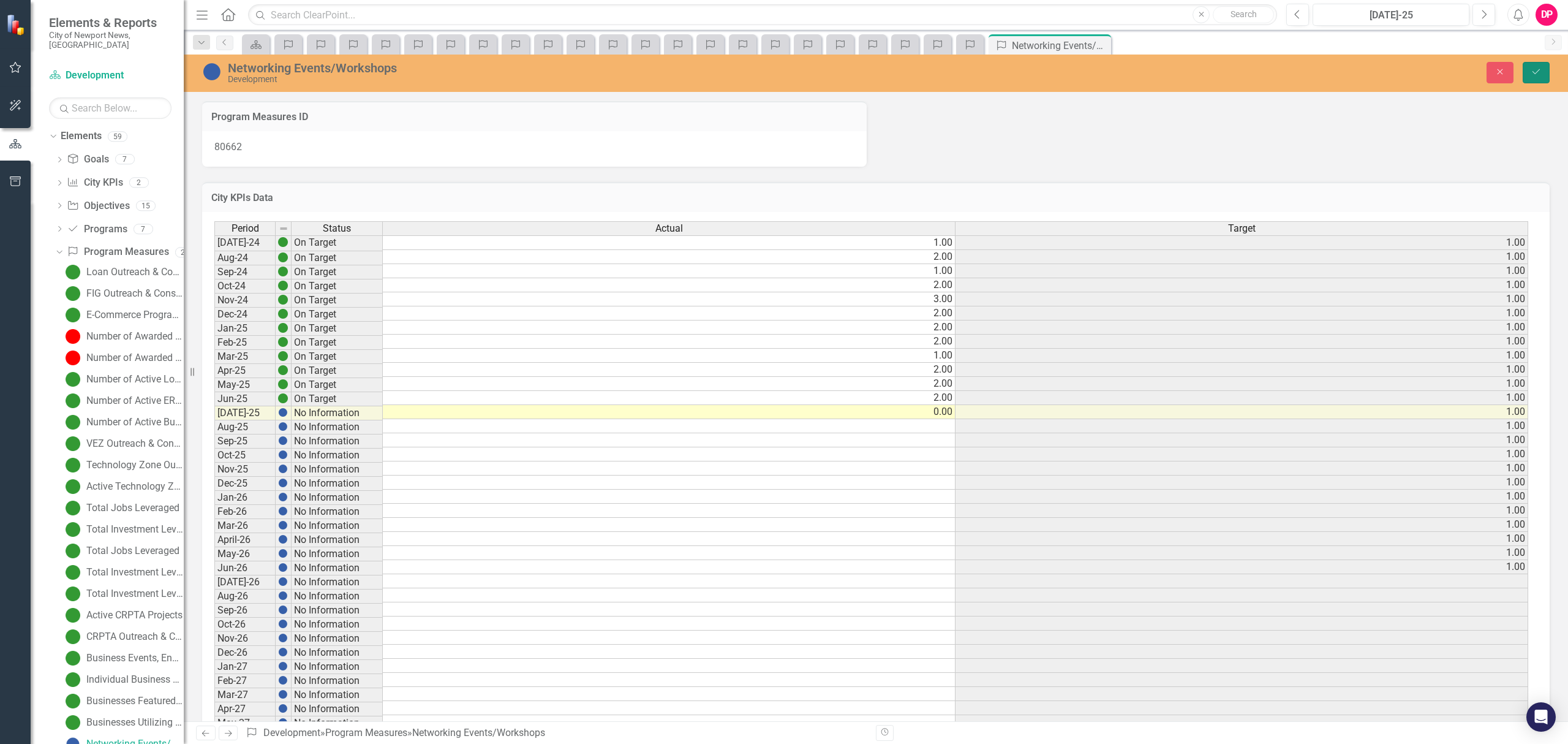
click at [1534, 75] on icon "Save" at bounding box center [1535, 71] width 11 height 8
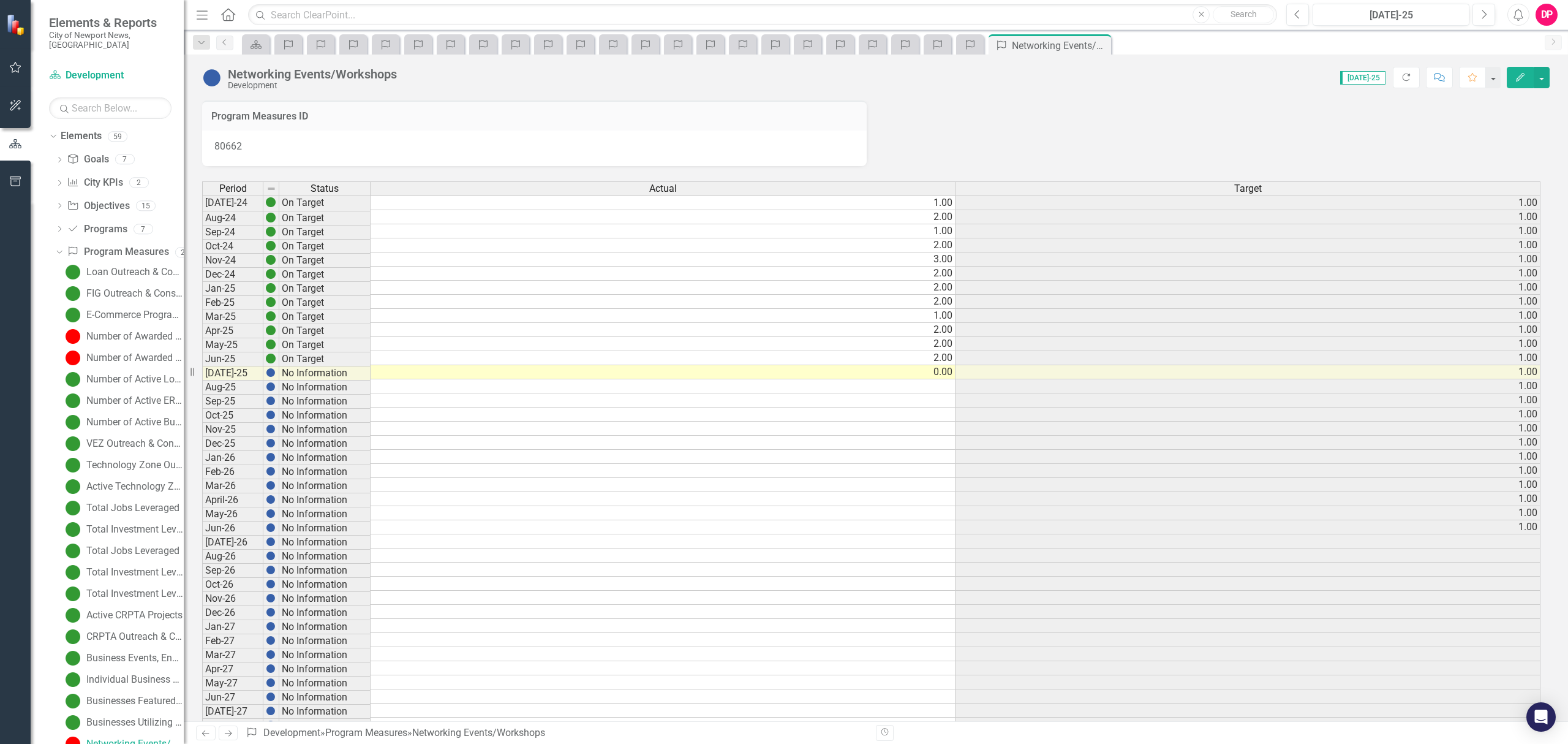
scroll to position [160, 0]
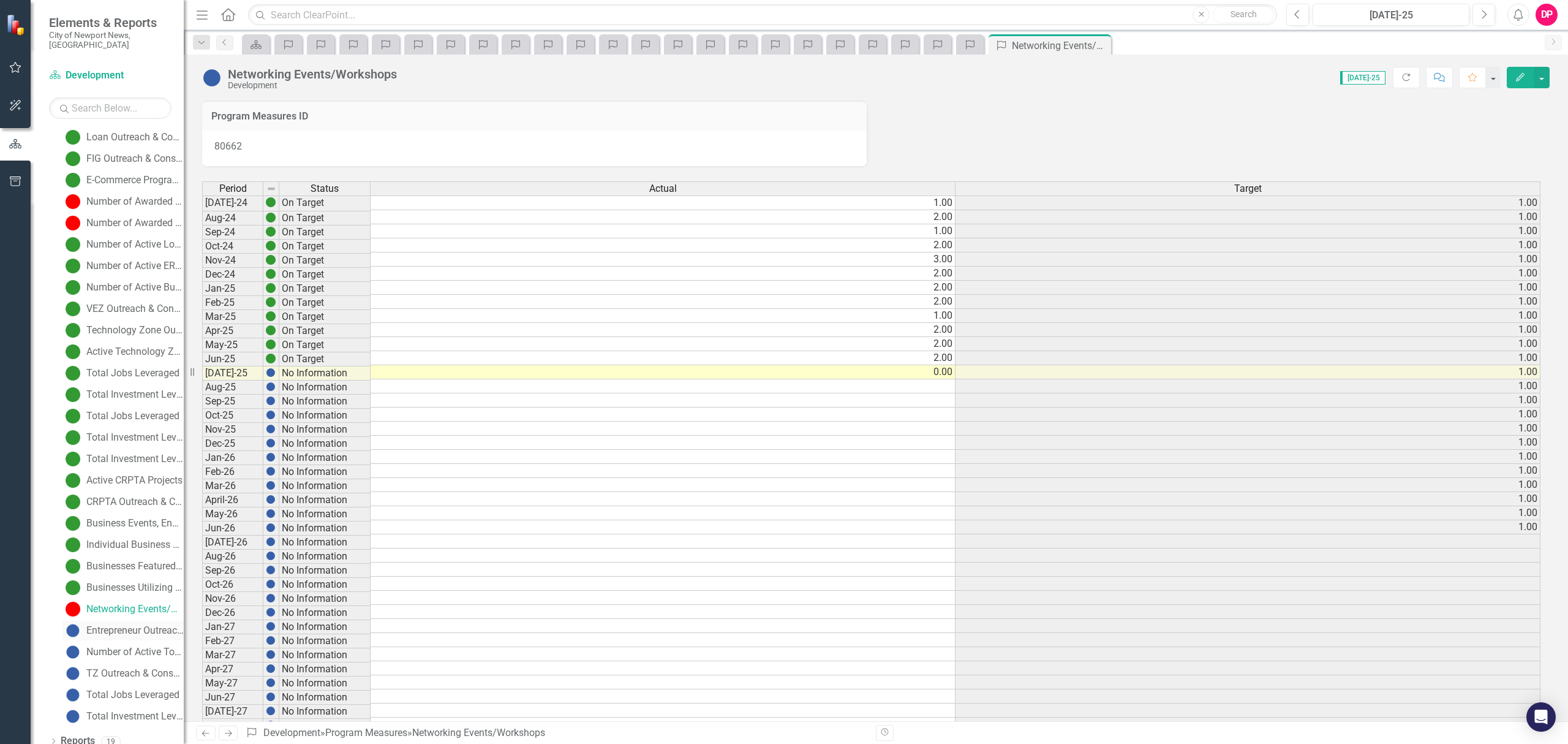
click at [111, 625] on div "Entrepreneur Outreach & Consultations" at bounding box center [135, 630] width 98 height 11
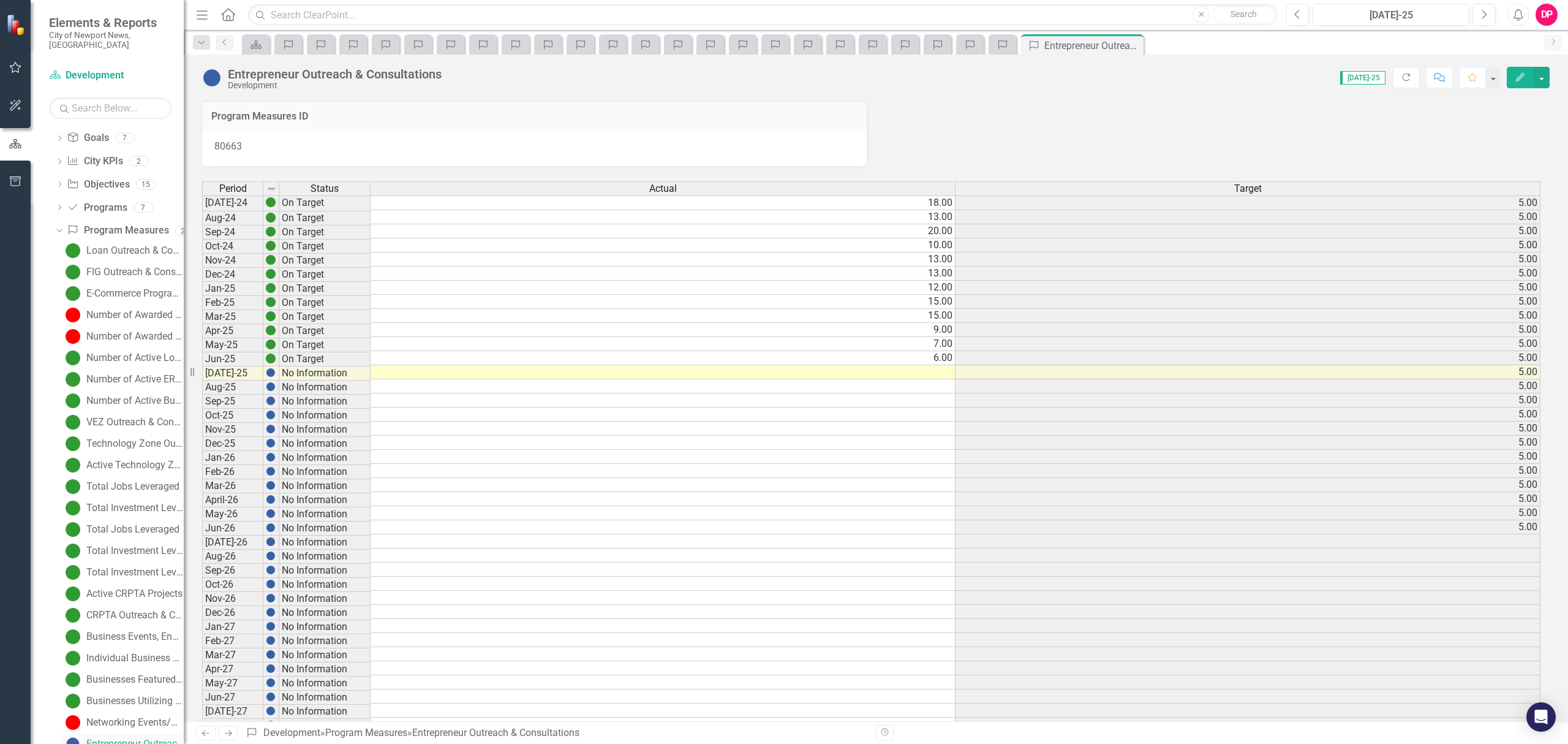
scroll to position [160, 0]
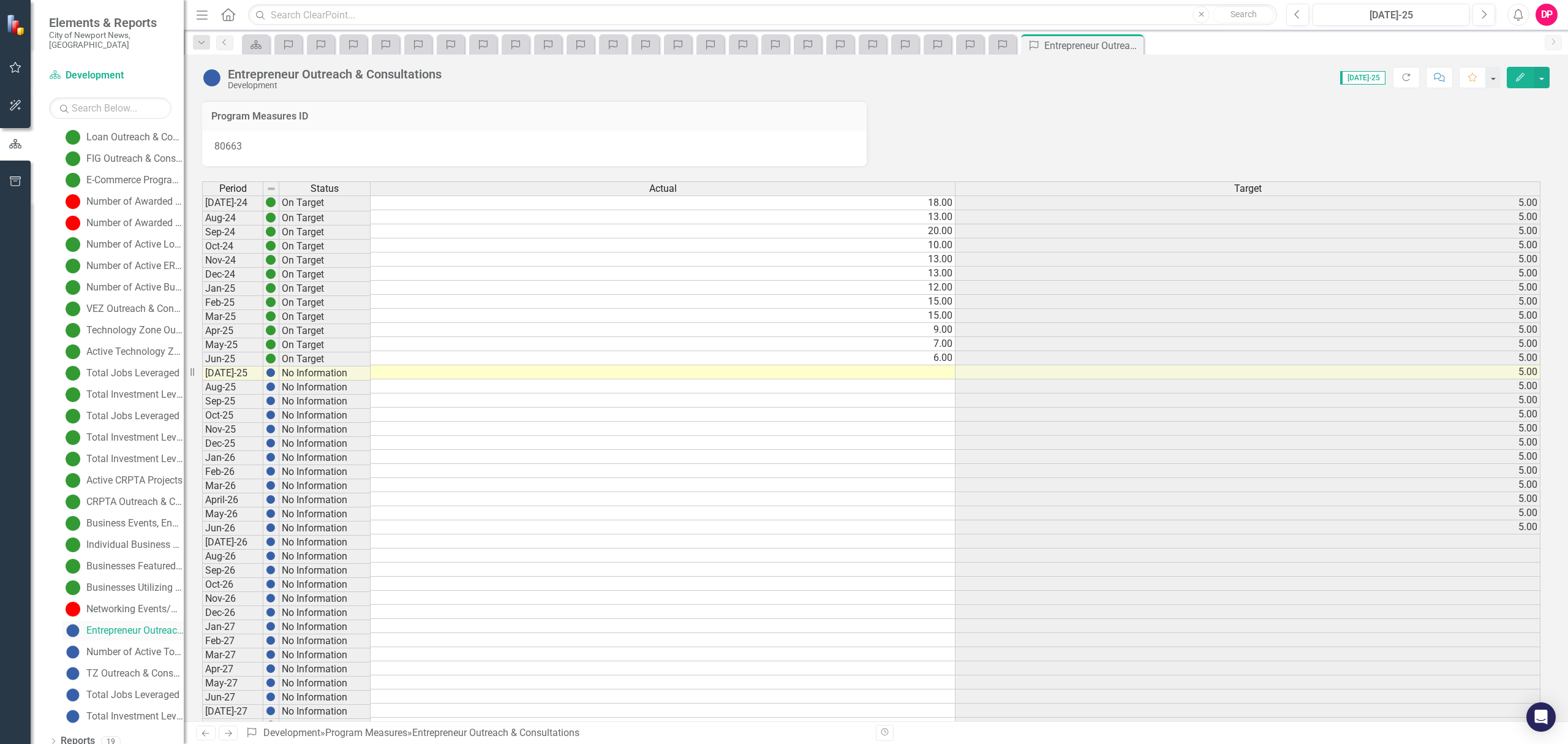
click at [122, 625] on div "Entrepreneur Outreach & Consultations" at bounding box center [135, 630] width 98 height 11
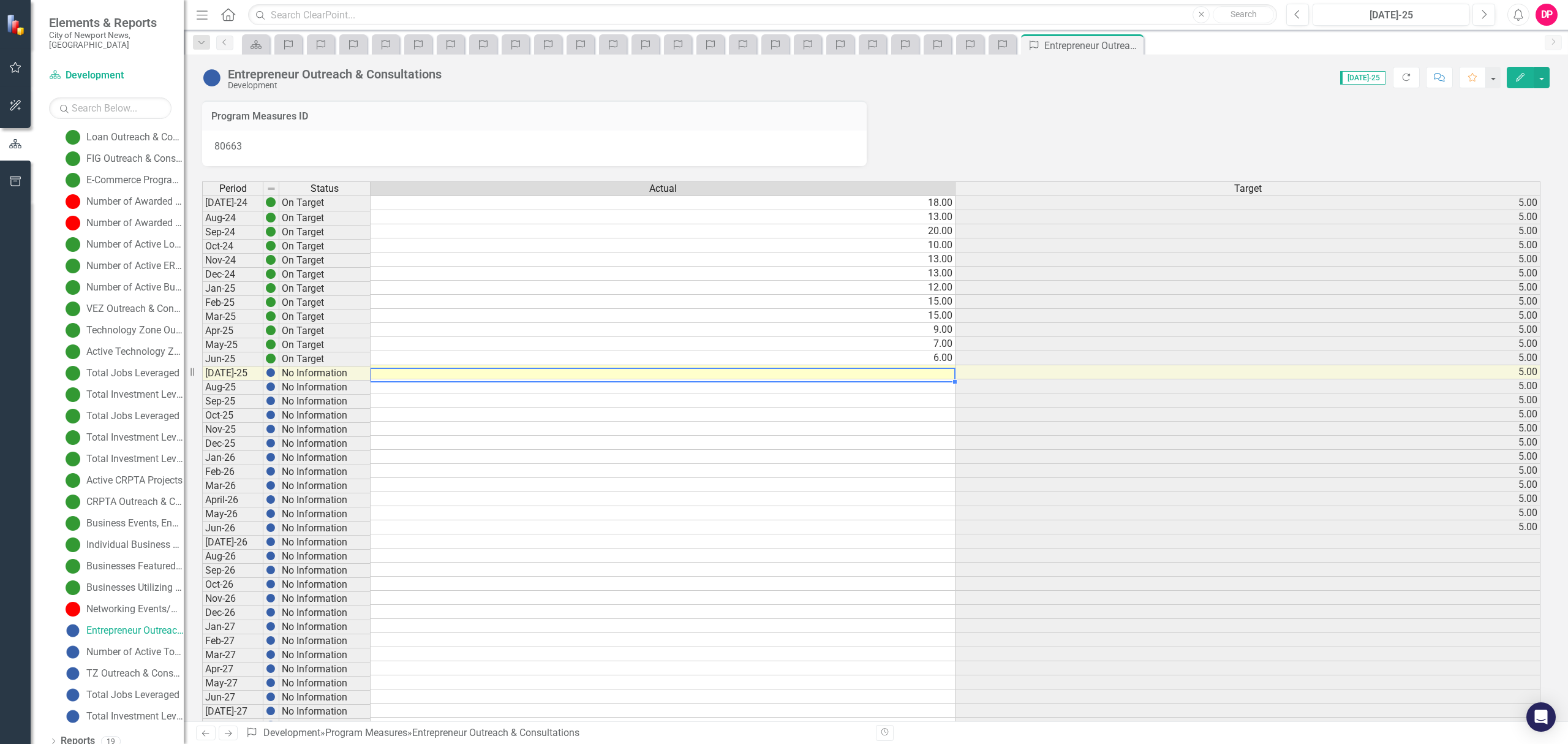
click at [935, 368] on td at bounding box center [663, 372] width 585 height 14
click at [929, 373] on td at bounding box center [663, 372] width 585 height 14
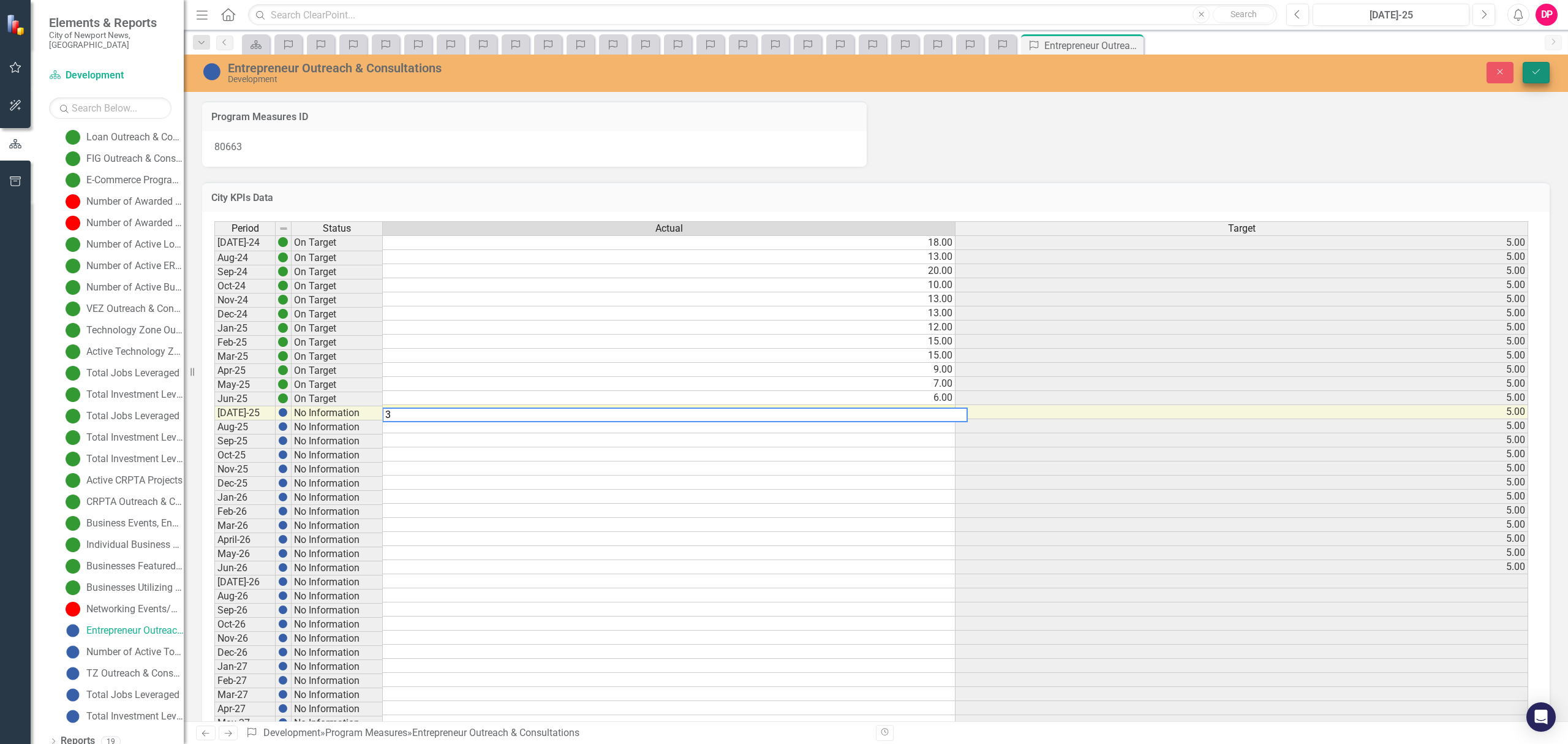
type textarea "3"
click at [1532, 72] on icon "Save" at bounding box center [1535, 71] width 11 height 8
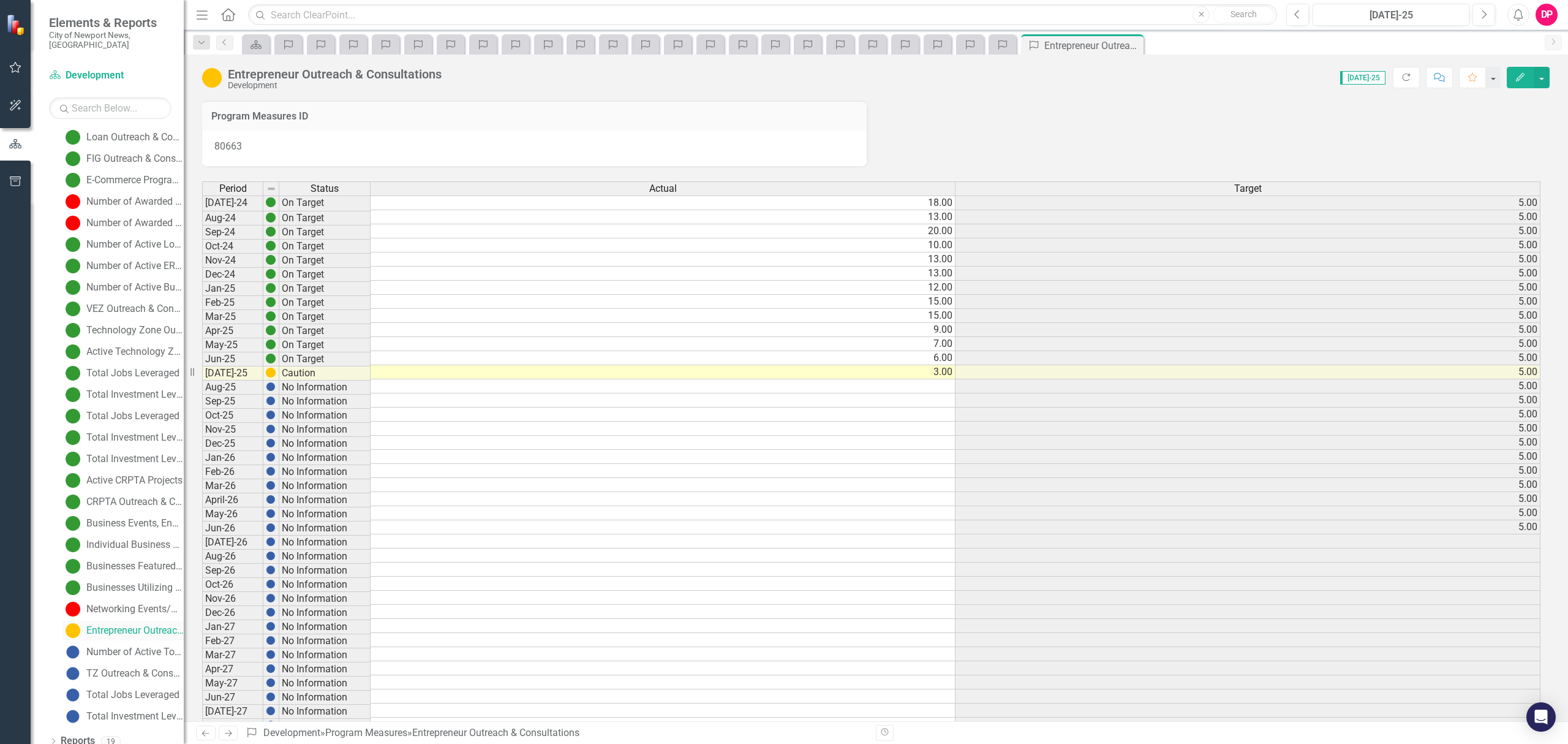
click at [135, 625] on div "Entrepreneur Outreach & Consultations" at bounding box center [135, 630] width 98 height 11
click at [767, 371] on td "3.00" at bounding box center [663, 372] width 585 height 14
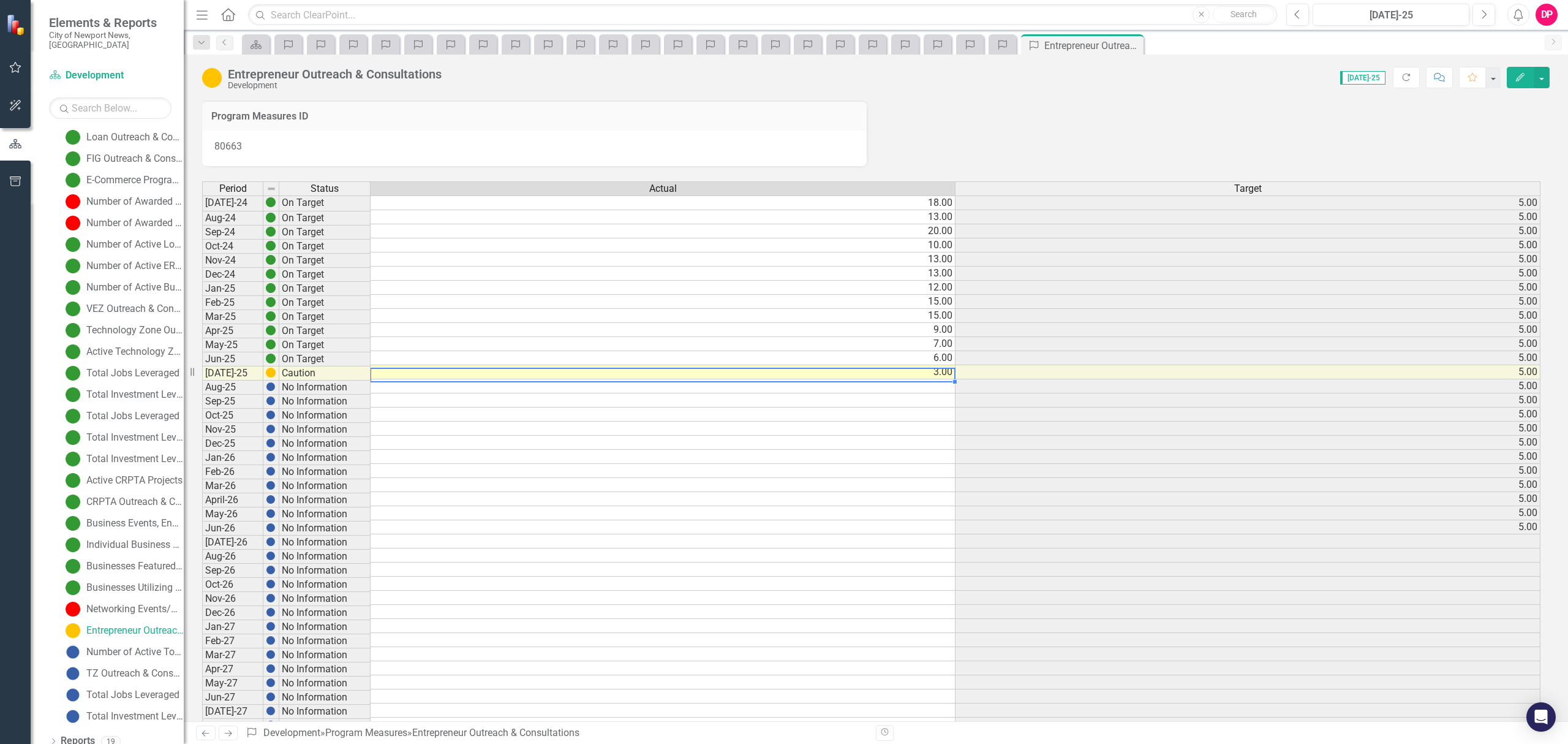
click at [767, 371] on td "3.00" at bounding box center [663, 372] width 585 height 14
type textarea "3"
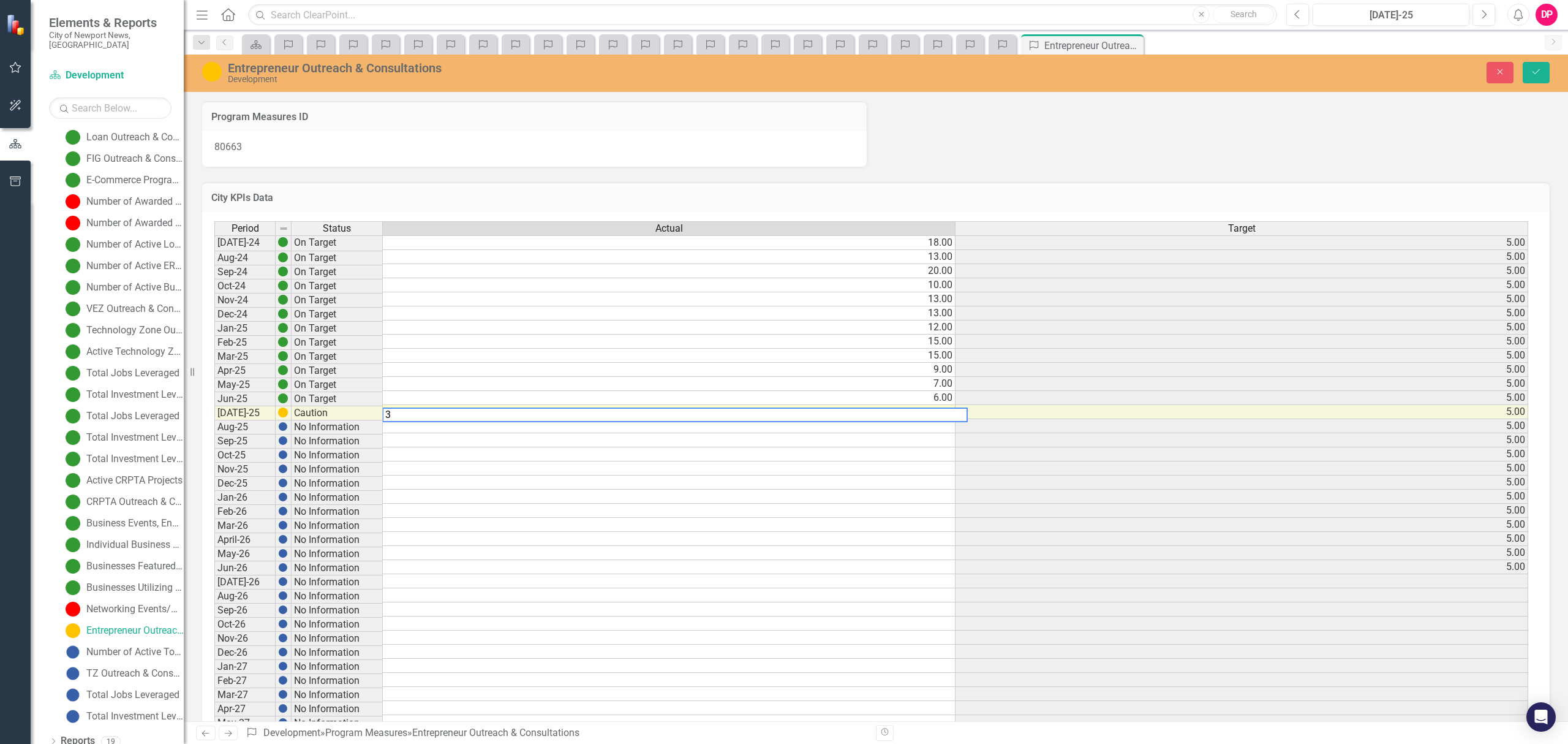
drag, startPoint x: 599, startPoint y: 416, endPoint x: 474, endPoint y: 416, distance: 125.0
click at [474, 416] on textarea "3" at bounding box center [674, 415] width 586 height 15
type textarea "9"
click at [1534, 74] on icon "Save" at bounding box center [1535, 71] width 11 height 8
